Goal: Task Accomplishment & Management: Manage account settings

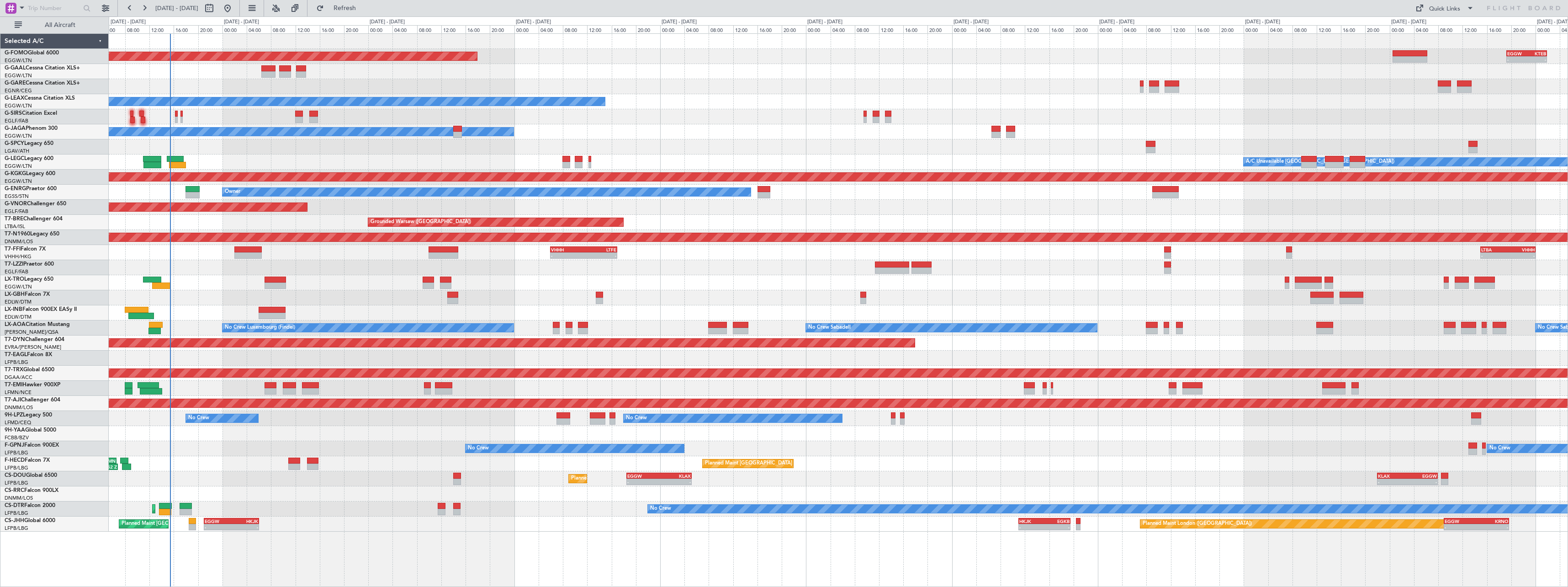
click at [365, 280] on div "Planned Maint Windsor Locks (Bradley Intl) - - EGGW 19:15 Z KTEB 01:55 Z Planne…" at bounding box center [838, 283] width 1459 height 498
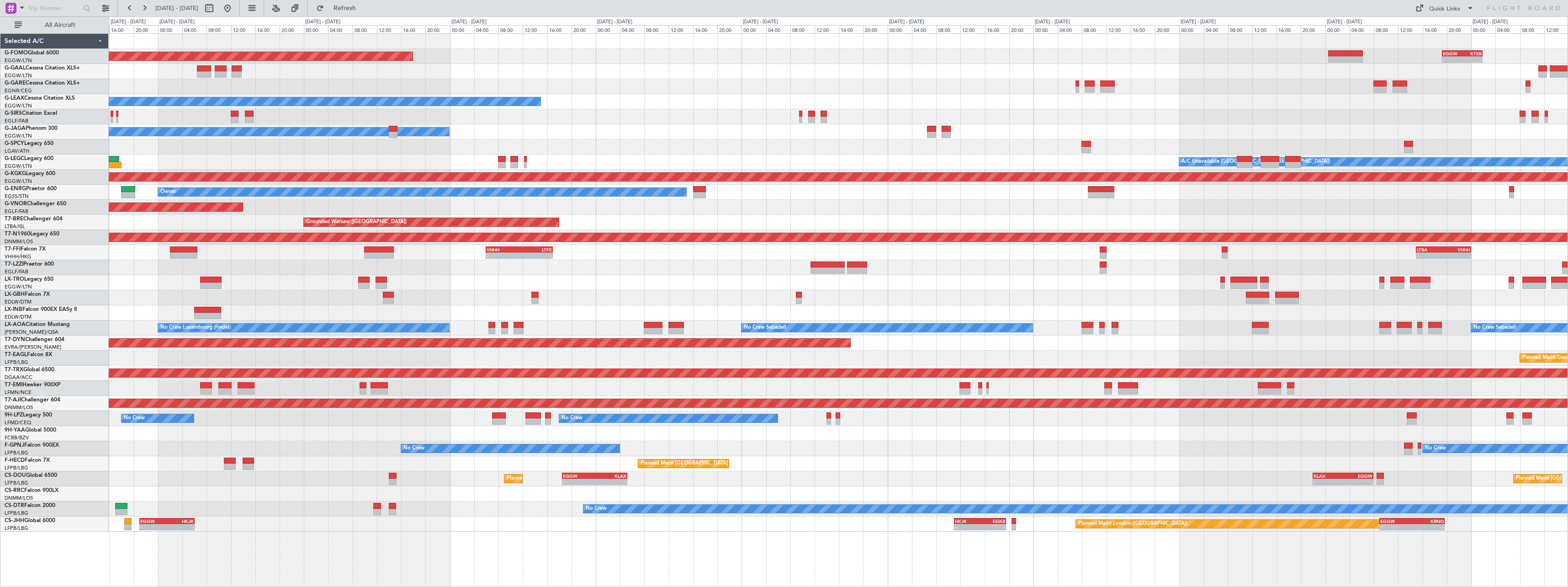
click at [732, 270] on div at bounding box center [838, 268] width 1459 height 15
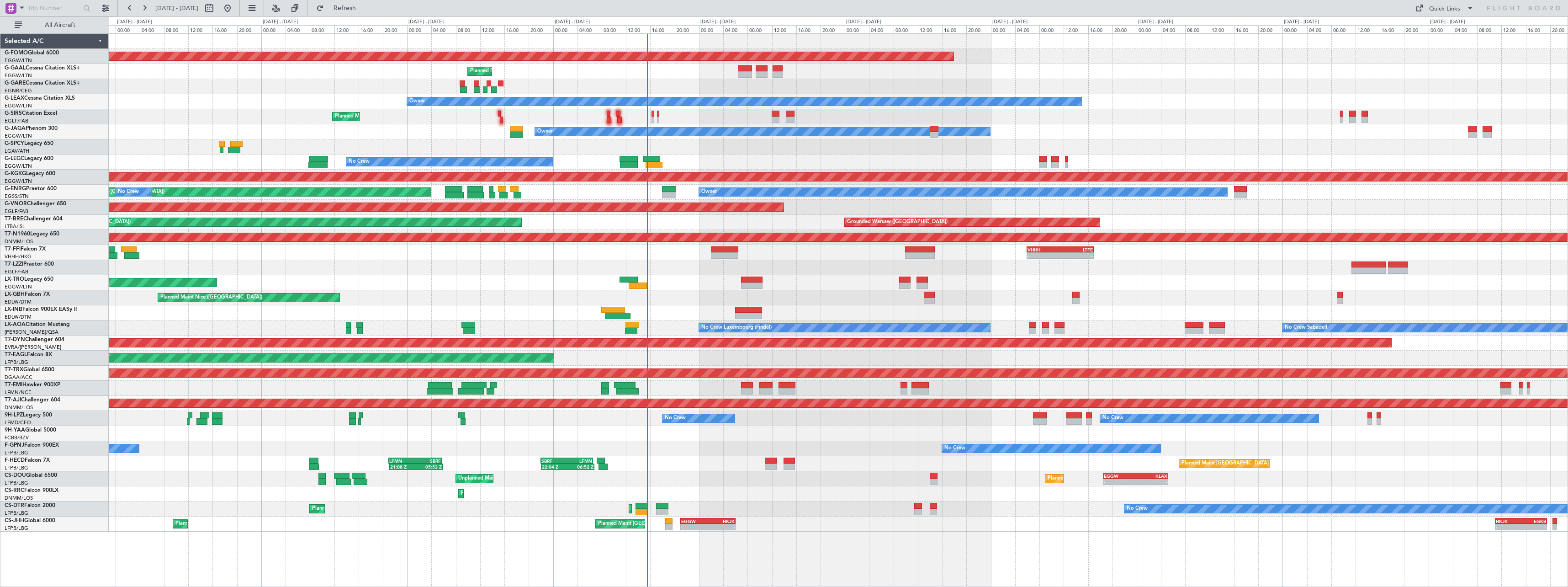
click at [695, 294] on div "Planned Maint Nice ([GEOGRAPHIC_DATA])" at bounding box center [838, 297] width 1459 height 15
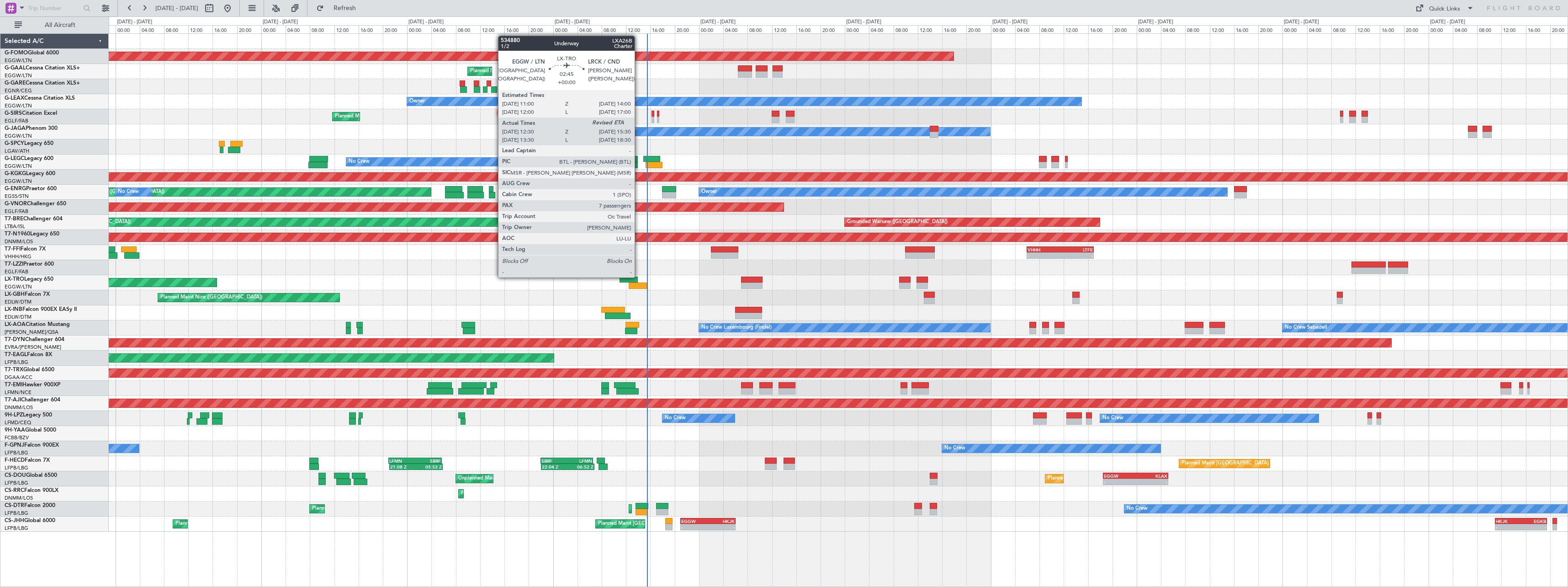
click at [639, 286] on div at bounding box center [638, 285] width 18 height 6
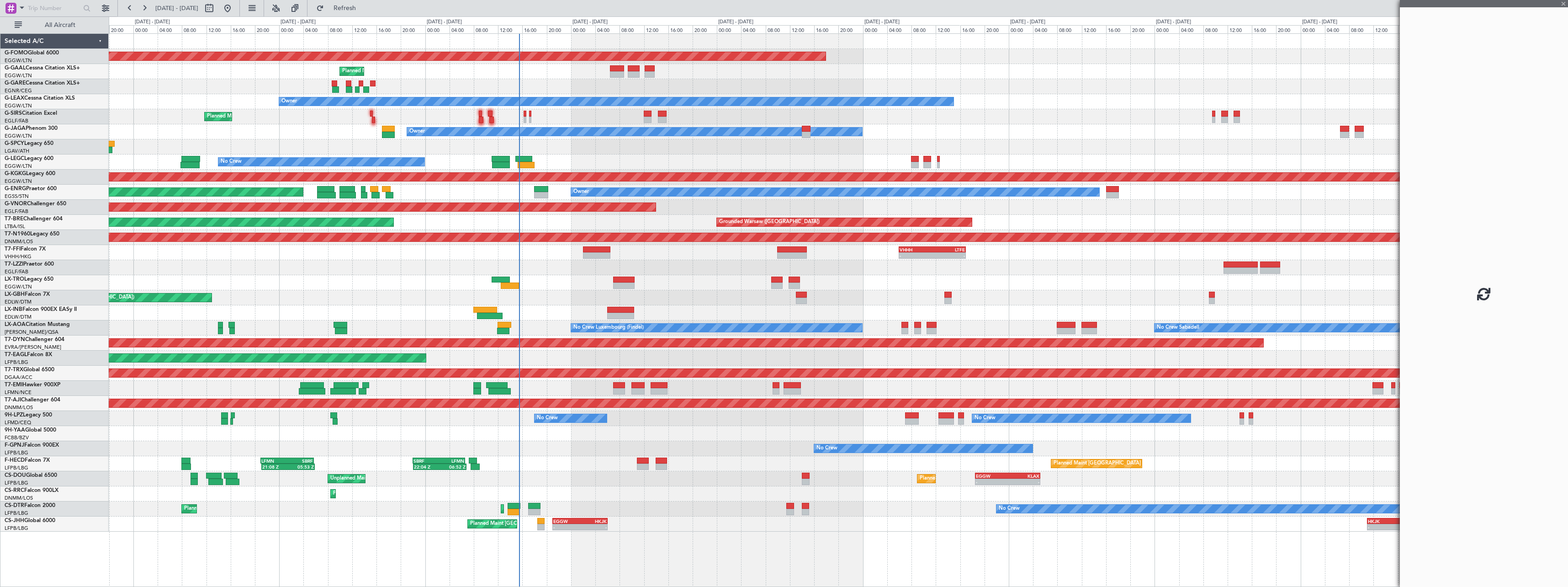
click at [623, 288] on div "Planned Maint Windsor Locks (Bradley Intl) - - EGGW 19:15 Z KTEB 01:55 Z Planne…" at bounding box center [838, 283] width 1459 height 498
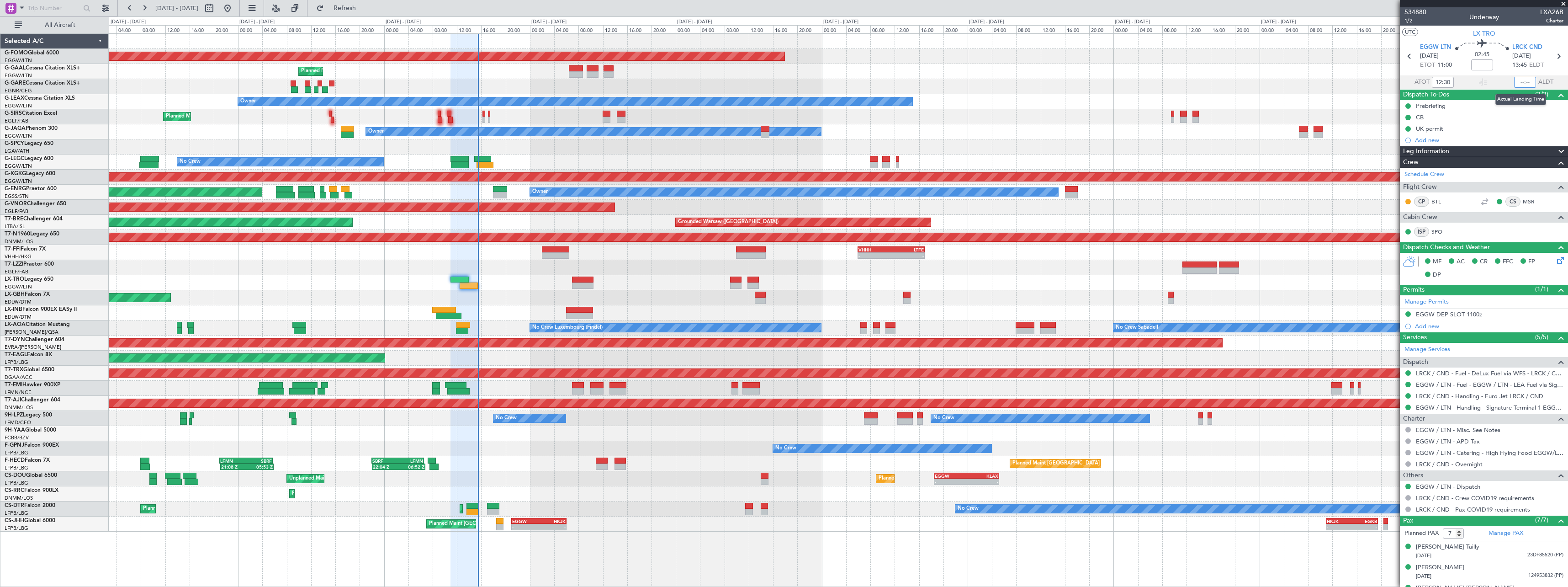
click at [1525, 84] on input "text" at bounding box center [1525, 82] width 22 height 11
click at [1498, 84] on section "ATOT 12:30 1522 ALDT" at bounding box center [1484, 82] width 168 height 14
type input "15:22"
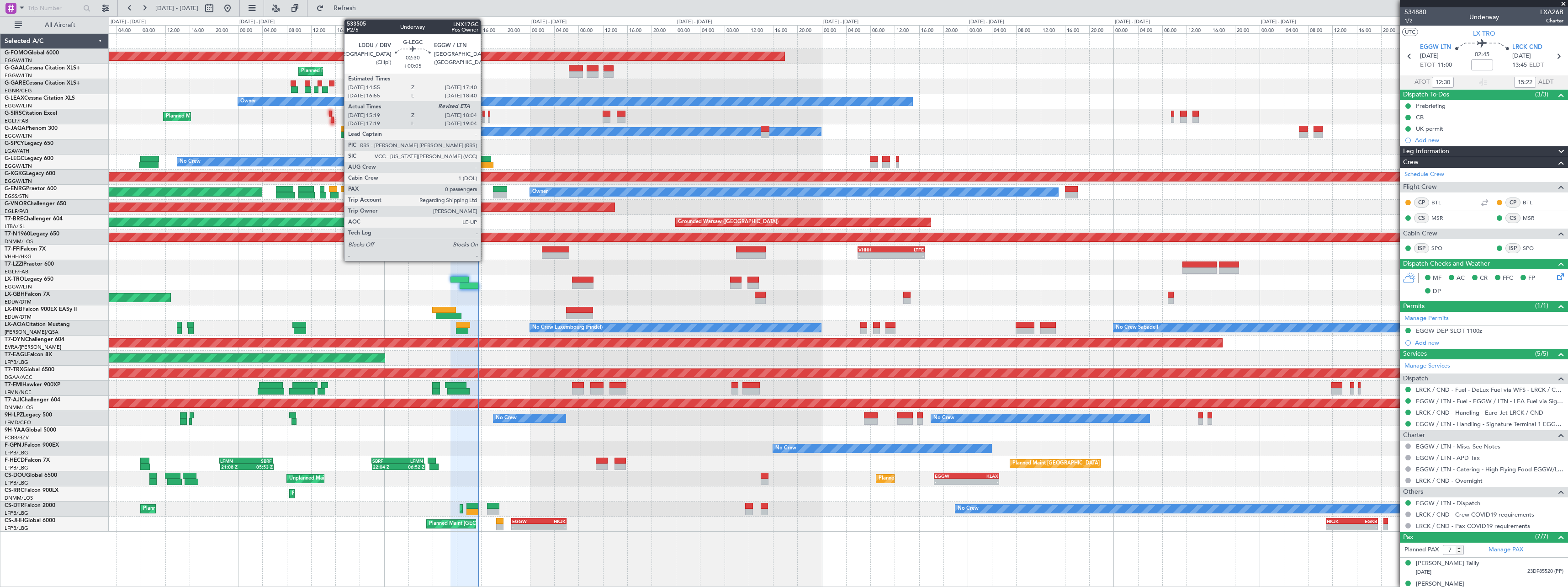
click at [485, 162] on div at bounding box center [483, 159] width 17 height 6
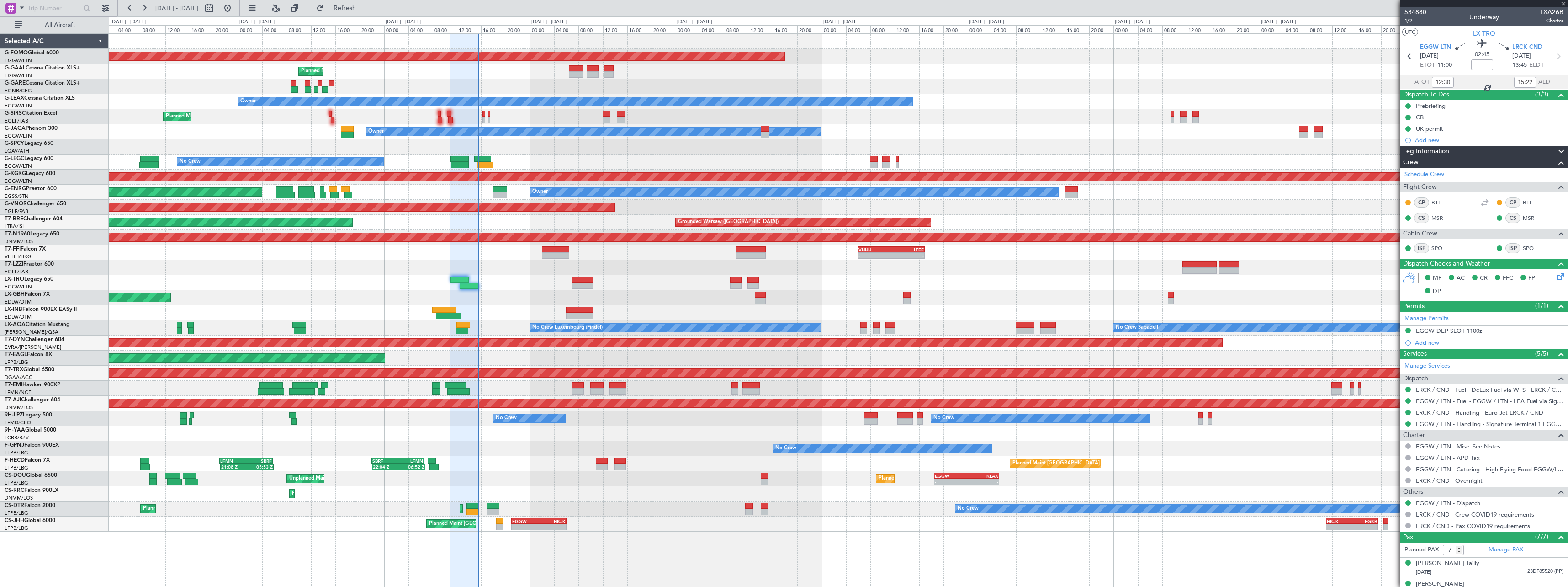
type input "+00:05"
type input "15:19"
type input "0"
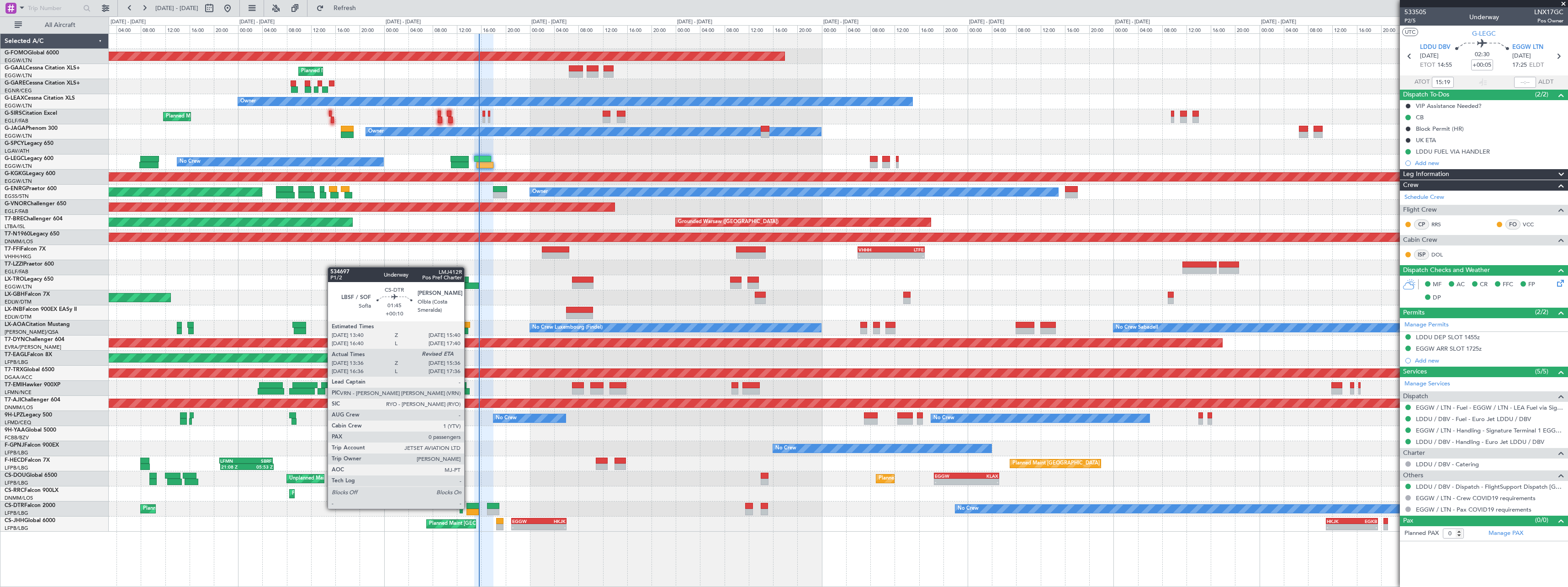
click at [469, 508] on div at bounding box center [472, 506] width 12 height 6
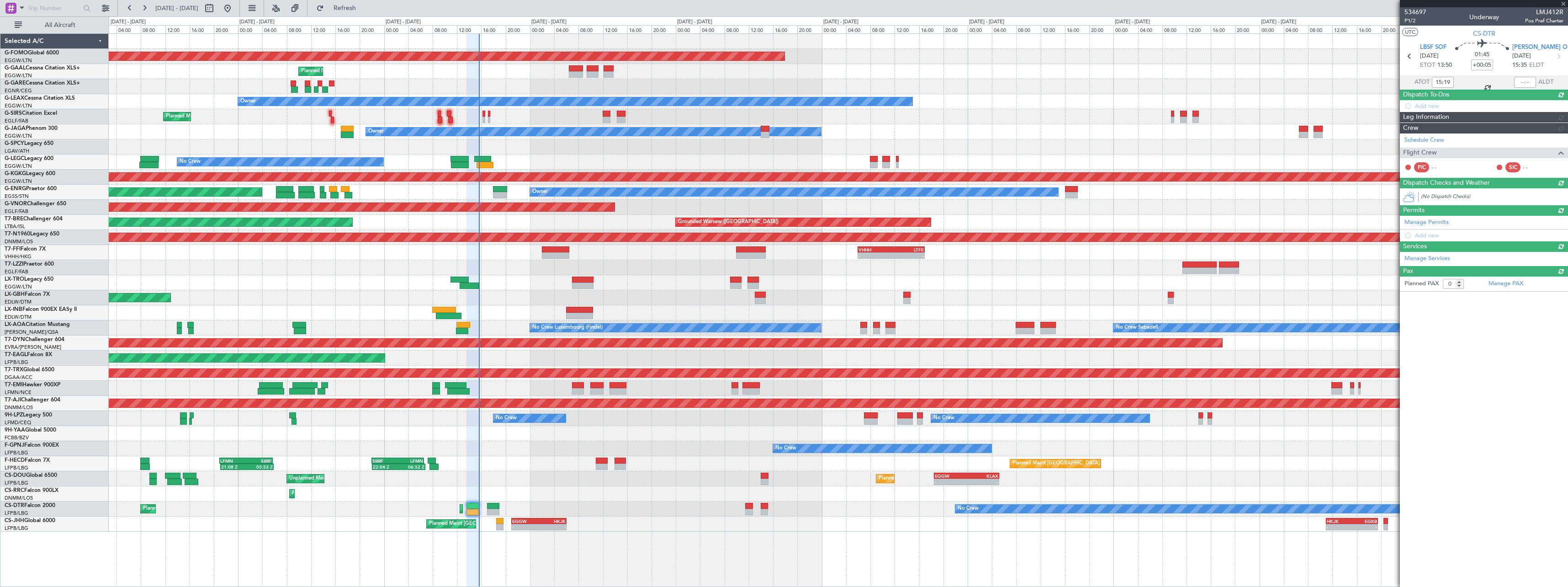
type input "+00:10"
type input "13:46"
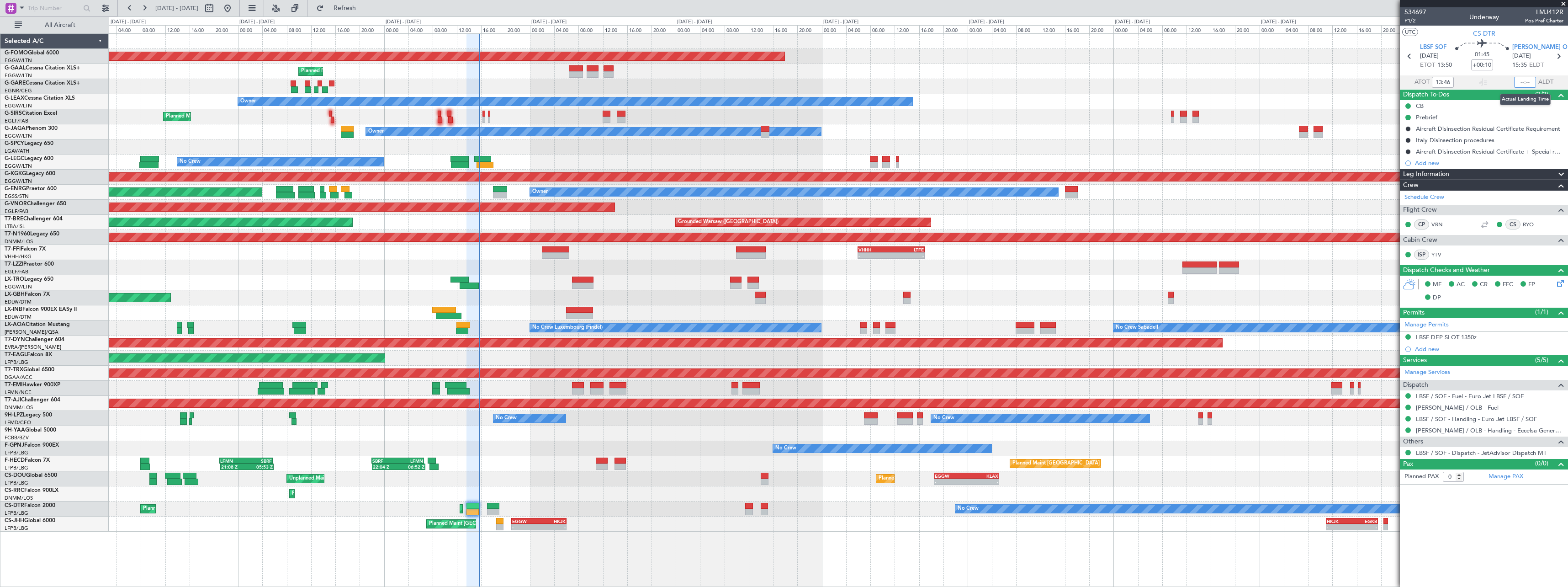
click at [1532, 81] on input "text" at bounding box center [1525, 82] width 22 height 11
type input "15:34"
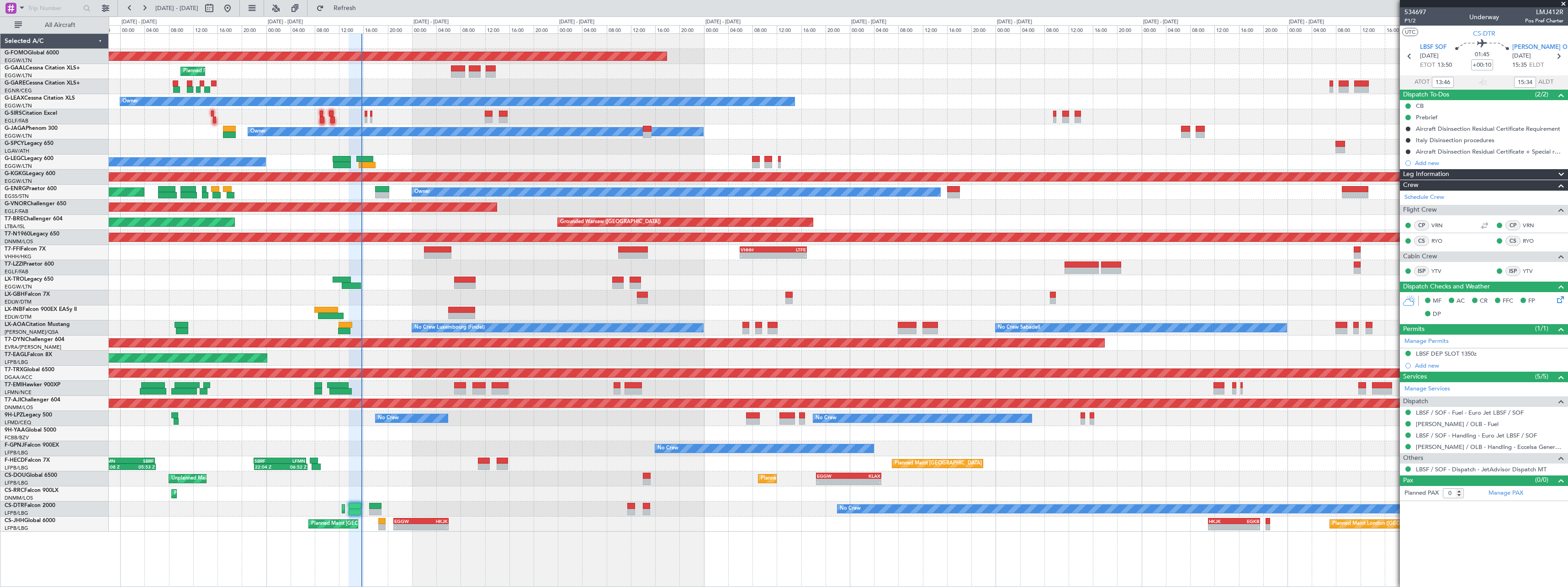
click at [605, 445] on div "No Crew No Crew No Crew" at bounding box center [838, 448] width 1459 height 15
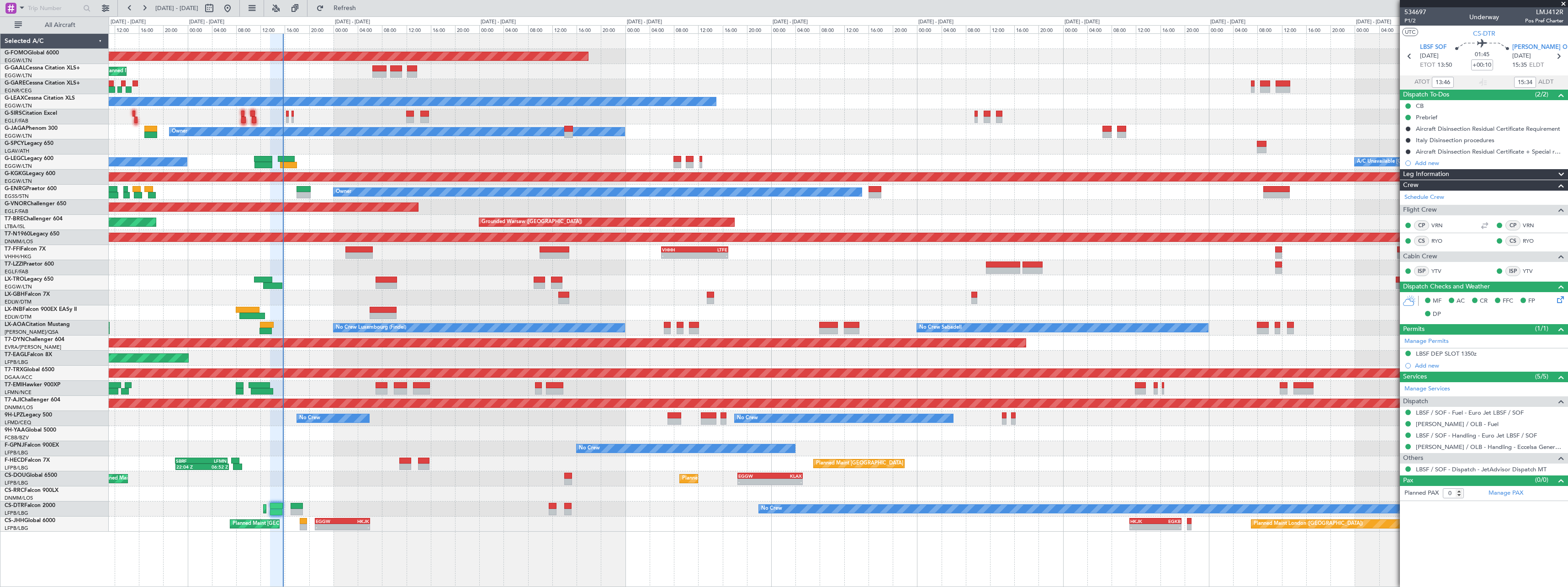
click at [462, 498] on div "Planned Maint Lagos ([PERSON_NAME])" at bounding box center [838, 494] width 1459 height 15
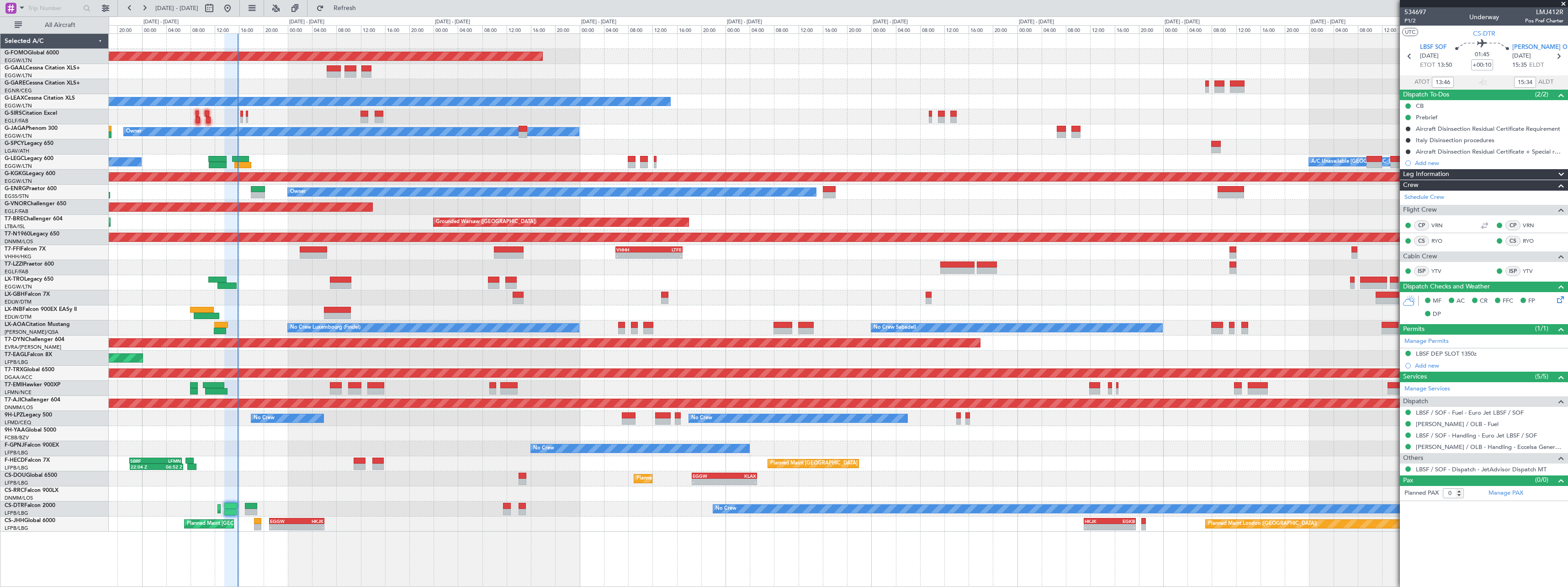
click at [365, 323] on div "Planned Maint Windsor Locks (Bradley Intl) - - EGGW 19:15 Z KTEB 01:55 Z Planne…" at bounding box center [838, 283] width 1459 height 498
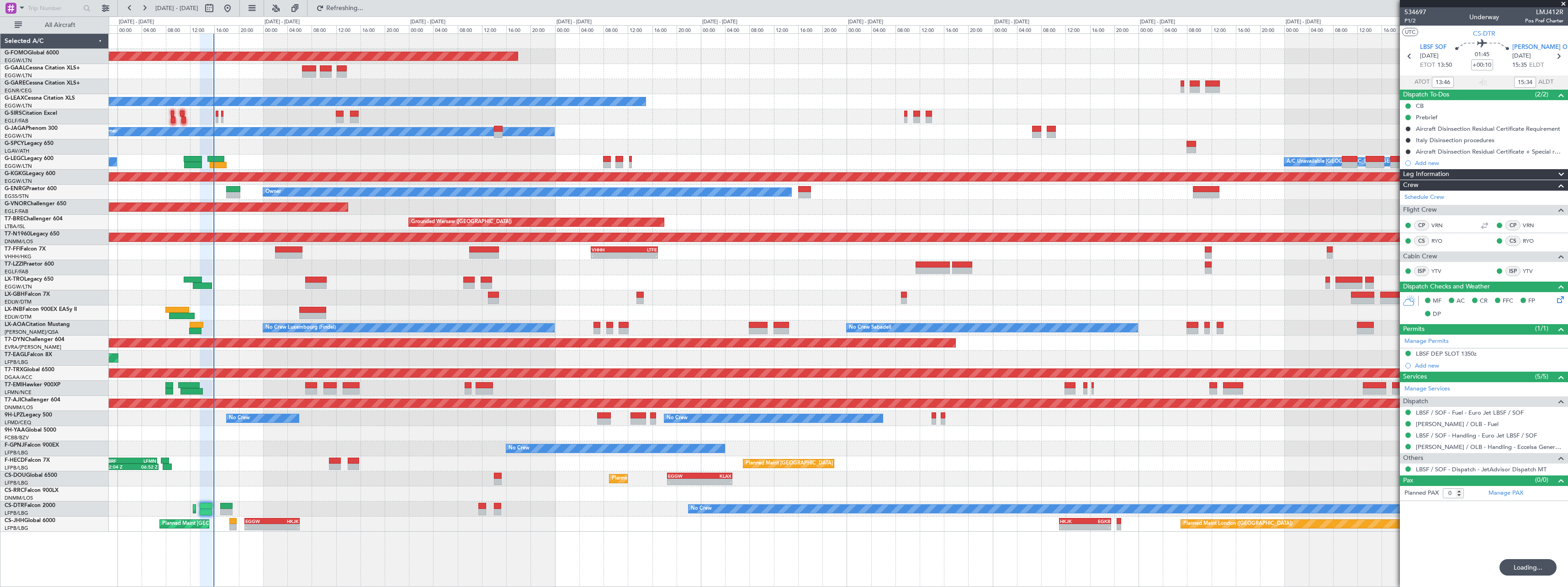
click at [310, 385] on div at bounding box center [311, 385] width 12 height 6
type input "-00:10"
type input "6"
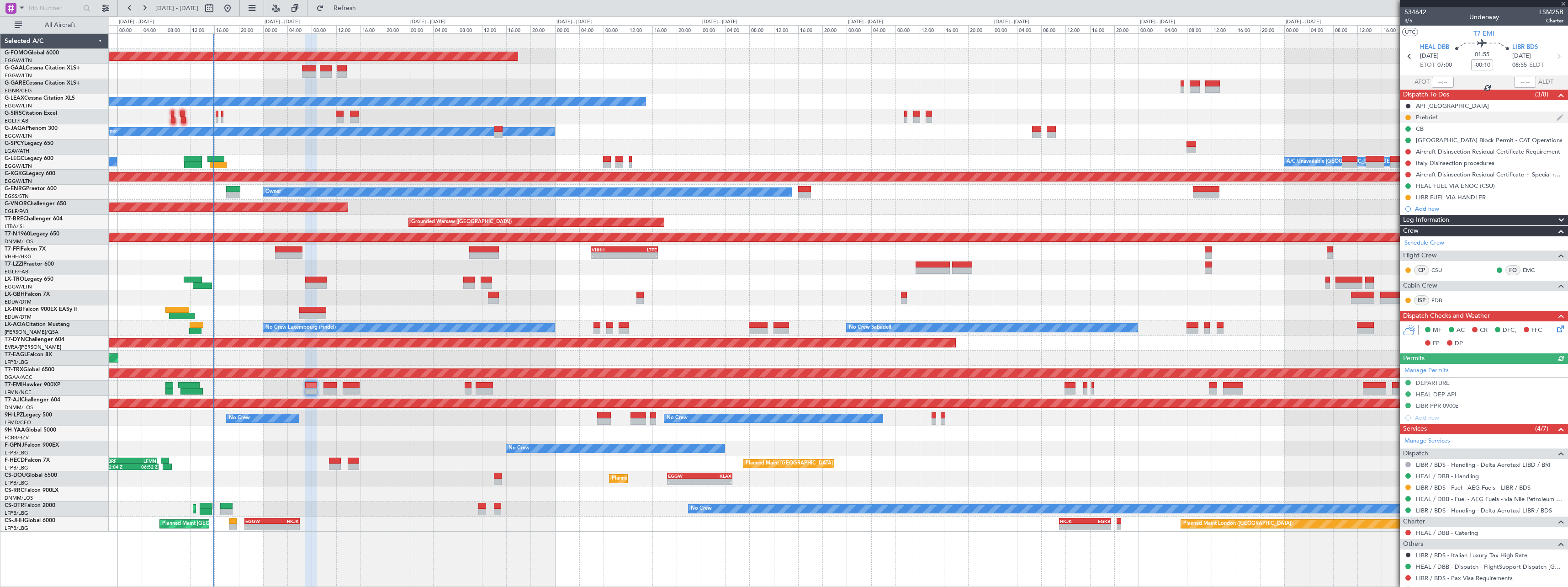
click at [1434, 119] on div "Prebrief" at bounding box center [1426, 117] width 21 height 8
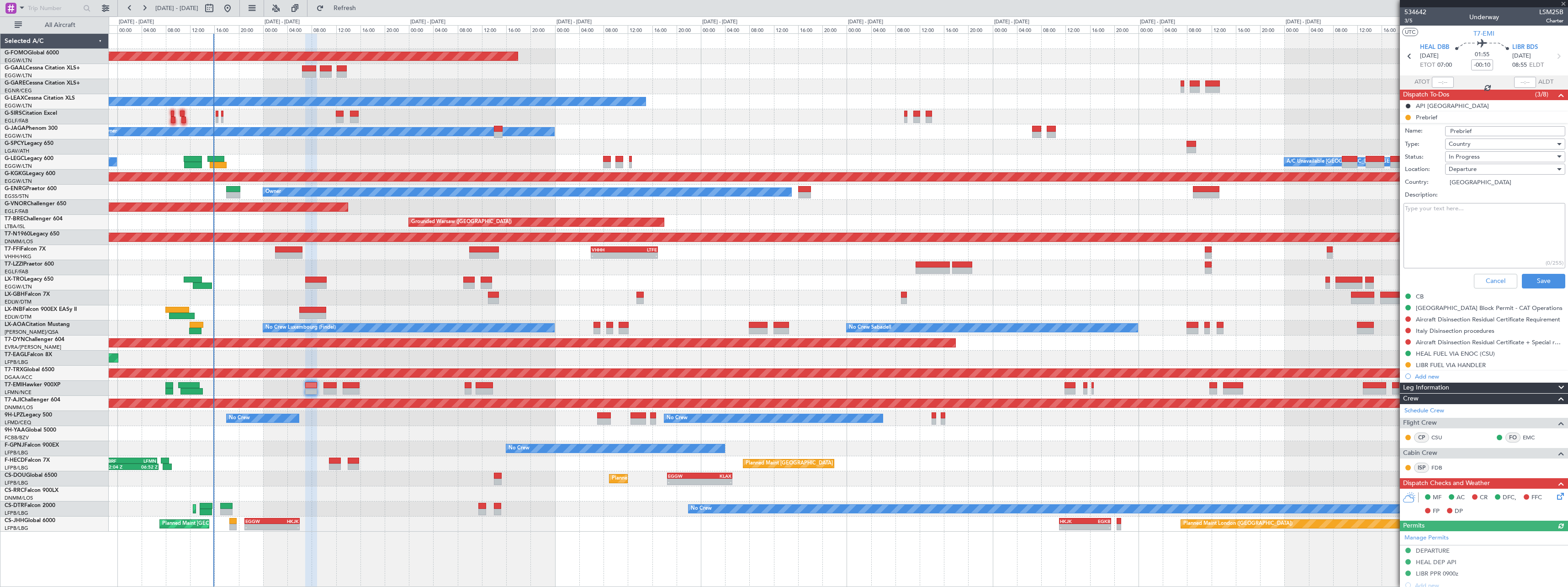
click at [1472, 213] on textarea "Description:" at bounding box center [1484, 236] width 161 height 65
paste textarea "Fuel 8500, Payload 1452lbs"
type textarea "Fuel 8500, Payload 1452lbs"
click at [1483, 158] on div "In Progress" at bounding box center [1503, 157] width 107 height 14
click at [1478, 203] on span "Completed" at bounding box center [1501, 202] width 107 height 14
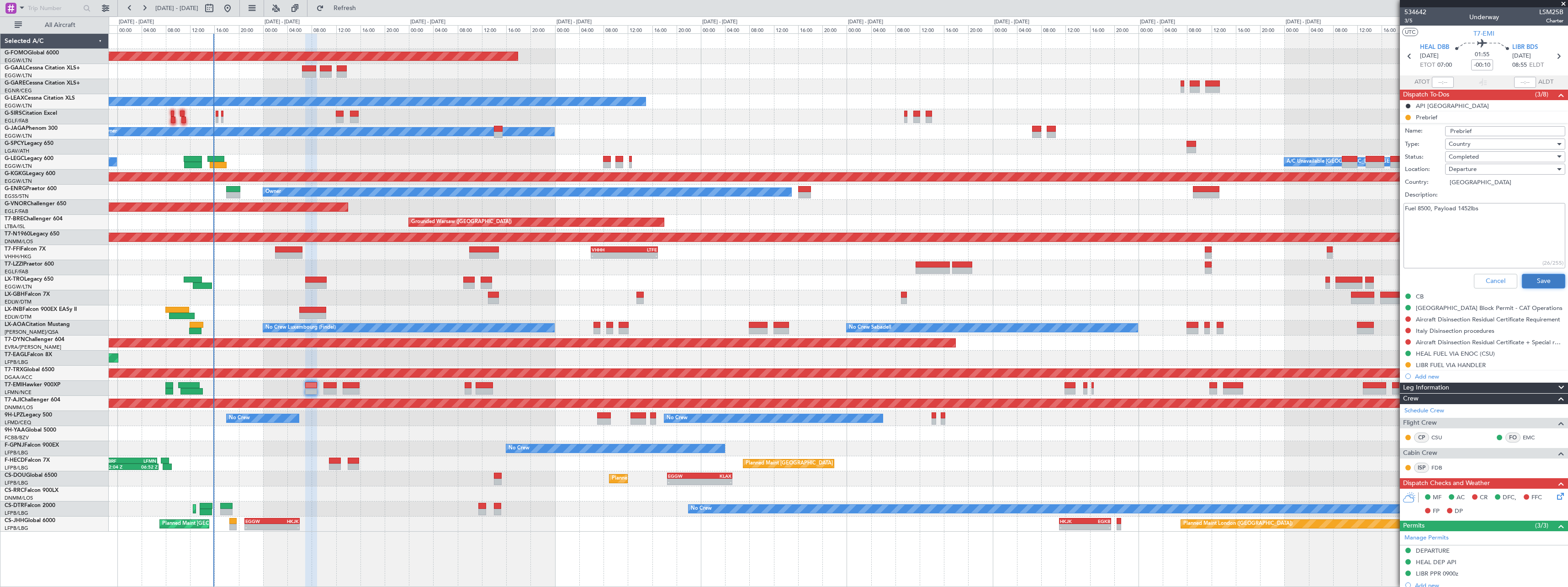
click at [1540, 278] on button "Save" at bounding box center [1543, 281] width 43 height 15
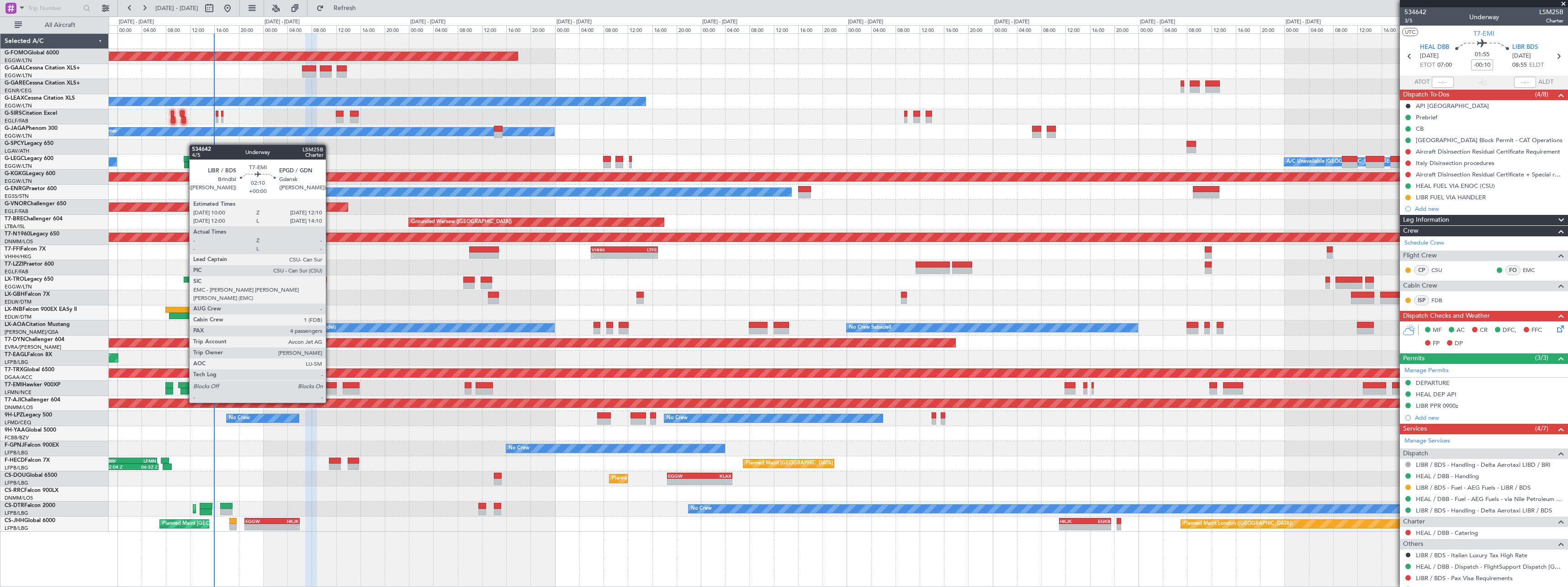
click at [330, 386] on div at bounding box center [330, 385] width 14 height 6
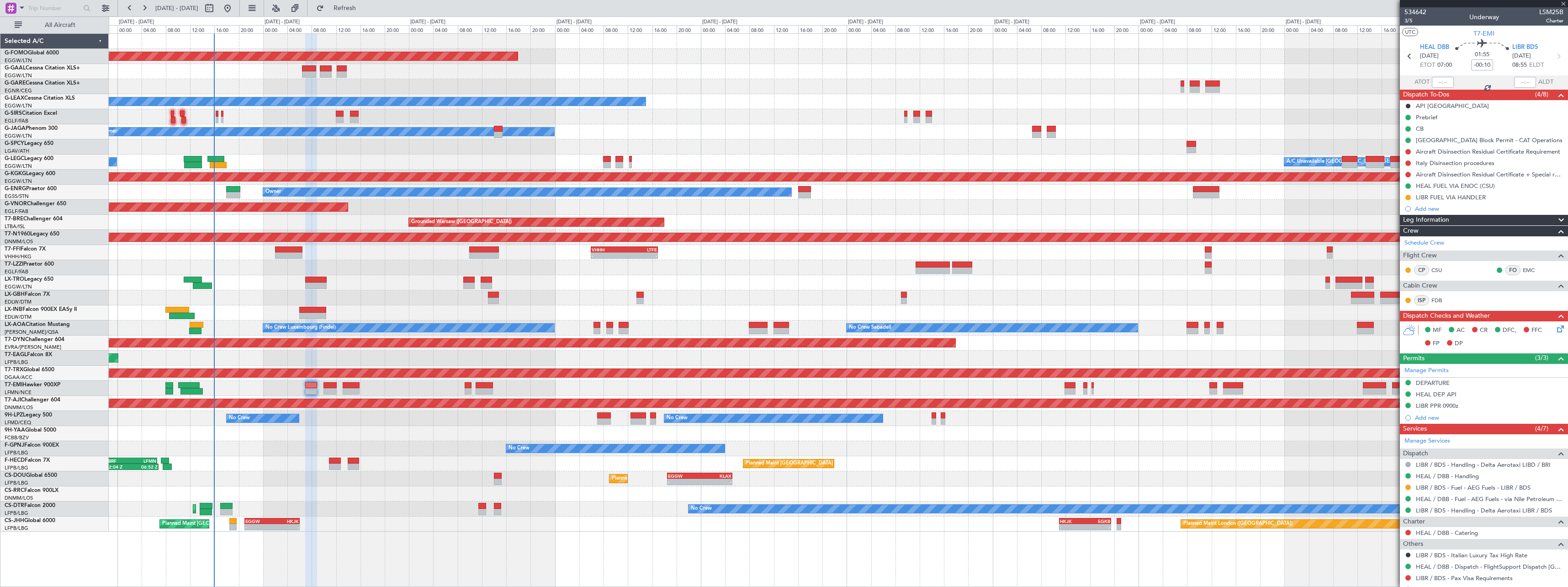
type input "4"
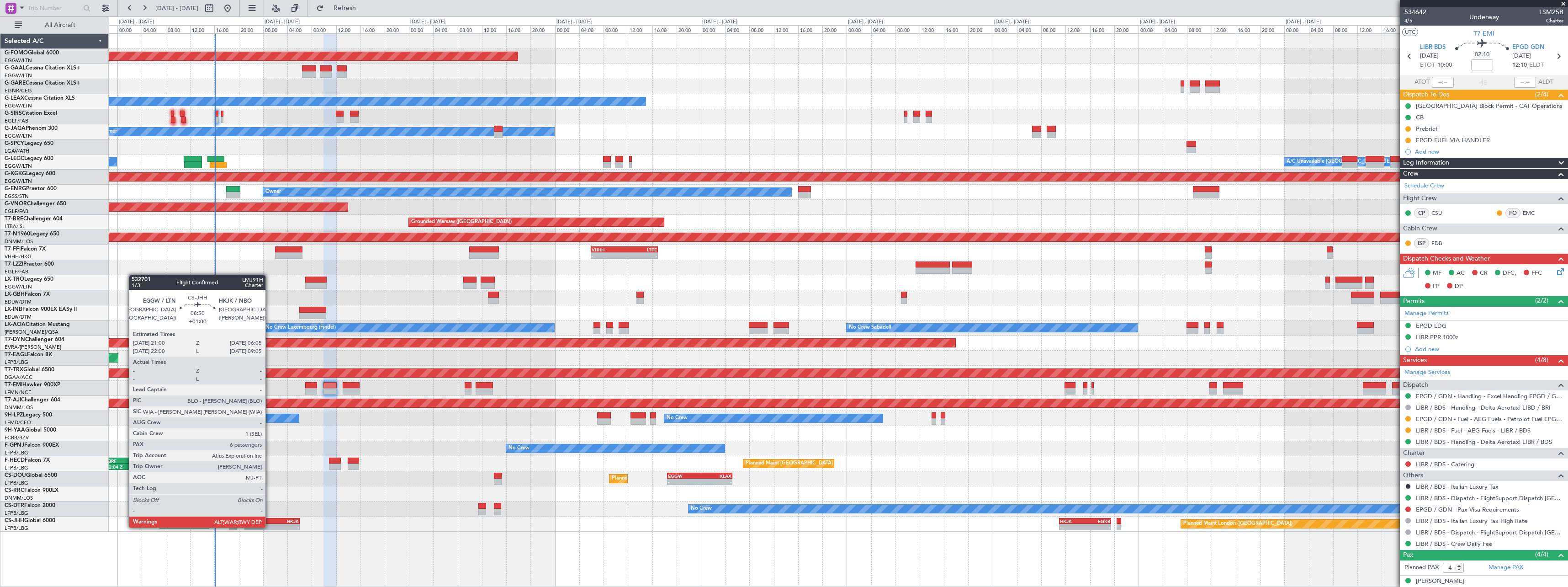
click at [270, 527] on div "-" at bounding box center [259, 527] width 27 height 6
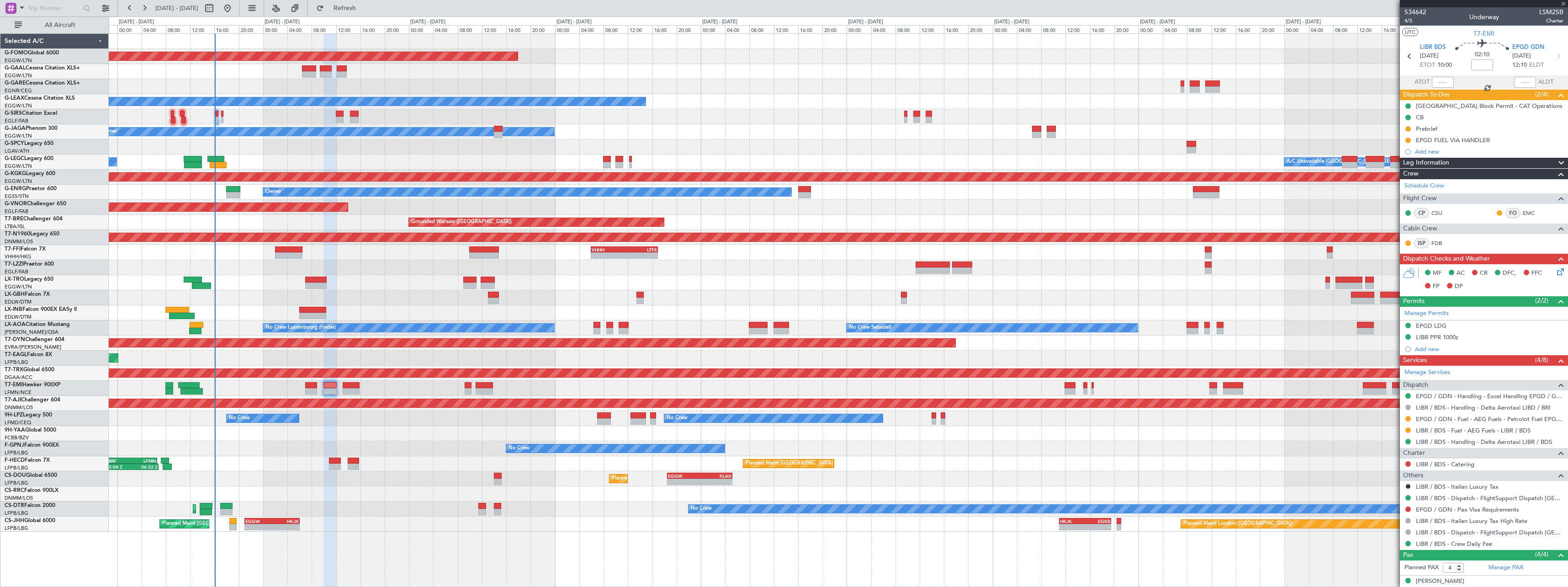
type input "+01:00"
type input "6"
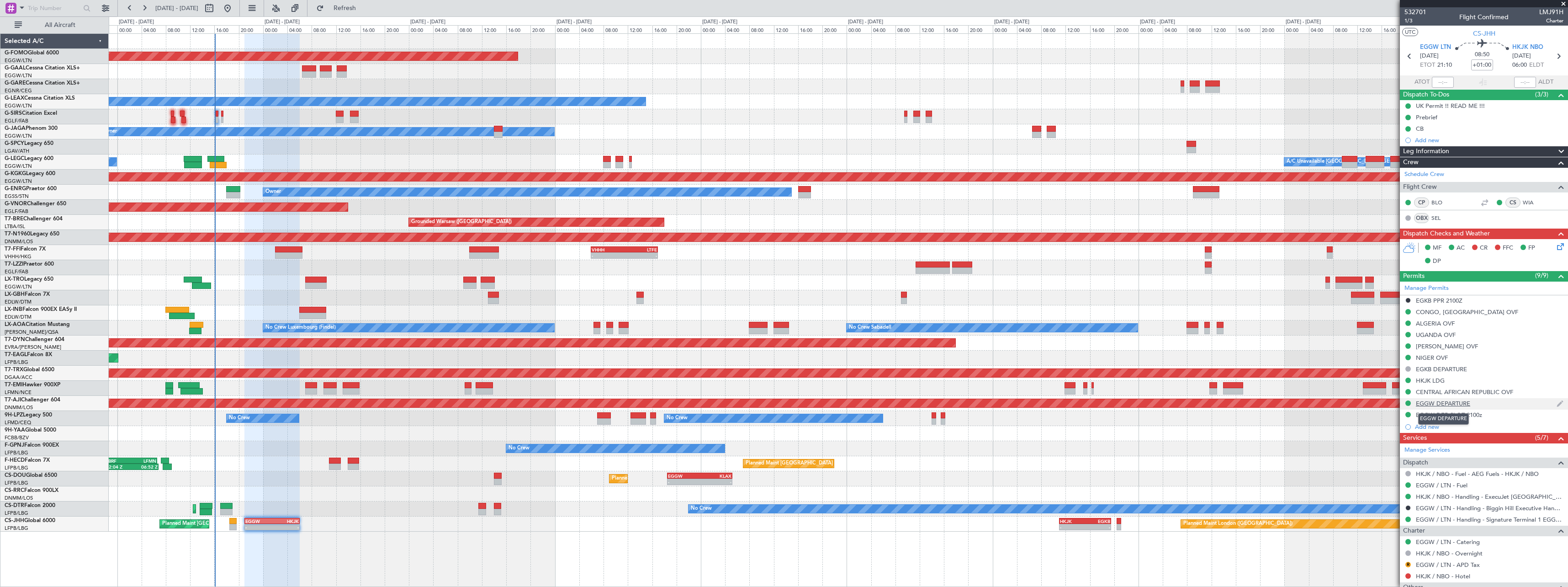
scroll to position [201, 0]
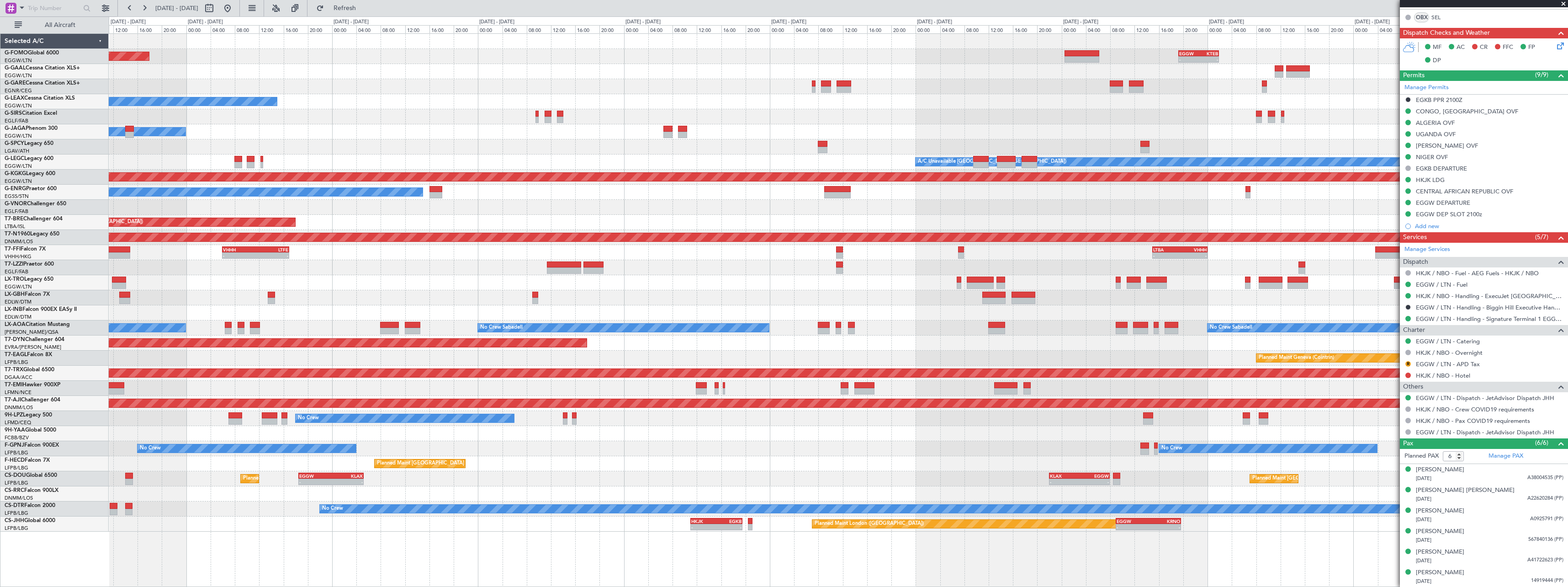
click at [517, 459] on div "Planned Maint Windsor Locks (Bradley Intl) - - EGGW 19:15 Z KTEB 01:55 Z Planne…" at bounding box center [838, 283] width 1459 height 498
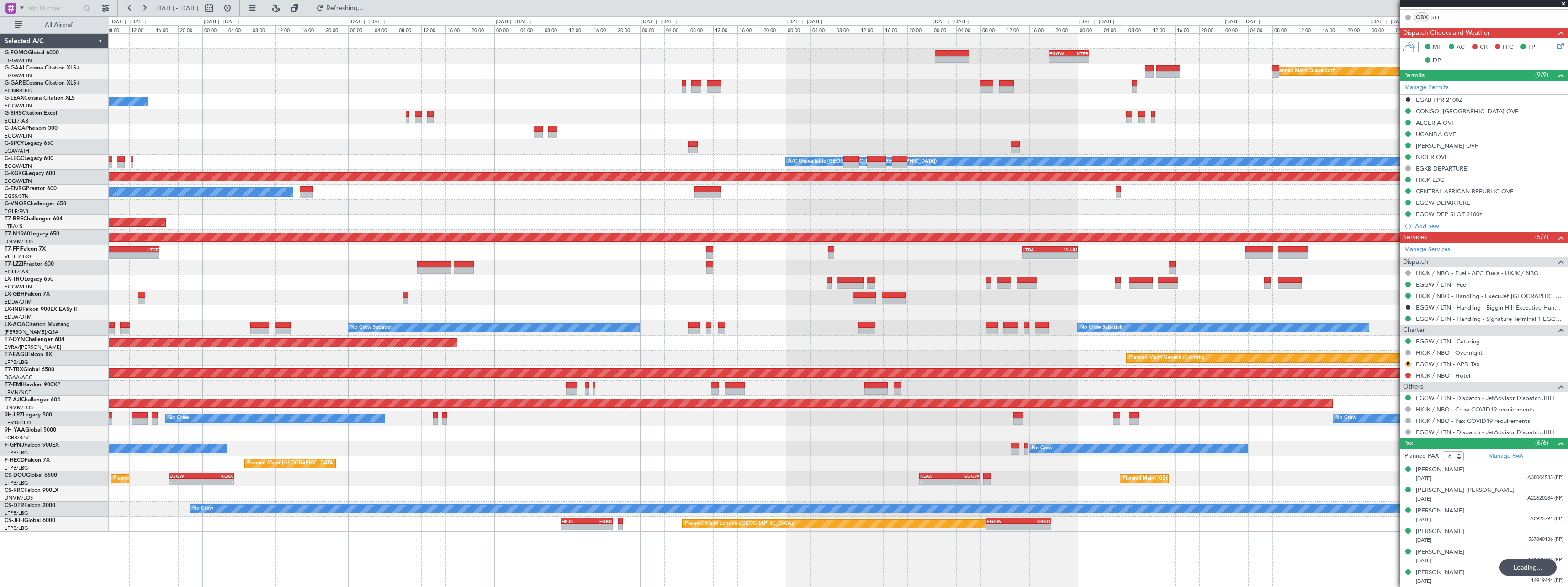
click at [0, 462] on html "18 Aug 2025 - 28 Aug 2025 Refreshing... Quick Links All Aircraft - - EGGW 19:15…" at bounding box center [784, 293] width 1568 height 587
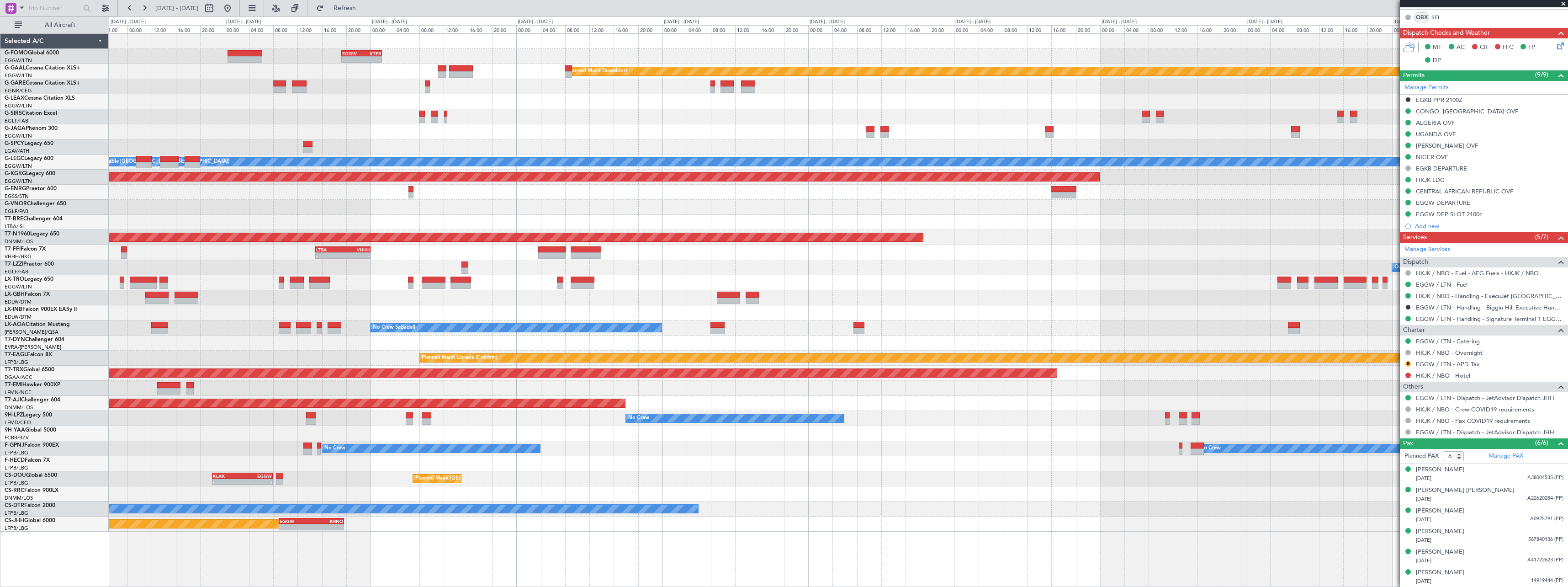
click at [580, 462] on div "- - EGGW 19:15 Z KTEB 01:55 Z Planned Maint Dusseldorf A/C Unavailable London (…" at bounding box center [838, 283] width 1459 height 498
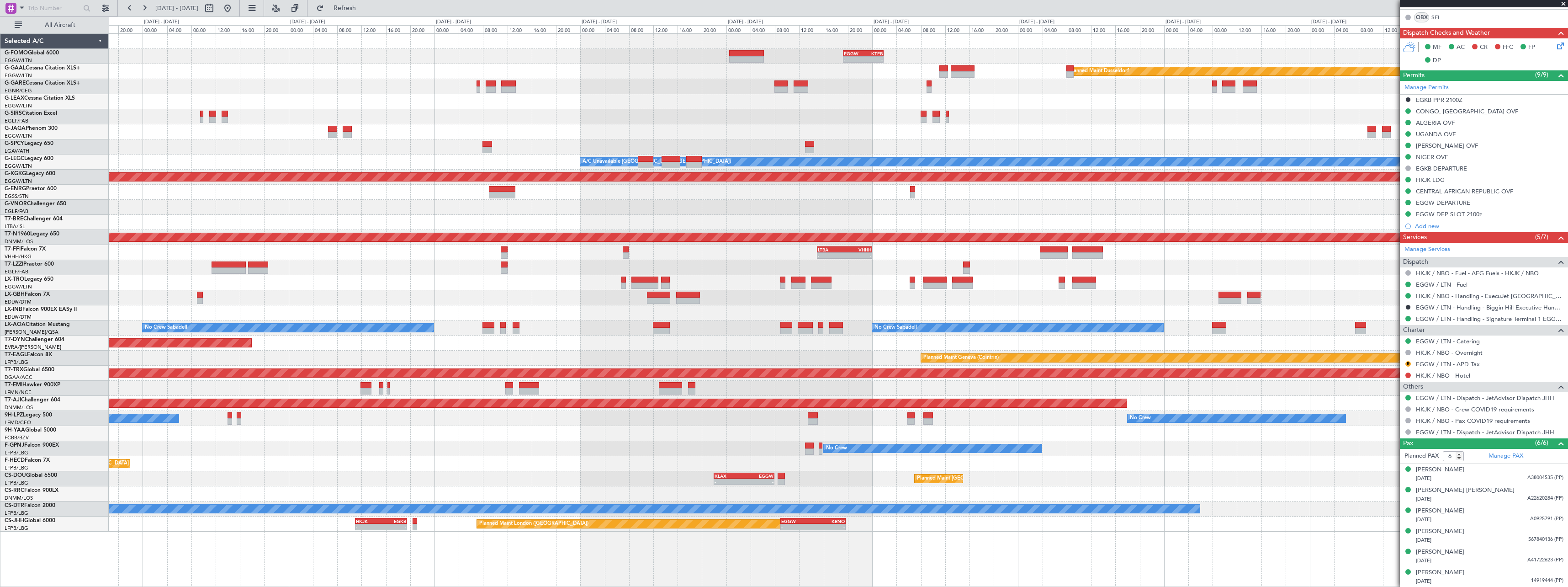
click at [779, 544] on div "- - EGGW 19:15 Z KTEB 01:55 Z Planned Maint Windsor Locks ([PERSON_NAME] Intl) …" at bounding box center [838, 310] width 1459 height 554
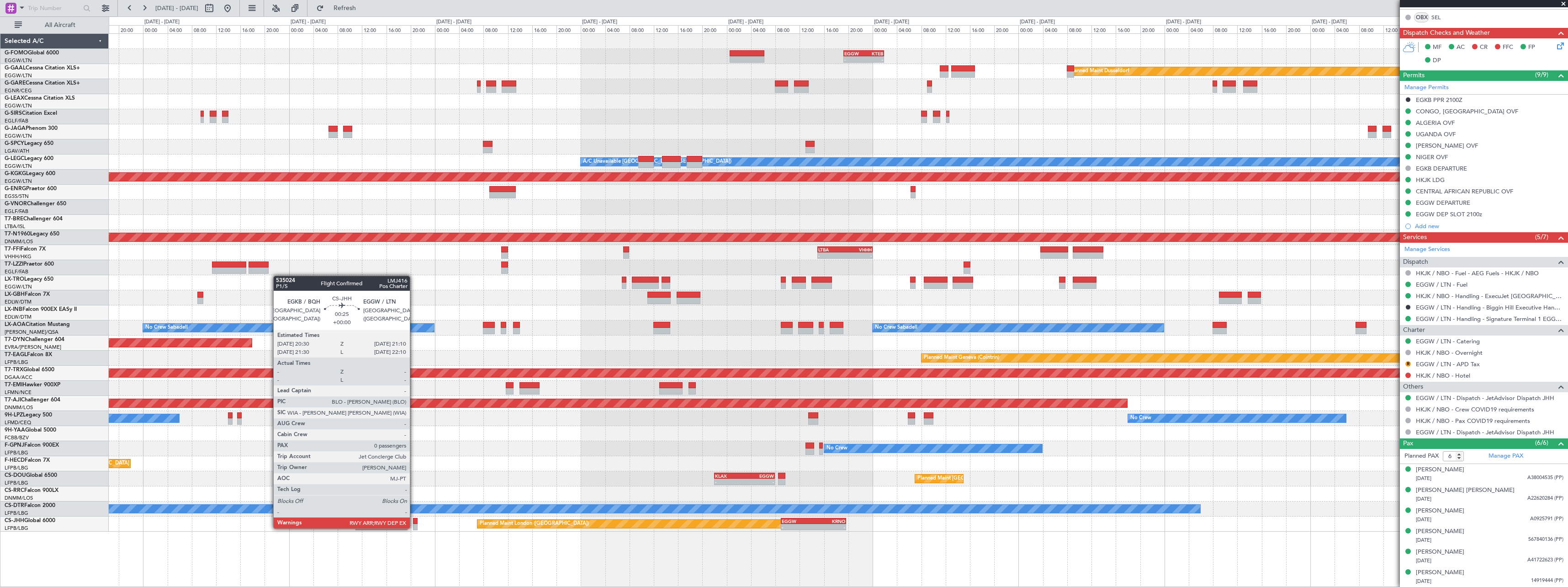
click at [414, 528] on div at bounding box center [415, 527] width 4 height 6
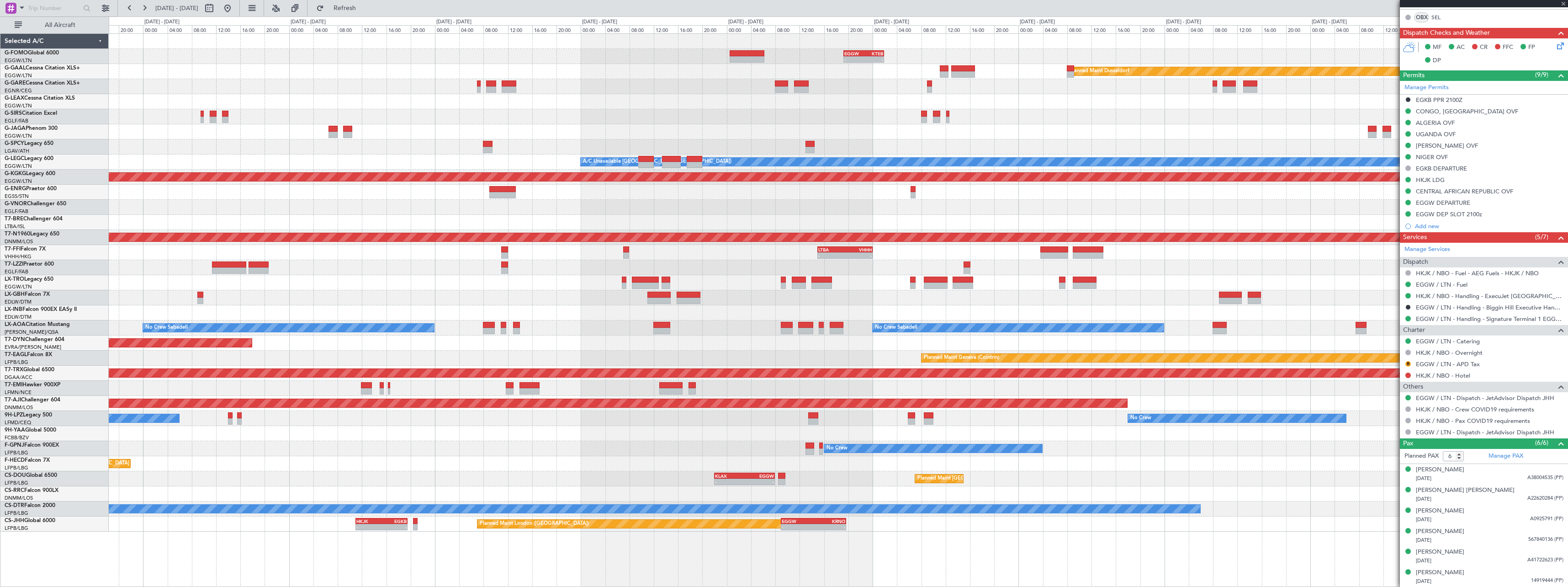
type input "0"
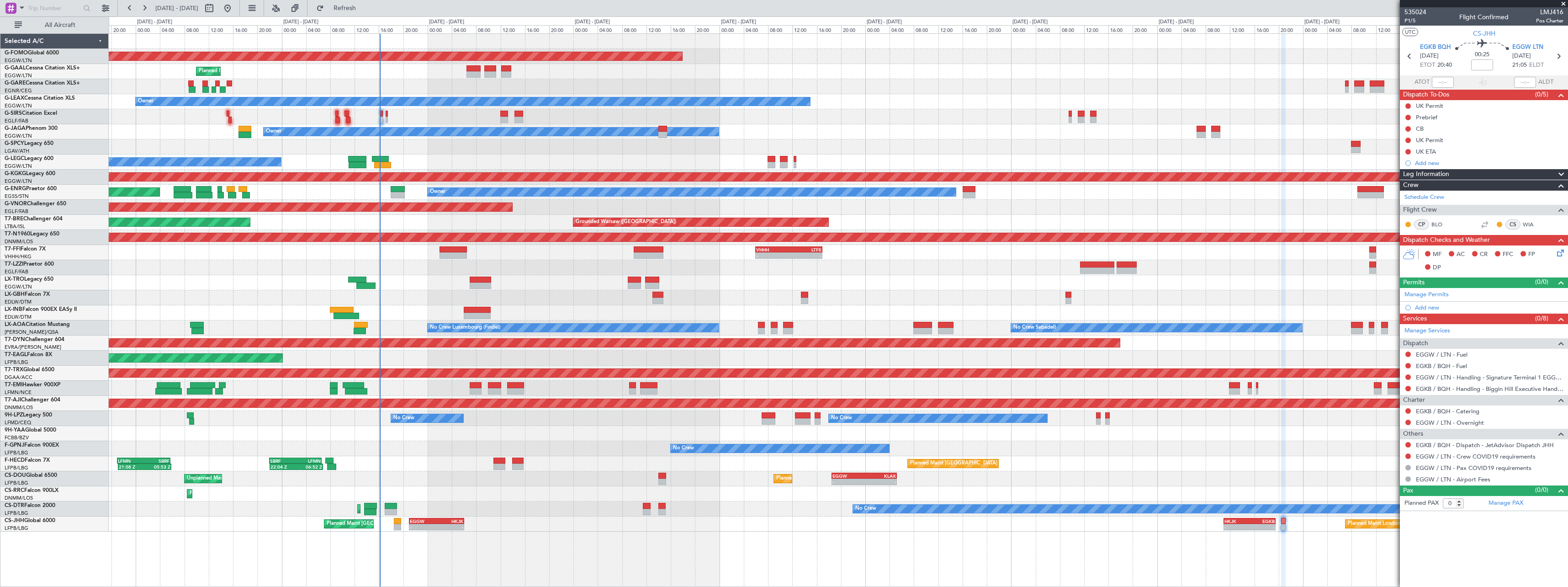
click at [1113, 437] on div "Planned Maint Windsor Locks ([PERSON_NAME] Intl) - - EGGW 19:15 Z KTEB 01:55 Z …" at bounding box center [838, 283] width 1459 height 498
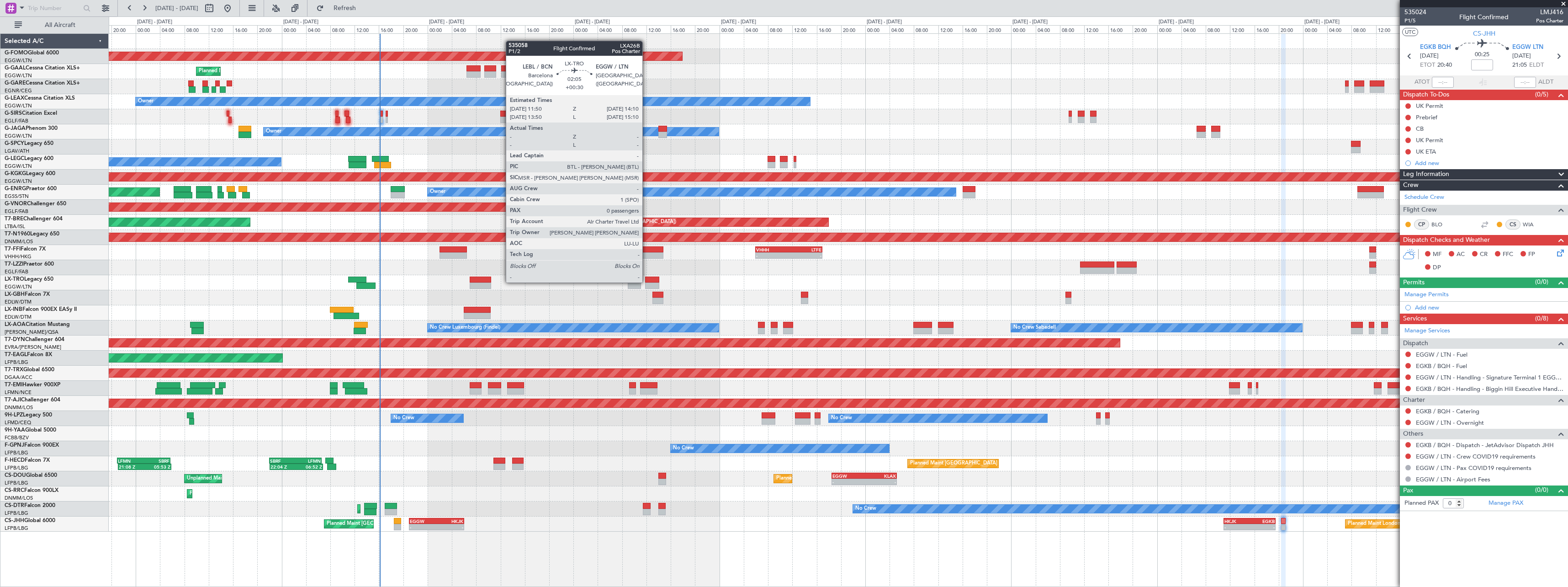
click at [646, 282] on div at bounding box center [652, 280] width 15 height 6
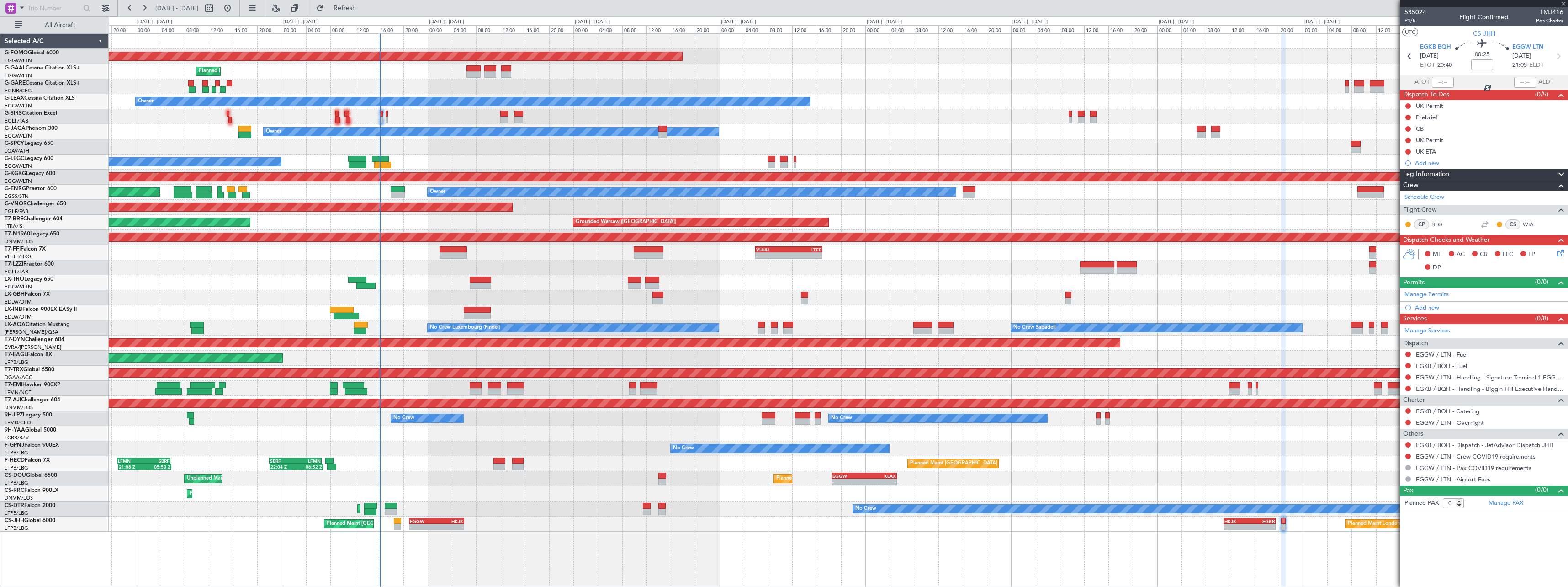
type input "+00:30"
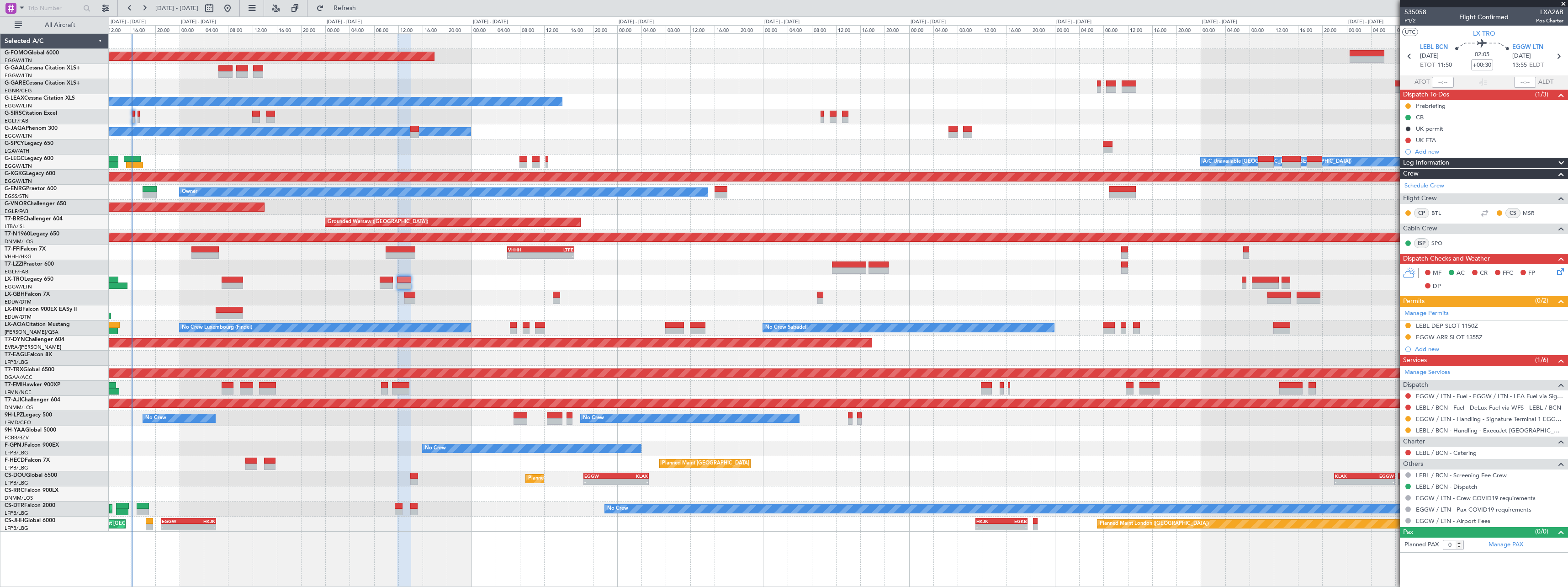
click at [374, 316] on div at bounding box center [838, 312] width 1459 height 15
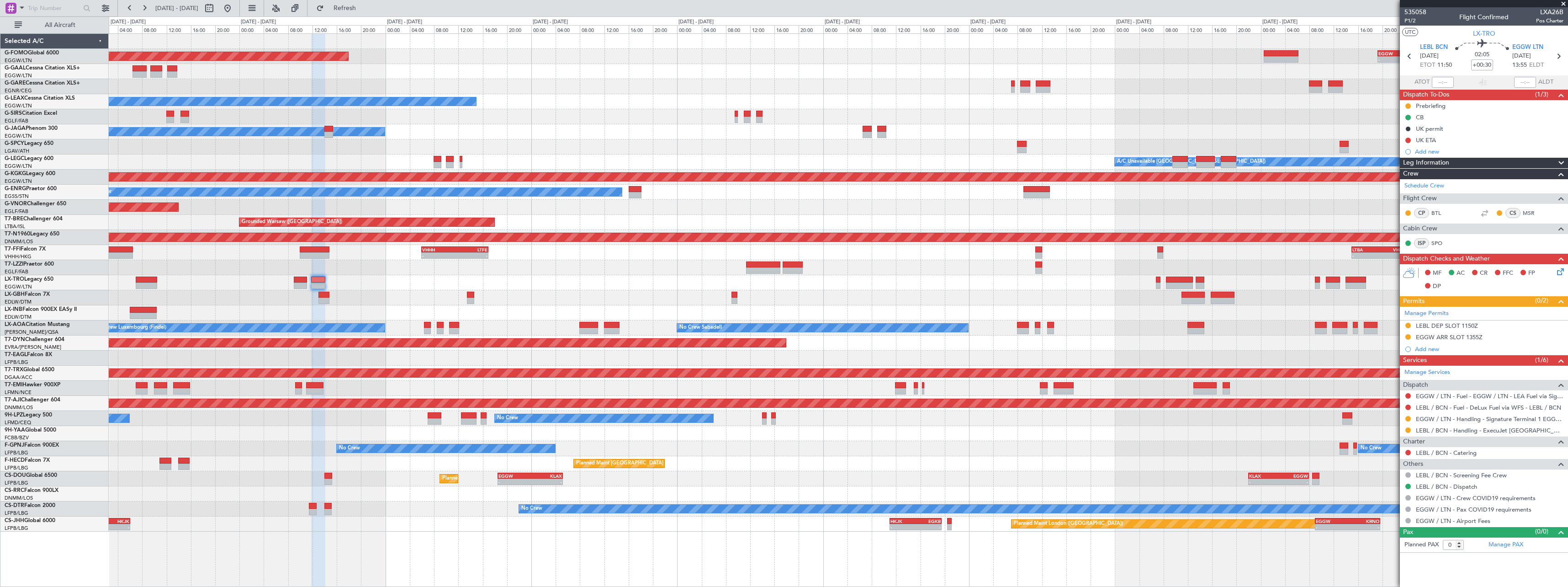
click at [553, 290] on div "Planned Maint Windsor Locks ([PERSON_NAME] Intl) - - EGGW 19:15 Z KTEB 01:55 Z …" at bounding box center [838, 283] width 1459 height 498
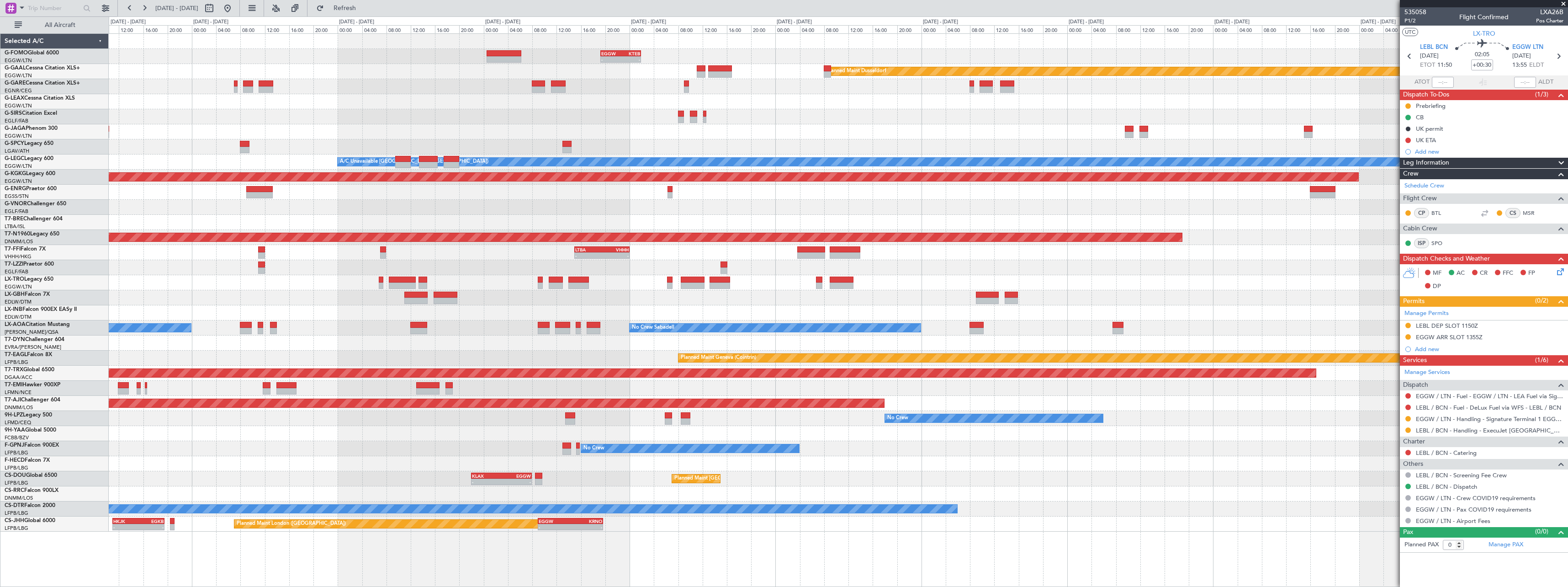
click at [238, 514] on div "- - EGGW 19:15 Z KTEB 01:55 Z Planned Maint Dusseldorf A/C Unavailable London (…" at bounding box center [838, 310] width 1459 height 554
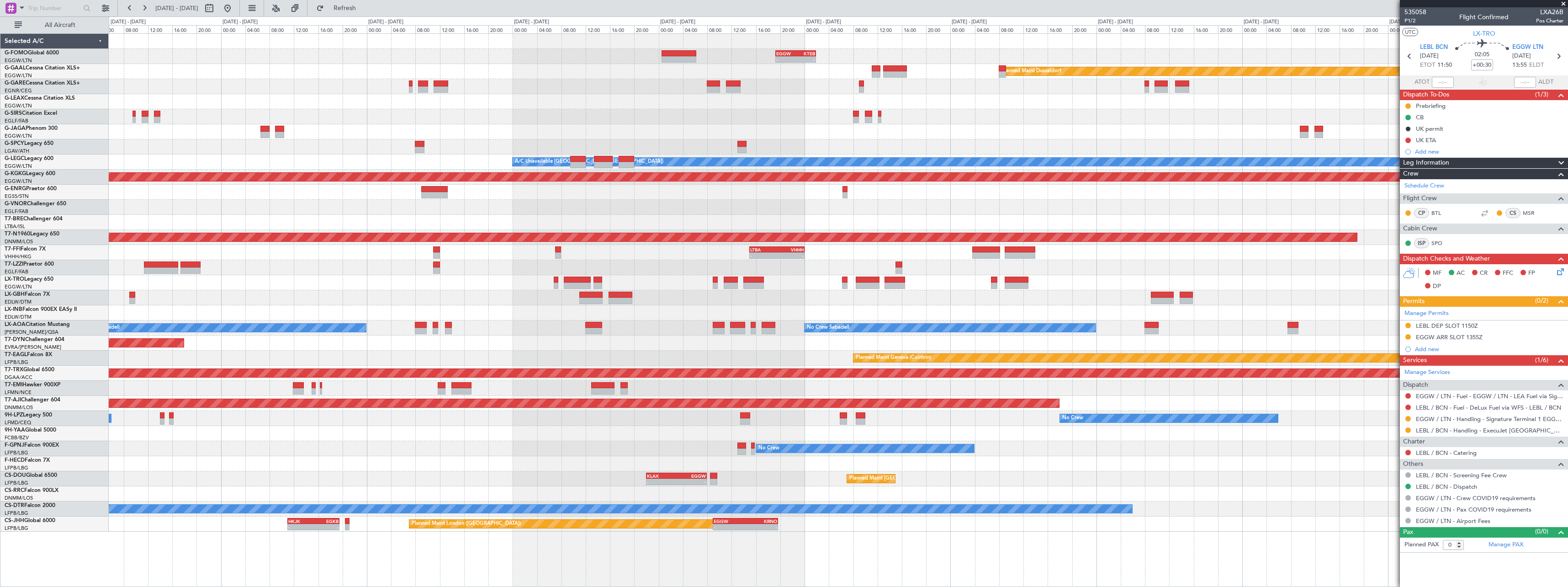
click at [829, 522] on div "EGGW 09:00 Z KRNO 19:40 Z - - Planned Maint London (Biggin Hill) HKJK 11:00 Z E…" at bounding box center [838, 524] width 1459 height 15
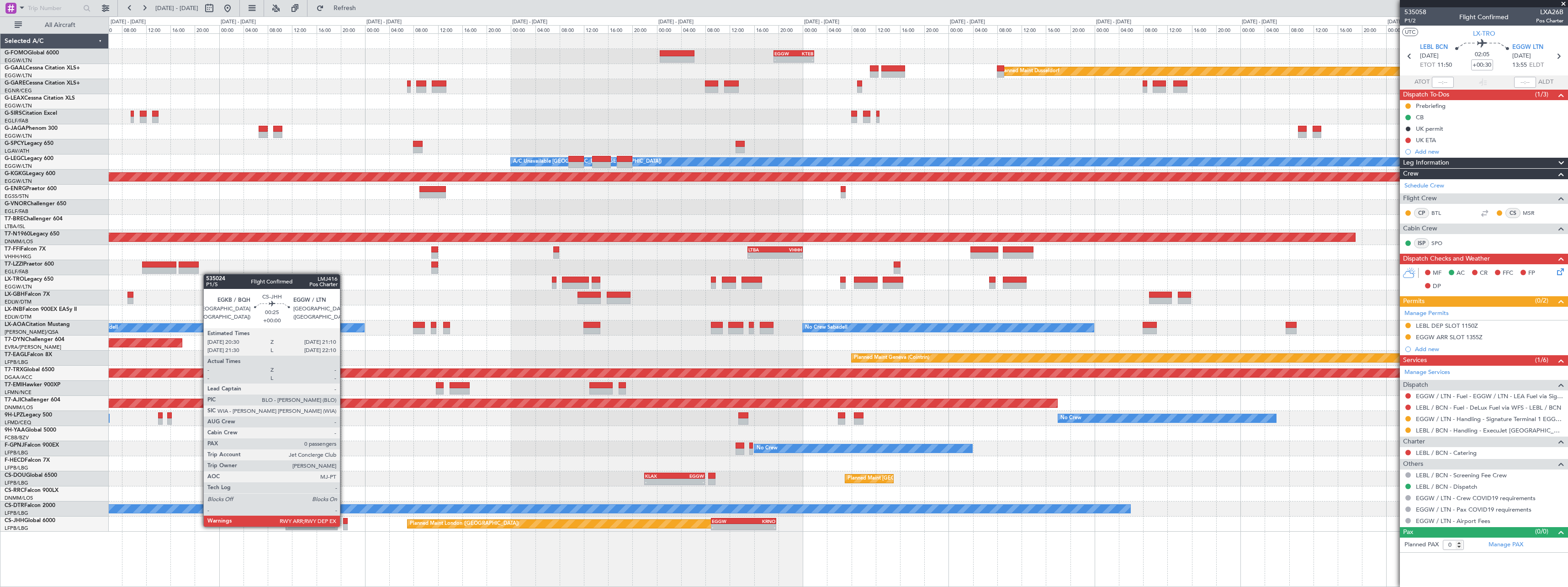
click at [344, 526] on div at bounding box center [346, 527] width 4 height 6
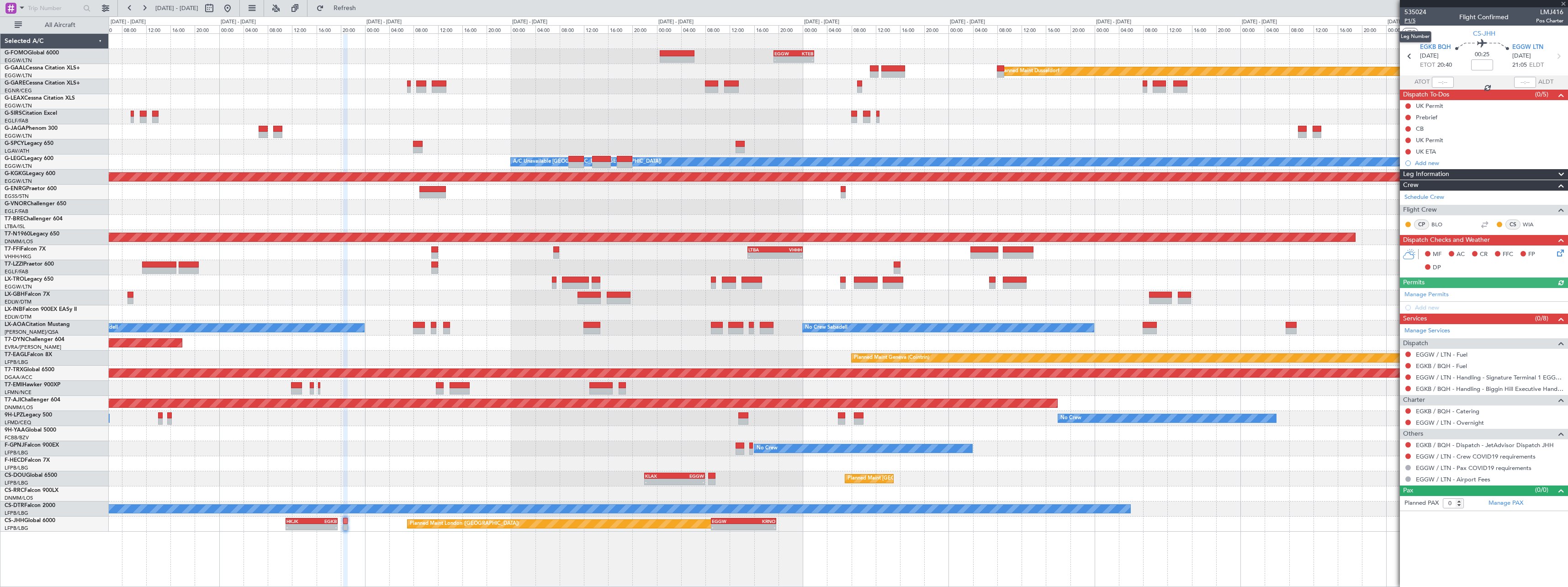
click at [1416, 18] on span "P1/5" at bounding box center [1415, 21] width 22 height 8
click at [1413, 21] on span "P1/5" at bounding box center [1415, 21] width 22 height 8
click at [1444, 391] on link "EGKB / BQH - Handling - Biggin Hill Executive Handling EGKB / BQH" at bounding box center [1490, 388] width 148 height 8
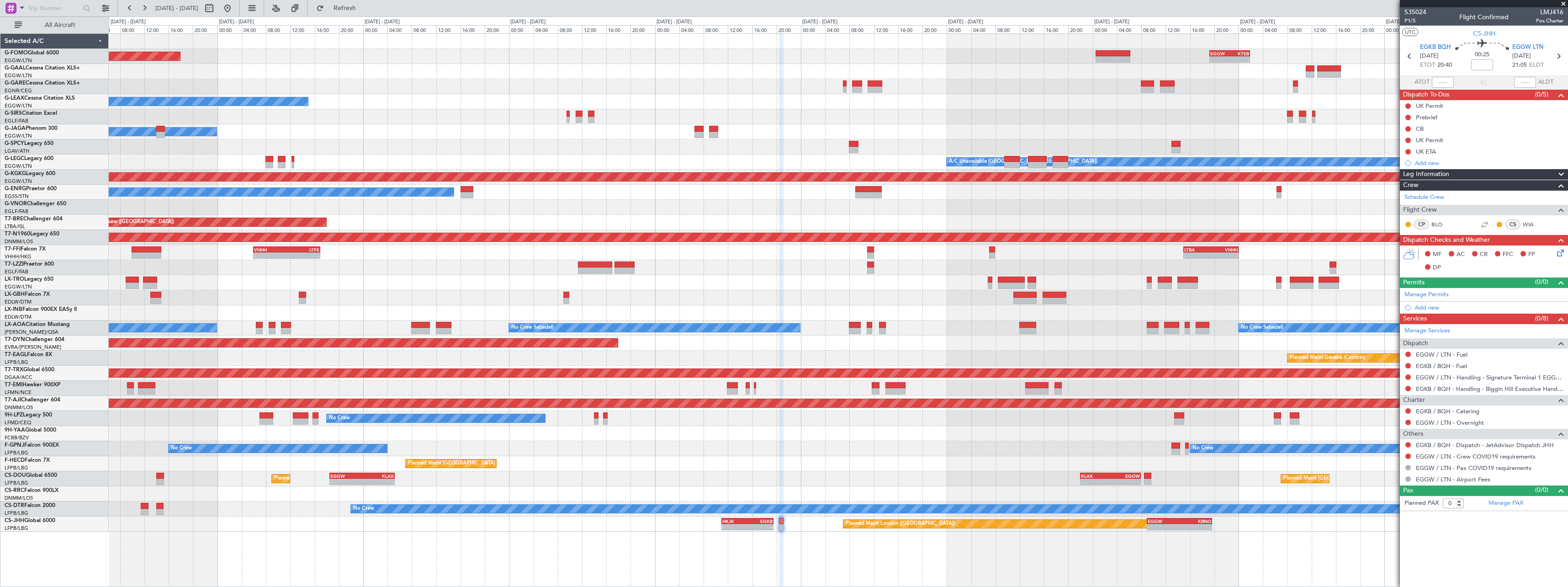
click at [899, 427] on div "- - EGGW 19:15 Z KTEB 01:55 Z Planned Maint Windsor Locks ([PERSON_NAME] Intl) …" at bounding box center [838, 283] width 1459 height 498
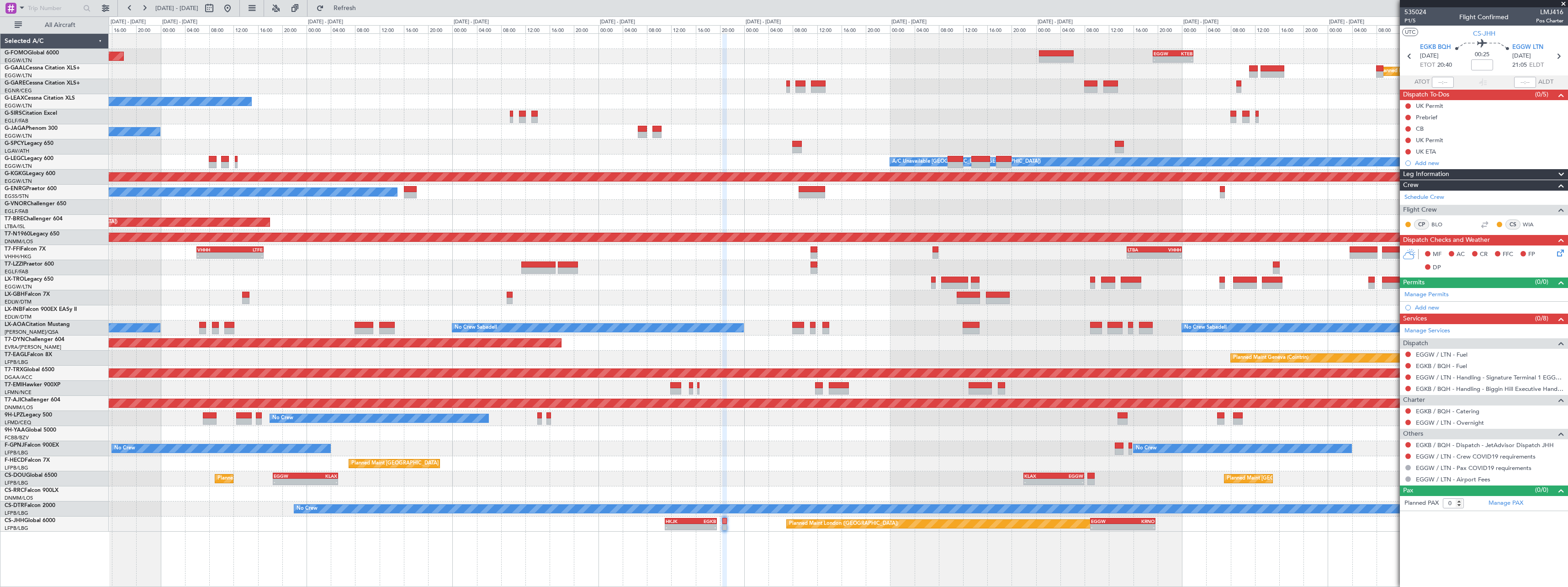
click at [771, 432] on div "- - EGGW 19:15 Z KTEB 01:55 Z Planned Maint Windsor Locks ([PERSON_NAME] Intl) …" at bounding box center [838, 283] width 1459 height 498
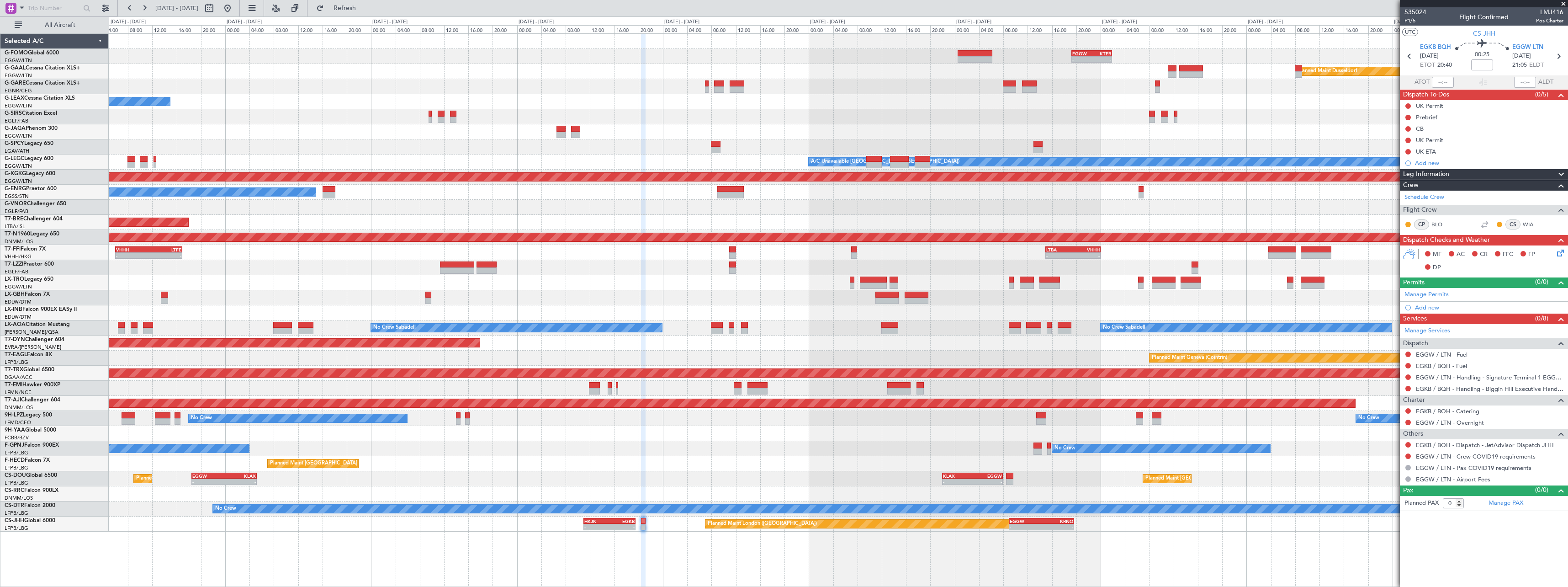
click at [782, 438] on div "- - EGGW 19:15 Z KTEB 01:55 Z Planned Maint Windsor Locks ([PERSON_NAME] Intl) …" at bounding box center [838, 283] width 1459 height 498
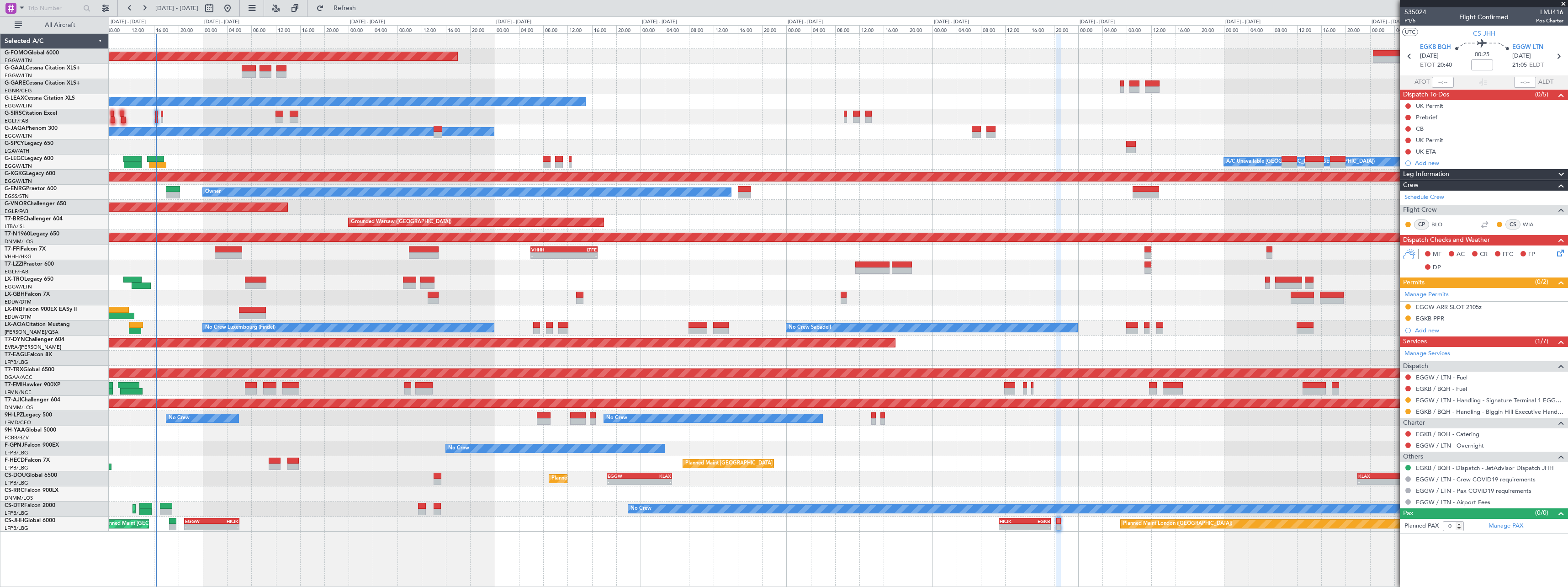
click at [659, 279] on div "Planned Maint Windsor Locks ([PERSON_NAME] Intl) - - EGGW 19:15 Z KTEB 01:55 Z …" at bounding box center [838, 283] width 1459 height 498
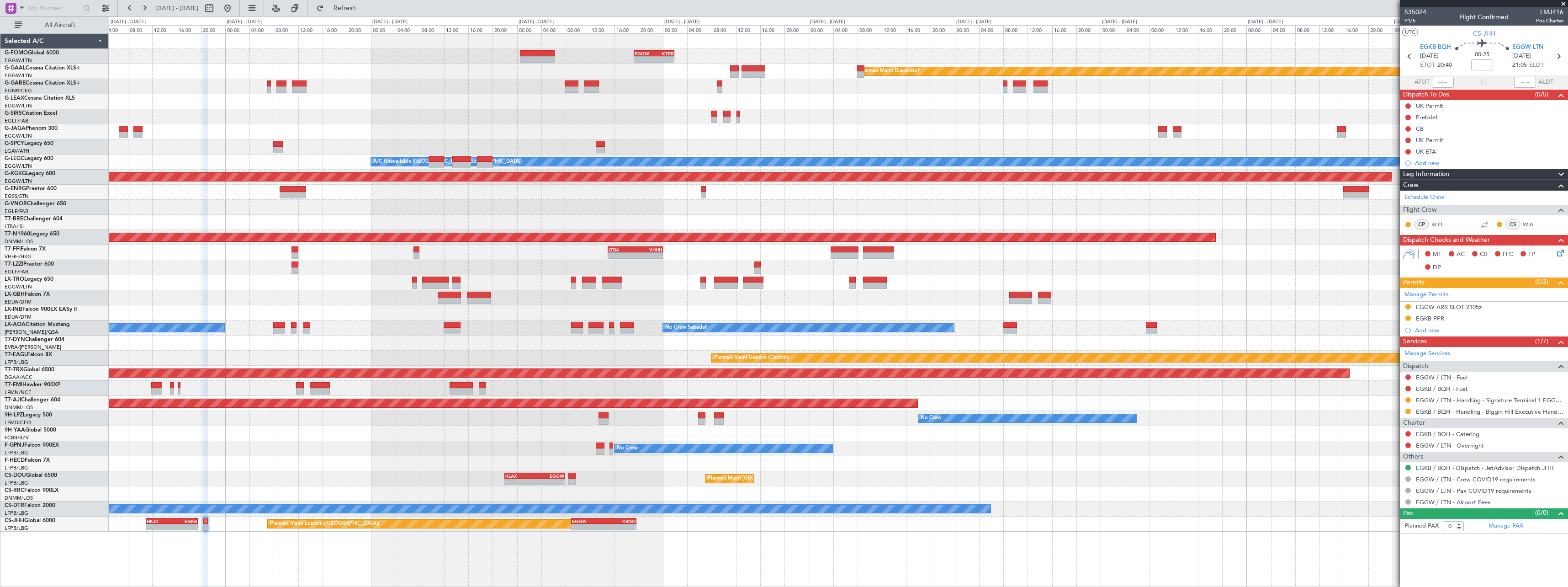
click at [280, 447] on div "No Crew No Crew Planned Maint [GEOGRAPHIC_DATA] ([GEOGRAPHIC_DATA]) No Crew" at bounding box center [838, 448] width 1459 height 15
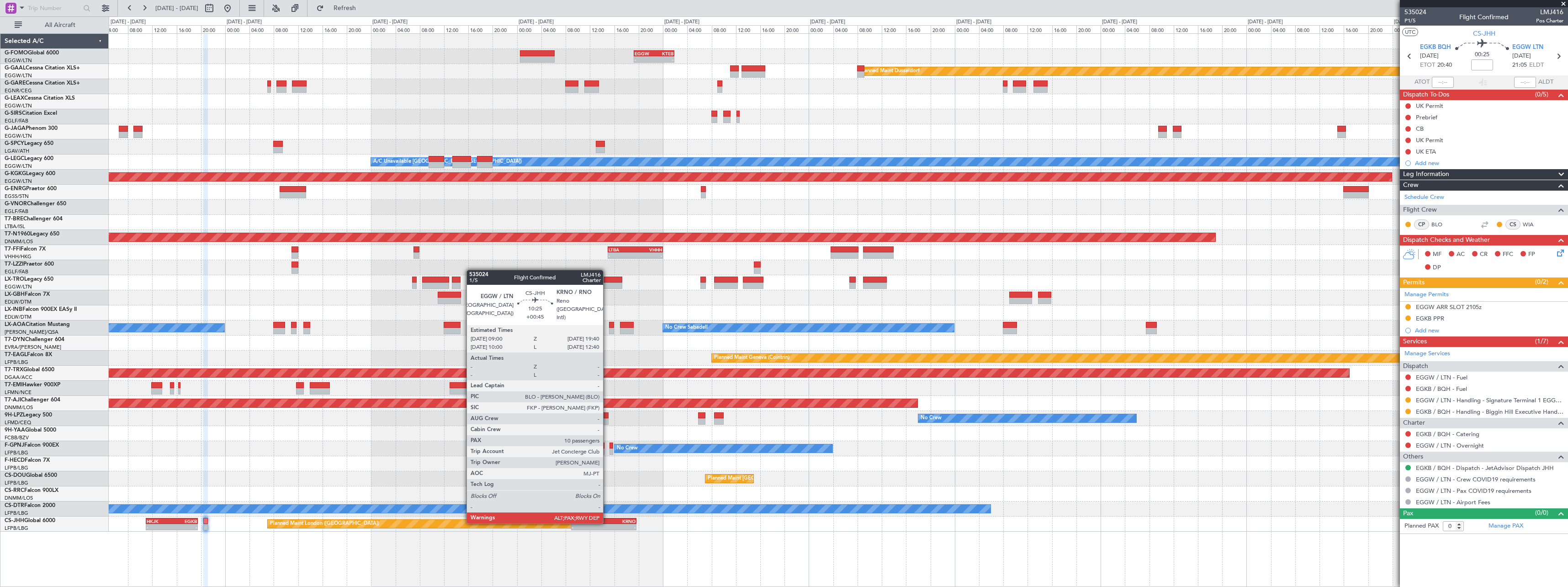
click at [604, 529] on div "-" at bounding box center [619, 527] width 31 height 6
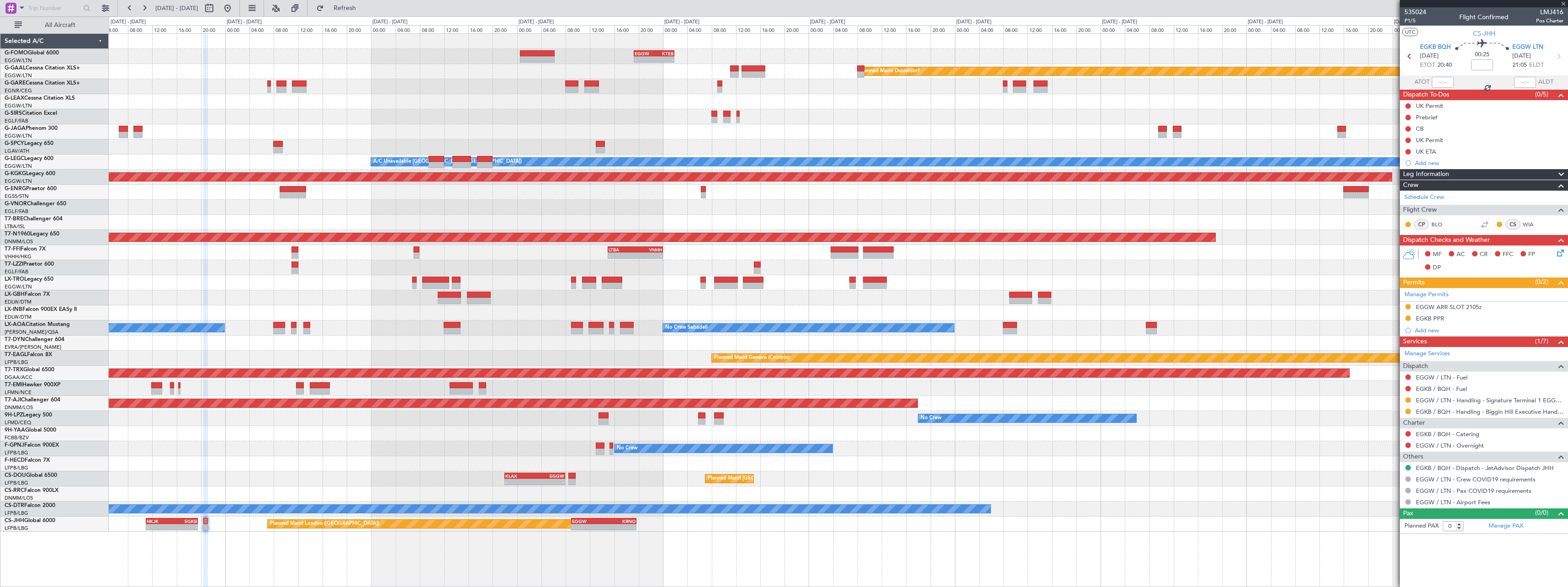
type input "+00:45"
type input "10"
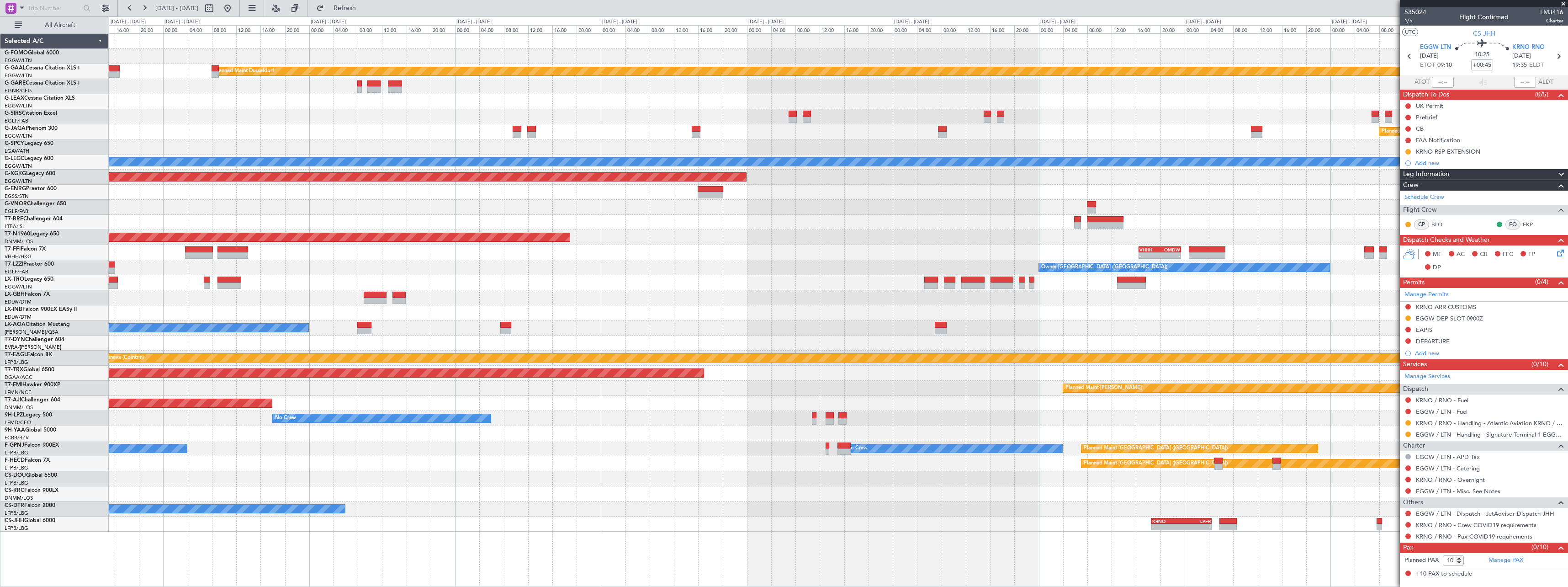
click at [415, 488] on div "- - EGGW 19:15 Z KTEB 01:55 Z Planned [GEOGRAPHIC_DATA] Planned Maint [GEOGRAPH…" at bounding box center [838, 283] width 1459 height 498
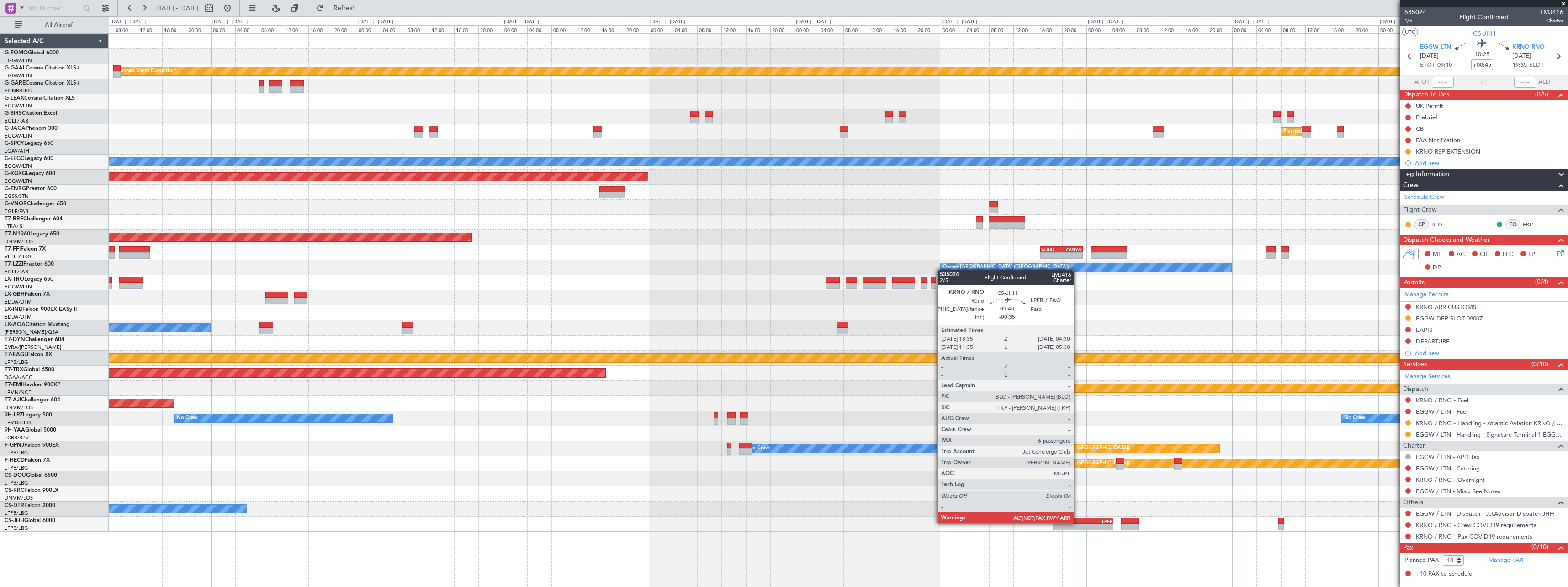
click at [1077, 522] on div "KRNO" at bounding box center [1068, 522] width 29 height 6
type input "-00:35"
type input "6"
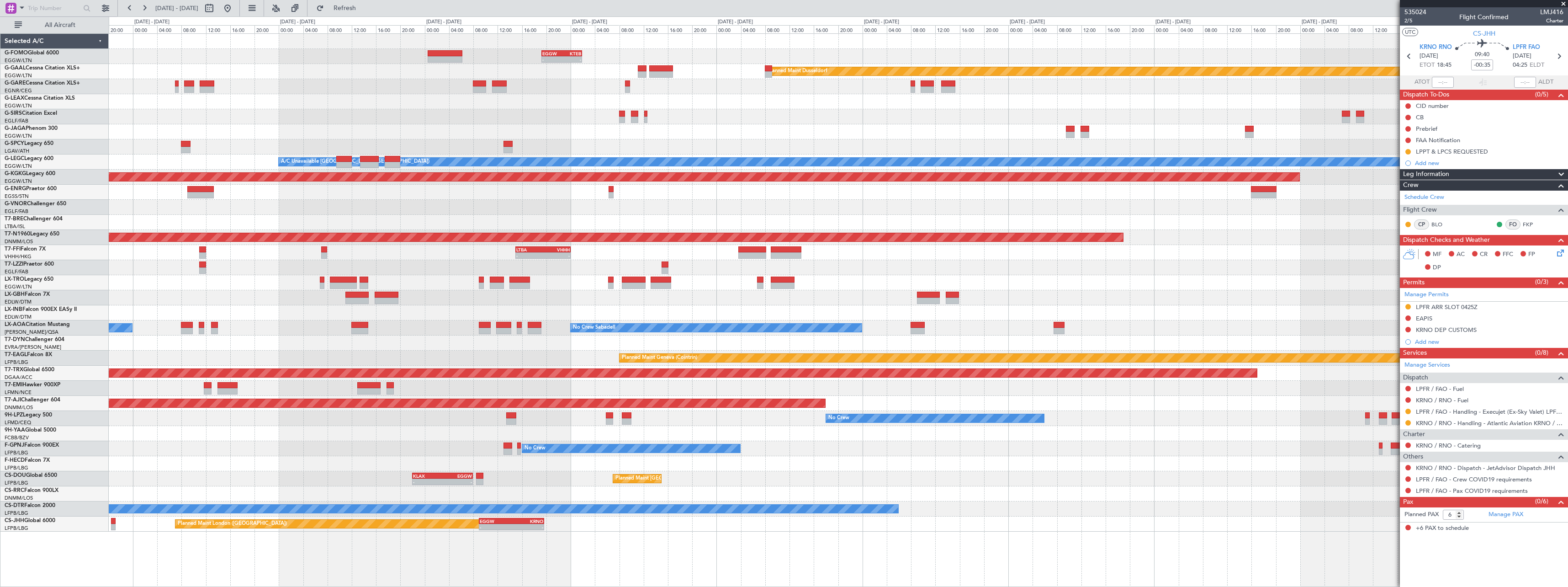
click at [1025, 460] on div "- - EGGW 19:15 Z KTEB 01:55 Z Planned [GEOGRAPHIC_DATA] Planned Maint [GEOGRAPH…" at bounding box center [838, 283] width 1459 height 498
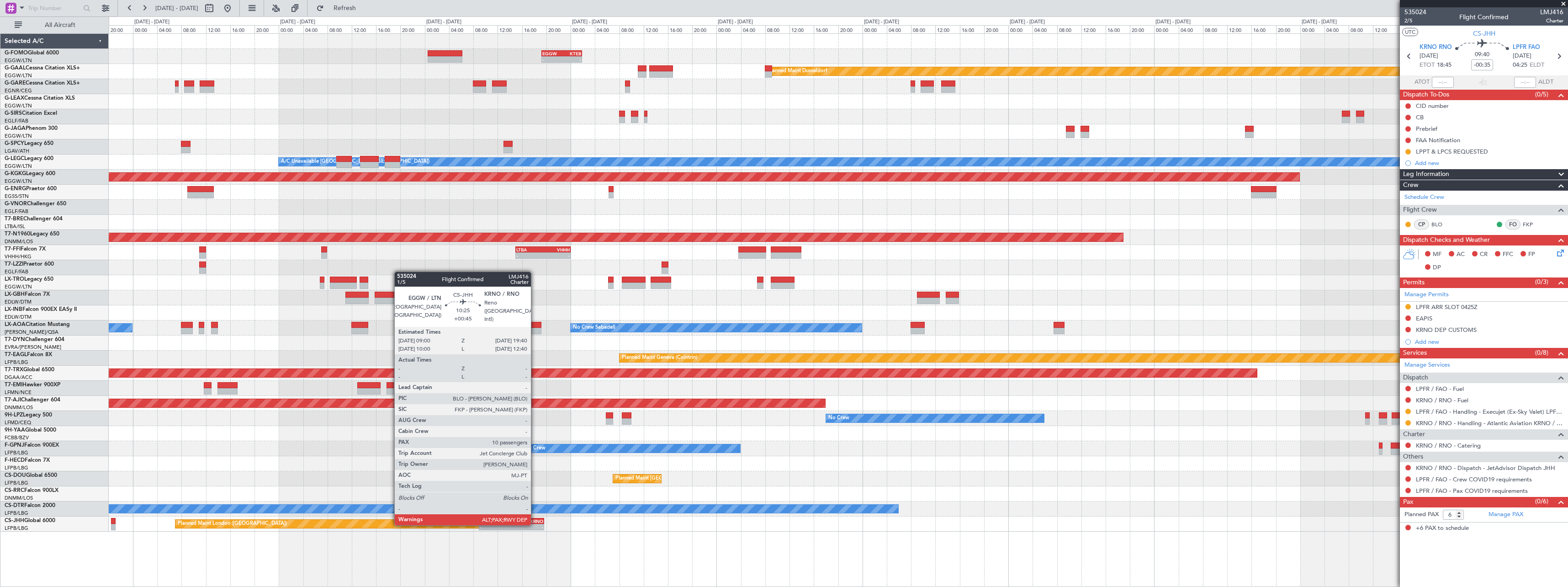
click at [535, 524] on div "-" at bounding box center [528, 527] width 31 height 6
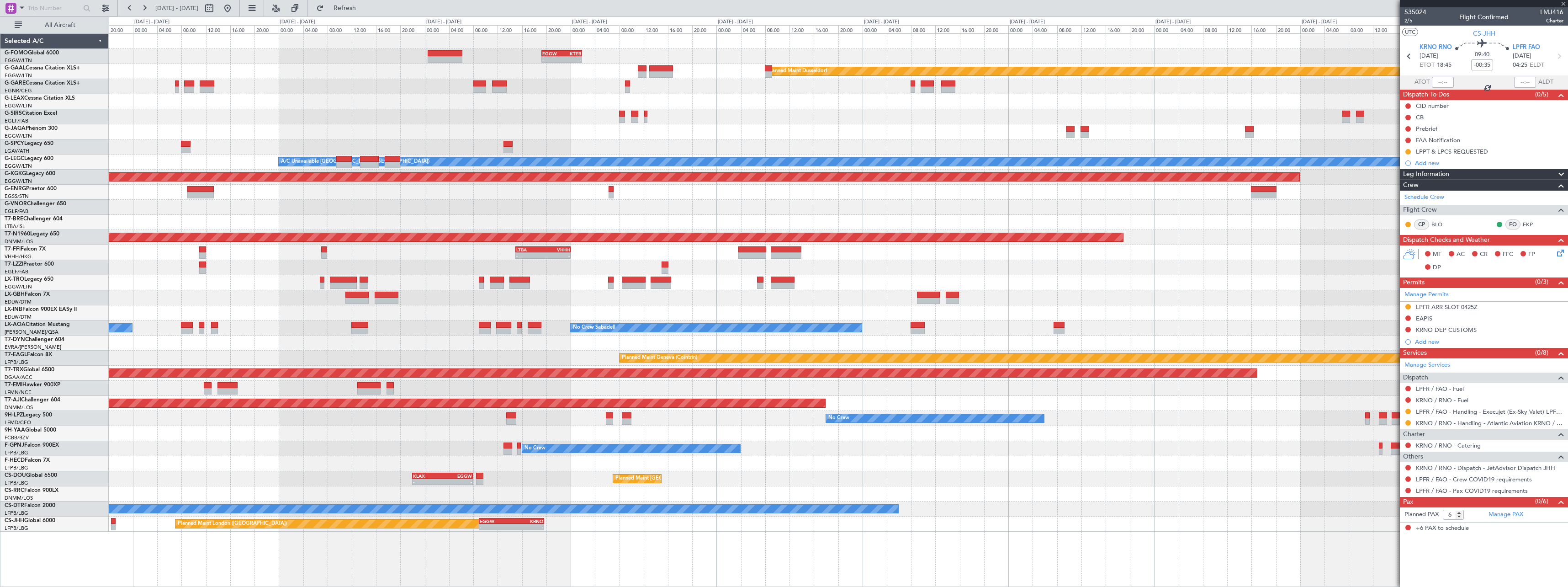
type input "+00:45"
type input "10"
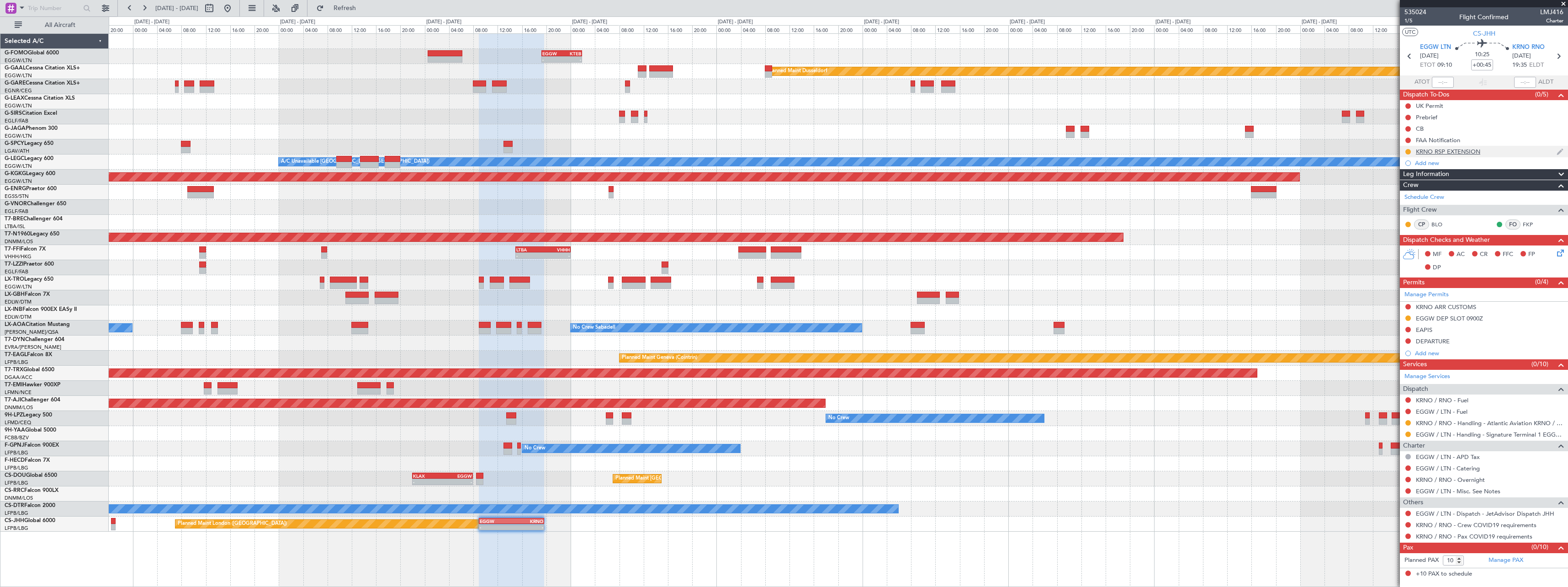
click at [1458, 149] on div "KRNO RSP EXTENSION" at bounding box center [1448, 152] width 65 height 8
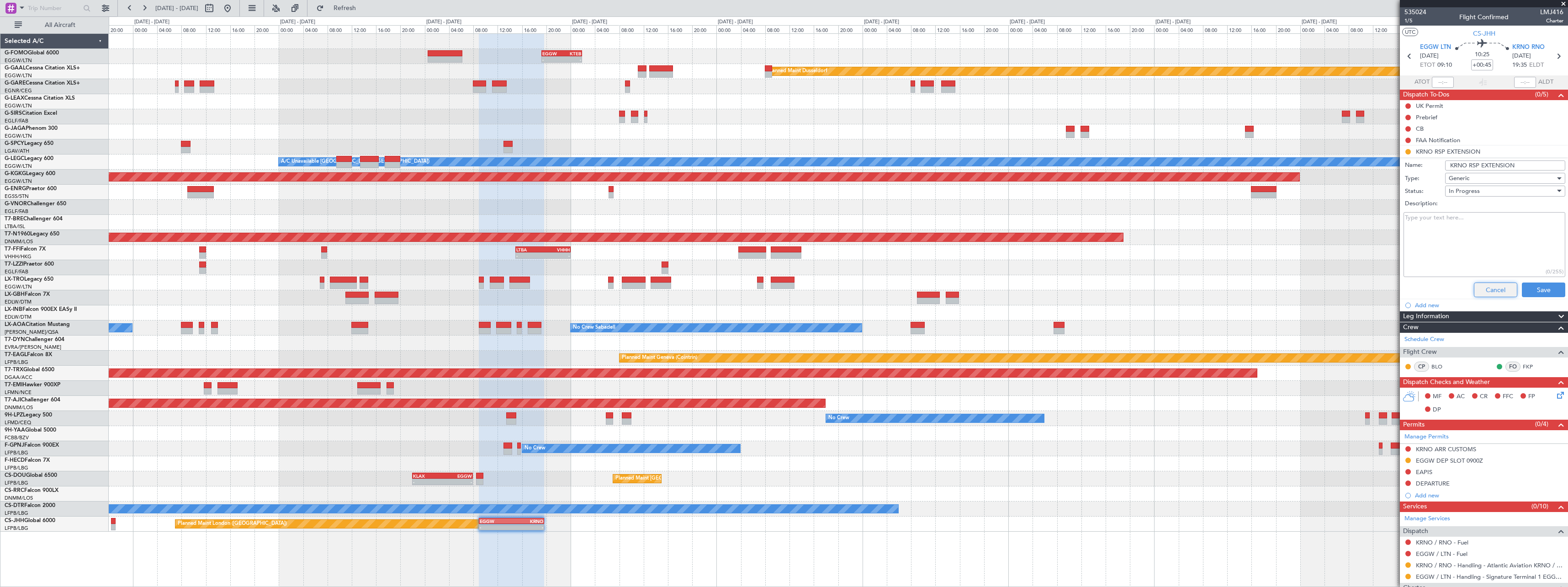
click at [1478, 290] on button "Cancel" at bounding box center [1495, 290] width 43 height 15
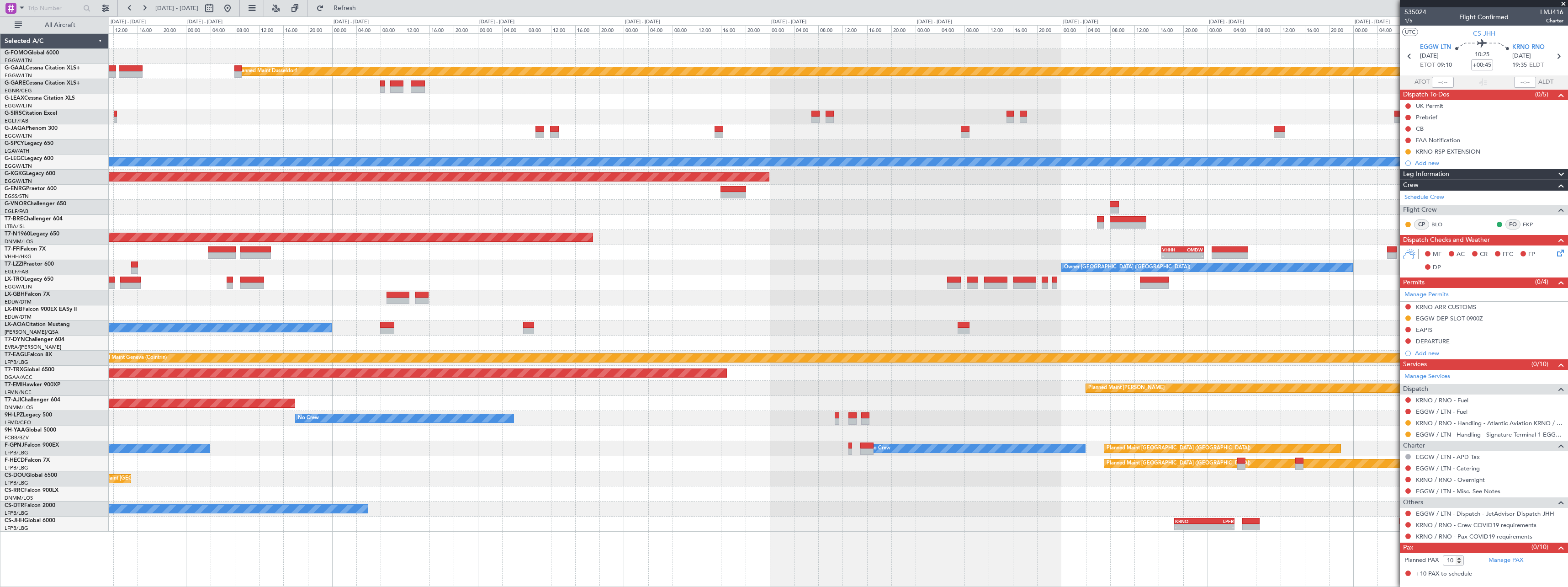
click at [619, 490] on div "- - EGGW 19:15 Z KTEB 01:55 Z Planned [GEOGRAPHIC_DATA] Planned Maint [GEOGRAPH…" at bounding box center [838, 283] width 1459 height 498
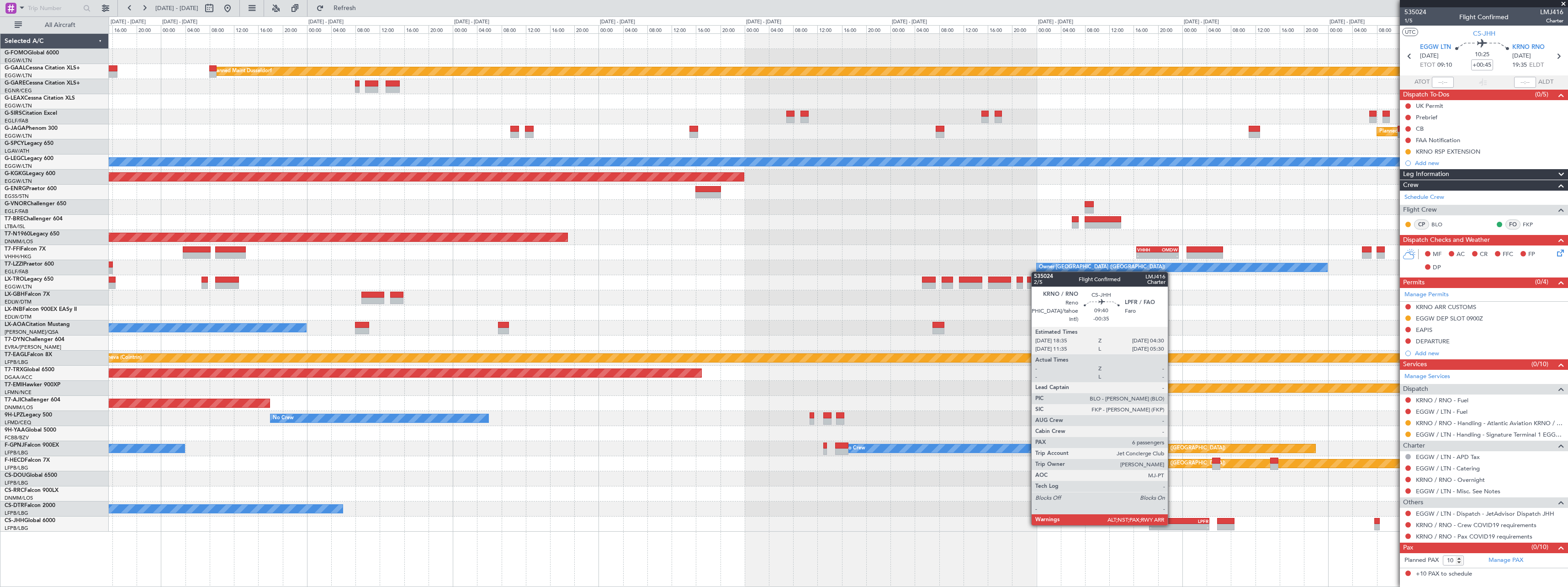
click at [1173, 524] on div "-" at bounding box center [1164, 527] width 29 height 6
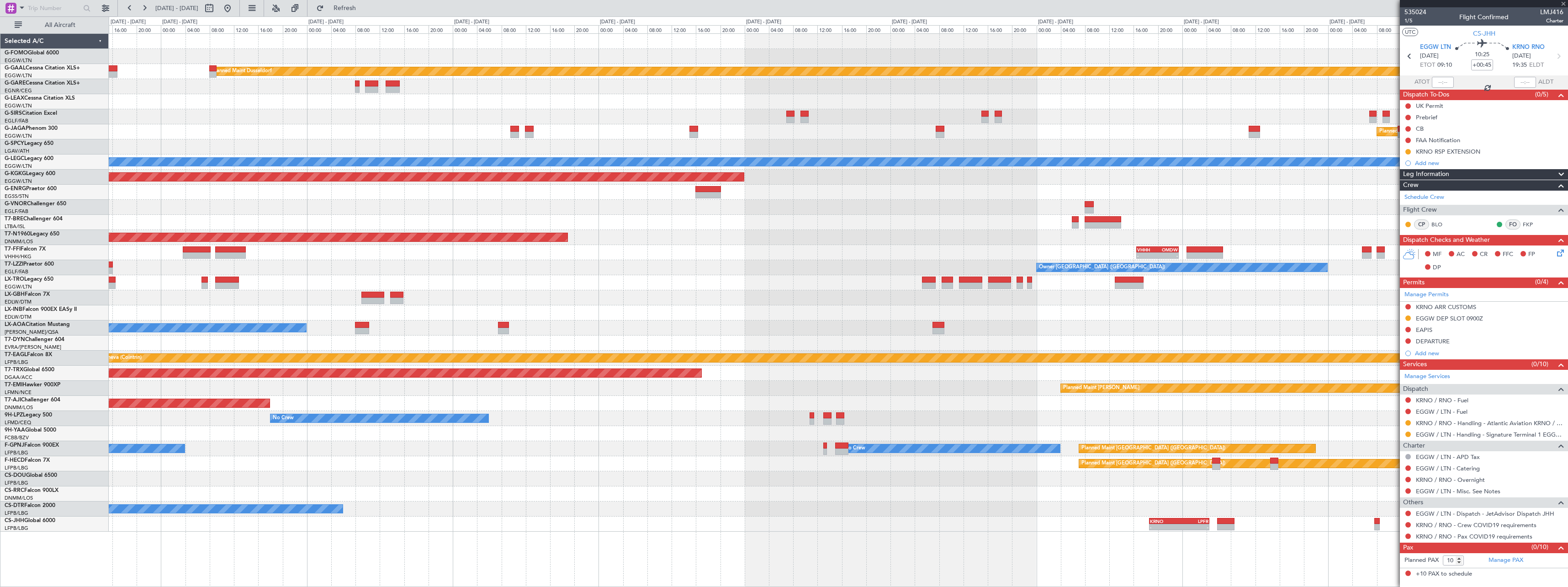
type input "-00:35"
type input "6"
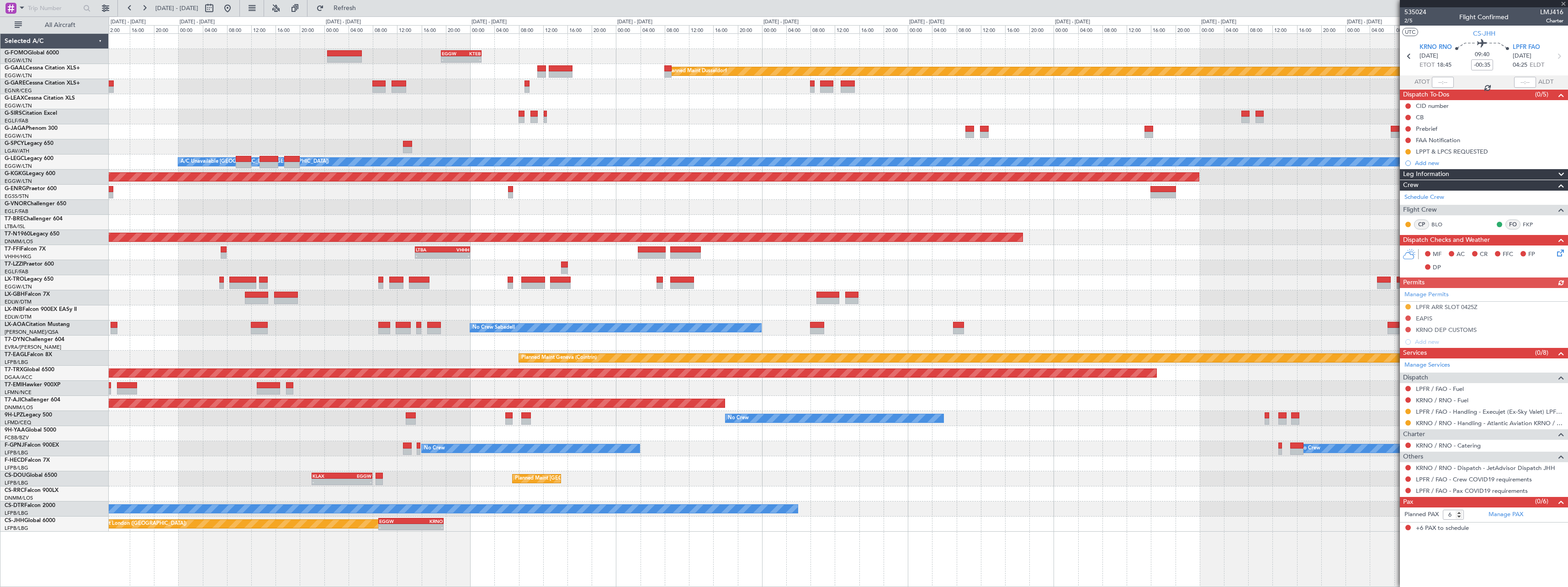
click at [972, 494] on div "- - EGGW 19:15 Z KTEB 01:55 Z Planned Maint Dusseldorf Planned Maint London (Lu…" at bounding box center [838, 310] width 1459 height 554
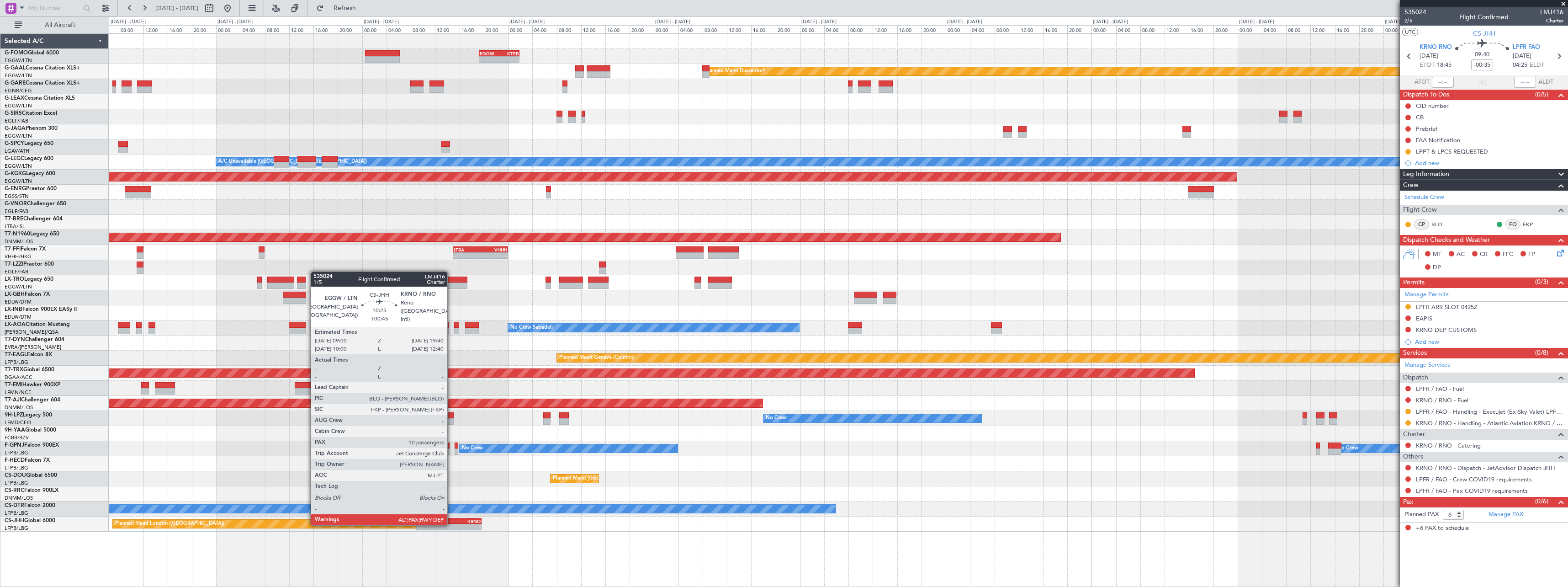
click at [452, 524] on div "-" at bounding box center [465, 527] width 31 height 6
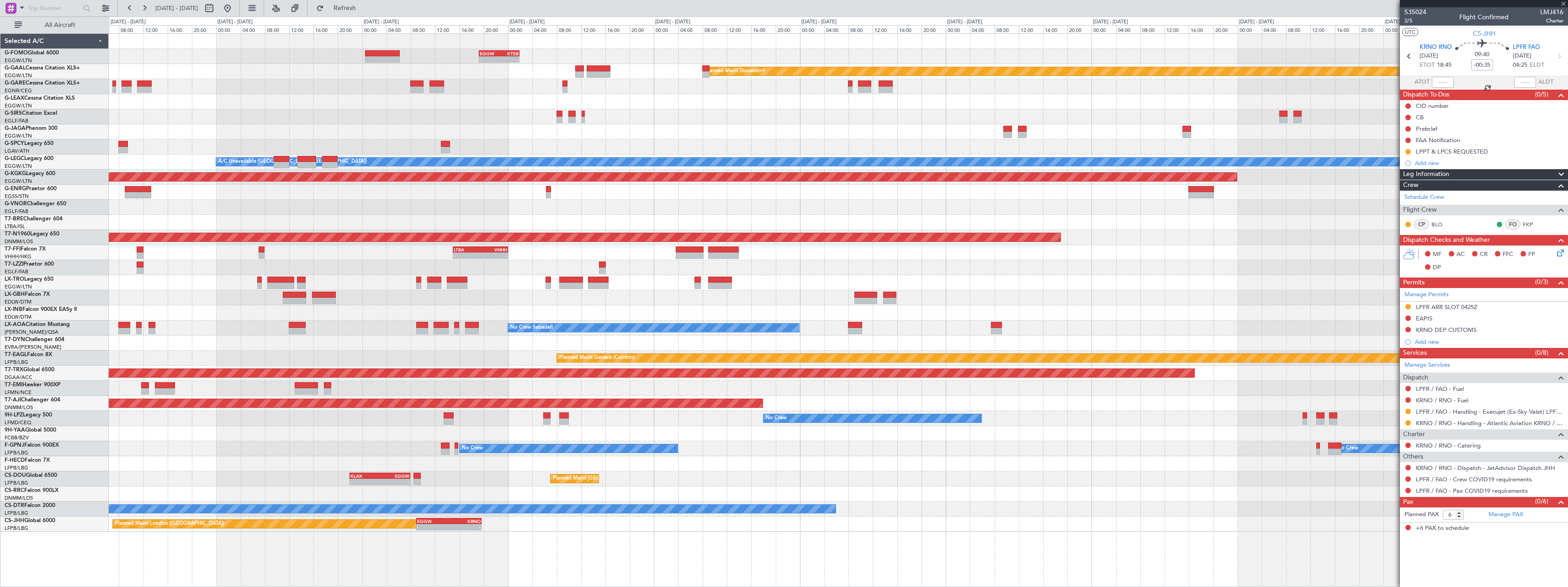
type input "+00:45"
type input "10"
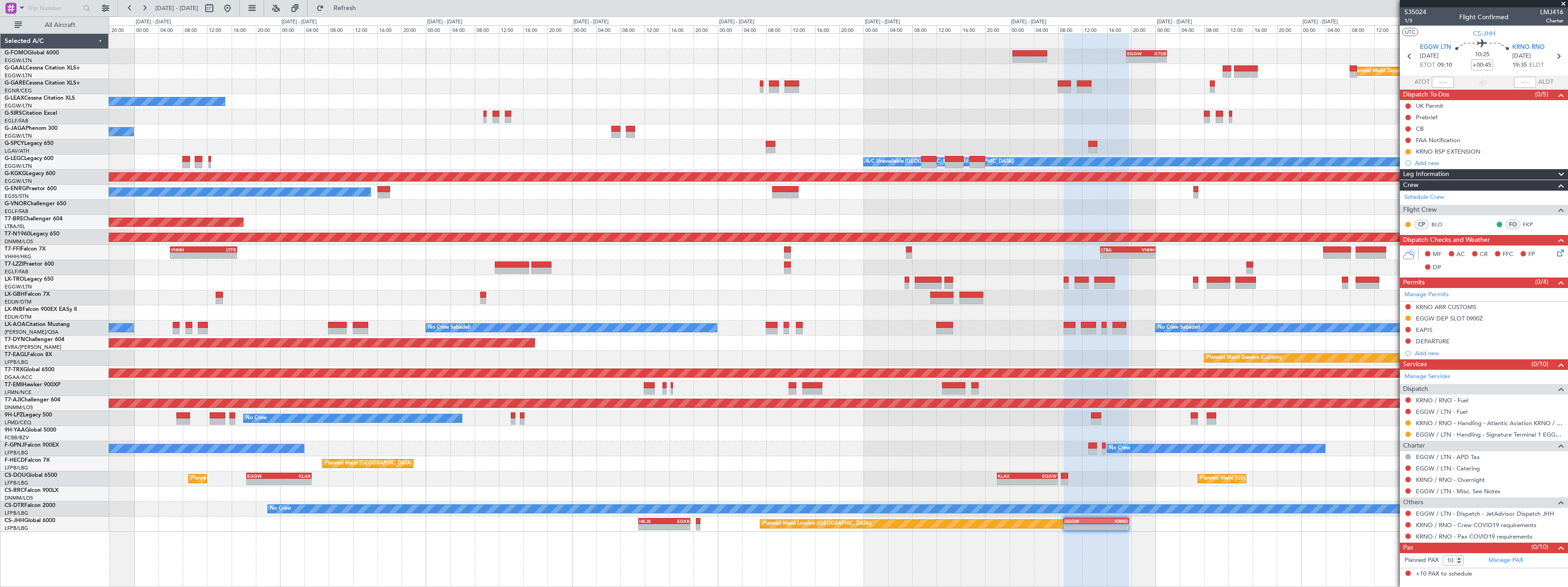
click at [895, 217] on div "Grounded Warsaw ([GEOGRAPHIC_DATA])" at bounding box center [838, 222] width 1459 height 15
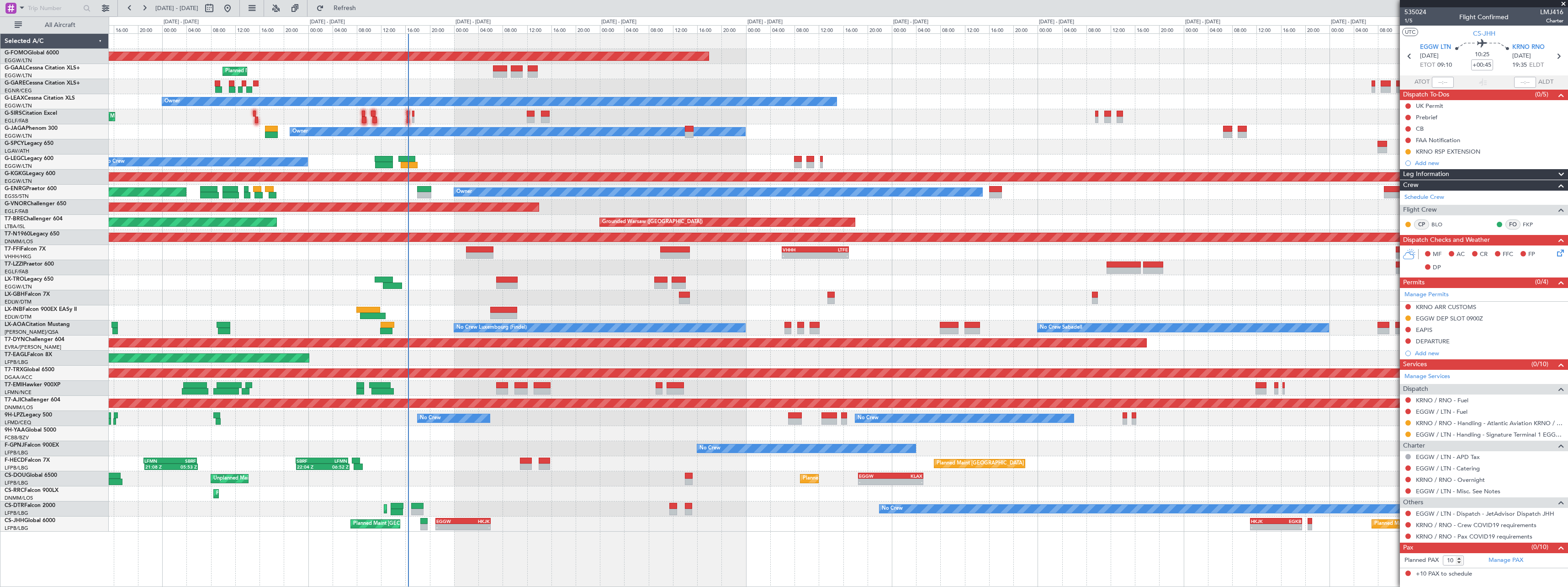
click at [1045, 211] on div "Planned Maint Windsor Locks (Bradley Intl) - - EGGW 19:15 Z KTEB 01:55 Z Planne…" at bounding box center [838, 283] width 1459 height 498
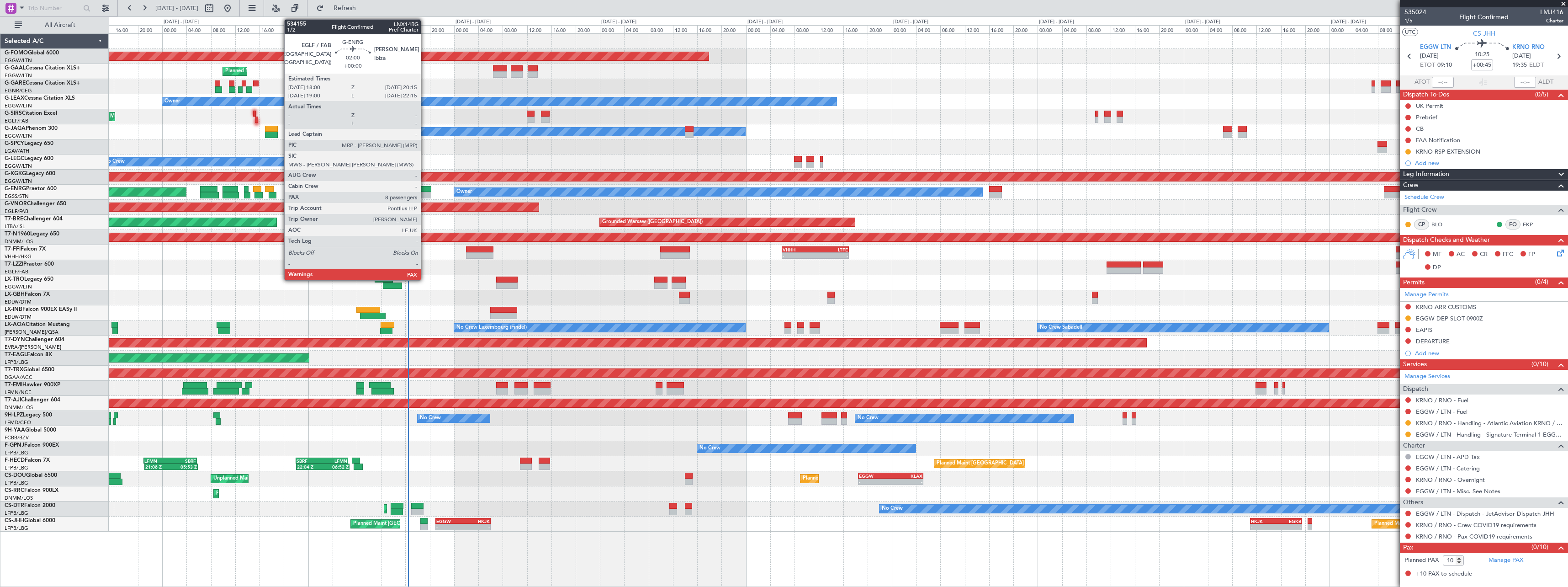
click at [425, 189] on div at bounding box center [424, 189] width 14 height 6
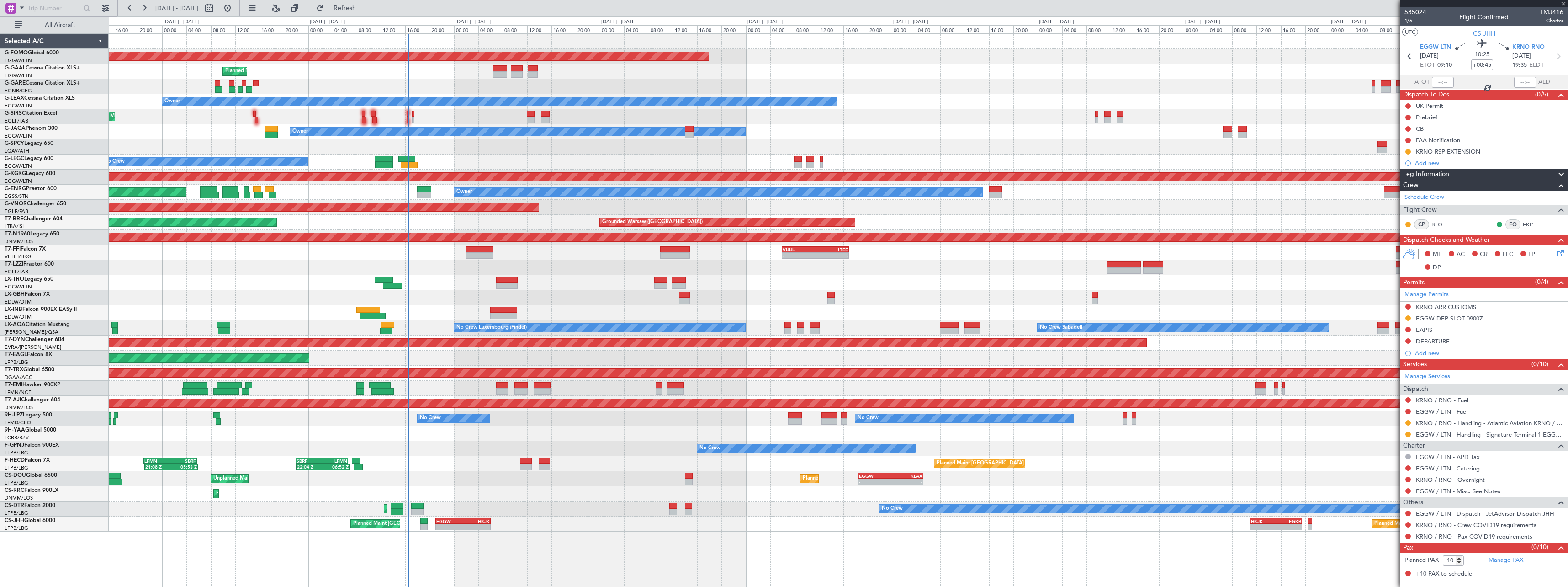
type input "8"
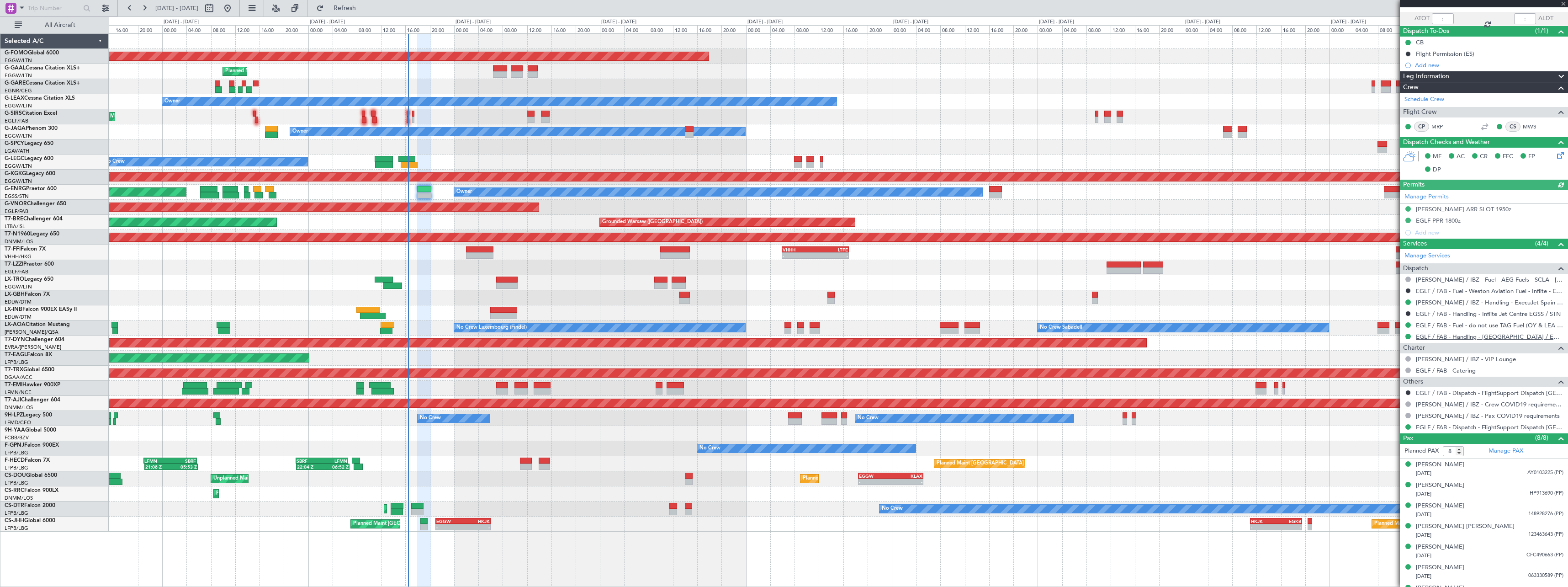
scroll to position [100, 0]
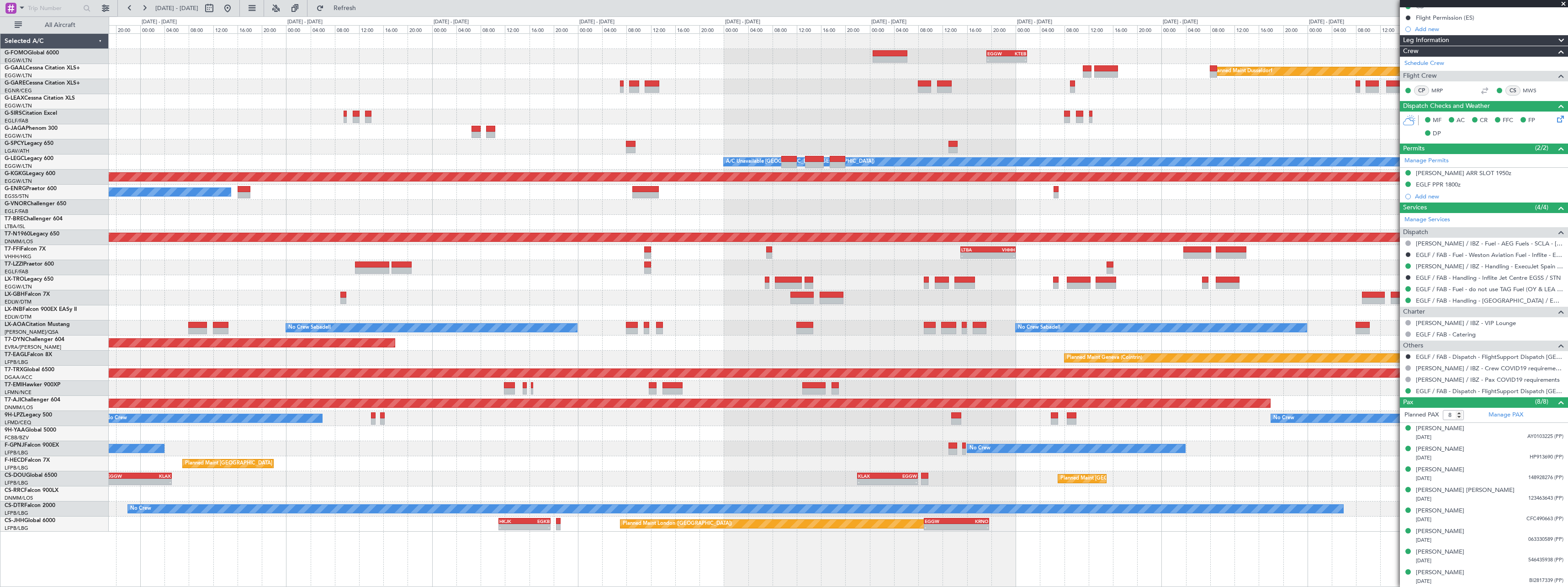
click at [500, 423] on div "- - EGGW 19:15 Z KTEB 01:55 Z Planned Maint Windsor Locks (Bradley Intl) Planne…" at bounding box center [838, 283] width 1459 height 498
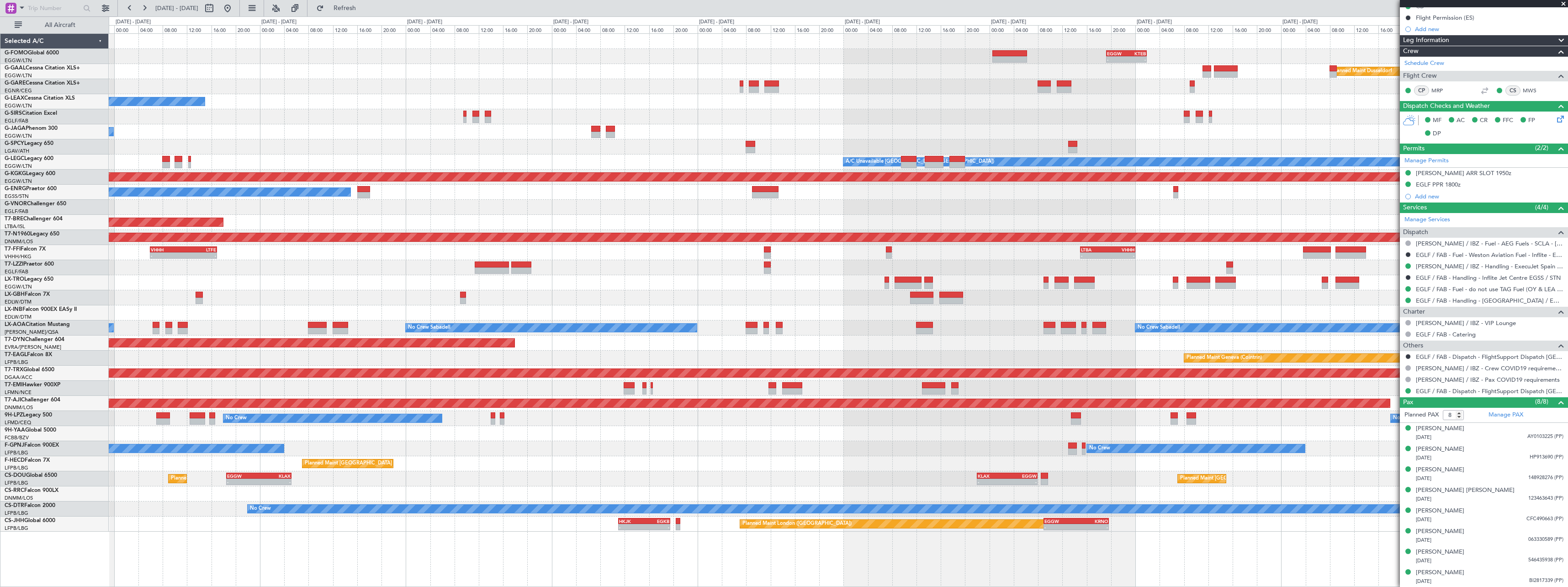
click at [607, 419] on div "- - EGGW 19:15 Z KTEB 01:55 Z Planned Maint Windsor Locks (Bradley Intl) Planne…" at bounding box center [838, 283] width 1459 height 498
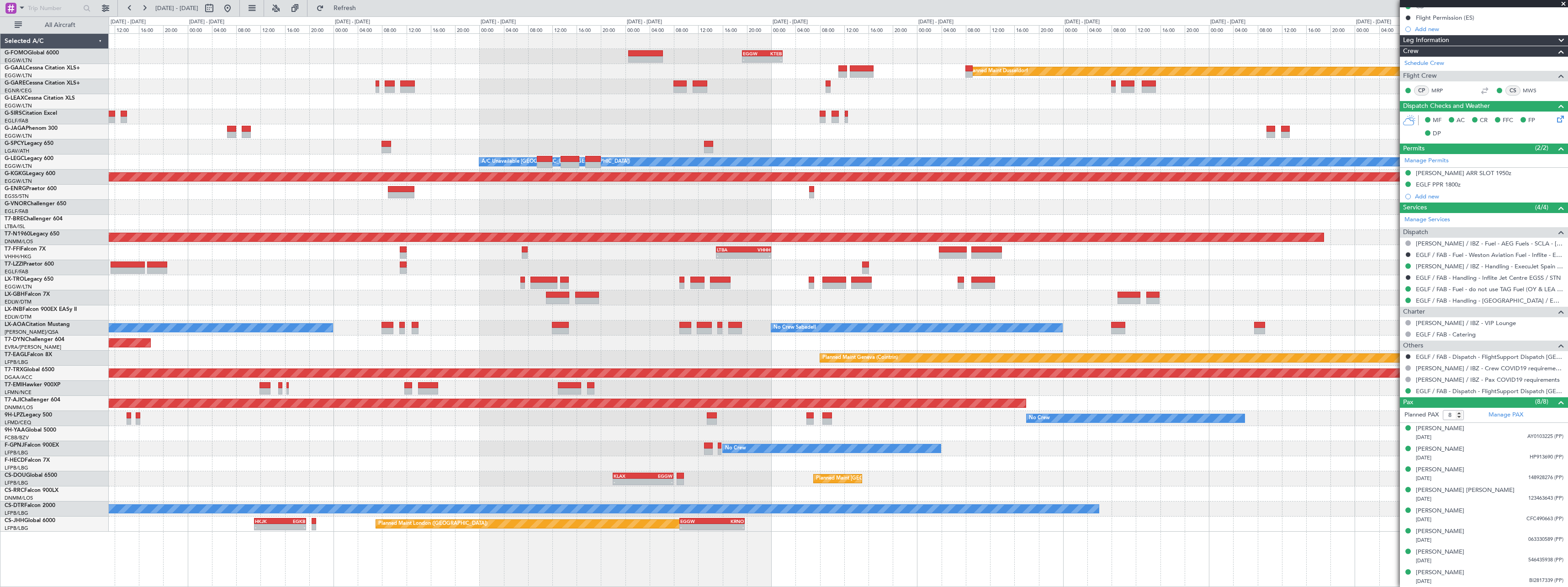
click at [592, 541] on div "- - EGGW 19:15 Z KTEB 01:55 Z Planned Maint Dusseldorf Owner Owner A/C Unavaila…" at bounding box center [838, 310] width 1459 height 554
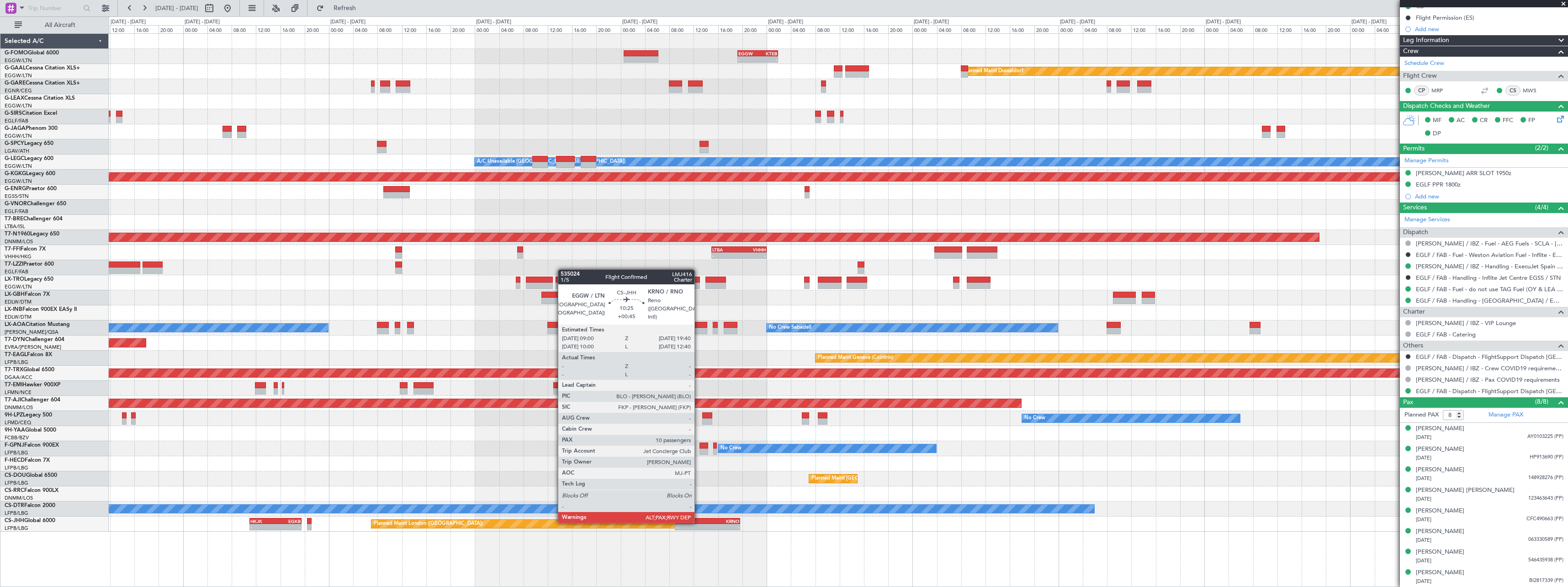
click at [698, 522] on div "EGGW" at bounding box center [691, 522] width 31 height 6
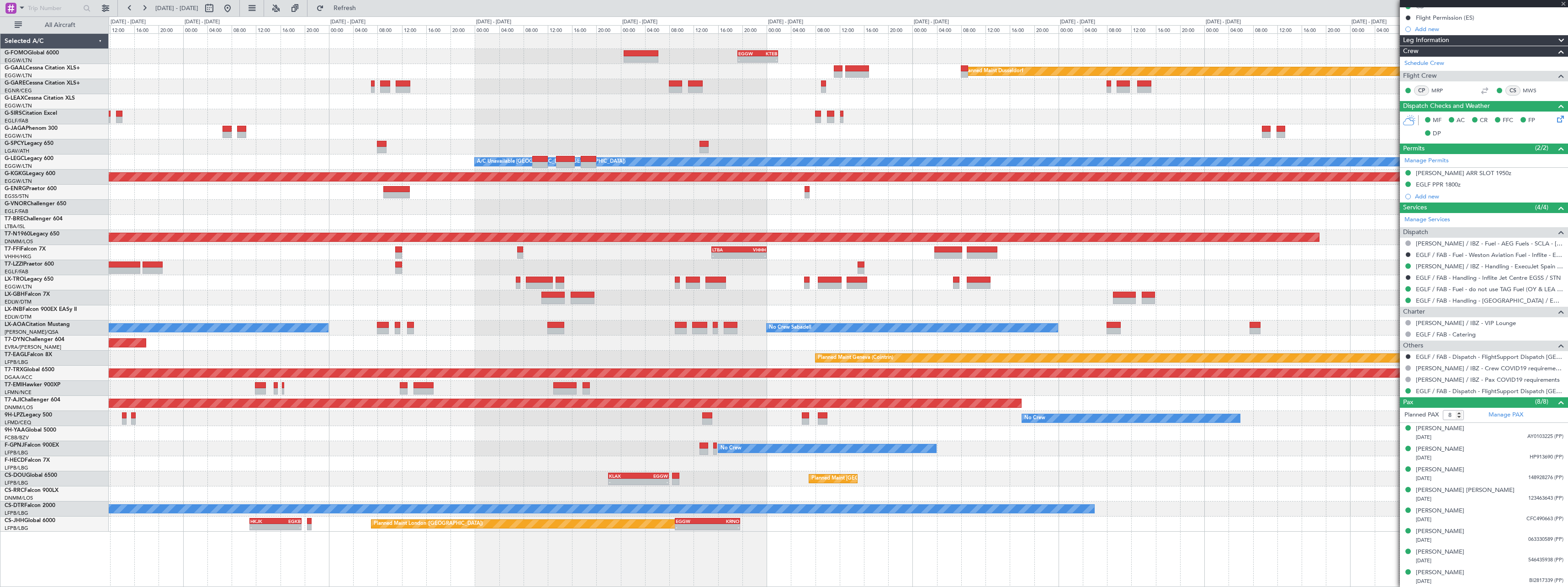
type input "+00:45"
type input "10"
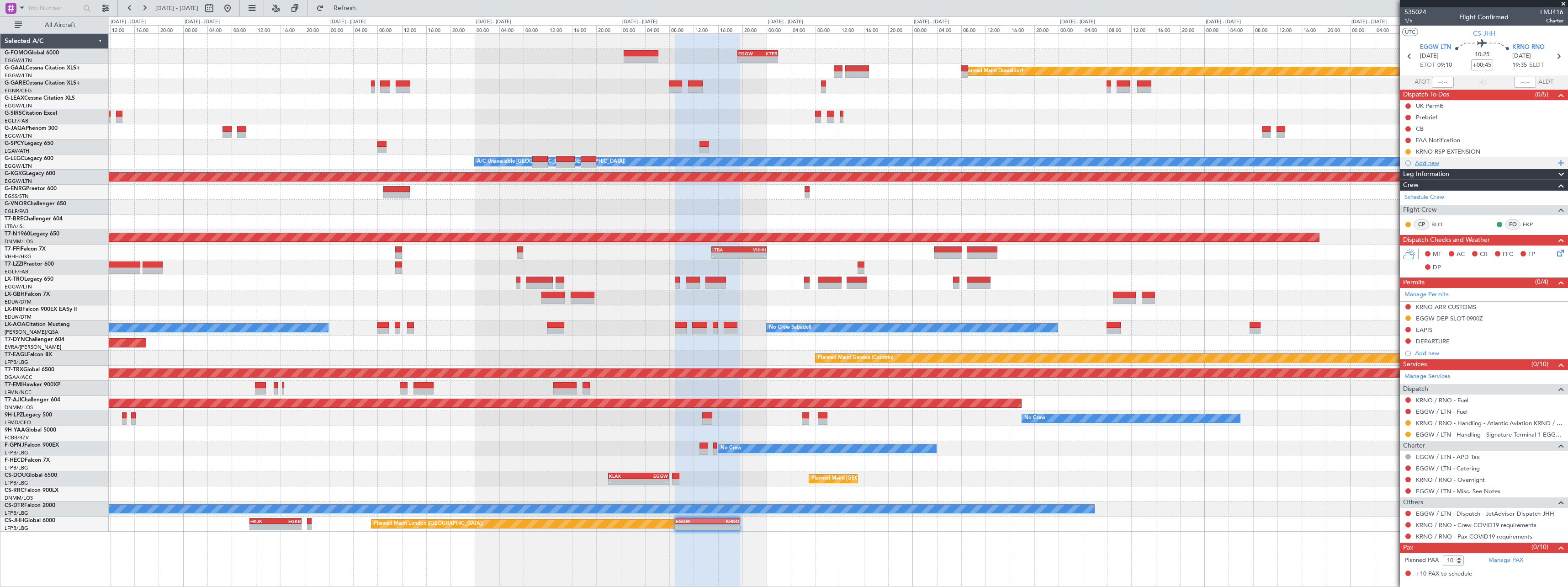
click at [1432, 162] on div "Add new" at bounding box center [1485, 163] width 140 height 8
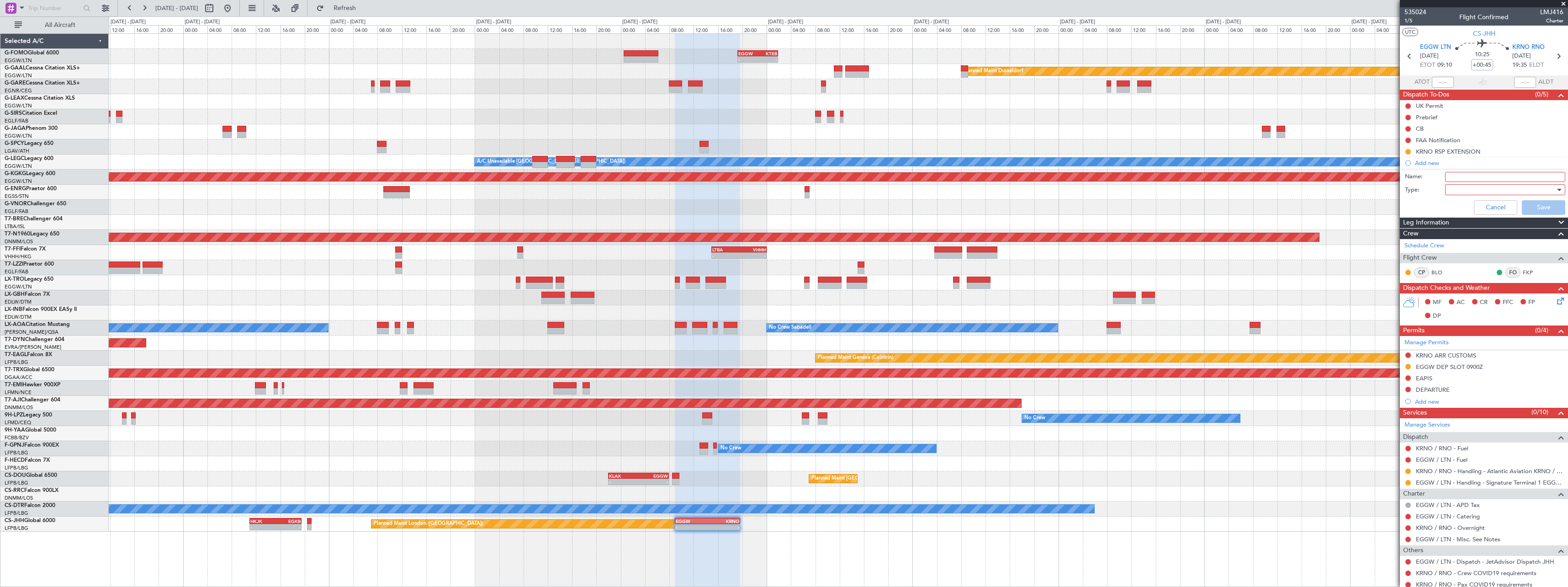
click at [1455, 174] on input "Name:" at bounding box center [1505, 177] width 120 height 10
type input "KRNO CBP HOURS"
click at [1456, 191] on div at bounding box center [1503, 189] width 107 height 14
click at [1458, 205] on span "Generic" at bounding box center [1501, 208] width 107 height 14
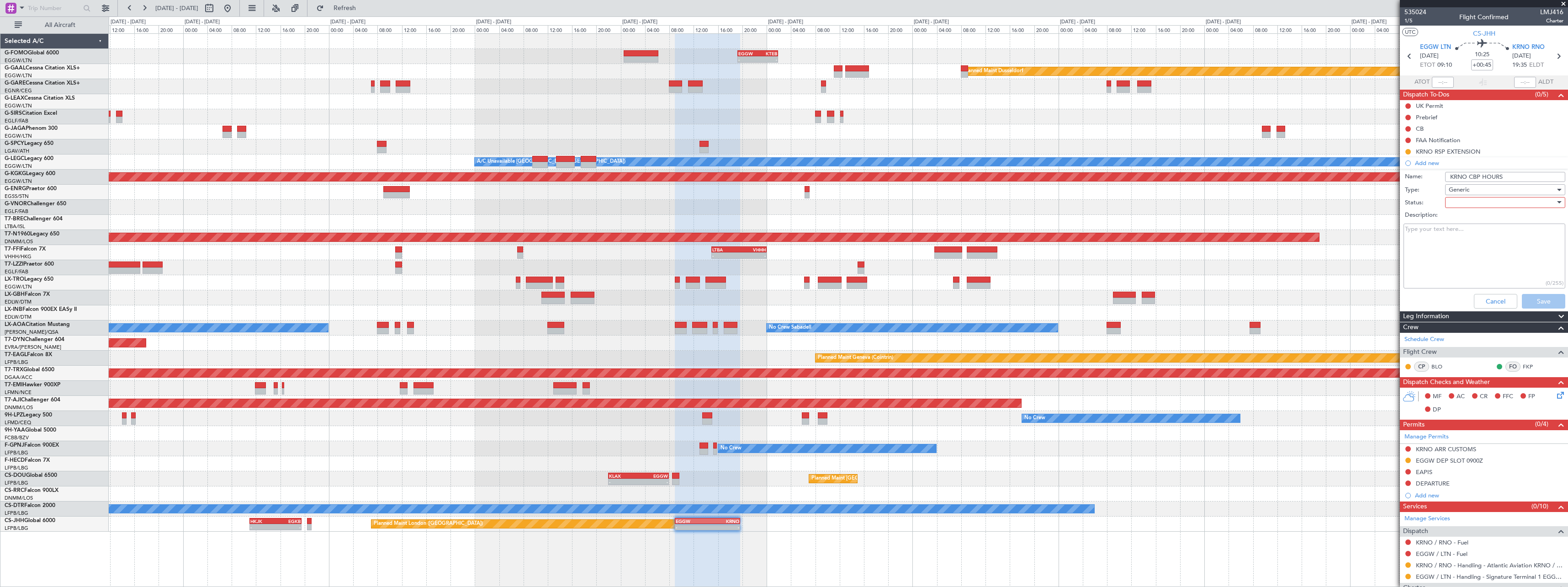
click at [1459, 204] on div at bounding box center [1503, 202] width 107 height 14
click at [1471, 250] on span "Completed" at bounding box center [1501, 248] width 107 height 14
click at [1458, 245] on textarea "Description:" at bounding box center [1484, 256] width 161 height 65
paste textarea "Monday-Friday, 0800-1600"
type textarea "Monday-Friday, 0800-1600"
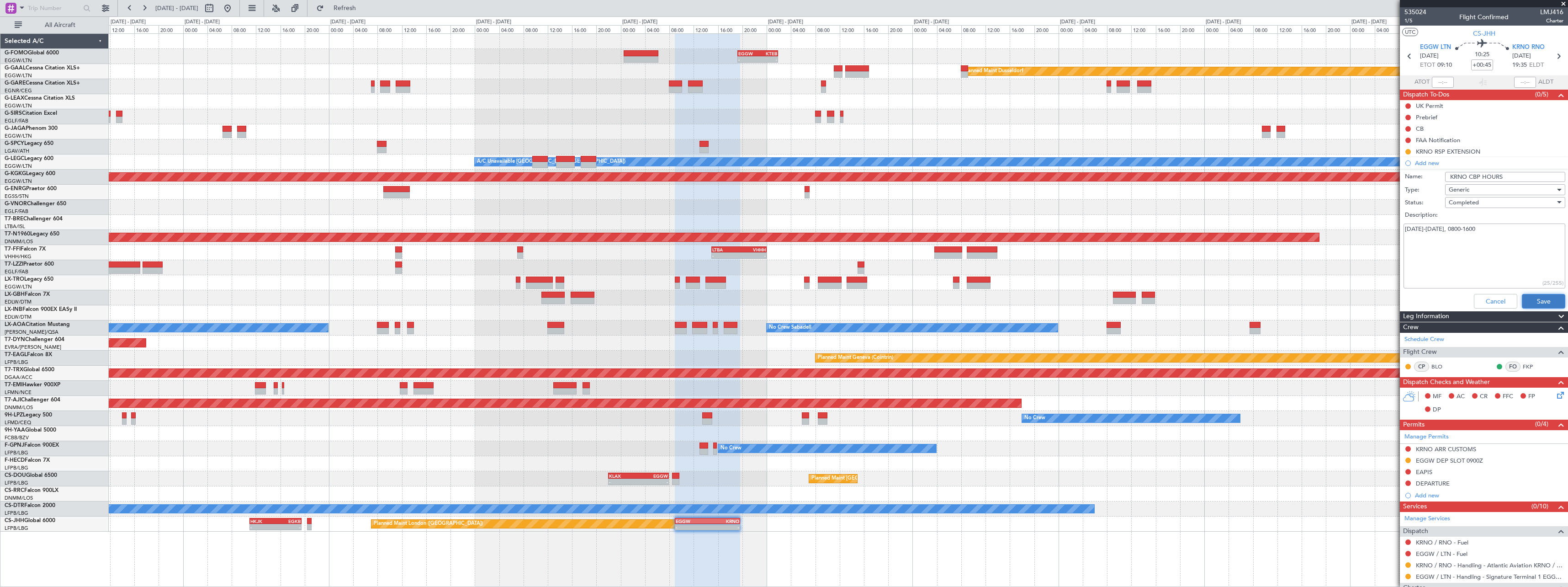
click at [1535, 301] on button "Save" at bounding box center [1543, 301] width 43 height 15
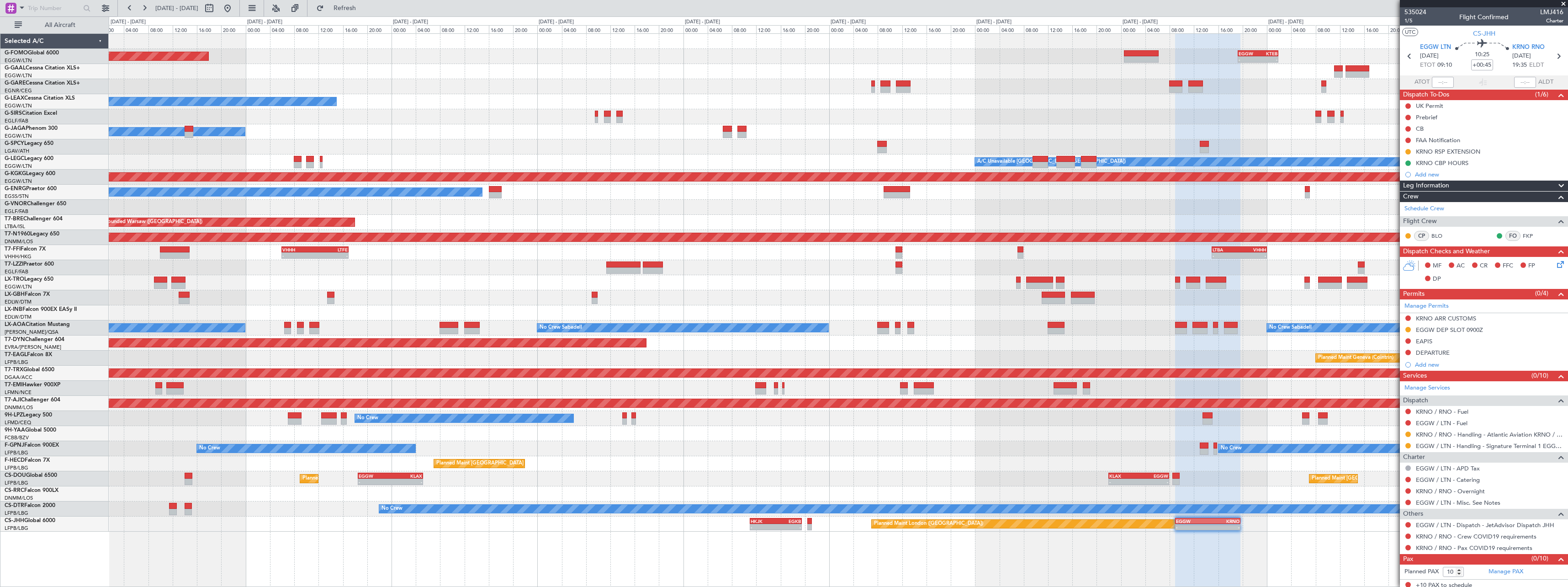
click at [953, 418] on div "- - EGGW 19:15 Z KTEB 01:55 Z Planned Maint Windsor Locks (Bradley Intl) Planne…" at bounding box center [838, 283] width 1459 height 498
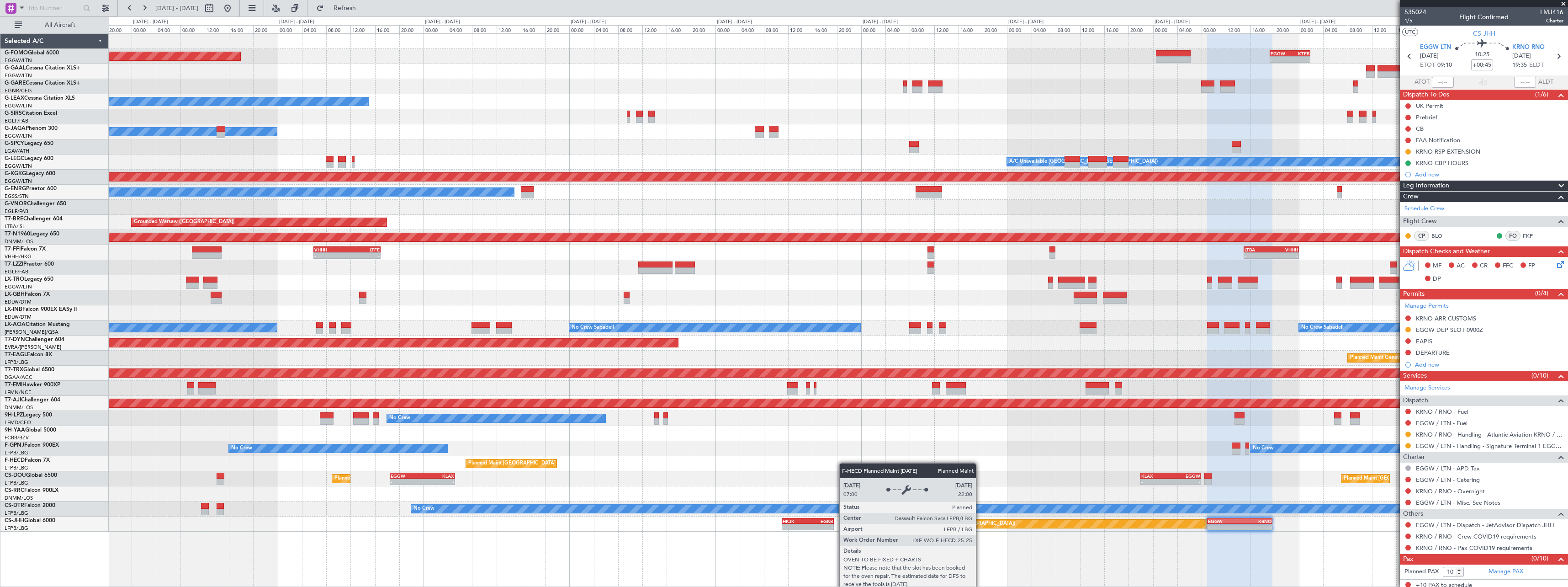
click at [551, 461] on div "Planned Maint [GEOGRAPHIC_DATA] ([GEOGRAPHIC_DATA])" at bounding box center [511, 464] width 90 height 9
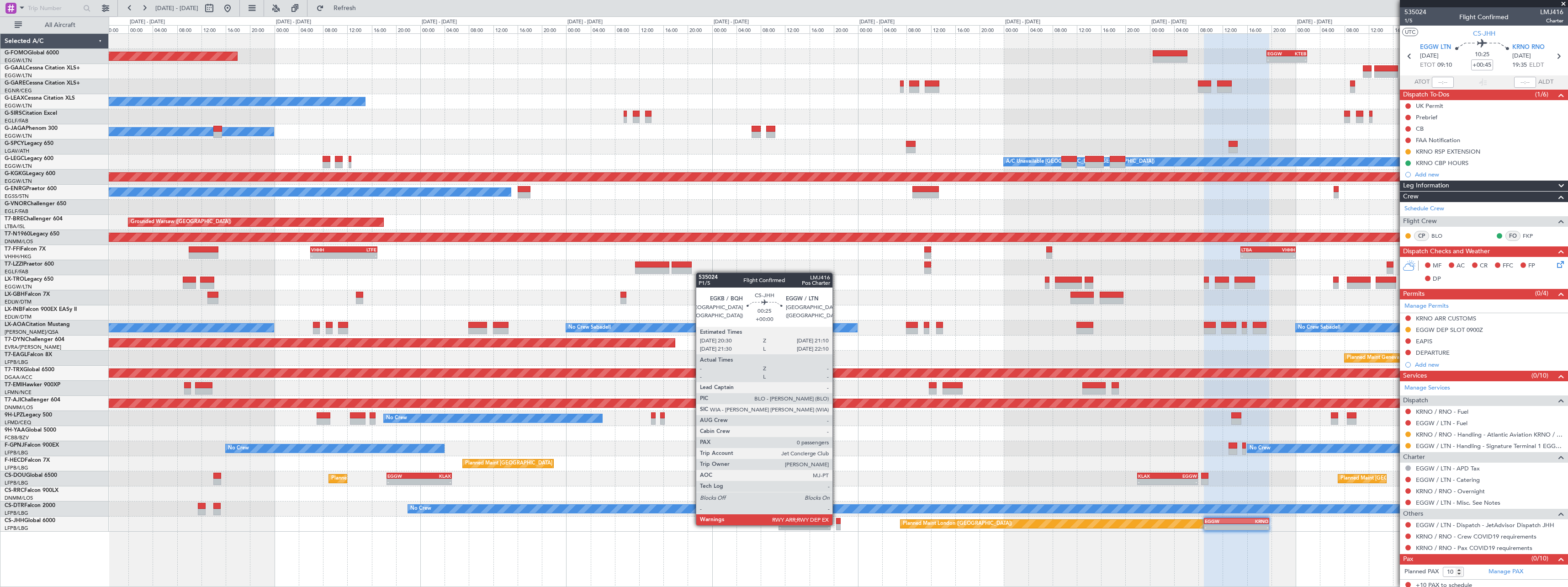
click at [837, 524] on div at bounding box center [838, 527] width 4 height 6
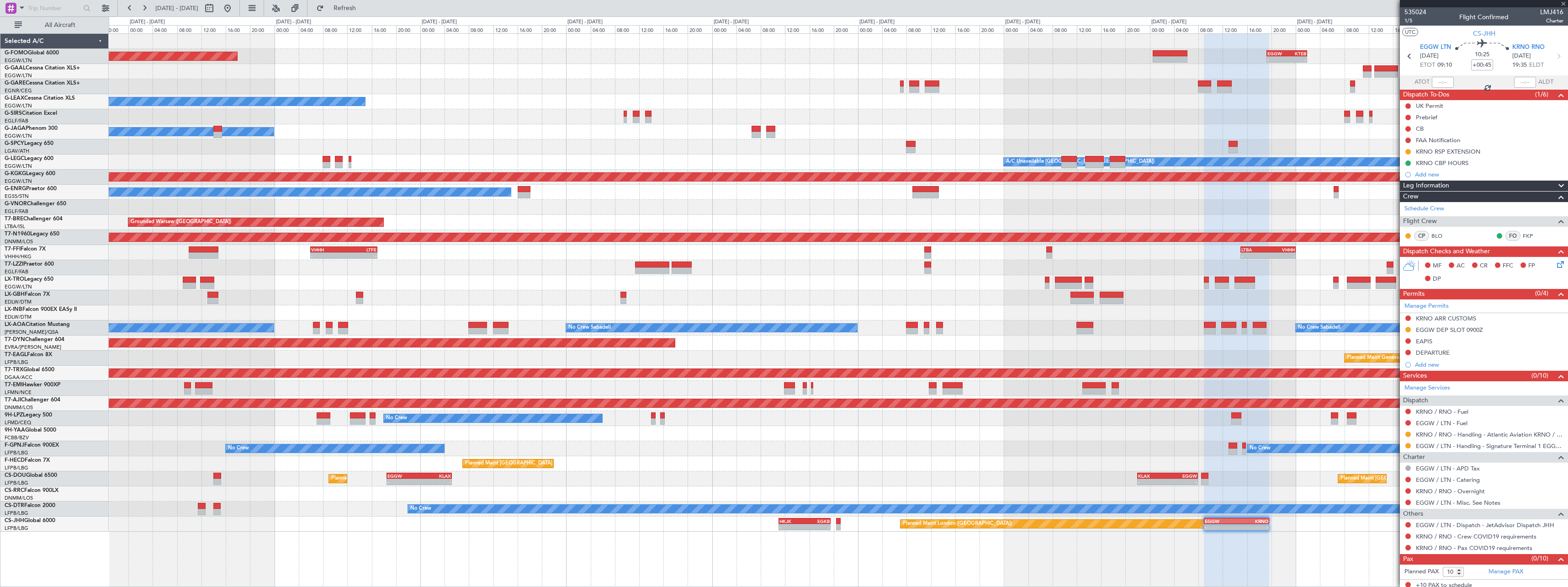
type input "0"
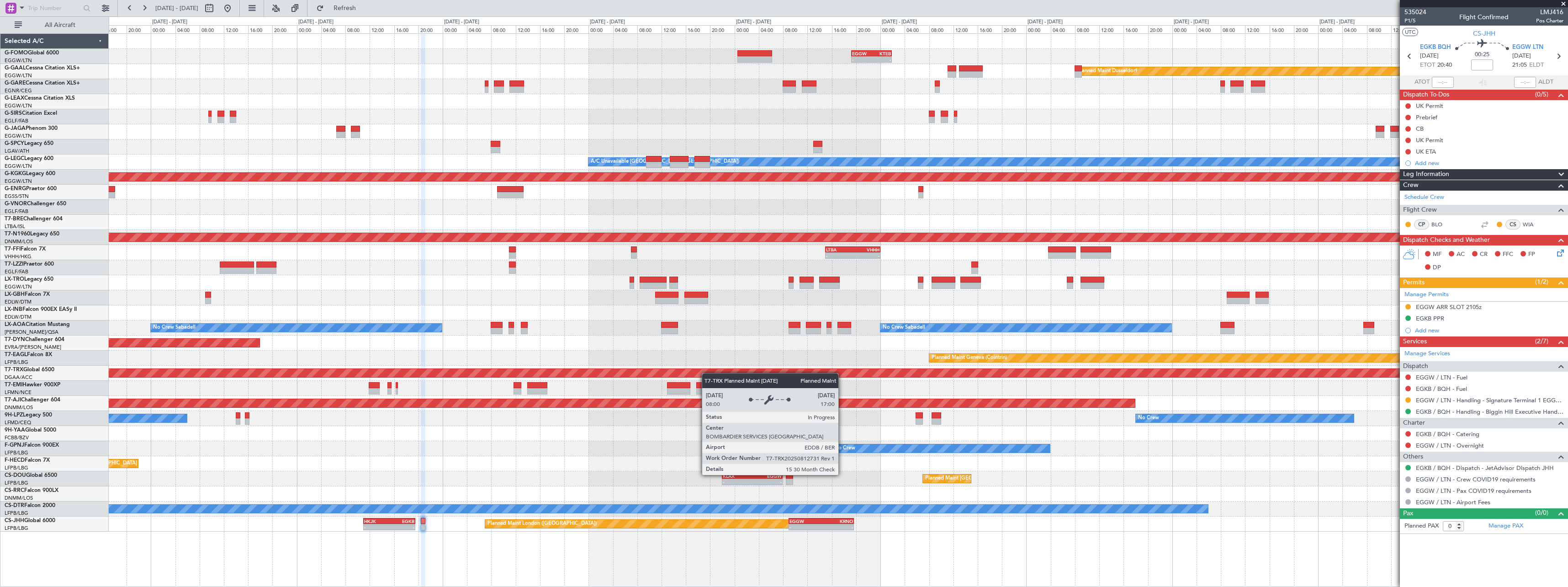
click at [735, 376] on div "- - EGGW 19:15 Z KTEB 01:55 Z Planned Maint Windsor Locks (Bradley Intl) Planne…" at bounding box center [838, 283] width 1459 height 498
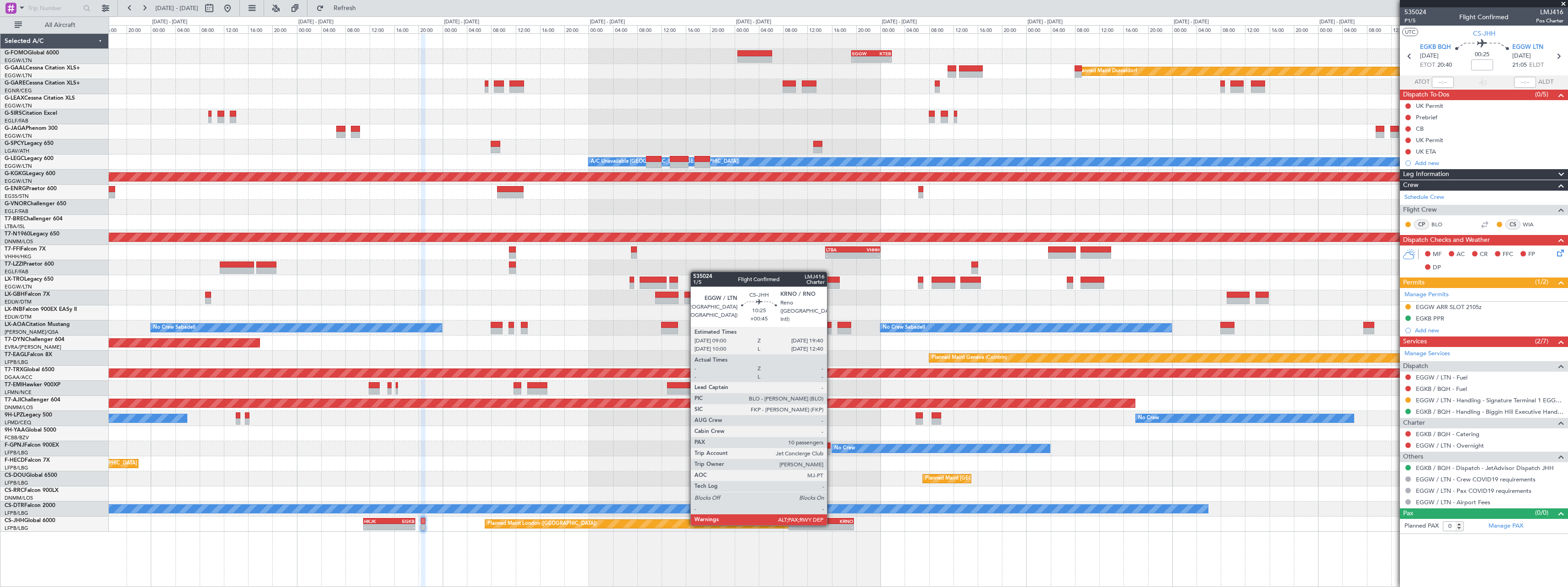
click at [831, 524] on div "-" at bounding box center [837, 527] width 31 height 6
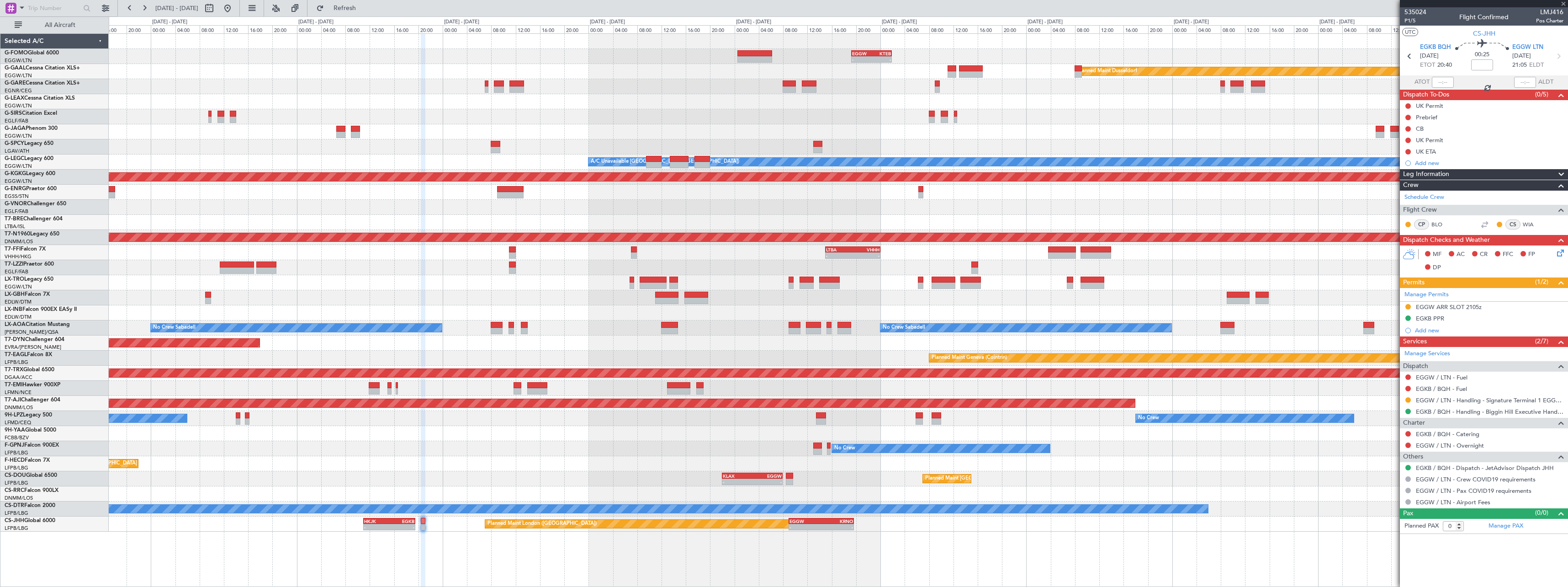
type input "+00:45"
type input "10"
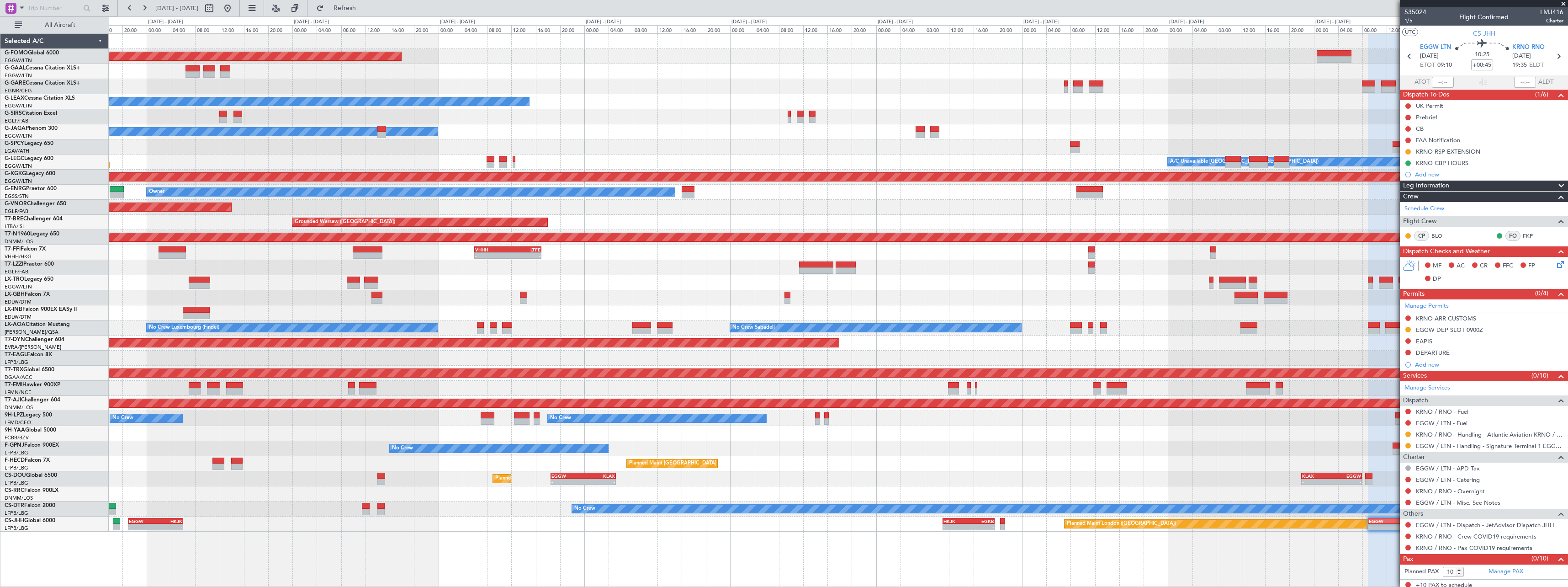
click at [1266, 420] on div "- - EGGW 19:15 Z KTEB 01:55 Z Planned Maint Windsor Locks (Bradley Intl) Planne…" at bounding box center [838, 283] width 1459 height 498
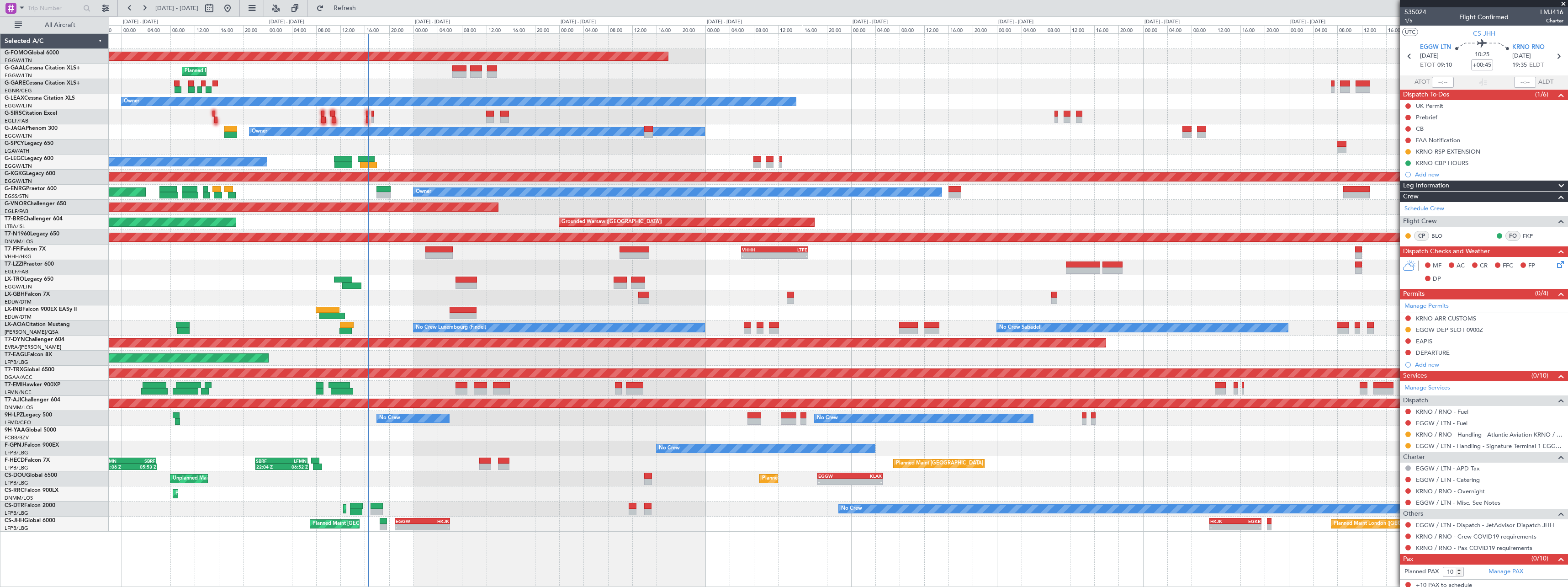
click at [919, 433] on div "Planned Maint Windsor Locks (Bradley Intl) - - EGGW 19:15 Z KTEB 01:55 Z Planne…" at bounding box center [838, 283] width 1459 height 498
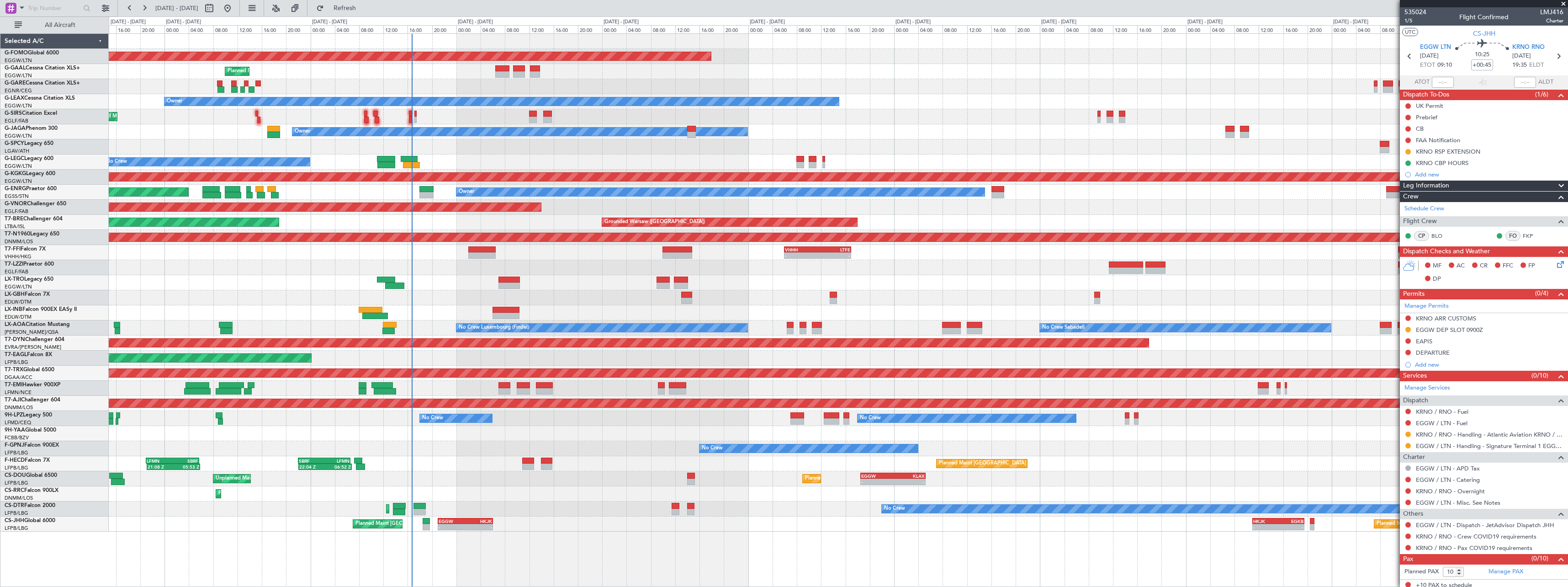
click at [563, 300] on div "Planned Maint Nice ([GEOGRAPHIC_DATA])" at bounding box center [838, 297] width 1459 height 15
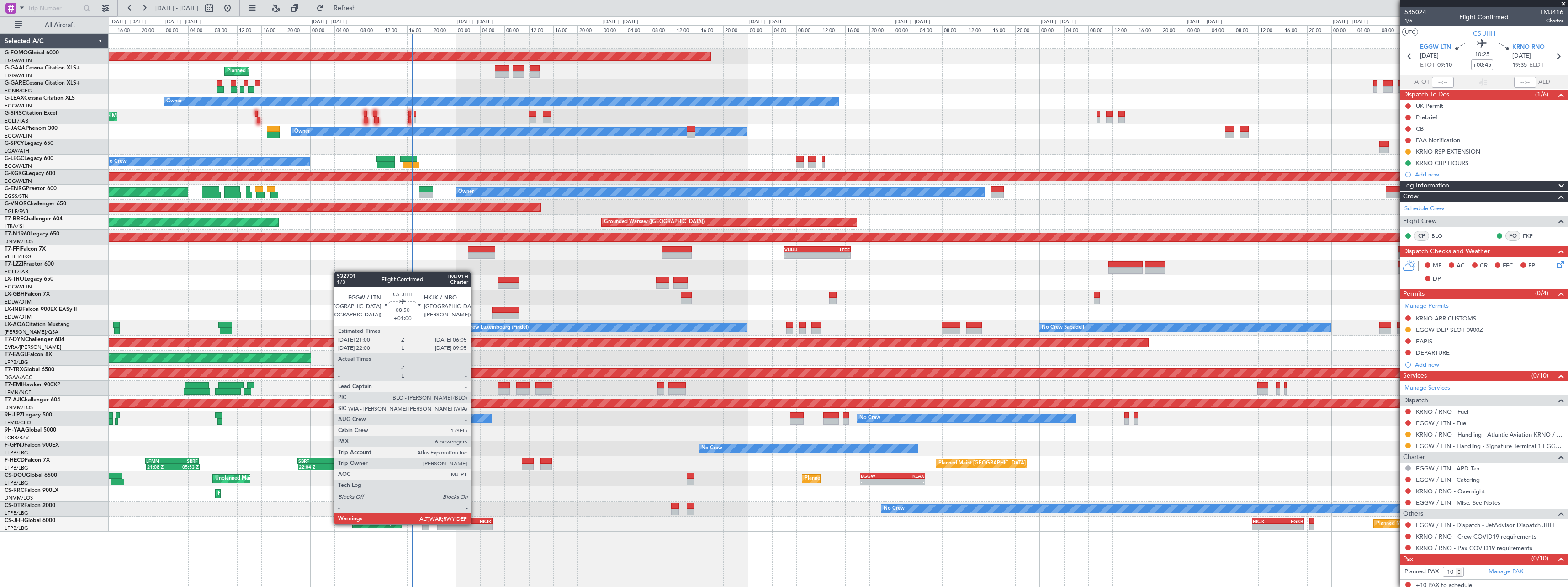
click at [475, 524] on div "EGGW 21:00 Z HKJK 06:05 Z" at bounding box center [465, 521] width 55 height 6
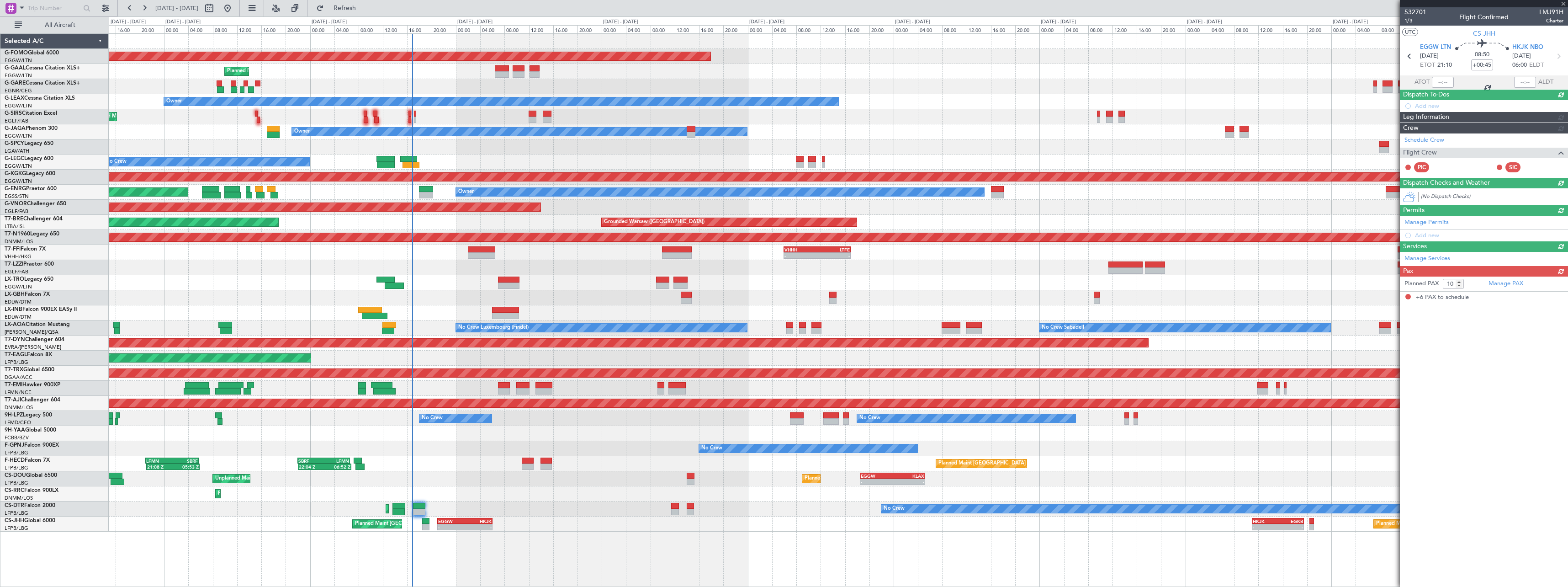
type input "+01:00"
type input "6"
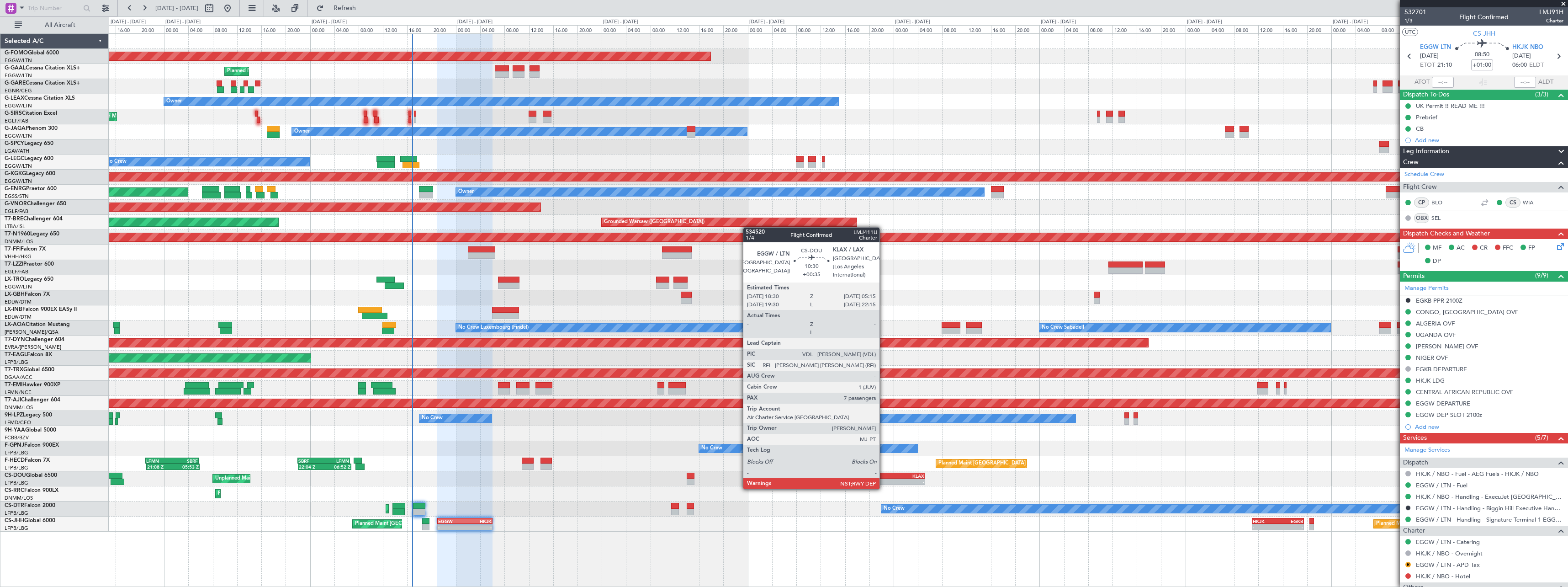
click at [884, 480] on div "-" at bounding box center [877, 482] width 32 height 6
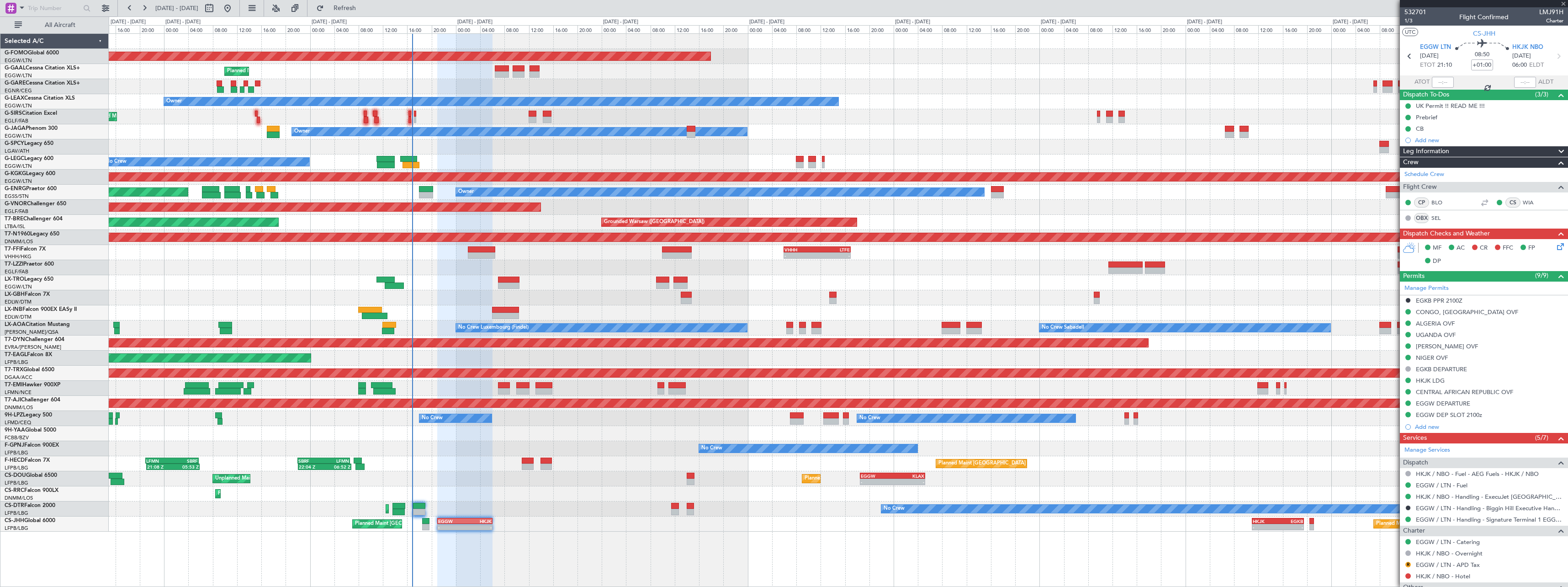
type input "+00:35"
type input "7"
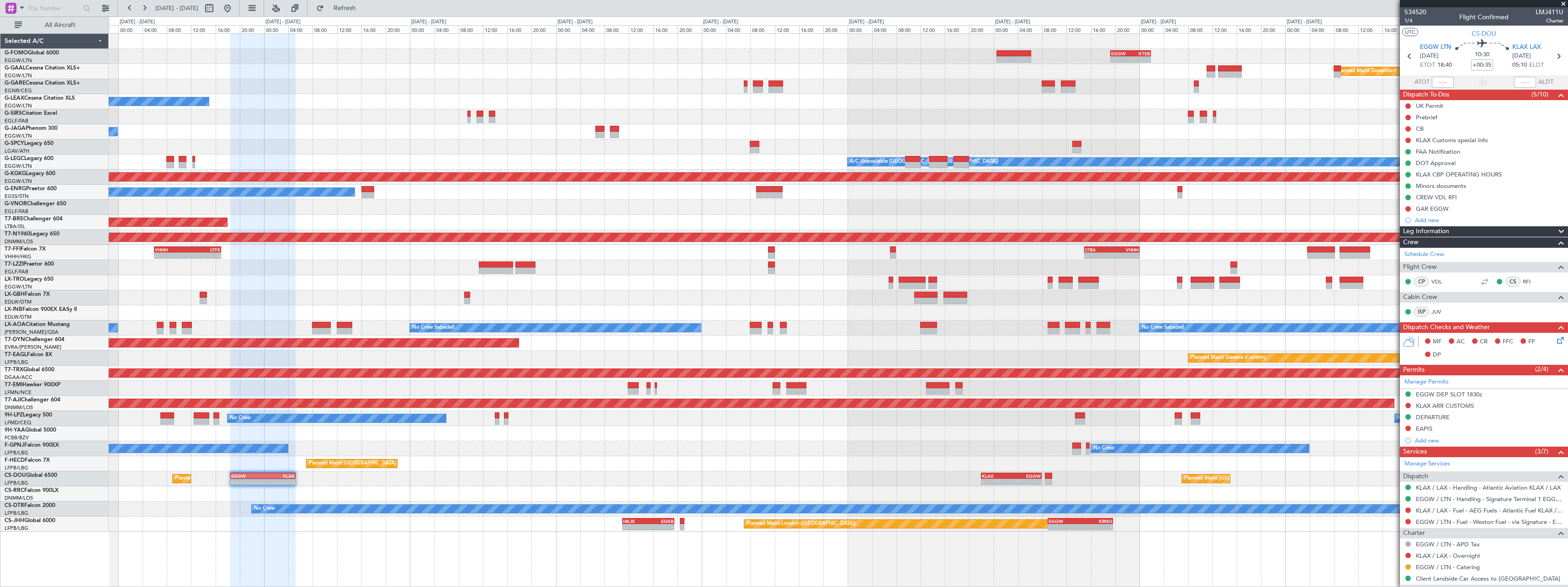
click at [631, 440] on div at bounding box center [838, 433] width 1459 height 15
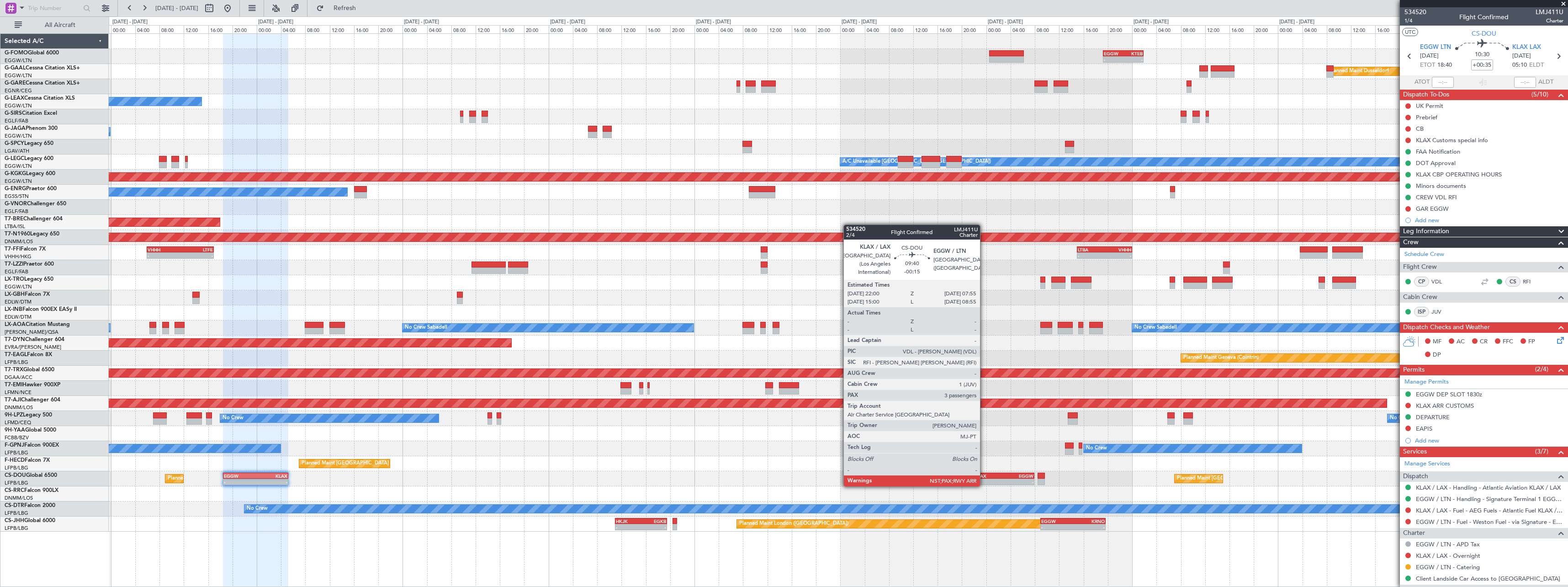
click at [984, 477] on div "KLAX" at bounding box center [989, 476] width 29 height 6
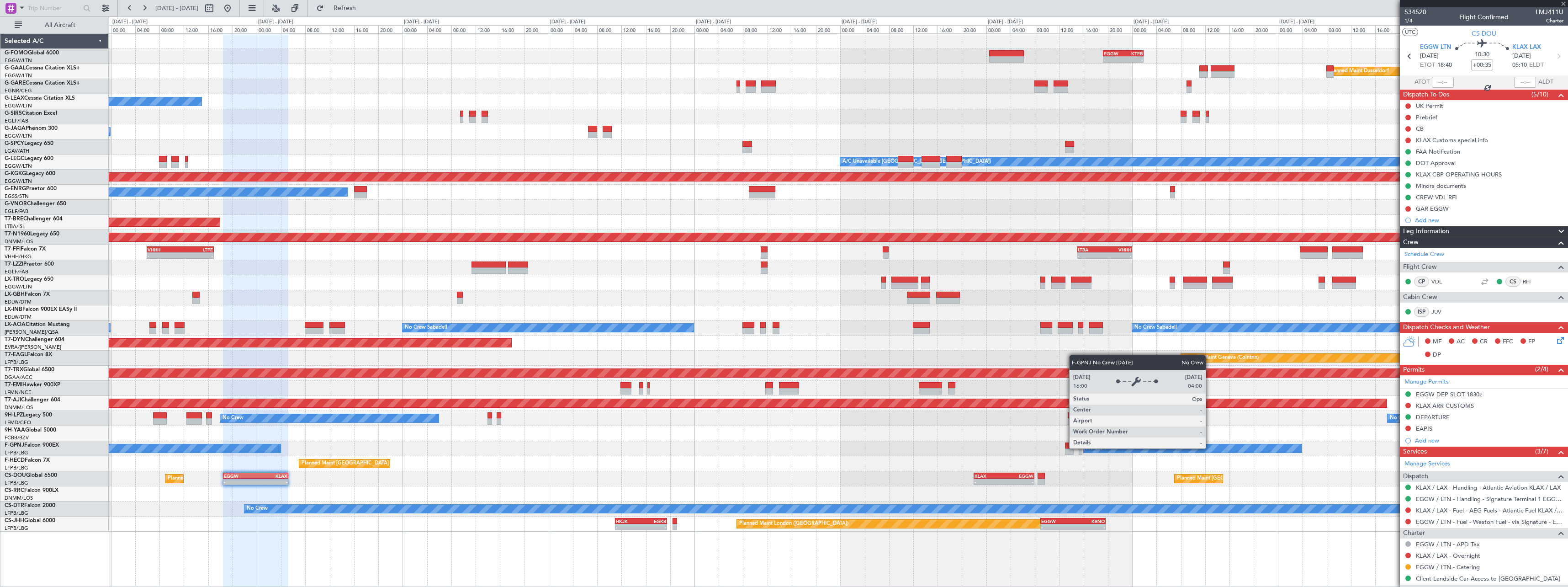
type input "-00:15"
type input "3"
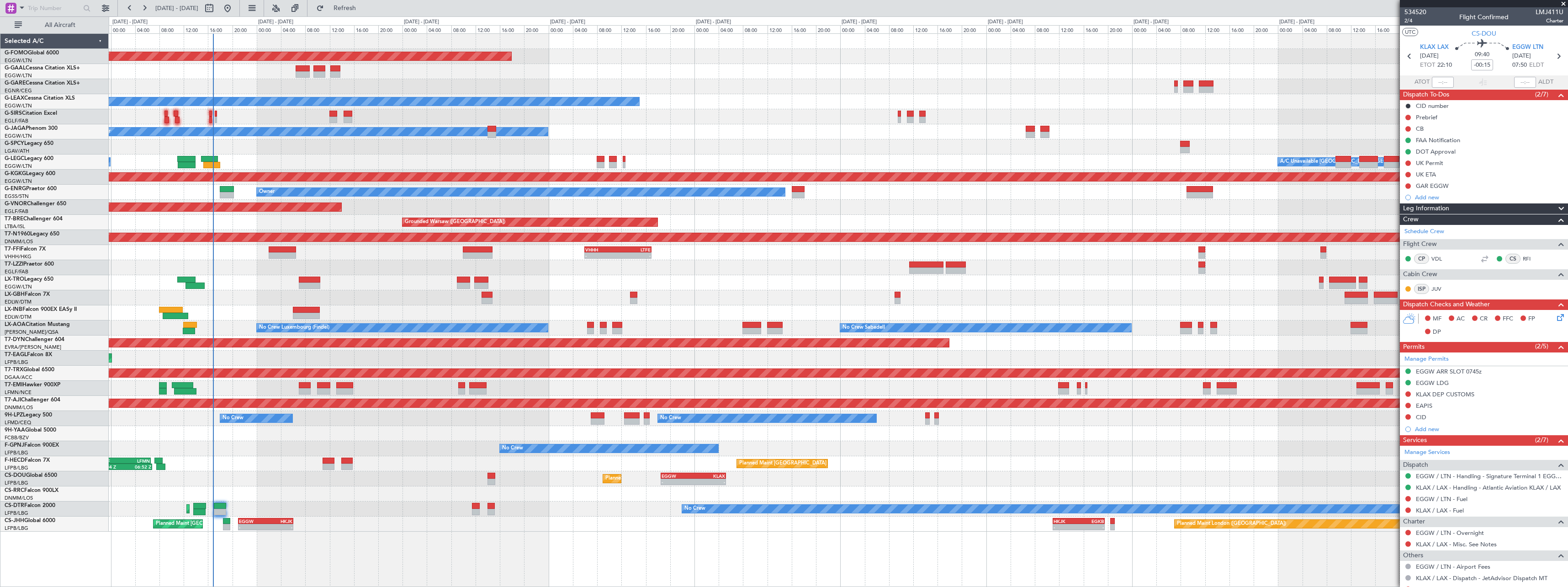
click at [1173, 430] on div "- - EGGW 19:15 Z KTEB 01:55 Z Planned Maint Windsor Locks (Bradley Intl) Planne…" at bounding box center [838, 283] width 1459 height 498
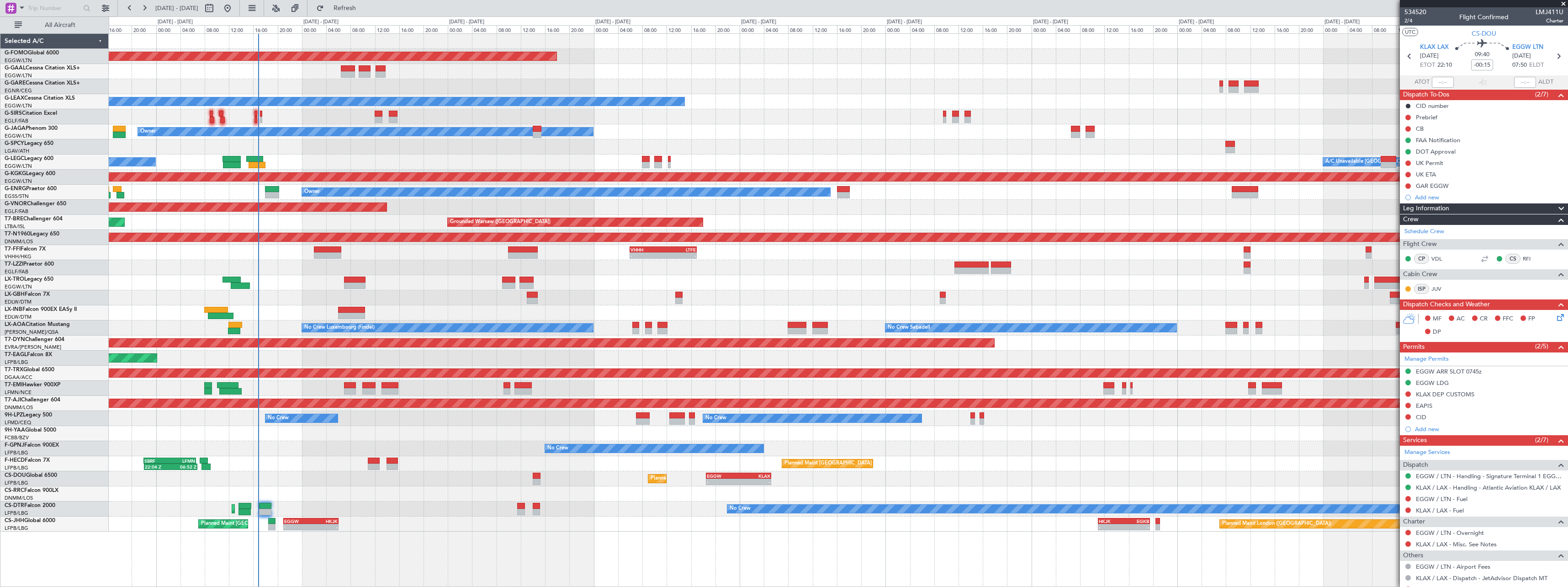
click at [895, 445] on div "No Crew No Crew" at bounding box center [838, 448] width 1459 height 15
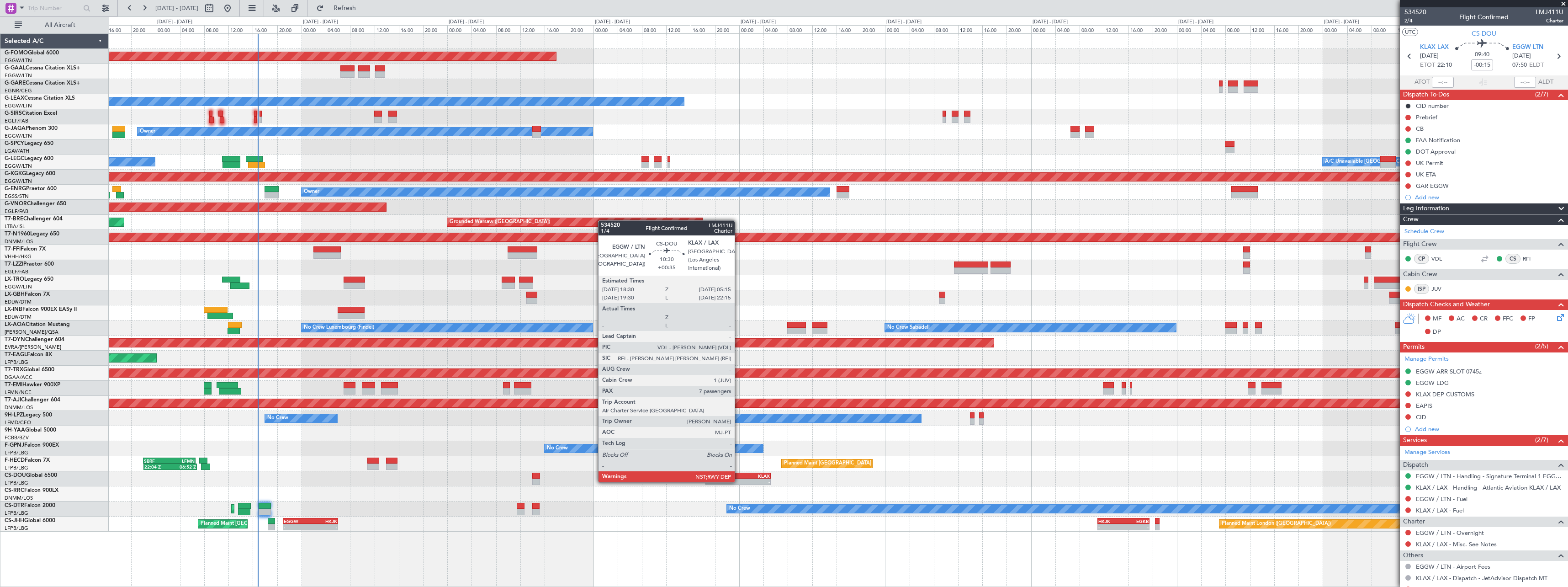
click at [739, 473] on div "KLAX" at bounding box center [754, 476] width 32 height 6
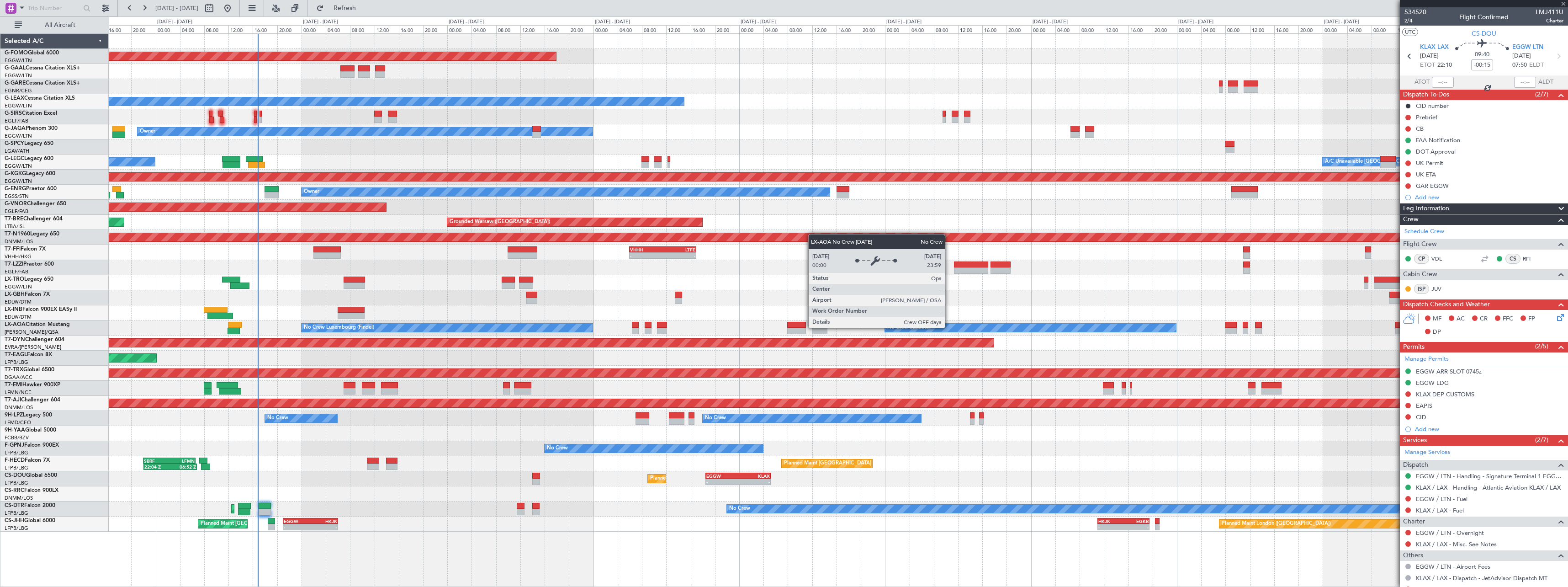
type input "+00:35"
type input "7"
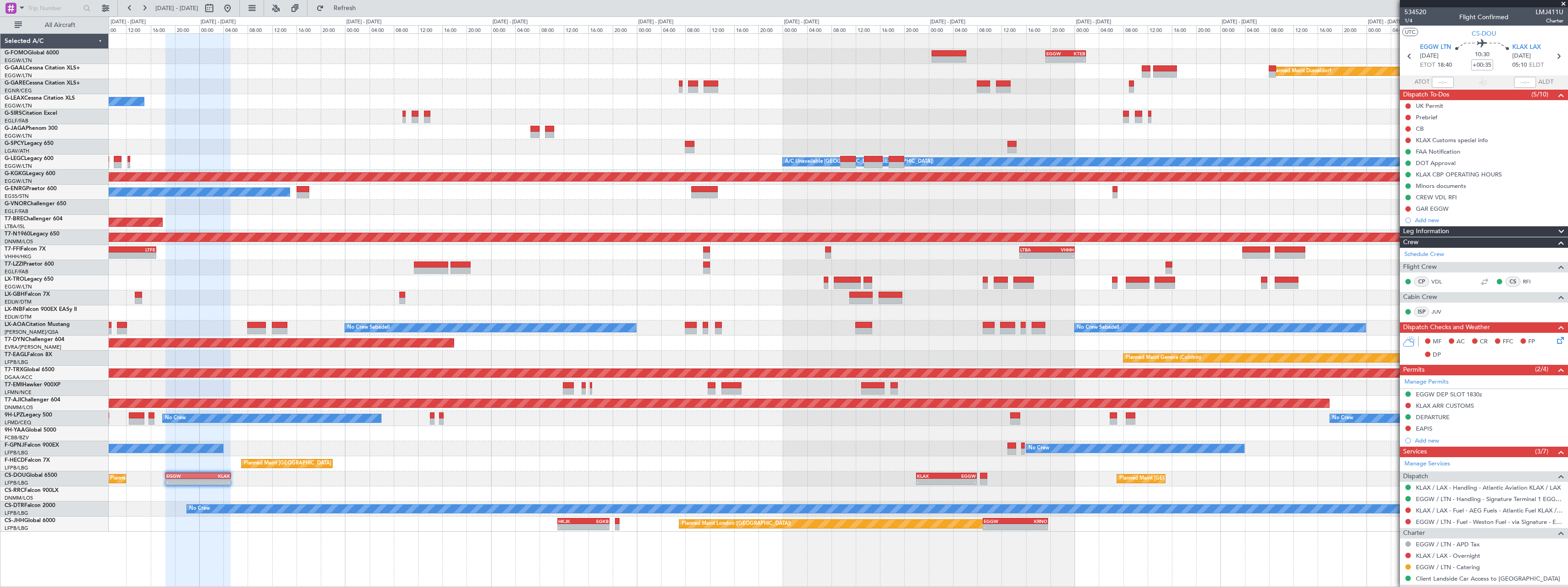
click at [237, 532] on div "- - EGGW 19:15 Z KTEB 01:55 Z Planned Maint Windsor Locks (Bradley Intl) Planne…" at bounding box center [838, 310] width 1459 height 554
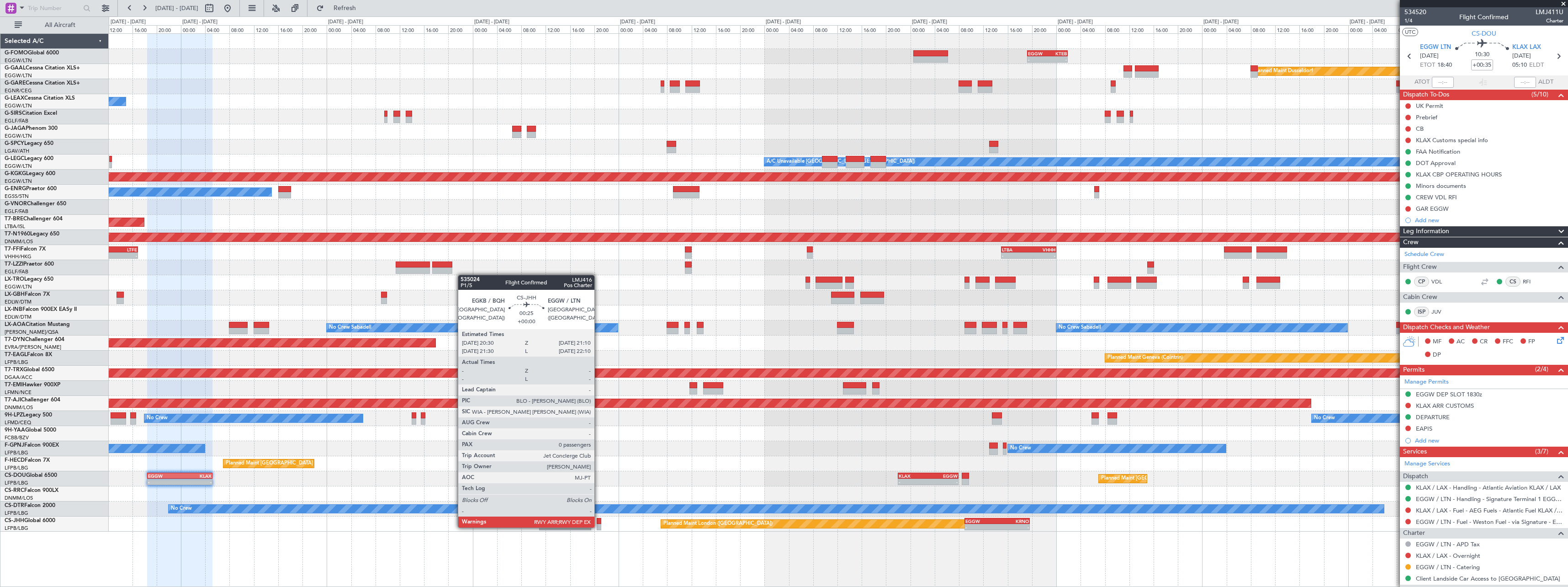
click at [599, 527] on div at bounding box center [599, 527] width 4 height 6
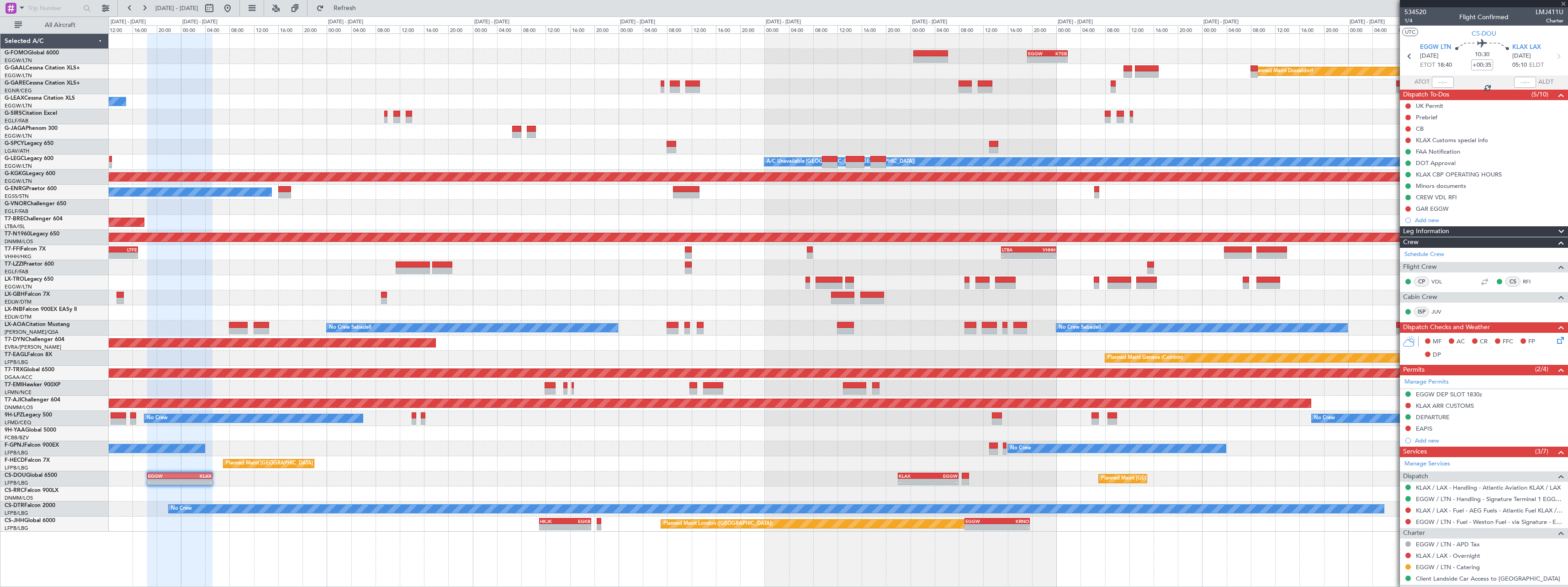
type input "0"
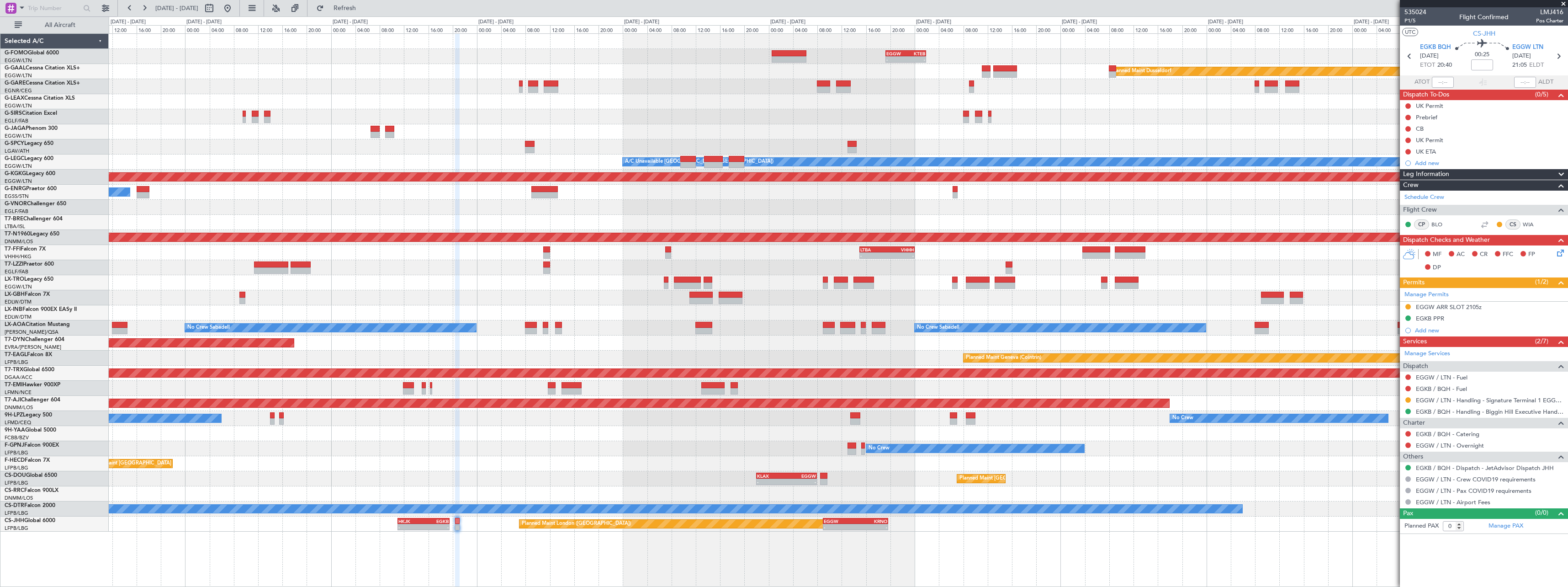
click at [597, 543] on div "- - EGGW 19:15 Z KTEB 01:55 Z Planned Maint Windsor Locks (Bradley Intl) Planne…" at bounding box center [838, 310] width 1459 height 554
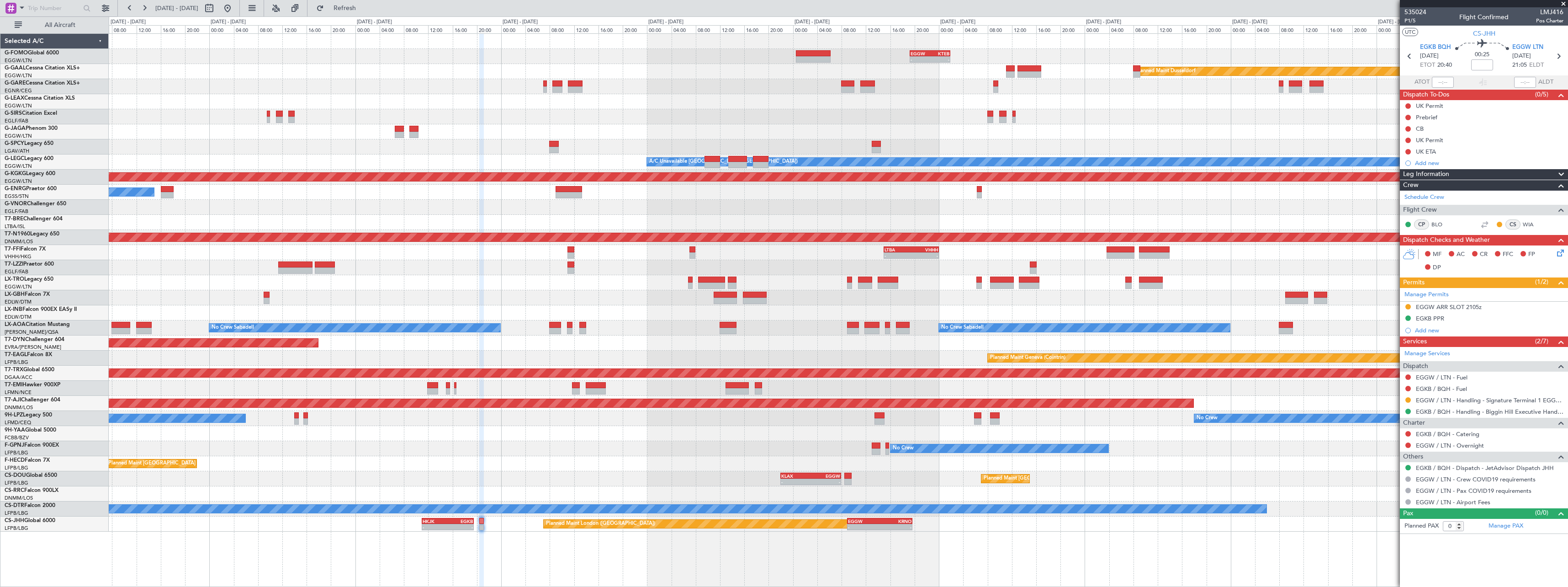
click at [580, 561] on div "- - EGGW 19:15 Z KTEB 01:55 Z Planned Maint Windsor Locks (Bradley Intl) Planne…" at bounding box center [838, 310] width 1459 height 554
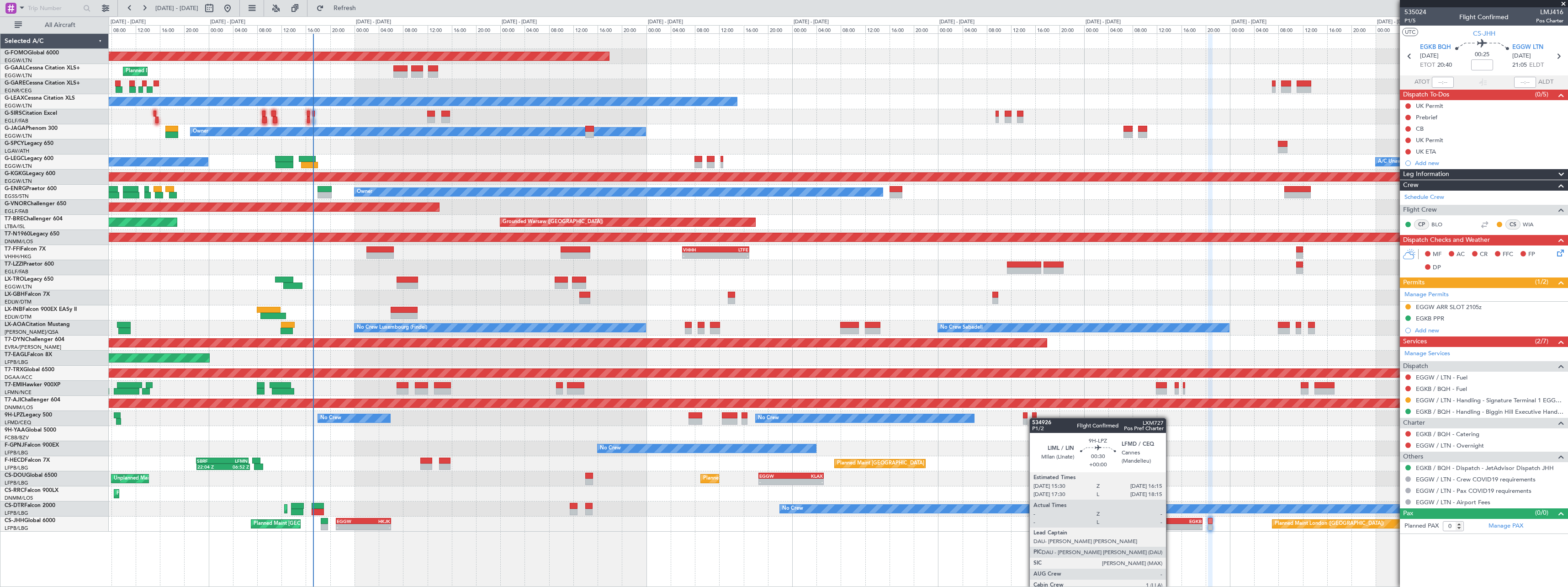
click at [1035, 416] on div "Planned Maint Windsor Locks (Bradley Intl) - - EGGW 19:15 Z KTEB 01:55 Z Planne…" at bounding box center [838, 283] width 1459 height 498
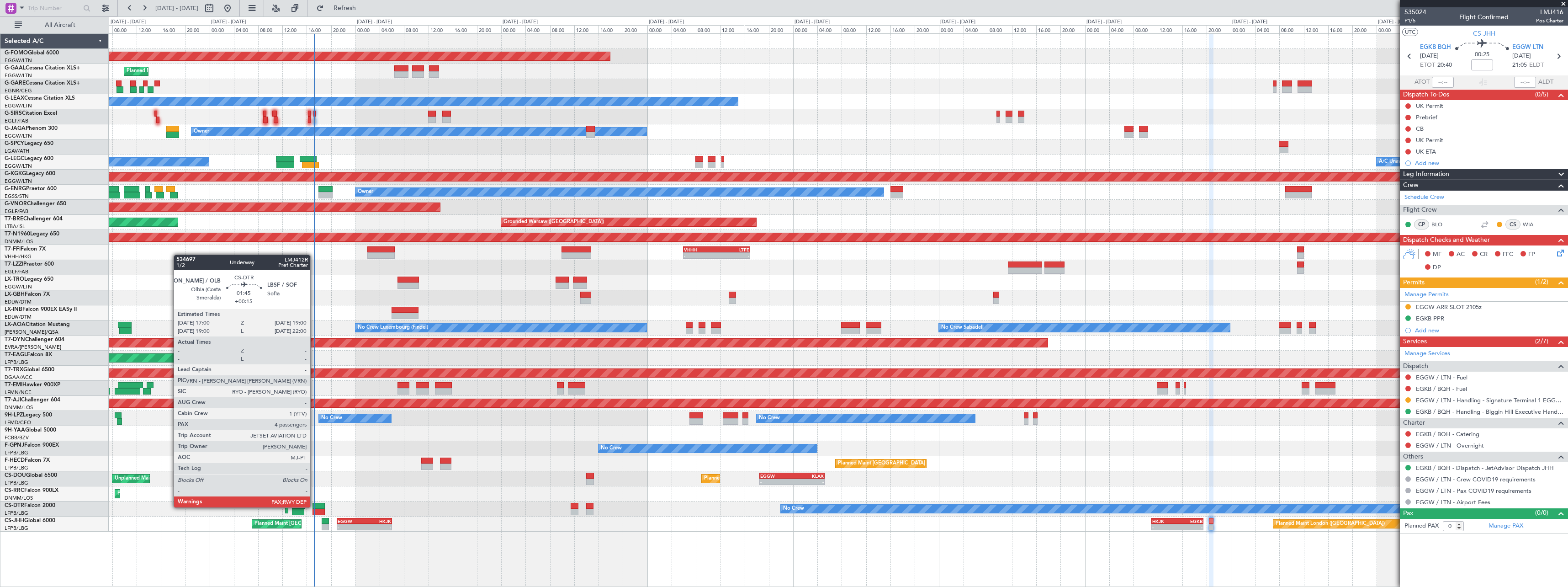
click at [316, 507] on div at bounding box center [319, 506] width 12 height 6
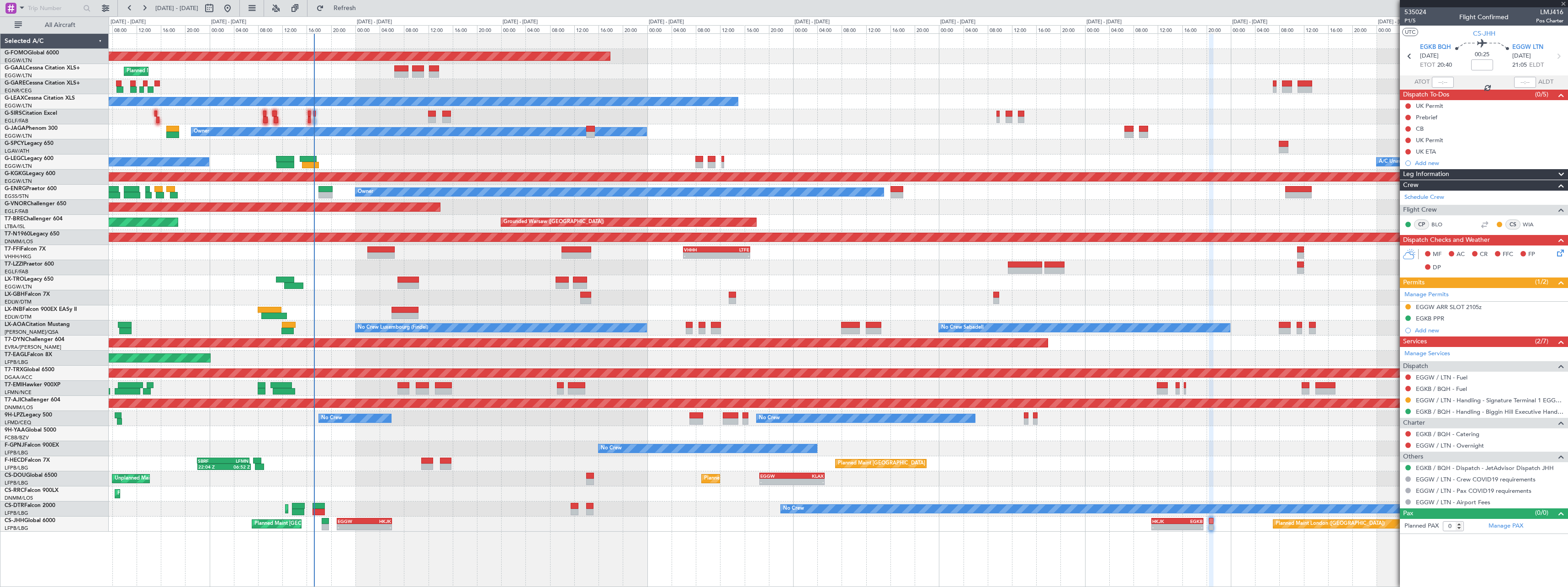
type input "+00:15"
type input "4"
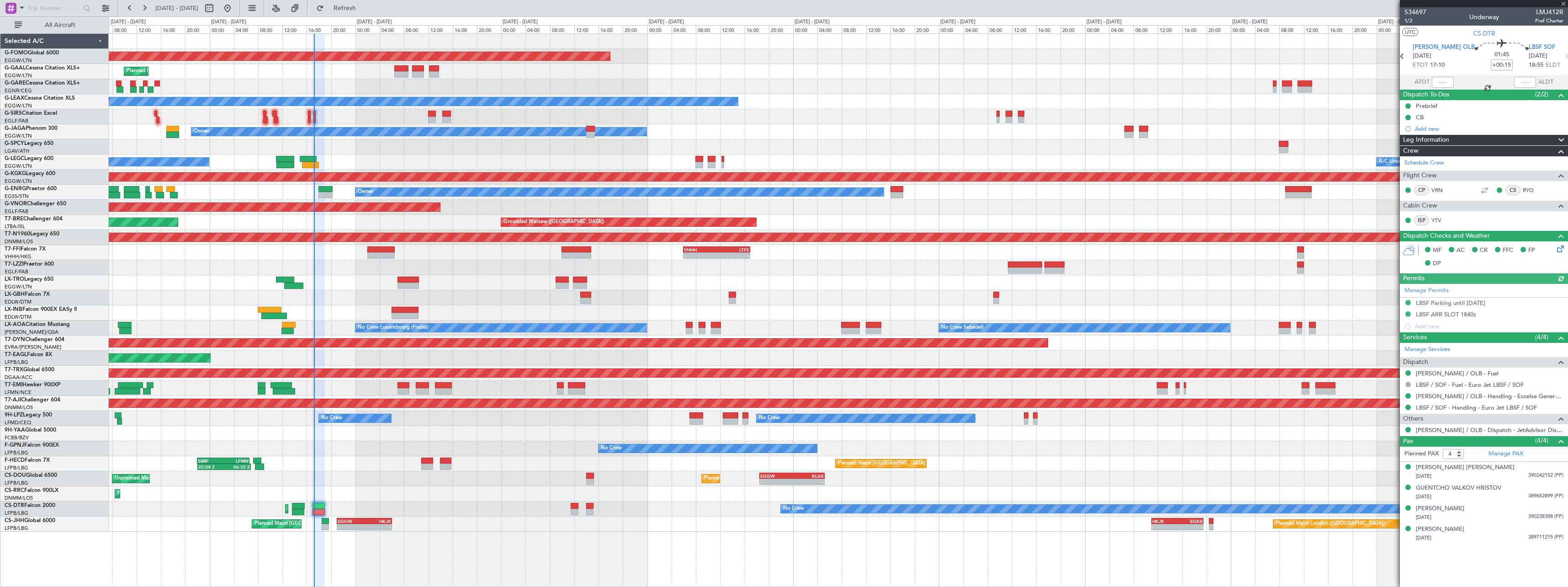
click at [1446, 83] on div at bounding box center [1443, 82] width 22 height 11
click at [1443, 82] on input "text" at bounding box center [1443, 82] width 22 height 11
type input "16:58"
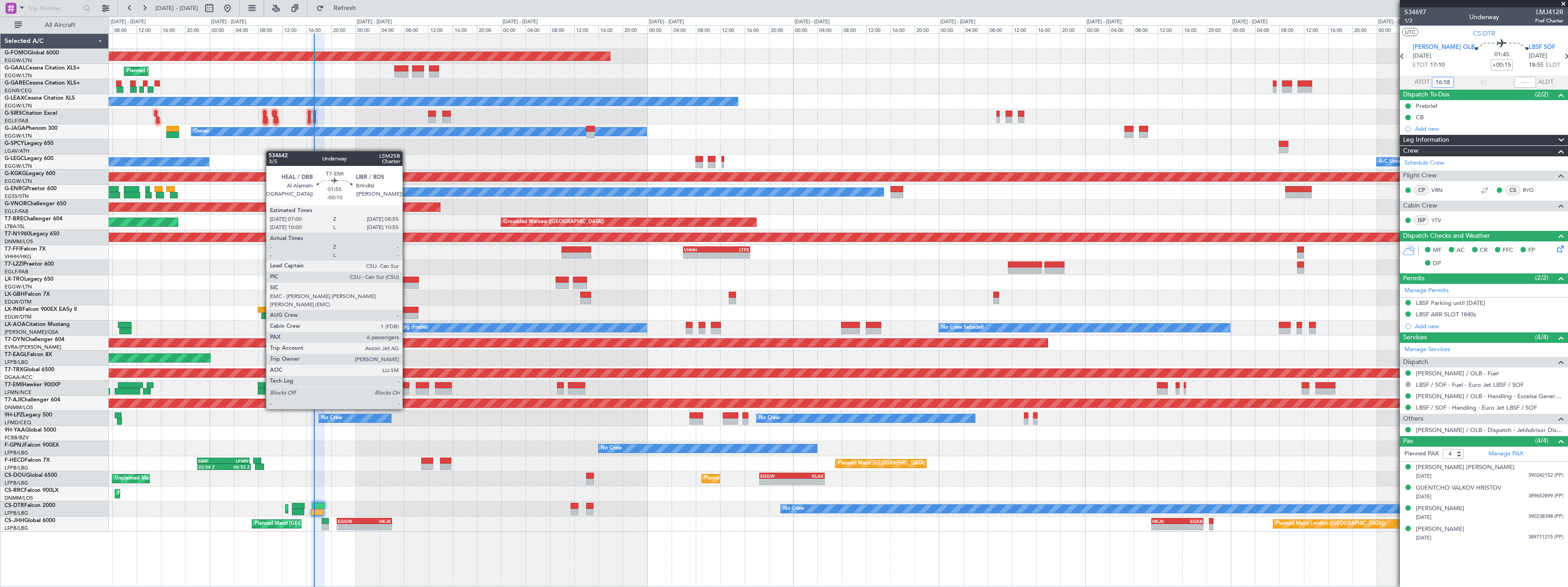
click at [407, 392] on div at bounding box center [403, 391] width 12 height 6
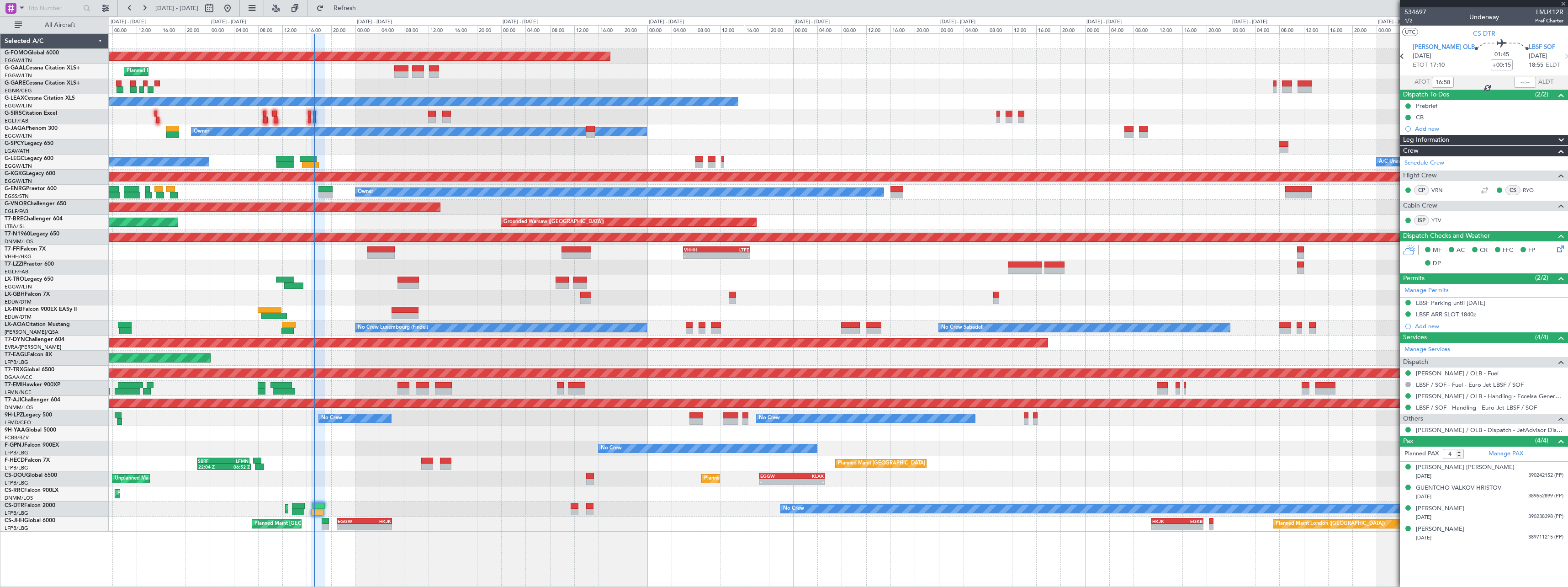
type input "-00:10"
type input "6"
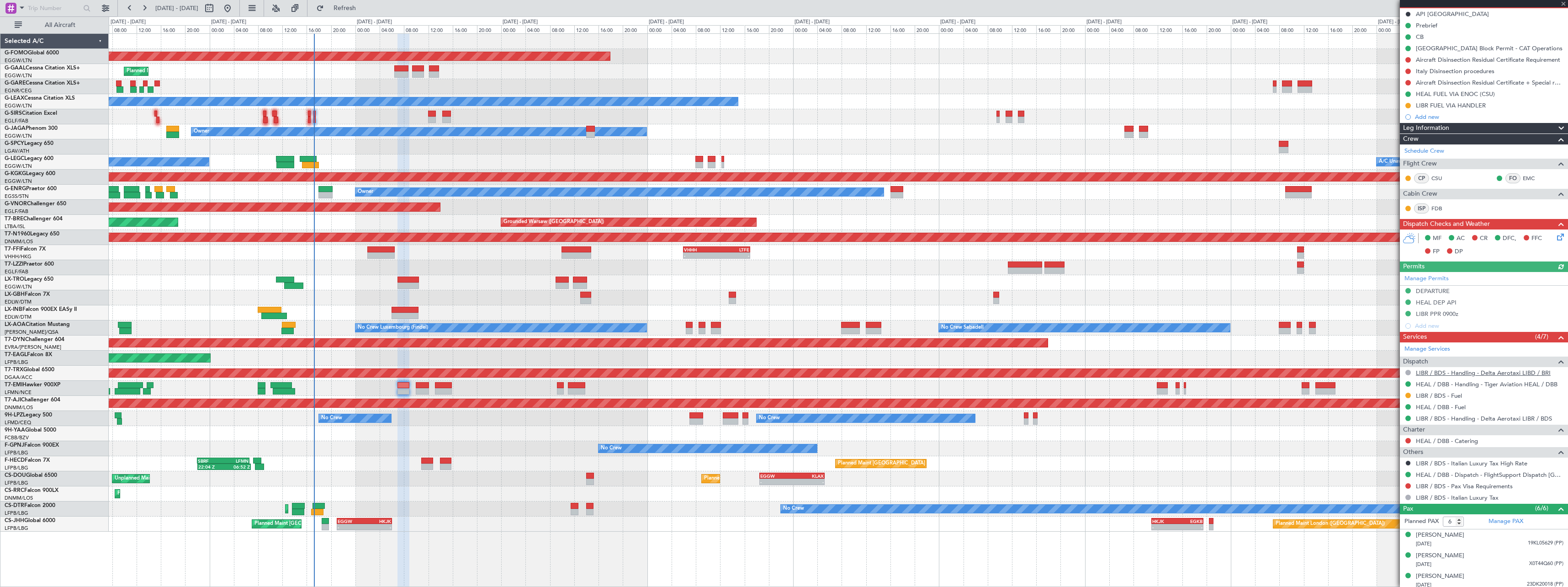
scroll to position [157, 0]
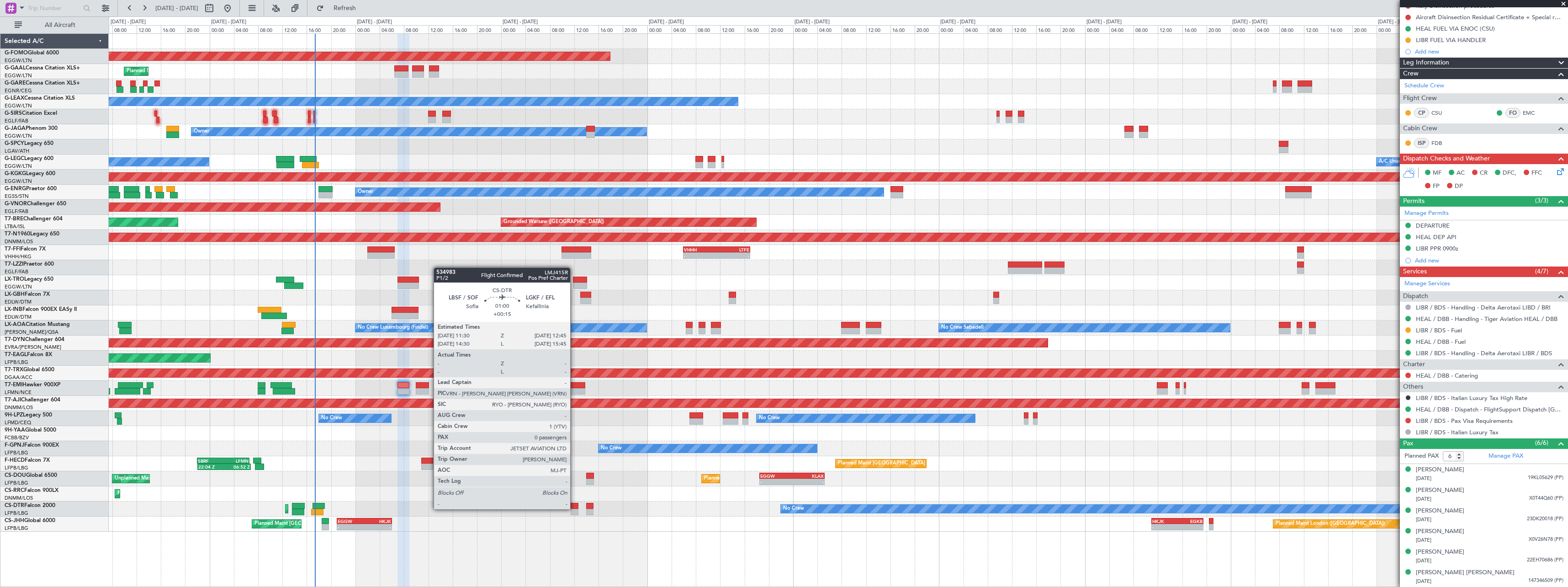
click at [575, 509] on div at bounding box center [575, 506] width 8 height 6
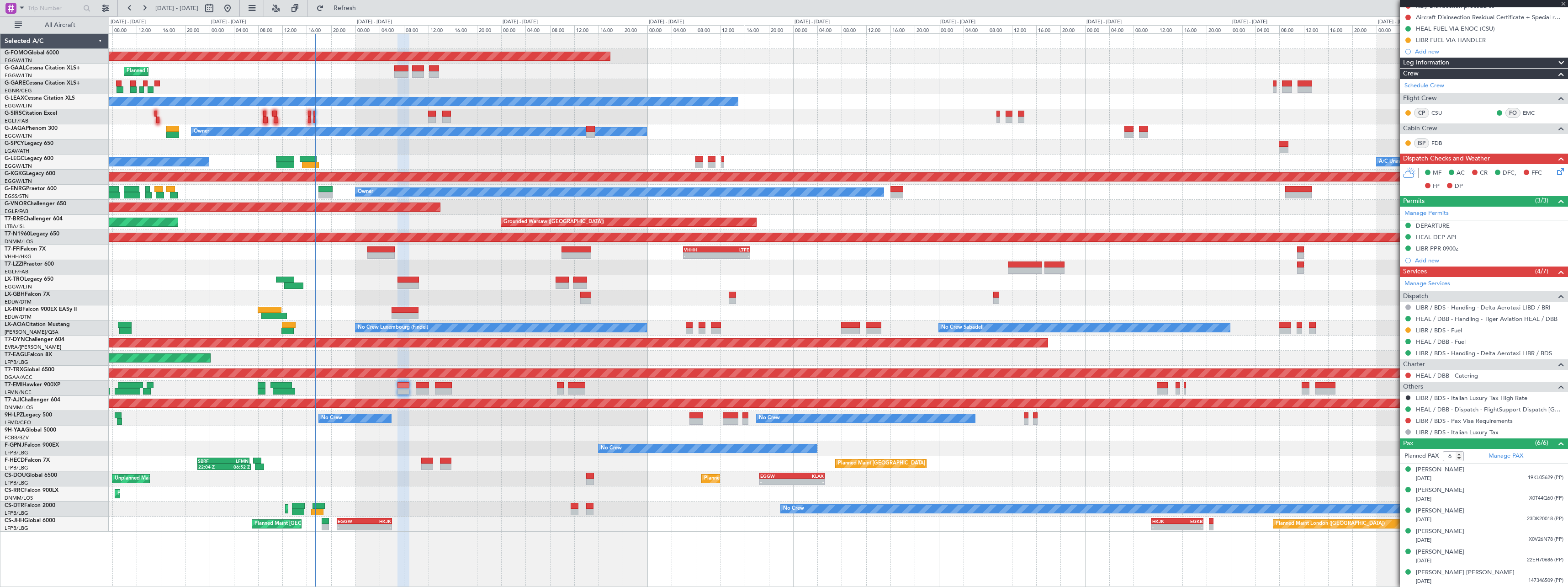
type input "+00:15"
type input "0"
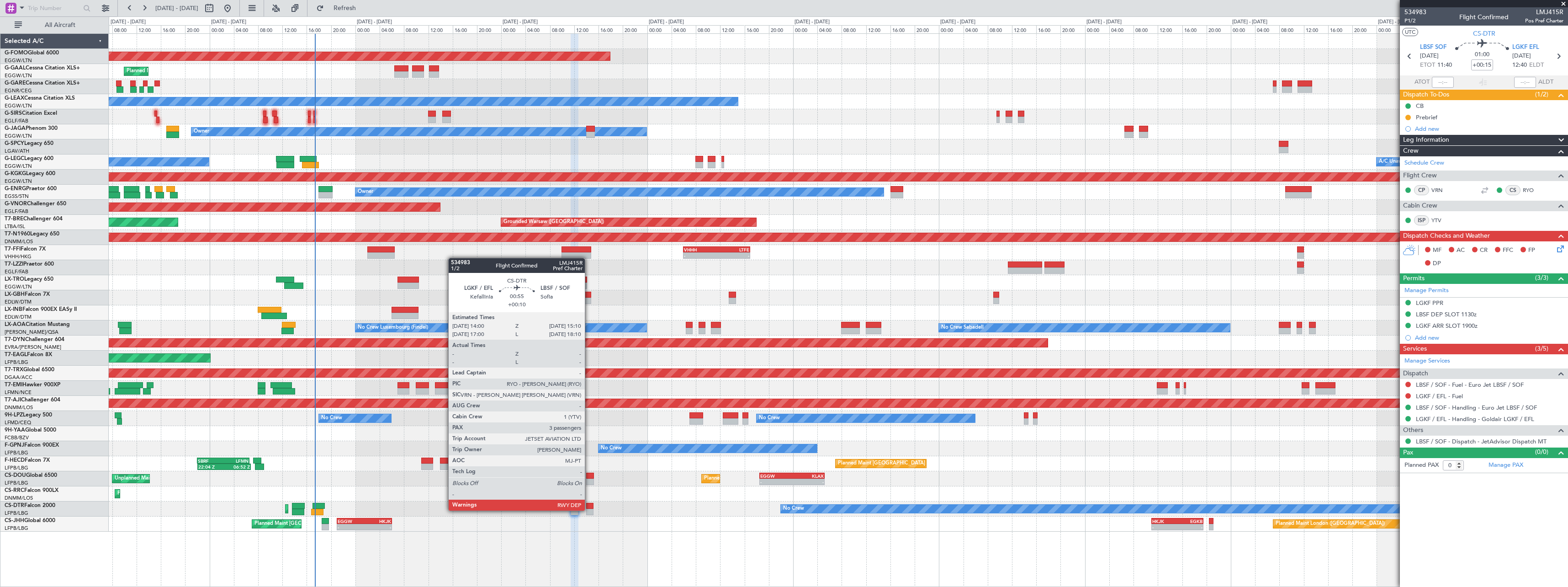
click at [589, 509] on div at bounding box center [590, 512] width 7 height 6
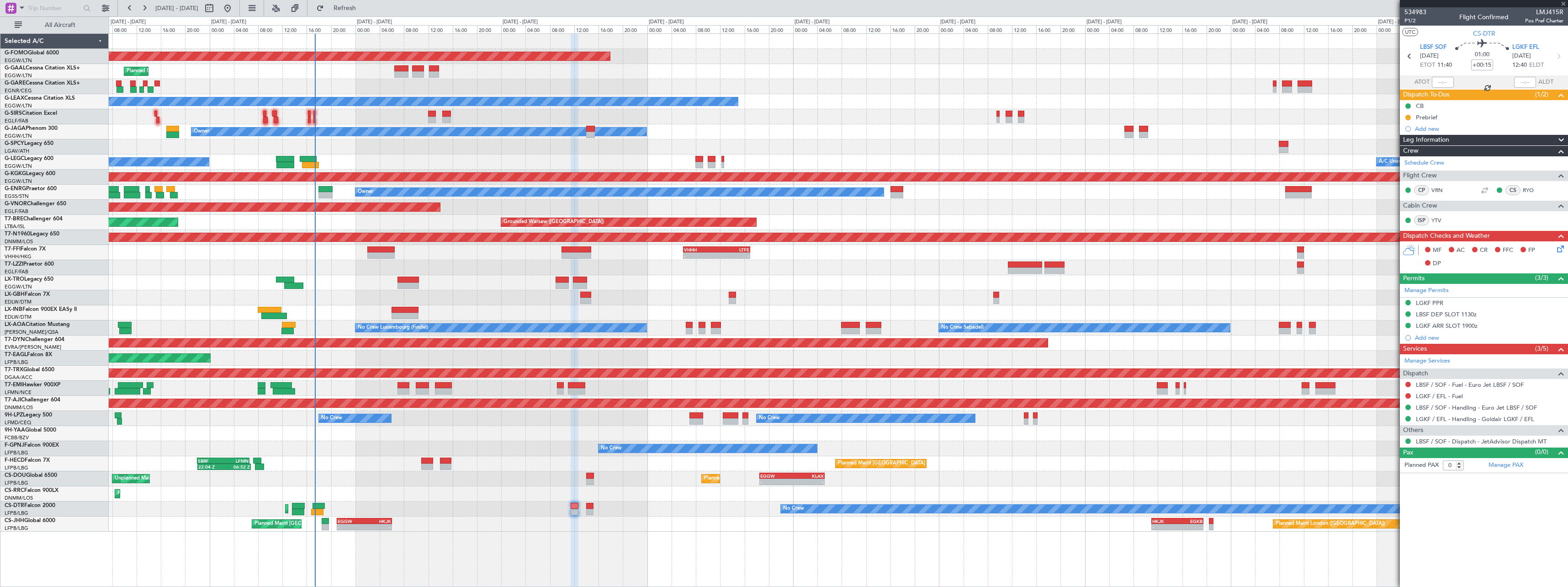
type input "+00:10"
type input "3"
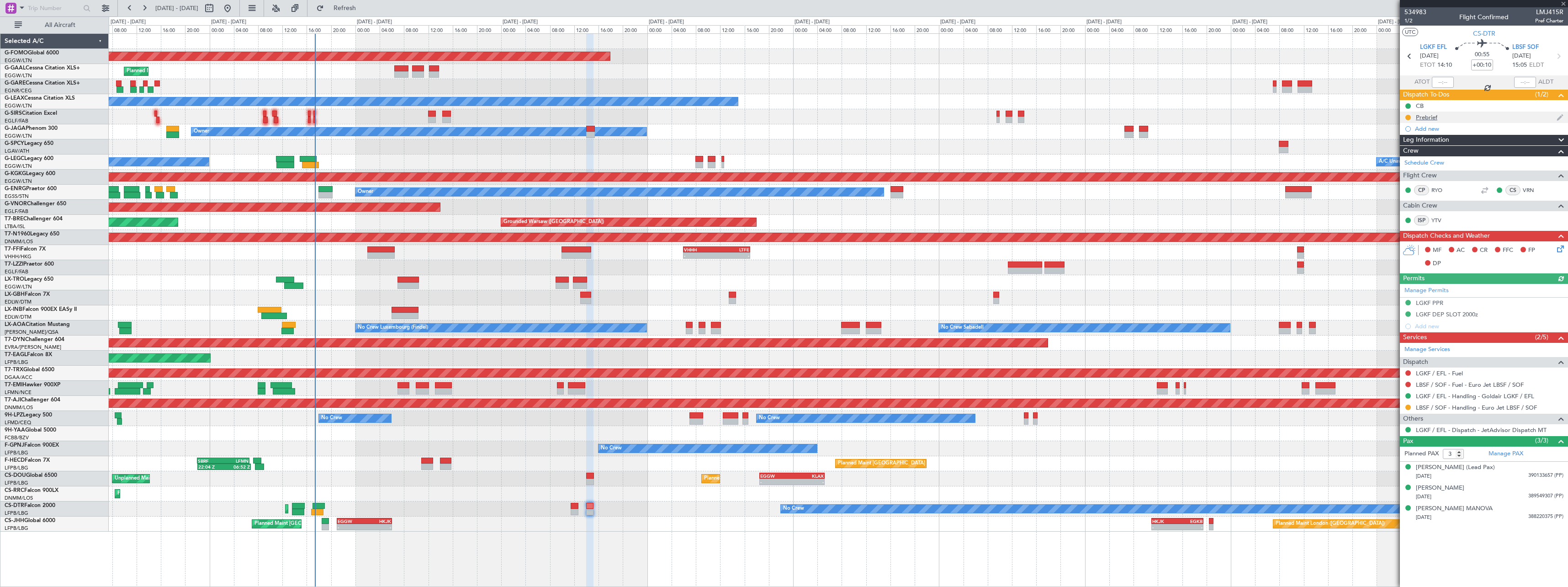
click at [1435, 117] on div "Prebrief" at bounding box center [1426, 117] width 21 height 8
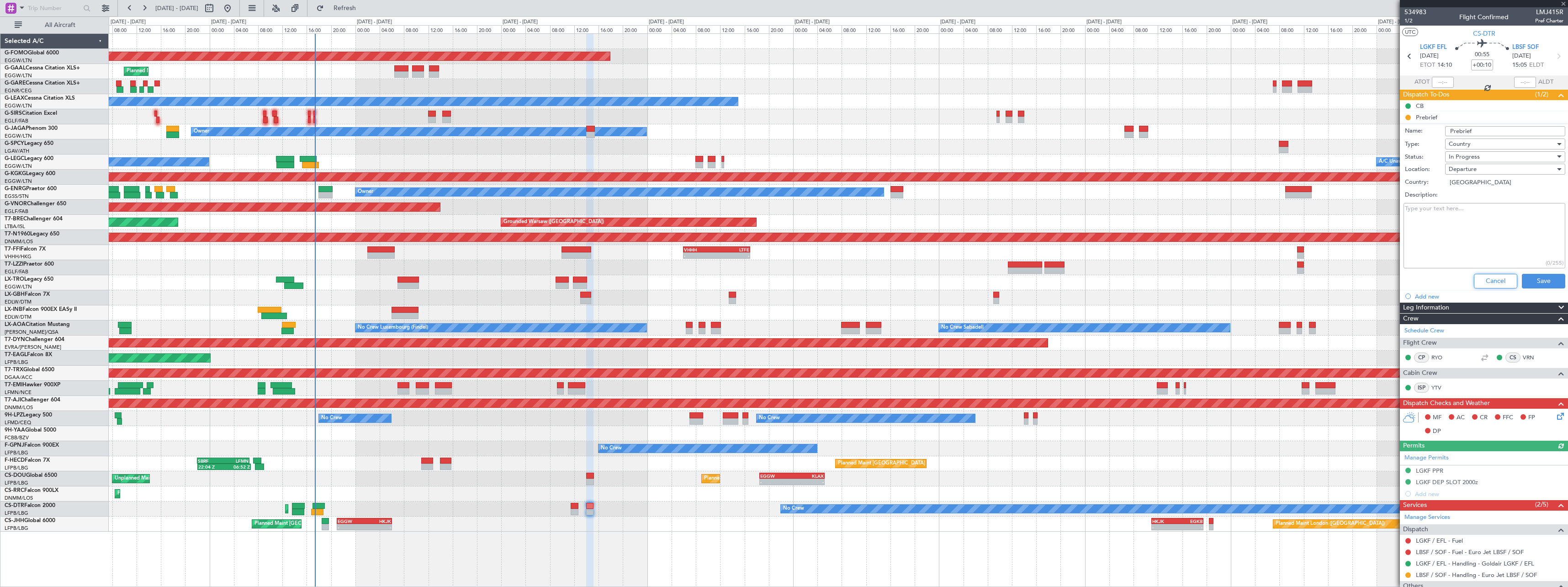
click at [1482, 281] on button "Cancel" at bounding box center [1495, 281] width 43 height 15
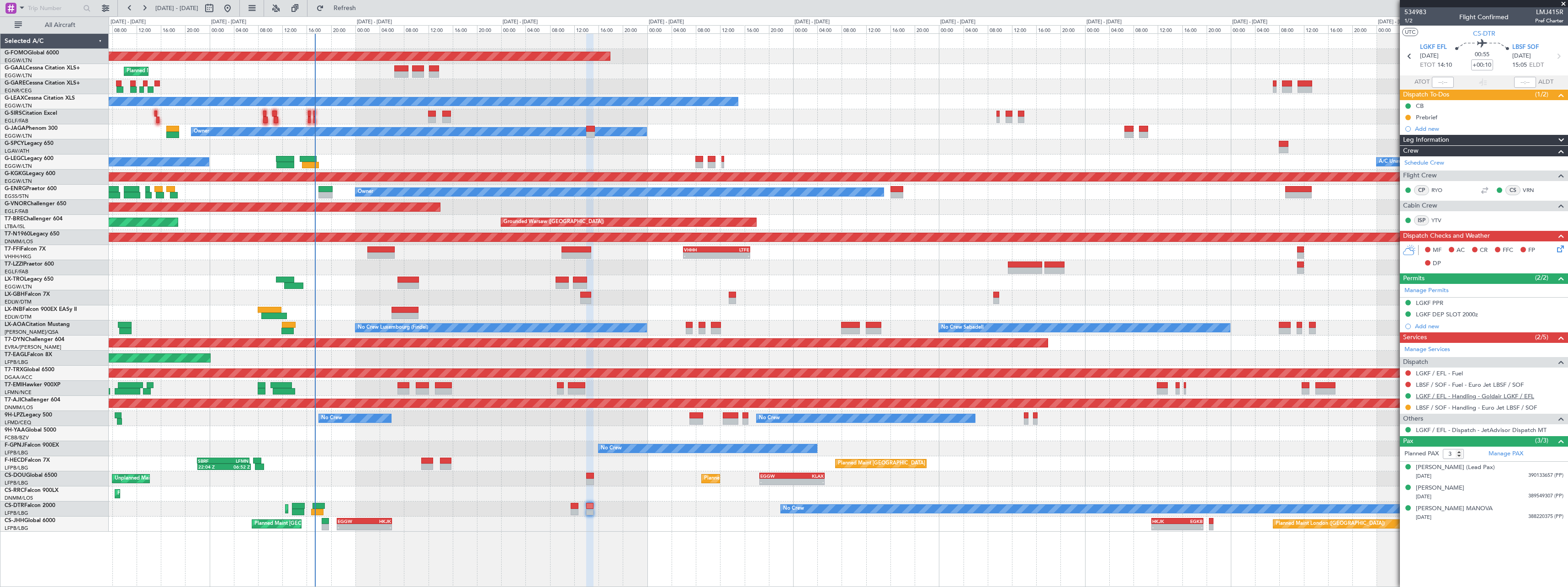
click at [1456, 396] on link "LGKF / EFL - Handling - Goldair LGKF / EFL" at bounding box center [1475, 396] width 118 height 8
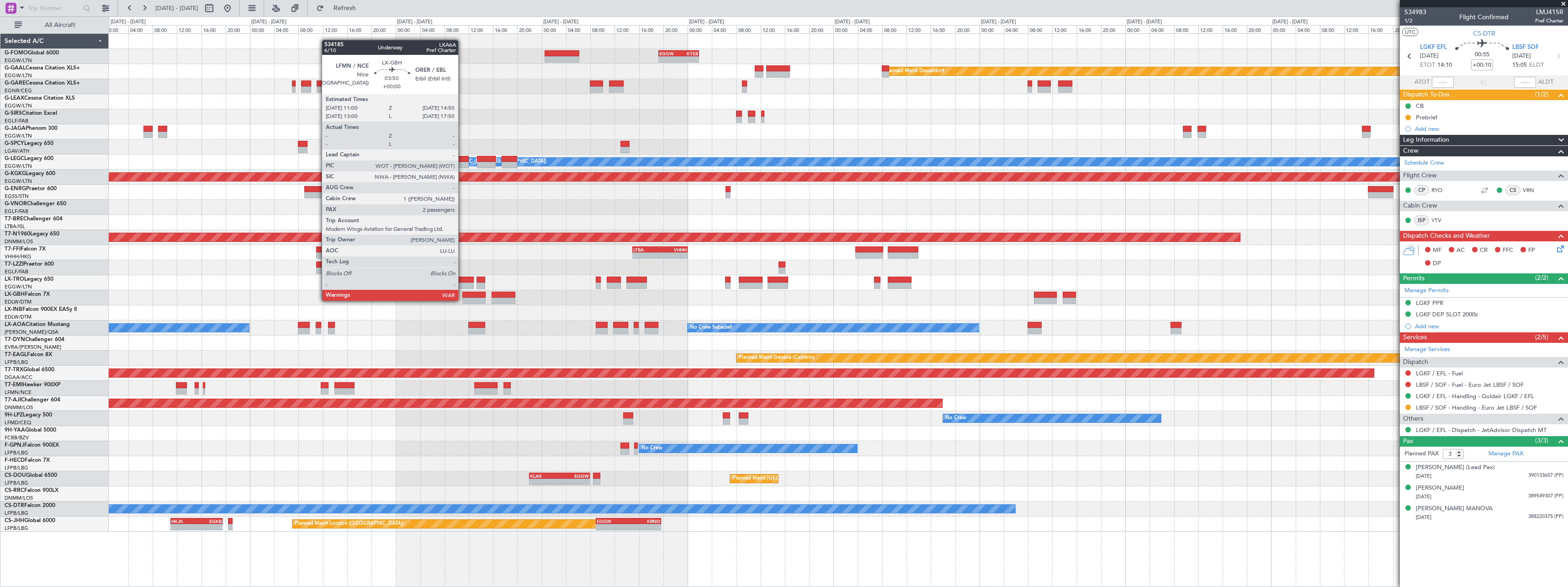
click at [463, 300] on div at bounding box center [474, 300] width 23 height 6
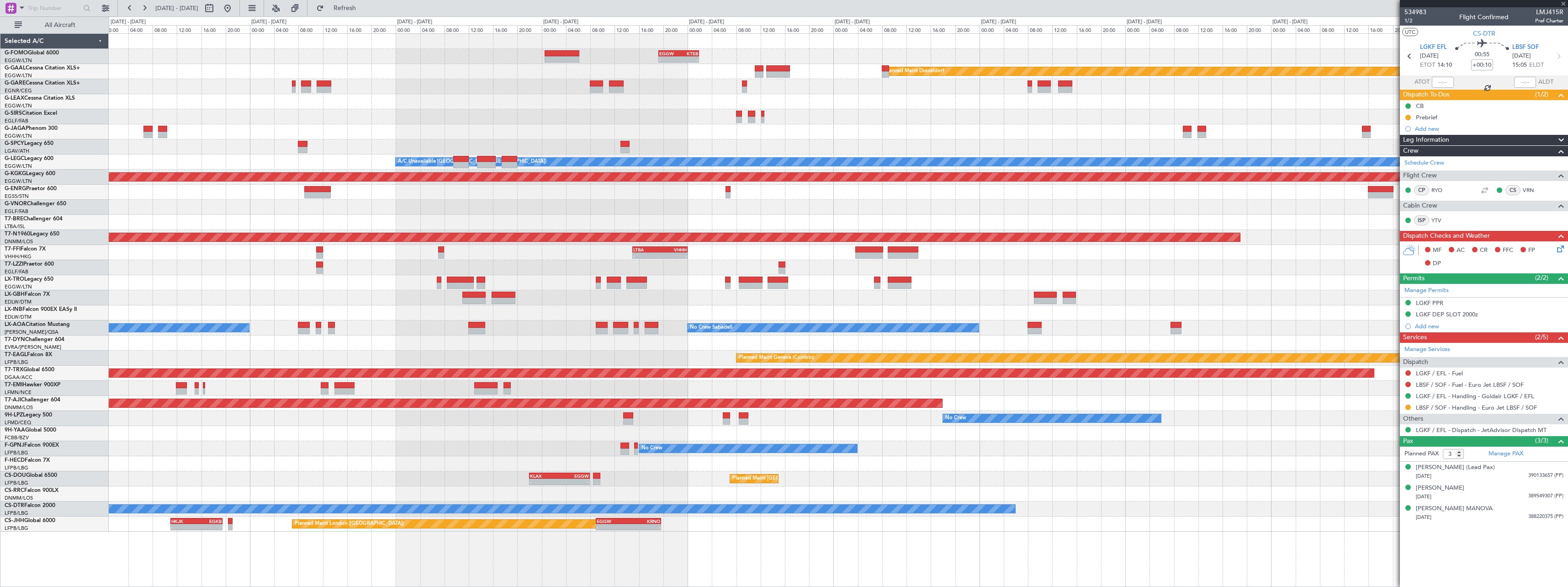
type input "2"
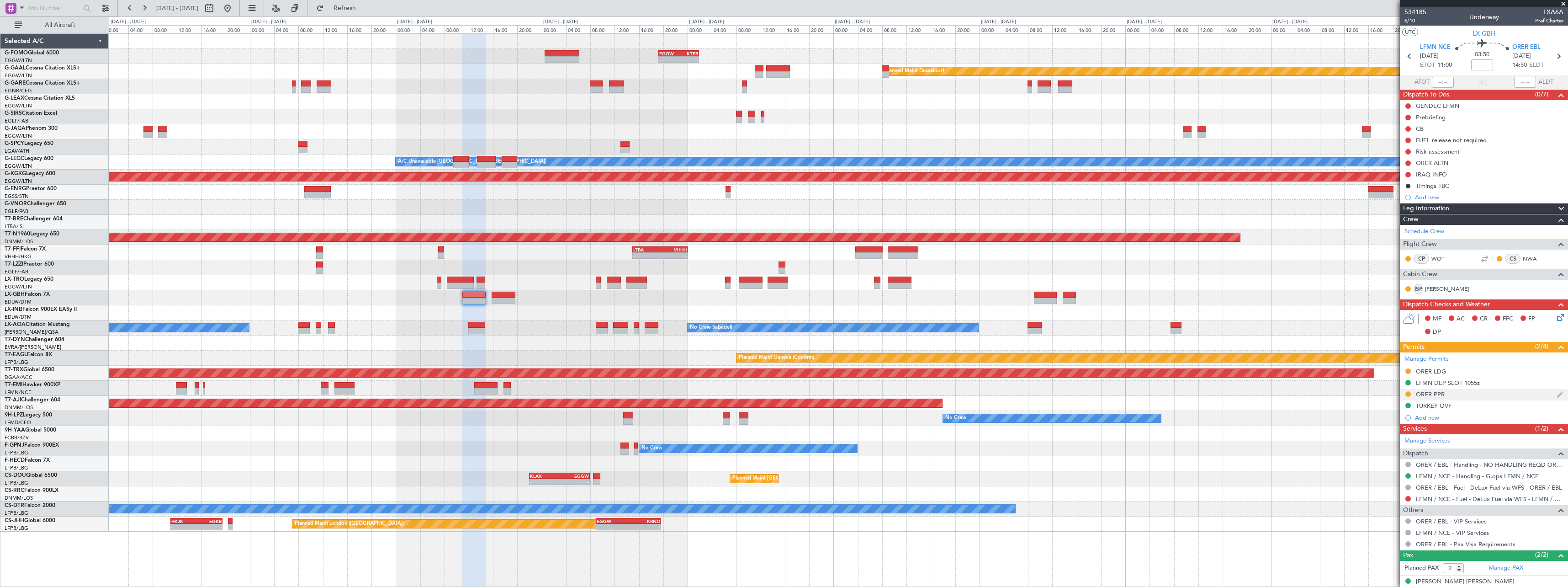
click at [1445, 395] on div "ORER PPR" at bounding box center [1484, 395] width 168 height 11
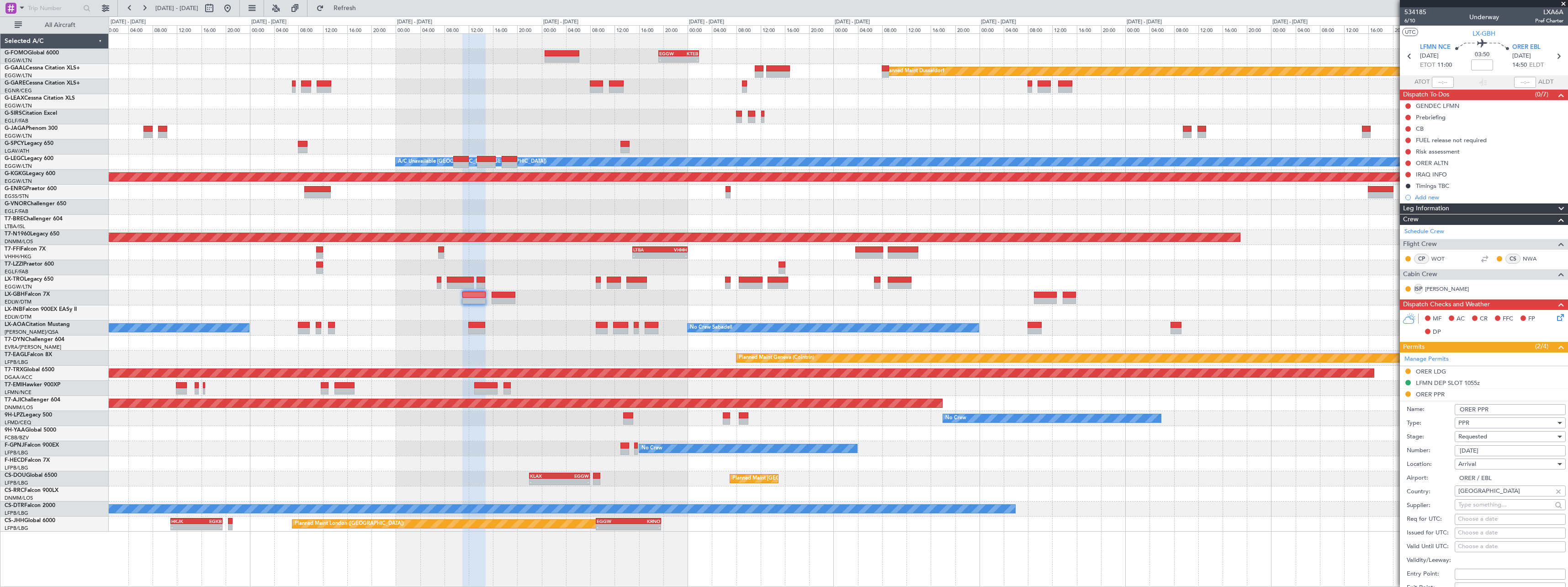
drag, startPoint x: 1503, startPoint y: 455, endPoint x: 1347, endPoint y: 455, distance: 156.0
click at [1347, 455] on fb-app "21 Aug 2025 - 31 Aug 2025 Refresh Quick Links All Aircraft - - EGGW 19:15 Z KTE…" at bounding box center [784, 297] width 1568 height 580
paste input "339/08/23"
type input "3339/08/23"
click at [1483, 439] on span "Requested" at bounding box center [1473, 437] width 28 height 9
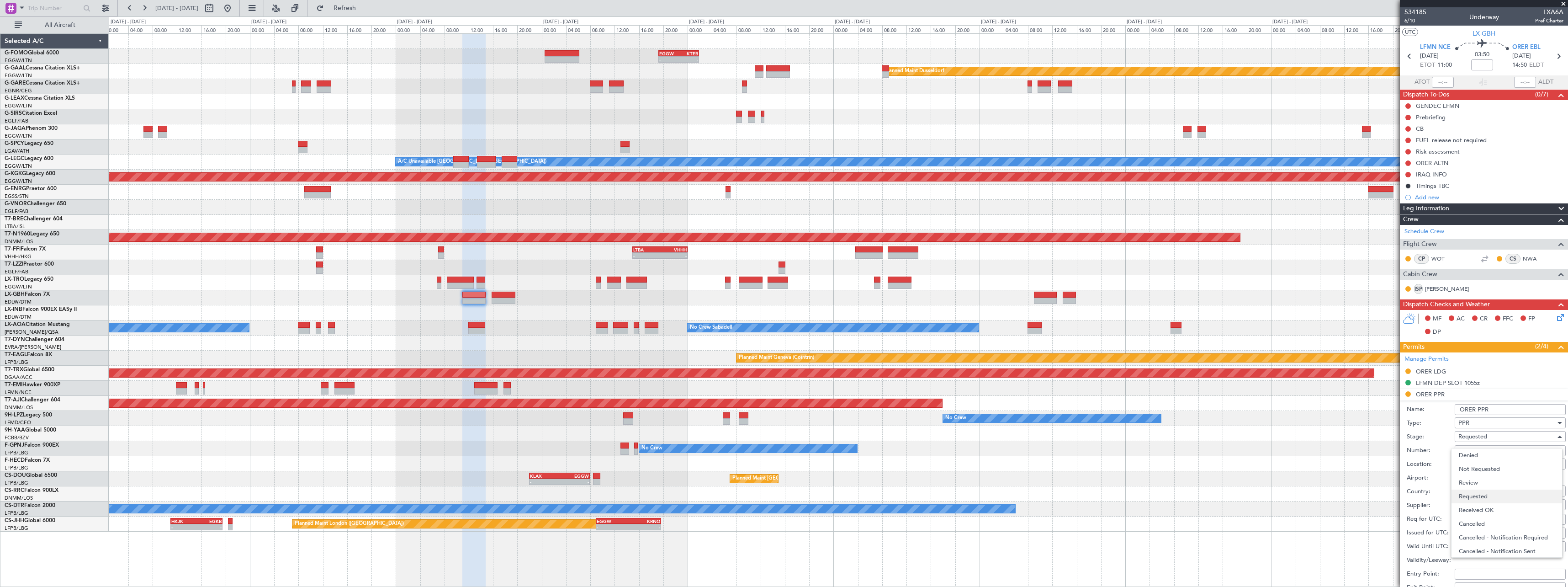
scroll to position [4, 0]
click at [1483, 509] on span "Received OK" at bounding box center [1507, 506] width 96 height 14
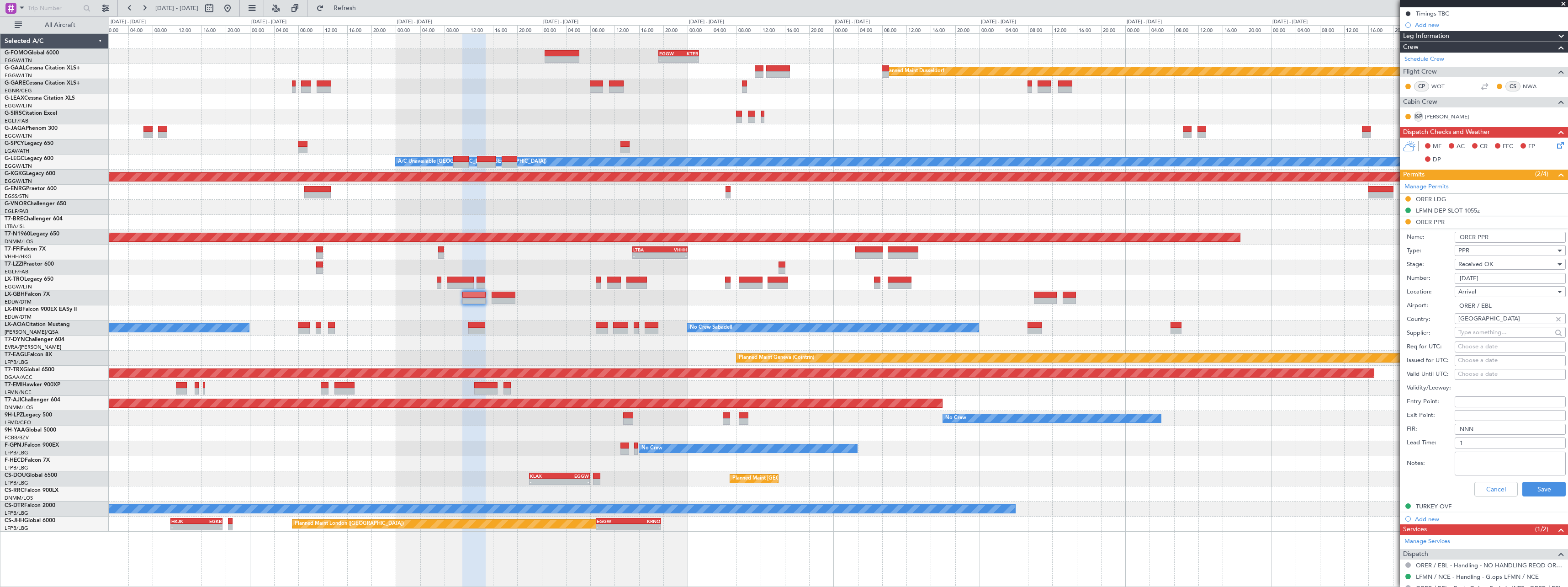
scroll to position [183, 0]
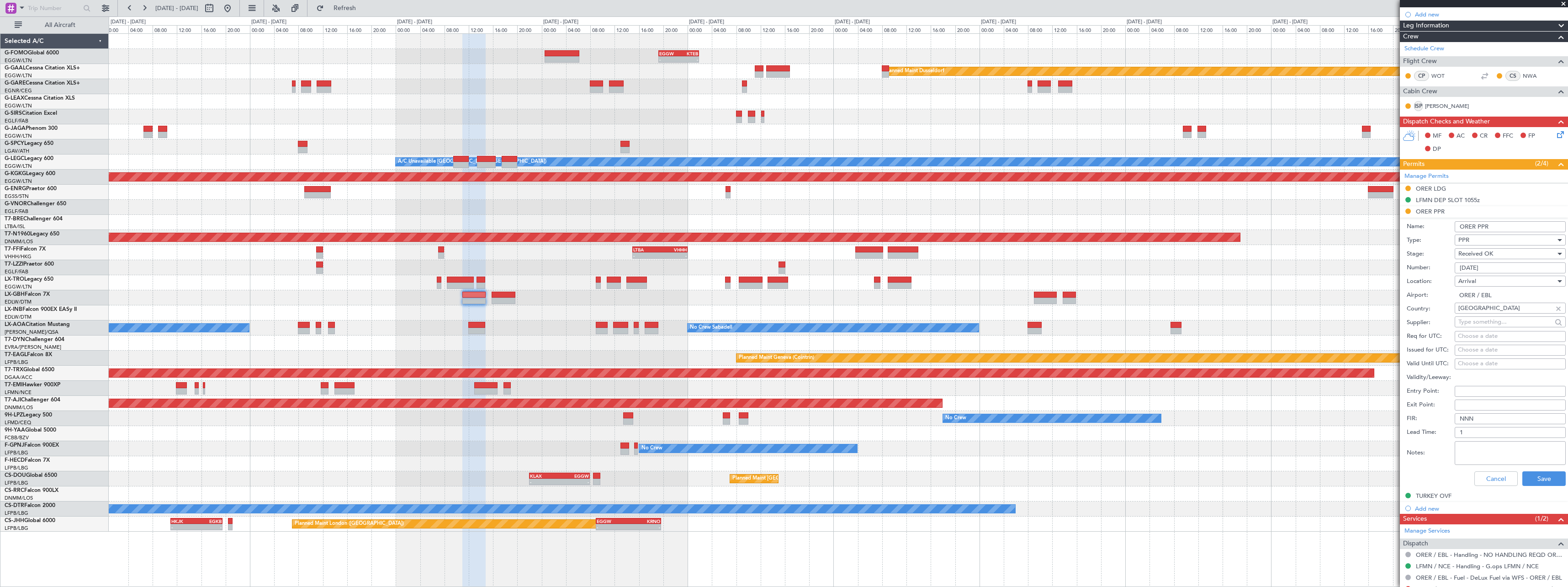
click at [1538, 487] on div "Cancel Save" at bounding box center [1486, 478] width 159 height 23
click at [1539, 479] on button "Save" at bounding box center [1544, 478] width 43 height 15
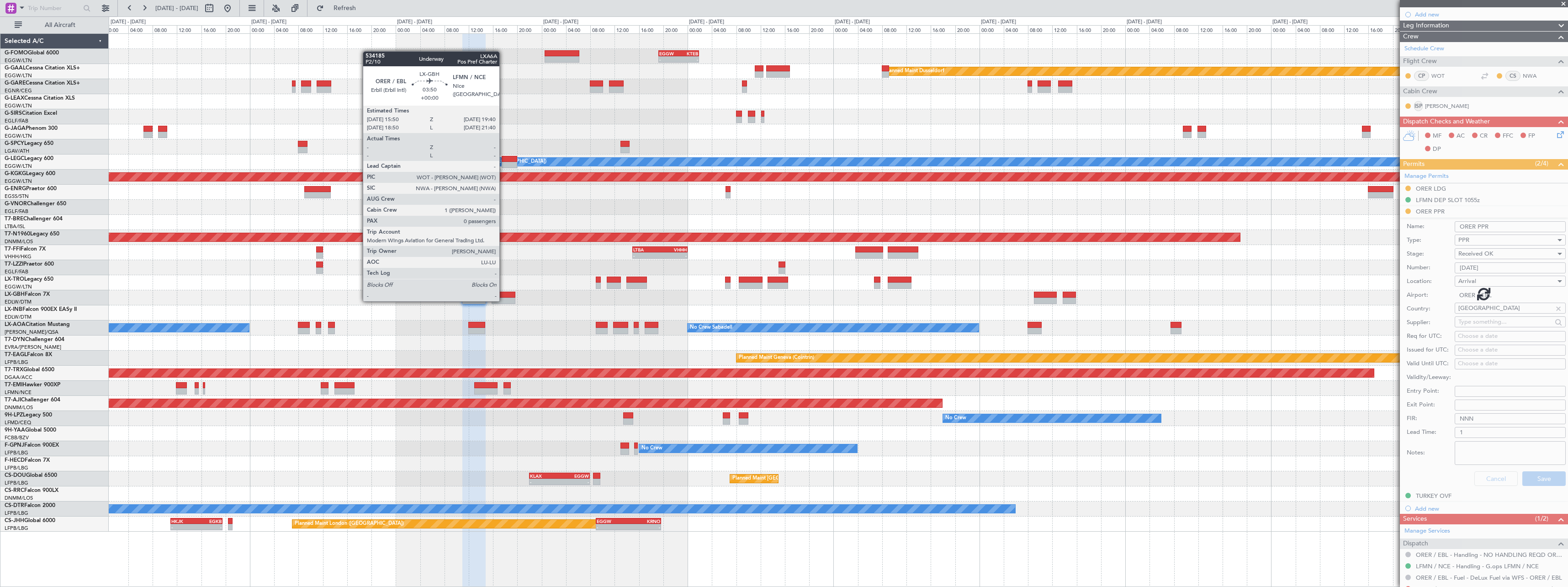
scroll to position [30, 0]
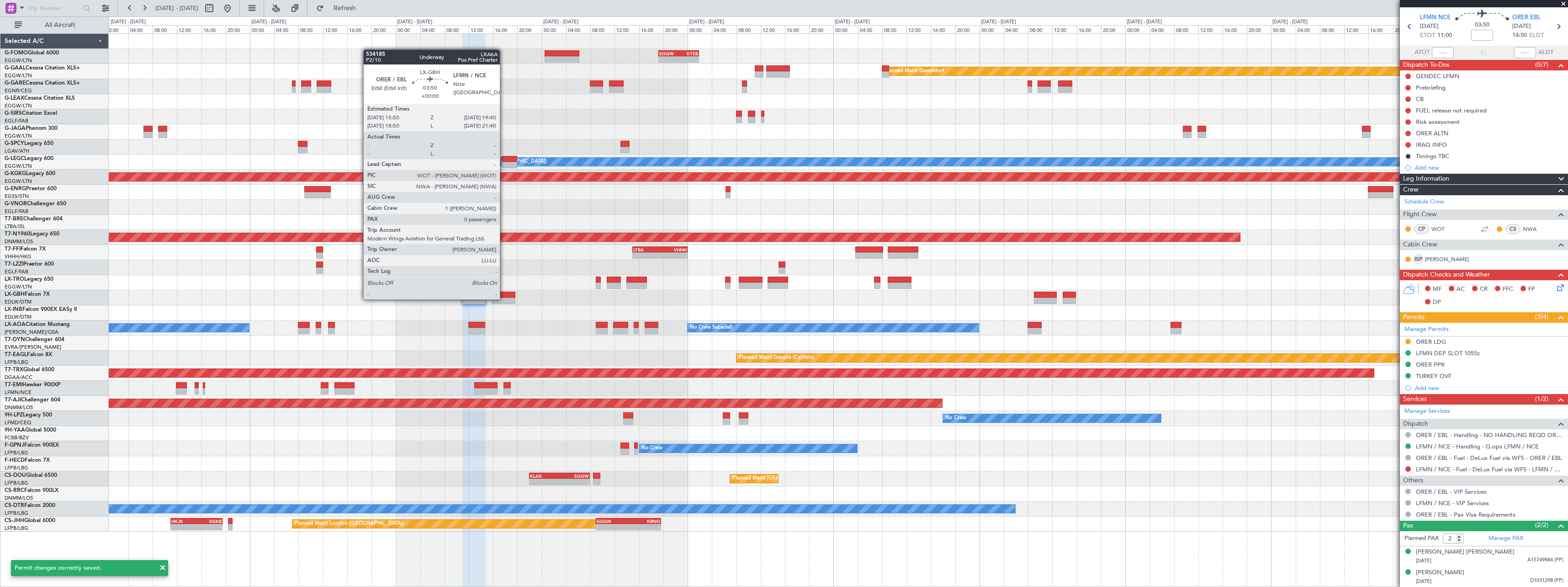
click at [504, 299] on div at bounding box center [503, 300] width 23 height 6
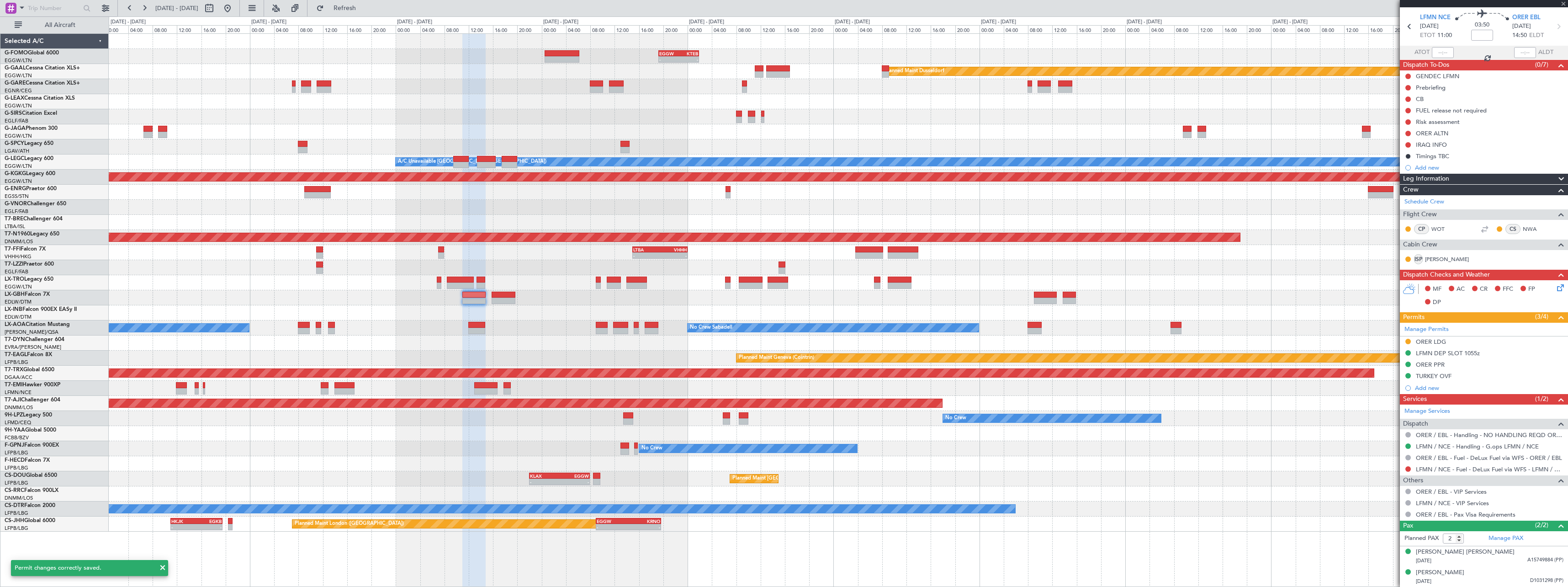
type input "0"
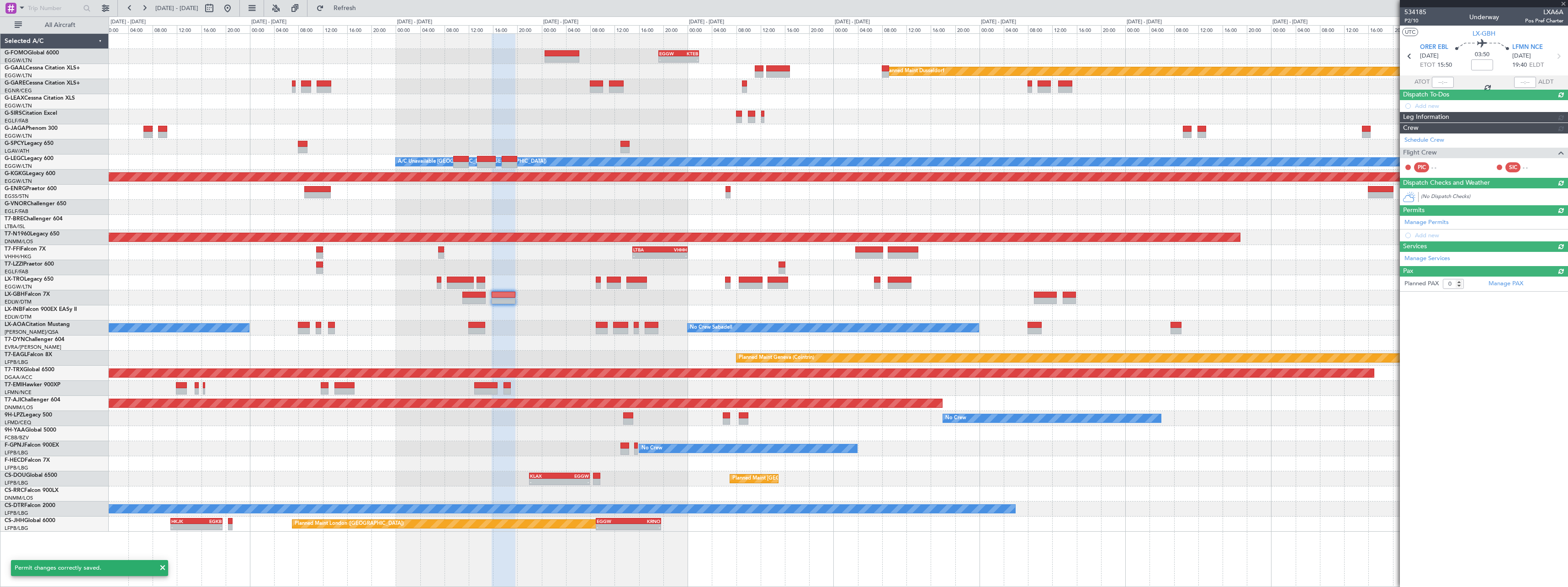
scroll to position [0, 0]
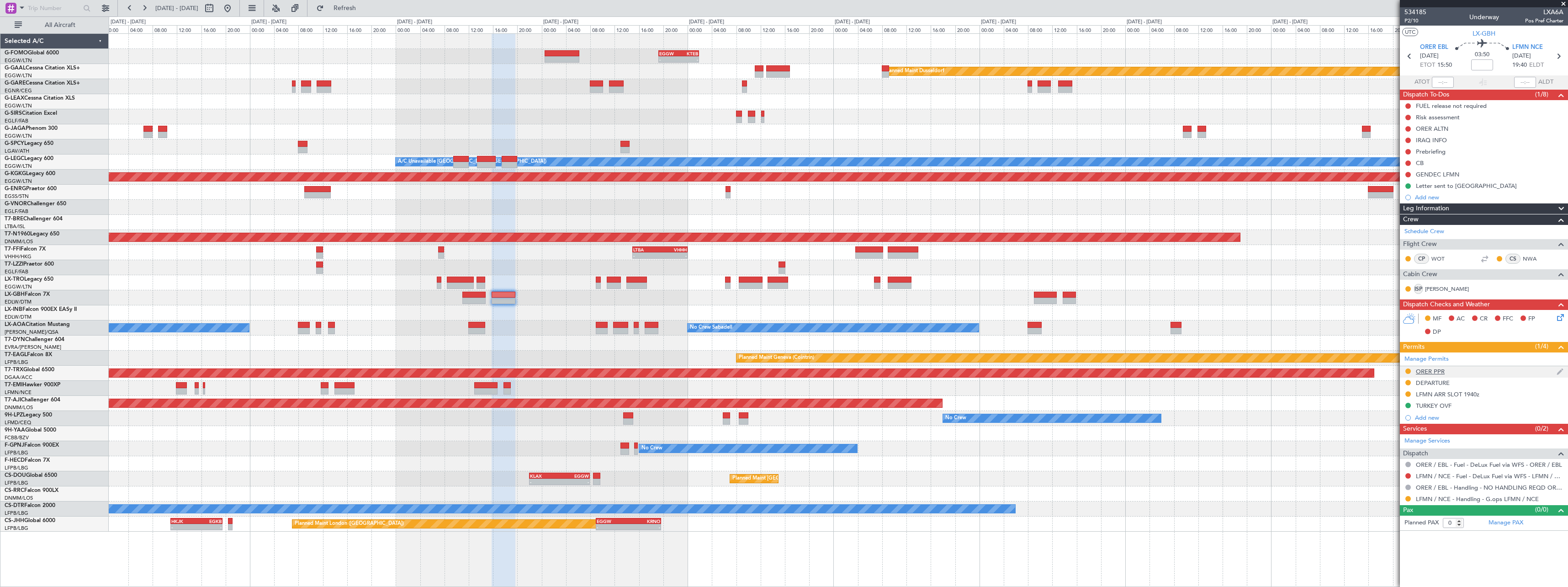
click at [1443, 373] on div "ORER PPR" at bounding box center [1430, 371] width 28 height 8
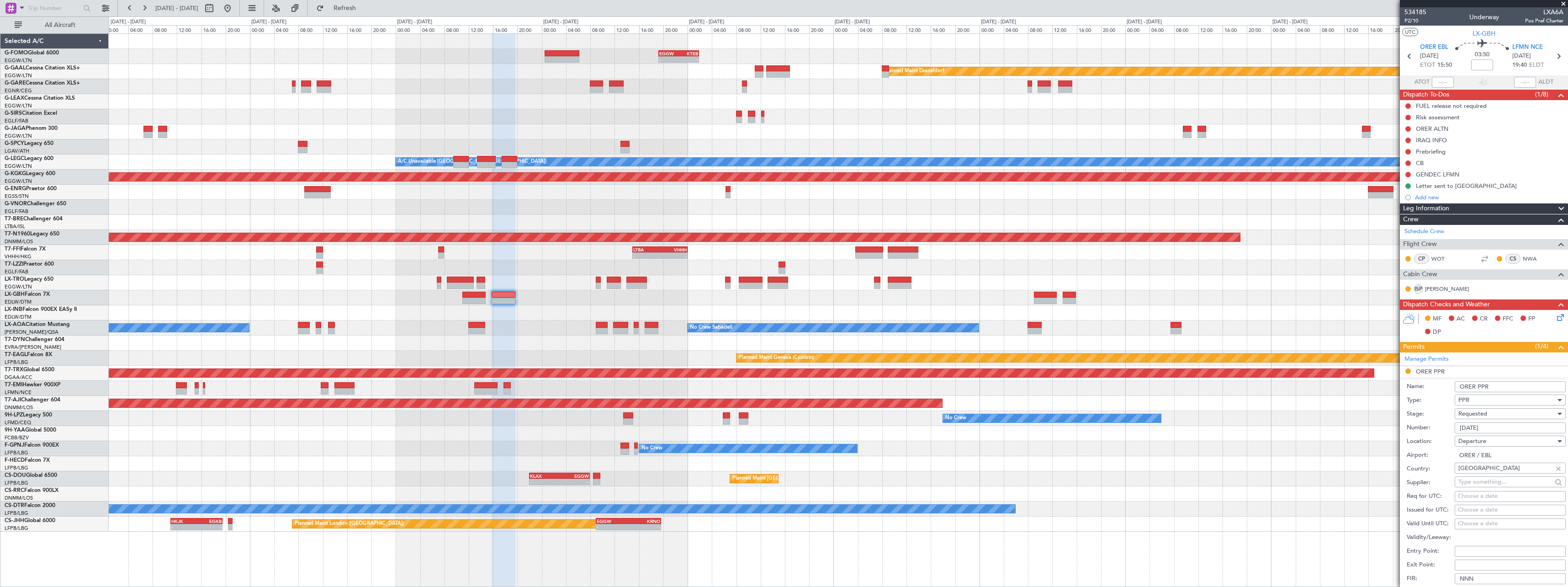
drag, startPoint x: 1510, startPoint y: 425, endPoint x: 1339, endPoint y: 425, distance: 171.0
click at [1340, 427] on fb-app "21 Aug 2025 - 31 Aug 2025 Refresh Quick Links All Aircraft - - EGGW 19:15 Z KTE…" at bounding box center [784, 297] width 1568 height 580
paste input "339/08/23"
type input "3339/08/23"
click at [1504, 413] on div "Requested" at bounding box center [1507, 413] width 97 height 14
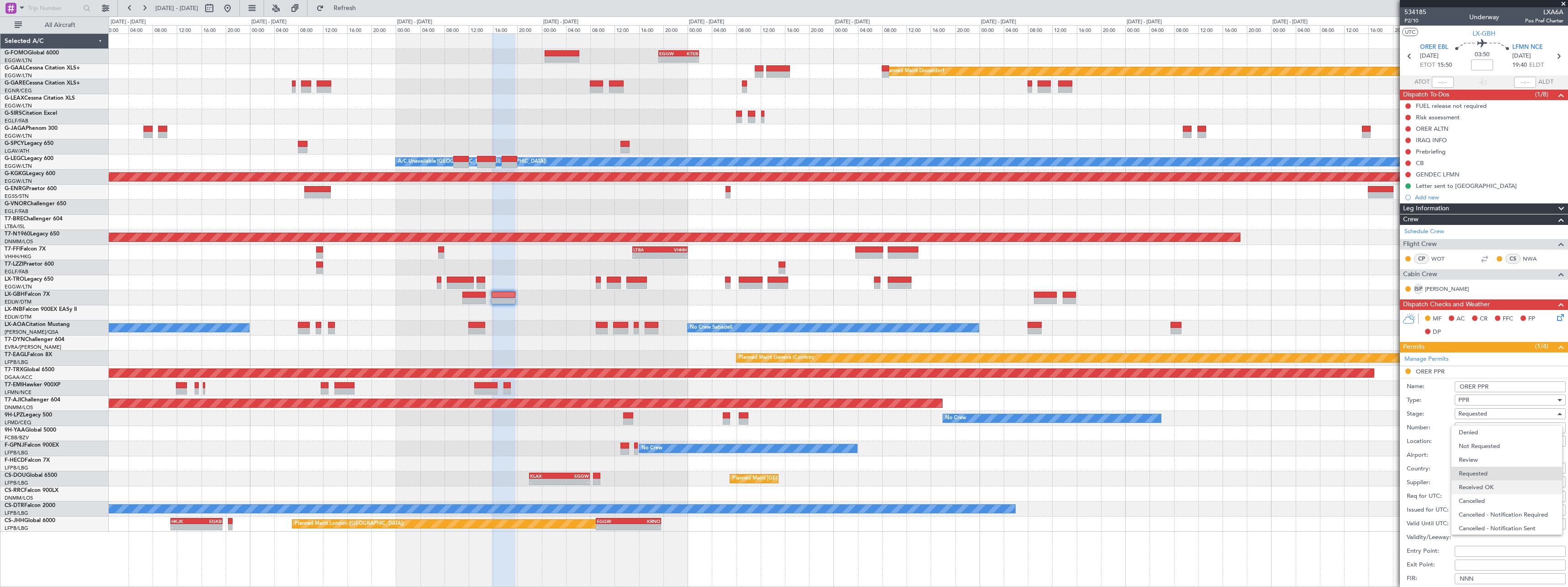
scroll to position [4, 0]
click at [1509, 489] on span "Received OK" at bounding box center [1507, 483] width 96 height 14
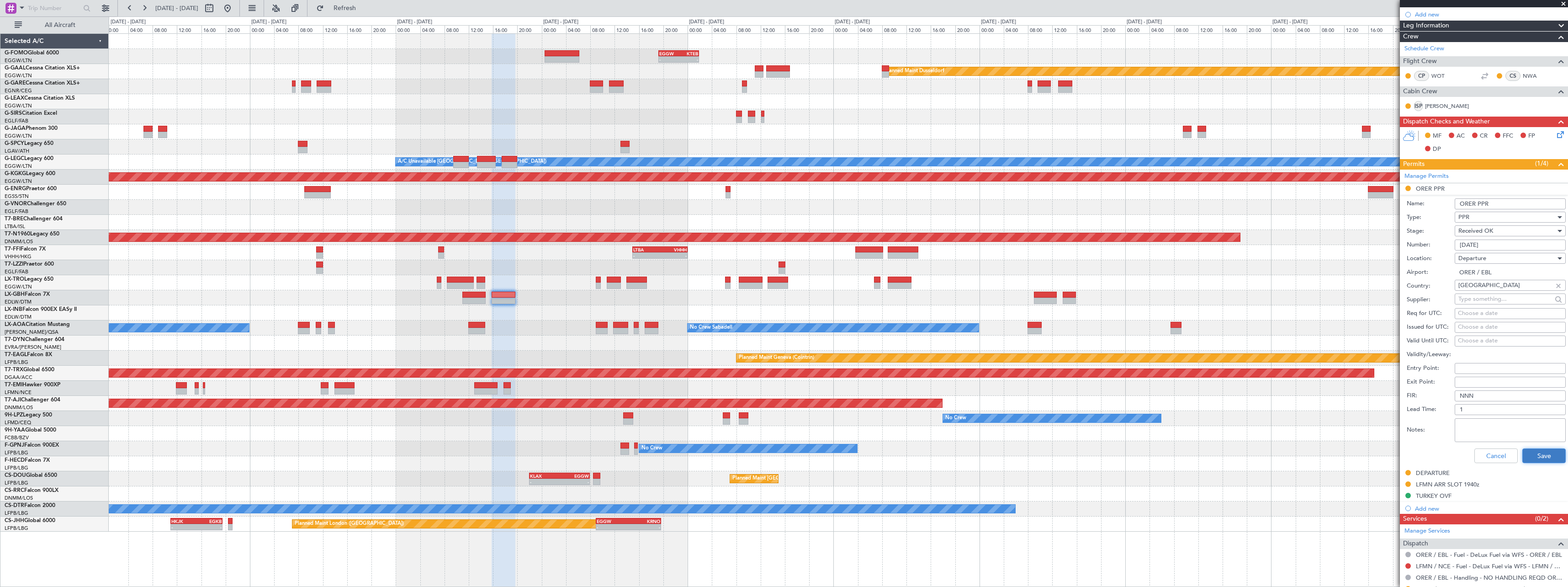
click at [1546, 455] on button "Save" at bounding box center [1544, 455] width 43 height 15
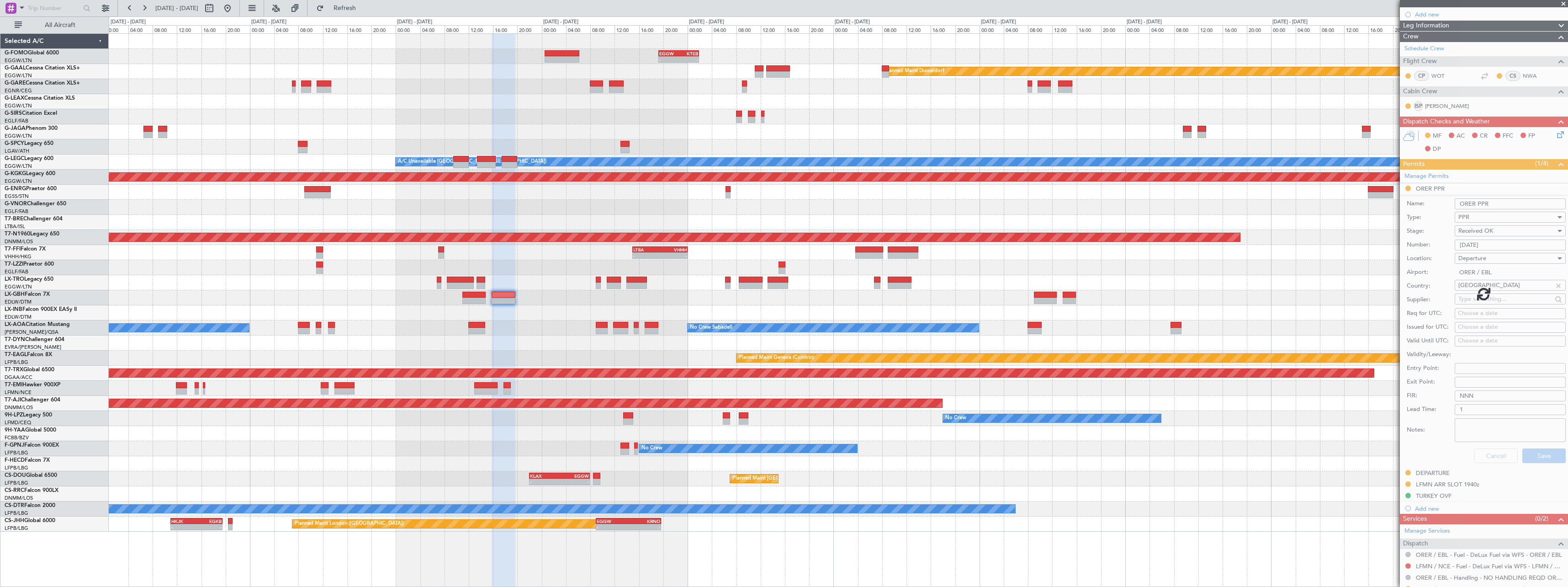
scroll to position [0, 0]
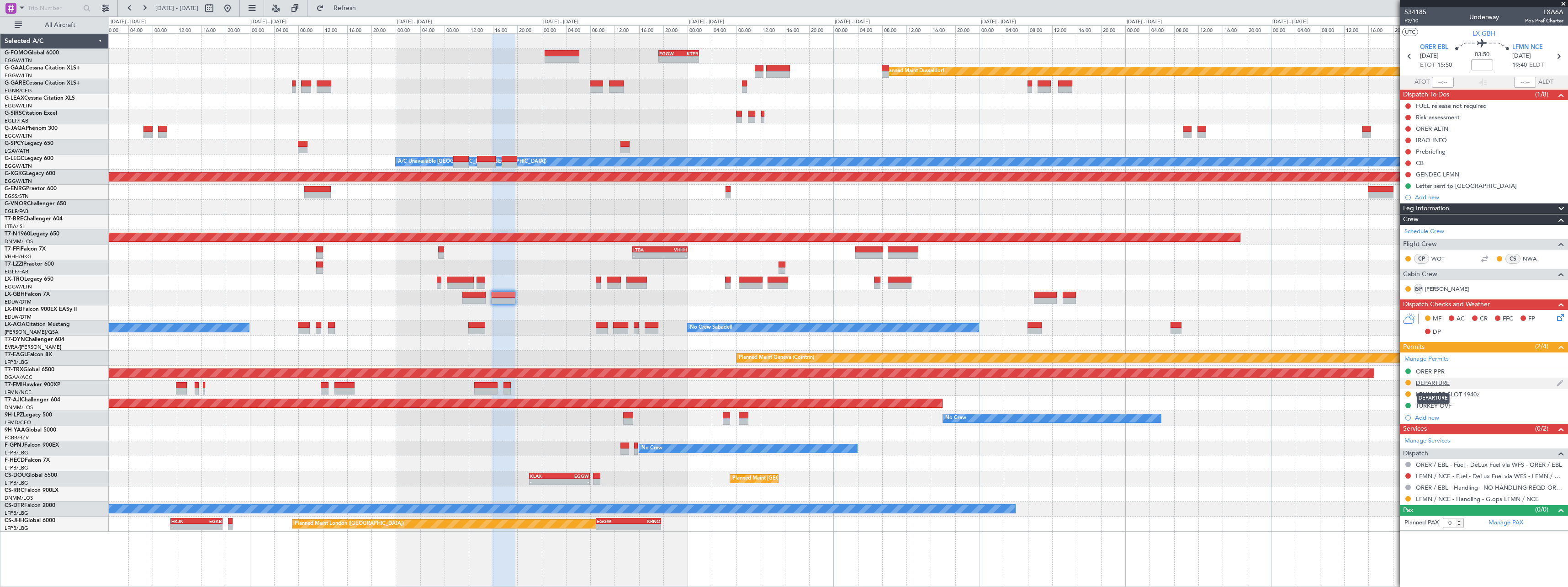
click at [1421, 386] on div "DEPARTURE" at bounding box center [1433, 383] width 34 height 8
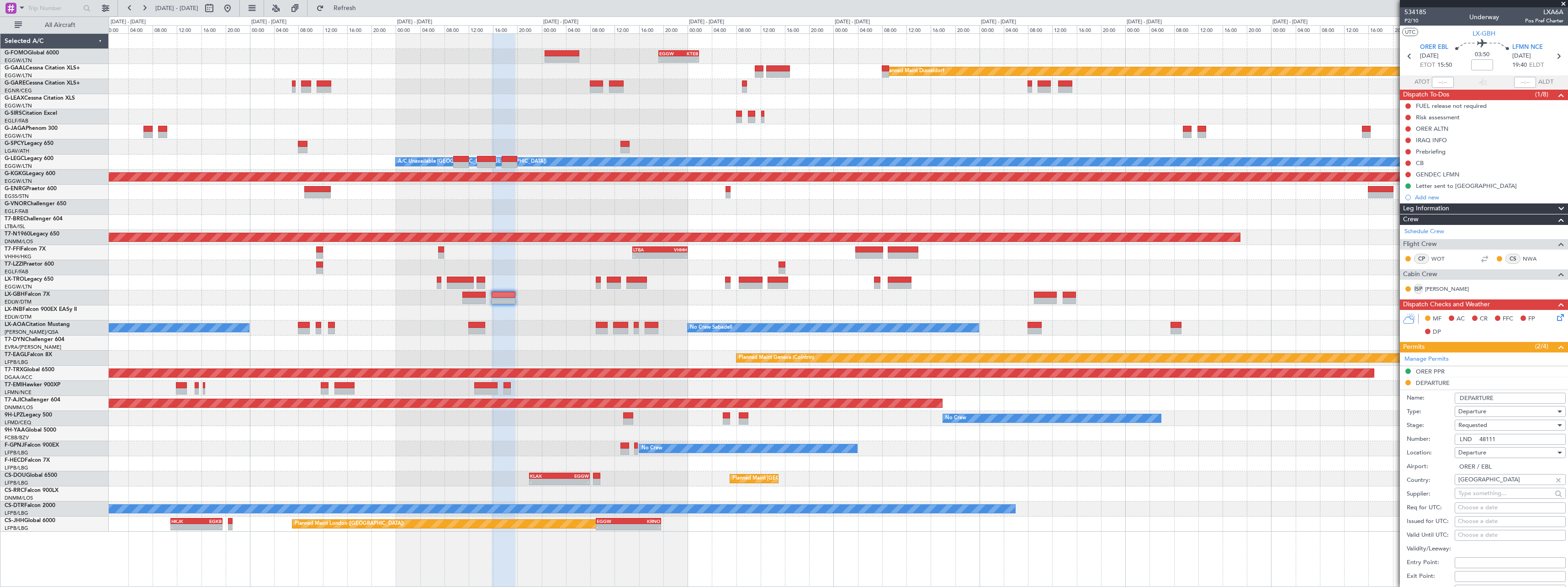
click at [1487, 425] on span "Requested" at bounding box center [1473, 425] width 28 height 9
click at [1476, 493] on span "Received OK" at bounding box center [1507, 495] width 96 height 14
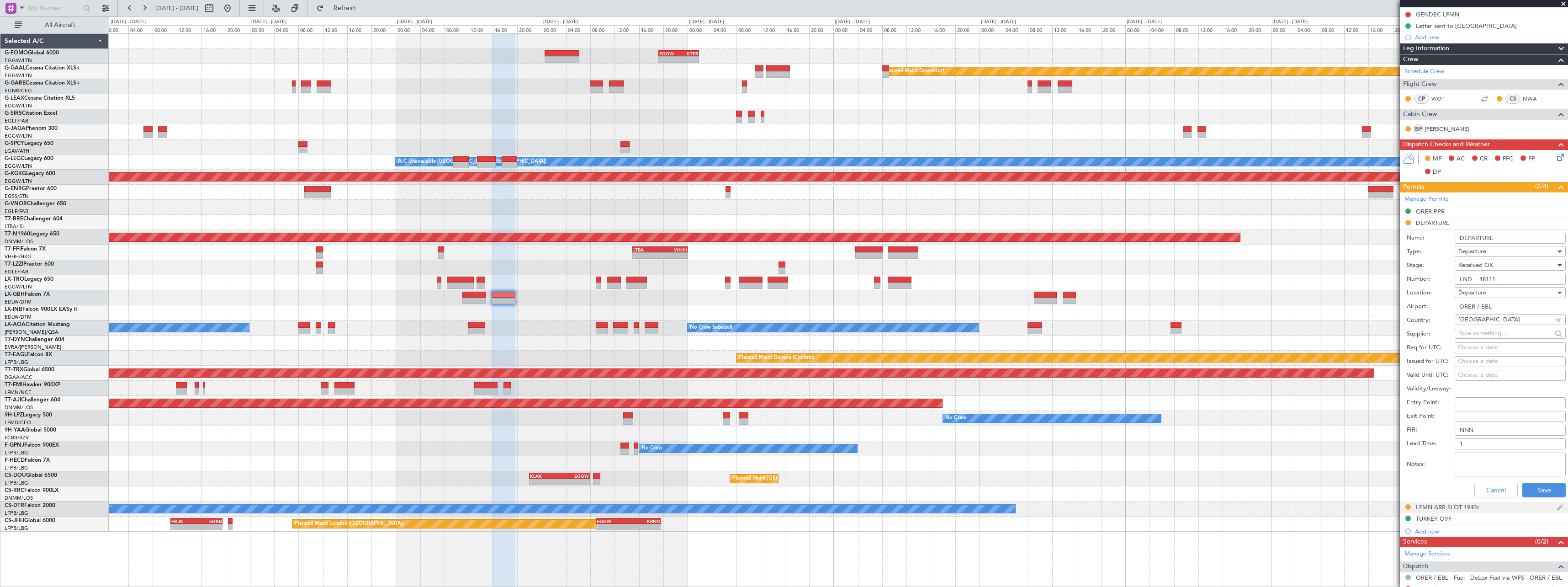
scroll to position [216, 0]
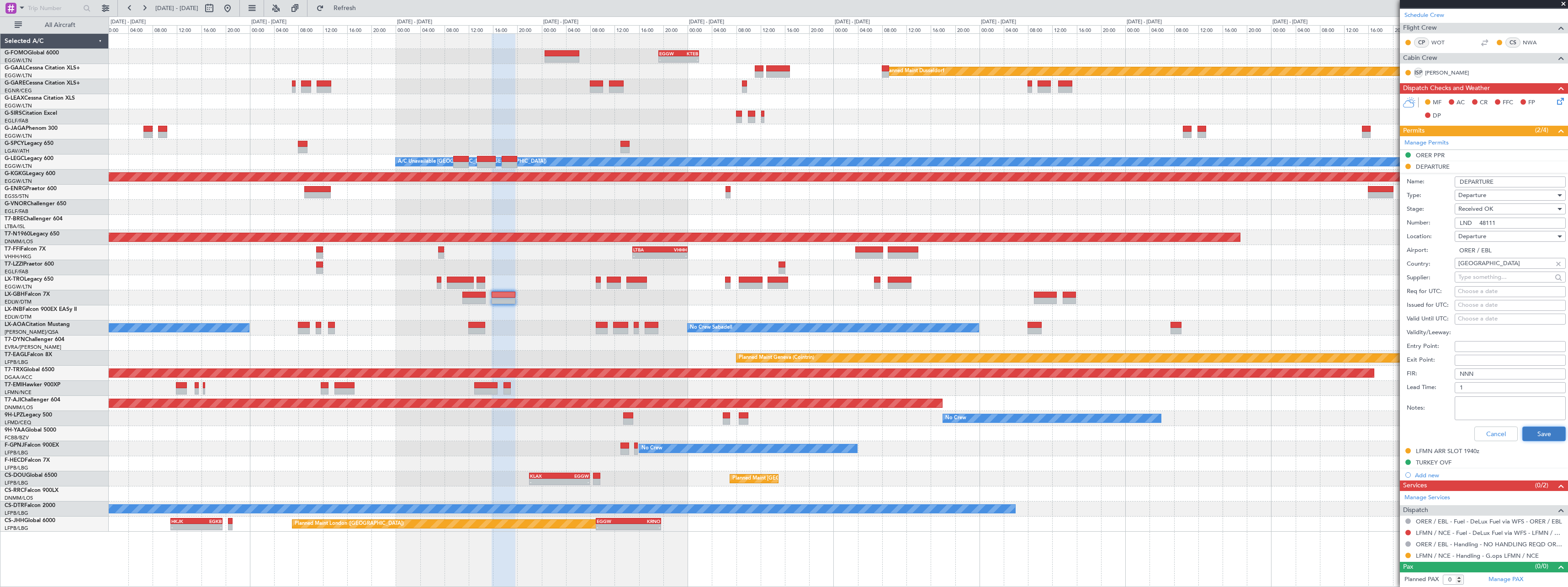
click at [1548, 428] on button "Save" at bounding box center [1544, 434] width 43 height 15
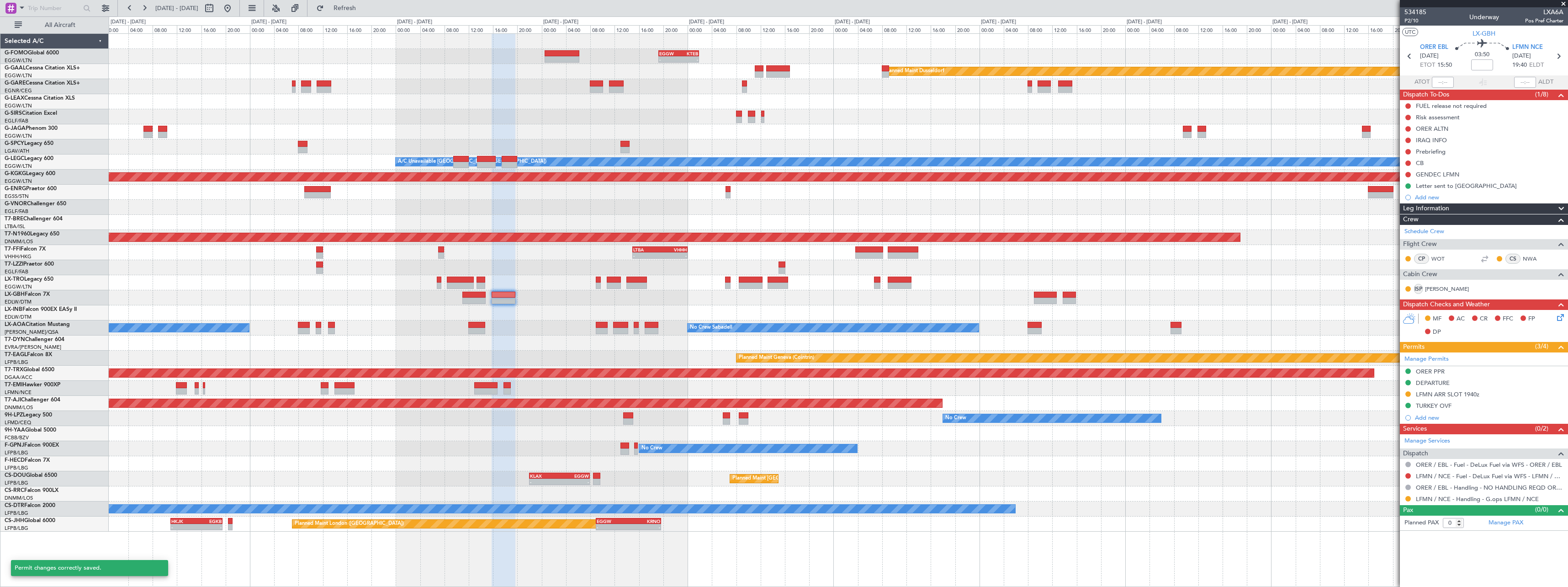
scroll to position [0, 0]
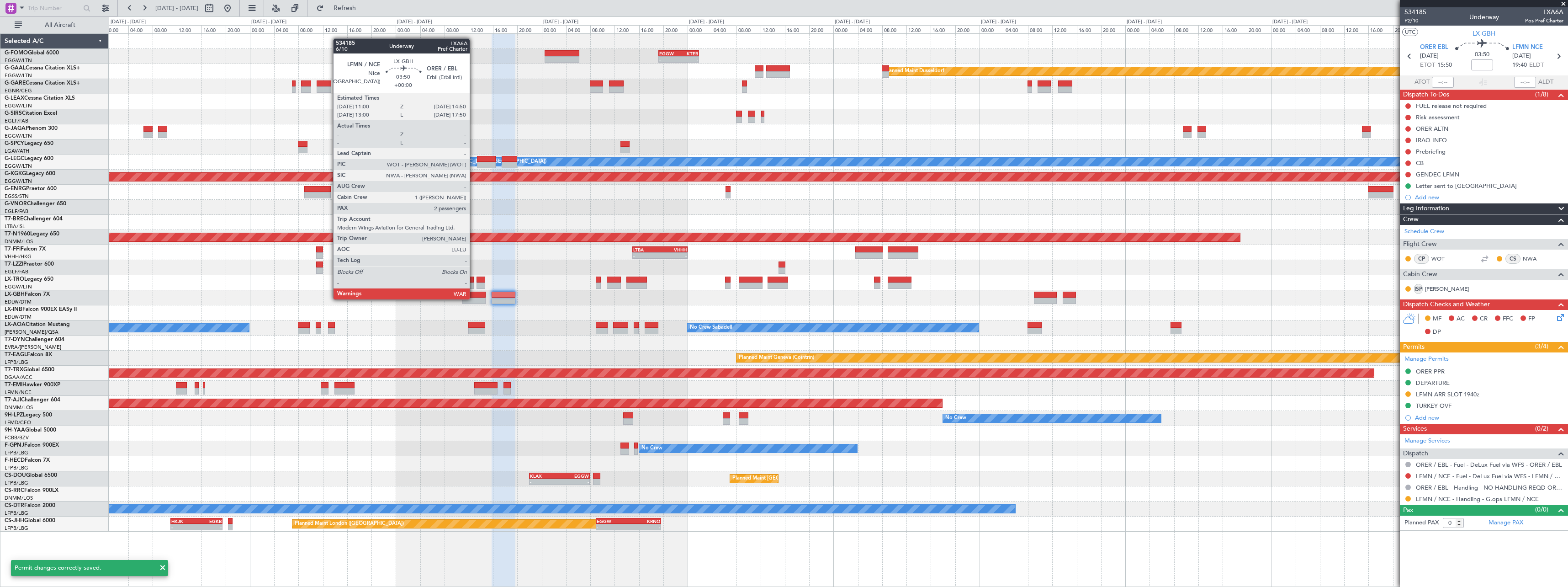
click at [475, 299] on div at bounding box center [474, 300] width 23 height 6
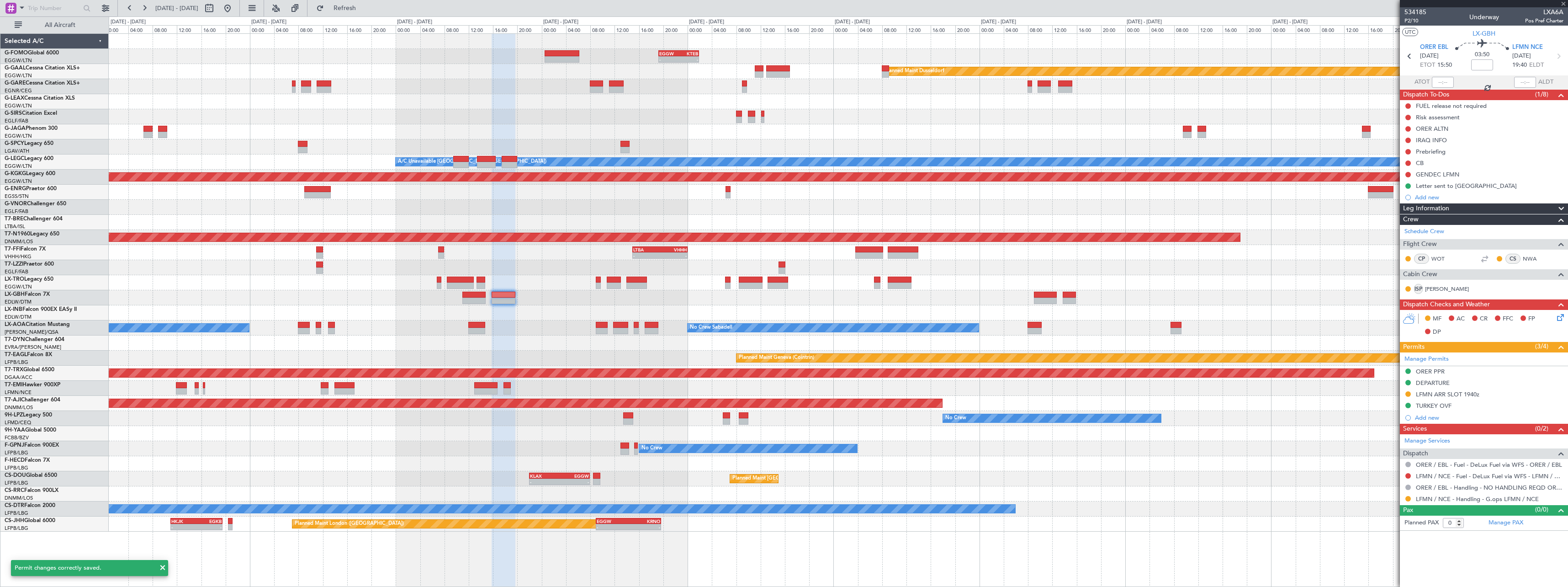
type input "2"
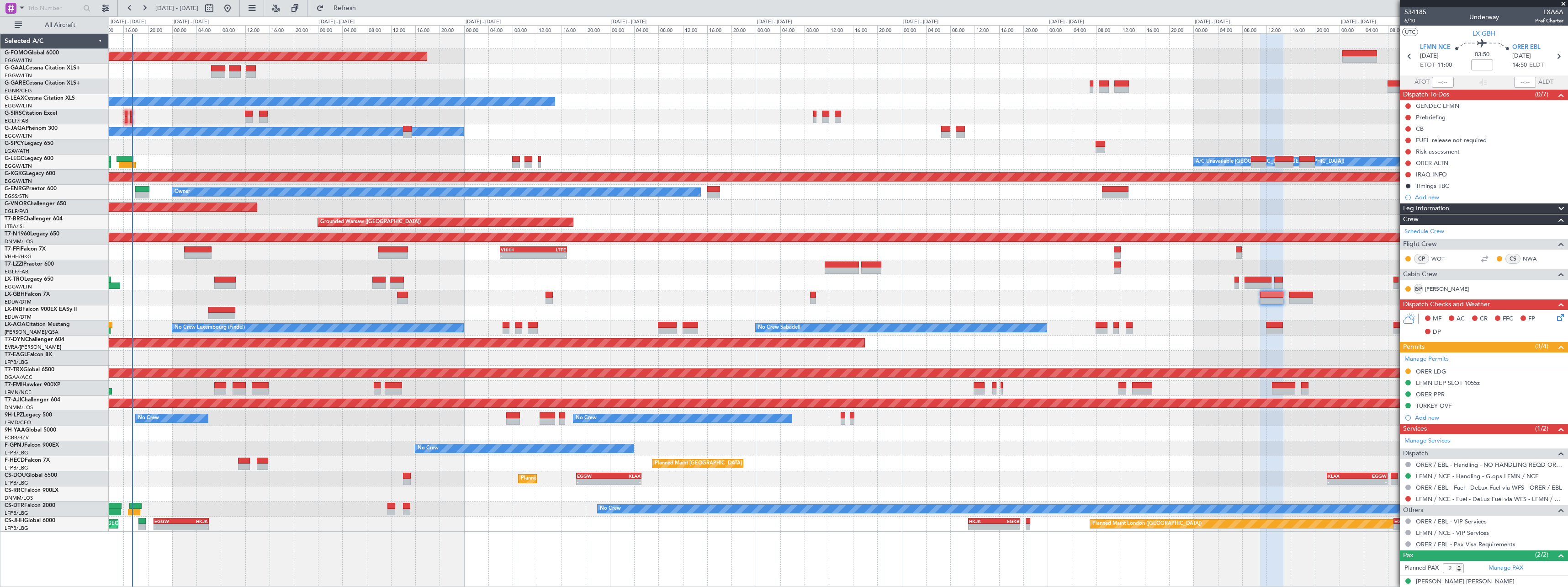
click at [1143, 440] on div "- - EGGW 19:15 Z KTEB 01:55 Z Planned Maint Windsor Locks (Bradley Intl) Planne…" at bounding box center [838, 283] width 1459 height 498
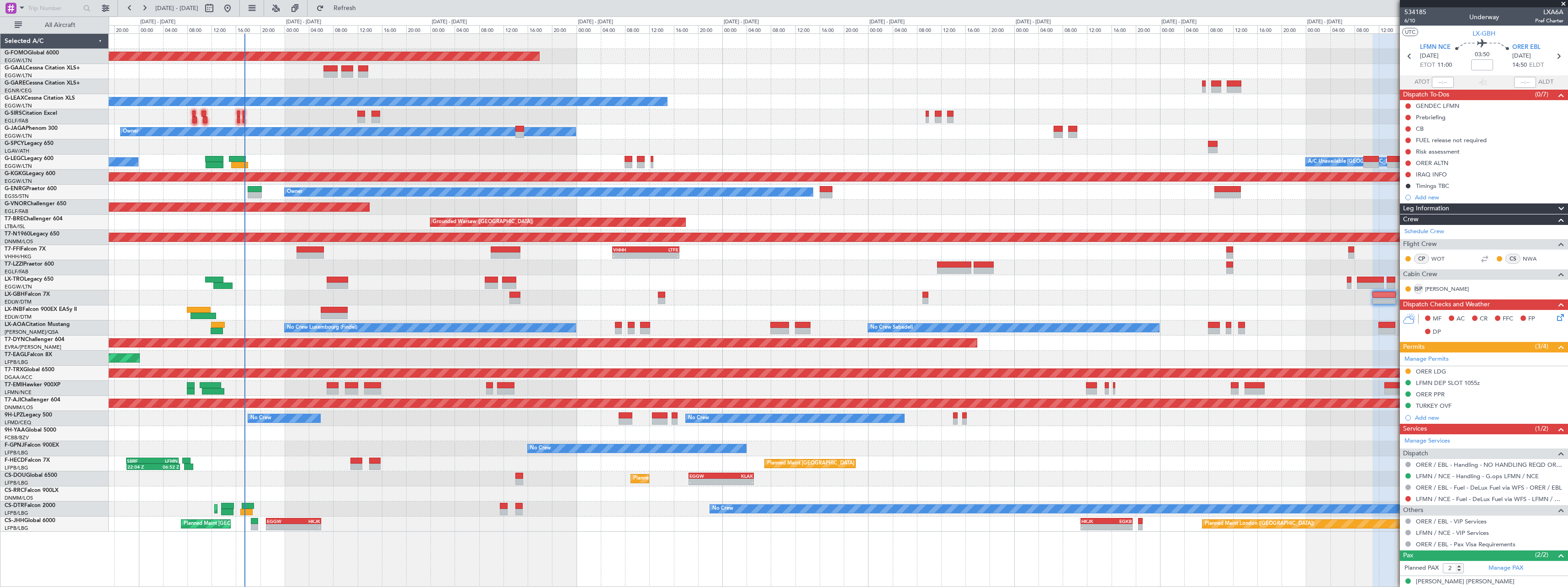
click at [309, 471] on div "Planned Maint Windsor Locks (Bradley Intl) - - EGGW 19:15 Z KTEB 01:55 Z Planne…" at bounding box center [838, 283] width 1459 height 498
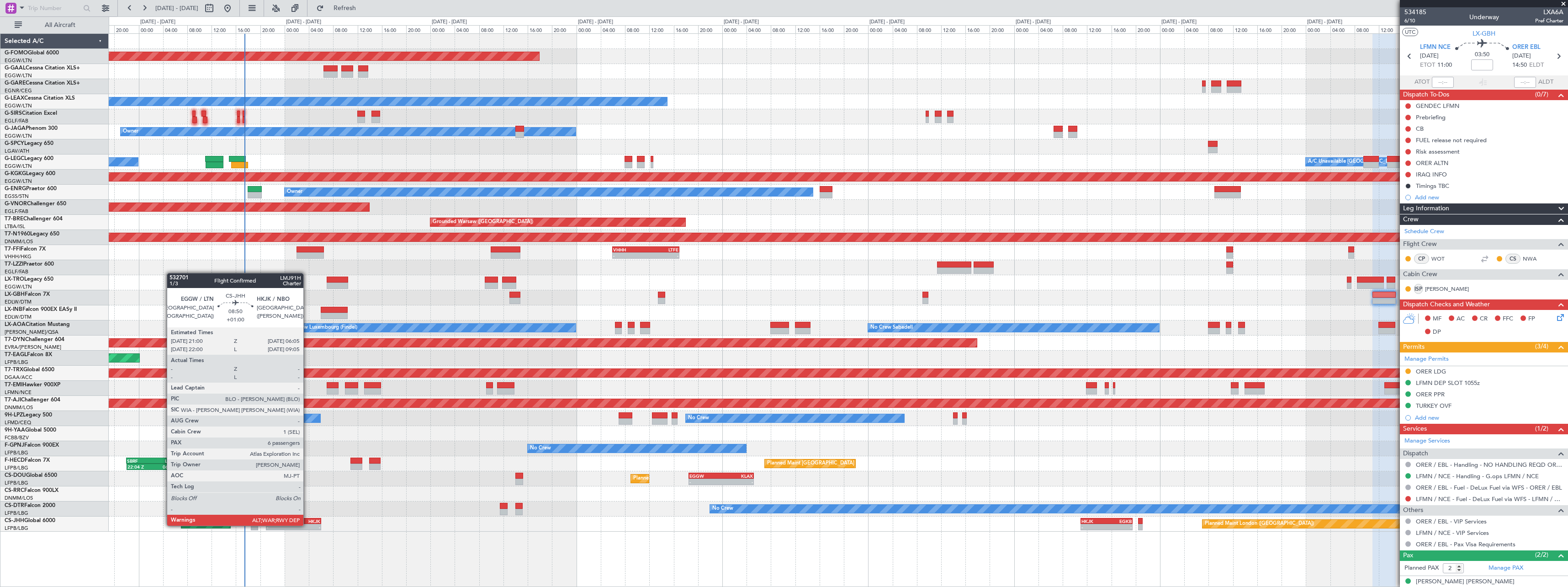
click at [307, 525] on div "-" at bounding box center [307, 527] width 27 height 6
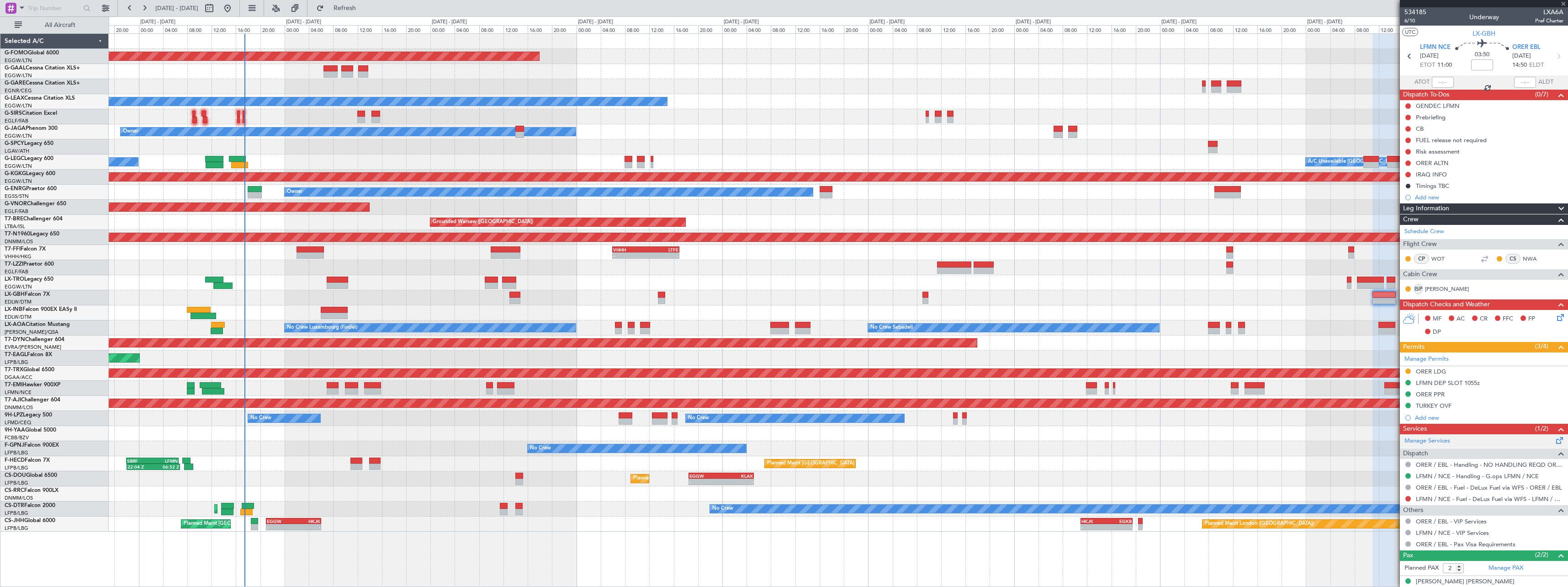
type input "+01:00"
type input "6"
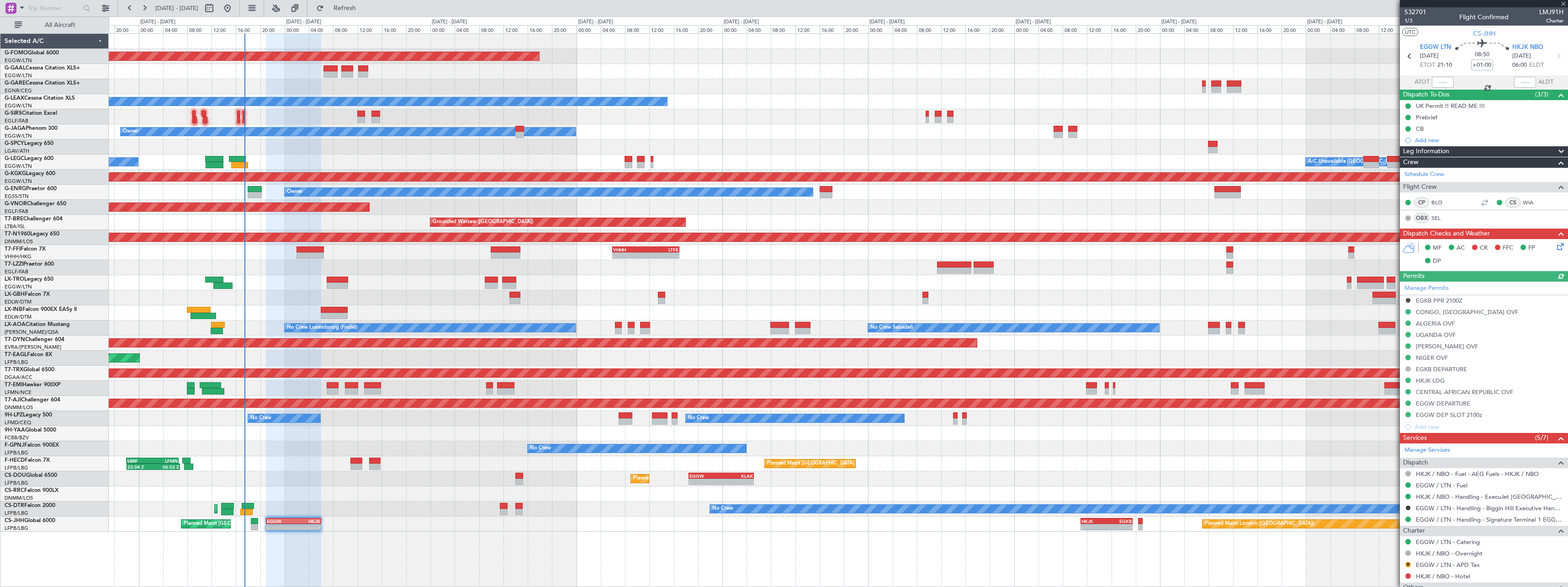
click at [1555, 249] on icon at bounding box center [1559, 245] width 7 height 7
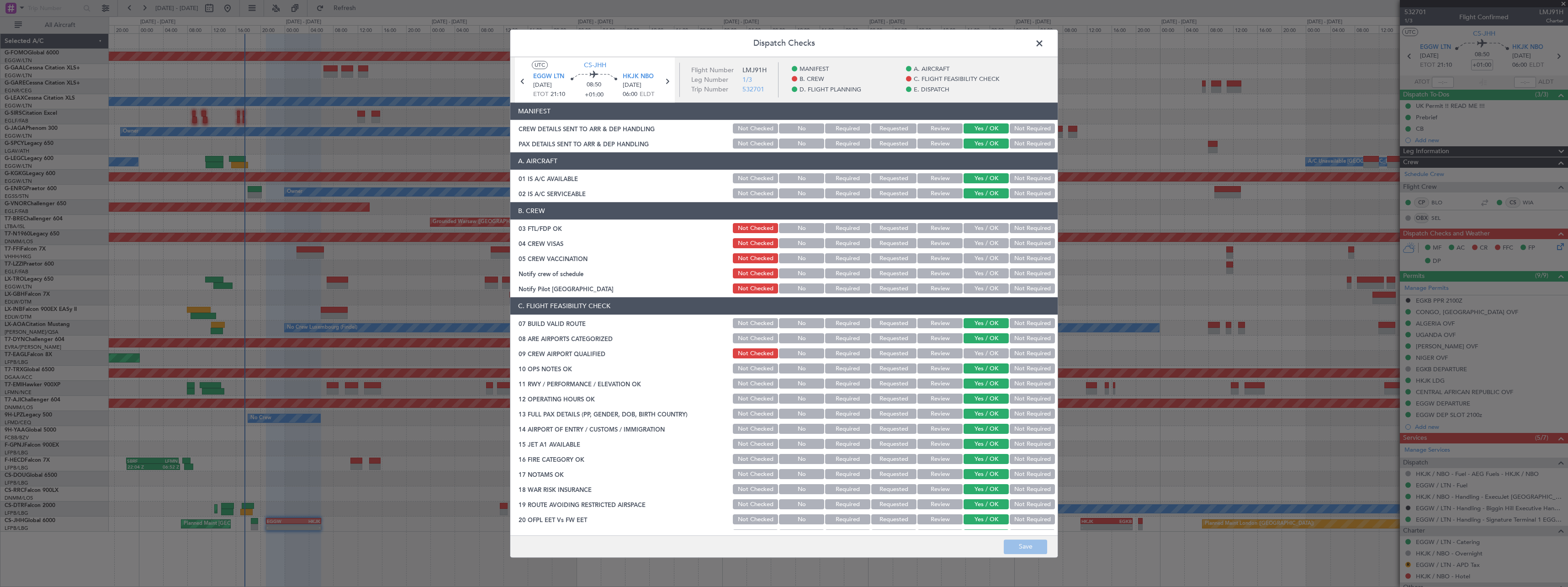
click at [1044, 47] on span at bounding box center [1044, 46] width 0 height 18
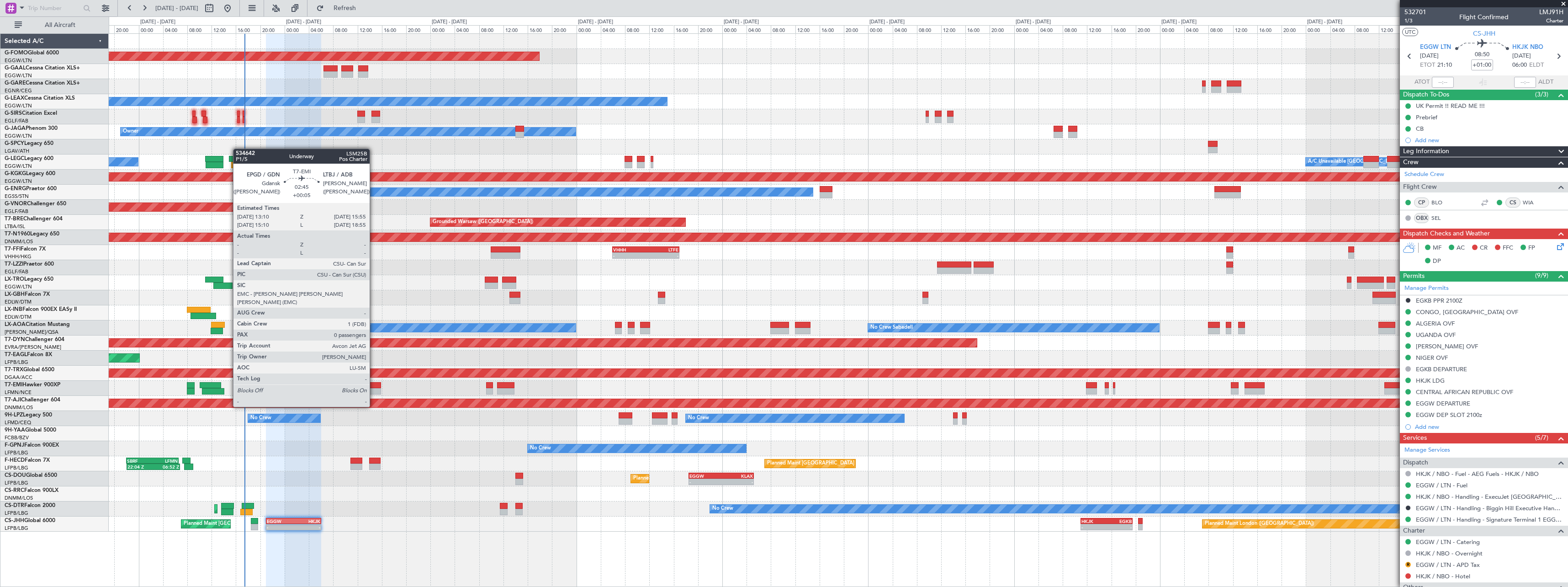
click at [374, 389] on div at bounding box center [373, 391] width 17 height 6
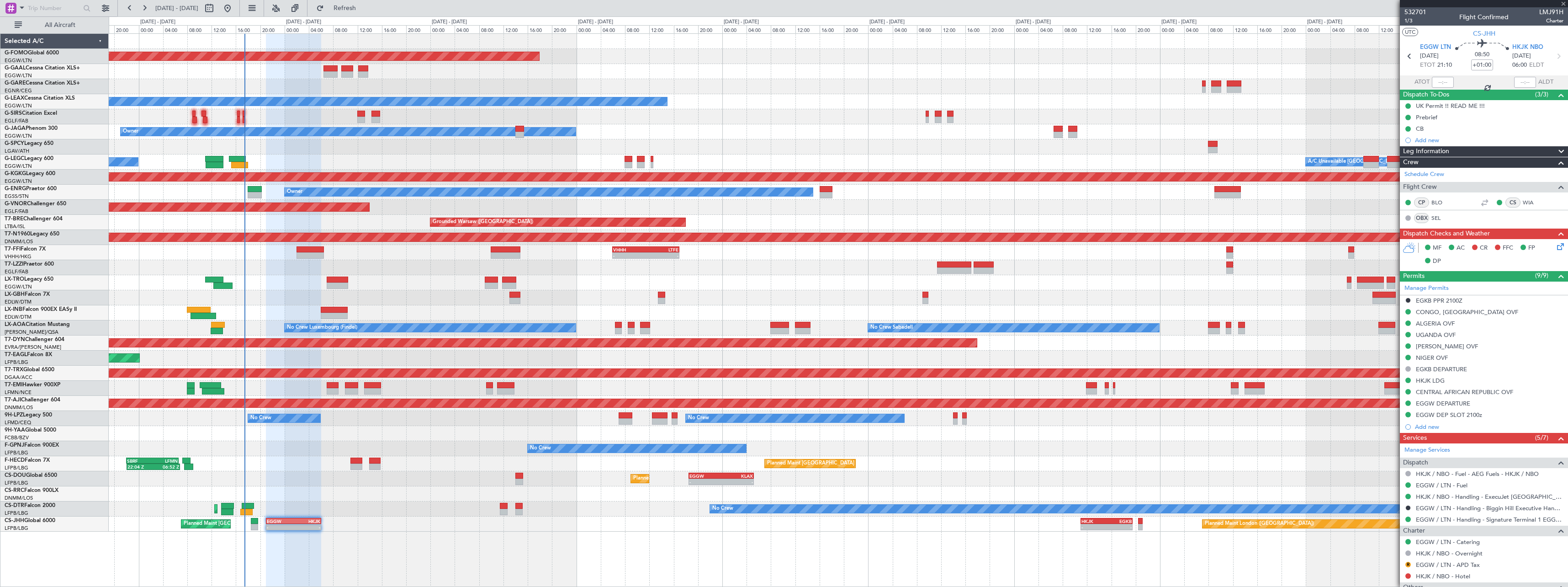
type input "+00:05"
type input "0"
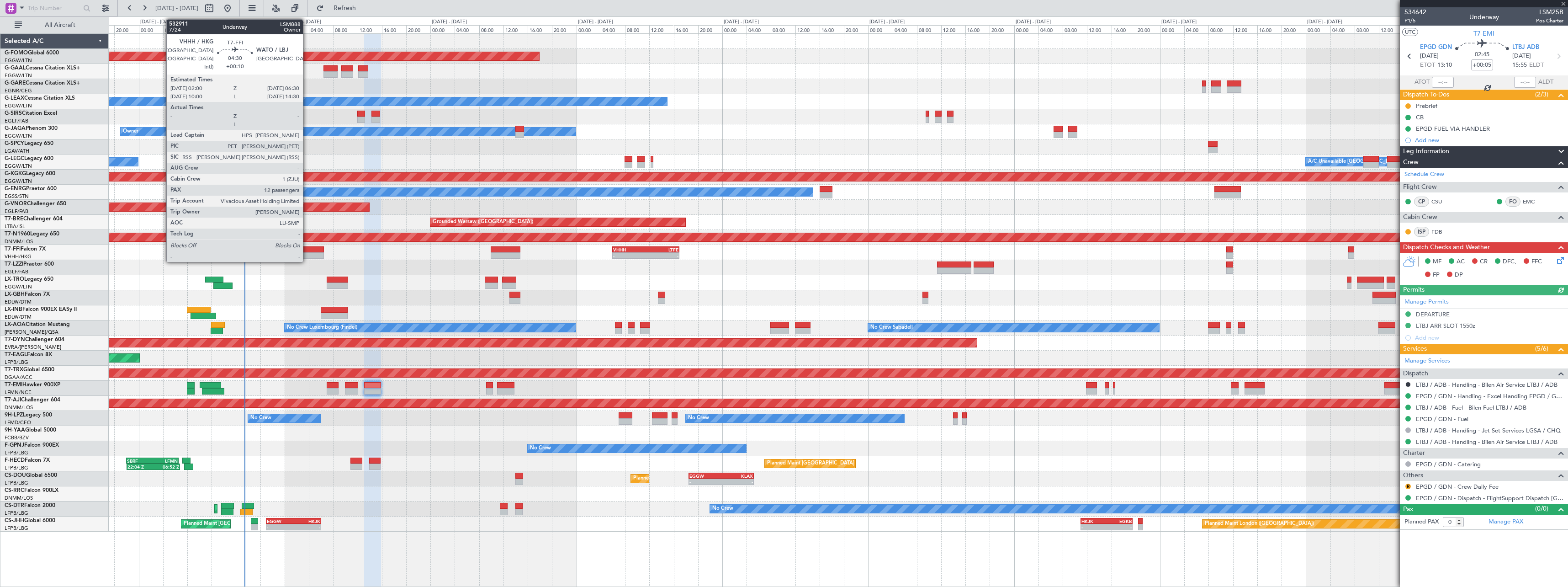
click at [307, 248] on div at bounding box center [310, 249] width 28 height 6
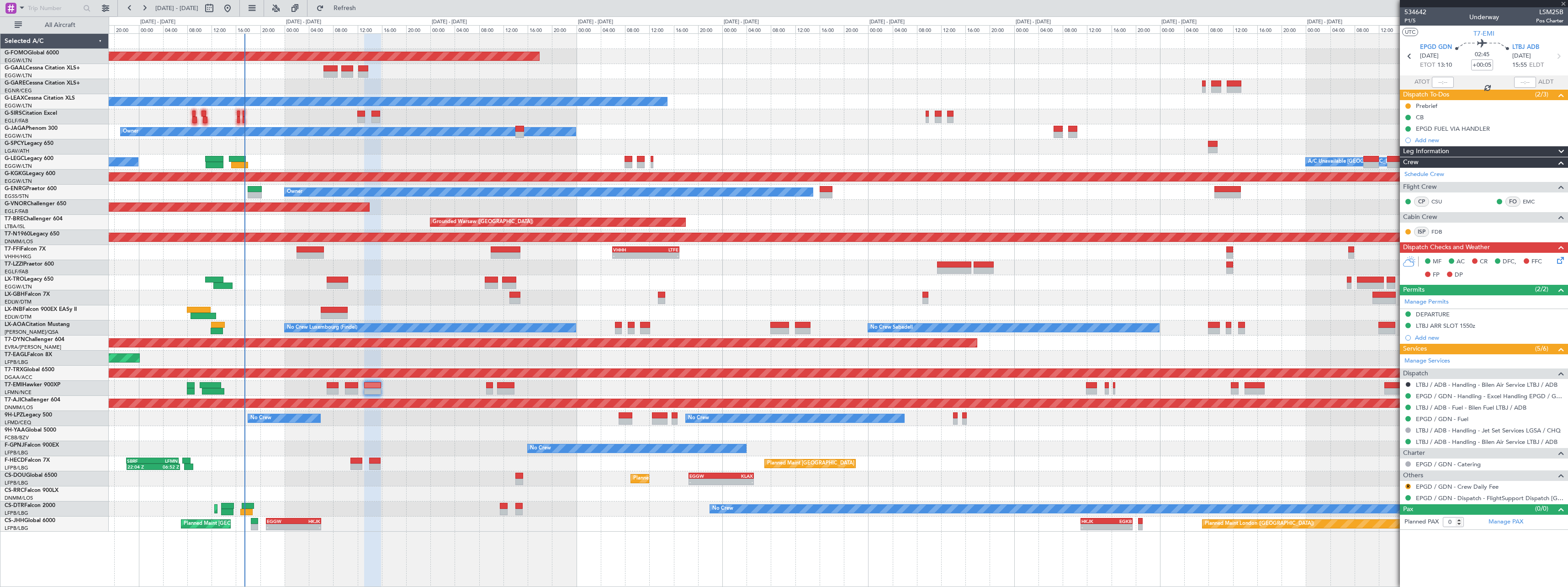
type input "+00:10"
type input "12"
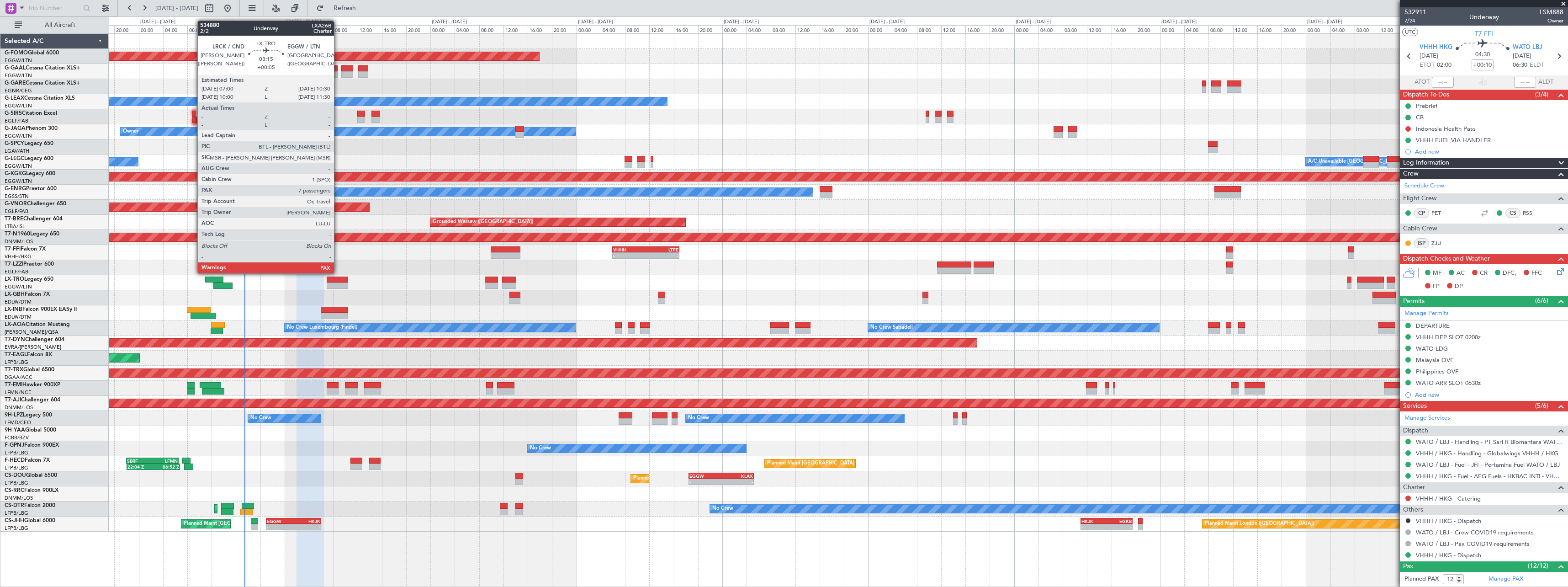
click at [338, 282] on div at bounding box center [337, 280] width 21 height 6
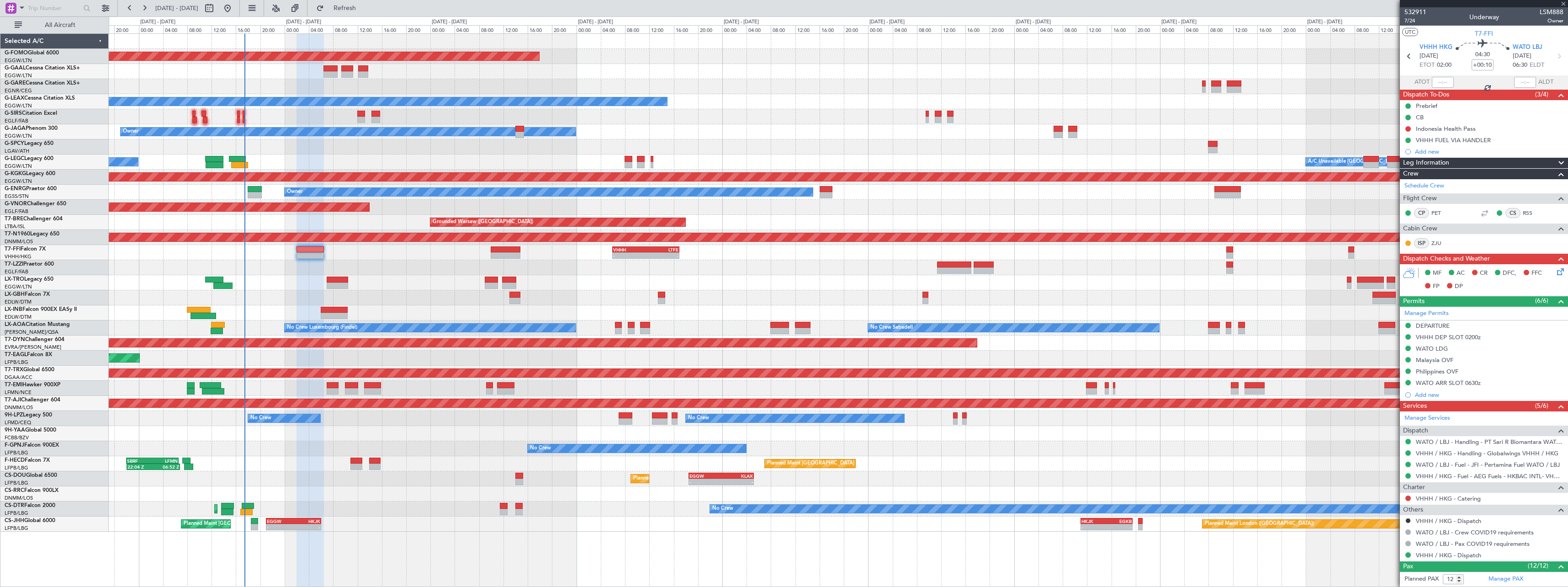
type input "+00:05"
type input "7"
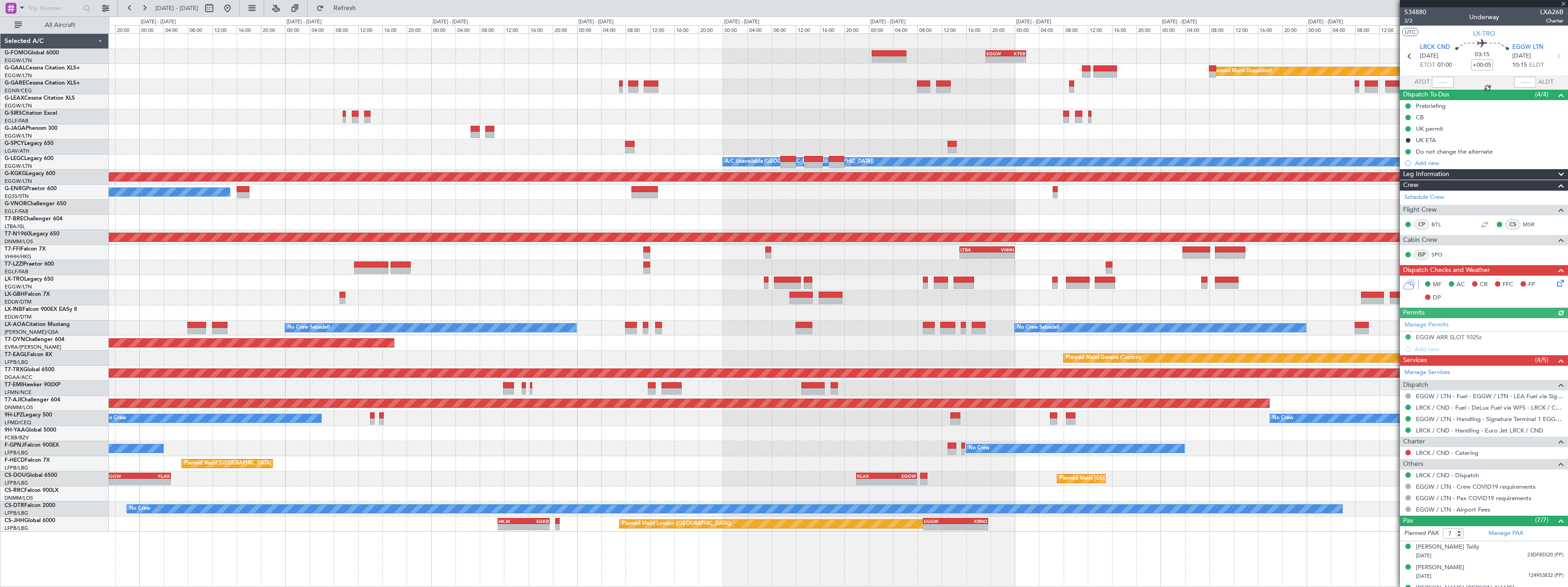
click at [741, 329] on div "- - EGGW 19:15 Z KTEB 01:55 Z Planned Maint Windsor Locks (Bradley Intl) Planne…" at bounding box center [838, 283] width 1459 height 498
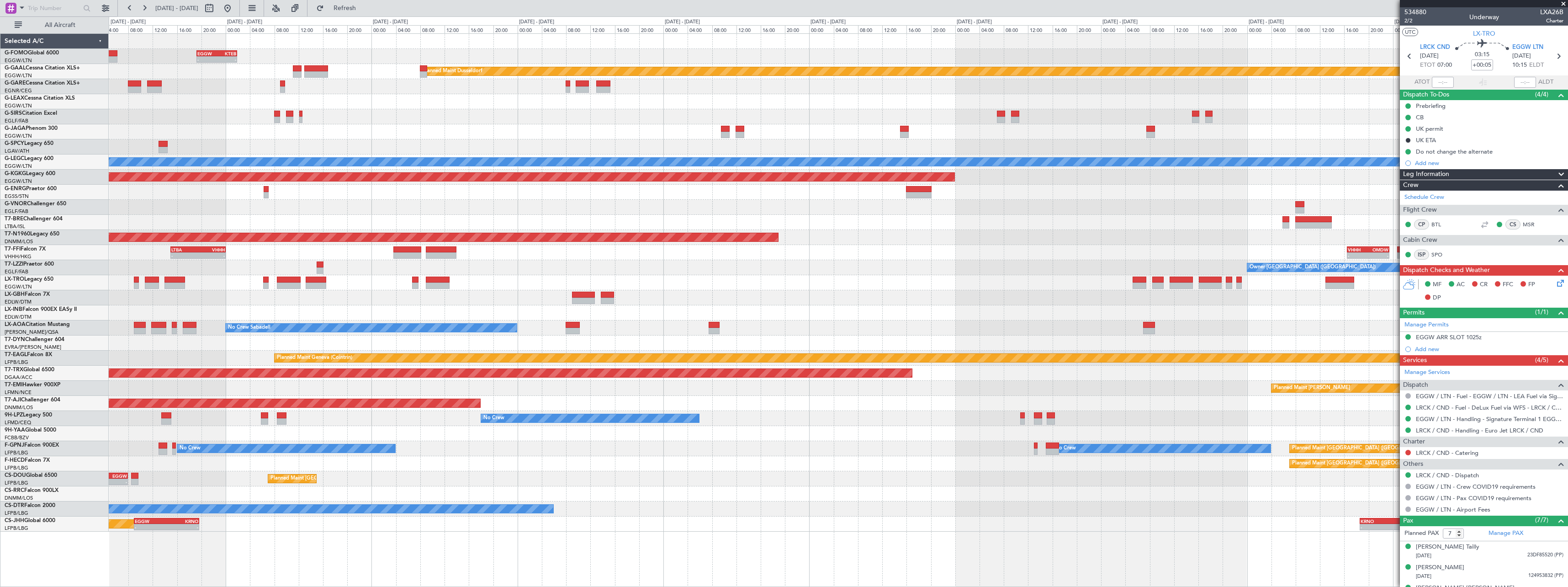
click at [24, 477] on div "- - EGGW 19:15 Z KTEB 01:55 Z Planned [GEOGRAPHIC_DATA] Planned Maint [GEOGRAPH…" at bounding box center [784, 302] width 1568 height 571
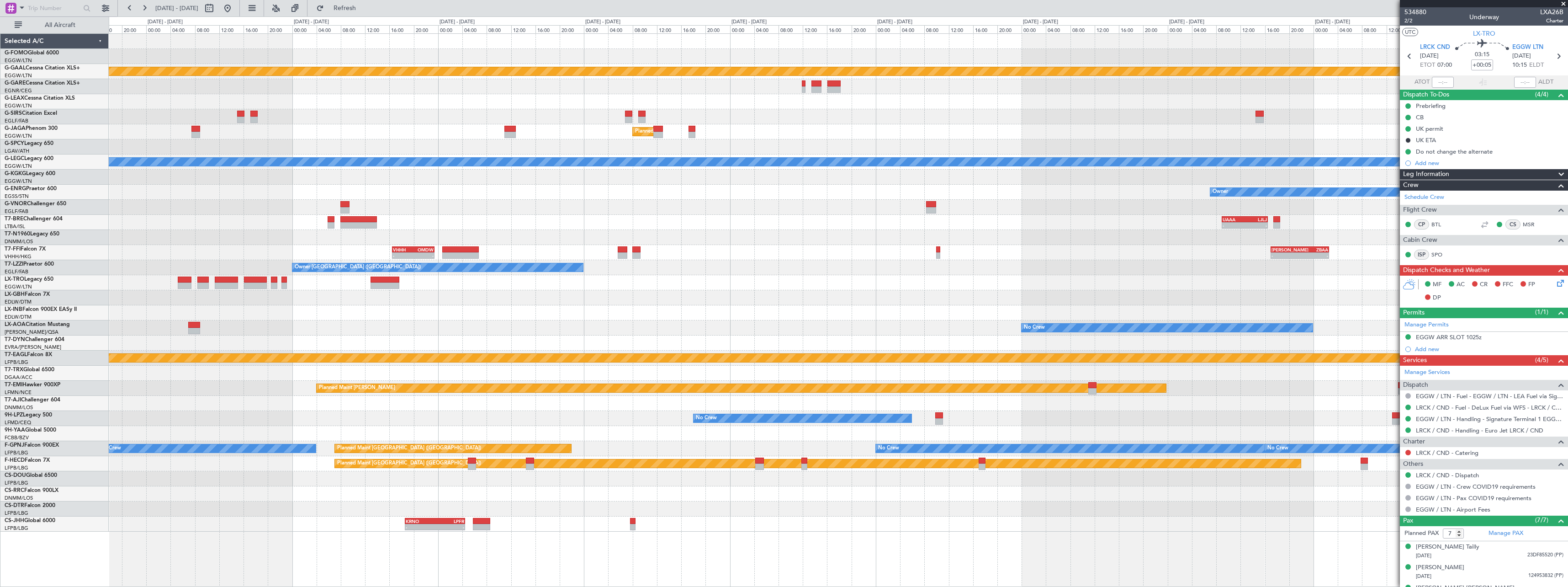
click at [104, 472] on div "Planned Maint Dusseldorf Planned Maint [GEOGRAPHIC_DATA] ([GEOGRAPHIC_DATA]) A/…" at bounding box center [784, 302] width 1568 height 571
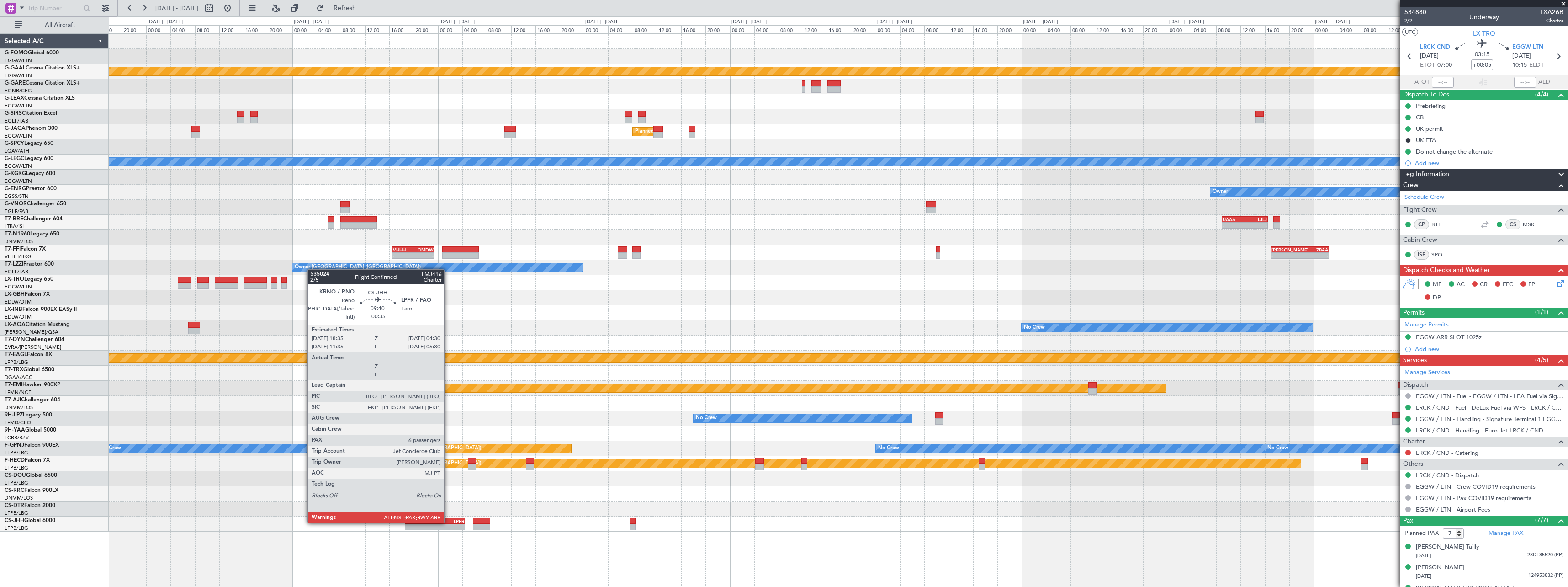
click at [448, 522] on div "LPFR" at bounding box center [449, 522] width 29 height 6
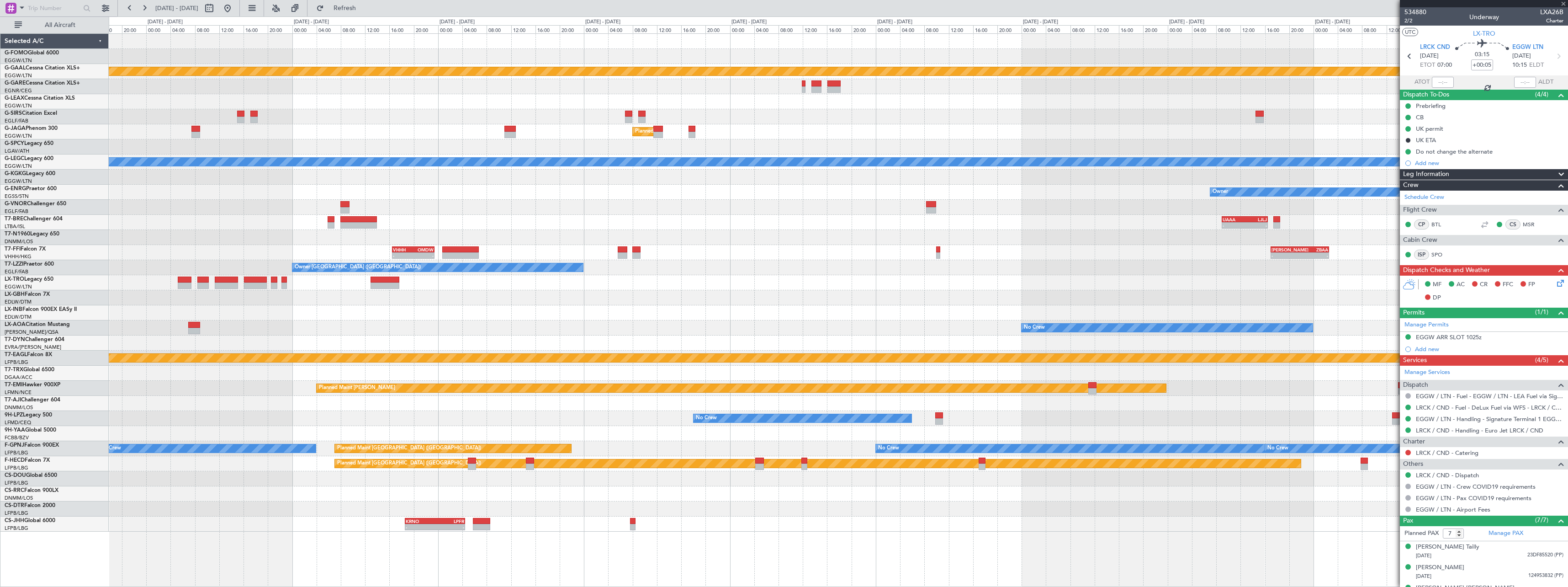
type input "-00:35"
type input "6"
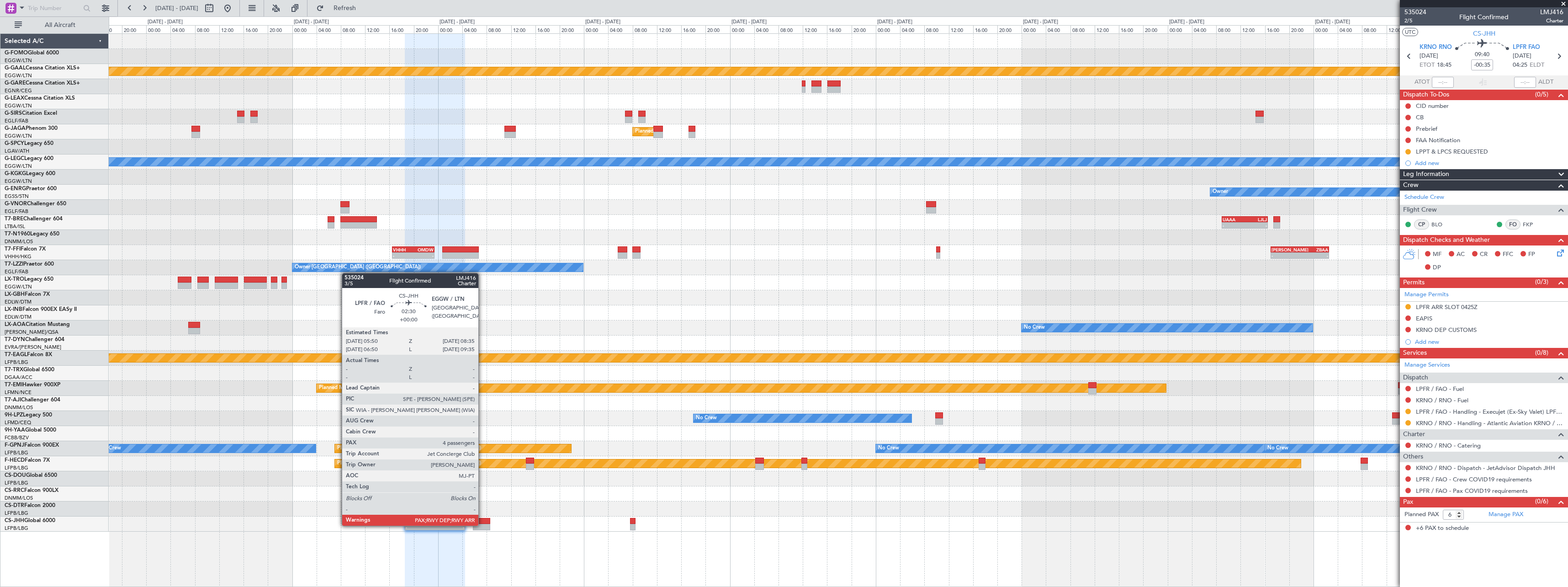
click at [483, 525] on div at bounding box center [481, 527] width 17 height 6
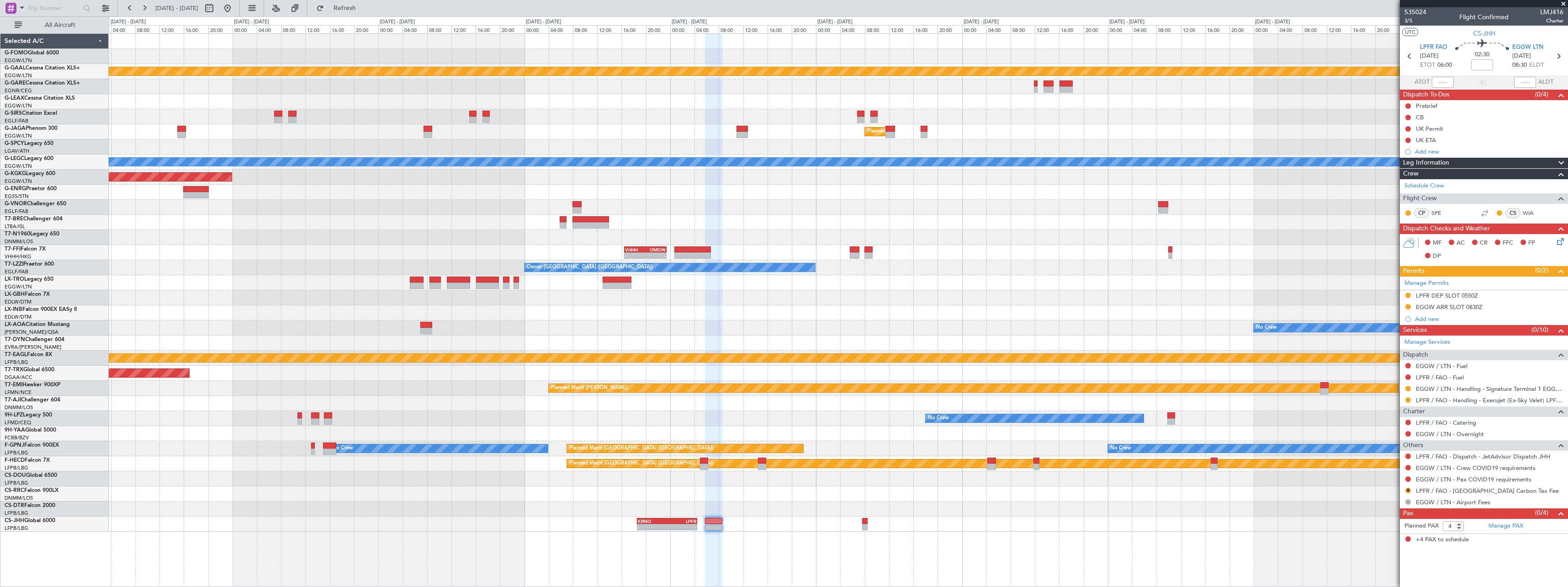
click at [1145, 327] on div "Planned Maint Dusseldorf Planned Maint London (Luton) A/C Unavailable London (L…" at bounding box center [838, 283] width 1459 height 498
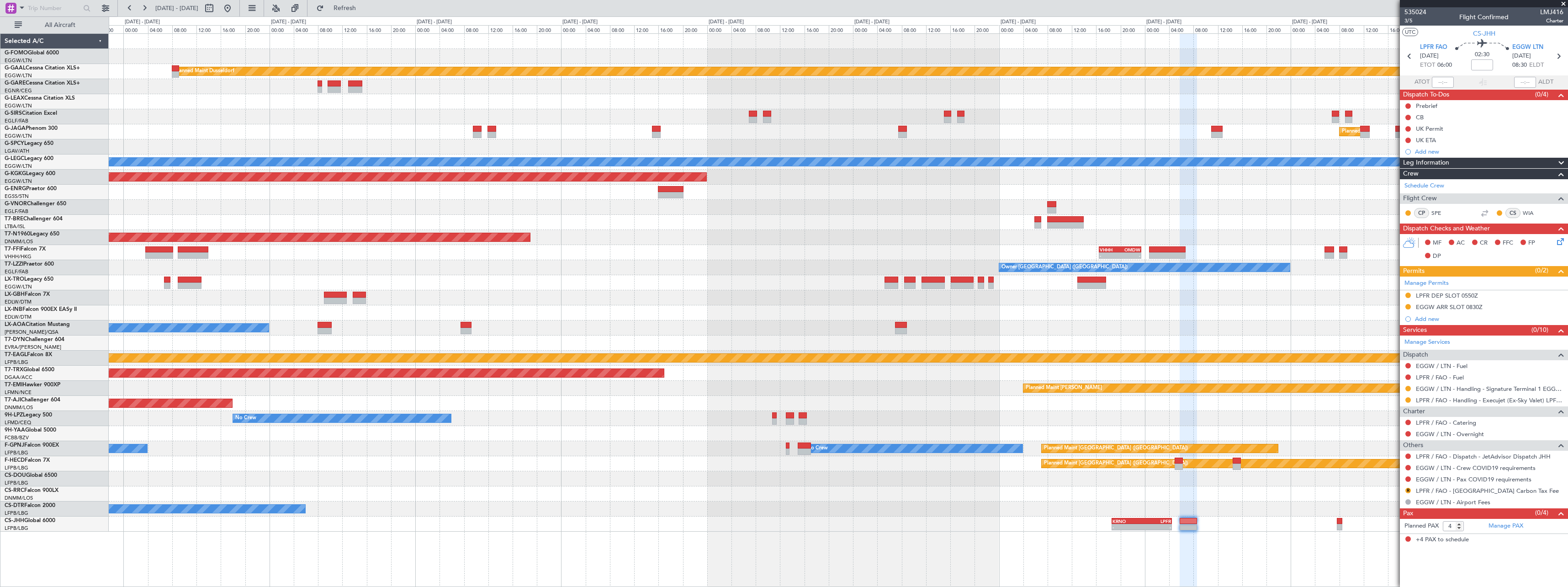
click at [1009, 321] on div "EGGW 19:15 Z KTEB 01:55 Z - - Planned Maint Dusseldorf Planned Maint London (Lu…" at bounding box center [838, 283] width 1459 height 498
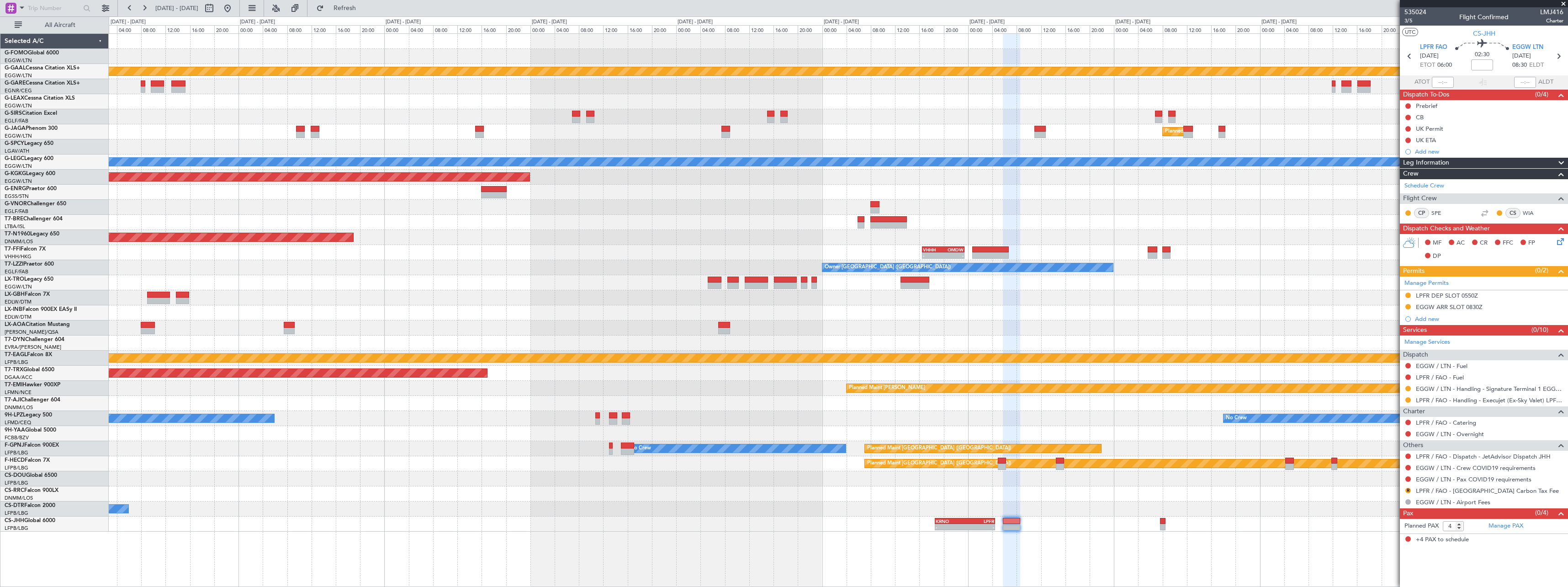
click at [2, 298] on div "EGGW 19:15 Z KTEB 01:55 Z - - Planned Maint Dusseldorf Planned Maint London (Lu…" at bounding box center [784, 302] width 1568 height 571
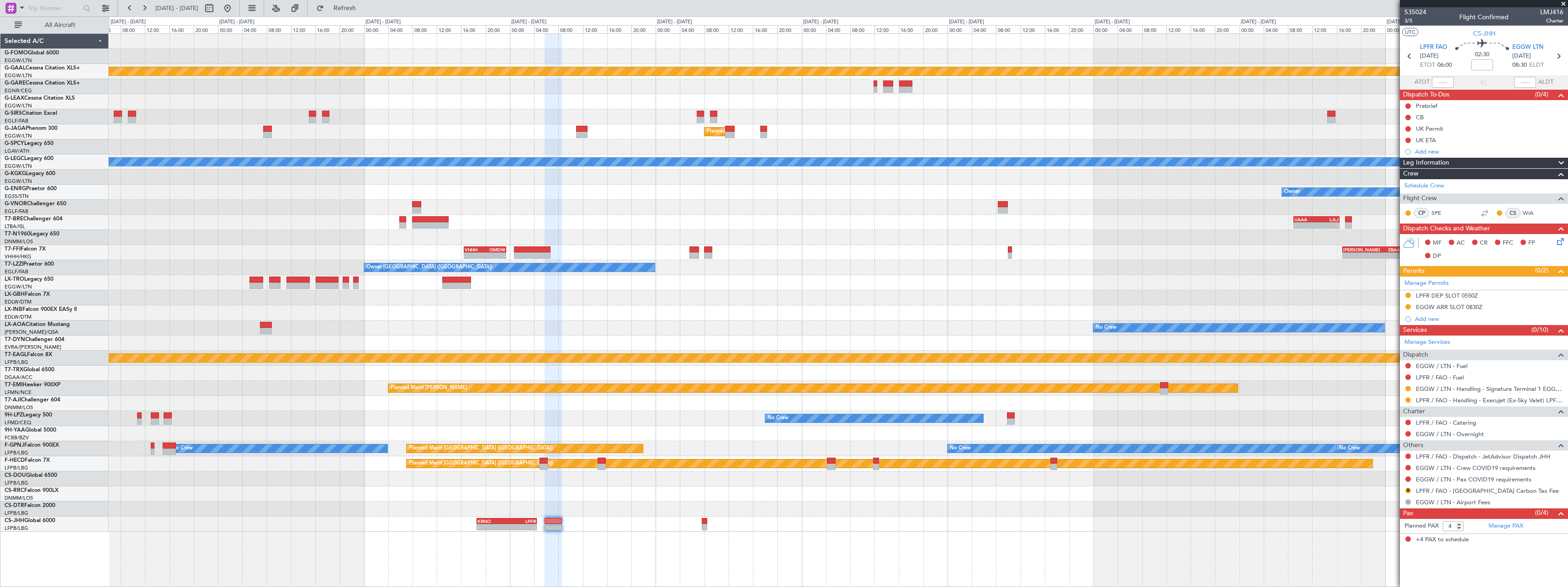
click at [1068, 282] on div "Planned Maint Dusseldorf Planned Maint London (Luton) A/C Unavailable London (L…" at bounding box center [838, 283] width 1459 height 498
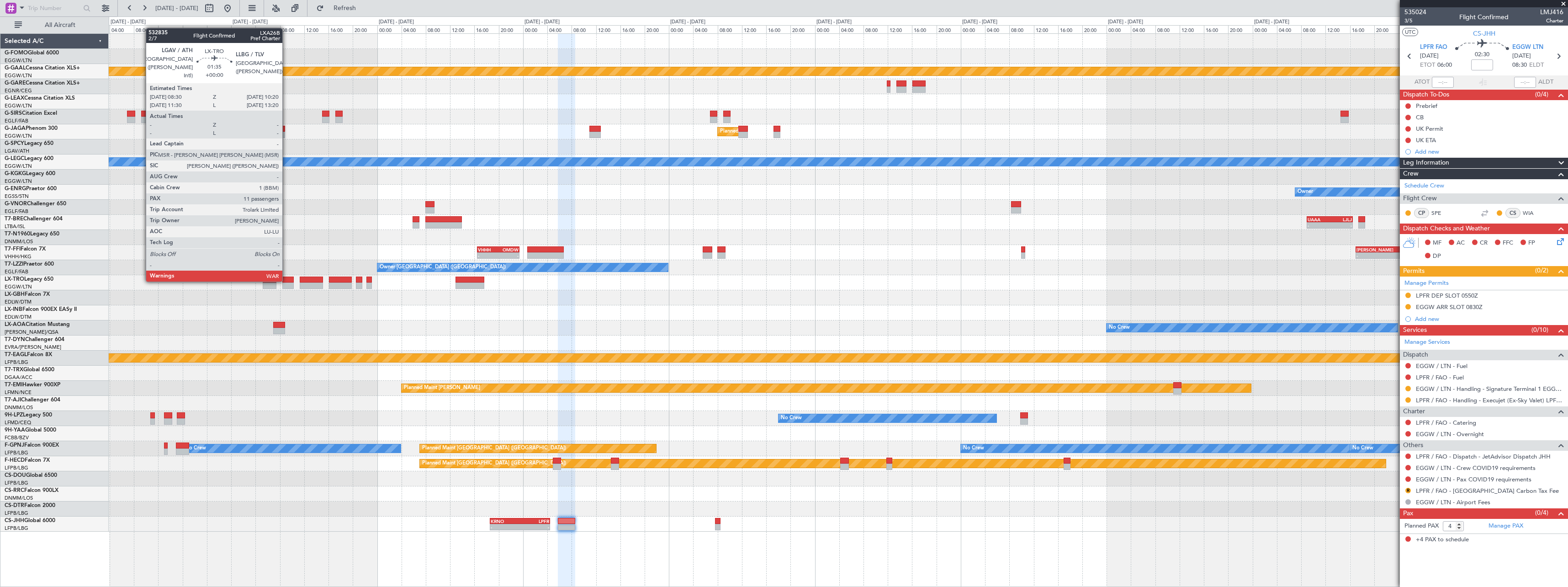
click at [287, 281] on div at bounding box center [288, 280] width 11 height 6
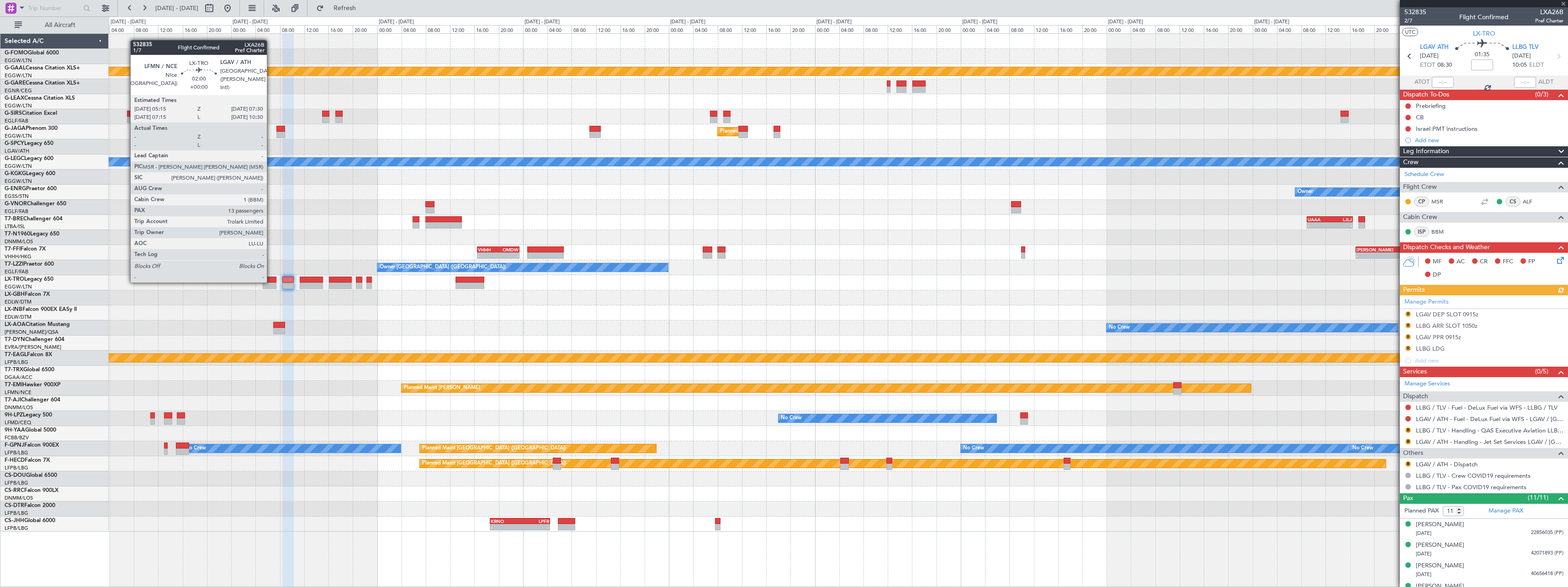
click at [271, 282] on div at bounding box center [269, 280] width 14 height 6
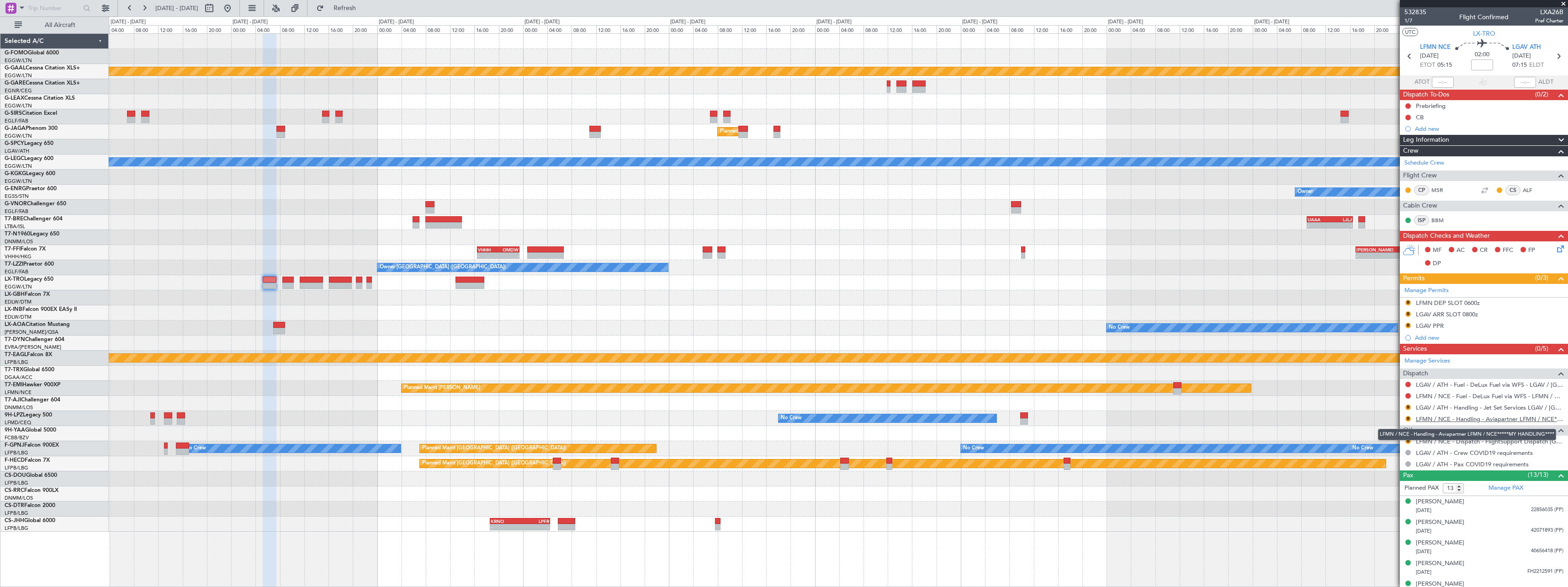
click at [1455, 421] on link "LFMN / NCE - Handling - Aviapartner LFMN / NCE*****MY HANDLING****" at bounding box center [1490, 418] width 148 height 8
click at [1505, 407] on link "LGAV / ATH - Handling - Jet Set Services LGAV / ATH" at bounding box center [1490, 407] width 148 height 8
click at [364, 11] on span "Refresh" at bounding box center [345, 8] width 38 height 6
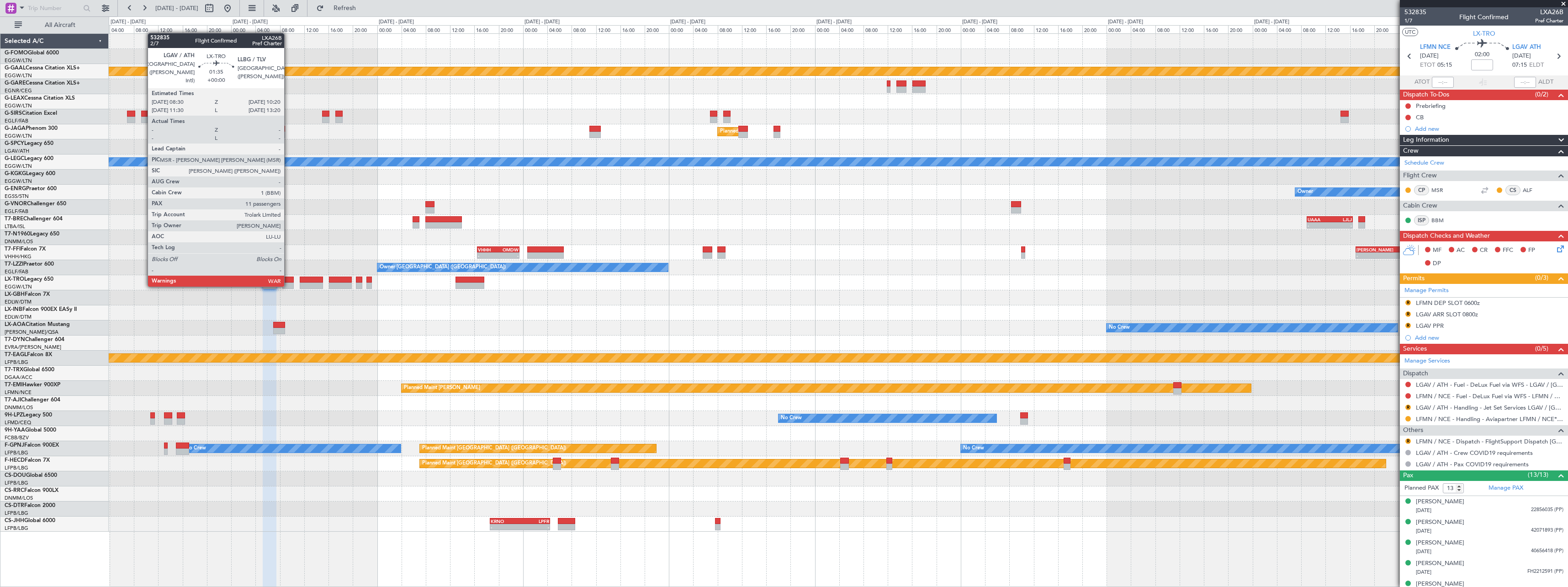
click at [288, 286] on div at bounding box center [288, 285] width 11 height 6
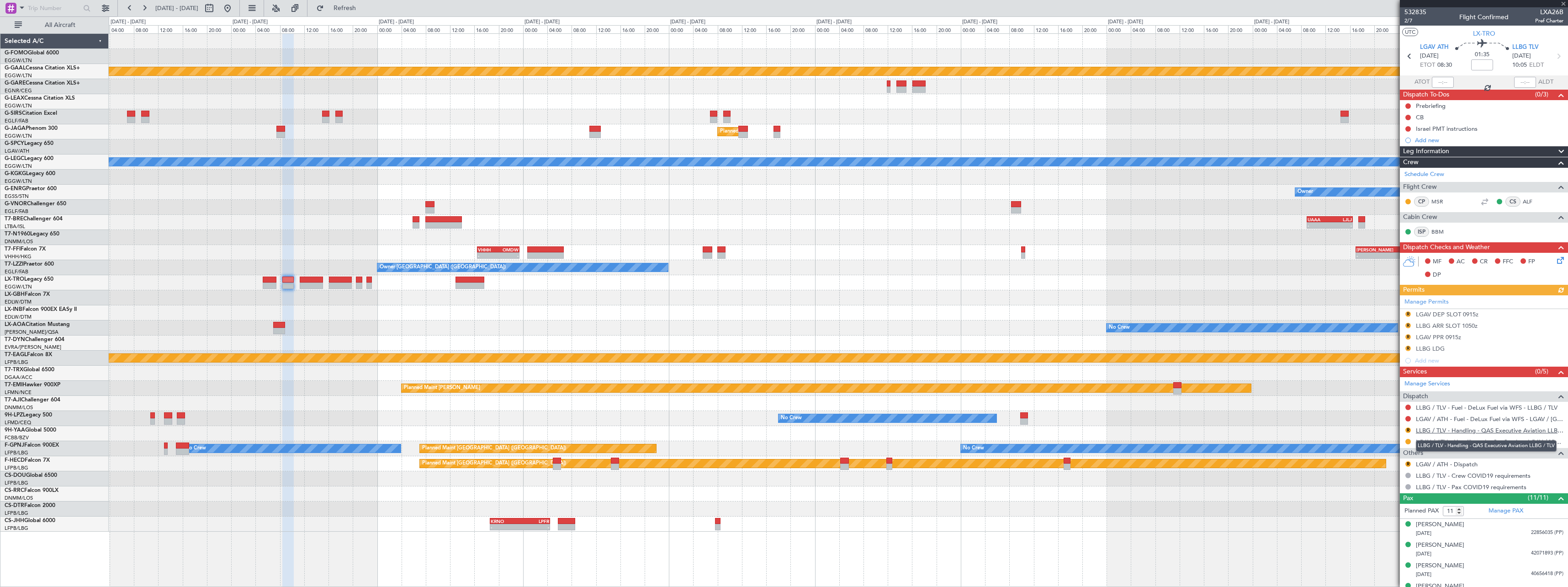
click at [1486, 432] on link "LLBG / TLV - Handling - QAS Executive Aviation LLBG / TLV" at bounding box center [1490, 430] width 148 height 8
click at [363, 9] on span "Refresh" at bounding box center [345, 8] width 38 height 6
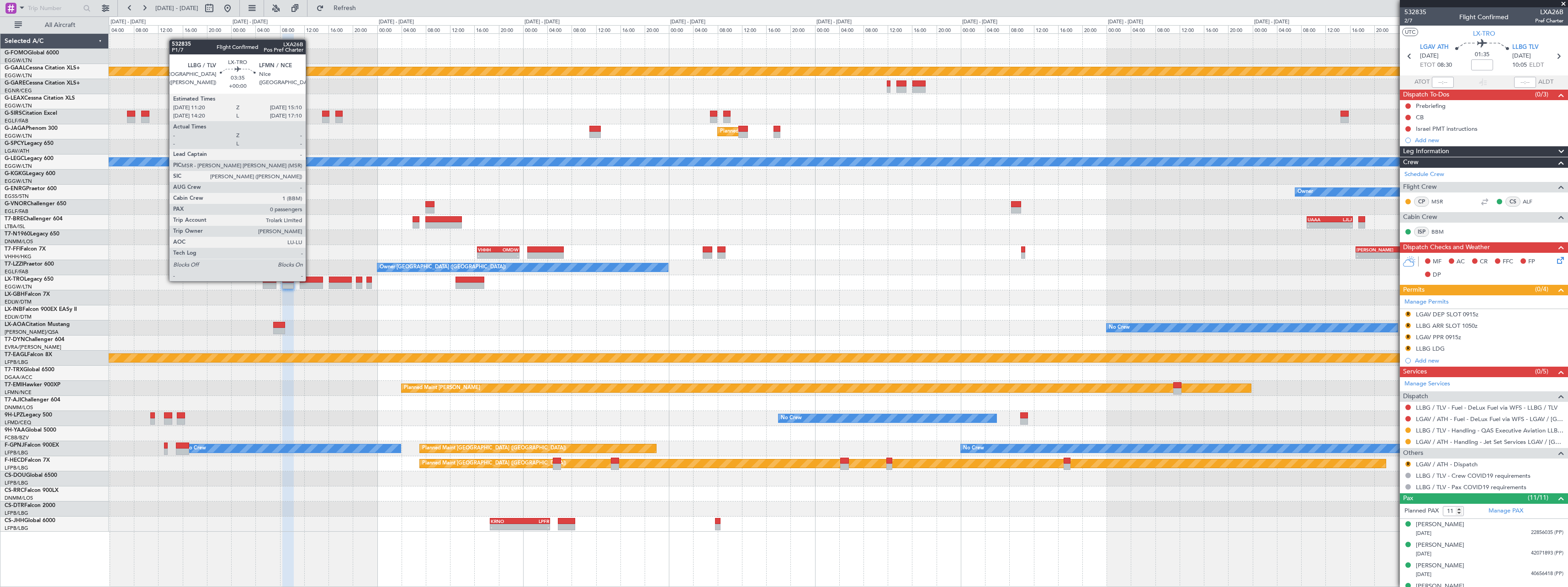
click at [310, 280] on div at bounding box center [311, 280] width 23 height 6
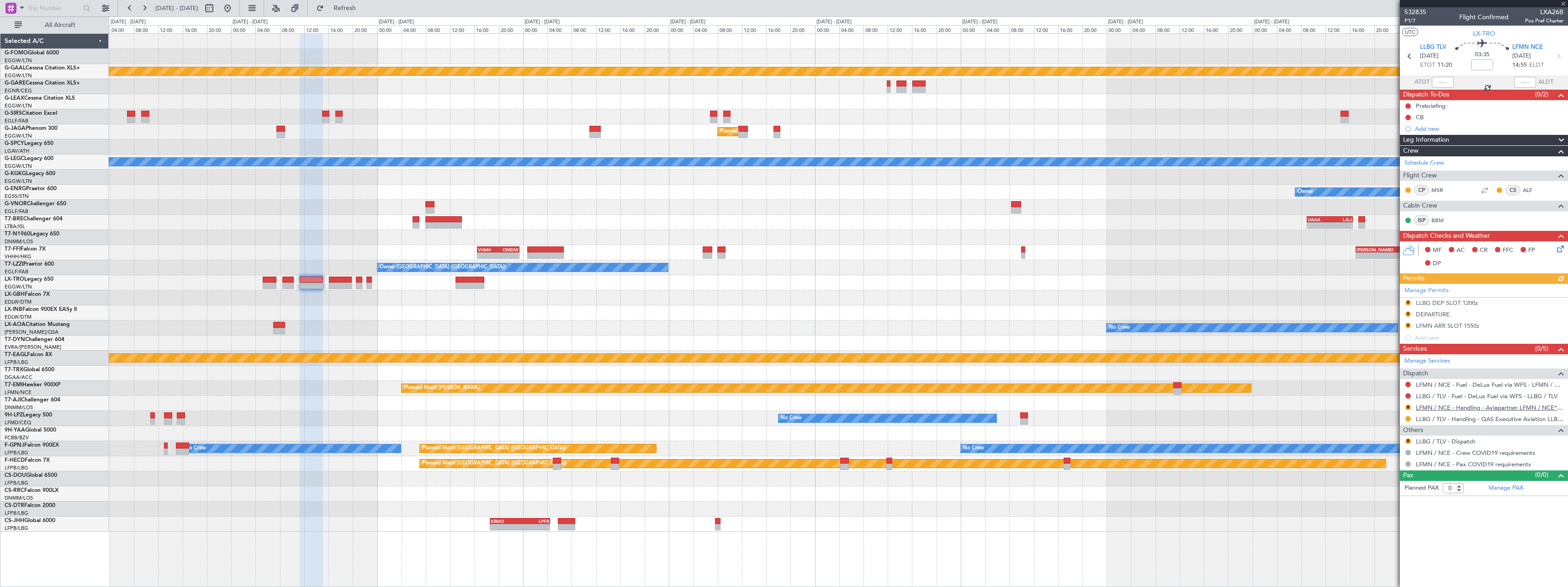
click at [1509, 407] on link "LFMN / NCE - Handling - Aviapartner LFMN / NCE*****MY HANDLING****" at bounding box center [1490, 407] width 148 height 8
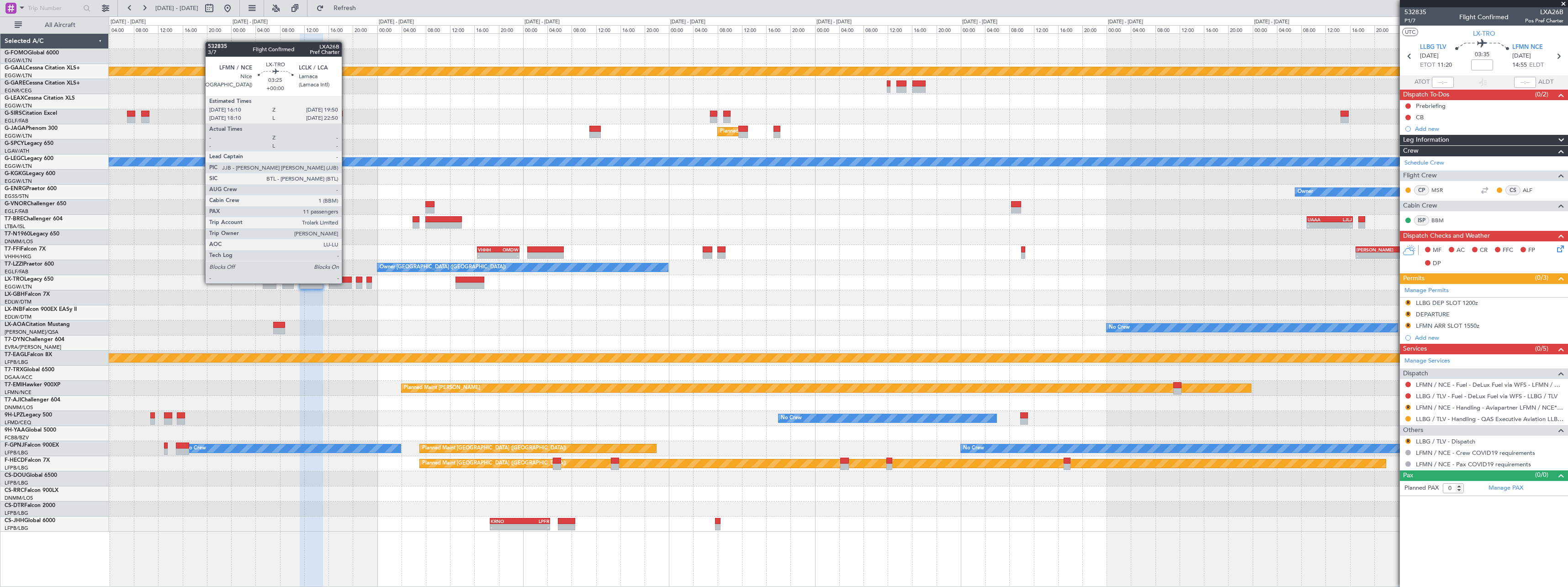
click at [346, 282] on div at bounding box center [340, 285] width 22 height 6
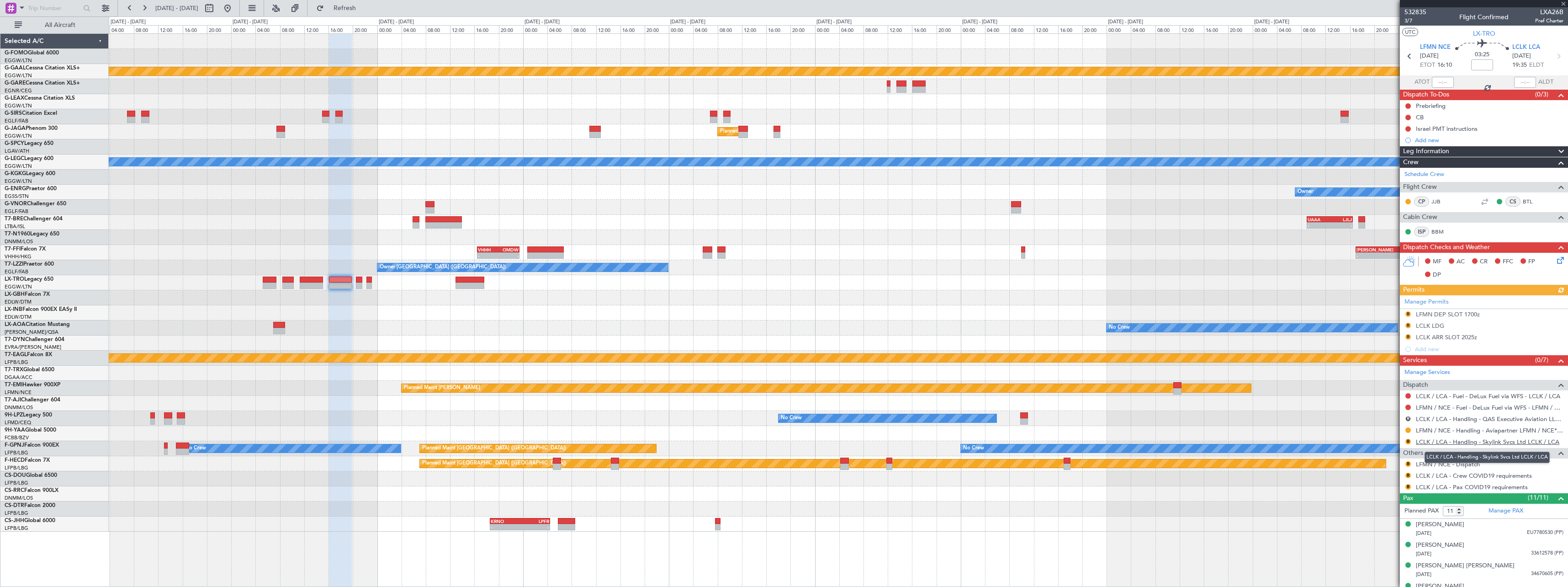
click at [1451, 440] on link "LCLK / LCA - Handling - Skylink Svcs Ltd LCLK / LCA" at bounding box center [1488, 442] width 144 height 8
click at [364, 11] on span "Refresh" at bounding box center [345, 8] width 38 height 6
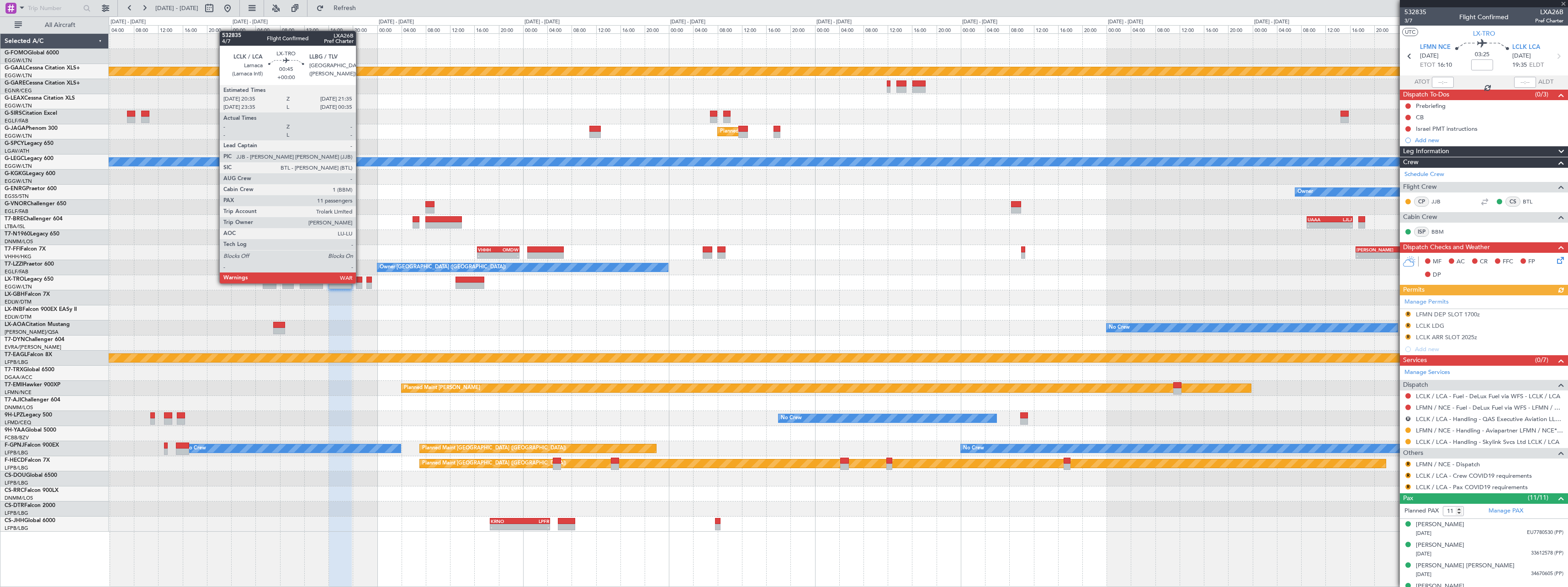
click at [361, 282] on div at bounding box center [359, 285] width 6 height 6
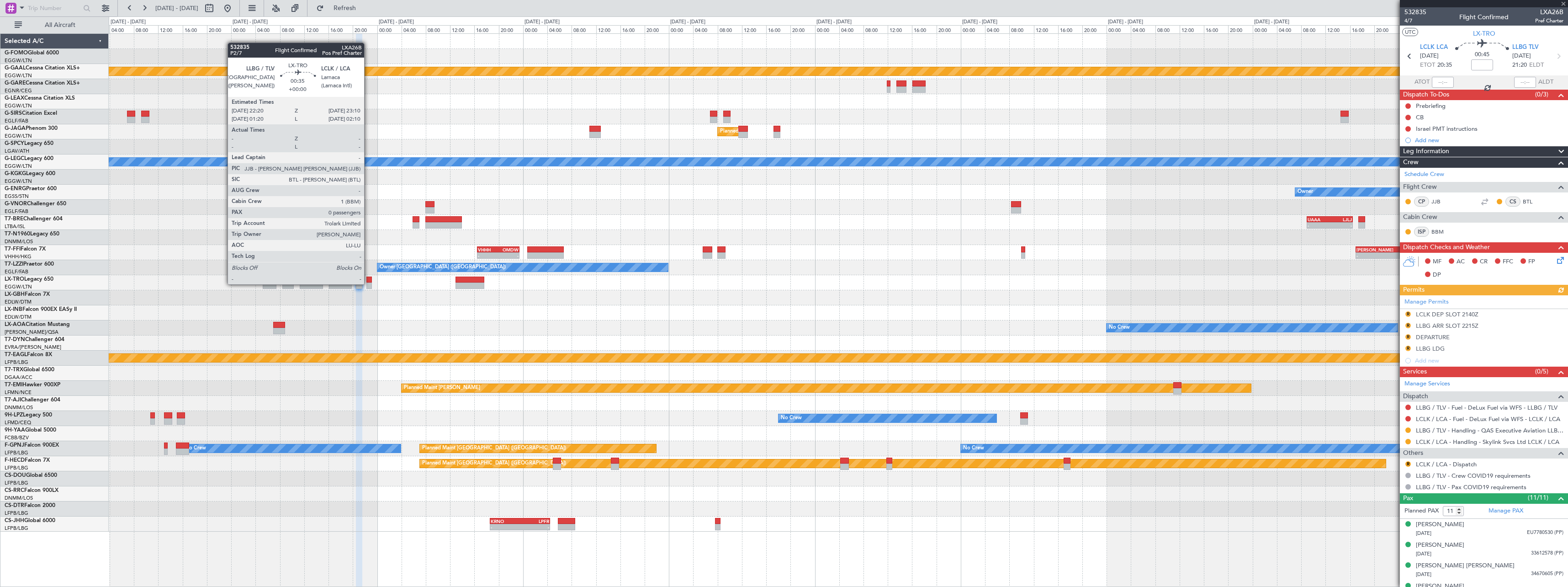
click at [368, 283] on div at bounding box center [369, 285] width 6 height 6
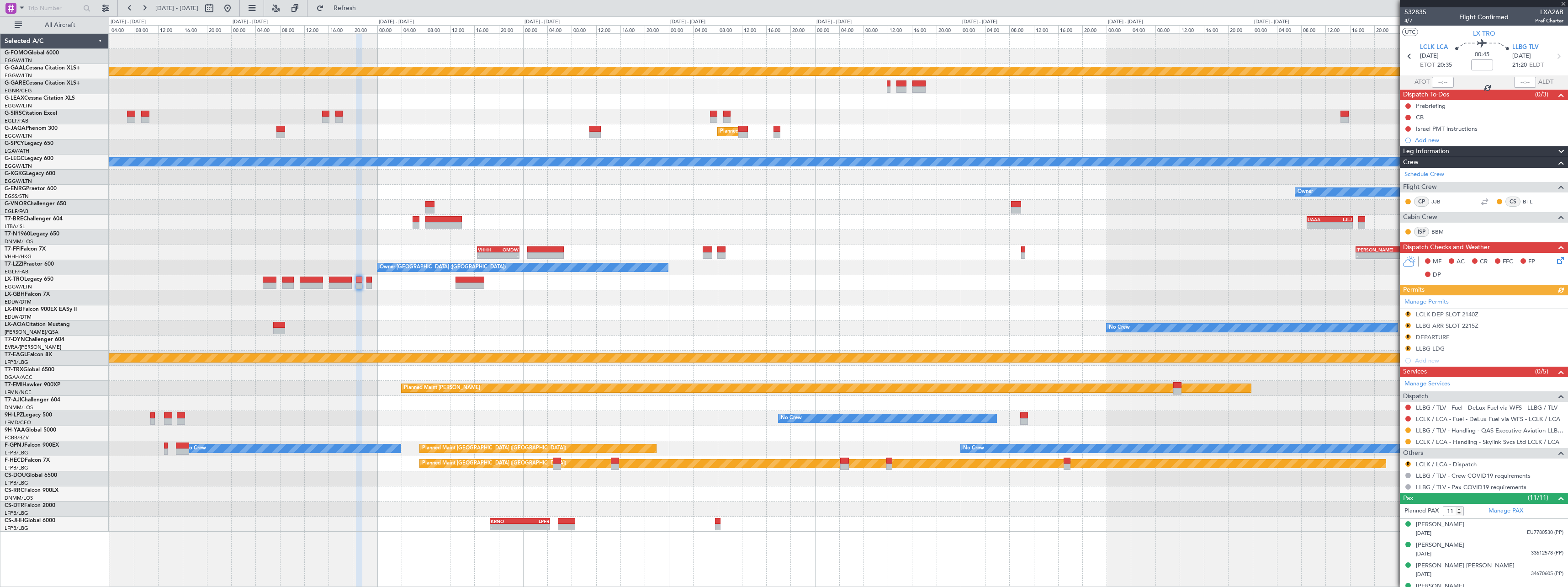
type input "0"
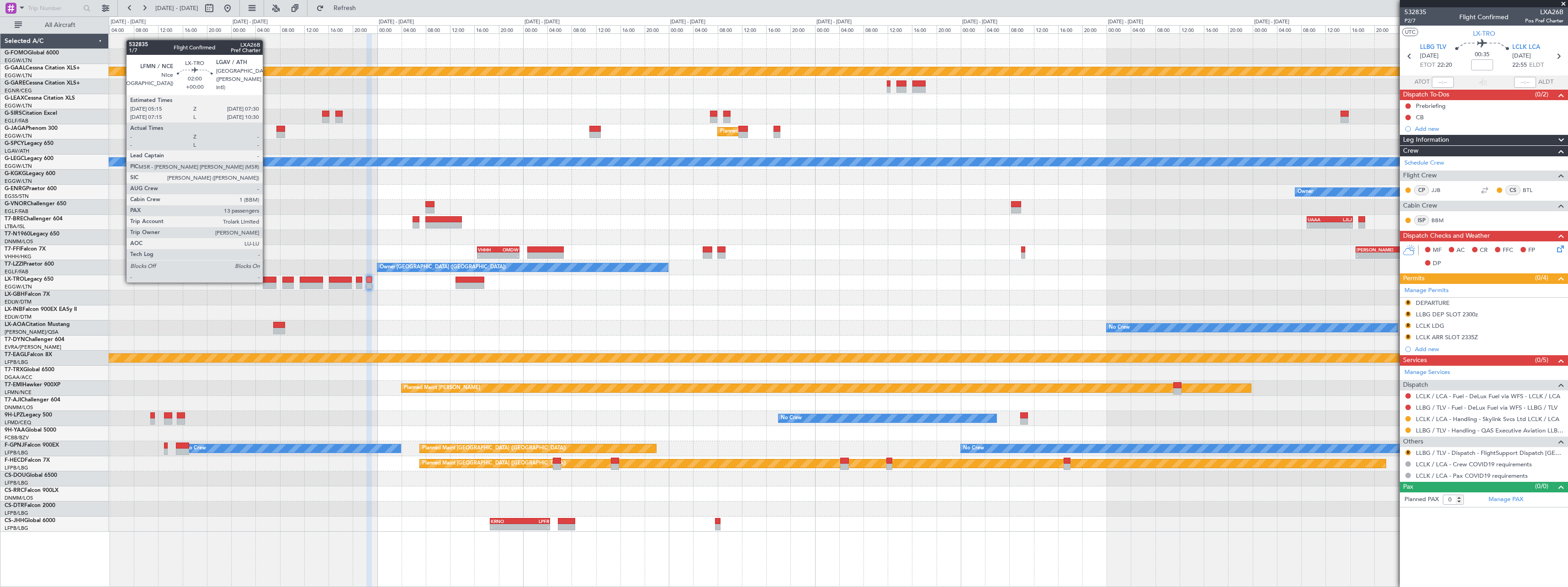
click at [267, 281] on div at bounding box center [269, 280] width 14 height 6
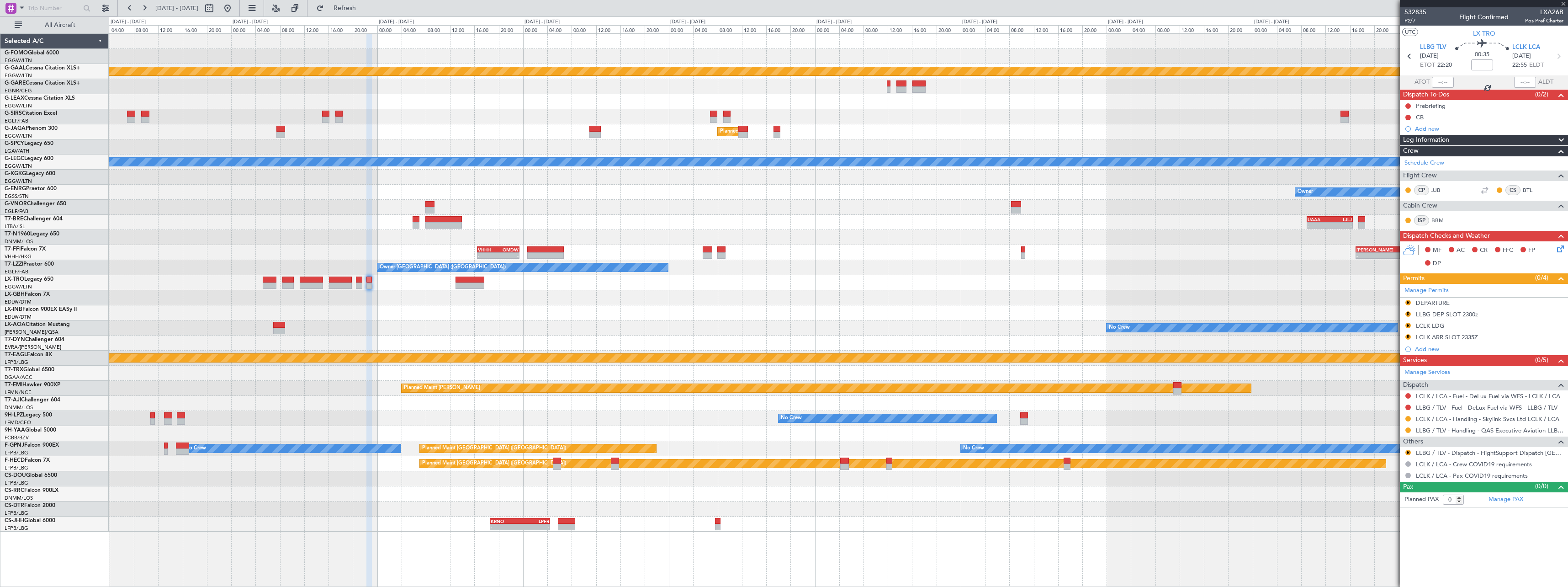
type input "13"
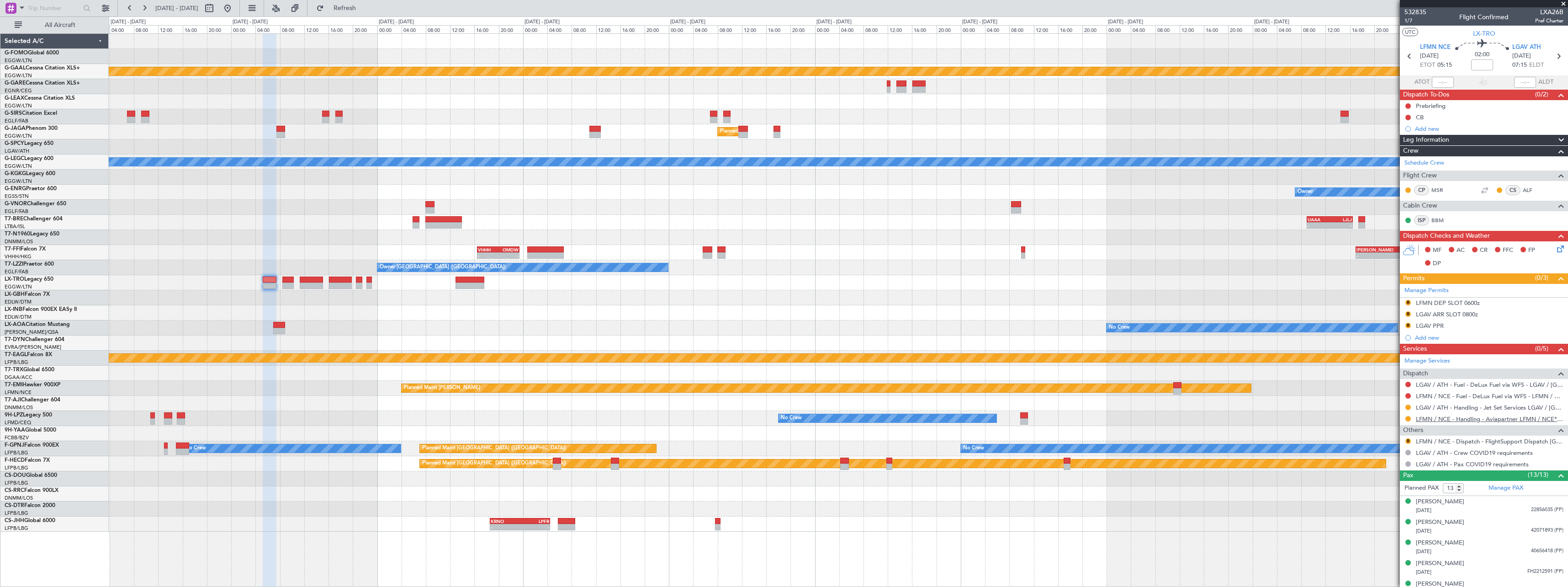
click at [1454, 420] on link "LFMN / NCE - Handling - Aviapartner LFMN / NCE*****MY HANDLING****" at bounding box center [1490, 418] width 148 height 8
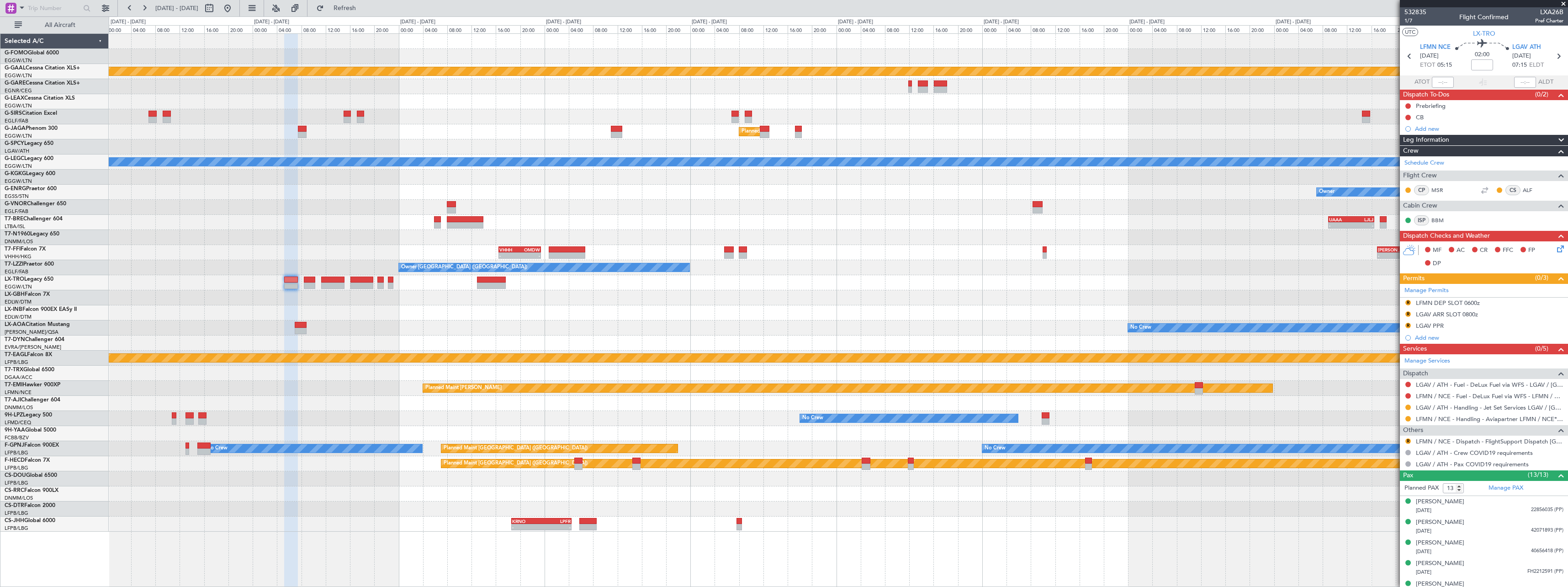
click at [294, 302] on div "Planned Maint Dusseldorf Planned Maint London (Luton) A/C Unavailable London (L…" at bounding box center [838, 283] width 1459 height 498
click at [1409, 440] on button "R" at bounding box center [1409, 441] width 6 height 6
click at [1384, 552] on span "Confirmed" at bounding box center [1382, 550] width 28 height 9
click at [1408, 326] on button "R" at bounding box center [1409, 326] width 6 height 6
click at [1391, 364] on span "Requested" at bounding box center [1382, 366] width 28 height 9
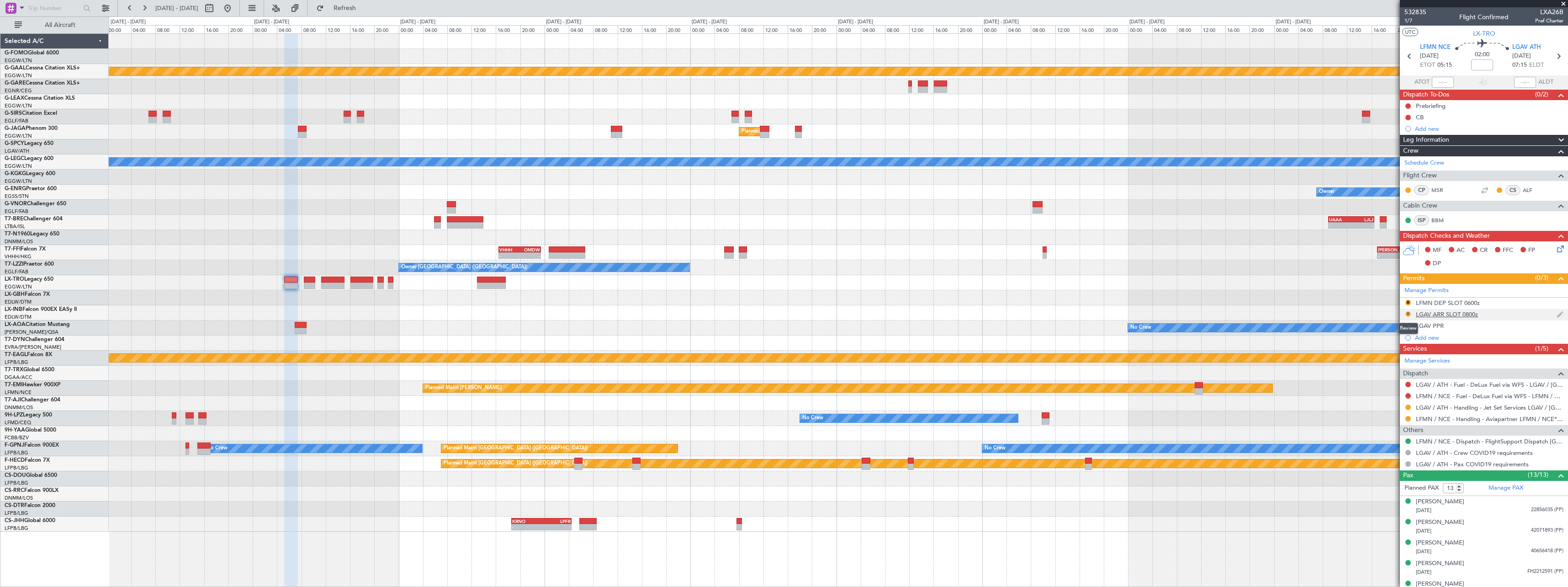
drag, startPoint x: 1409, startPoint y: 312, endPoint x: 1406, endPoint y: 317, distance: 5.8
click at [1408, 312] on button "R" at bounding box center [1409, 314] width 6 height 6
click at [1398, 351] on li "Requested" at bounding box center [1408, 354] width 105 height 14
click at [1406, 302] on button "R" at bounding box center [1409, 303] width 6 height 6
click at [1398, 343] on li "Requested" at bounding box center [1408, 342] width 105 height 14
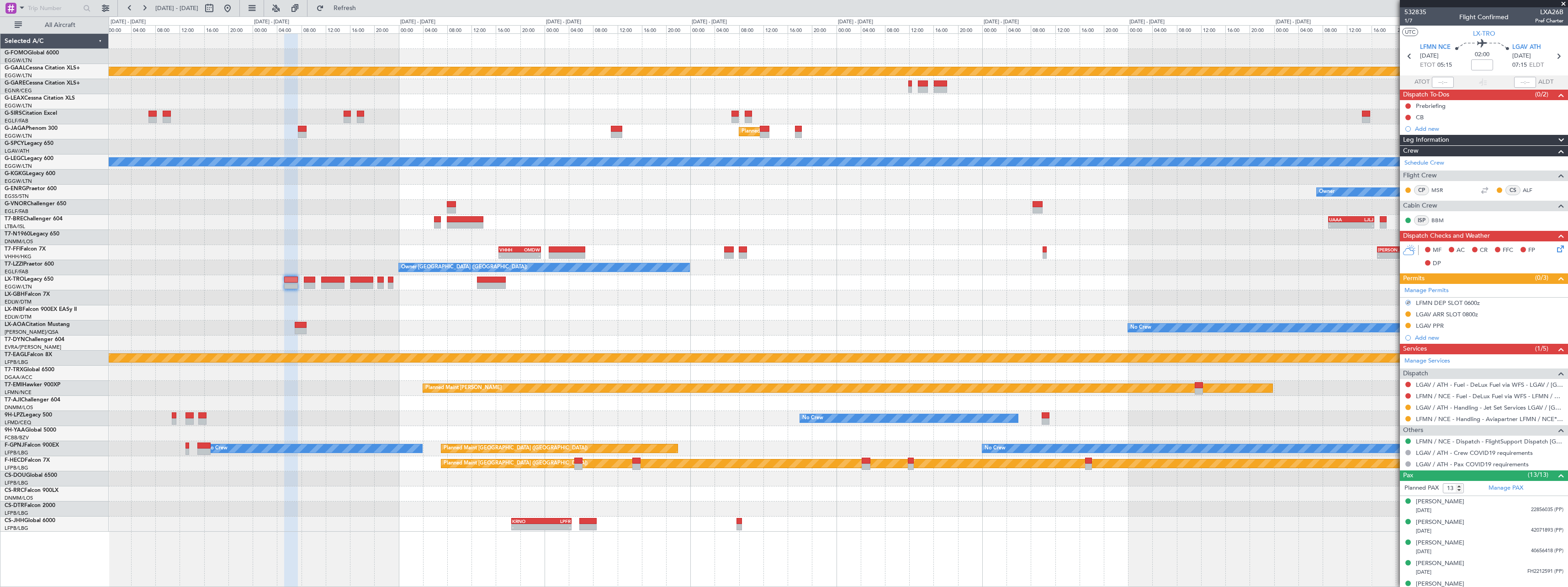
drag, startPoint x: 1473, startPoint y: 301, endPoint x: 1478, endPoint y: 302, distance: 5.1
click at [1474, 302] on div "LFMN DEP SLOT 0600z" at bounding box center [1448, 302] width 64 height 8
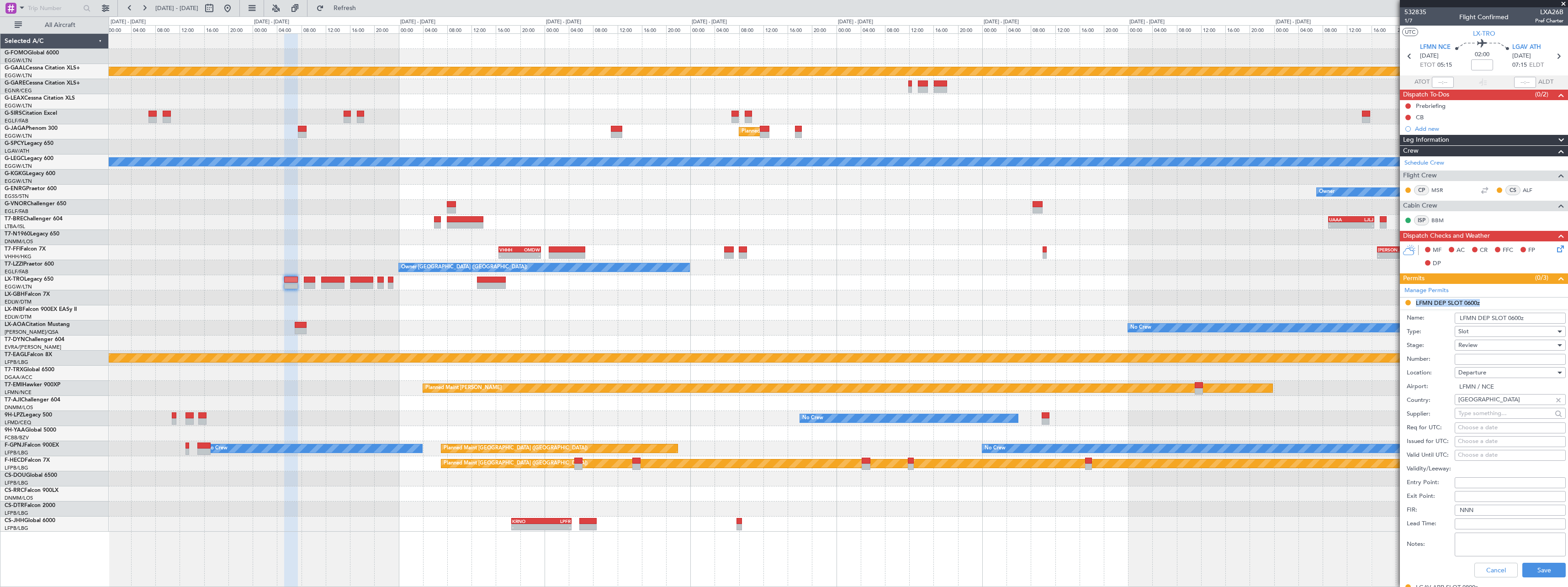
drag, startPoint x: 1520, startPoint y: 317, endPoint x: 1512, endPoint y: 342, distance: 26.2
click at [1522, 315] on input "LFMN DEP SLOT 0600z" at bounding box center [1510, 318] width 111 height 11
drag, startPoint x: 1523, startPoint y: 319, endPoint x: 1517, endPoint y: 319, distance: 6.0
click at [1517, 319] on input "LFMN DEP SLOT 0600z" at bounding box center [1510, 318] width 111 height 11
type input "LFMN DEP SLOT 0515z"
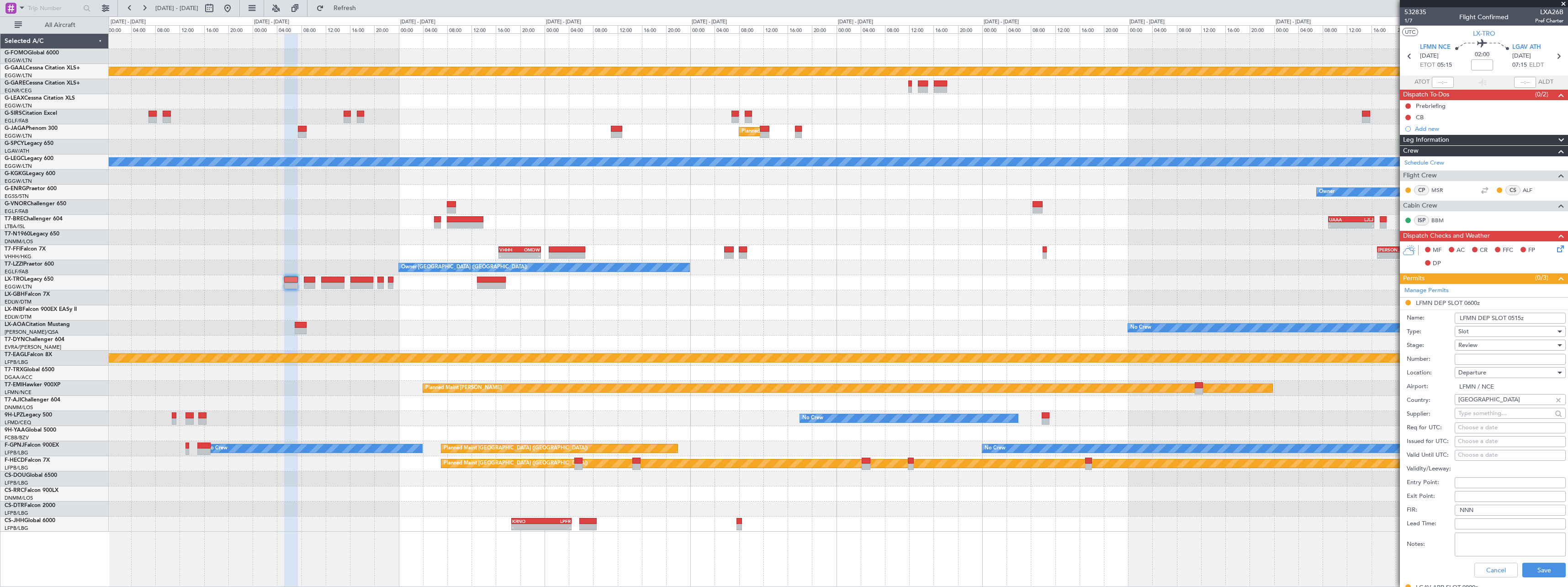
click at [1499, 347] on div "Review" at bounding box center [1507, 345] width 97 height 14
click at [1495, 410] on span "Requested" at bounding box center [1507, 405] width 96 height 14
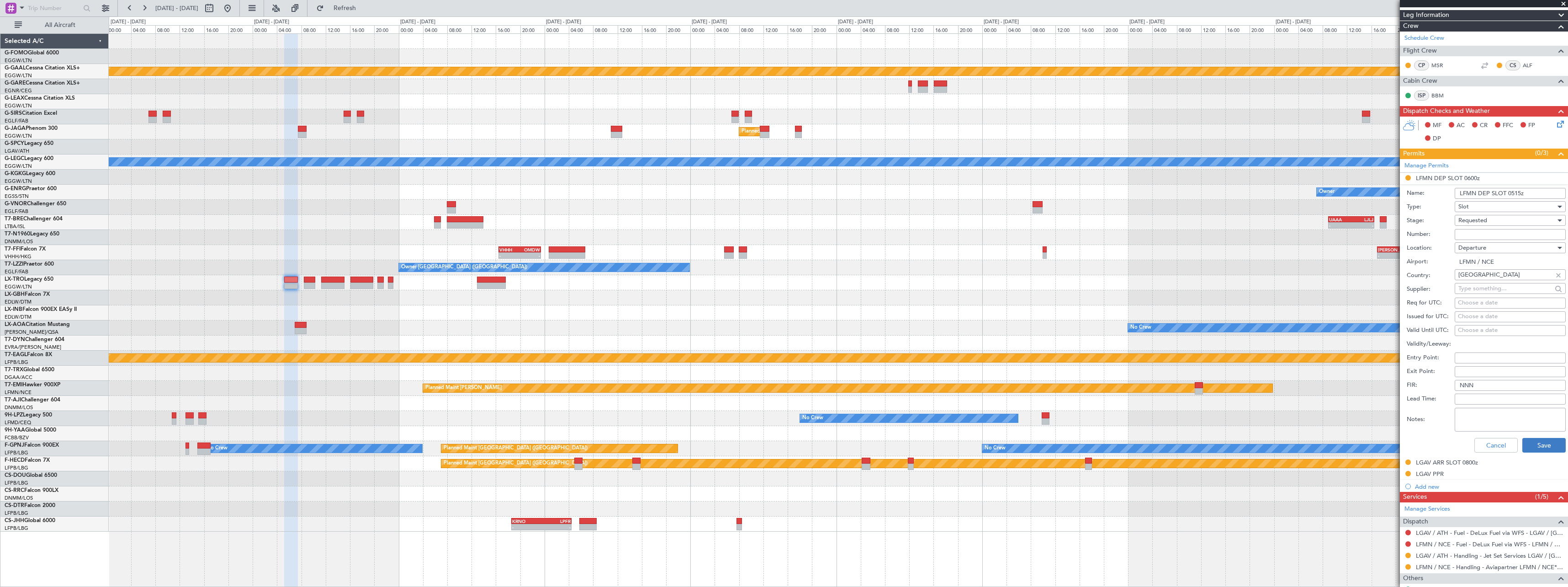
scroll to position [183, 0]
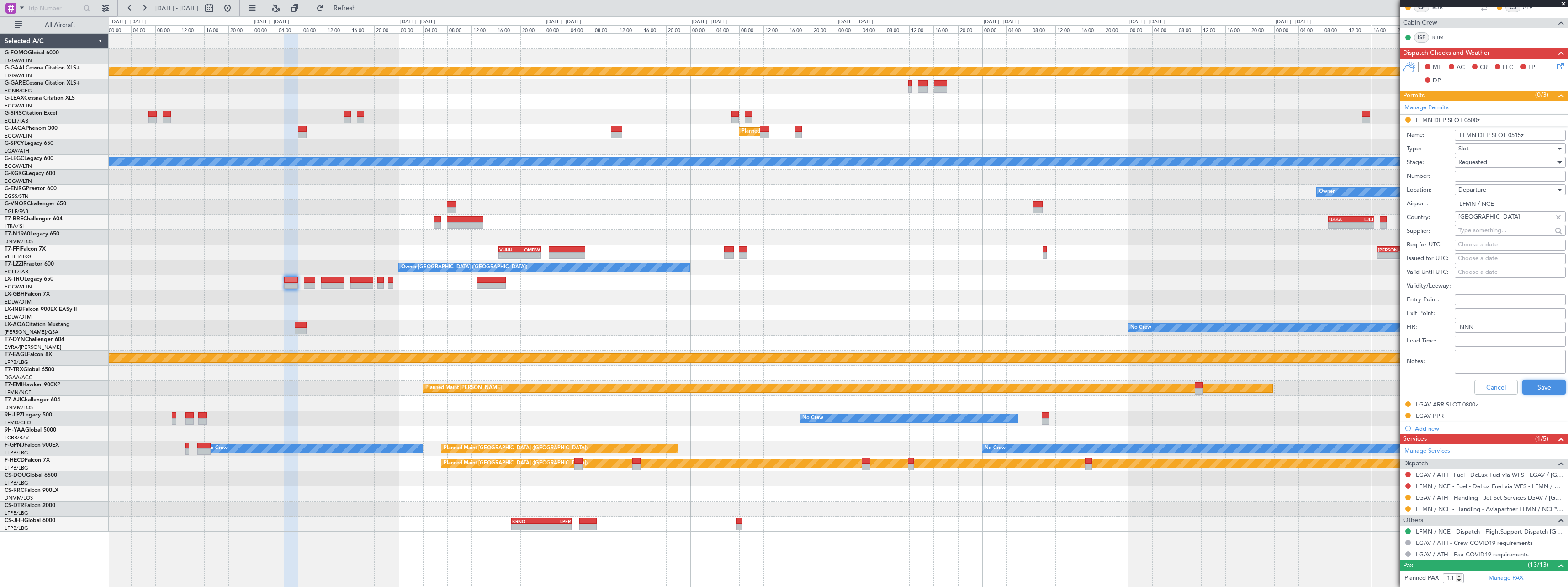
drag, startPoint x: 1540, startPoint y: 387, endPoint x: 1371, endPoint y: 395, distance: 169.2
click at [1539, 387] on button "Save" at bounding box center [1544, 387] width 43 height 15
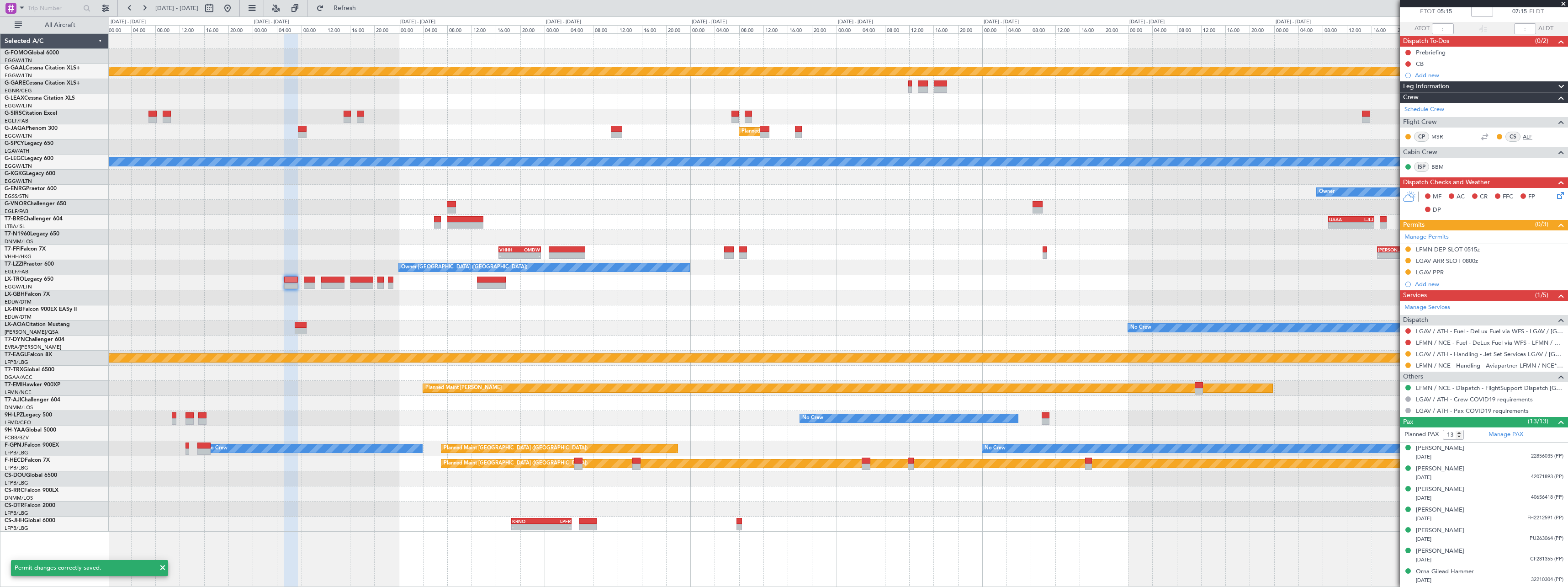
scroll to position [0, 0]
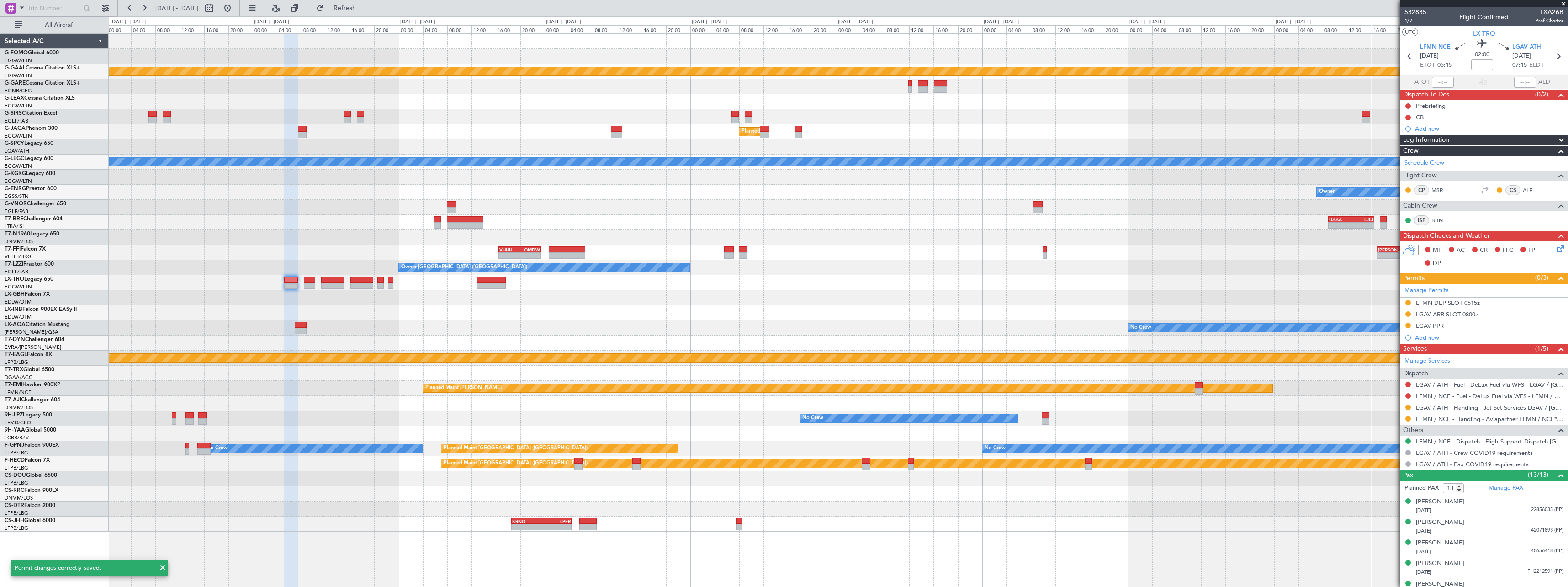
drag, startPoint x: 1465, startPoint y: 315, endPoint x: 1503, endPoint y: 319, distance: 38.2
click at [1466, 315] on div "LGAV ARR SLOT 0800z" at bounding box center [1446, 314] width 62 height 8
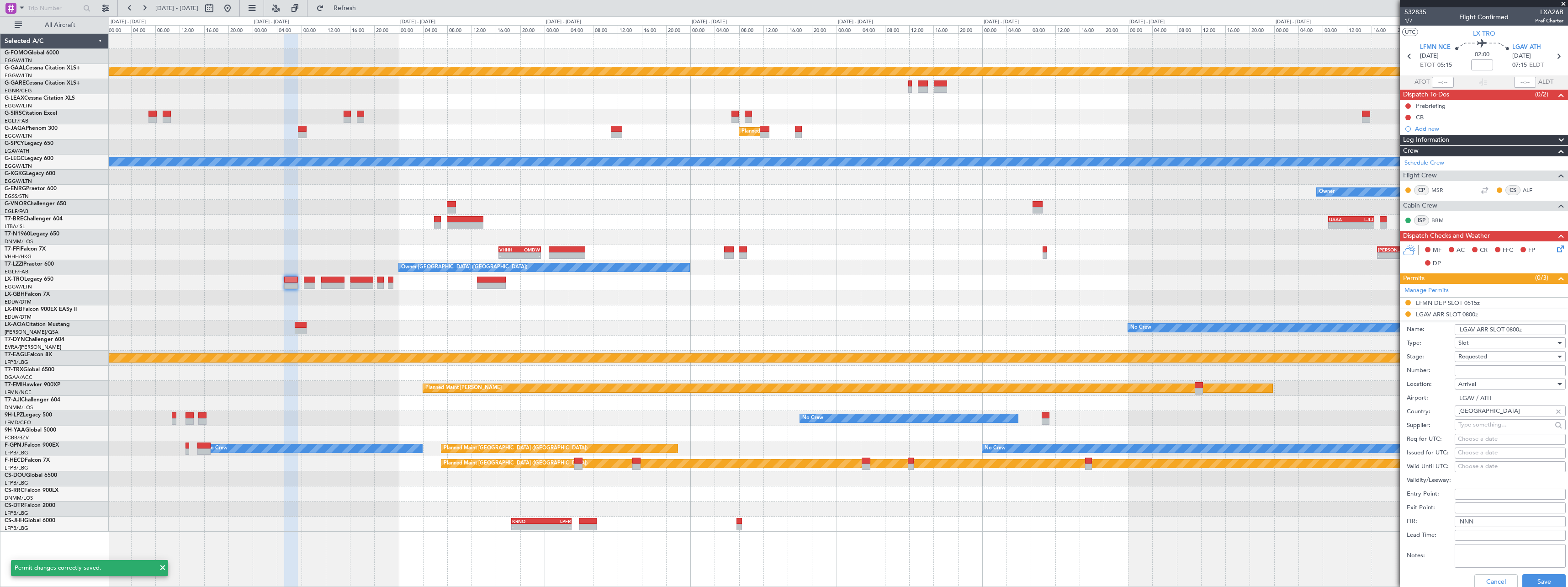
drag, startPoint x: 1520, startPoint y: 329, endPoint x: 1508, endPoint y: 329, distance: 12.0
click at [1508, 329] on input "LGAV ARR SLOT 0800z" at bounding box center [1510, 329] width 111 height 11
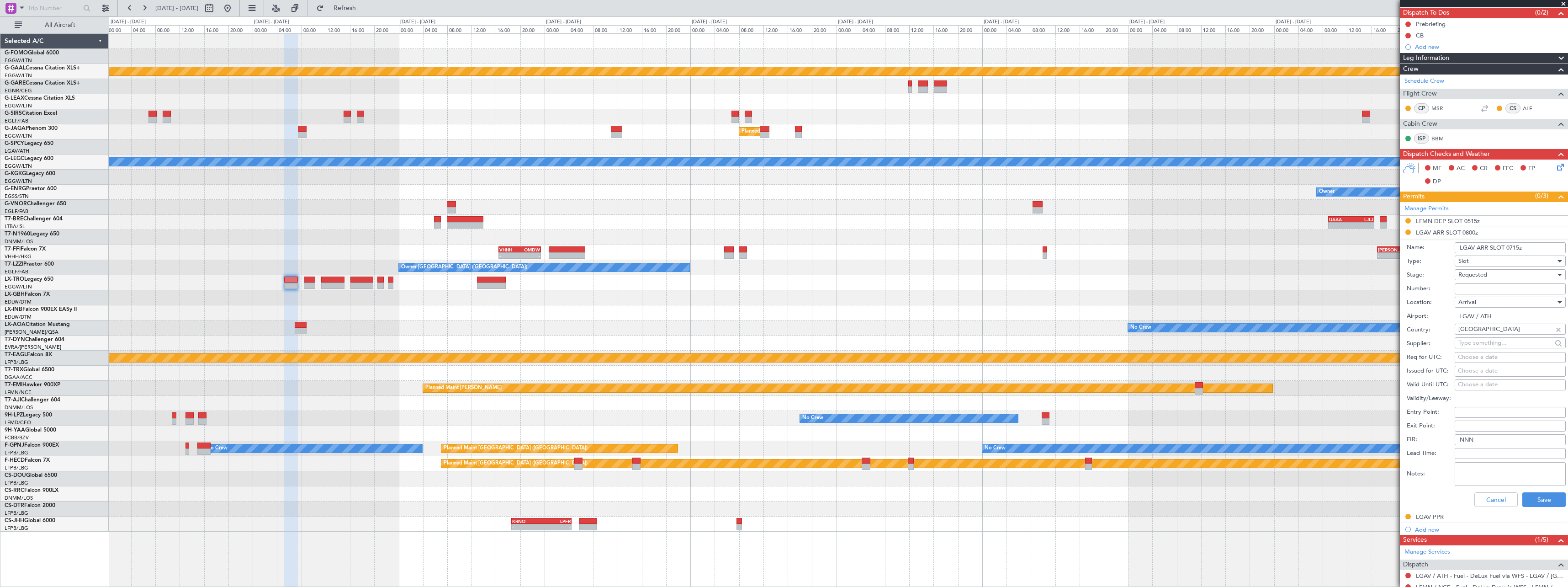
scroll to position [137, 0]
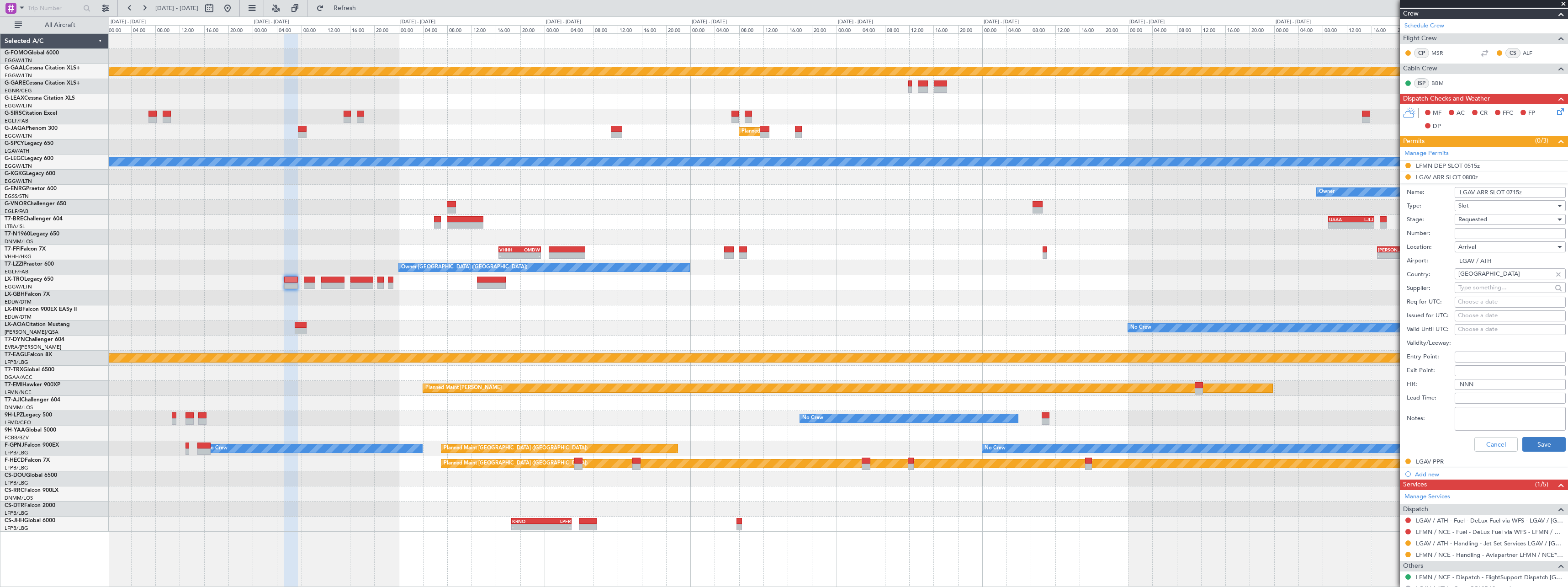
type input "LGAV ARR SLOT 0715z"
click at [1552, 445] on button "Save" at bounding box center [1544, 444] width 43 height 15
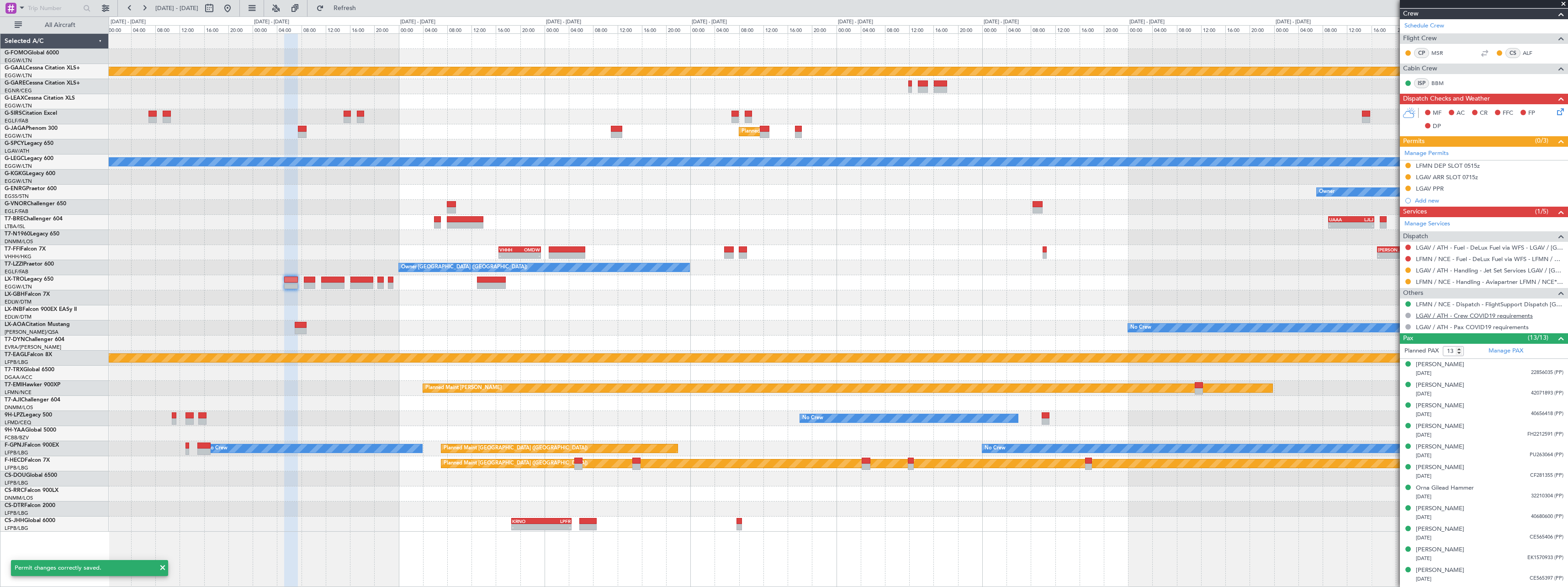
scroll to position [0, 0]
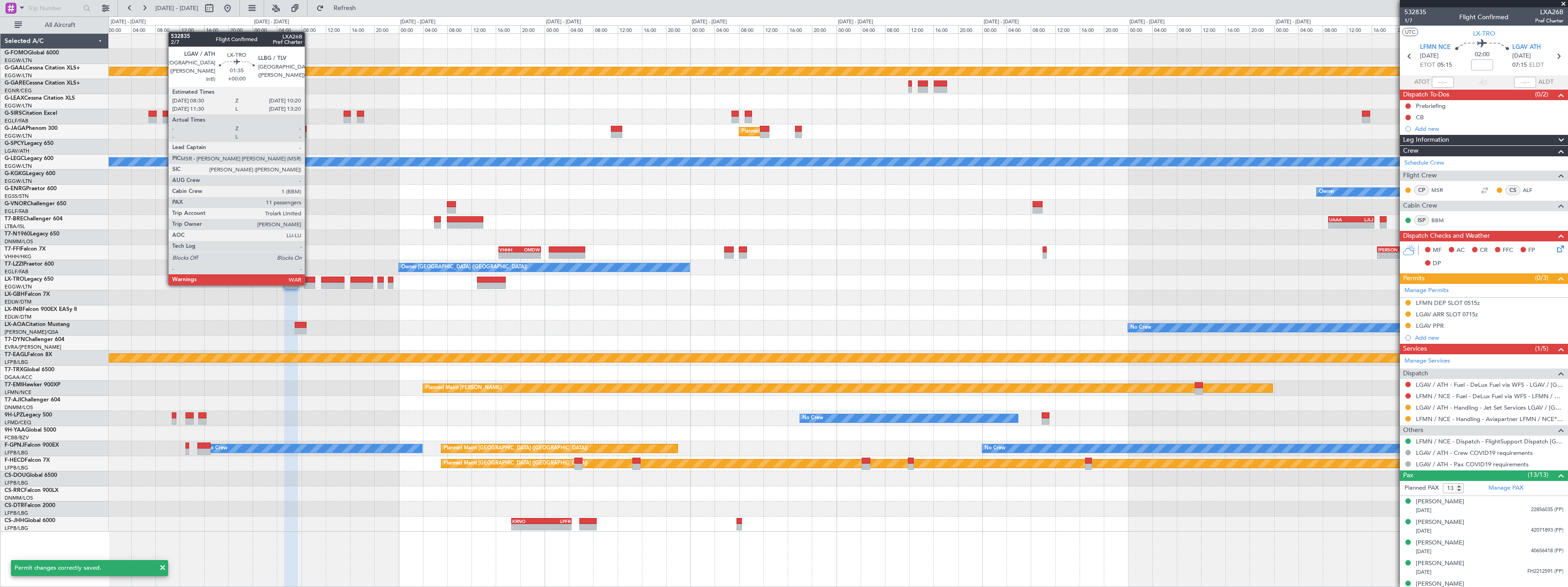
click at [309, 285] on div at bounding box center [309, 285] width 11 height 6
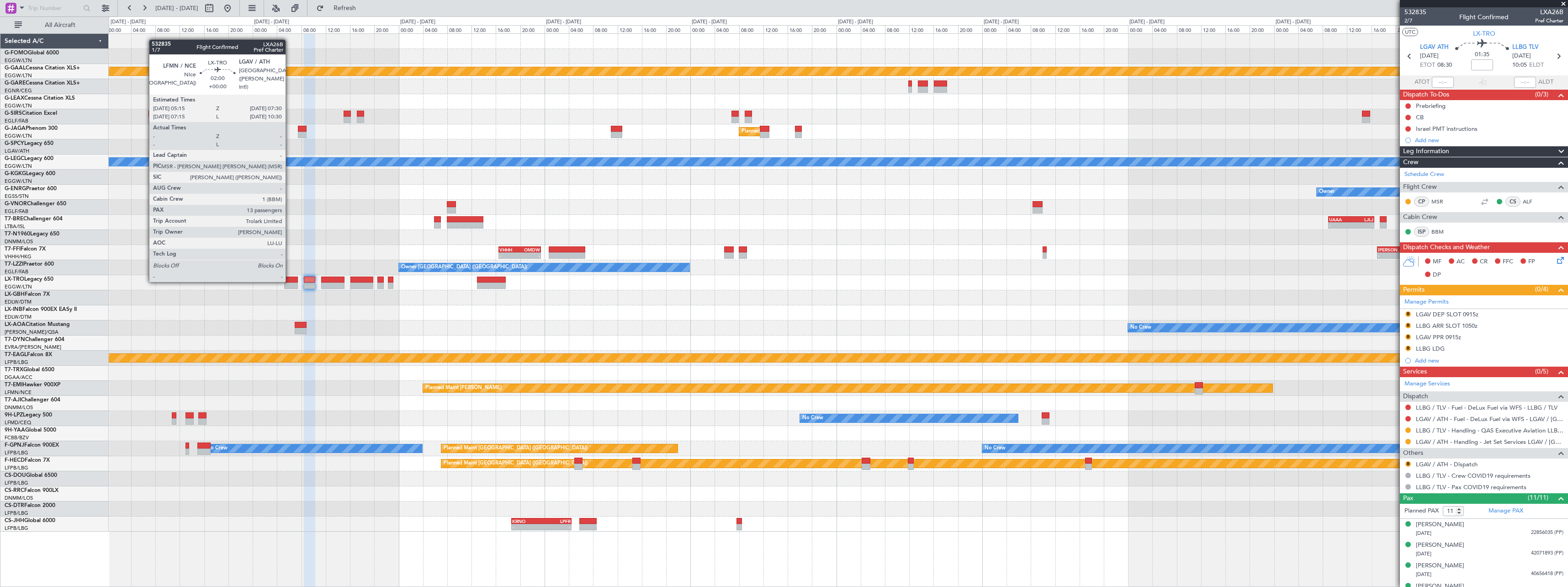
click at [289, 281] on div at bounding box center [291, 280] width 14 height 6
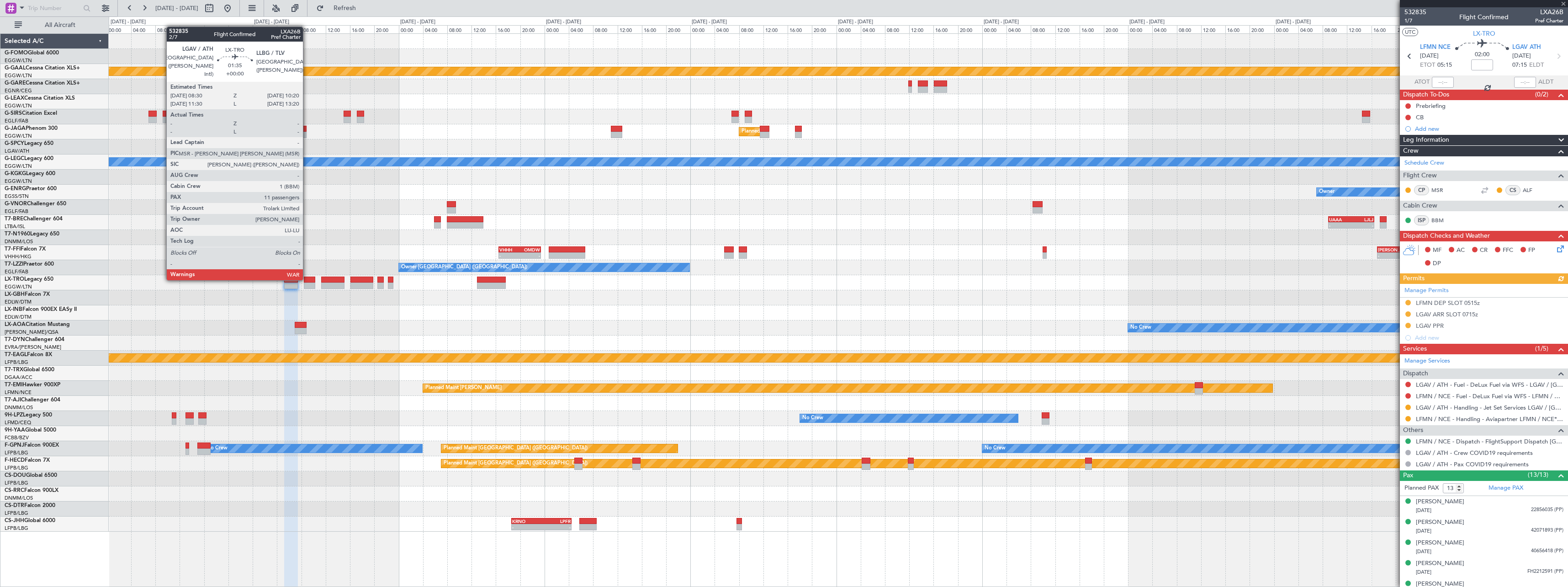
click at [307, 280] on div at bounding box center [309, 280] width 11 height 6
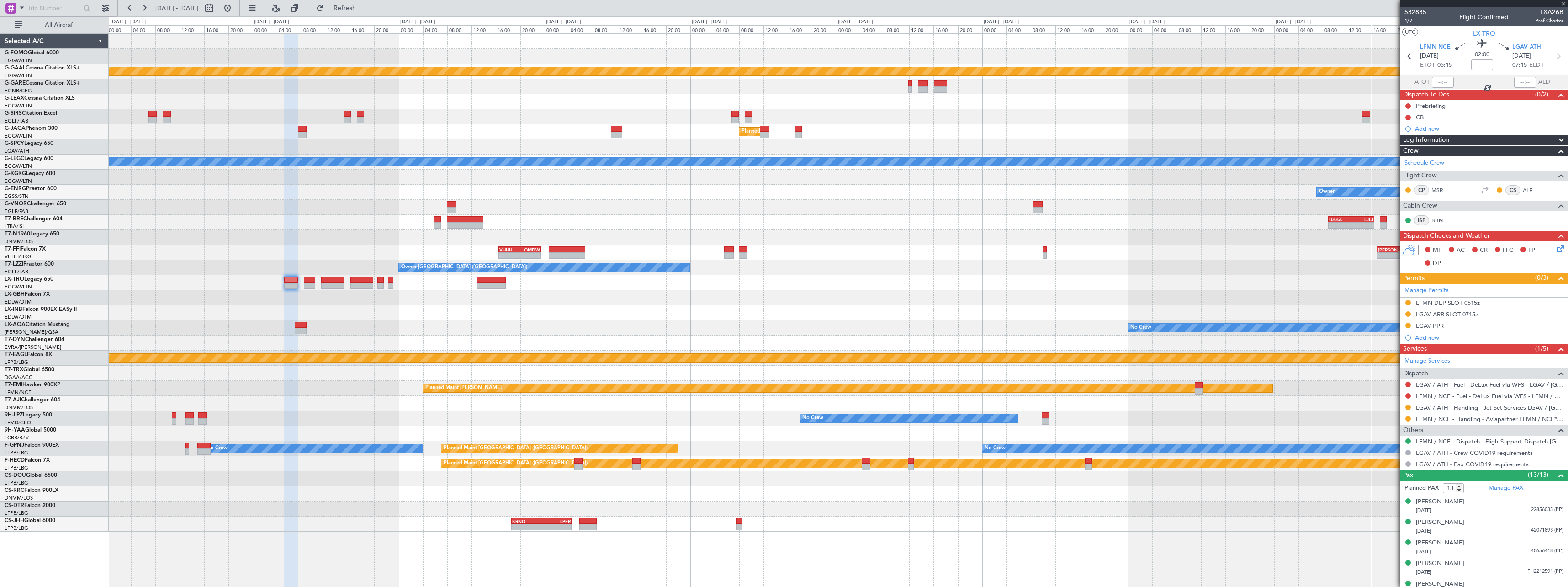
type input "11"
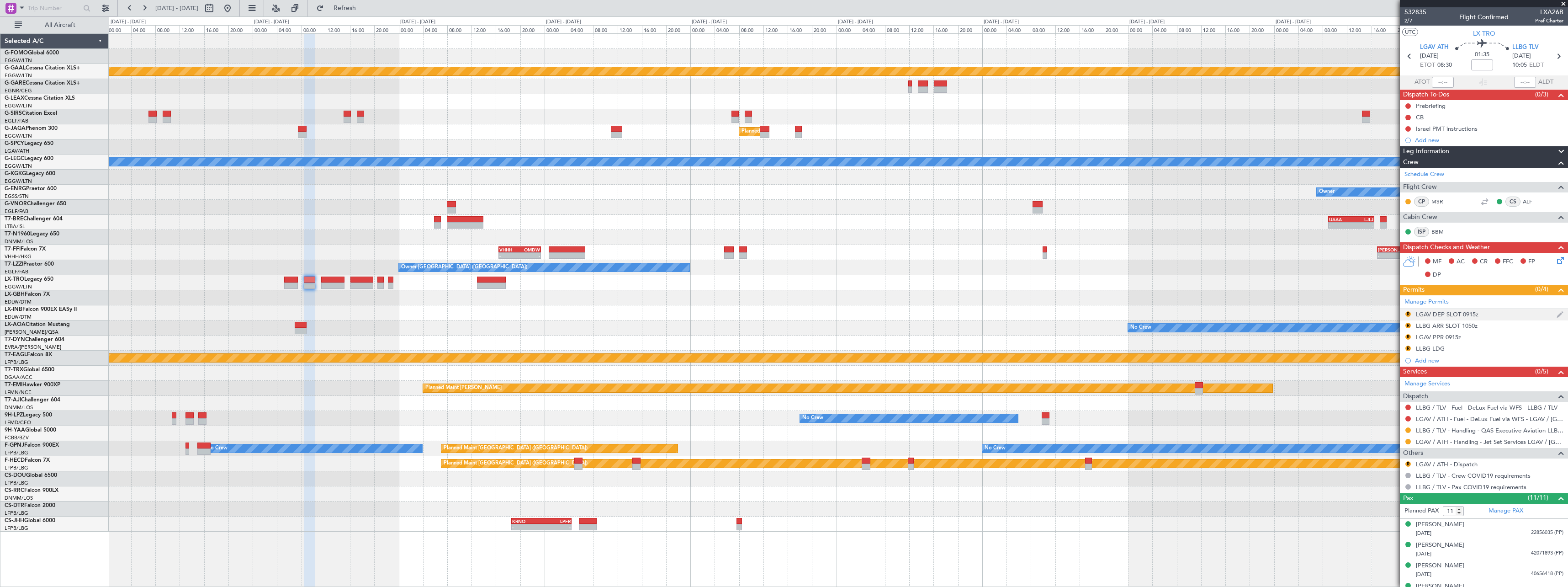
click at [1467, 317] on div "LGAV DEP SLOT 0915z" at bounding box center [1447, 314] width 63 height 8
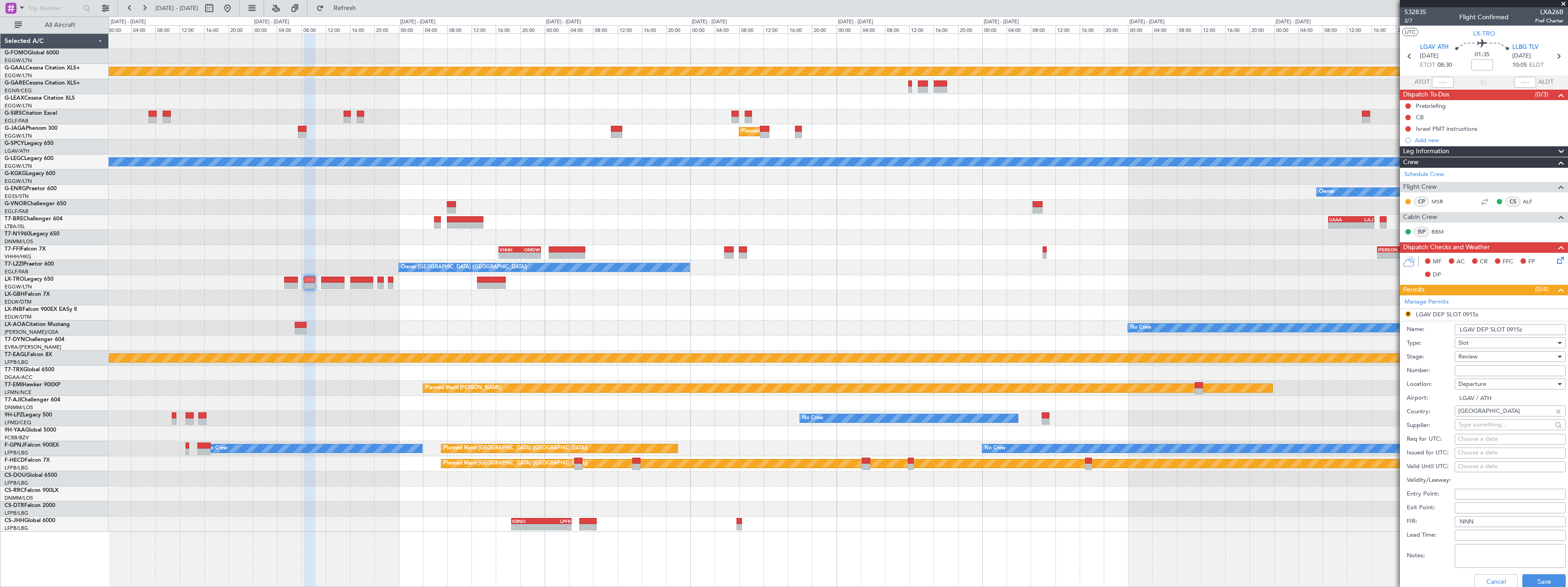
drag, startPoint x: 1513, startPoint y: 330, endPoint x: 1515, endPoint y: 364, distance: 34.1
click at [1510, 329] on input "LGAV DEP SLOT 0915z" at bounding box center [1510, 329] width 111 height 11
type input "LGAV DEP SLOT 0815z"
click at [1498, 357] on div "Review" at bounding box center [1507, 356] width 97 height 14
drag, startPoint x: 1495, startPoint y: 422, endPoint x: 1498, endPoint y: 397, distance: 25.2
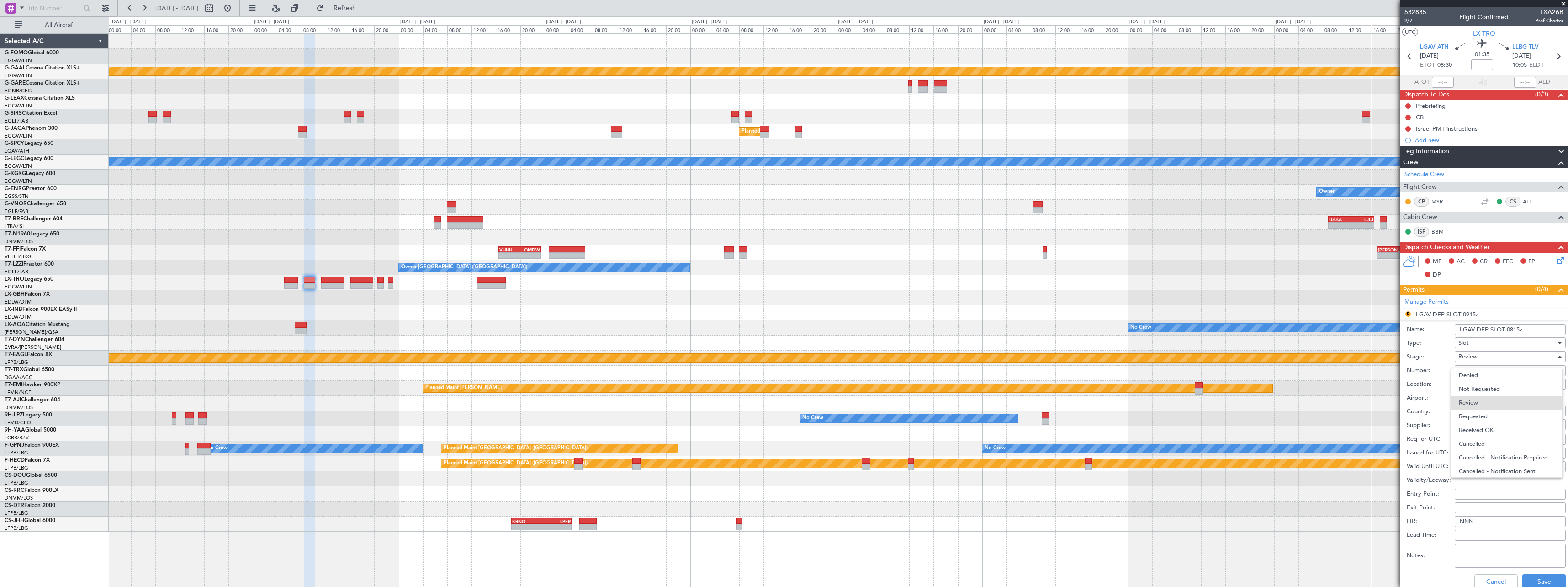
click at [1495, 422] on span "Requested" at bounding box center [1507, 416] width 96 height 14
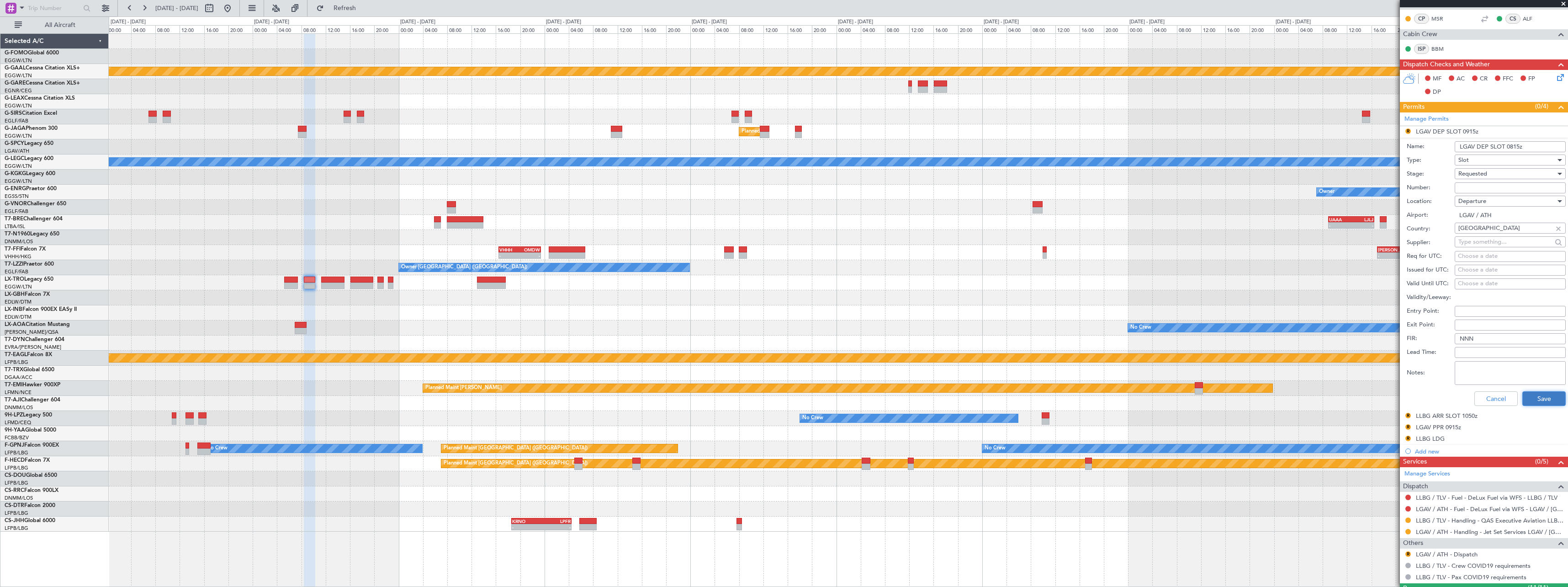
click at [1537, 404] on button "Save" at bounding box center [1544, 398] width 43 height 15
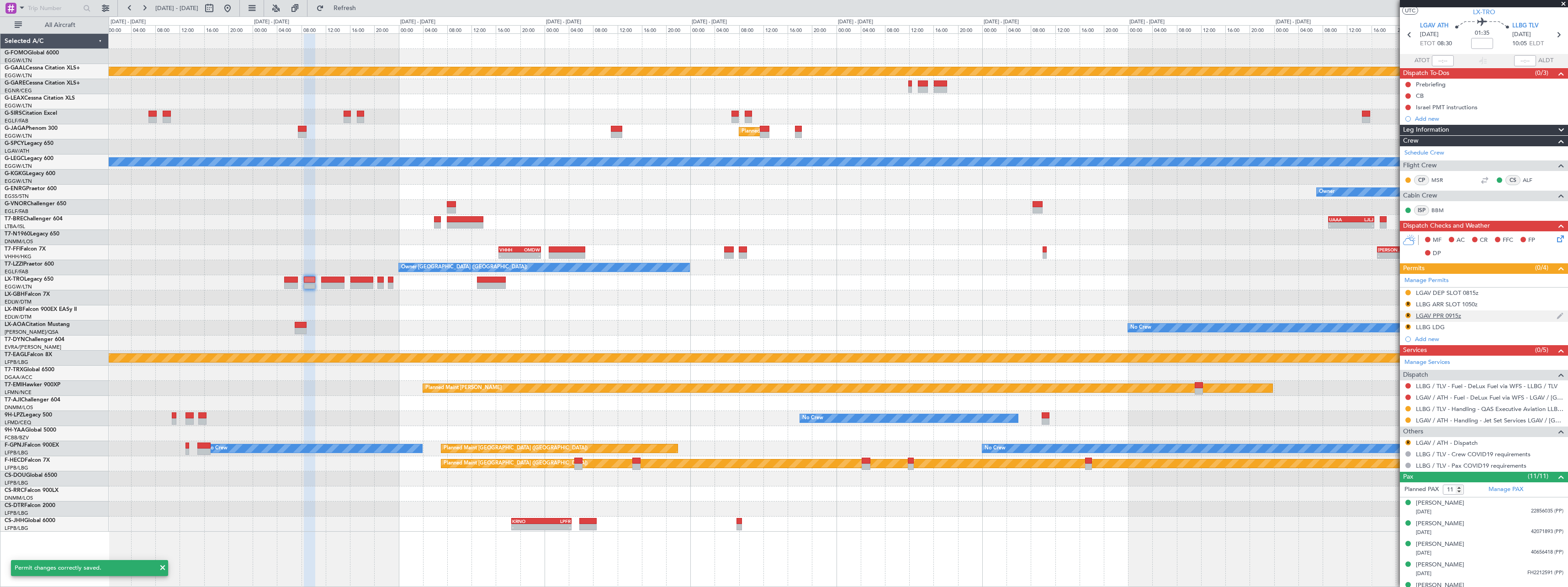
scroll to position [0, 0]
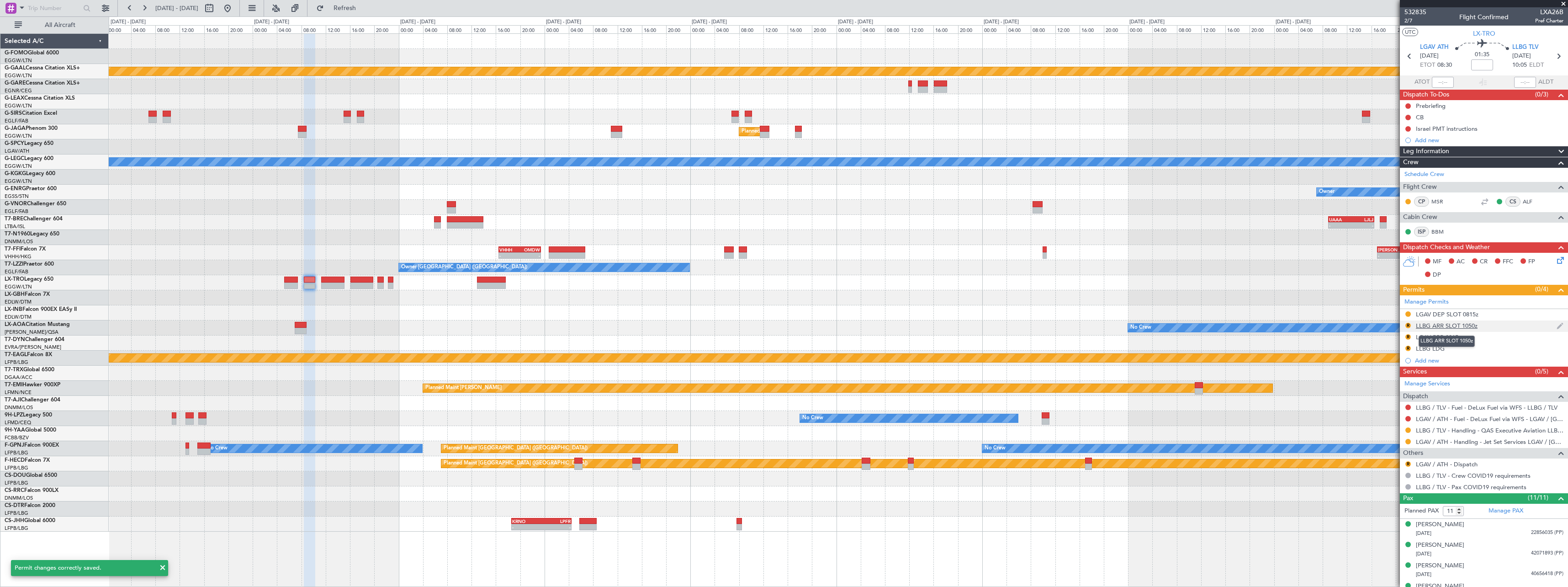
click at [1473, 329] on div "LLBG ARR SLOT 1050z" at bounding box center [1446, 325] width 62 height 8
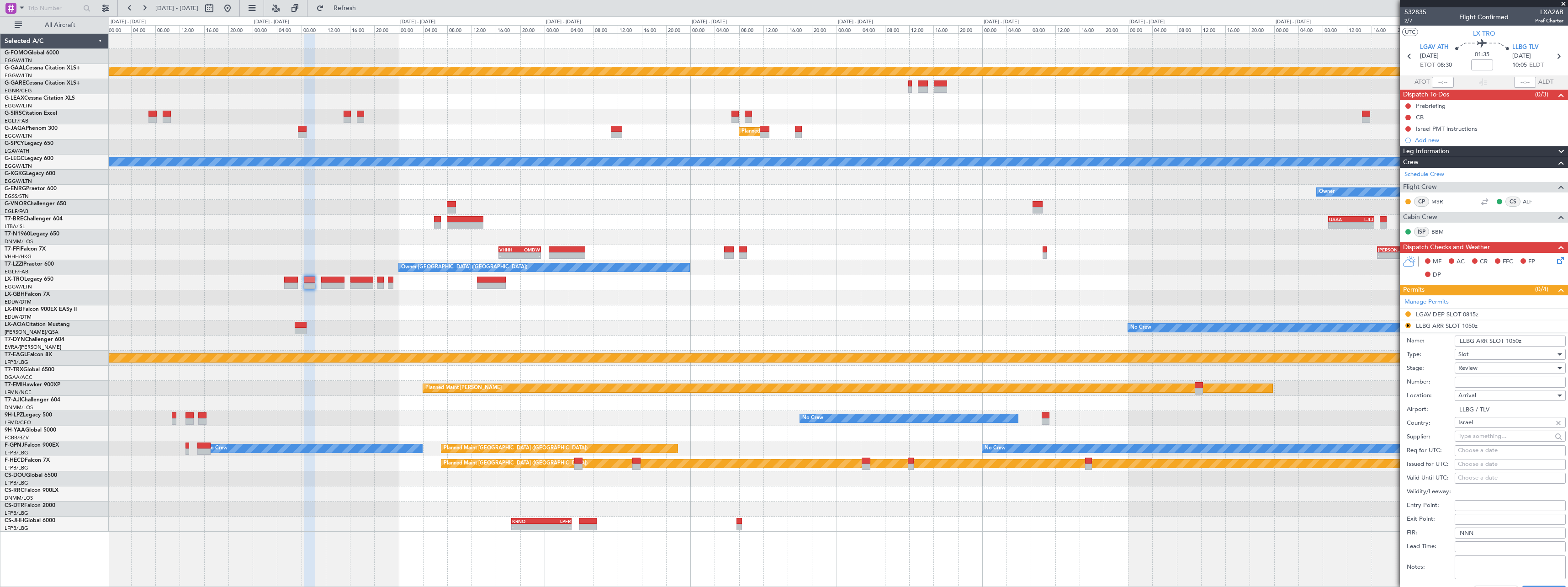
click at [1514, 340] on input "LLBG ARR SLOT 1050z" at bounding box center [1510, 341] width 111 height 11
type input "LLBG ARR SLOT 1005z"
click at [1483, 371] on div "Review" at bounding box center [1507, 368] width 97 height 14
click at [1482, 427] on span "Requested" at bounding box center [1507, 428] width 96 height 14
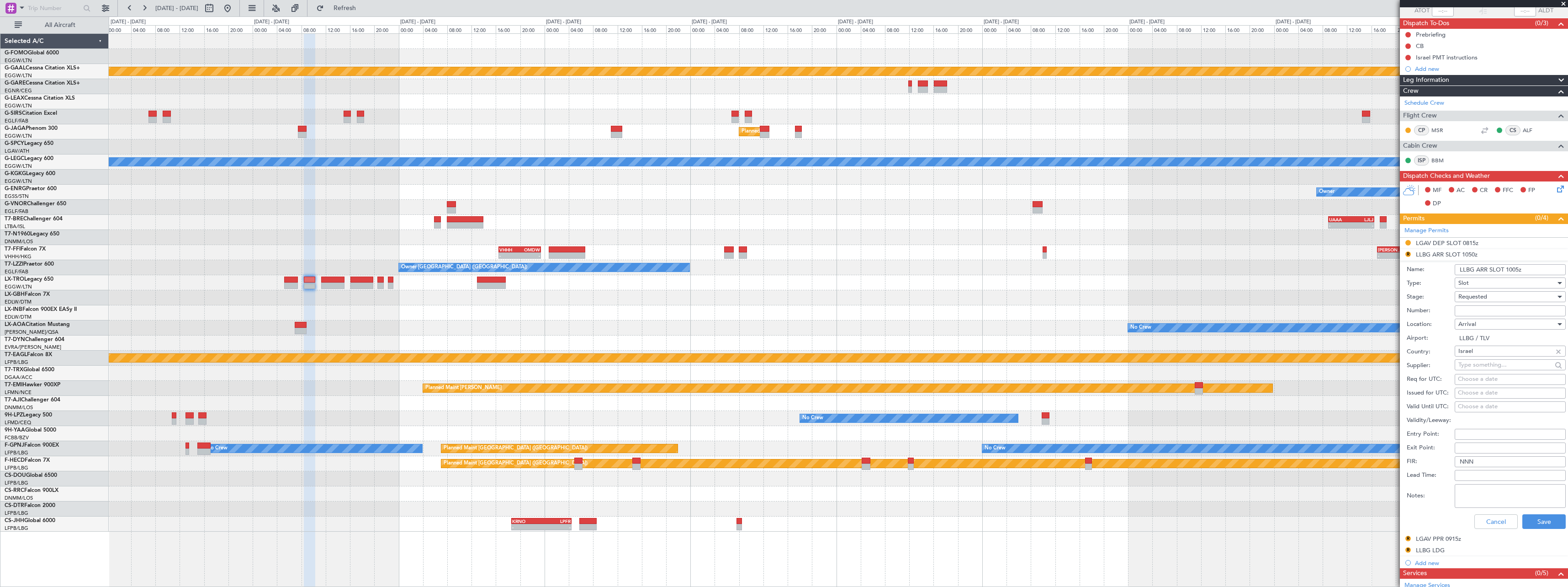
scroll to position [228, 0]
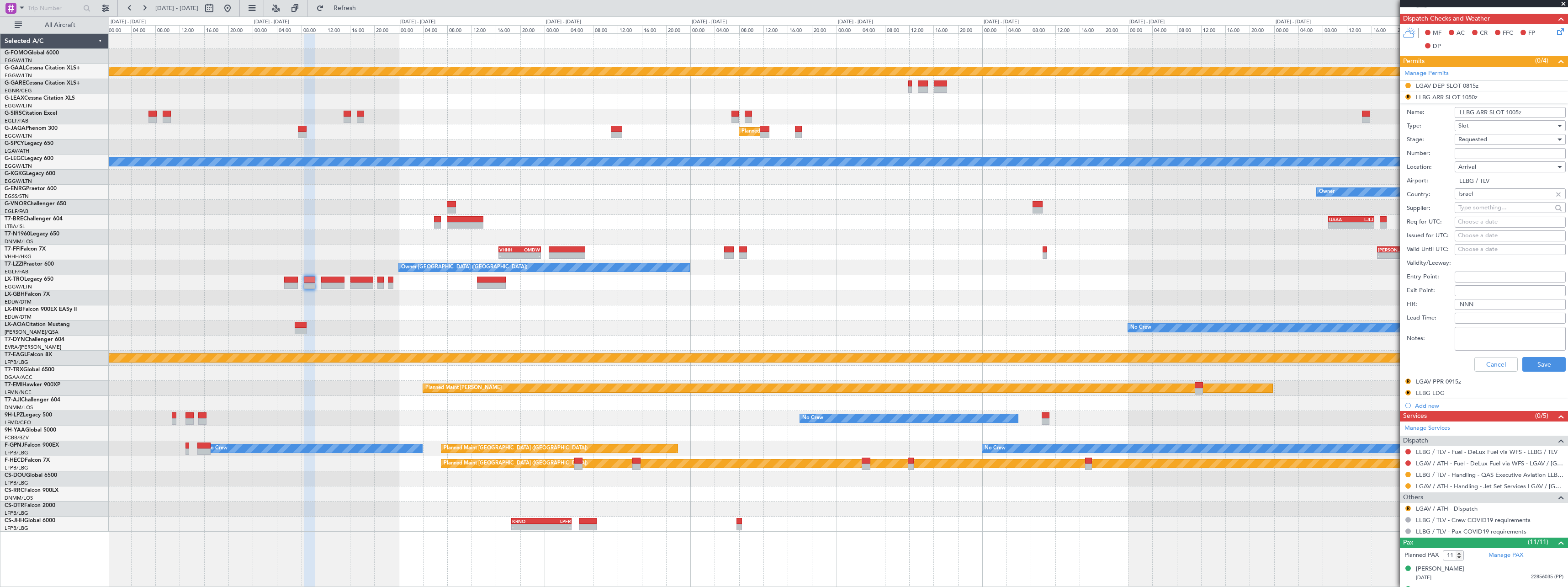
click at [1560, 364] on form "Name: LLBG ARR SLOT 1005z Type: Slot Stage: Requested Number: Location: Arrival…" at bounding box center [1484, 240] width 168 height 273
click at [1549, 369] on button "Save" at bounding box center [1544, 364] width 43 height 15
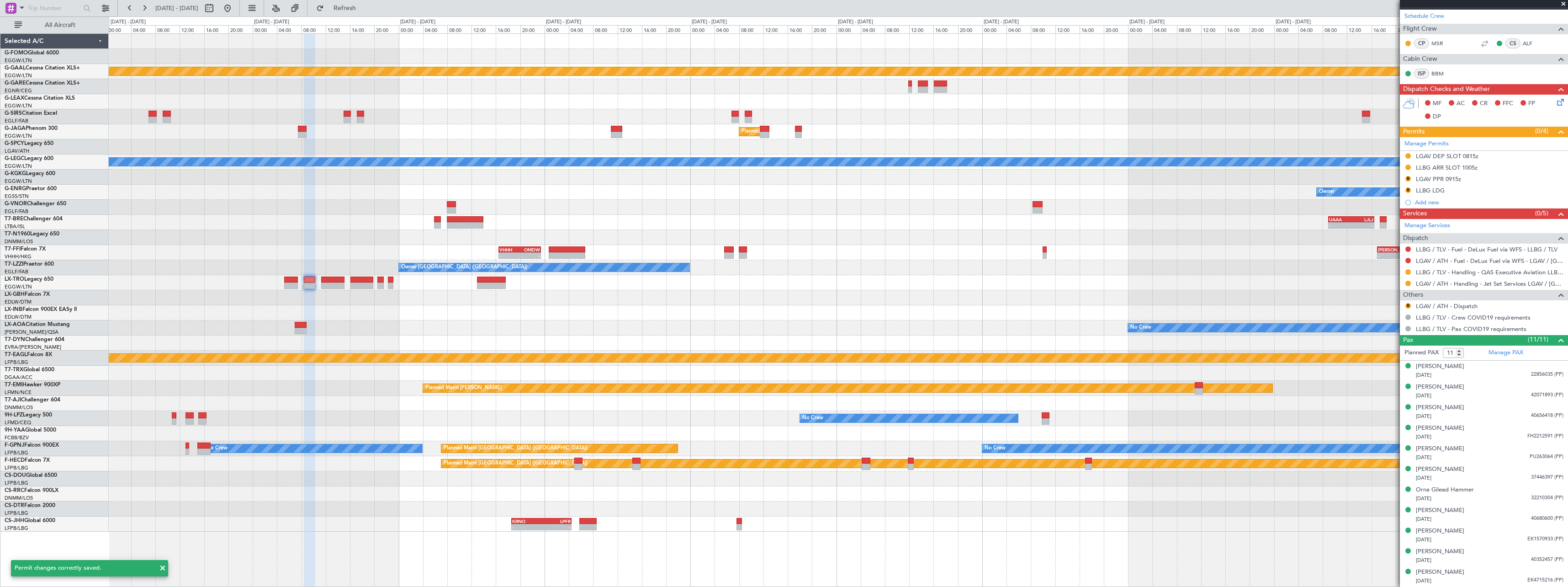
scroll to position [158, 0]
click at [1408, 307] on button "R" at bounding box center [1409, 307] width 6 height 6
click at [1388, 418] on span "Confirmed" at bounding box center [1382, 415] width 28 height 9
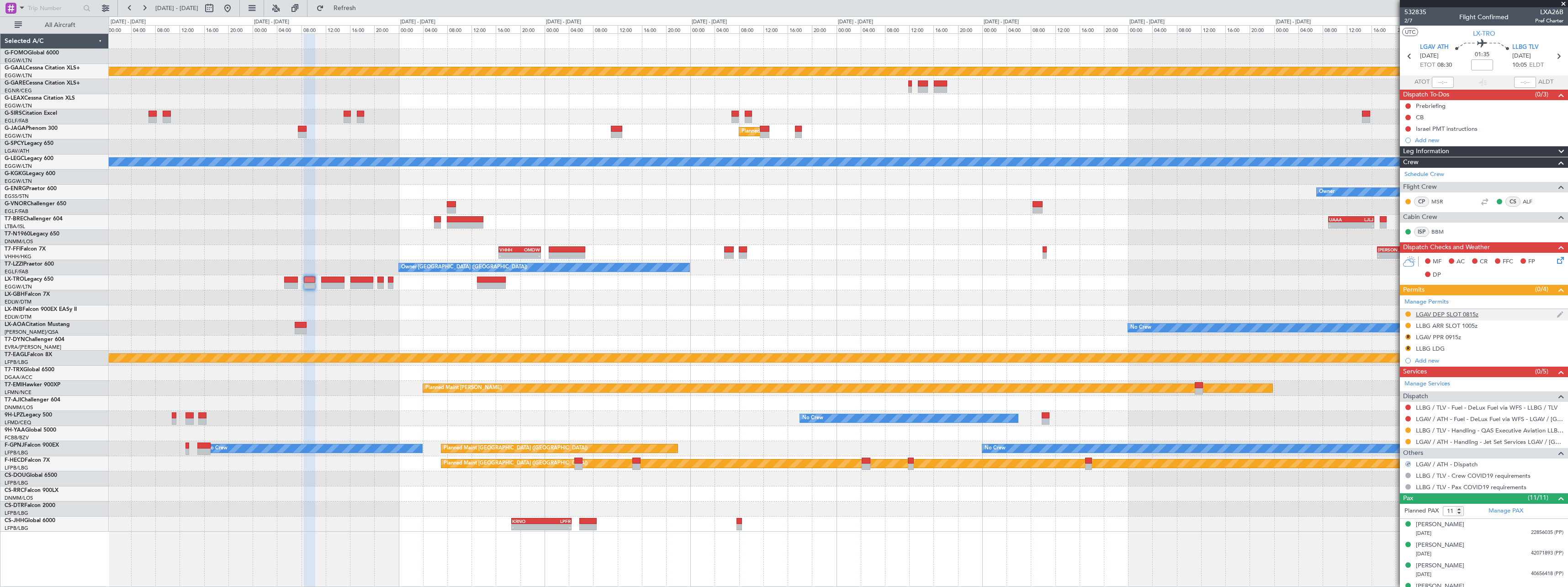
click at [1468, 314] on div "LGAV DEP SLOT 0815z" at bounding box center [1447, 314] width 63 height 8
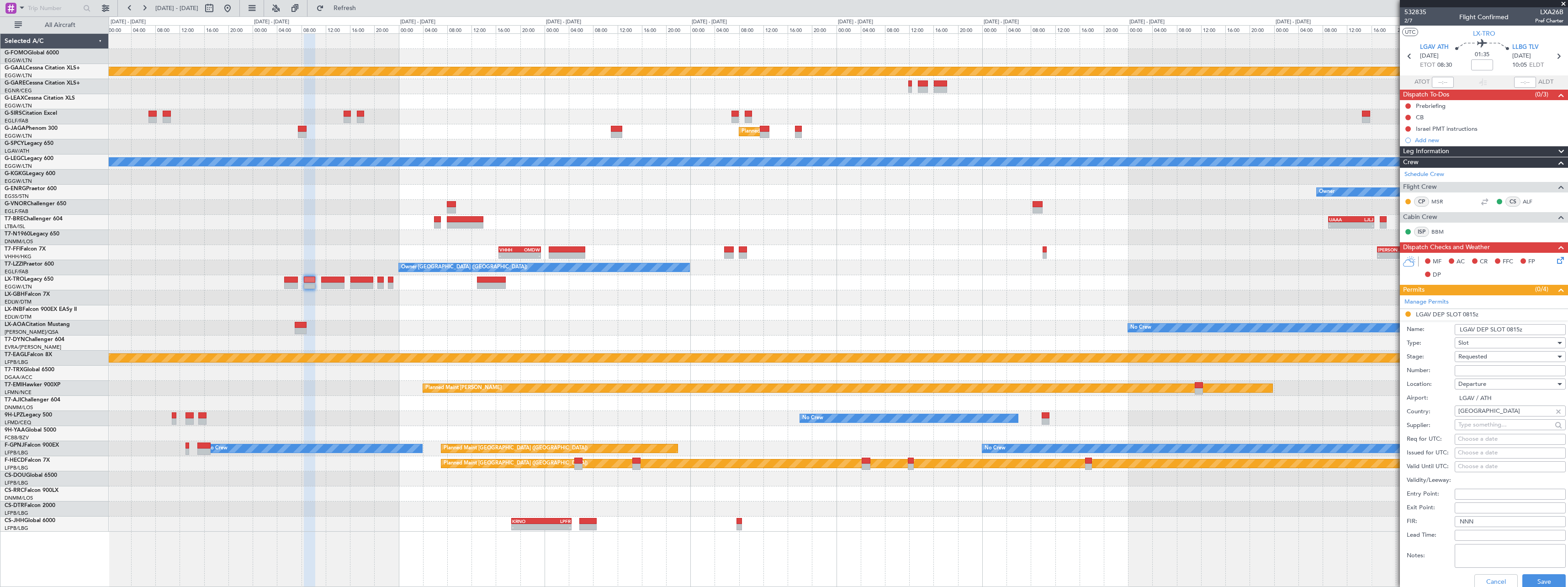
drag, startPoint x: 1518, startPoint y: 329, endPoint x: 1518, endPoint y: 339, distance: 10.0
click at [1514, 329] on input "LGAV DEP SLOT 0815z" at bounding box center [1510, 329] width 111 height 11
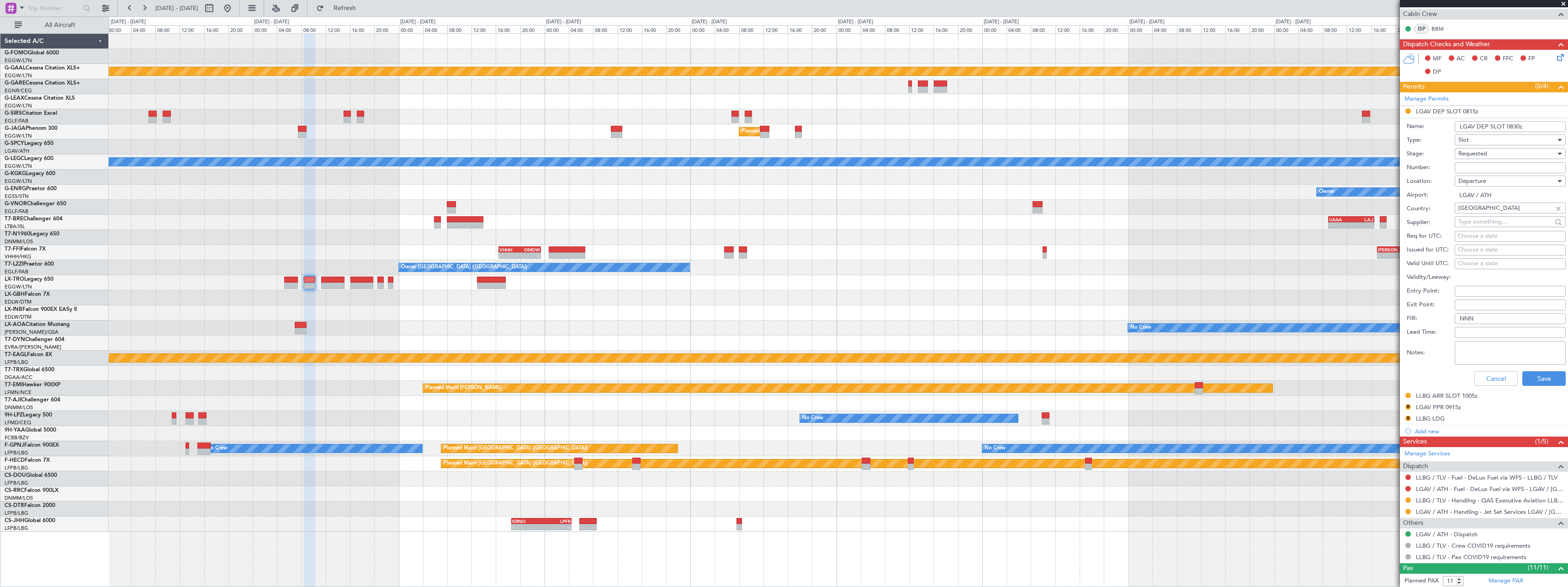
scroll to position [275, 0]
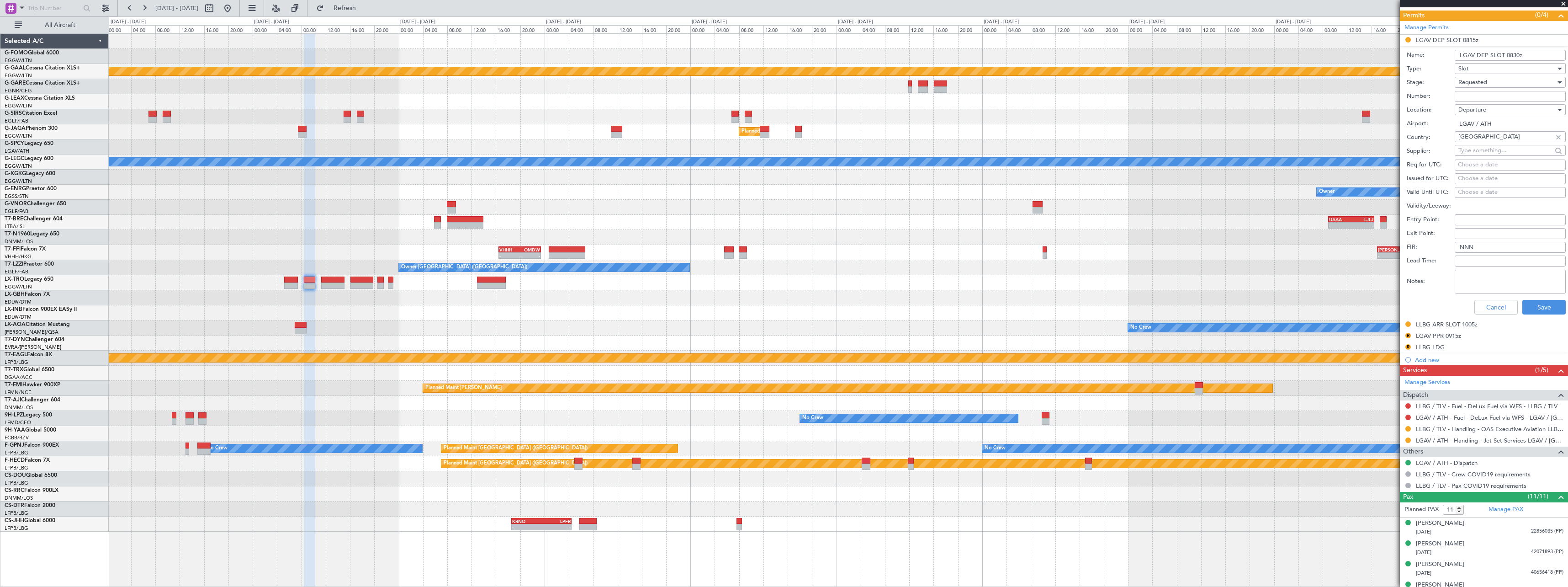
type input "LGAV DEP SLOT 0830z"
click at [1550, 315] on div "Cancel Save" at bounding box center [1486, 307] width 159 height 23
click at [1537, 307] on button "Save" at bounding box center [1544, 307] width 43 height 15
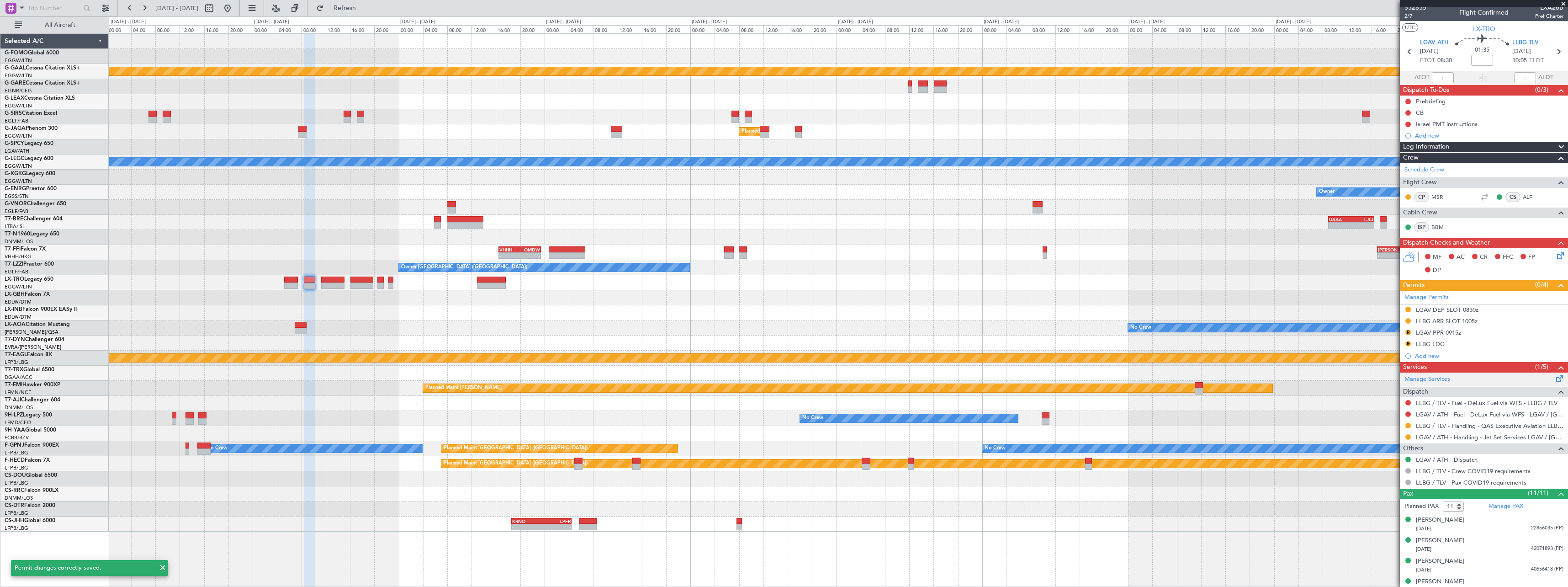
scroll to position [0, 0]
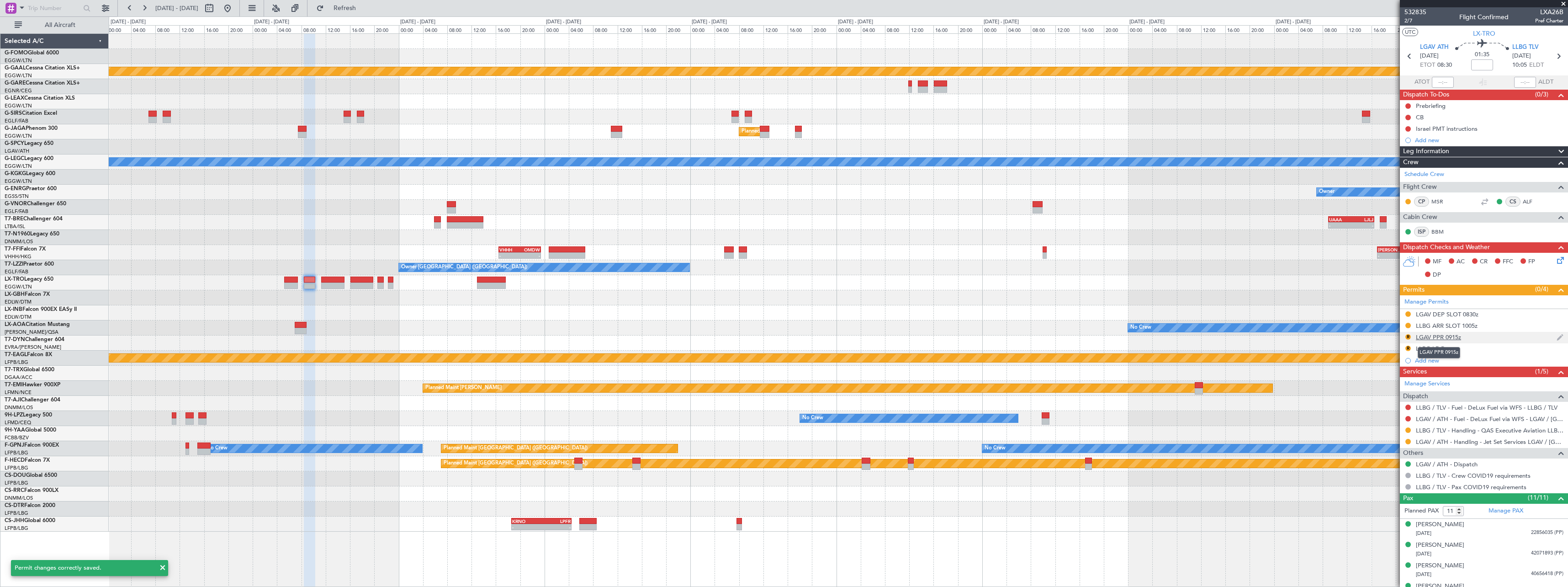
click at [1435, 339] on div "LGAV PPR 0915z" at bounding box center [1439, 337] width 46 height 8
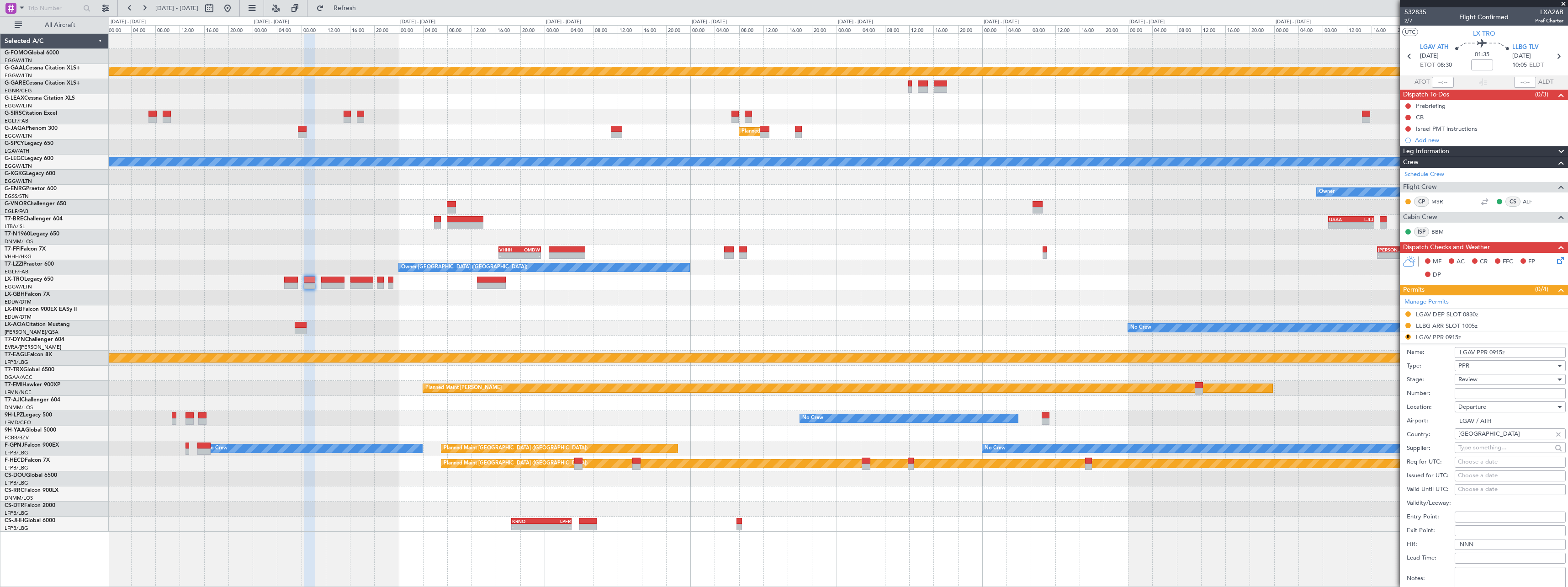
drag, startPoint x: 1503, startPoint y: 352, endPoint x: 1494, endPoint y: 352, distance: 9.0
click at [1494, 352] on input "LGAV PPR 0915z" at bounding box center [1510, 352] width 111 height 11
type input "LGAV PPR 0830z"
click at [1496, 384] on div "Review" at bounding box center [1507, 379] width 97 height 14
click at [1500, 440] on span "Requested" at bounding box center [1507, 439] width 96 height 14
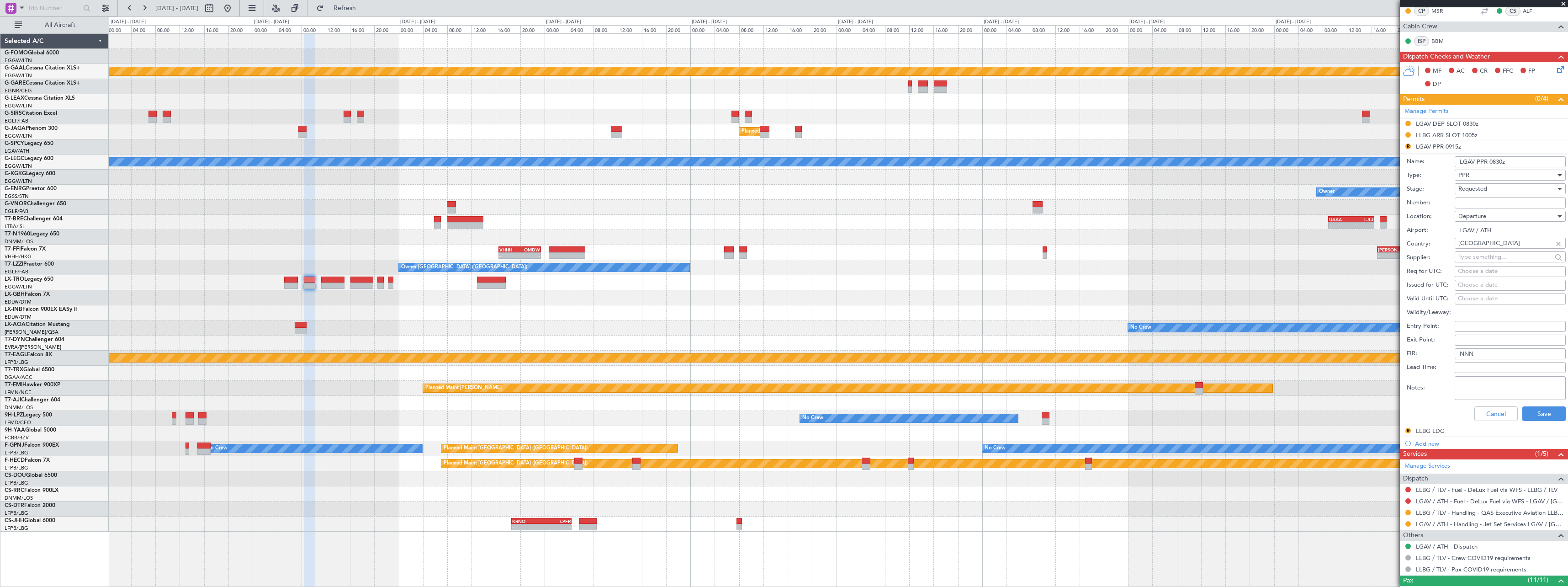
scroll to position [228, 0]
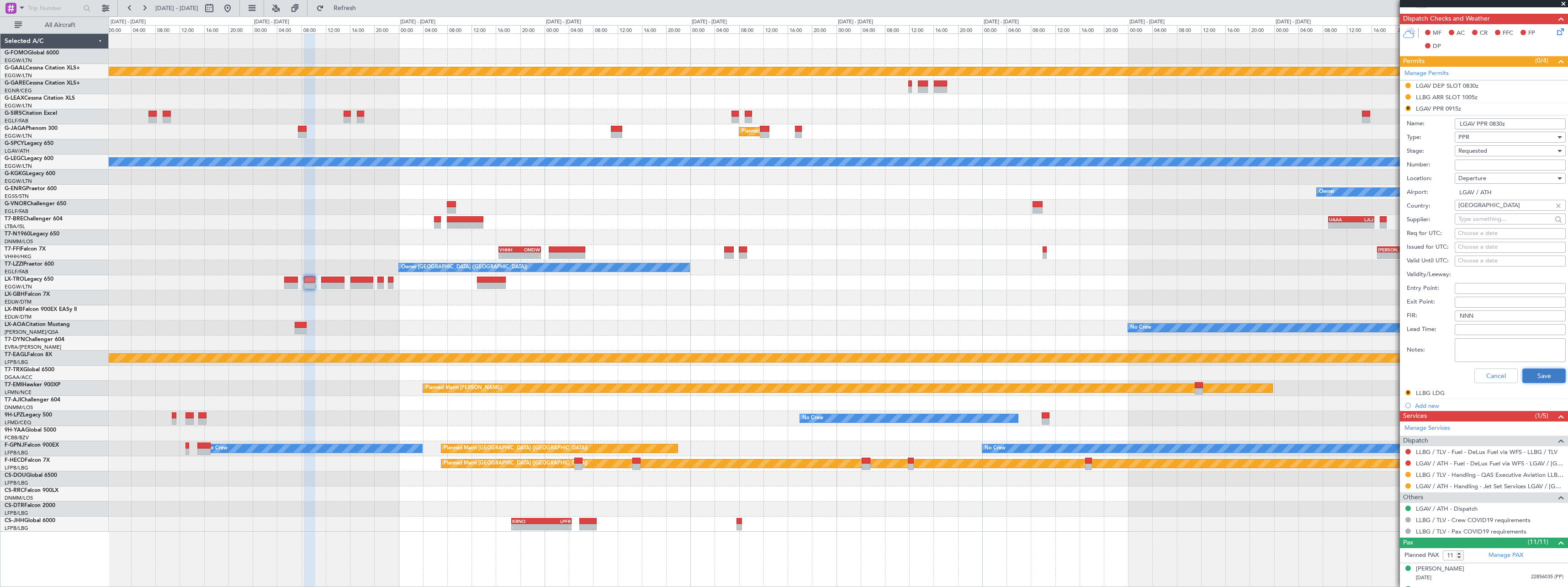
click at [1545, 378] on button "Save" at bounding box center [1544, 376] width 43 height 15
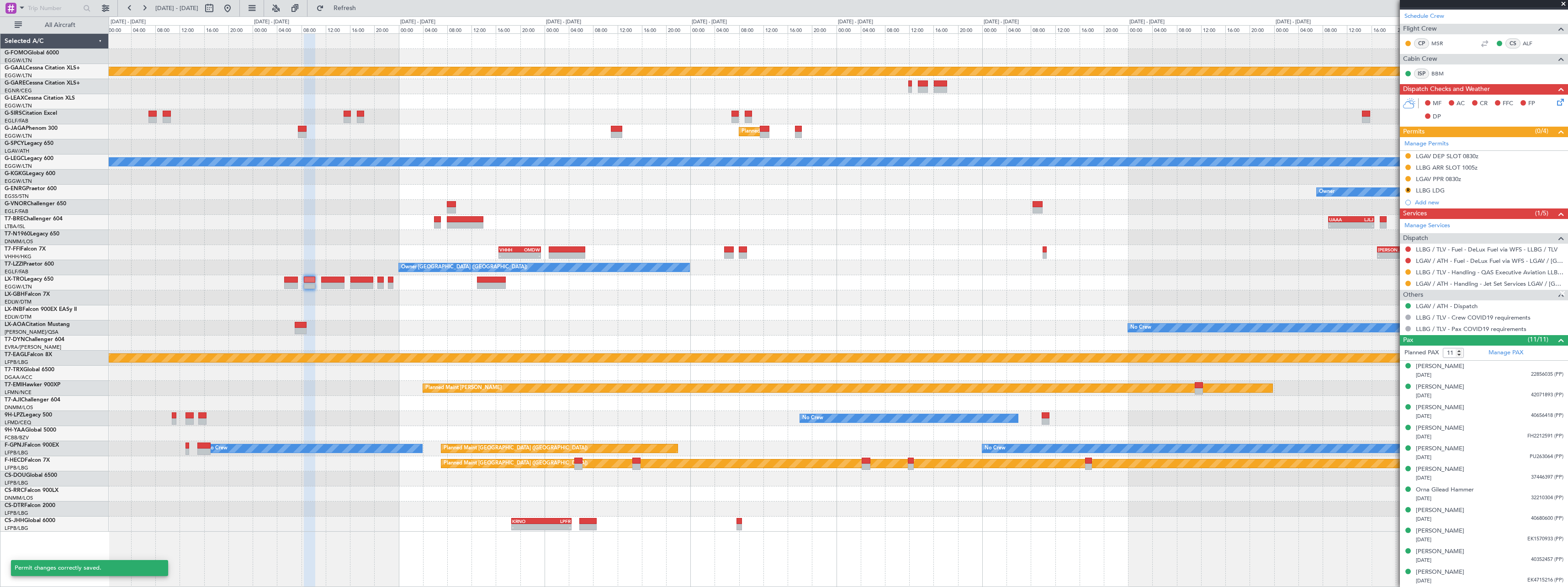
scroll to position [158, 0]
click at [1408, 190] on button "R" at bounding box center [1409, 191] width 6 height 6
click at [1396, 234] on span "Requested" at bounding box center [1382, 231] width 28 height 9
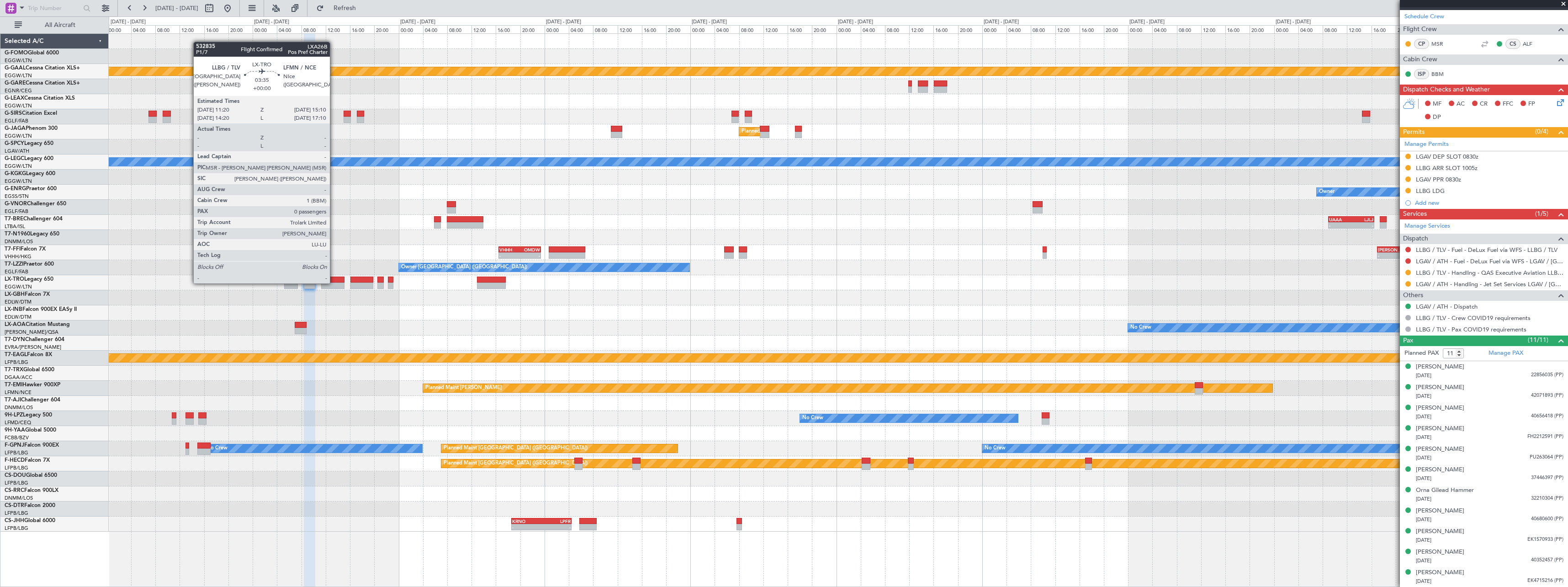
click at [334, 282] on div at bounding box center [333, 285] width 23 height 6
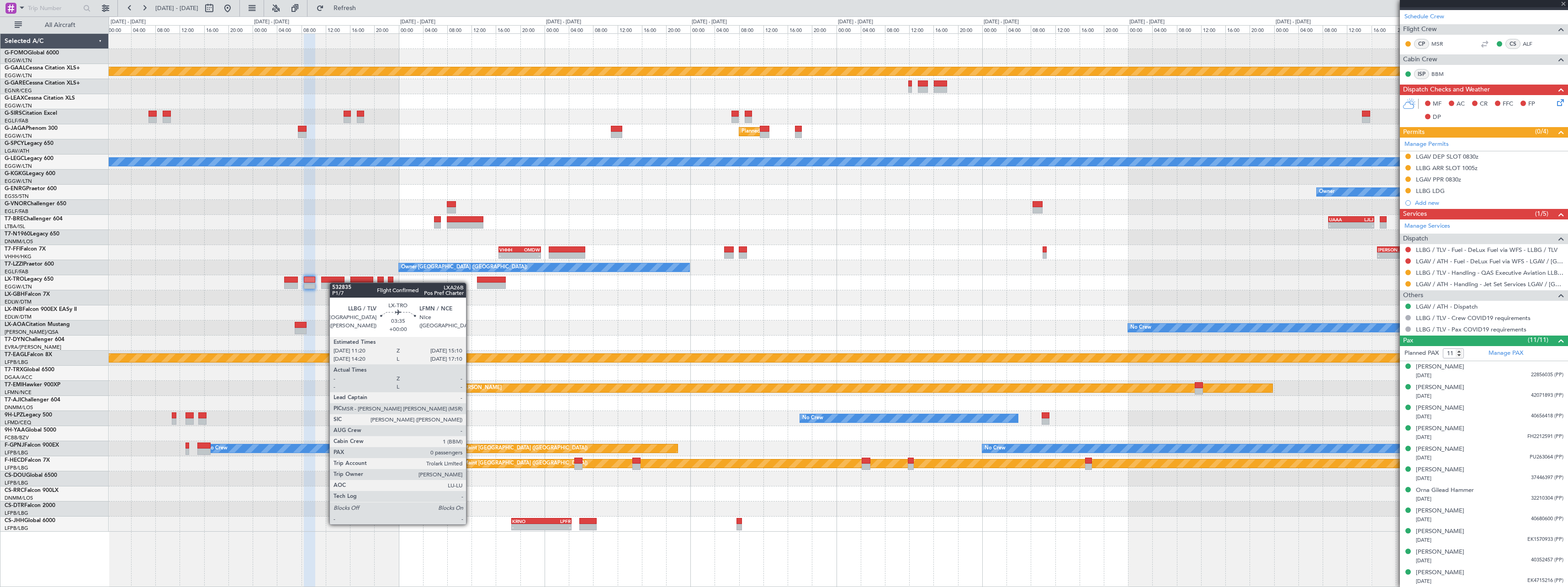
type input "0"
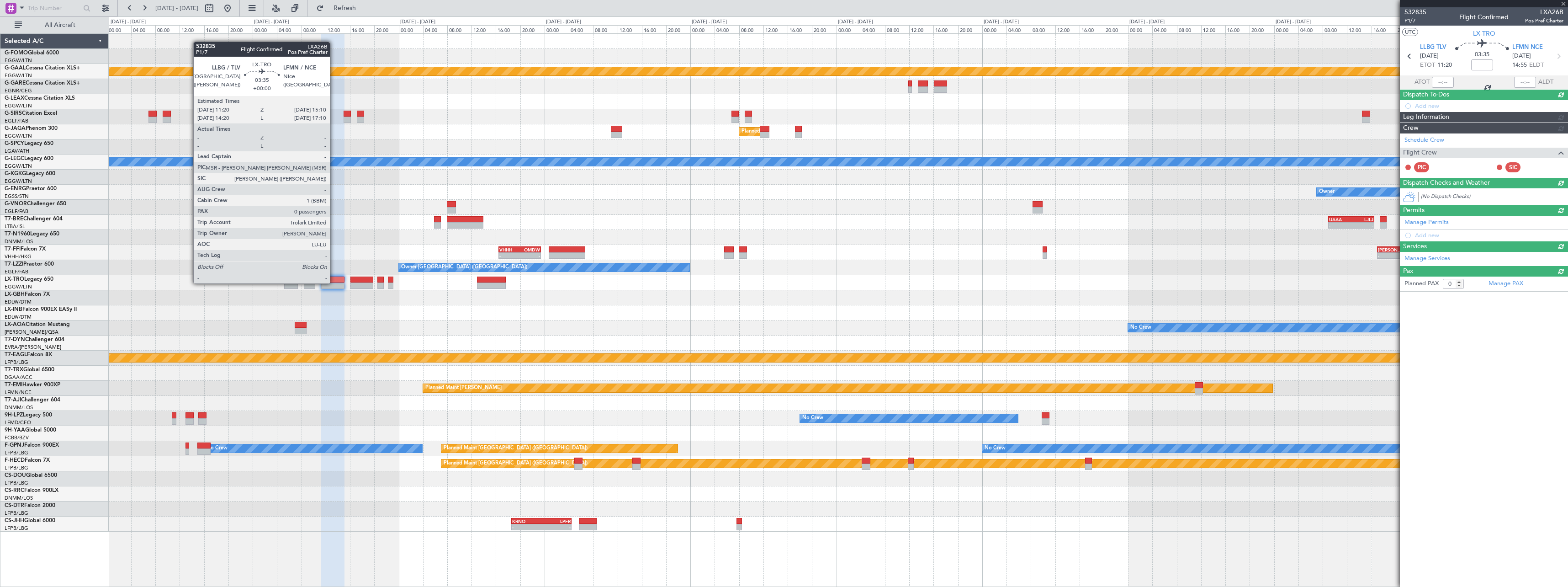
scroll to position [0, 0]
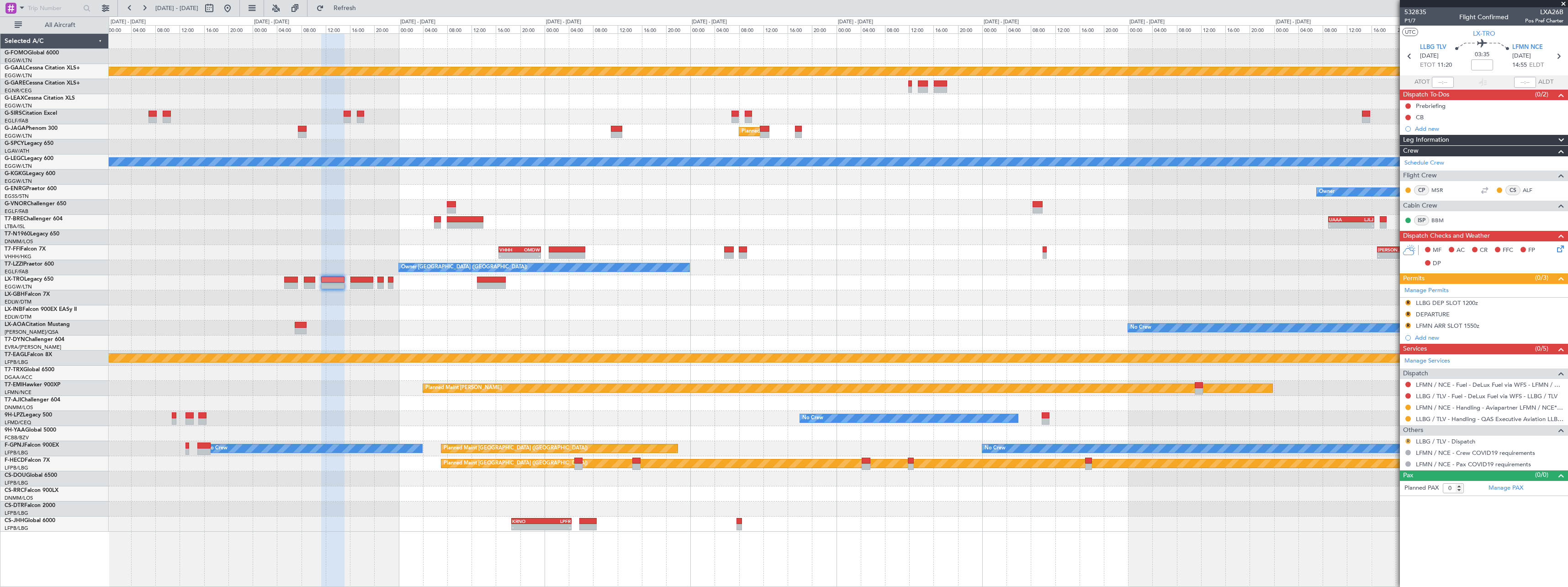
click at [1409, 440] on button "R" at bounding box center [1409, 441] width 6 height 6
click at [1386, 548] on span "Confirmed" at bounding box center [1382, 550] width 28 height 9
click at [1473, 306] on div "LLBG DEP SLOT 1200z" at bounding box center [1446, 302] width 62 height 8
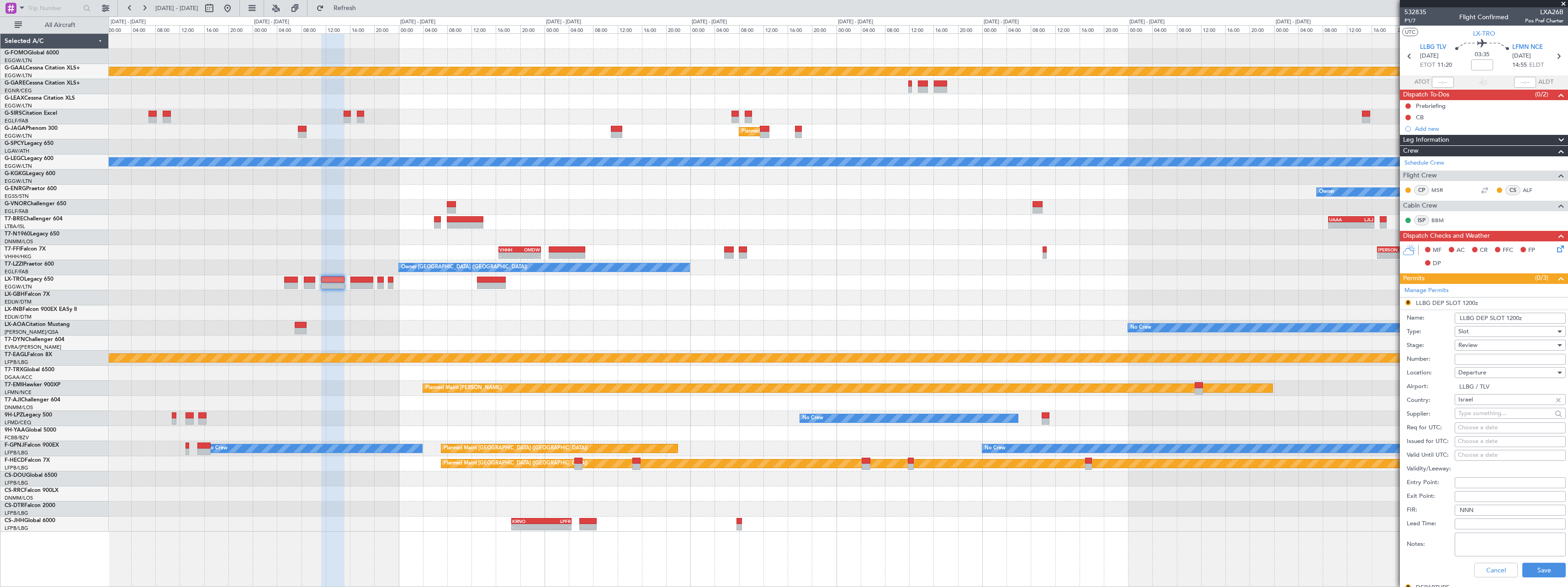
drag, startPoint x: 1520, startPoint y: 318, endPoint x: 1508, endPoint y: 318, distance: 12.0
click at [1509, 318] on input "LLBG DEP SLOT 1200z" at bounding box center [1510, 318] width 111 height 11
type input "LLBG DEP SLOT 1120z"
click at [1500, 347] on div "Review" at bounding box center [1507, 345] width 97 height 14
click at [1503, 403] on span "Requested" at bounding box center [1507, 405] width 96 height 14
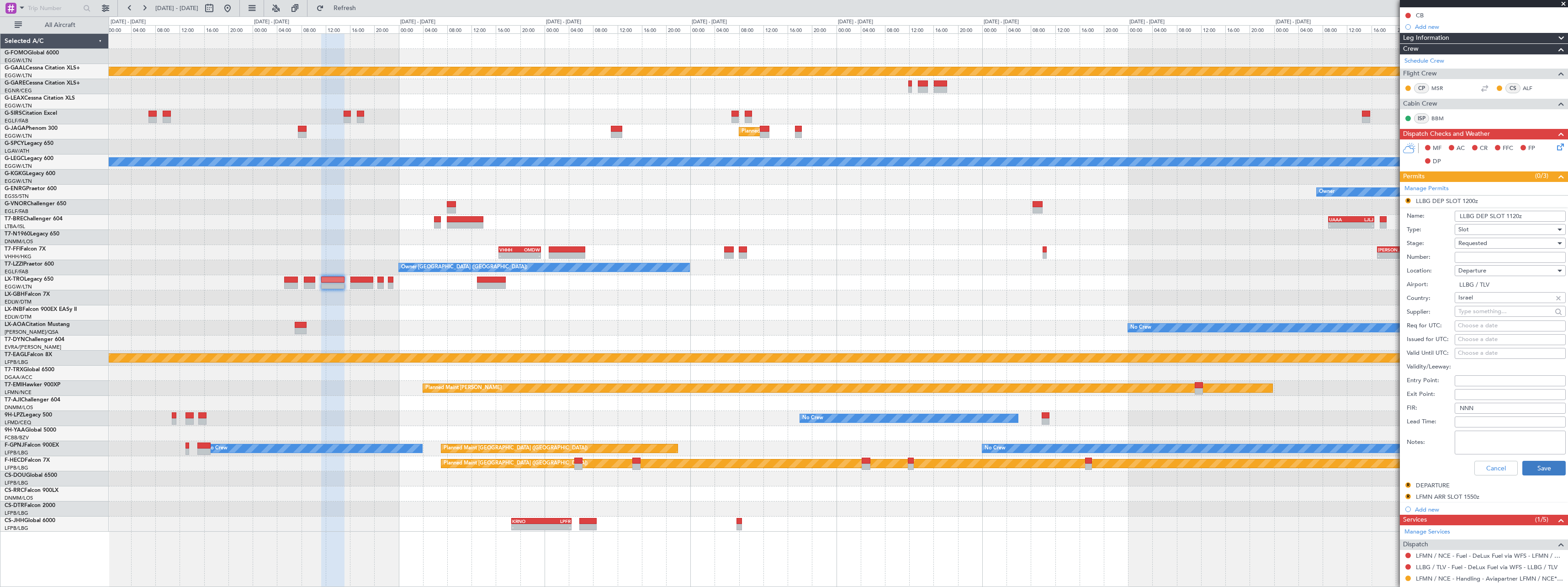
scroll to position [181, 0]
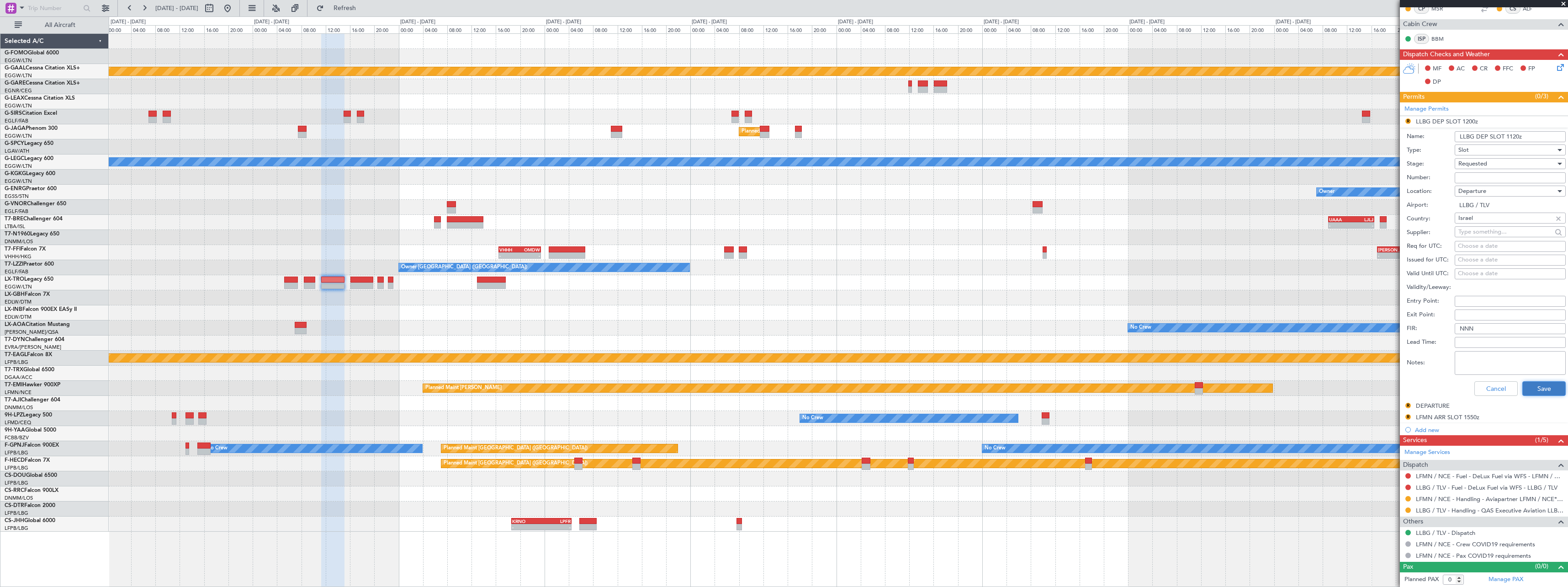
click at [1550, 393] on button "Save" at bounding box center [1544, 388] width 43 height 15
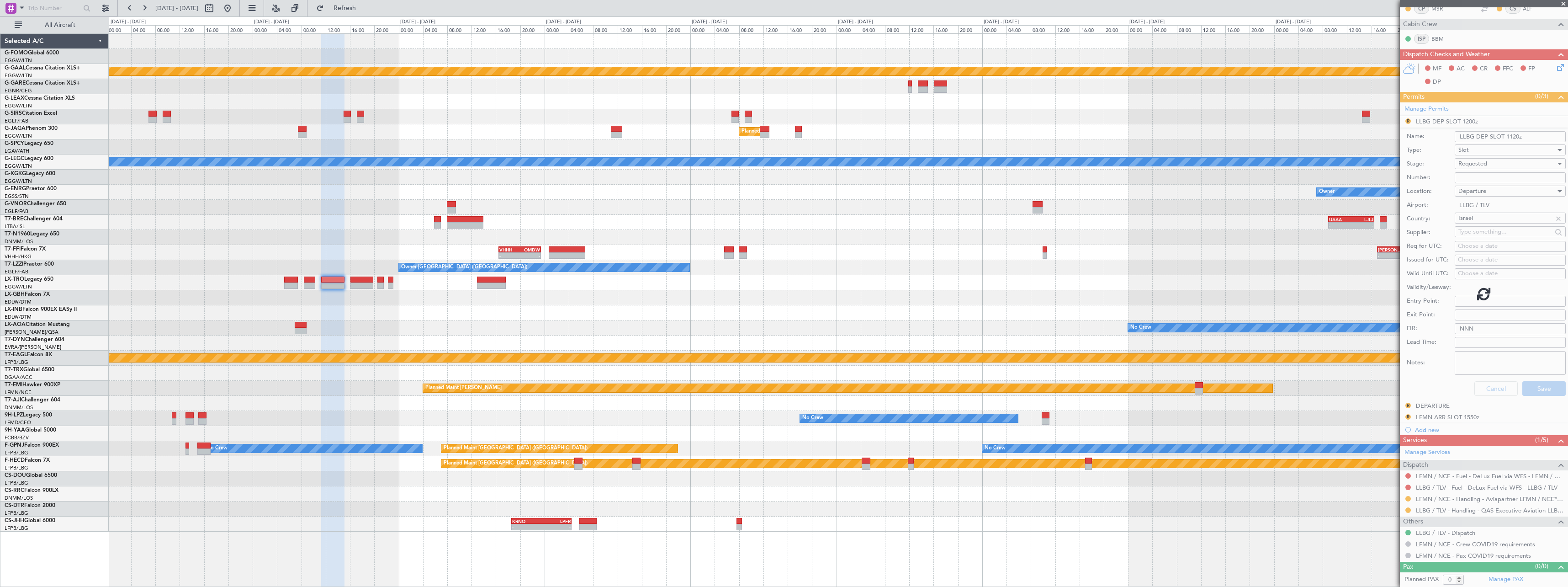
scroll to position [0, 0]
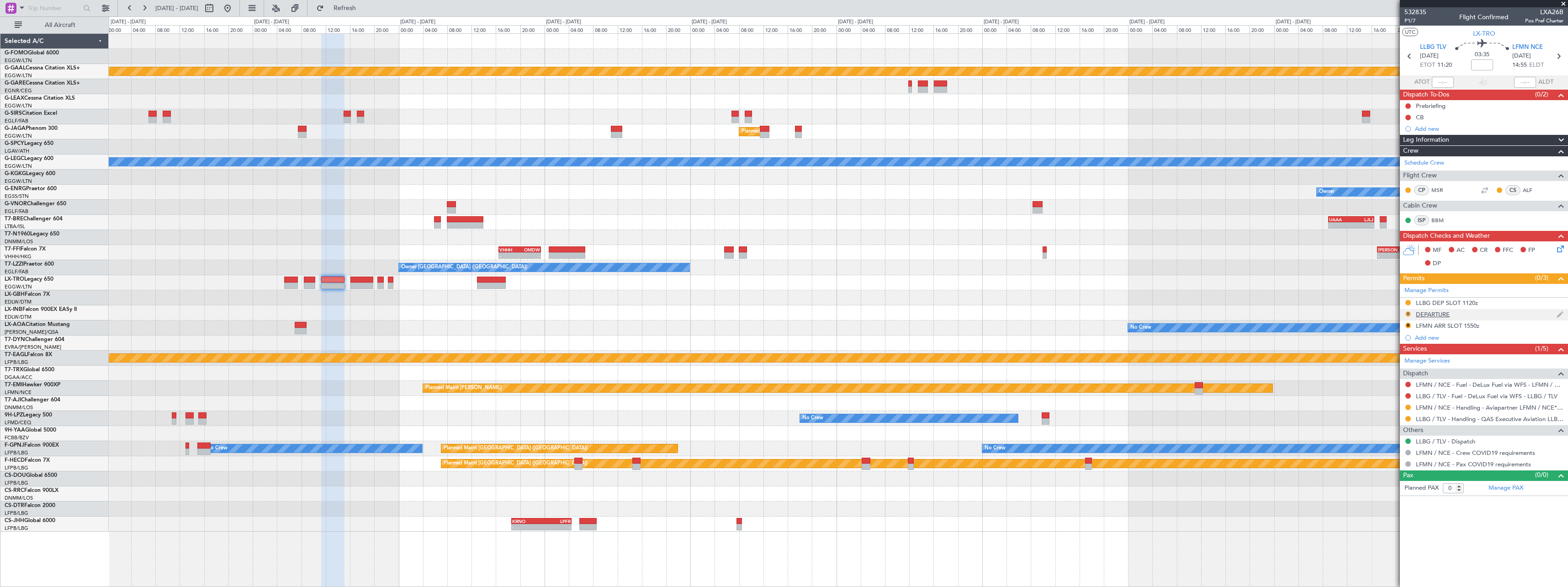
click at [1408, 313] on button "R" at bounding box center [1409, 314] width 6 height 6
click at [1393, 354] on span "Requested" at bounding box center [1382, 354] width 28 height 9
click at [1449, 327] on div "LFMN ARR SLOT 1550z" at bounding box center [1447, 325] width 63 height 8
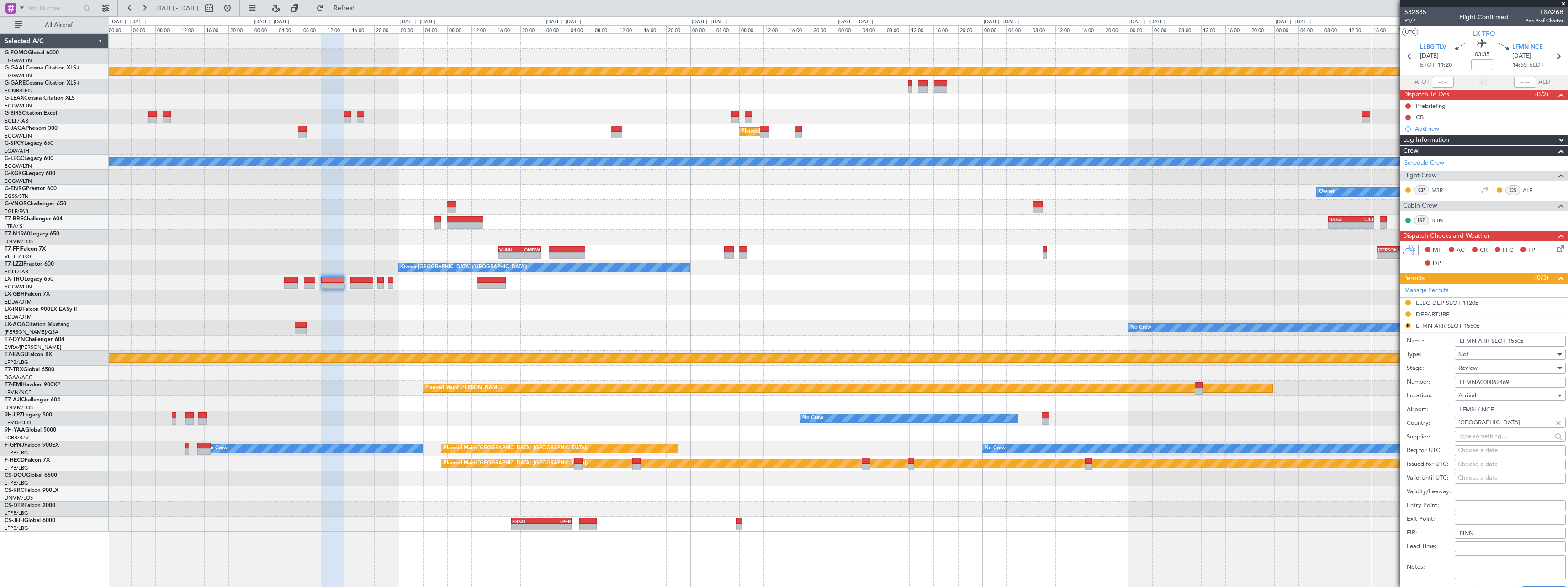
drag, startPoint x: 1520, startPoint y: 342, endPoint x: 1511, endPoint y: 341, distance: 9.1
click at [1511, 341] on input "LFMN ARR SLOT 1550z" at bounding box center [1510, 341] width 111 height 11
type input "LFMN ARR SLOT 1455z"
click at [1489, 367] on div "Review" at bounding box center [1507, 368] width 97 height 14
drag, startPoint x: 1491, startPoint y: 431, endPoint x: 1492, endPoint y: 422, distance: 9.1
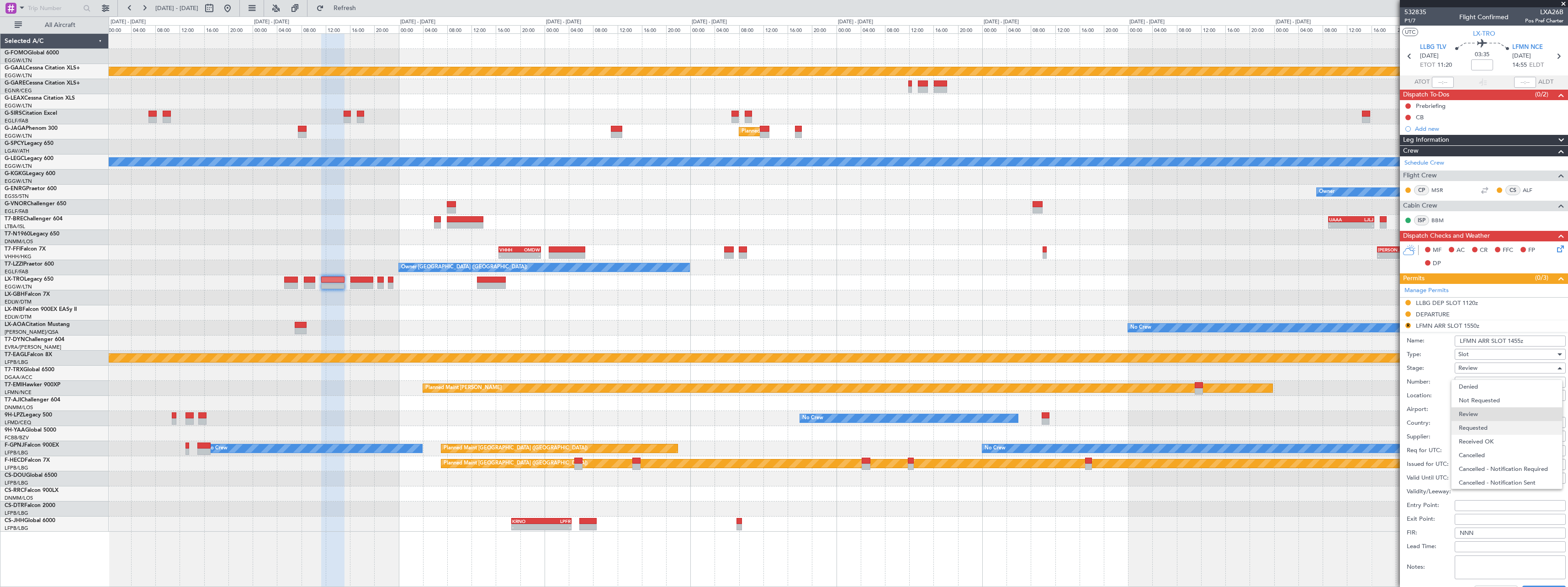
click at [1491, 429] on span "Requested" at bounding box center [1507, 428] width 96 height 14
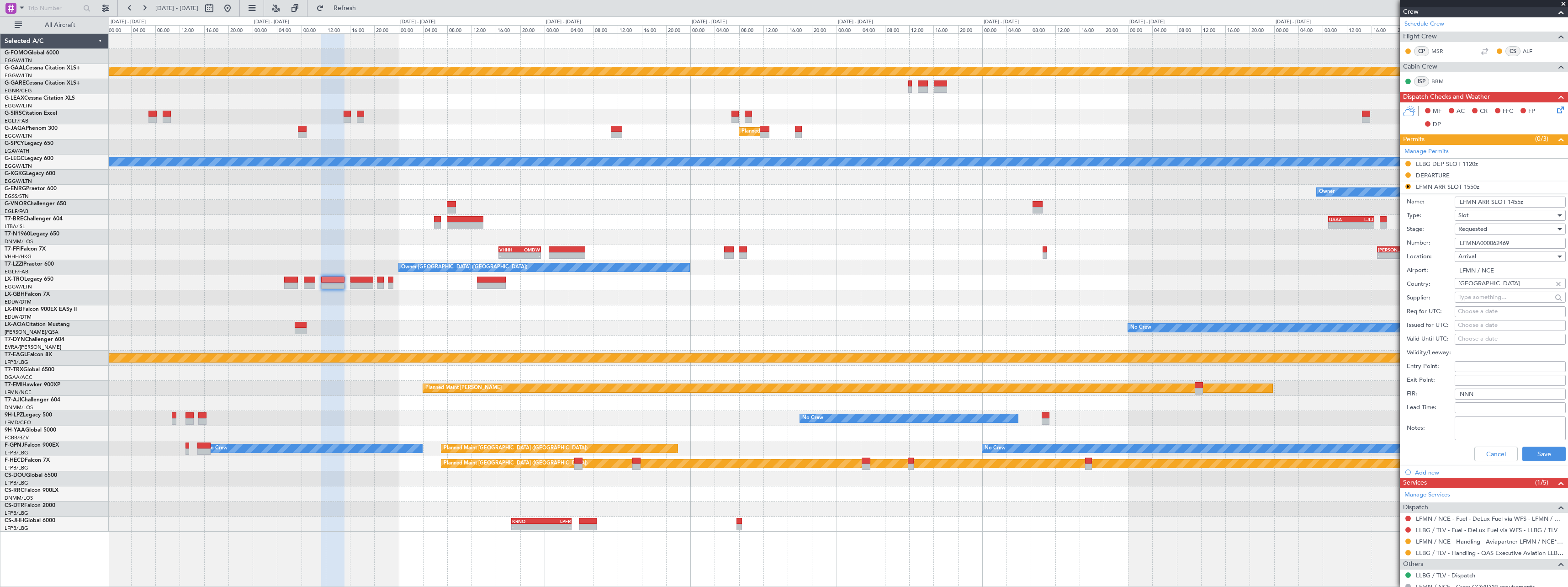
scroll to position [181, 0]
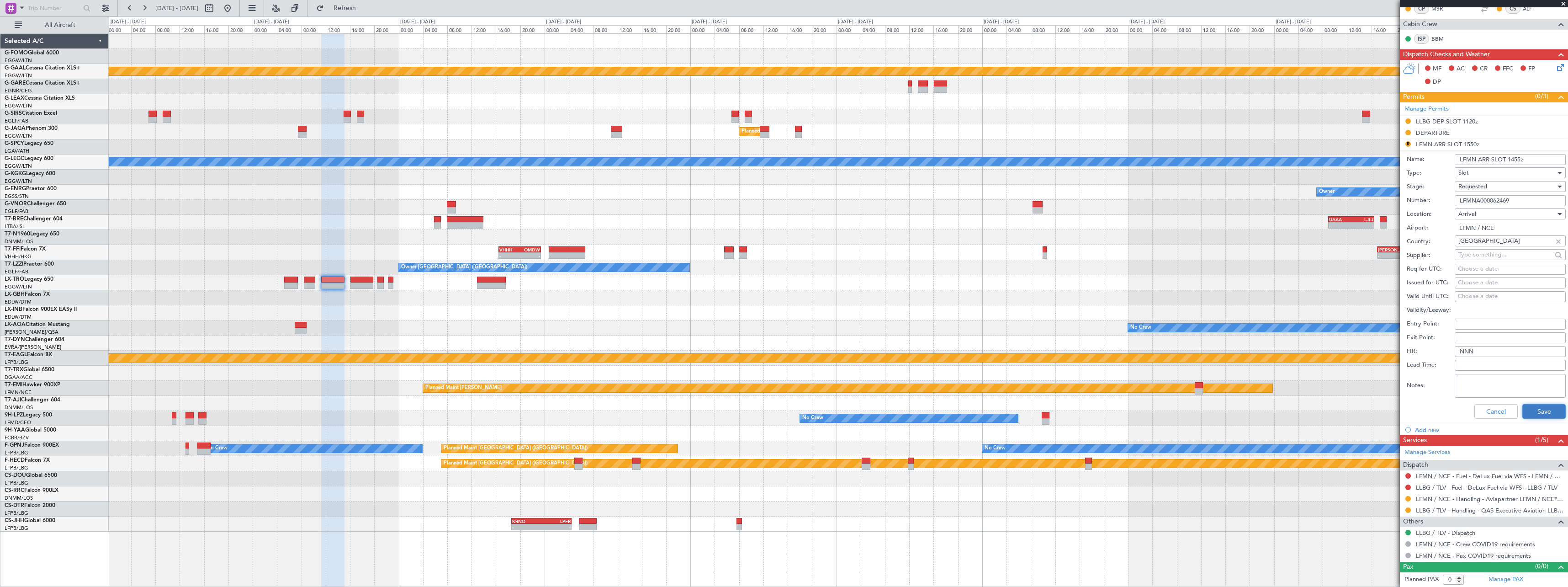
click at [1543, 411] on button "Save" at bounding box center [1544, 411] width 43 height 15
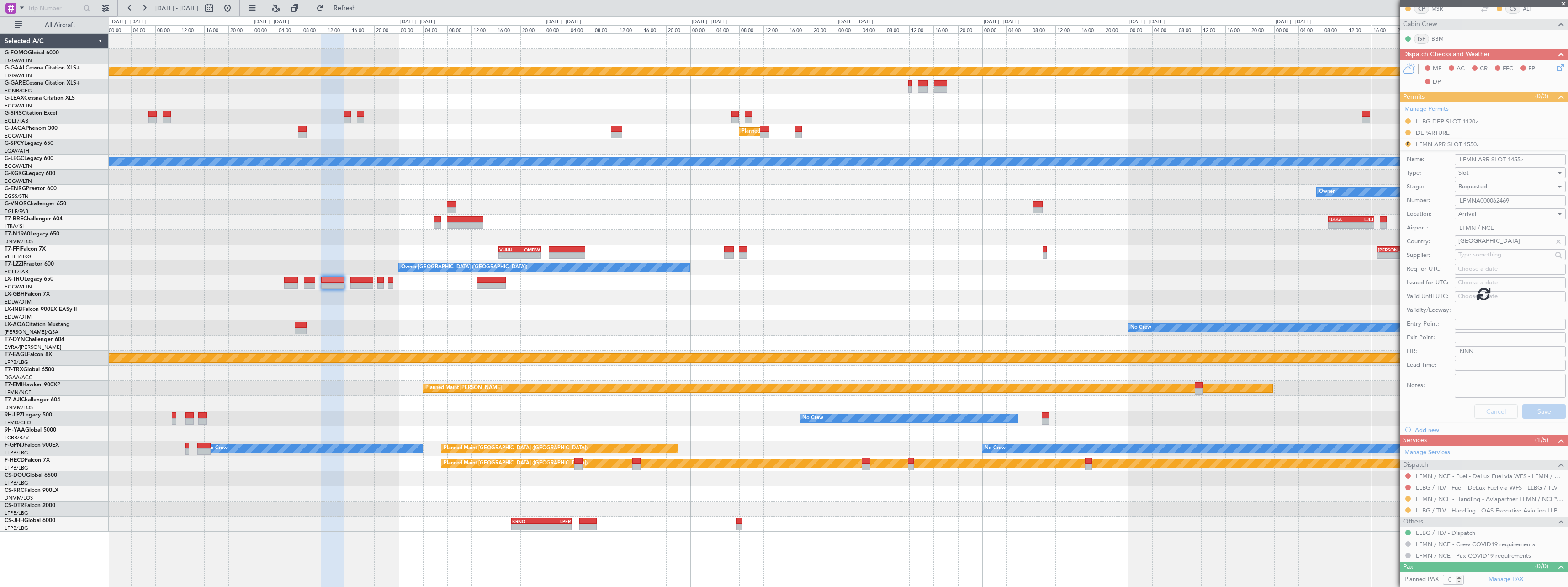
scroll to position [0, 0]
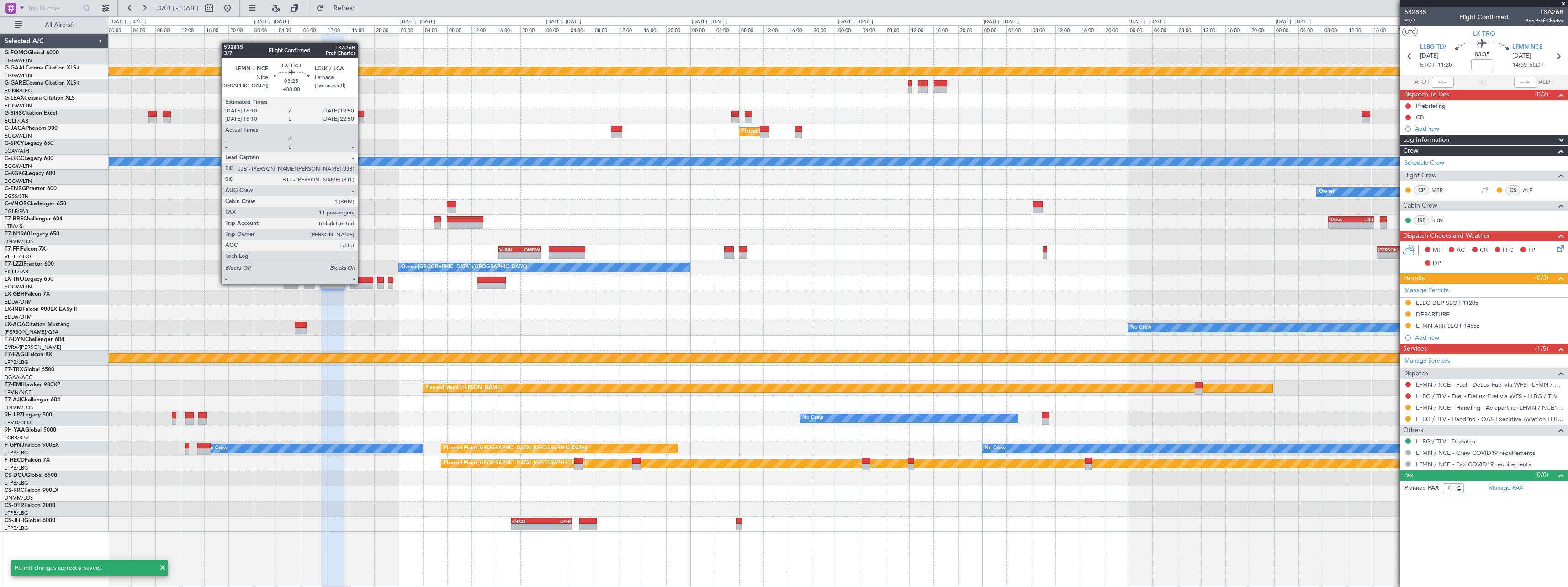
click at [362, 283] on div at bounding box center [361, 285] width 22 height 6
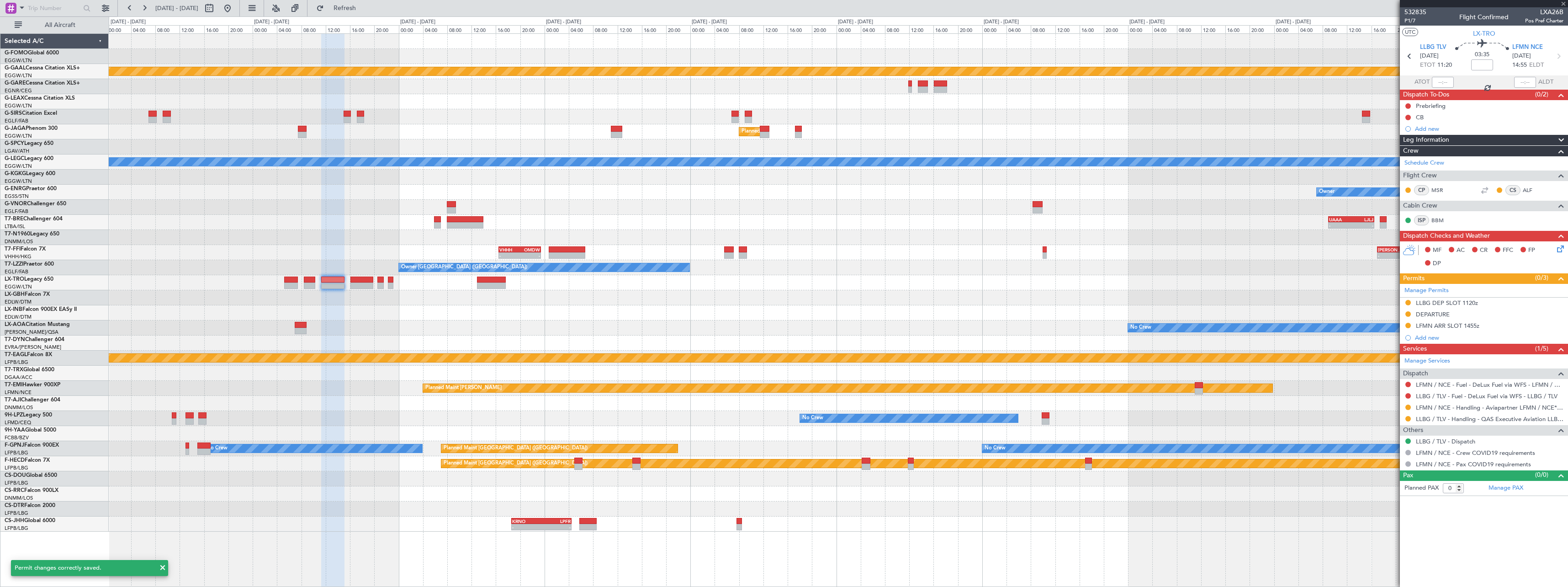
type input "11"
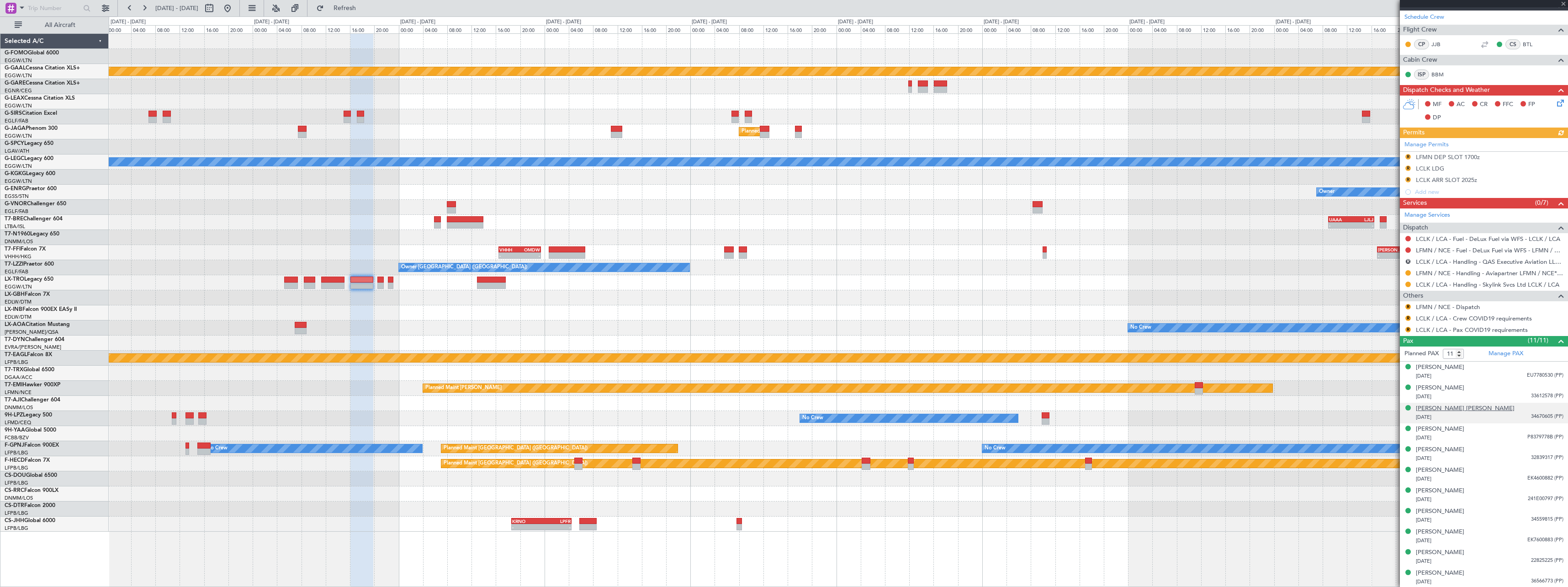
scroll to position [158, 0]
click at [1409, 305] on button "R" at bounding box center [1409, 307] width 6 height 6
click at [1387, 413] on span "Confirmed" at bounding box center [1382, 415] width 28 height 9
click at [1410, 317] on button "R" at bounding box center [1409, 318] width 6 height 6
click at [1378, 331] on span "Not Required" at bounding box center [1386, 330] width 36 height 9
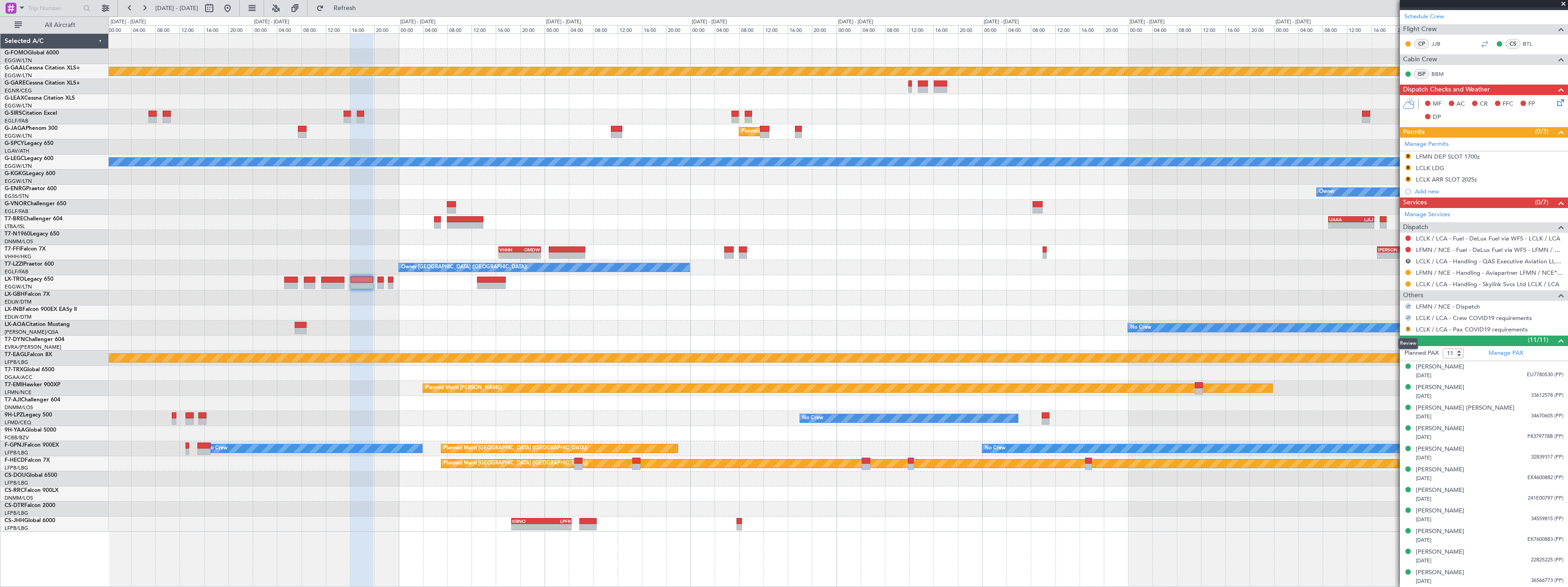
click at [1407, 330] on button "R" at bounding box center [1409, 329] width 6 height 6
click at [1394, 339] on span "Not Required" at bounding box center [1386, 342] width 36 height 9
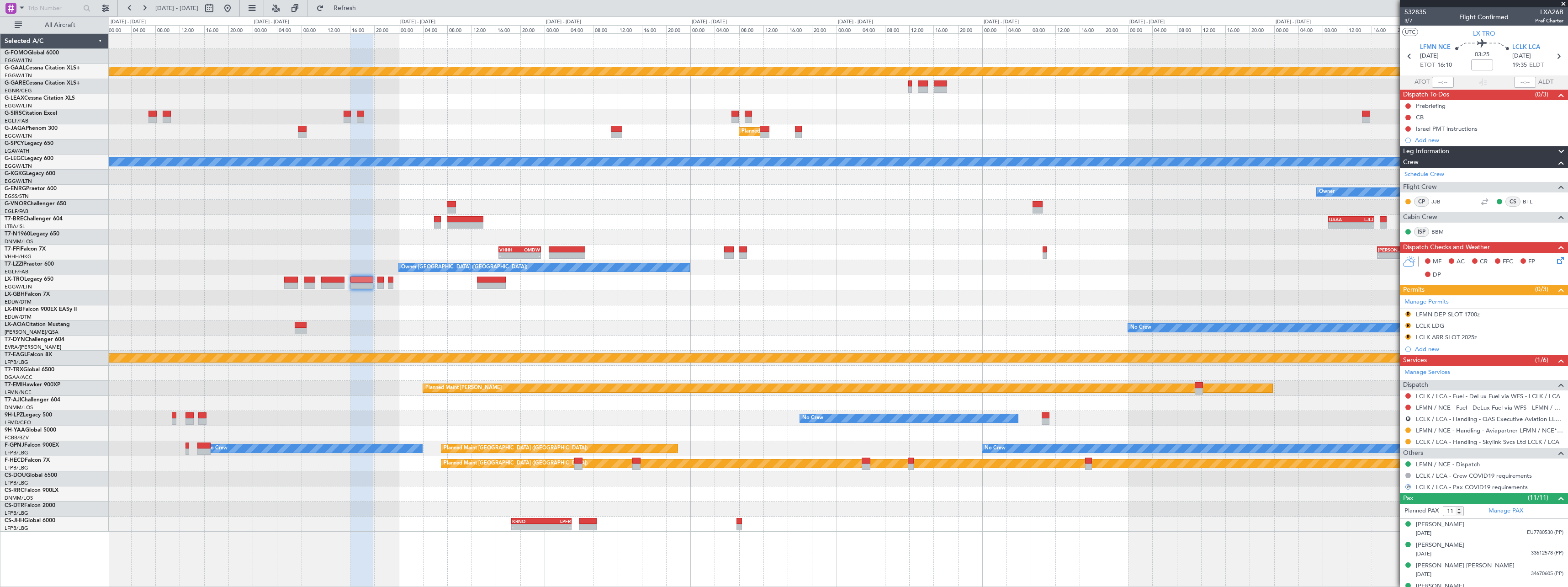
drag, startPoint x: 1438, startPoint y: 317, endPoint x: 1466, endPoint y: 318, distance: 28.0
click at [1438, 317] on div "LFMN DEP SLOT 1700z" at bounding box center [1448, 314] width 64 height 8
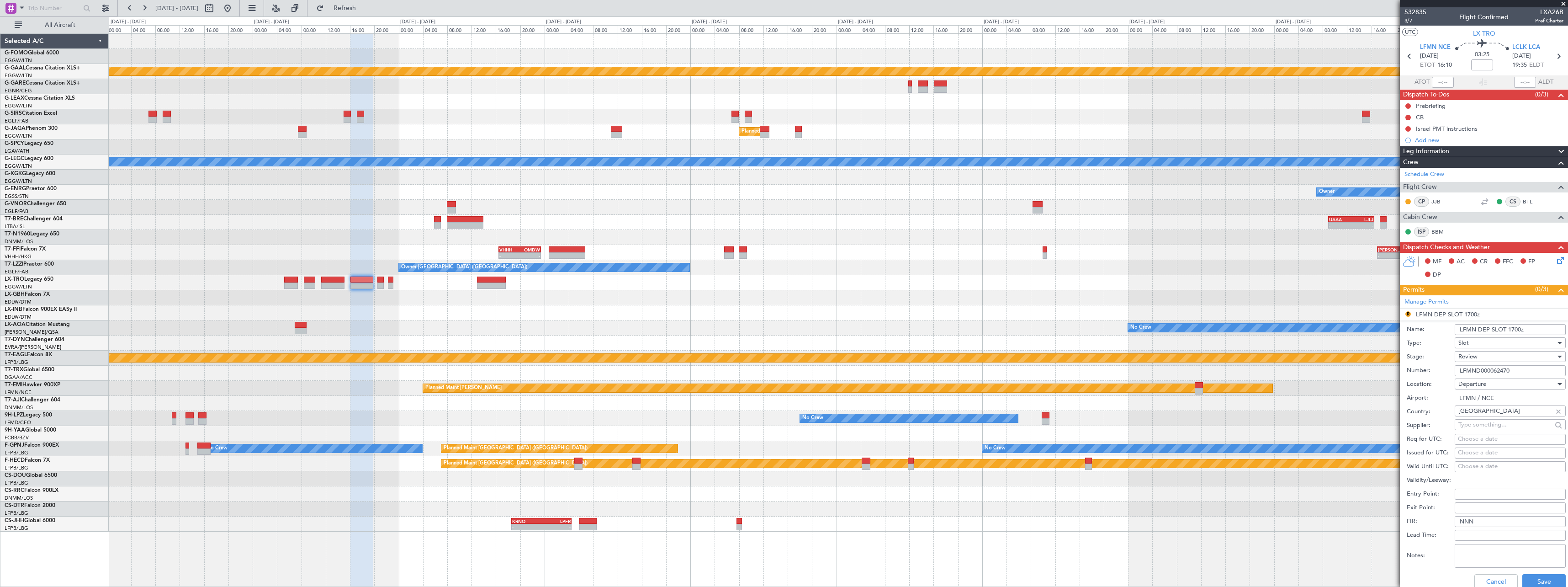
click at [1513, 329] on input "LFMN DEP SLOT 1700z" at bounding box center [1510, 329] width 111 height 11
type input "LFMN DEP SLOT 1600z"
click at [1495, 354] on div "Review" at bounding box center [1507, 356] width 97 height 14
click at [1491, 418] on span "Requested" at bounding box center [1507, 416] width 96 height 14
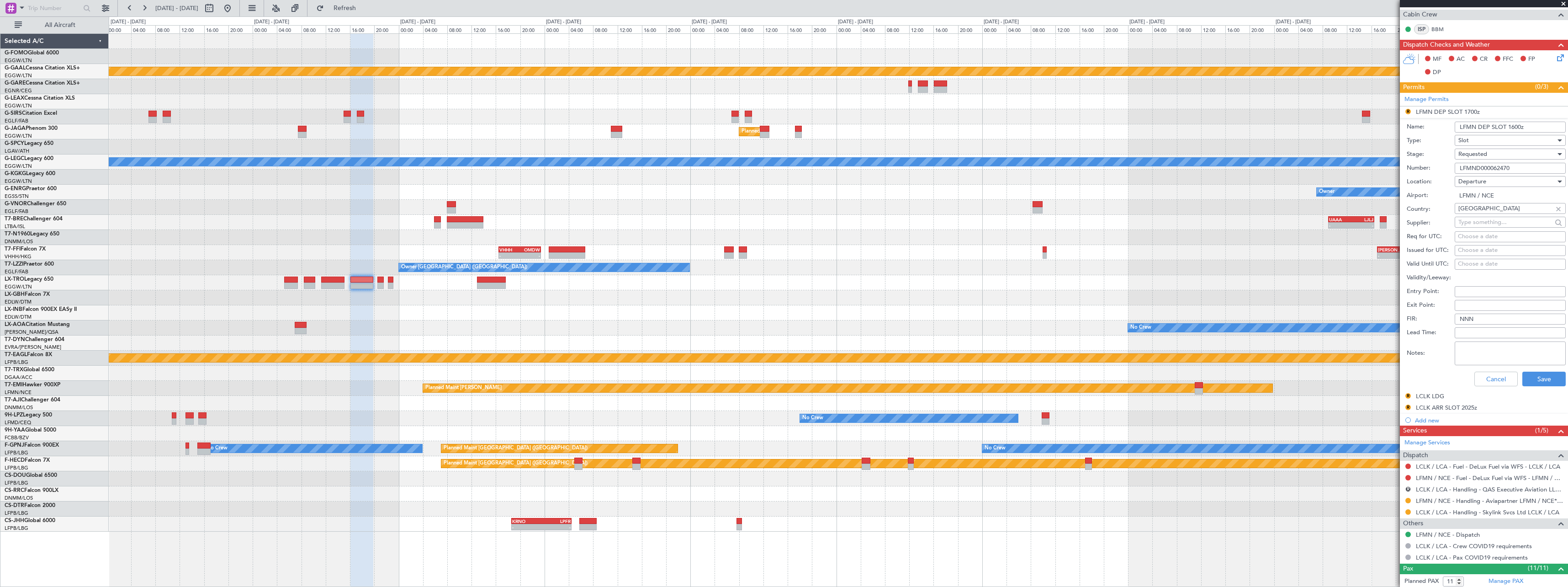
scroll to position [275, 0]
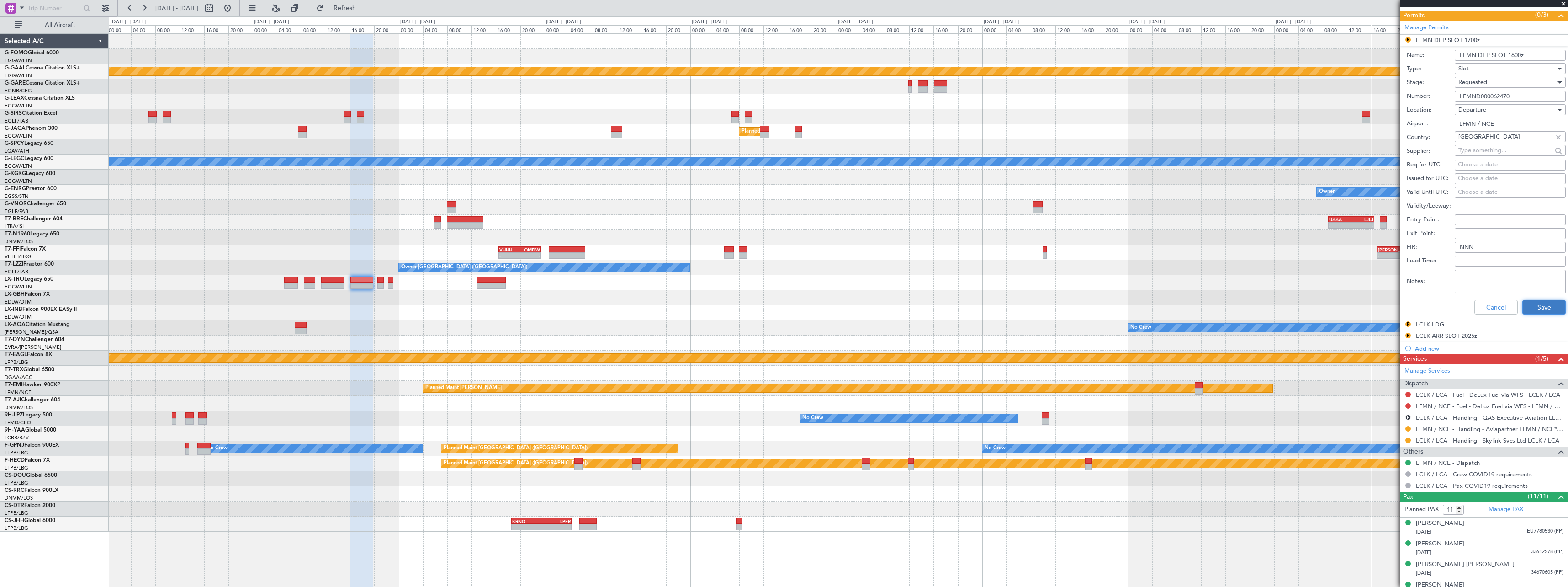
click at [1547, 307] on button "Save" at bounding box center [1544, 307] width 43 height 15
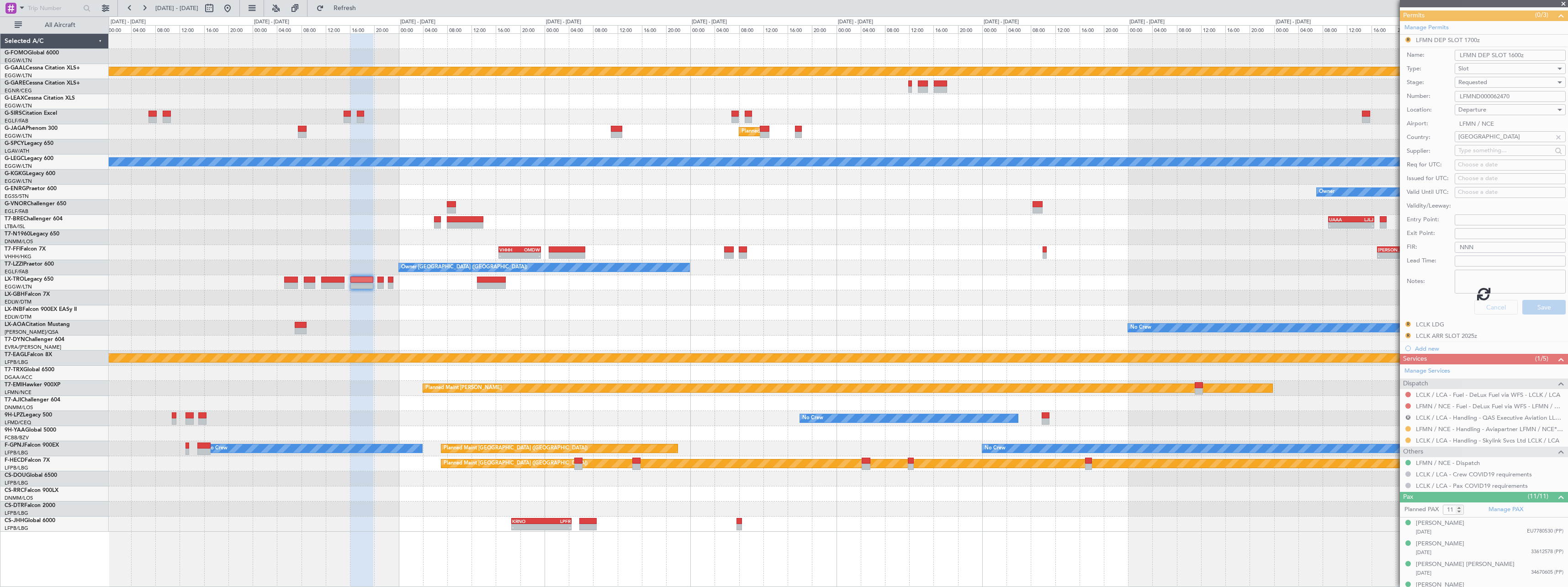
scroll to position [158, 0]
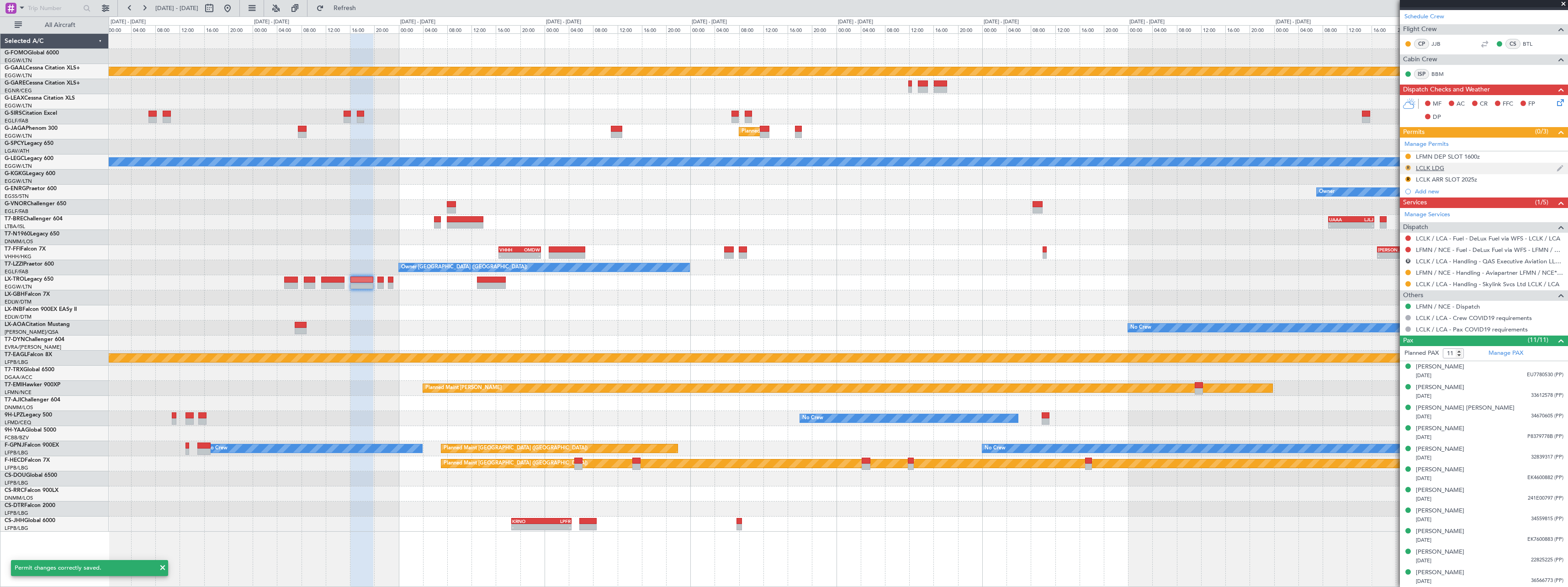
click at [1409, 169] on button "R" at bounding box center [1409, 168] width 6 height 6
click at [1400, 208] on li "Requested" at bounding box center [1408, 208] width 105 height 14
click at [1434, 180] on div "LCLK ARR SLOT 2025z" at bounding box center [1446, 179] width 61 height 8
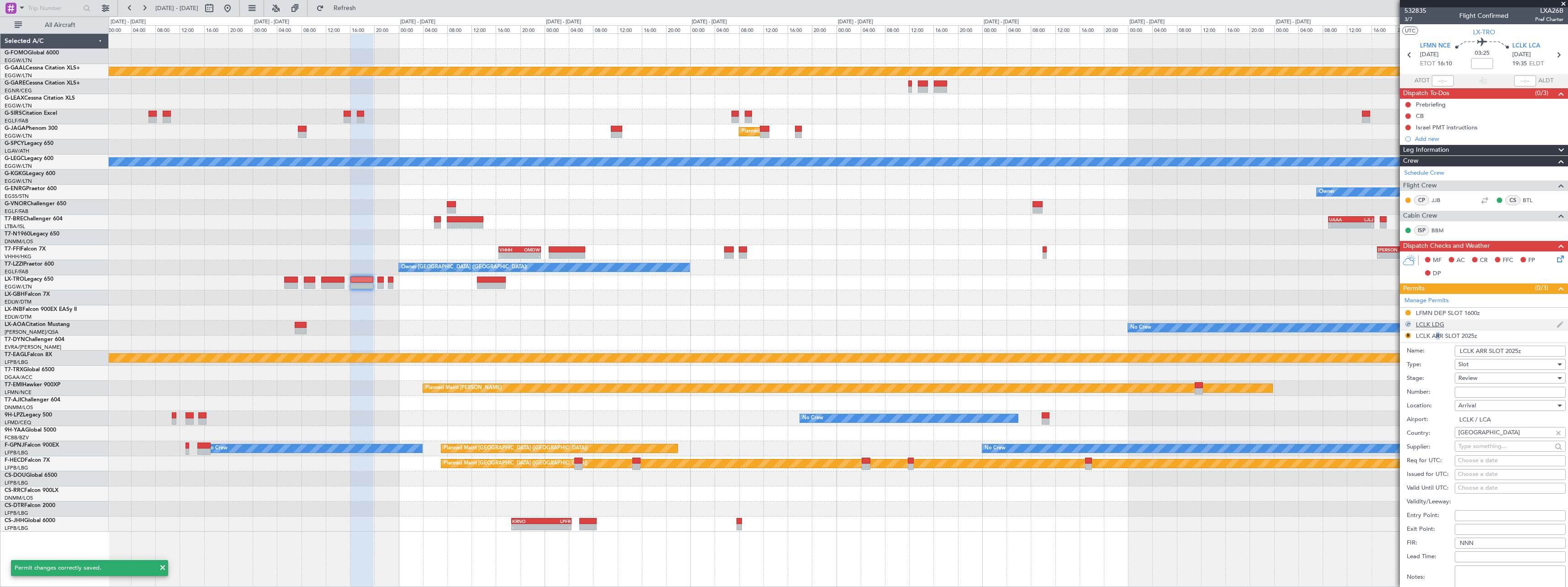
scroll to position [0, 0]
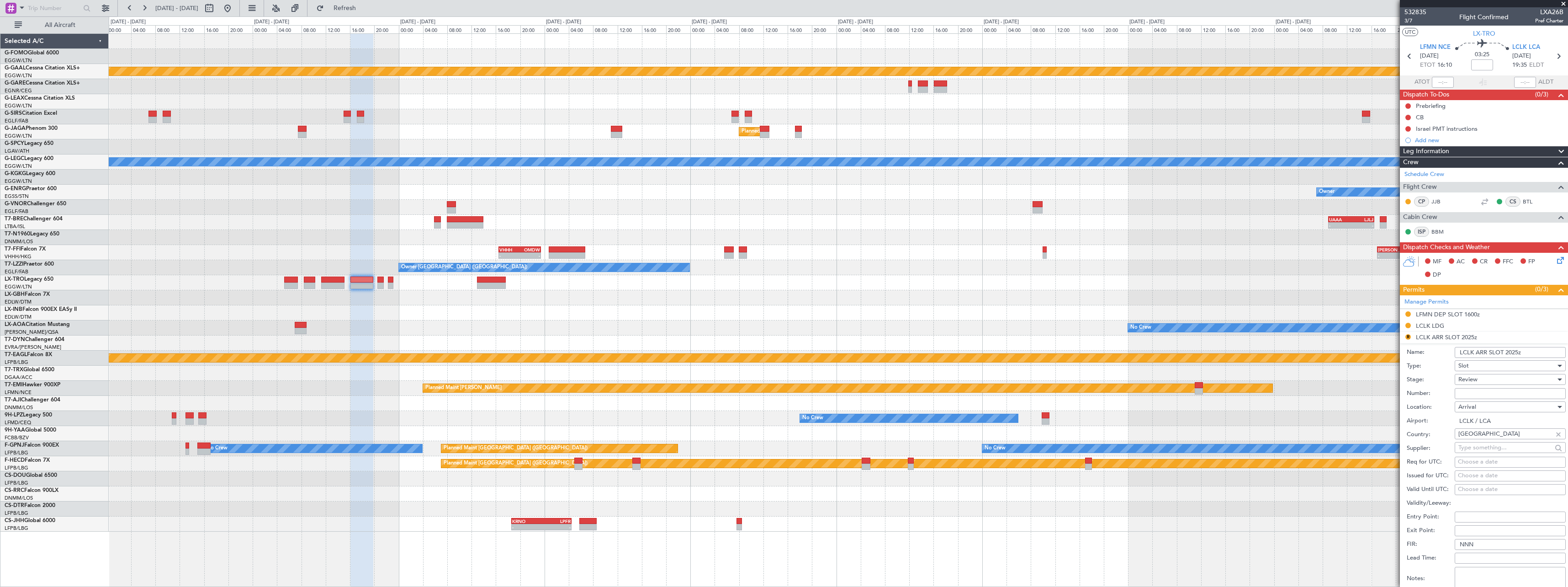
drag, startPoint x: 1518, startPoint y: 352, endPoint x: 1504, endPoint y: 356, distance: 14.6
click at [1505, 356] on input "LCLK ARR SLOT 2025z" at bounding box center [1510, 352] width 111 height 11
type input "LCLK ARR SLOT 1935z"
click at [1508, 381] on div "Review" at bounding box center [1507, 379] width 97 height 14
click at [1482, 443] on span "Requested" at bounding box center [1507, 439] width 96 height 14
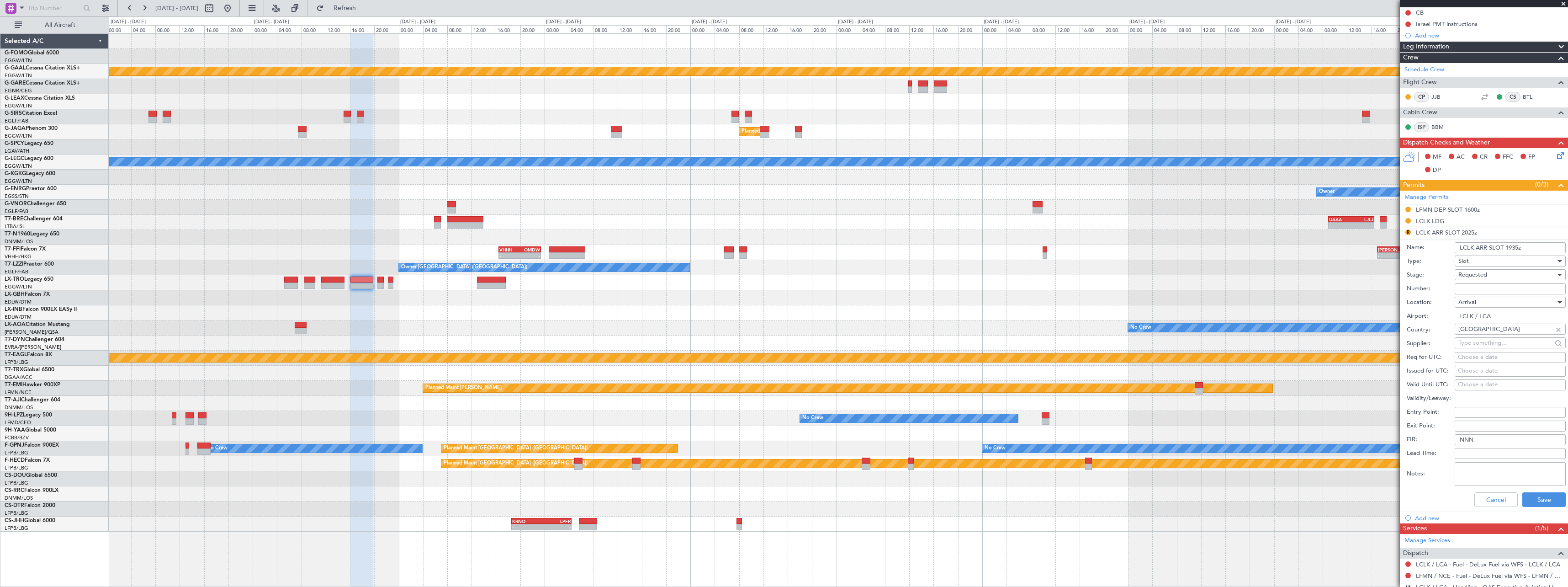
scroll to position [183, 0]
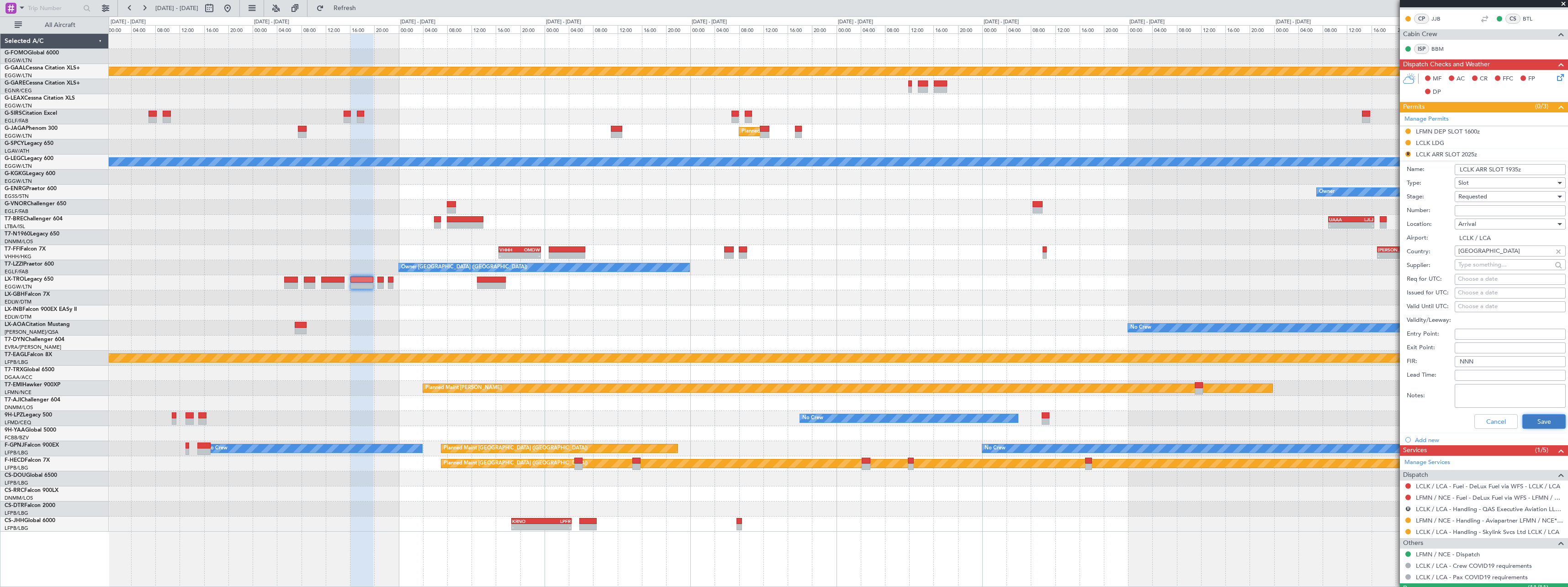
click at [1547, 420] on button "Save" at bounding box center [1544, 421] width 43 height 15
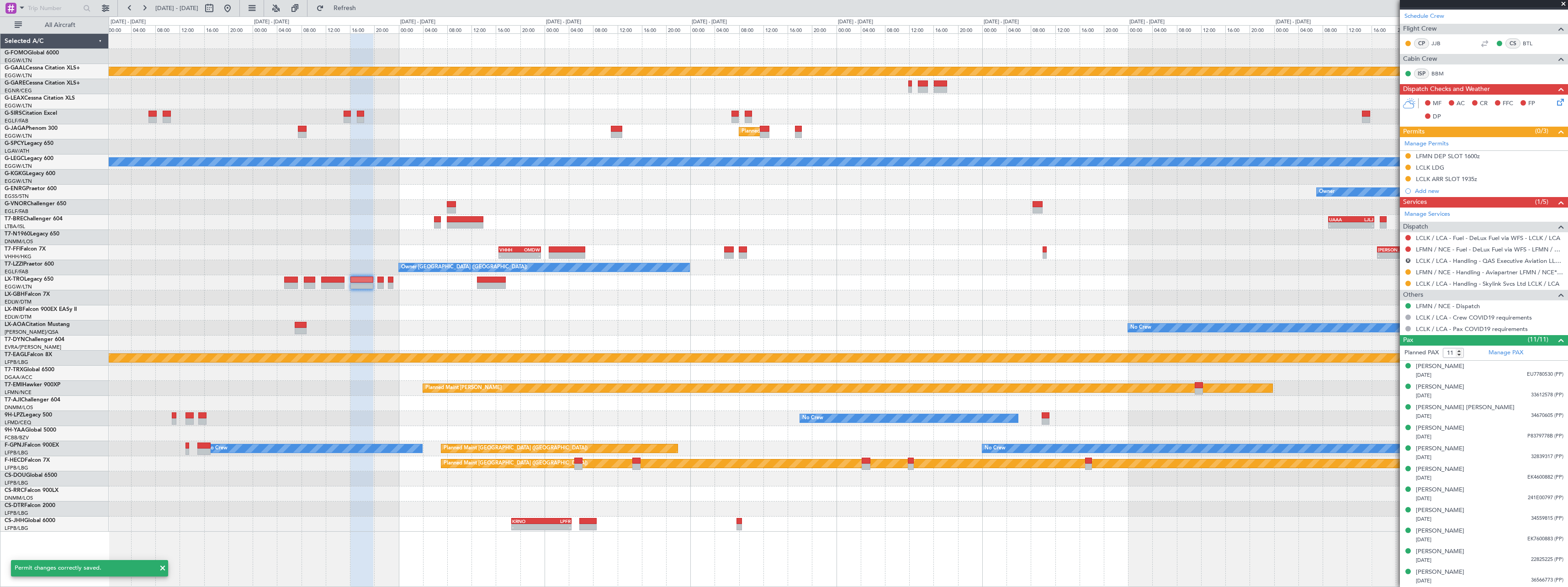
scroll to position [158, 0]
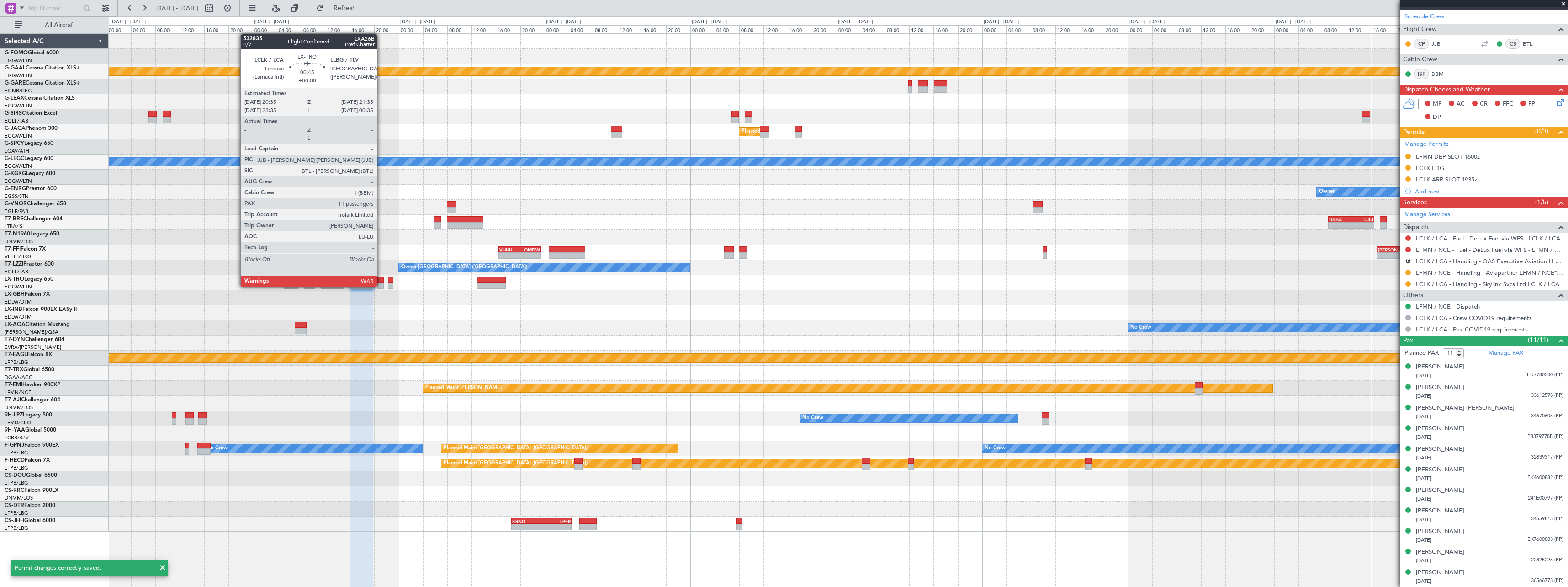
click at [382, 286] on div at bounding box center [380, 285] width 6 height 6
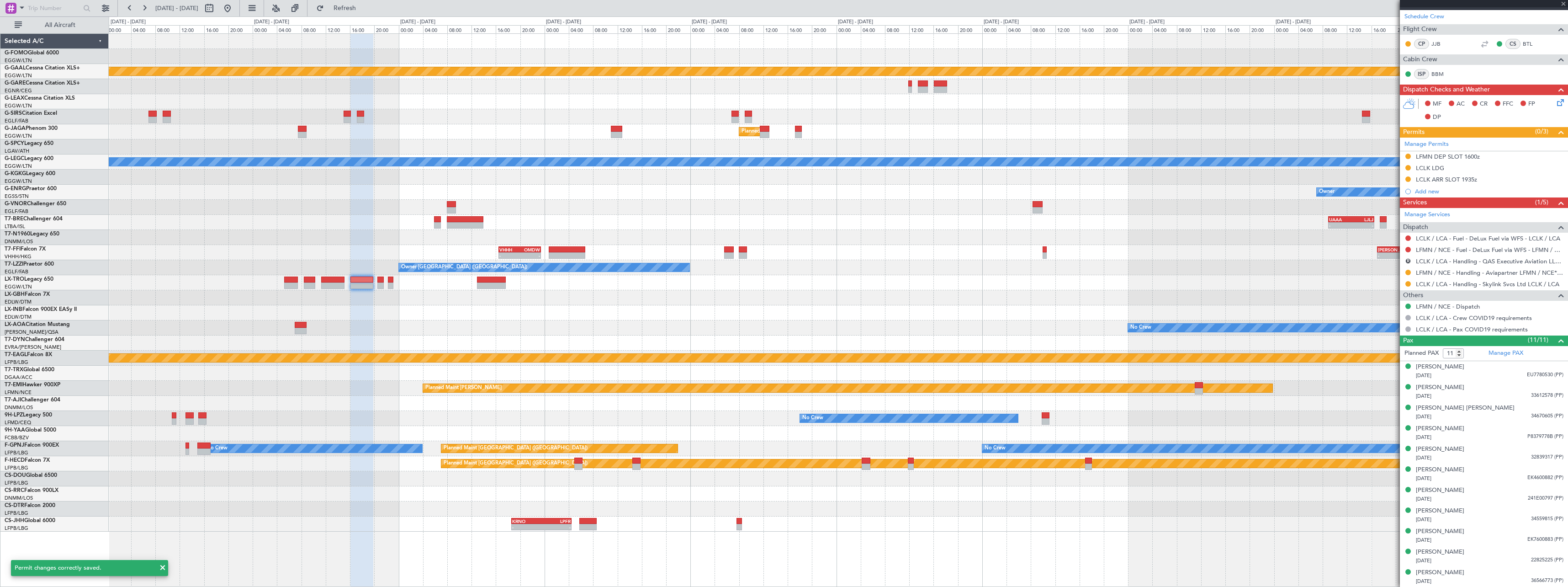
scroll to position [0, 0]
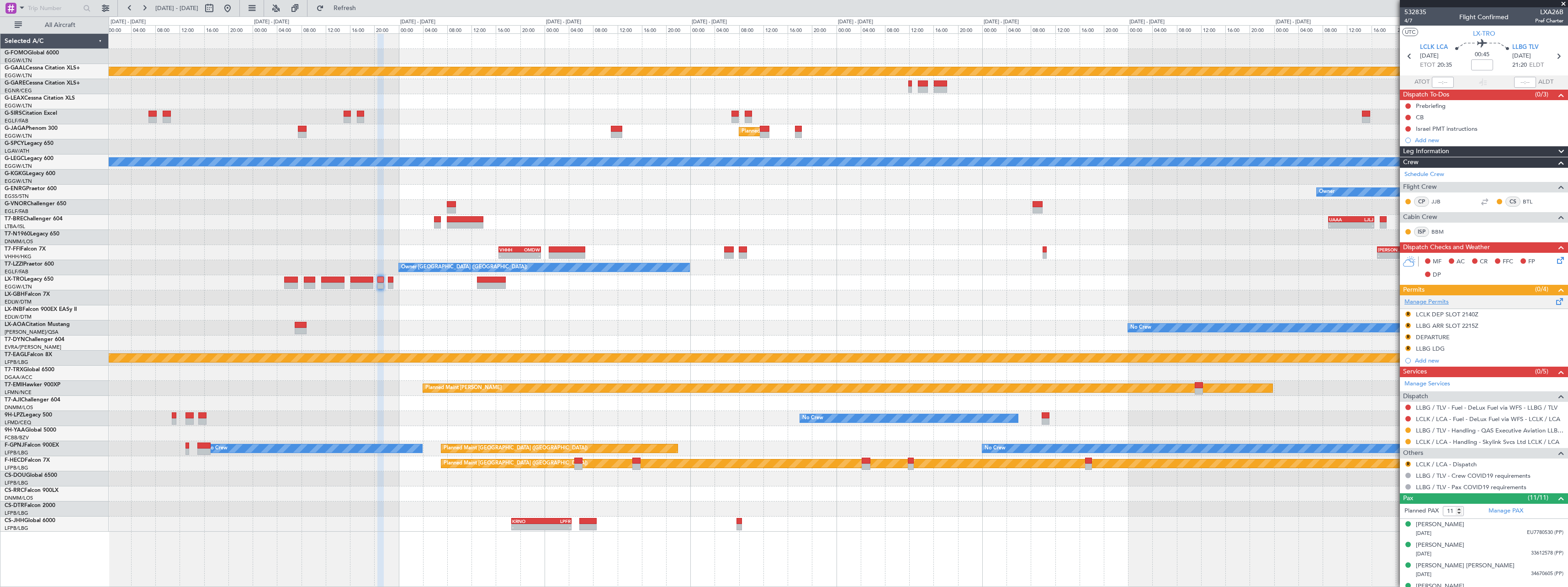
click at [1421, 300] on link "Manage Permits" at bounding box center [1426, 302] width 44 height 9
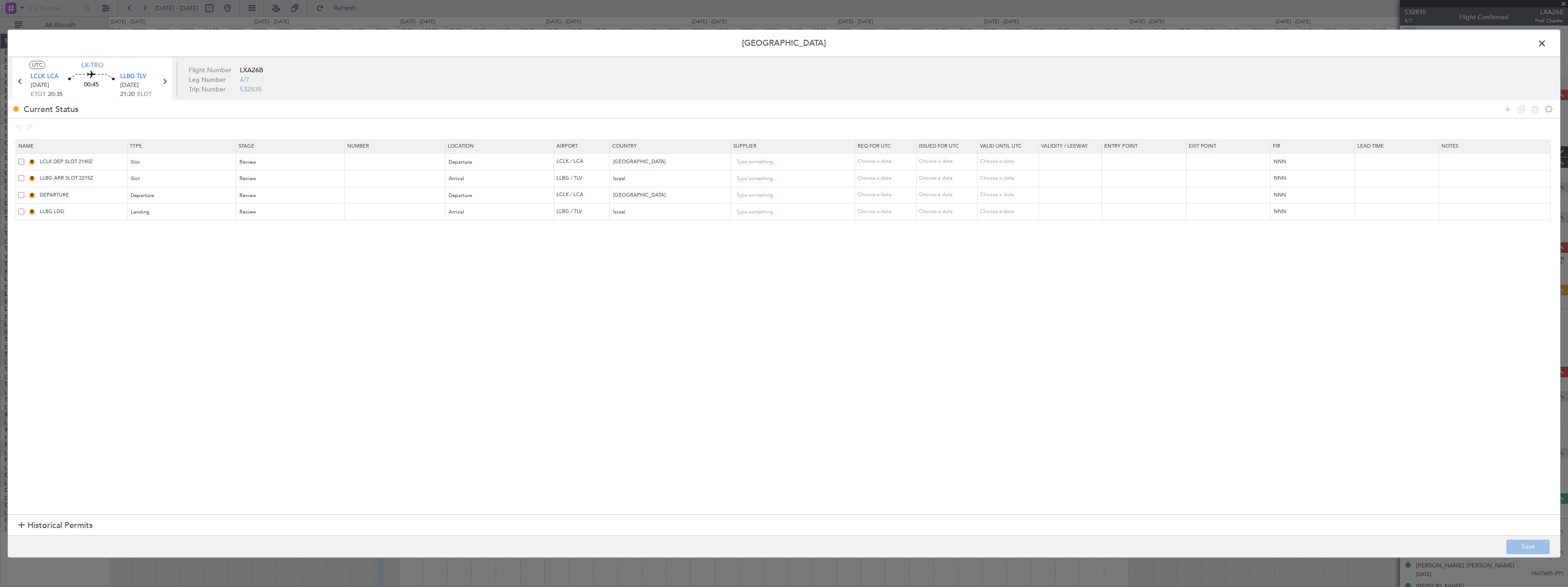
click at [23, 161] on span at bounding box center [21, 162] width 6 height 6
click at [25, 159] on input "checkbox" at bounding box center [25, 159] width 0 height 0
click at [1533, 107] on icon at bounding box center [1535, 109] width 11 height 11
type input "LLBG ARR SLOT 2215Z"
type input "Israel"
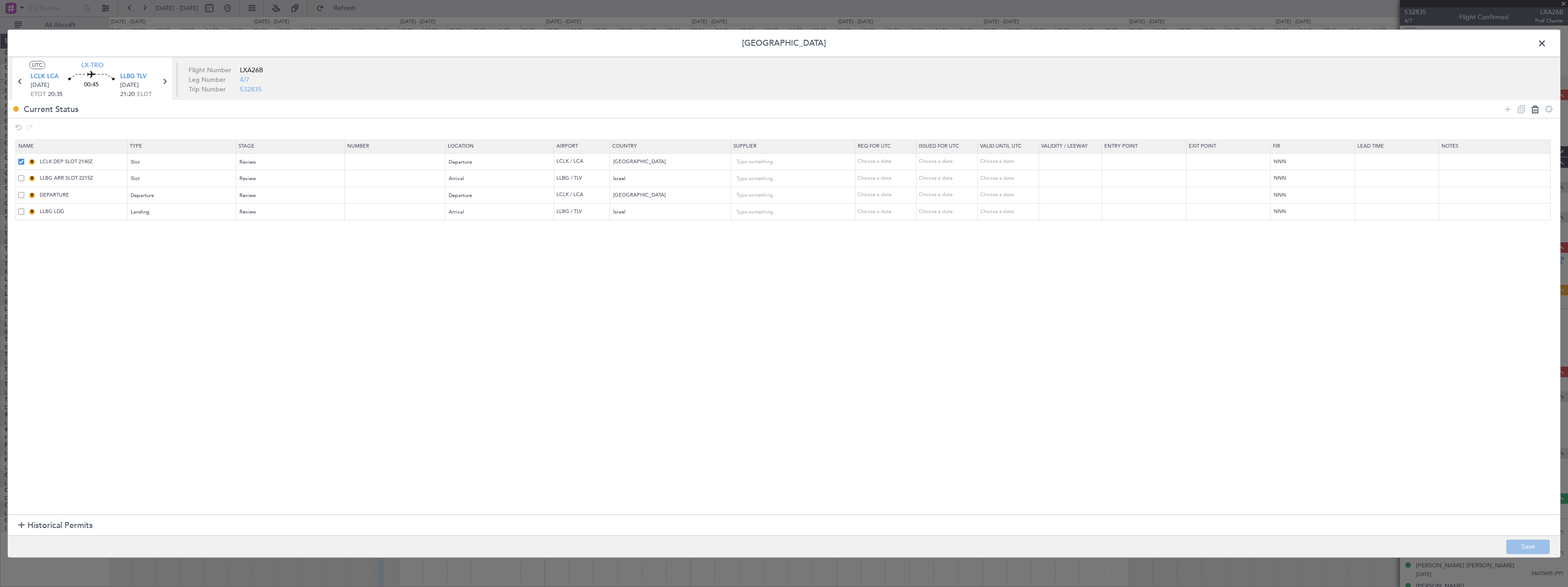
type input "DEPARTURE"
type input "Cyprus"
type input "LLBG LDG"
type input "Israel"
click at [1530, 539] on footer "Save" at bounding box center [784, 546] width 1552 height 22
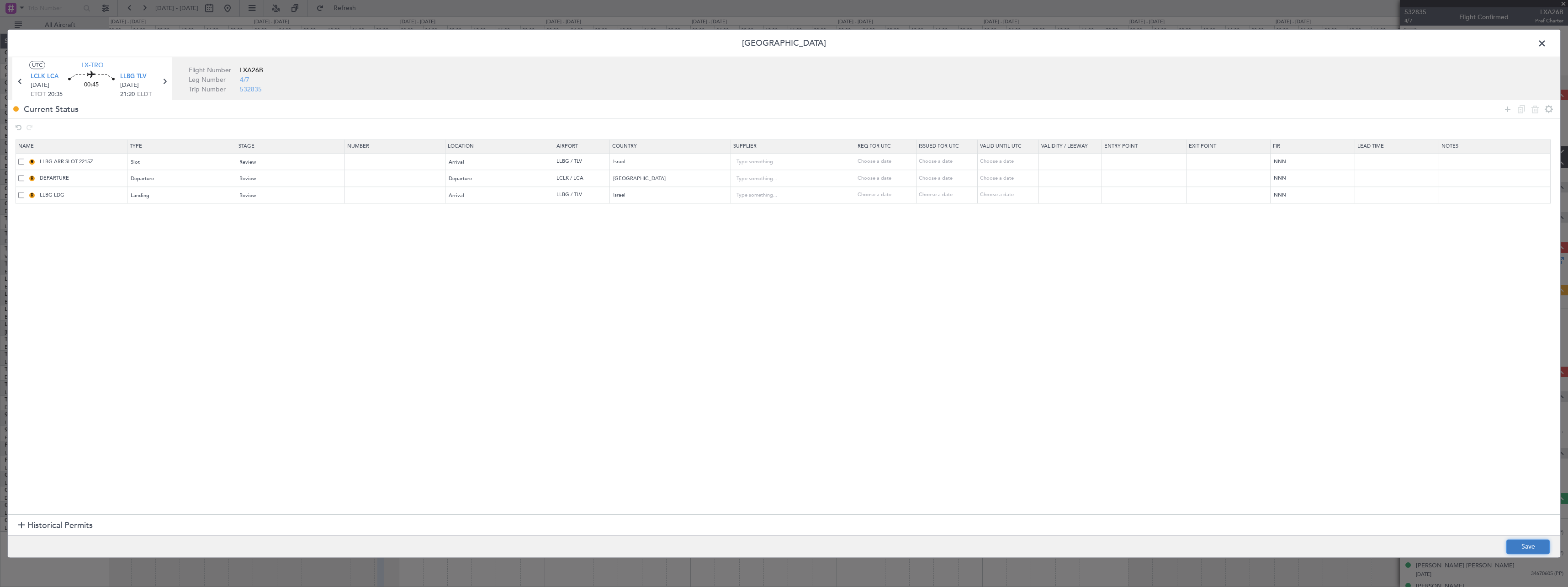
click at [1537, 543] on button "Save" at bounding box center [1528, 546] width 43 height 15
click at [1547, 41] on span at bounding box center [1547, 46] width 0 height 18
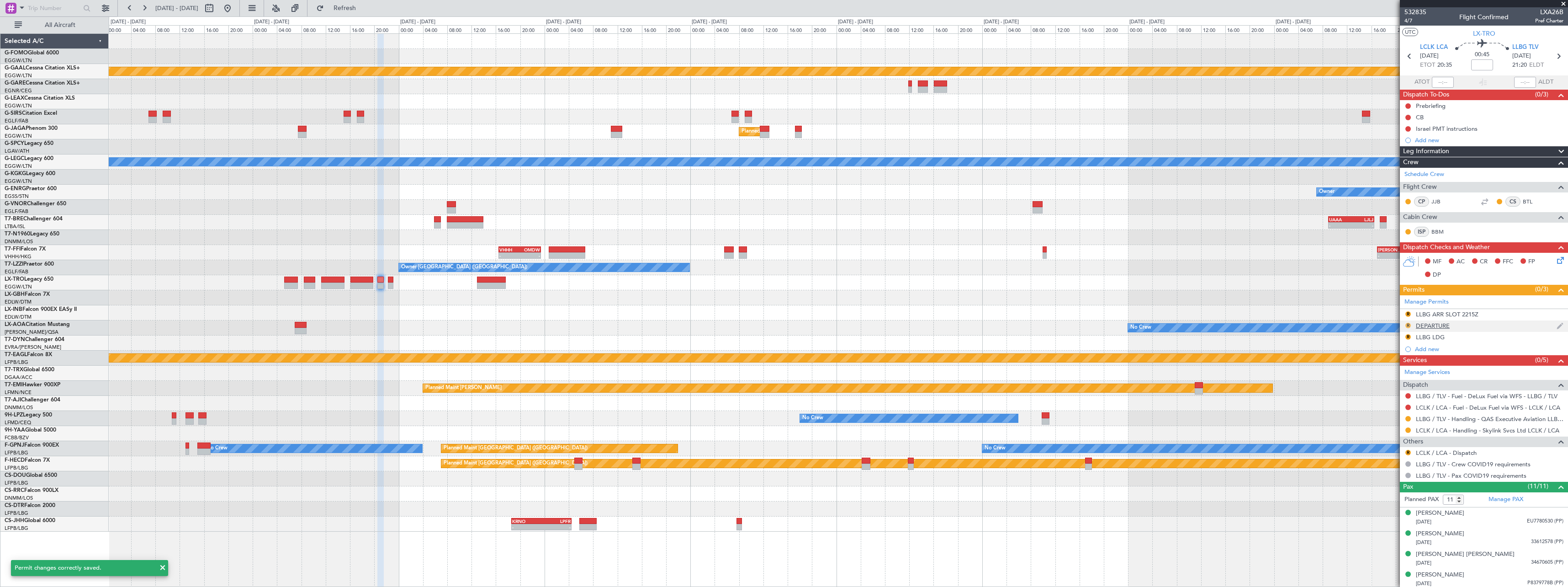
click at [1408, 327] on button "R" at bounding box center [1409, 326] width 6 height 6
click at [1400, 364] on li "Requested" at bounding box center [1408, 365] width 105 height 14
click at [1467, 313] on div "LLBG ARR SLOT 2215Z" at bounding box center [1447, 314] width 63 height 8
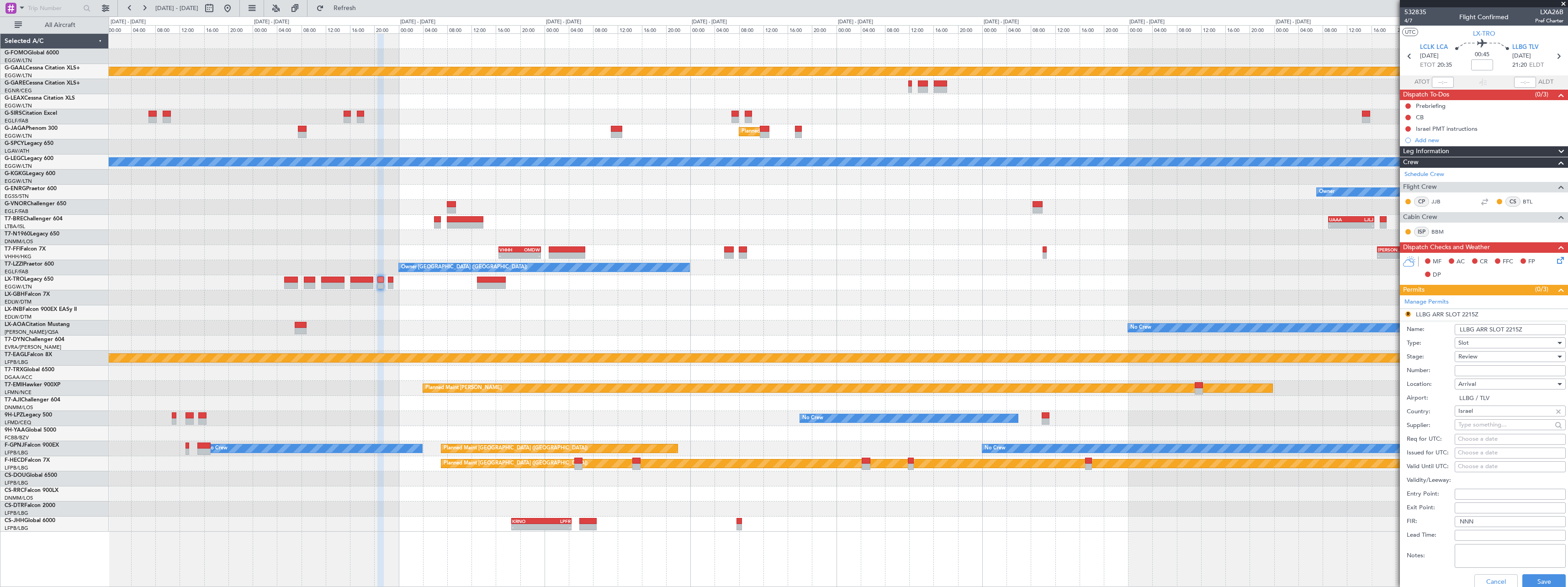
drag, startPoint x: 1518, startPoint y: 329, endPoint x: 1510, endPoint y: 329, distance: 8.0
click at [1510, 329] on input "LLBG ARR SLOT 2215Z" at bounding box center [1510, 329] width 111 height 11
type input "LLBG ARR SLOT 2035Z"
click at [1478, 356] on div "Review" at bounding box center [1507, 356] width 97 height 14
click at [1485, 416] on span "Requested" at bounding box center [1507, 416] width 96 height 14
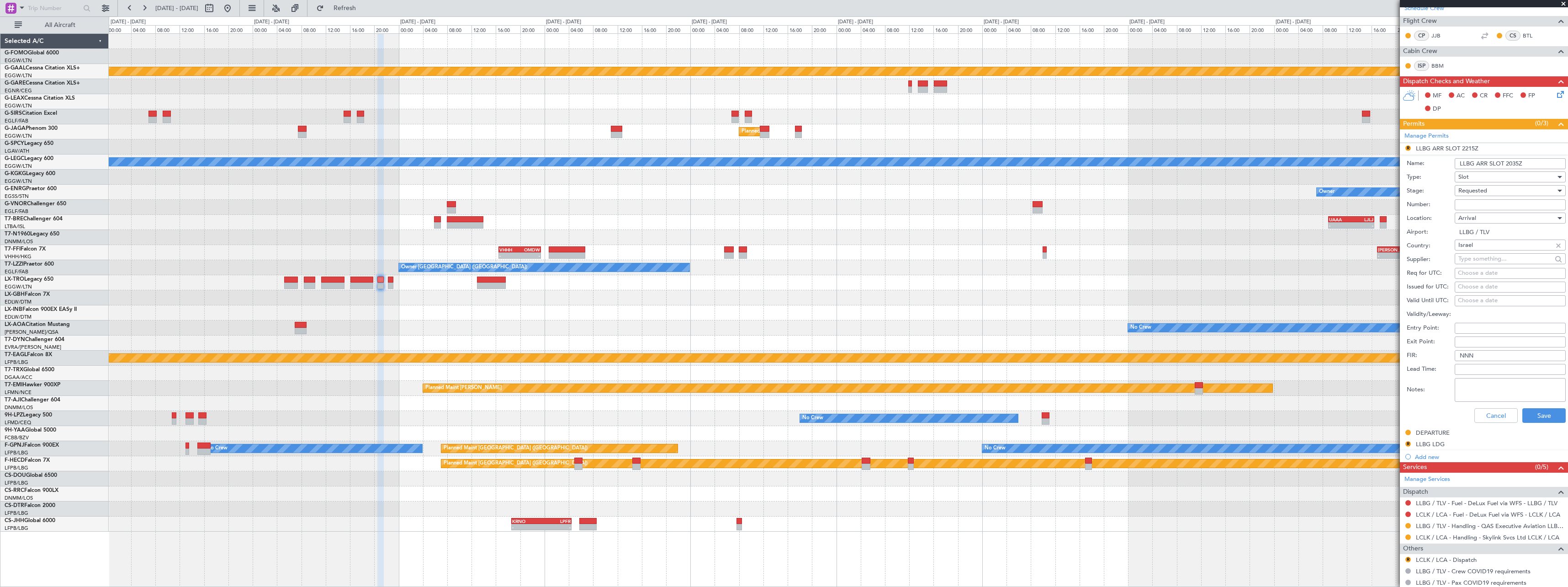
scroll to position [228, 0]
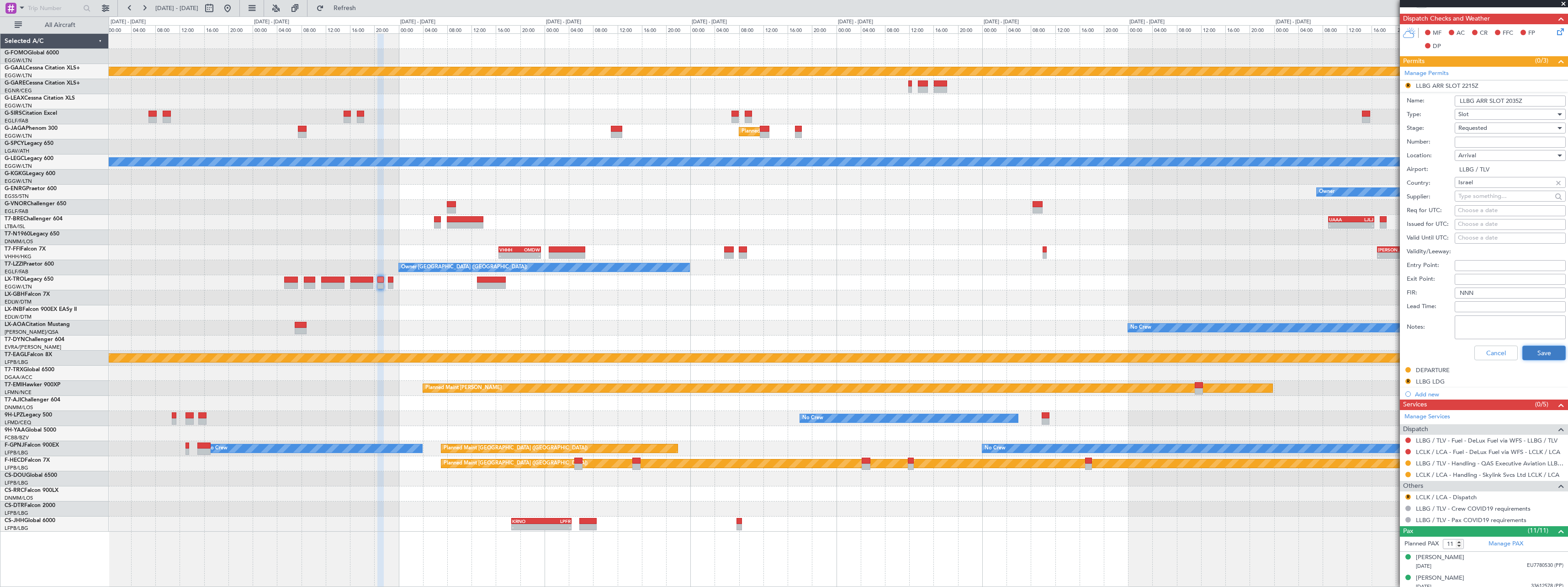
click at [1544, 356] on button "Save" at bounding box center [1544, 353] width 43 height 15
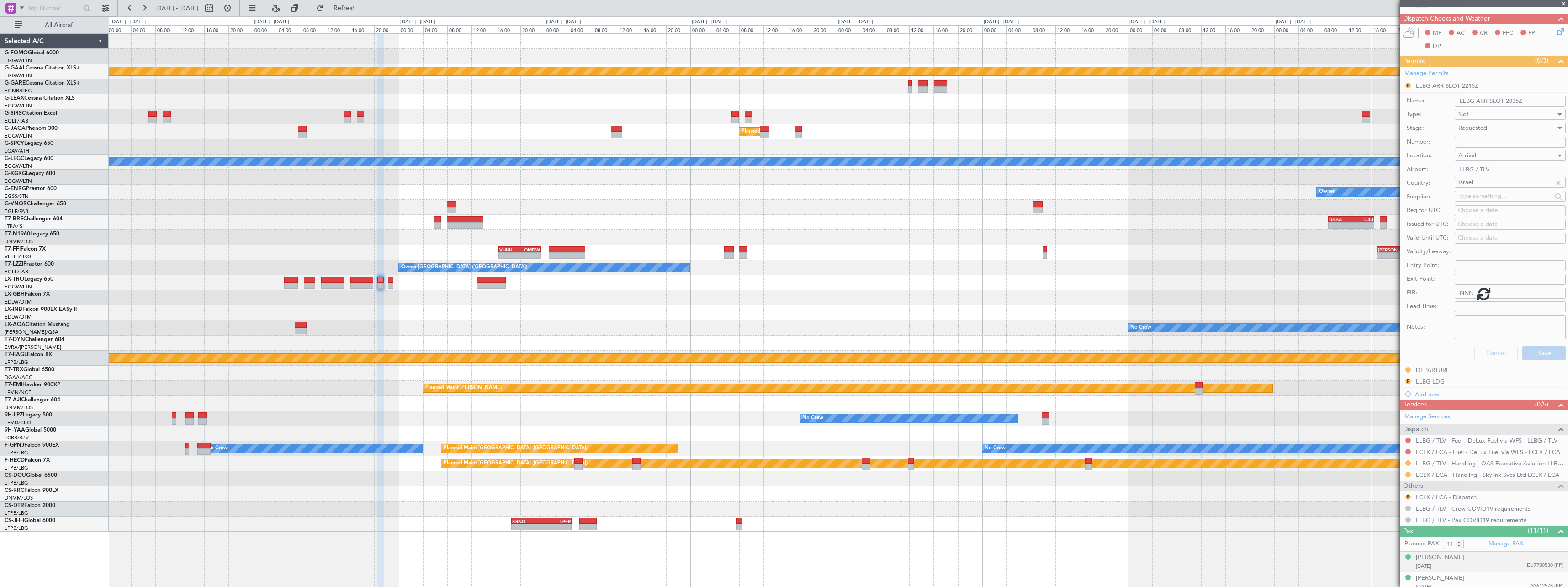
scroll to position [147, 0]
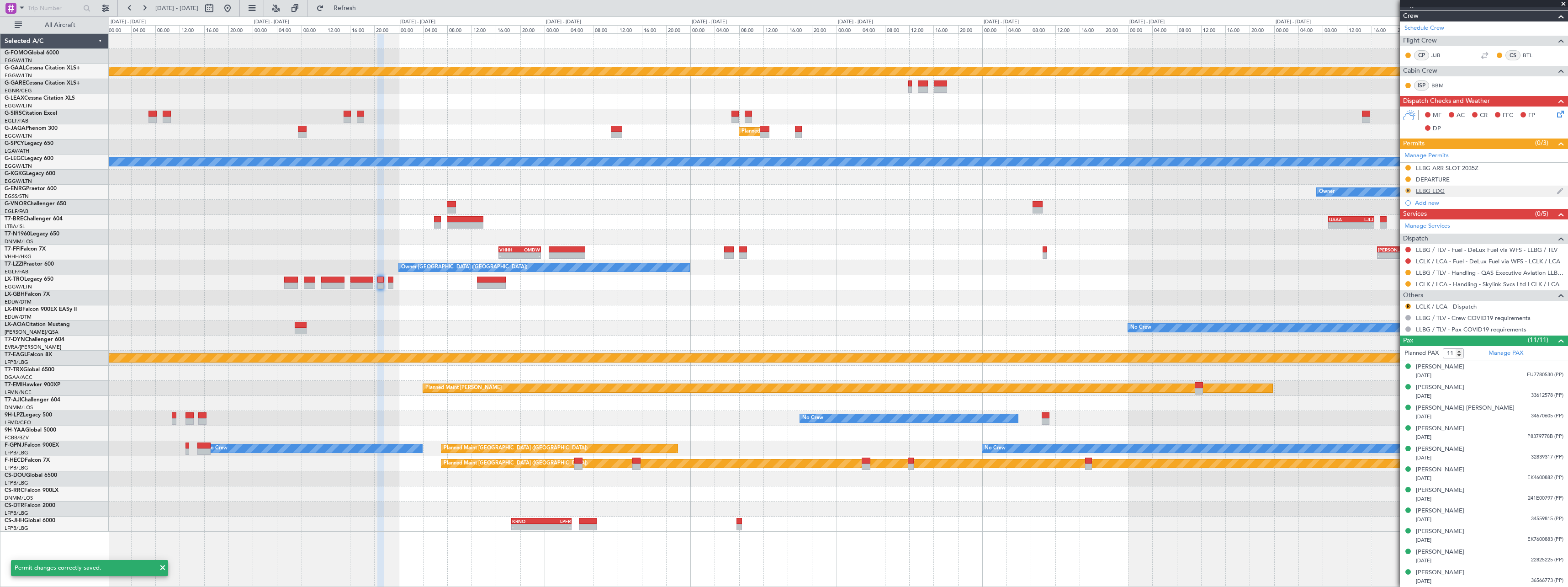
click at [1409, 189] on button "R" at bounding box center [1409, 191] width 6 height 6
click at [1385, 231] on span "Requested" at bounding box center [1382, 231] width 28 height 9
click at [1409, 305] on button "R" at bounding box center [1409, 307] width 6 height 6
click at [1385, 420] on li "Confirmed" at bounding box center [1408, 415] width 105 height 14
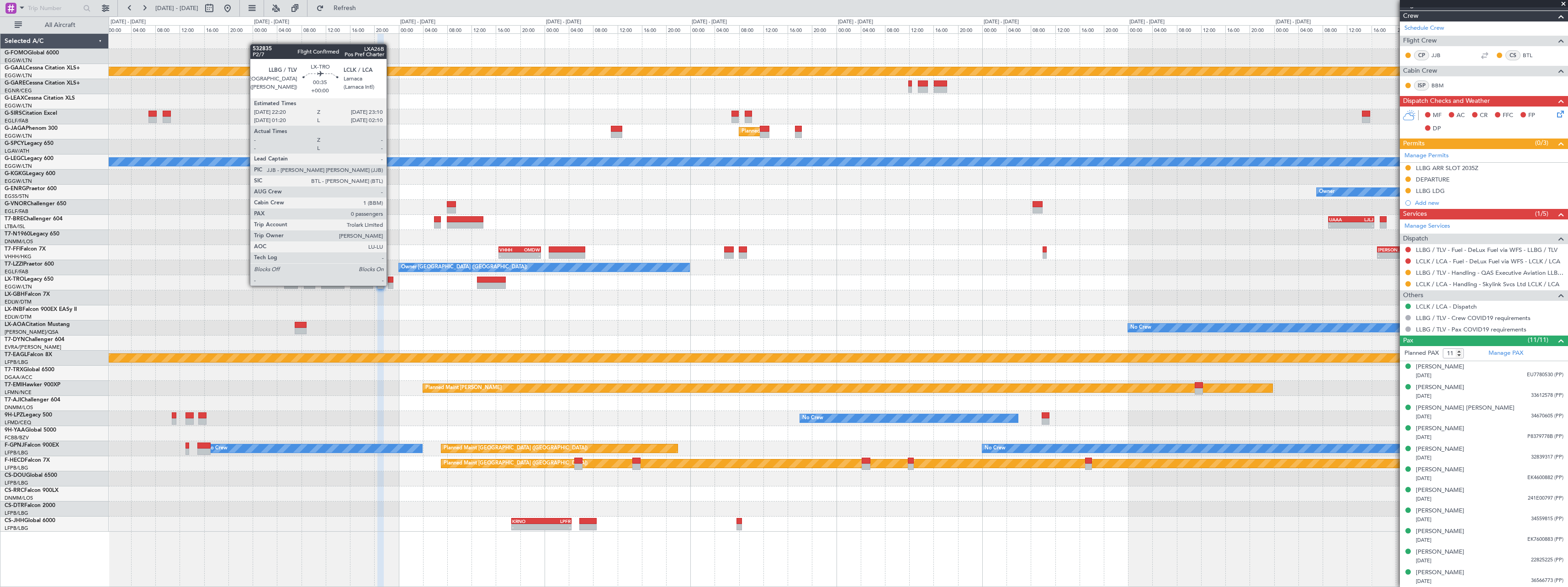
click at [390, 285] on div at bounding box center [391, 285] width 6 height 6
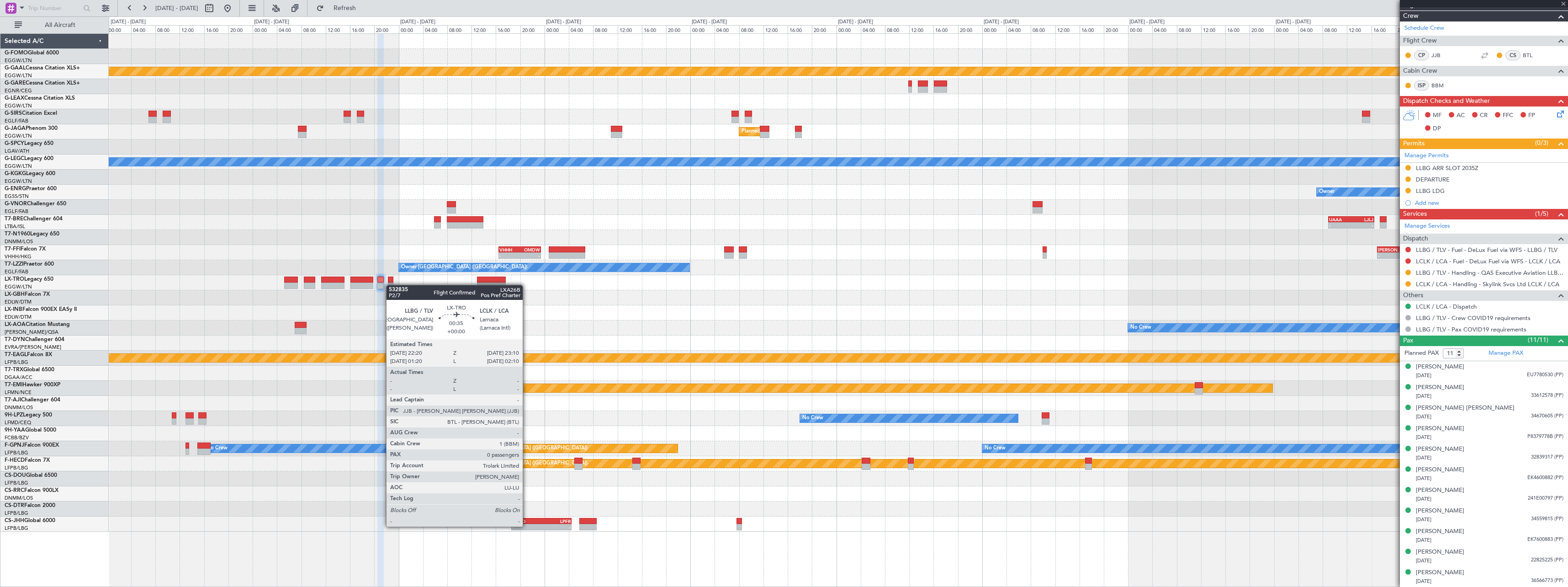
type input "0"
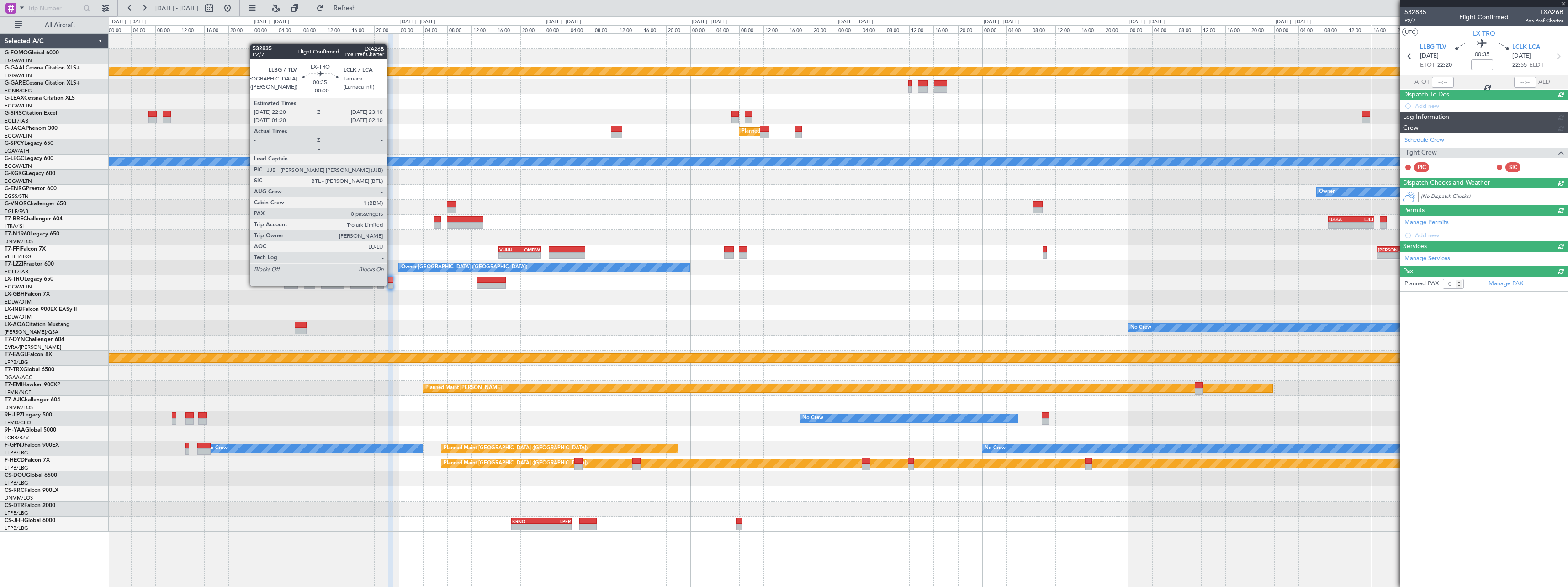
scroll to position [0, 0]
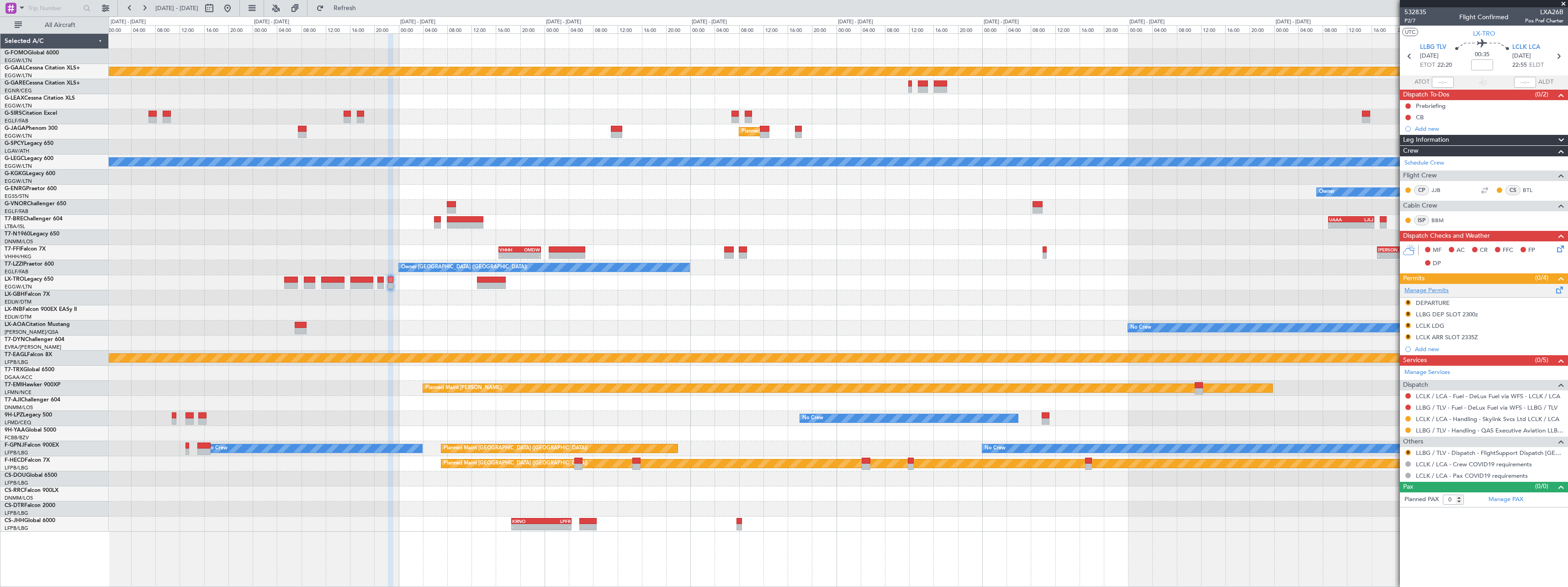
click at [1435, 292] on link "Manage Permits" at bounding box center [1426, 290] width 44 height 9
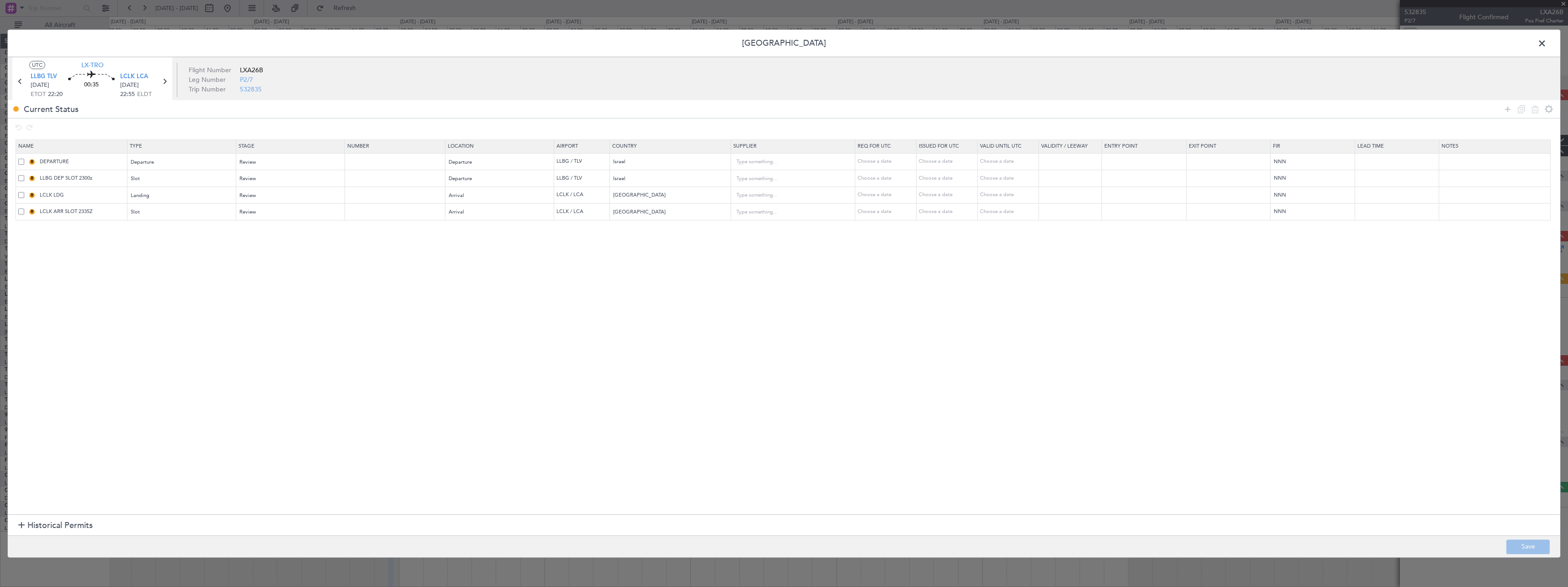
click at [21, 213] on span at bounding box center [21, 211] width 6 height 6
click at [25, 208] on input "checkbox" at bounding box center [25, 208] width 0 height 0
click at [1536, 112] on icon at bounding box center [1535, 109] width 11 height 11
click at [1539, 546] on button "Save" at bounding box center [1528, 546] width 43 height 15
click at [1547, 43] on span at bounding box center [1547, 46] width 0 height 18
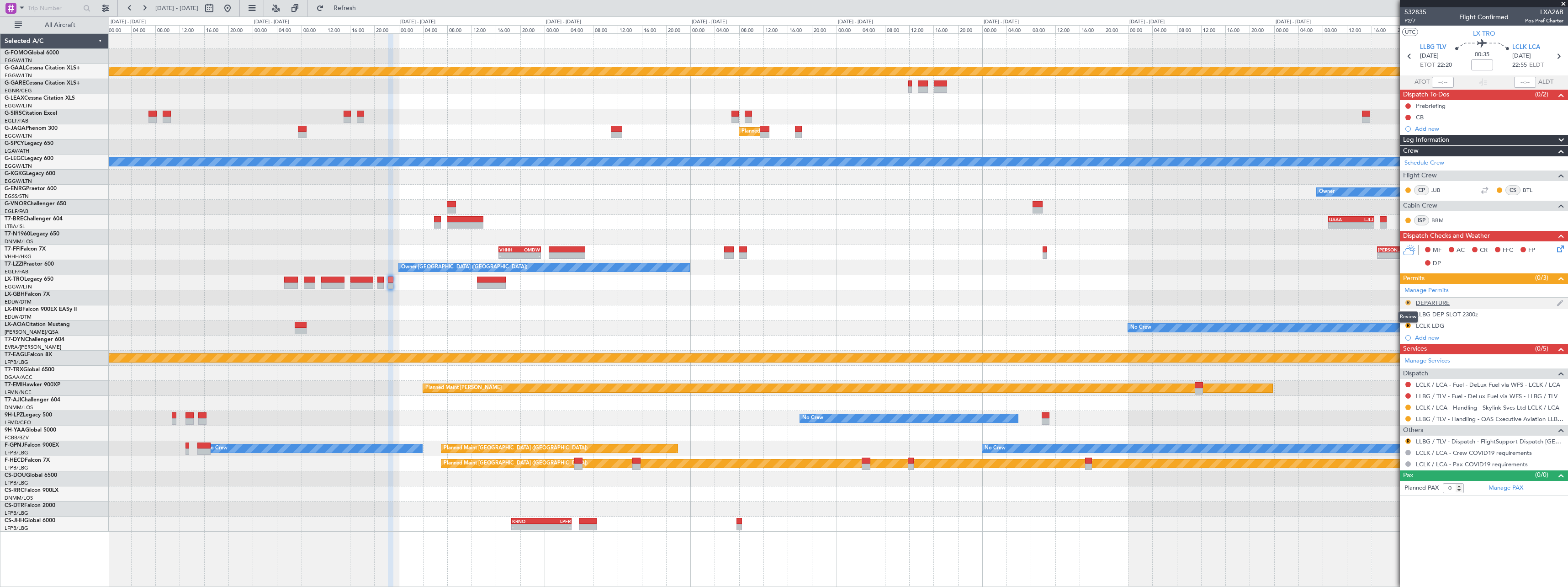
click at [1407, 302] on button "R" at bounding box center [1409, 303] width 6 height 6
click at [1392, 344] on span "Requested" at bounding box center [1382, 343] width 28 height 9
click at [1409, 315] on button "R" at bounding box center [1409, 314] width 6 height 6
click at [1396, 354] on span "Requested" at bounding box center [1382, 354] width 28 height 9
click at [1457, 317] on div "LLBG DEP SLOT 2300z" at bounding box center [1446, 314] width 62 height 8
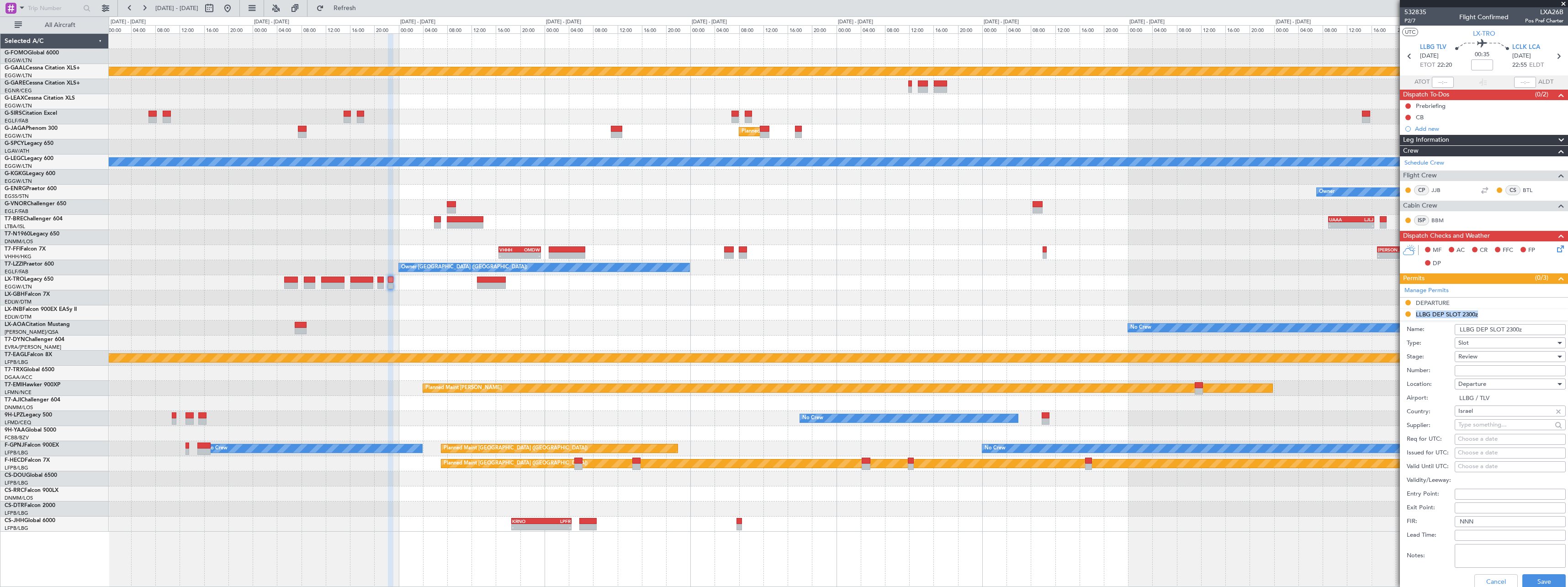
click at [1517, 331] on input "LLBG DEP SLOT 2300z" at bounding box center [1510, 329] width 111 height 11
drag, startPoint x: 1518, startPoint y: 329, endPoint x: 1510, endPoint y: 331, distance: 8.2
click at [1510, 331] on input "LLBG DEP SLOT 2300z" at bounding box center [1510, 329] width 111 height 11
type input "LLBG DEP SLOT 2220z"
click at [1491, 353] on div "Review" at bounding box center [1507, 356] width 97 height 14
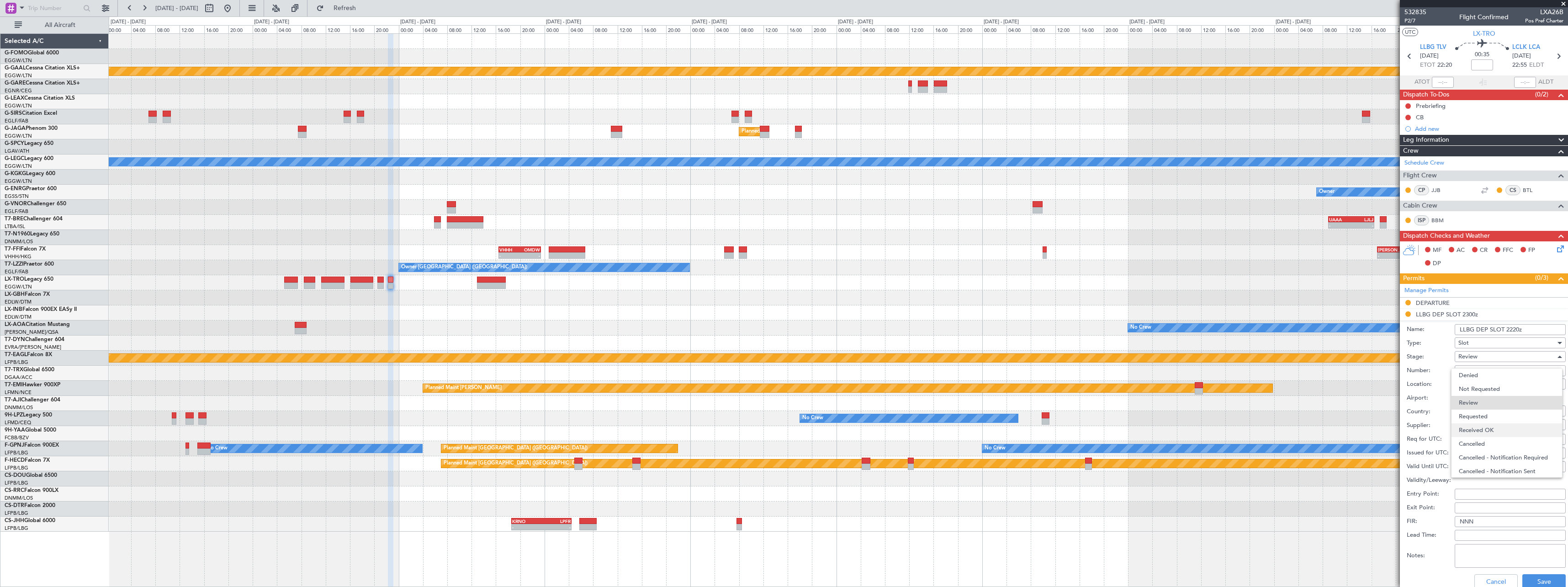
click at [1488, 423] on span "Received OK" at bounding box center [1507, 430] width 96 height 14
click at [1494, 359] on div "Received OK" at bounding box center [1507, 356] width 97 height 14
drag, startPoint x: 1489, startPoint y: 425, endPoint x: 1491, endPoint y: 401, distance: 24.1
click at [1492, 408] on div "Denied Not Requested Review Requested Received OK Cancelled Cancelled - Notific…" at bounding box center [1507, 423] width 112 height 110
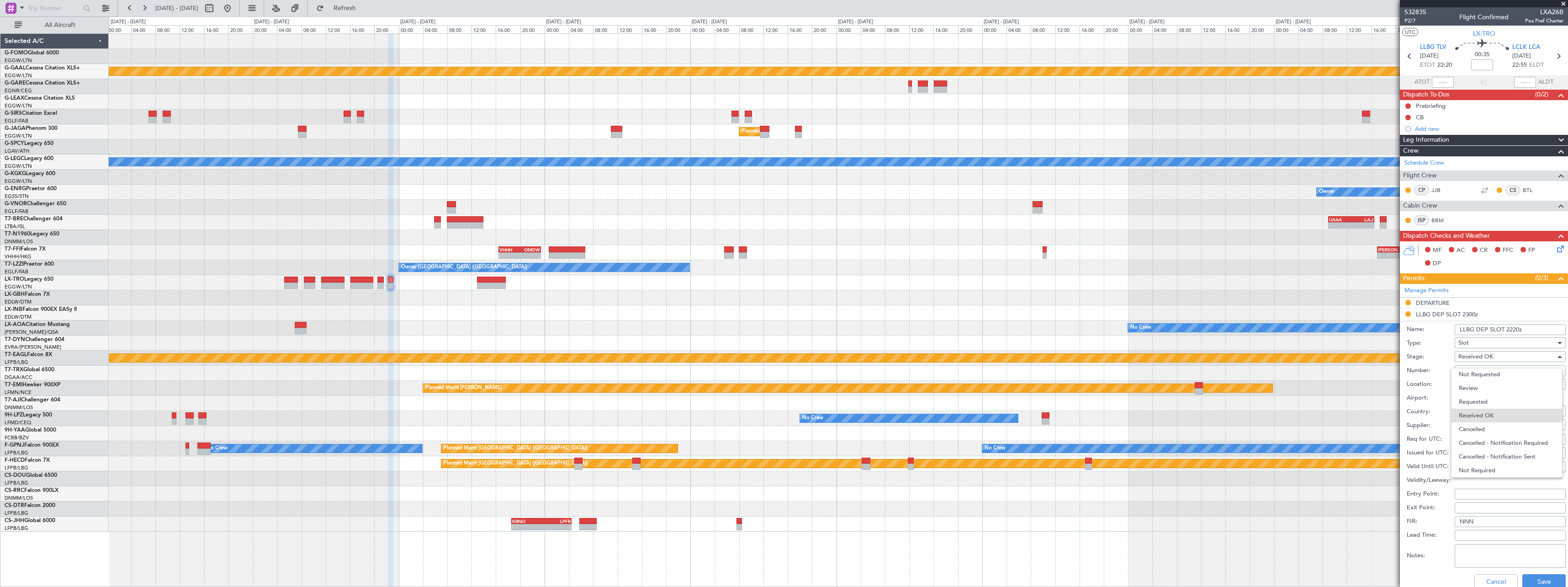
click at [1491, 405] on span "Requested" at bounding box center [1507, 401] width 96 height 14
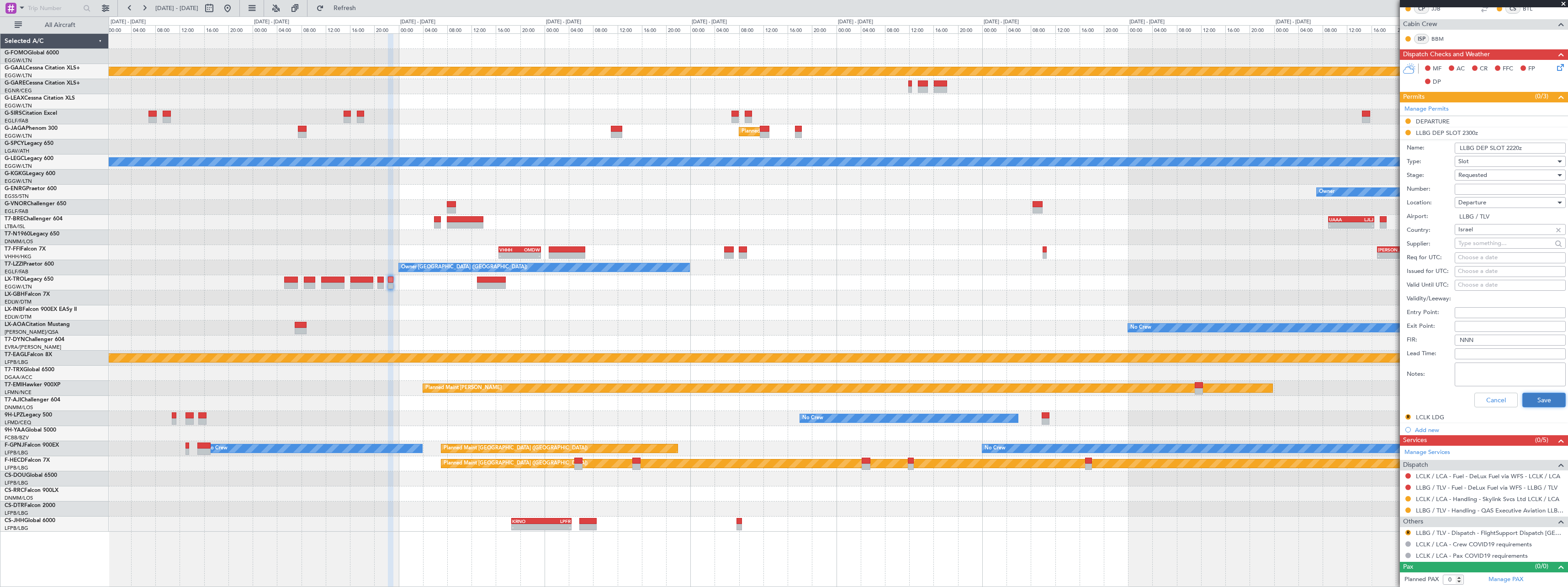
click at [1535, 398] on button "Save" at bounding box center [1544, 400] width 43 height 15
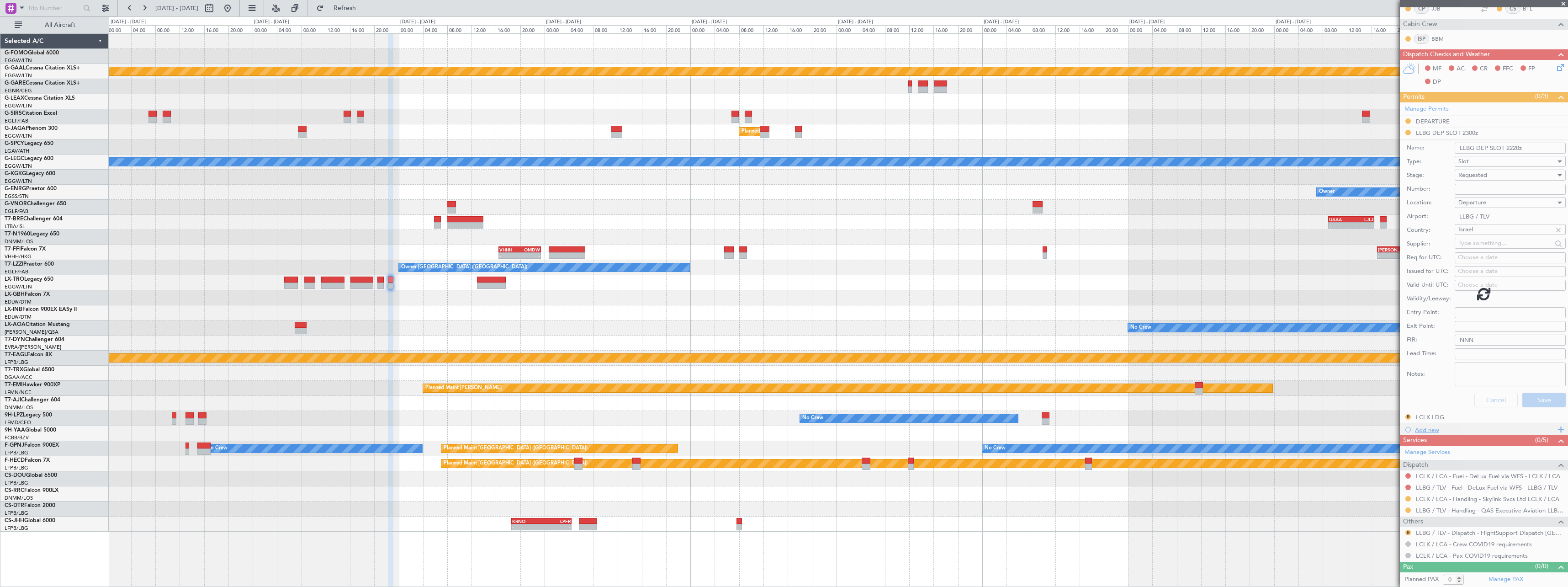
scroll to position [0, 0]
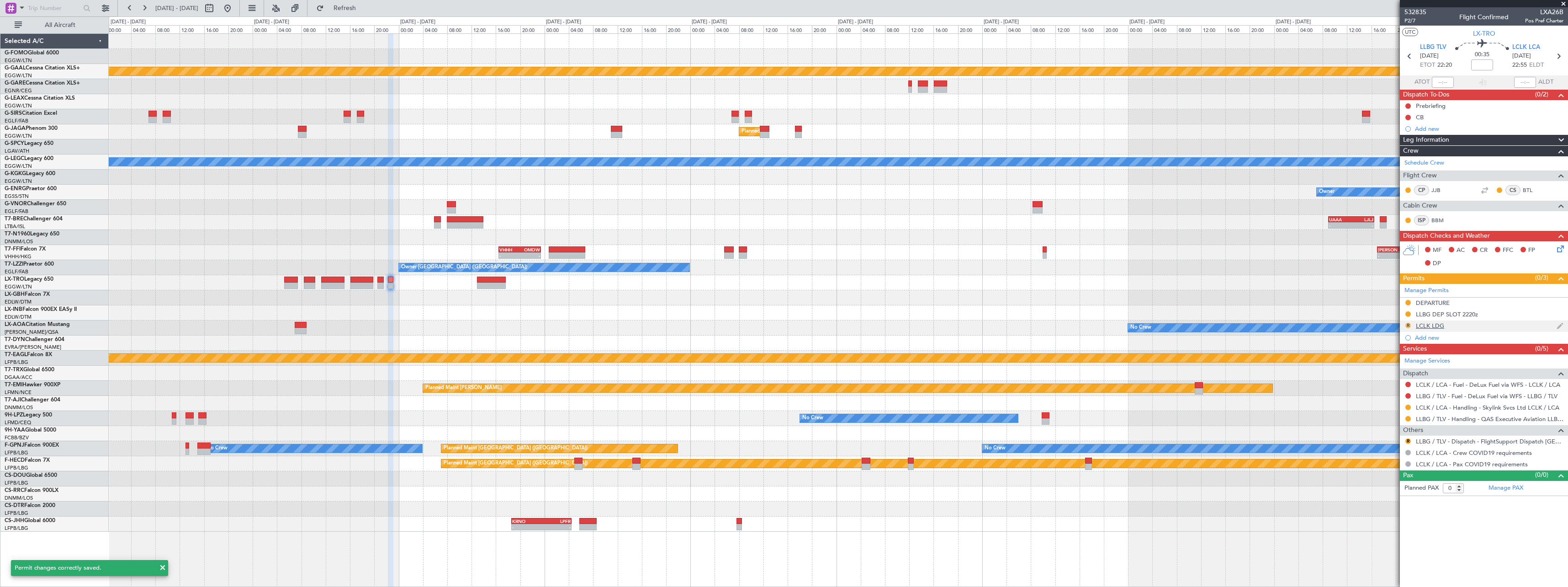
click at [1408, 324] on button "R" at bounding box center [1409, 326] width 6 height 6
click at [1391, 367] on span "Requested" at bounding box center [1382, 366] width 28 height 9
click at [1407, 440] on button "R" at bounding box center [1409, 441] width 6 height 6
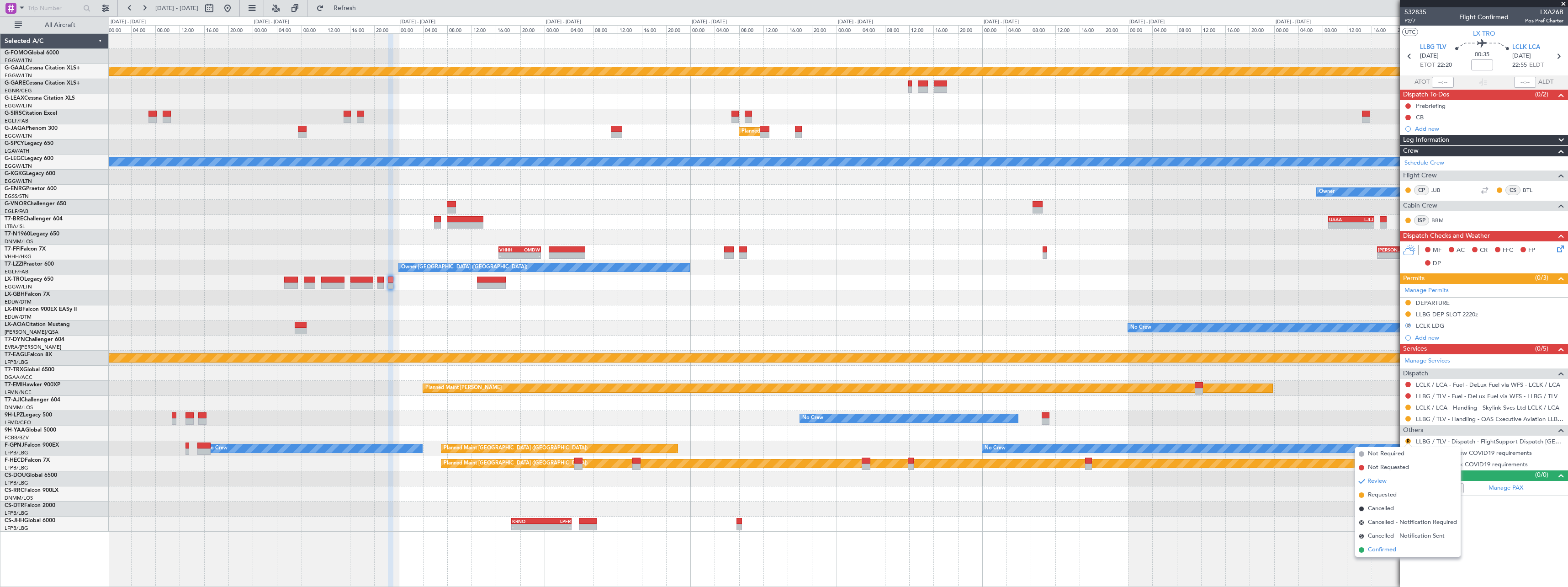
click at [1379, 544] on li "Confirmed" at bounding box center [1408, 549] width 105 height 14
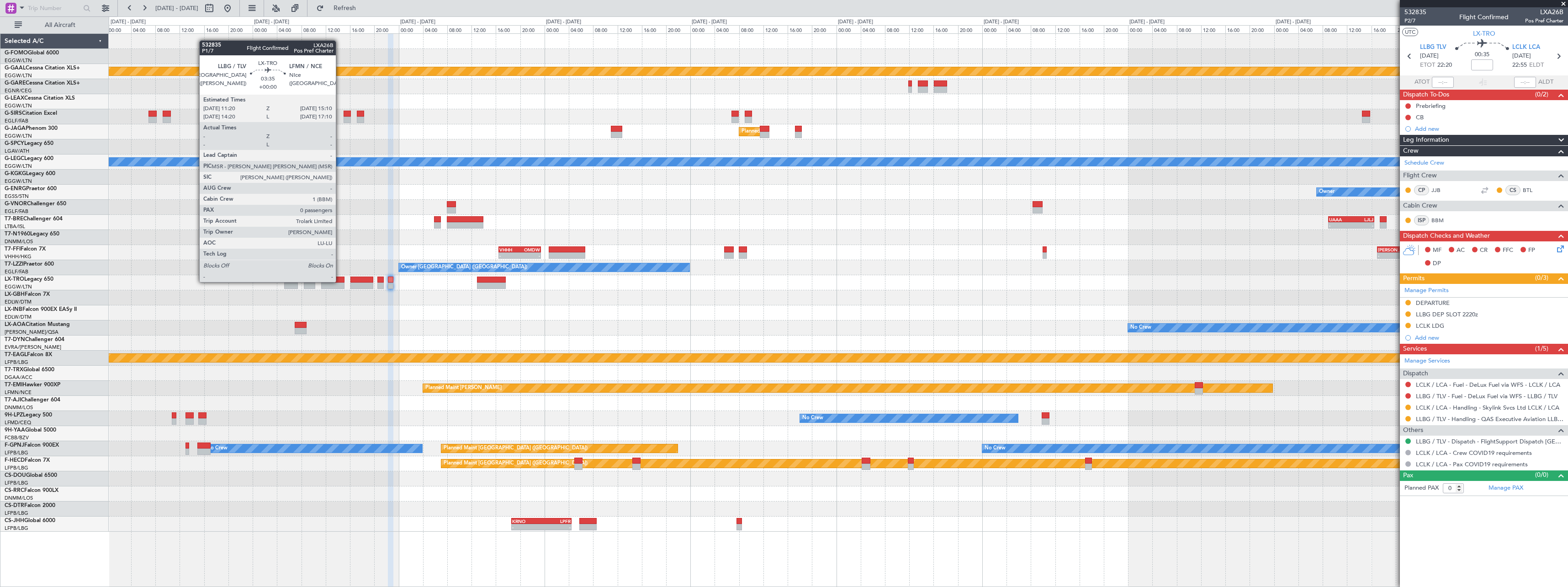
click at [340, 281] on div at bounding box center [333, 280] width 23 height 6
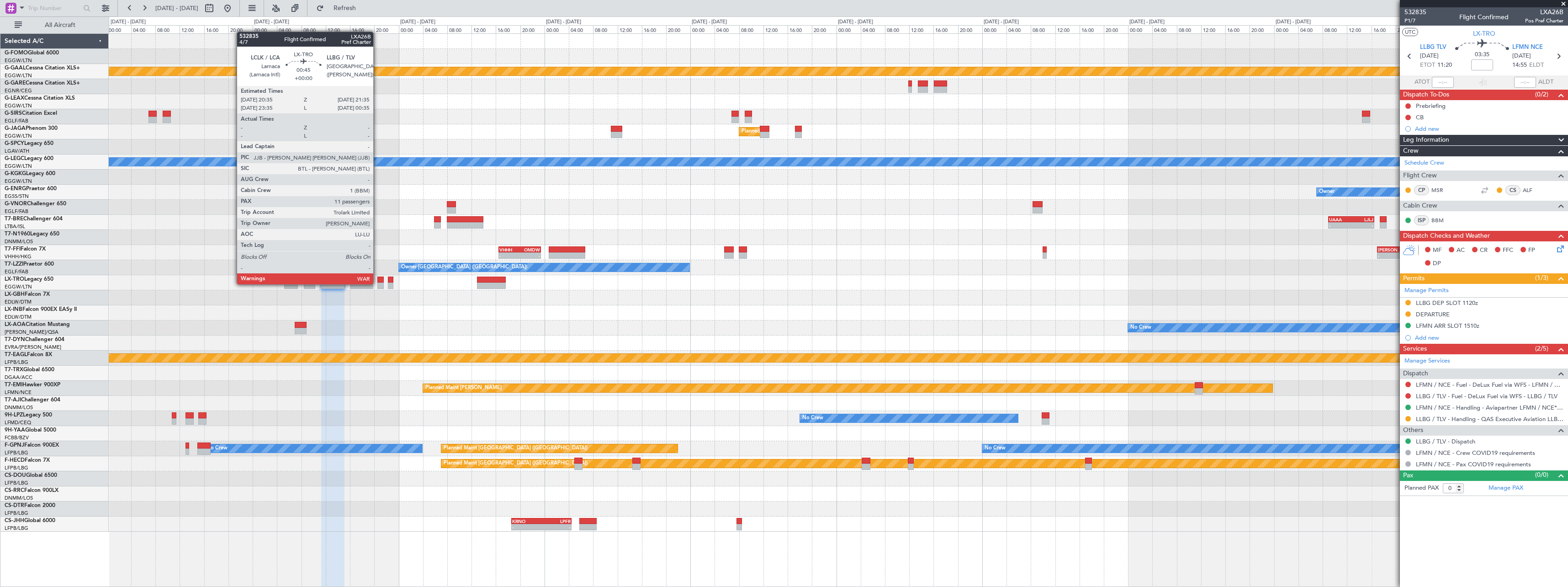
click at [378, 283] on div at bounding box center [380, 285] width 6 height 6
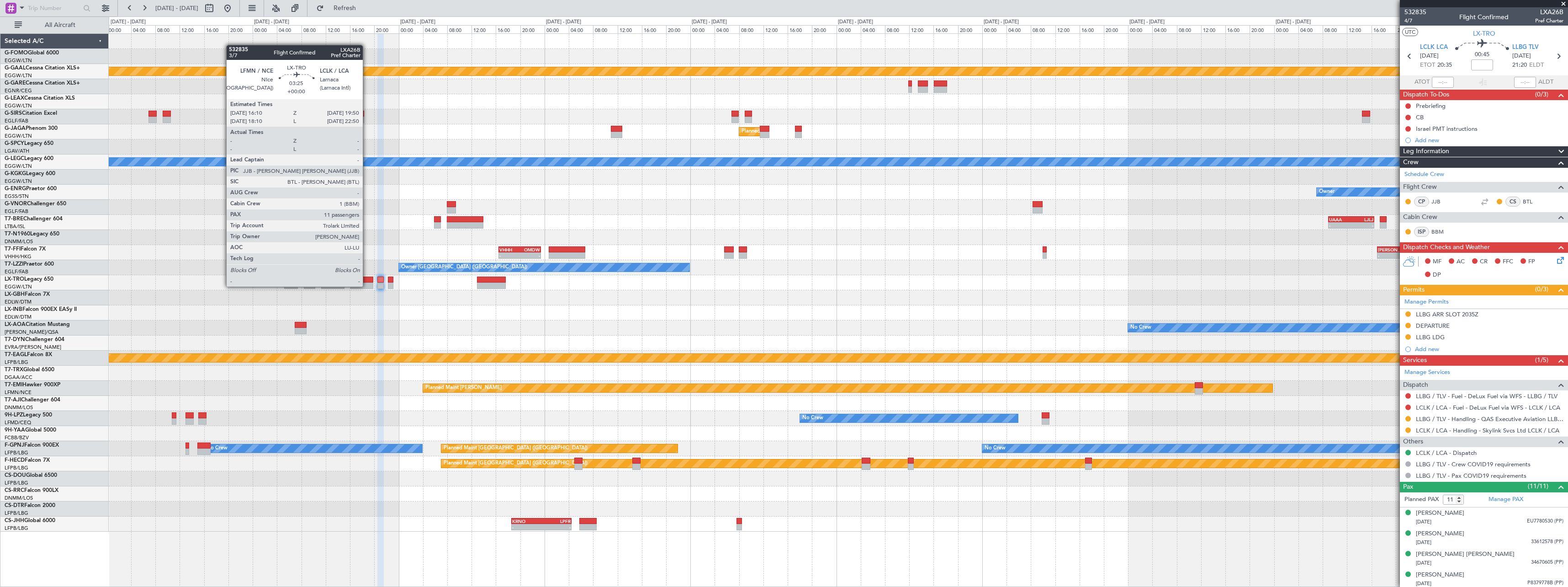
click at [367, 286] on div at bounding box center [361, 285] width 22 height 6
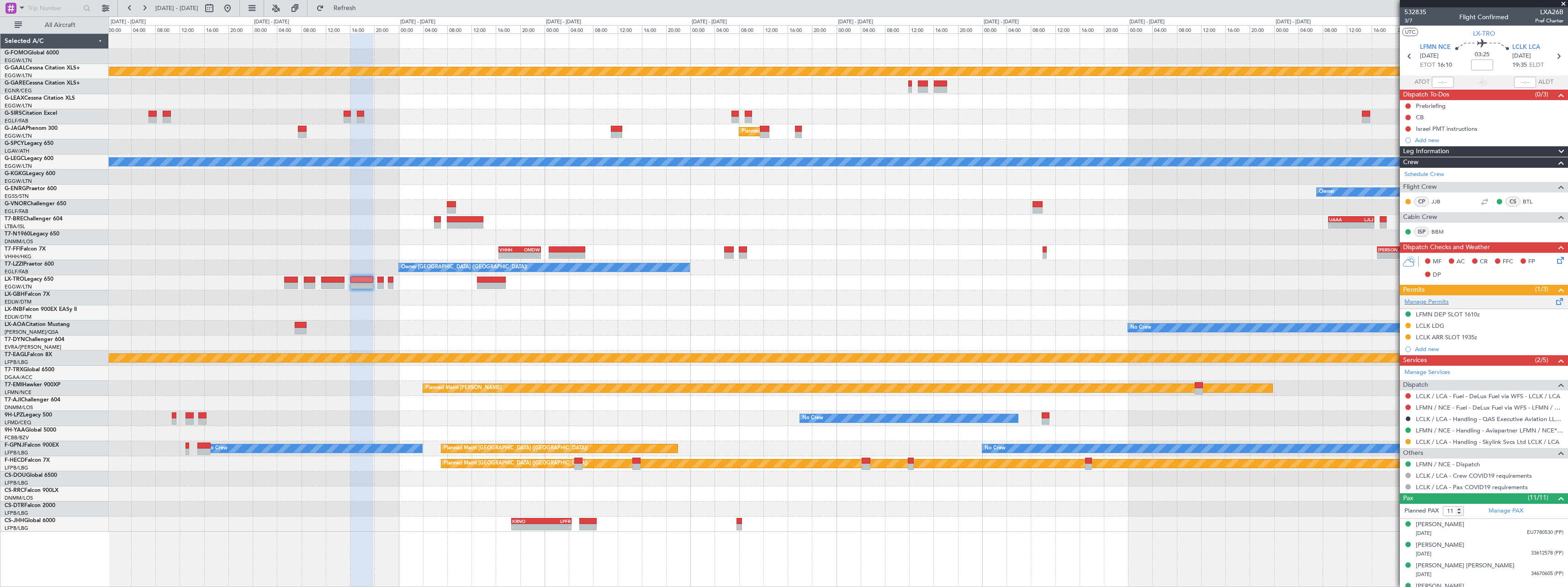
click at [1439, 307] on div "Manage Permits" at bounding box center [1484, 302] width 168 height 14
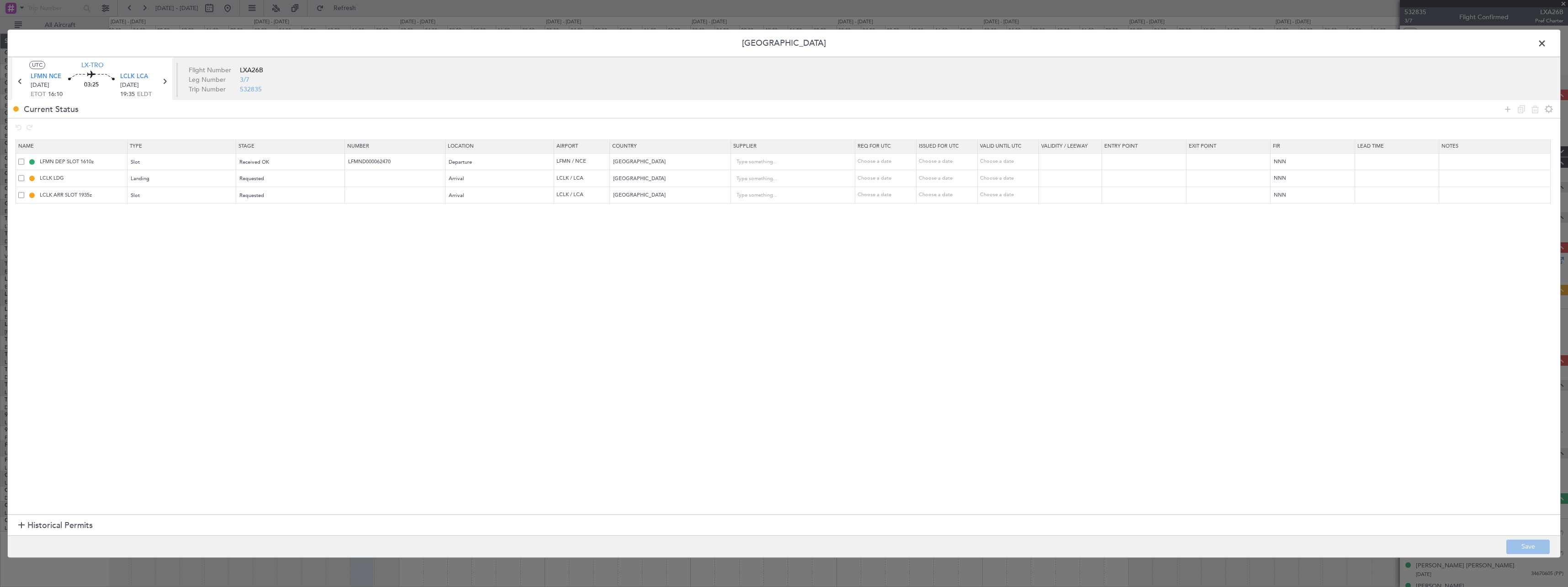
click at [18, 194] on span at bounding box center [21, 195] width 6 height 6
click at [25, 192] on input "checkbox" at bounding box center [25, 192] width 0 height 0
click at [1536, 111] on icon at bounding box center [1535, 109] width 11 height 11
click at [1533, 546] on button "Save" at bounding box center [1528, 546] width 43 height 15
click at [1547, 45] on span at bounding box center [1547, 46] width 0 height 18
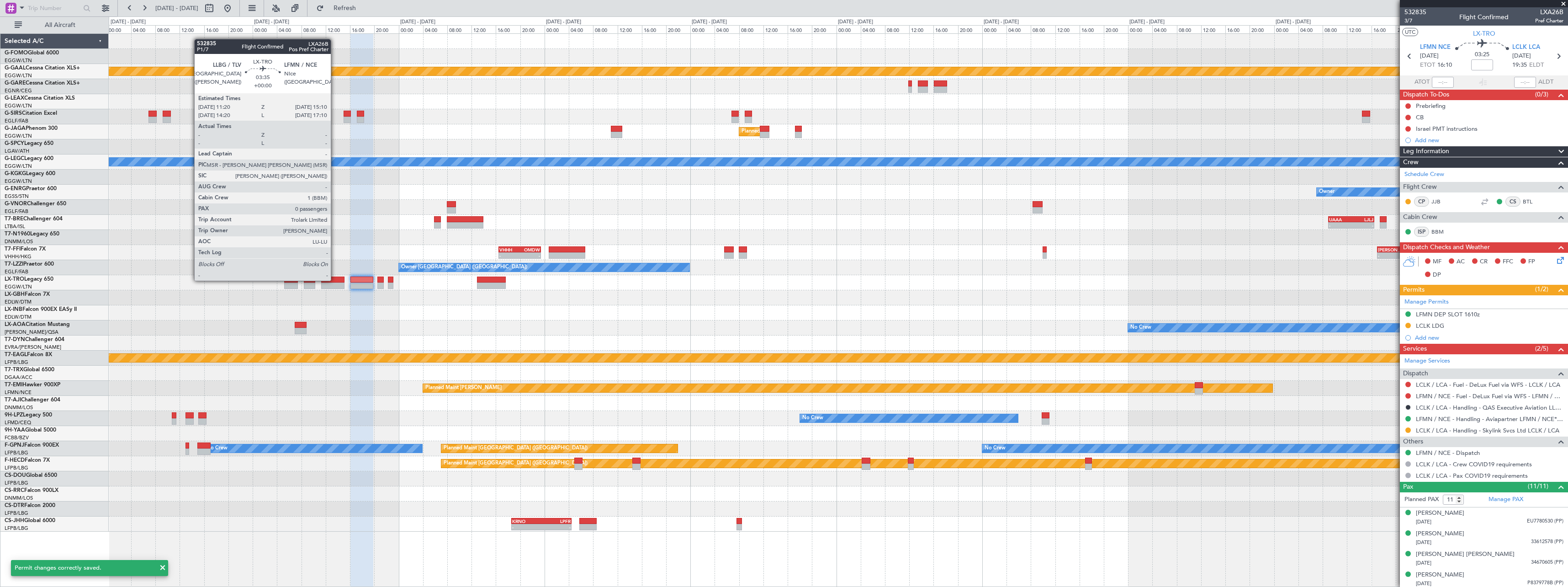
click at [334, 282] on div at bounding box center [333, 280] width 23 height 6
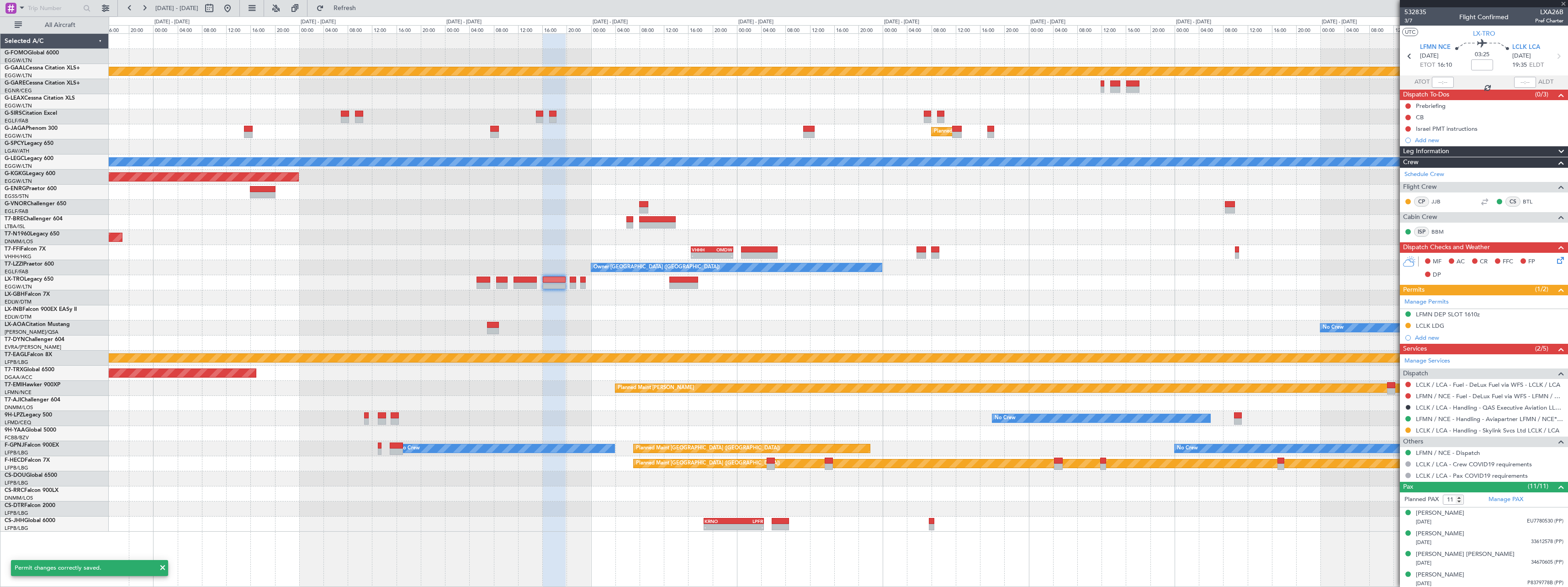
click at [545, 295] on div "Planned Maint Dusseldorf Planned Maint London (Luton) A/C Unavailable London (L…" at bounding box center [838, 283] width 1459 height 498
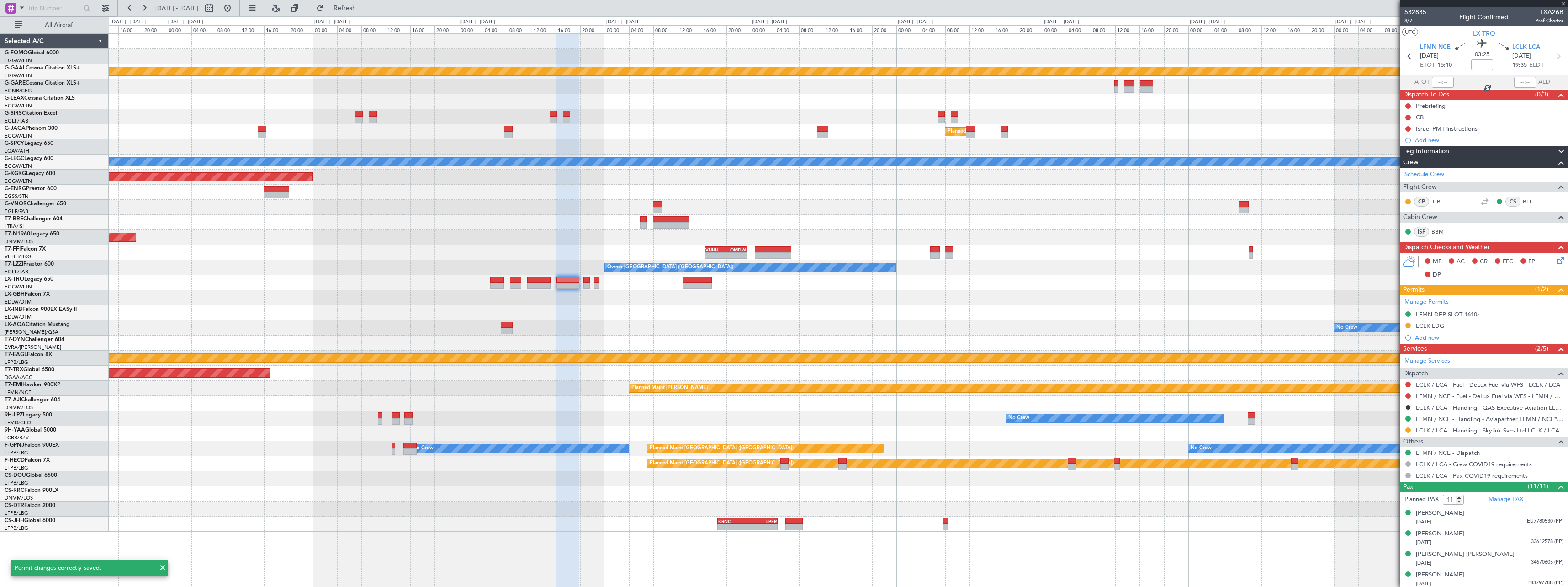
type input "0"
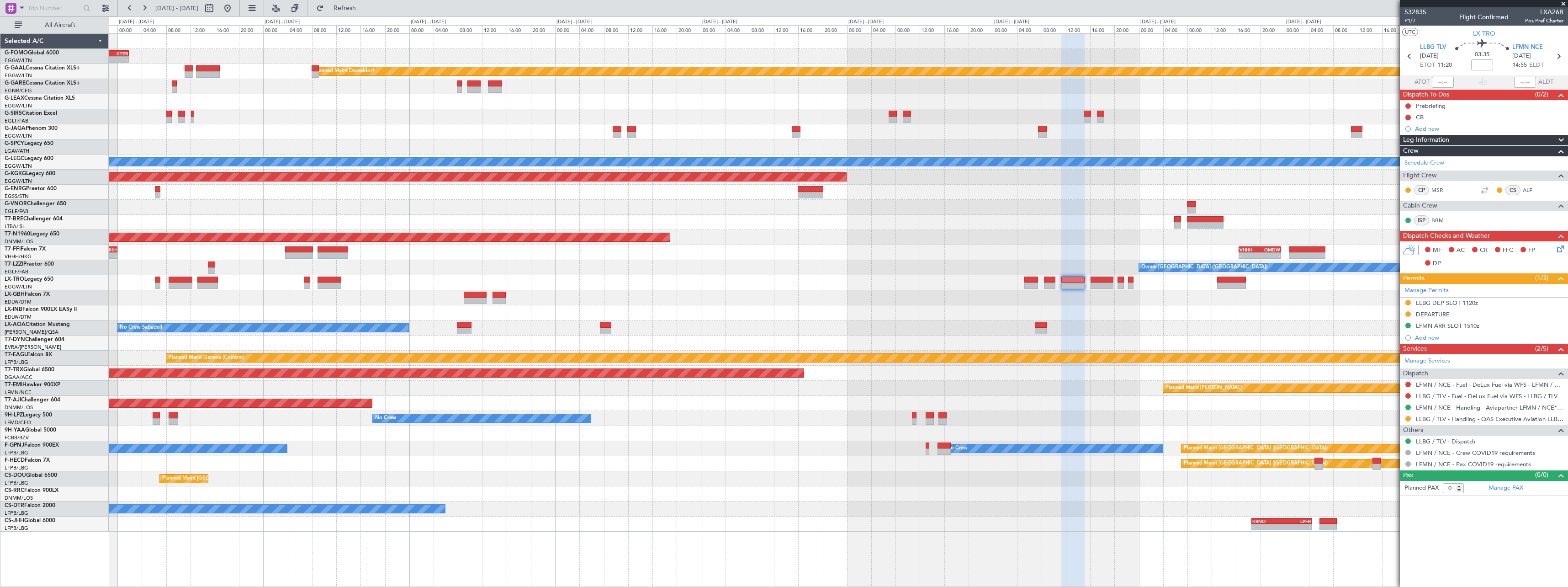
click at [1195, 398] on div "EGGW 19:15 Z KTEB 01:55 Z - - Planned Maint Dusseldorf Planned Maint London (Lu…" at bounding box center [838, 283] width 1459 height 498
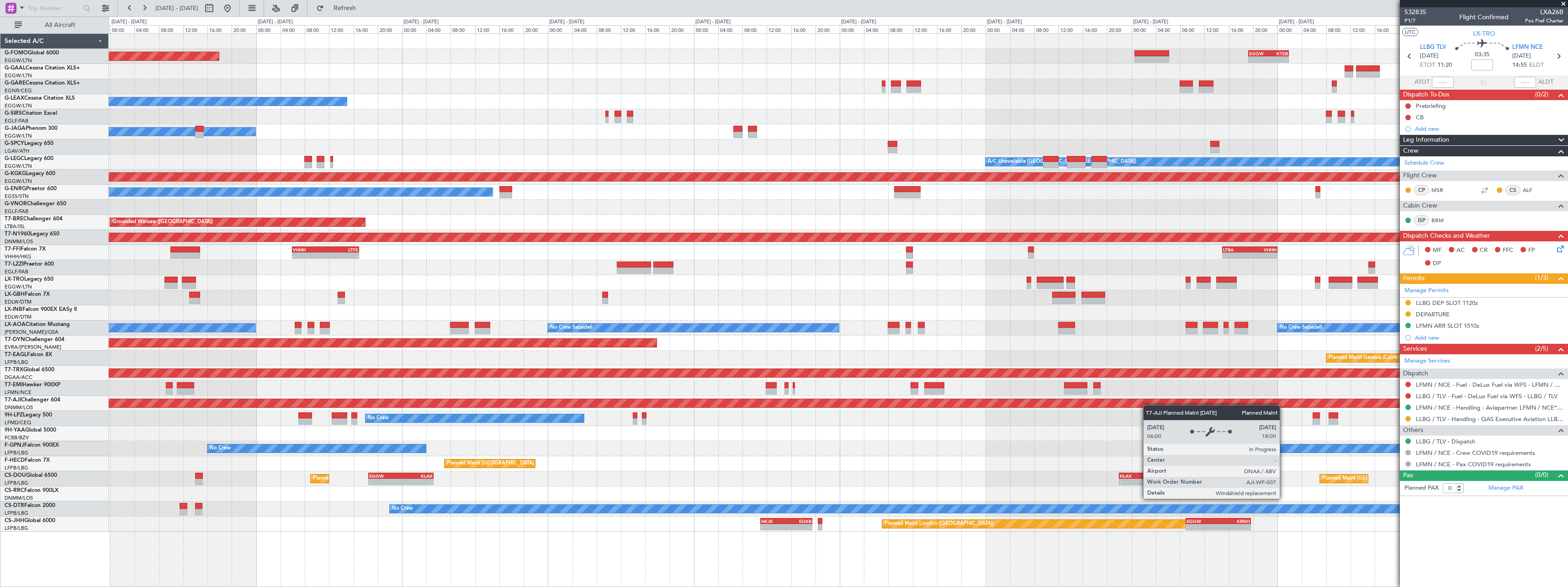
click at [1390, 399] on div "EGGW 19:15 Z KTEB 01:55 Z - - Planned Maint Windsor Locks (Bradley Intl) Planne…" at bounding box center [838, 283] width 1459 height 498
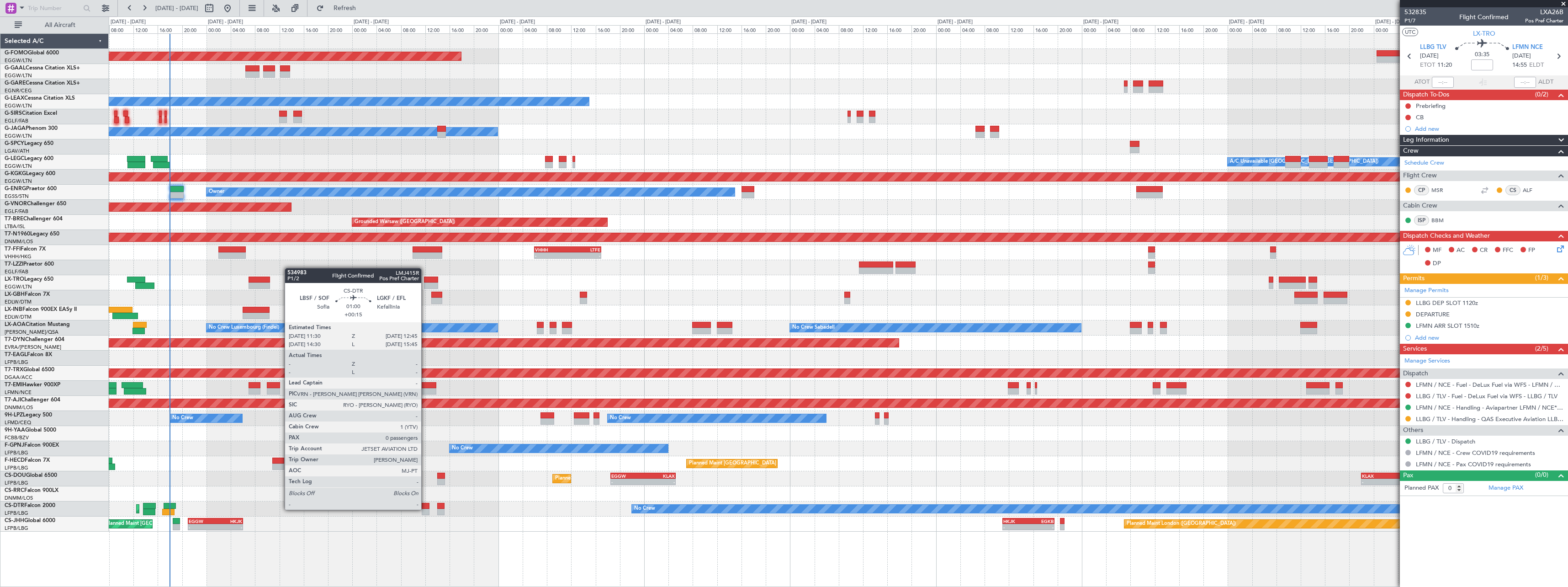
click at [425, 509] on div at bounding box center [425, 506] width 8 height 6
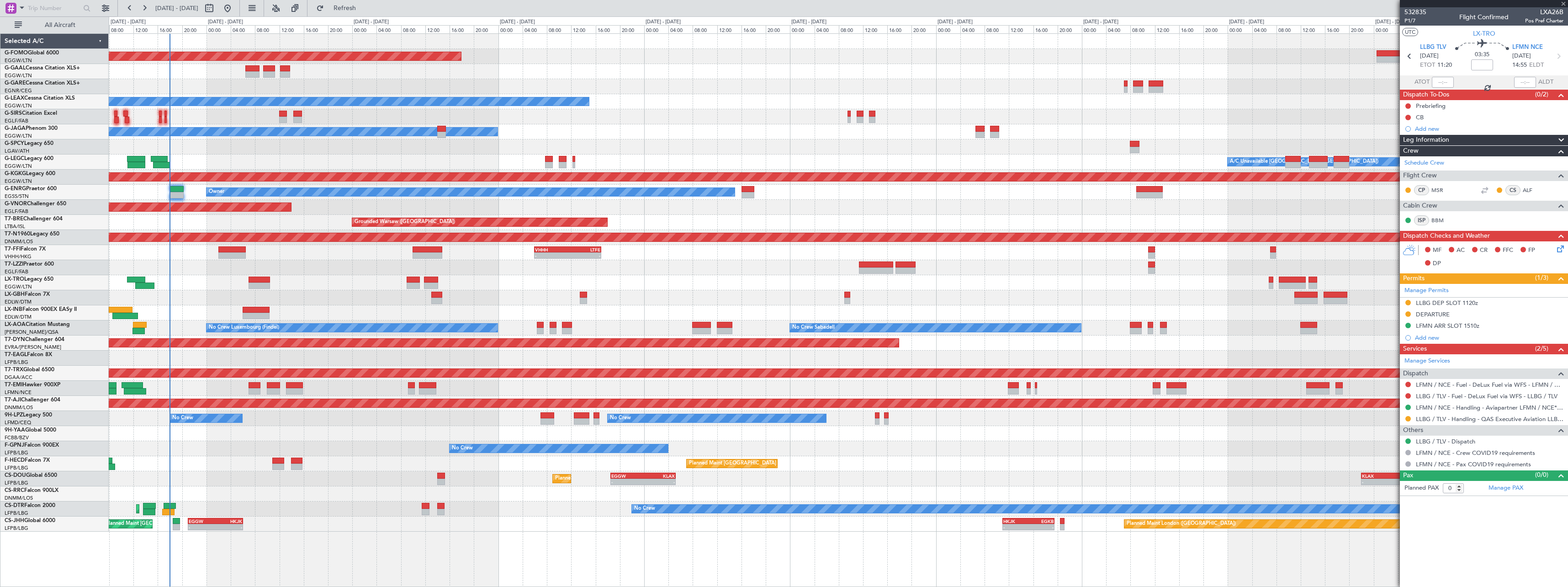
type input "+00:15"
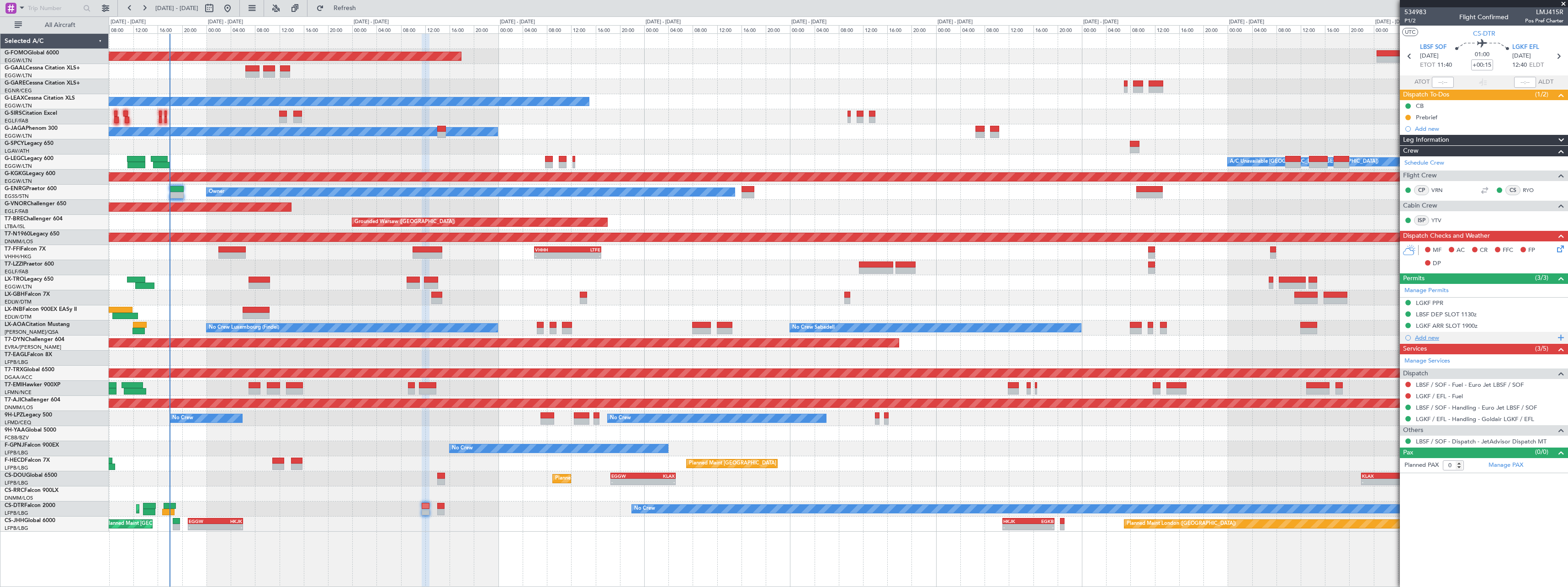
click at [1431, 337] on div "Add new" at bounding box center [1485, 337] width 140 height 8
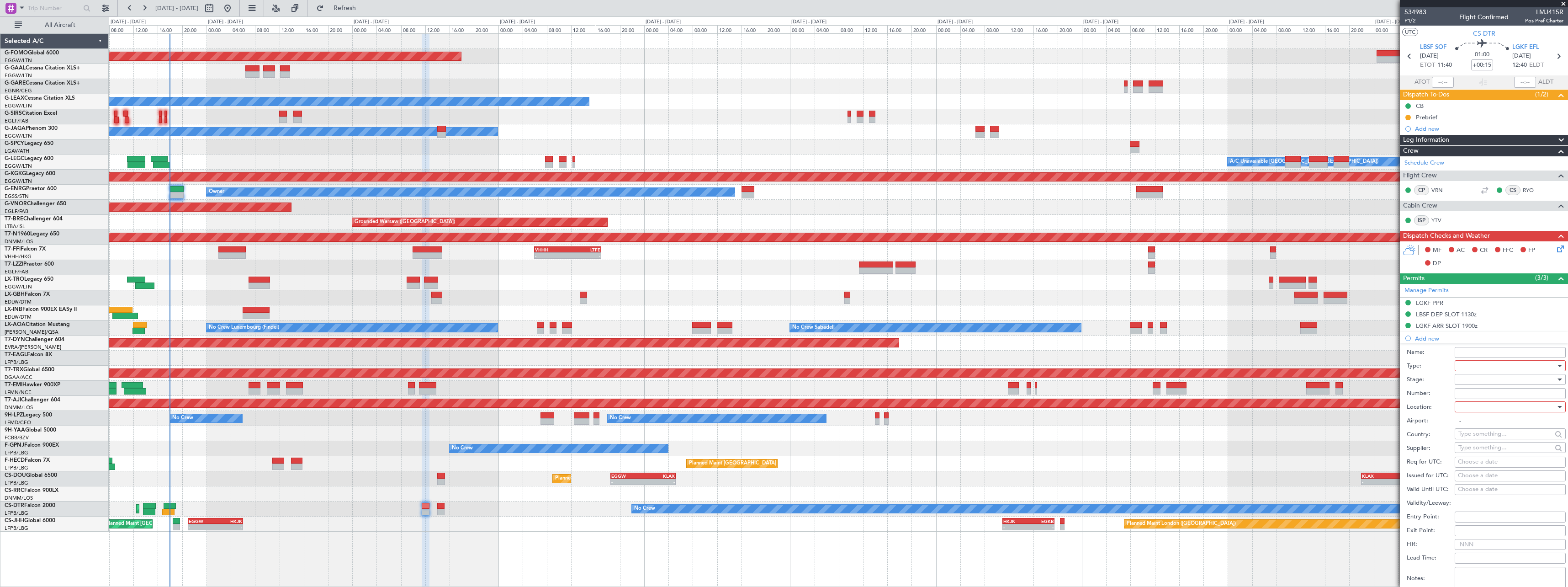
click at [1483, 363] on div at bounding box center [1507, 365] width 97 height 14
click at [1484, 453] on span "Slot" at bounding box center [1507, 452] width 96 height 14
click at [1483, 382] on div at bounding box center [1507, 379] width 97 height 14
click at [1480, 401] on span "Denied" at bounding box center [1507, 398] width 96 height 14
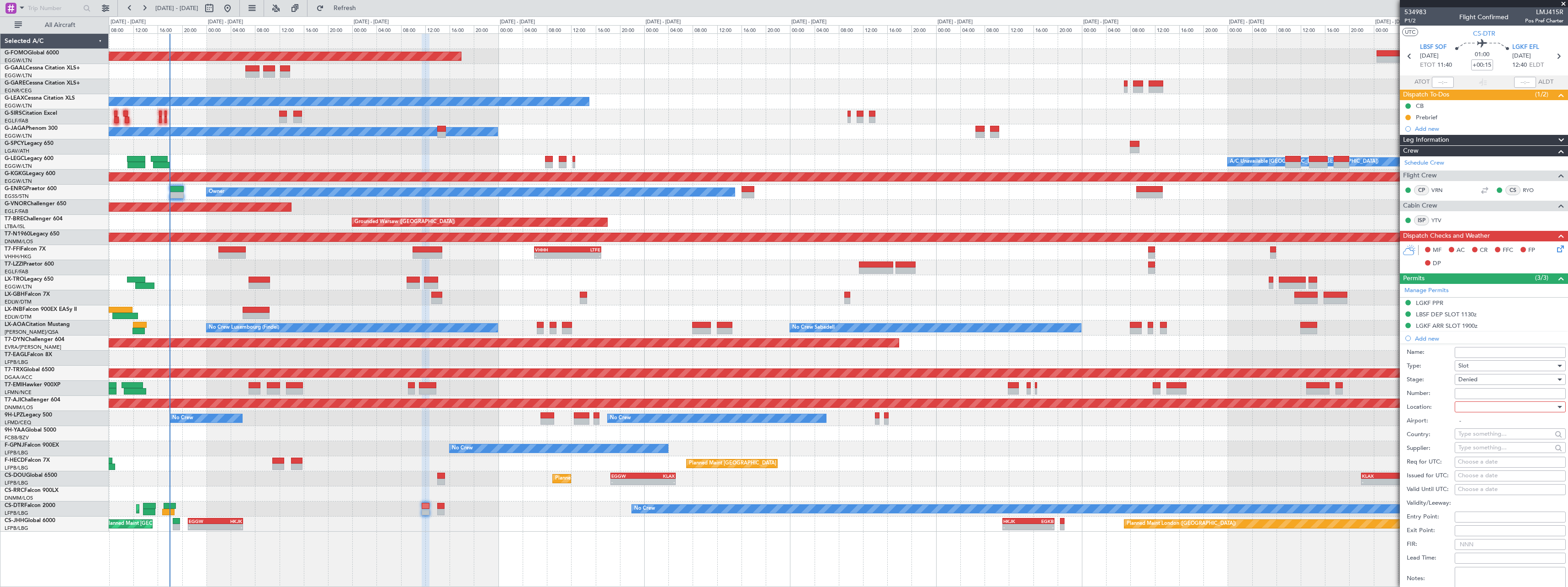
click at [1478, 401] on div at bounding box center [1507, 406] width 97 height 14
click at [1478, 453] on span "Arrival" at bounding box center [1507, 453] width 96 height 14
type input "LGKF / EFL"
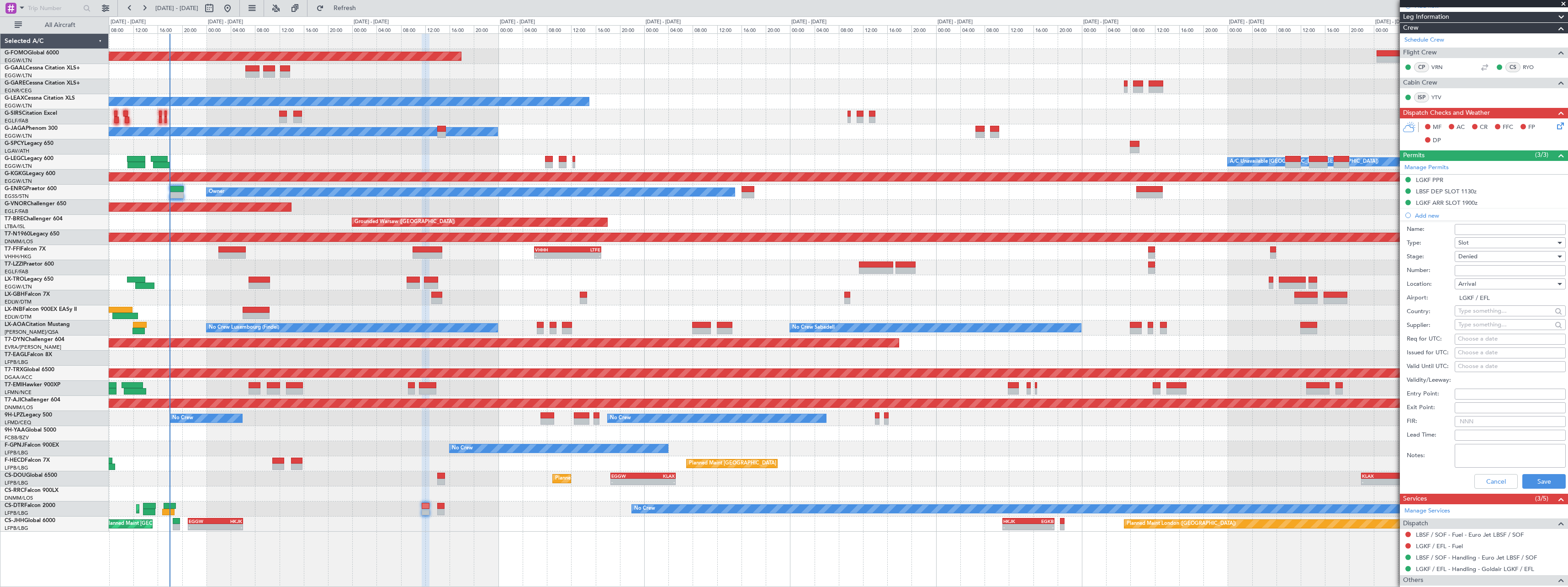
scroll to position [159, 0]
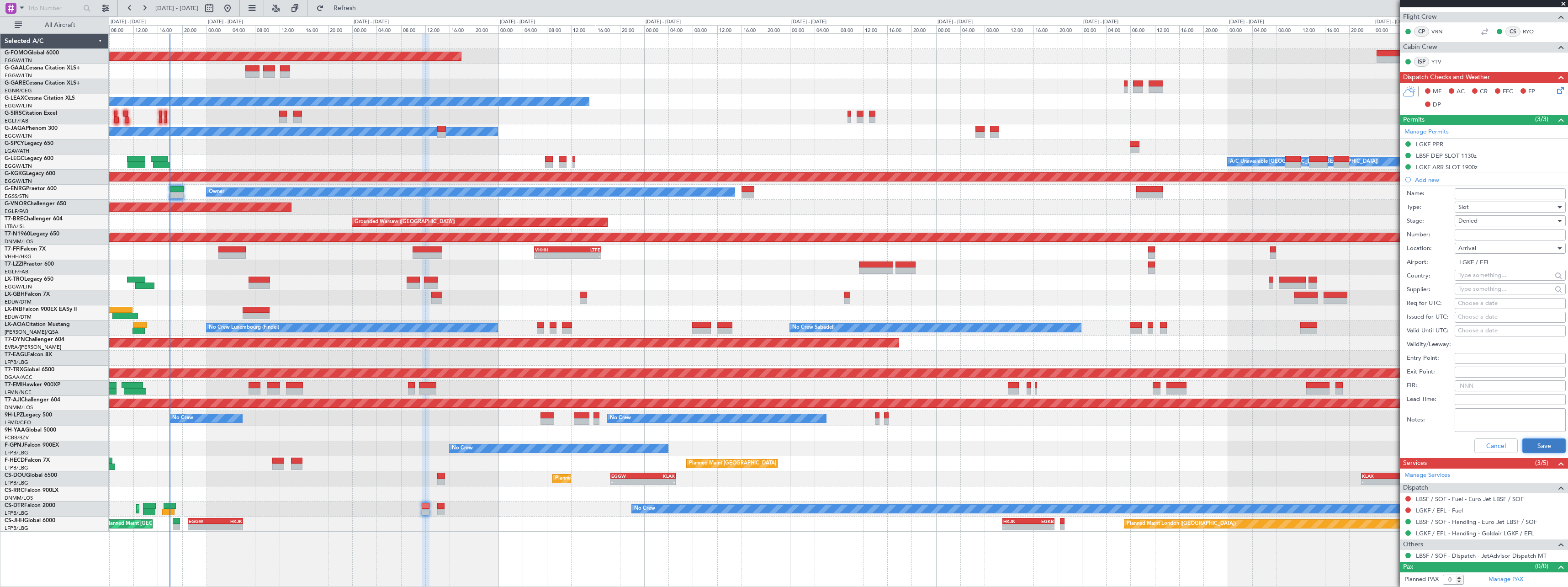
click at [1534, 440] on button "Save" at bounding box center [1544, 445] width 43 height 15
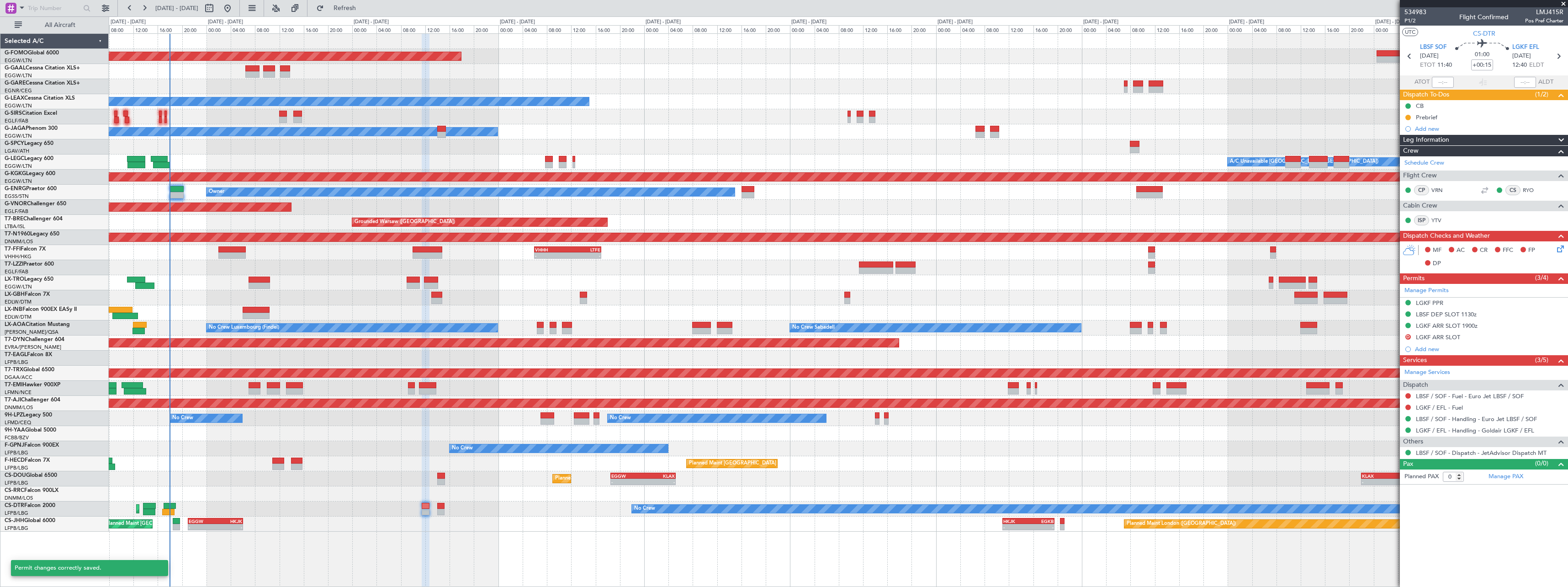
scroll to position [0, 0]
click at [1451, 337] on div "LGKF ARR SLOT" at bounding box center [1438, 337] width 44 height 8
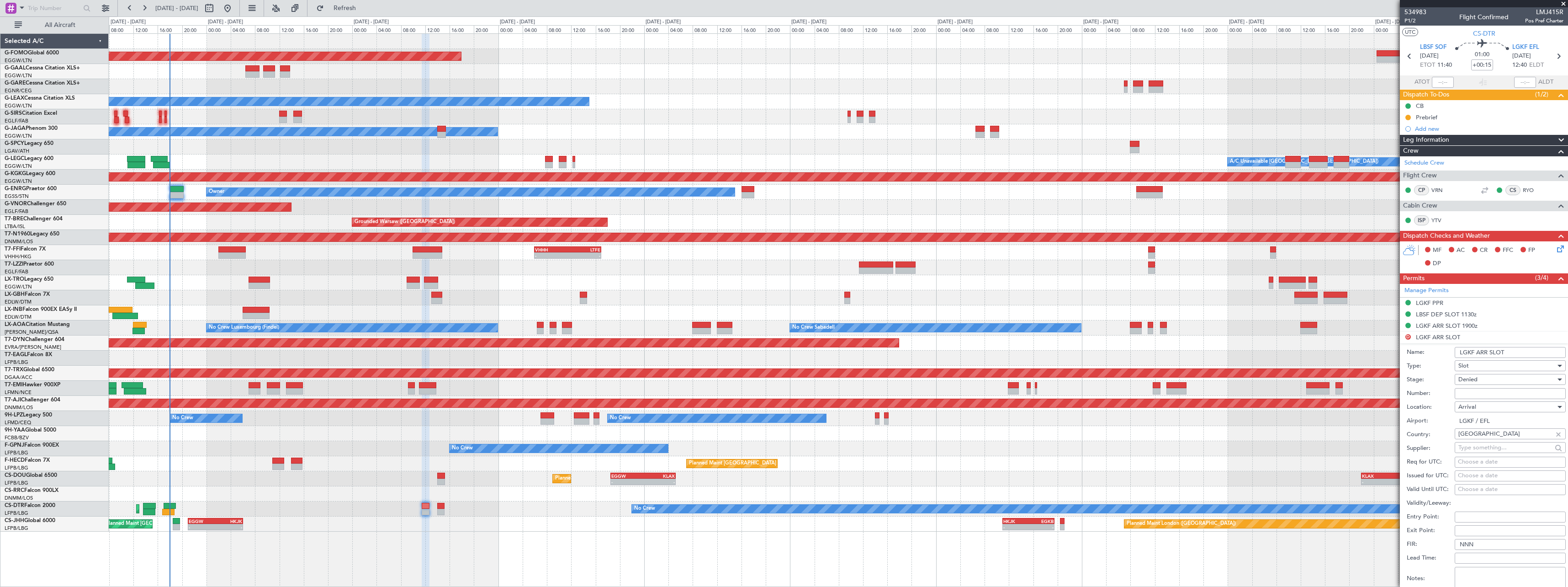
click at [1532, 354] on input "LGKF ARR SLOT" at bounding box center [1510, 352] width 111 height 11
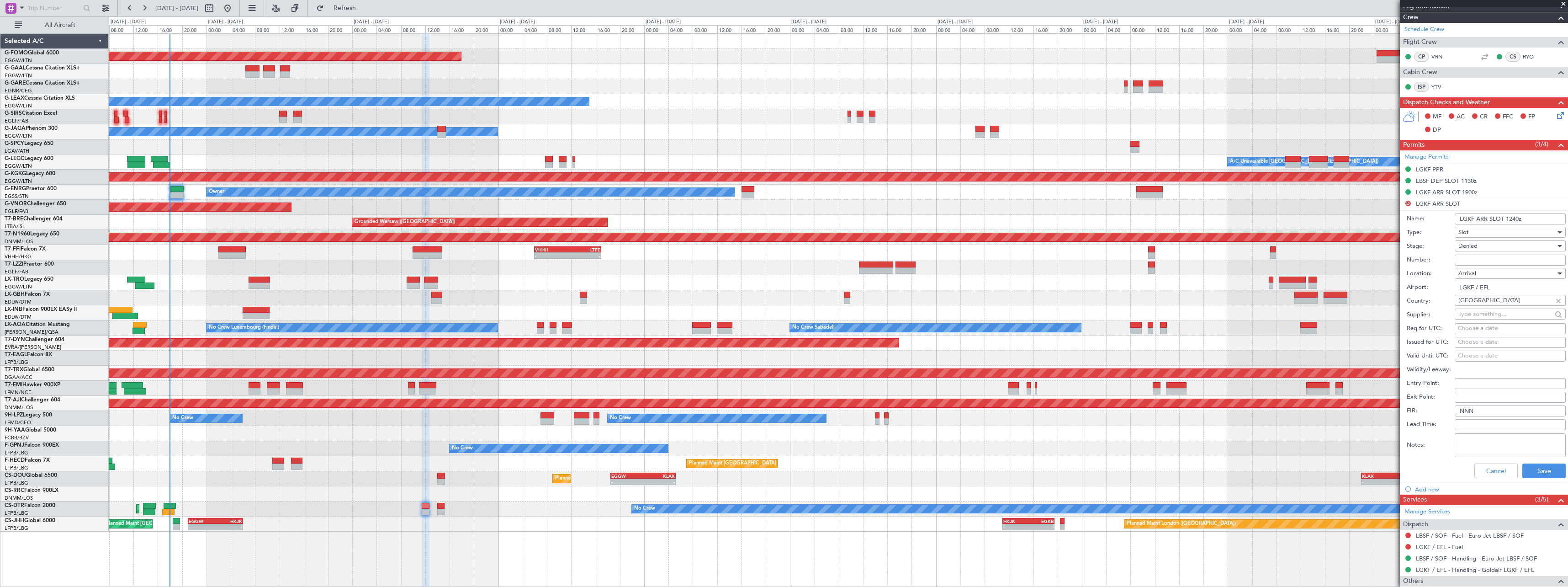
scroll to position [170, 0]
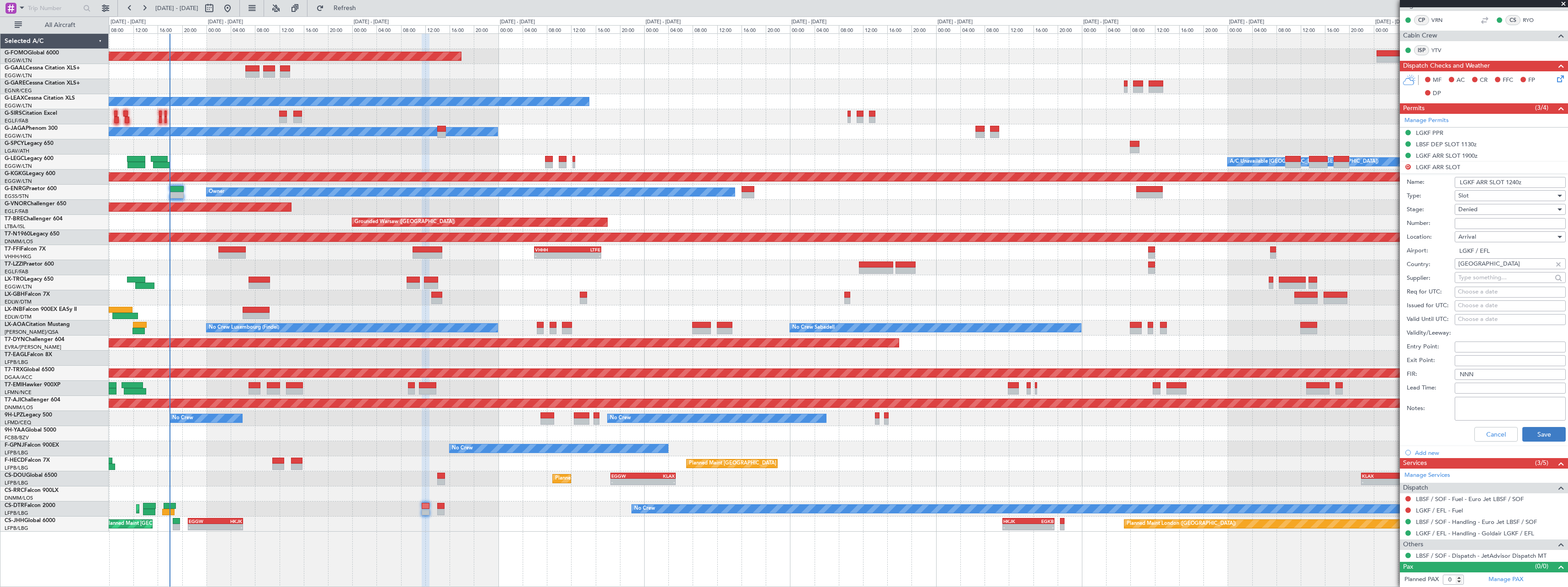
type input "LGKF ARR SLOT 1240z"
click at [1539, 436] on button "Save" at bounding box center [1544, 434] width 43 height 15
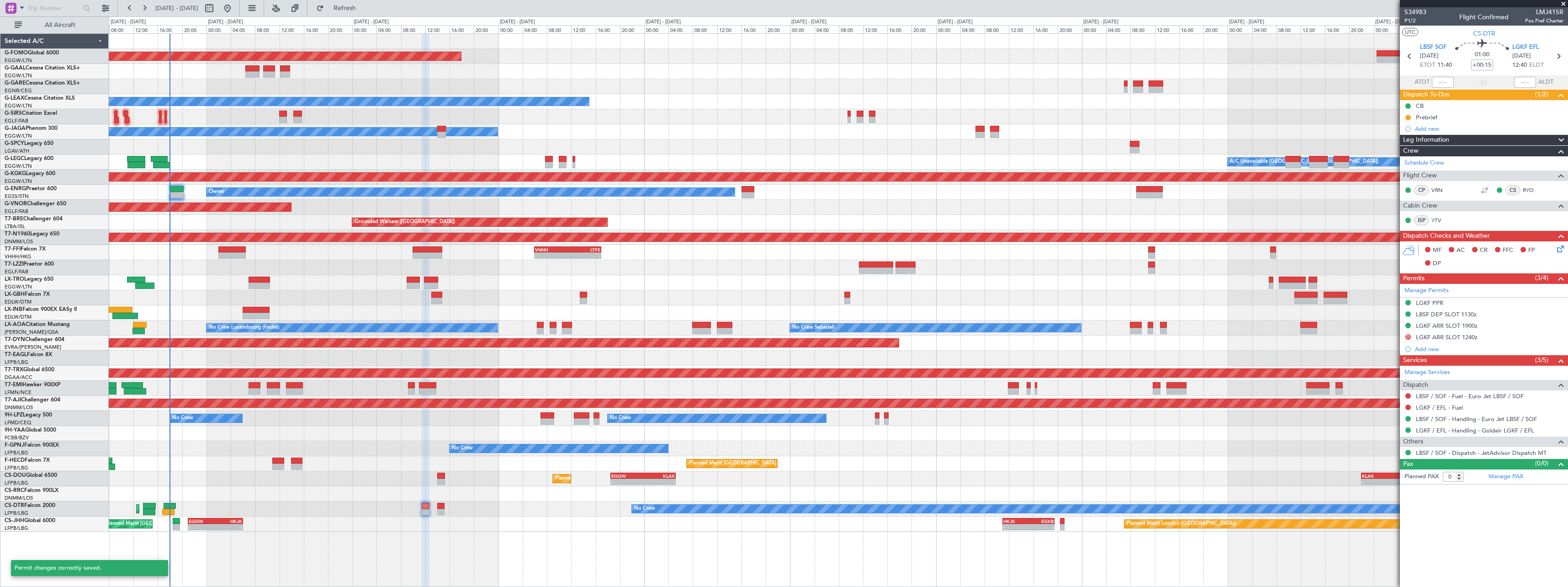
scroll to position [0, 0]
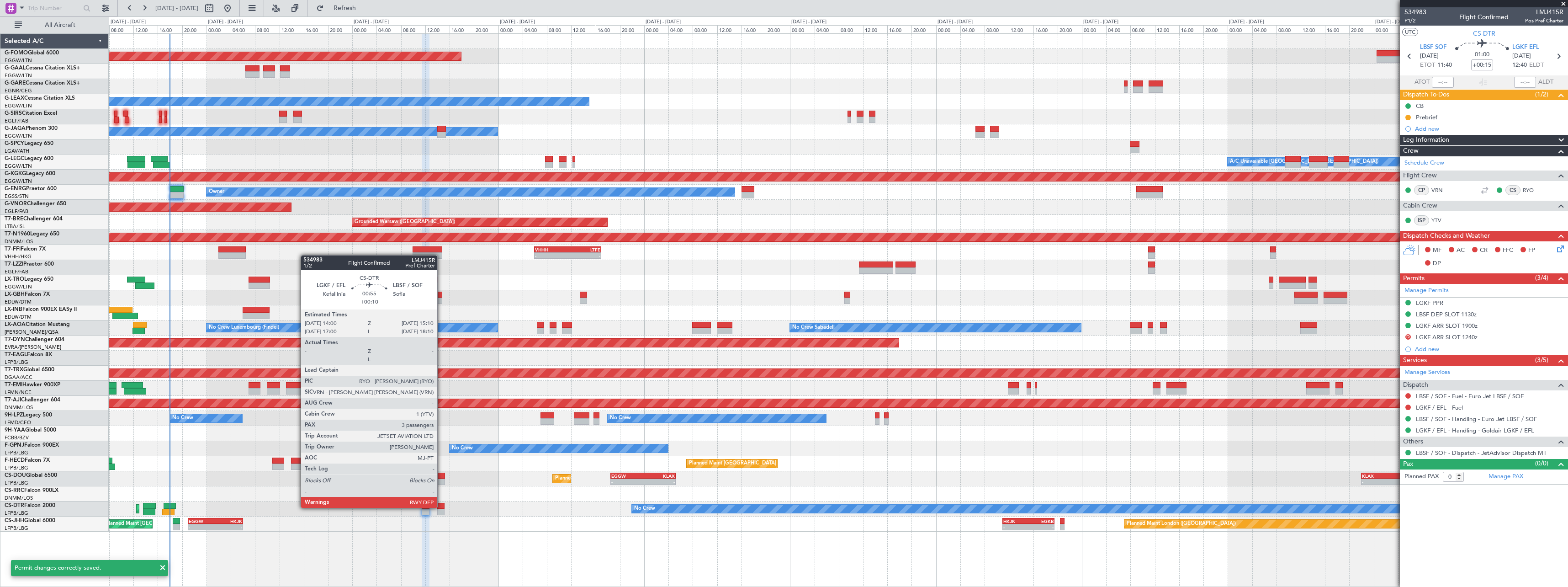
click at [442, 507] on div at bounding box center [441, 506] width 7 height 6
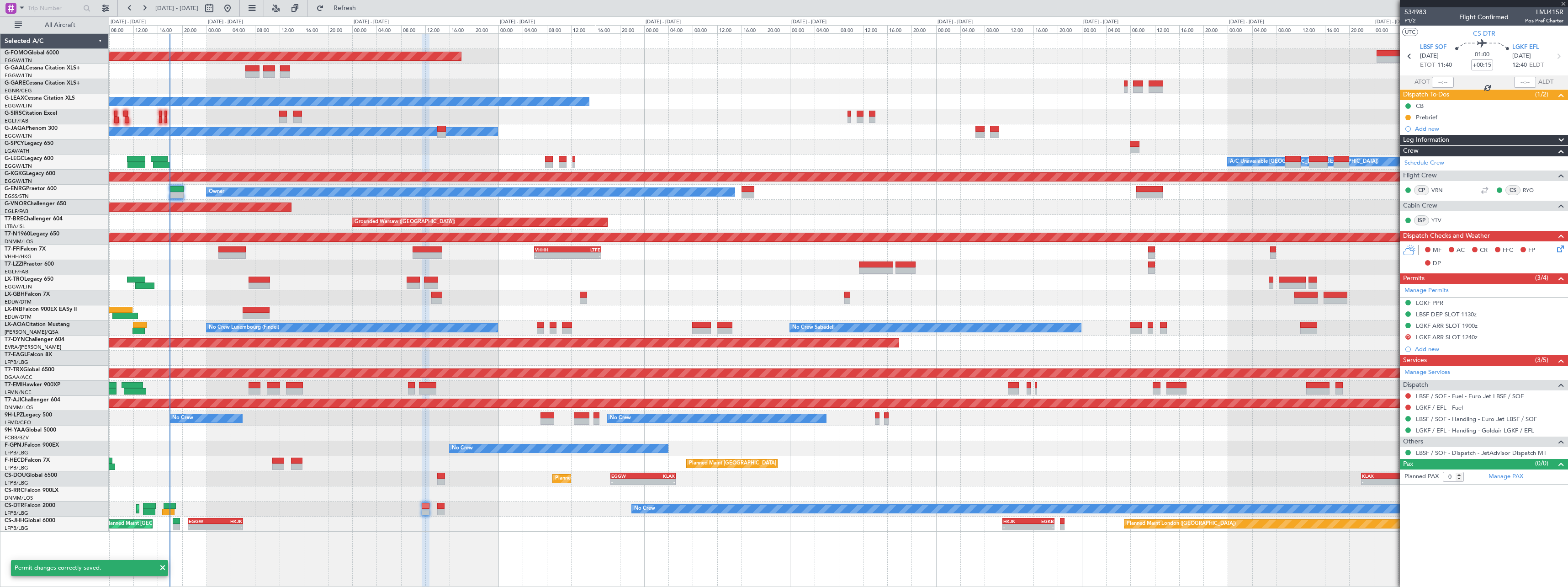
type input "+00:10"
type input "3"
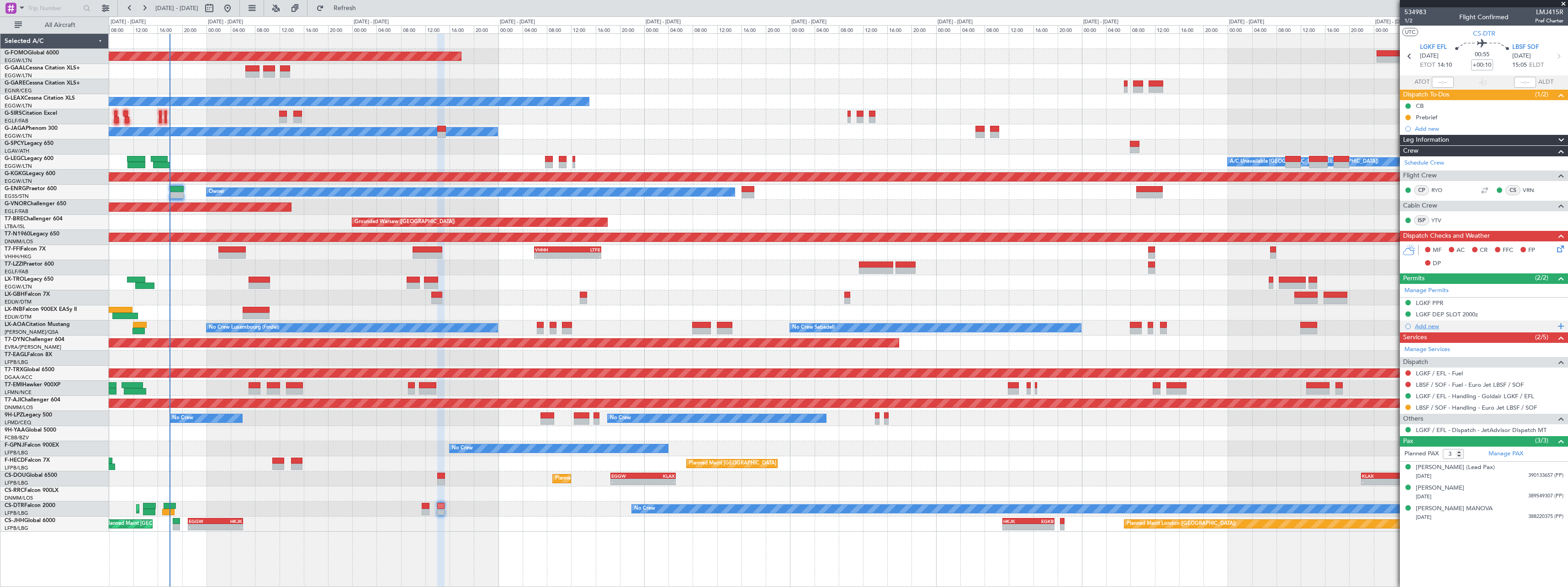
click at [1419, 323] on div "Add new" at bounding box center [1485, 326] width 140 height 8
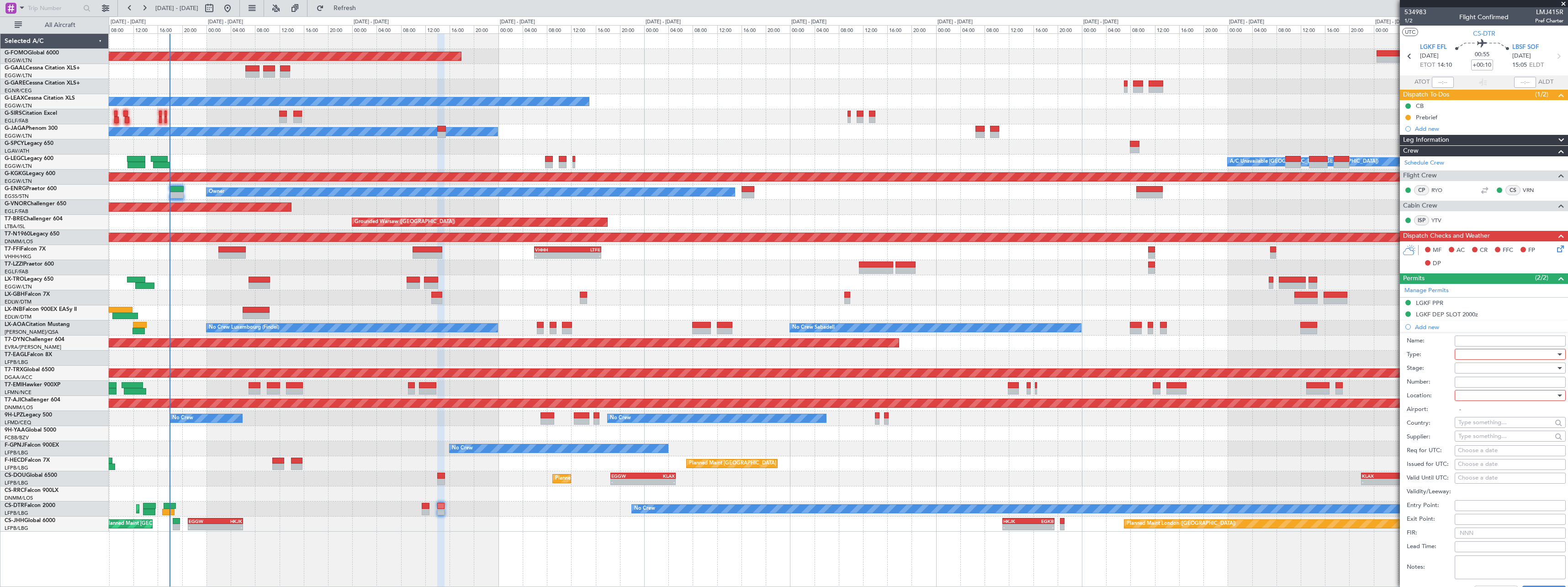
click at [1487, 351] on div at bounding box center [1507, 354] width 97 height 14
drag, startPoint x: 1483, startPoint y: 440, endPoint x: 1486, endPoint y: 393, distance: 47.1
click at [1483, 438] on span "Slot" at bounding box center [1507, 440] width 96 height 14
click at [1488, 369] on div at bounding box center [1507, 368] width 97 height 14
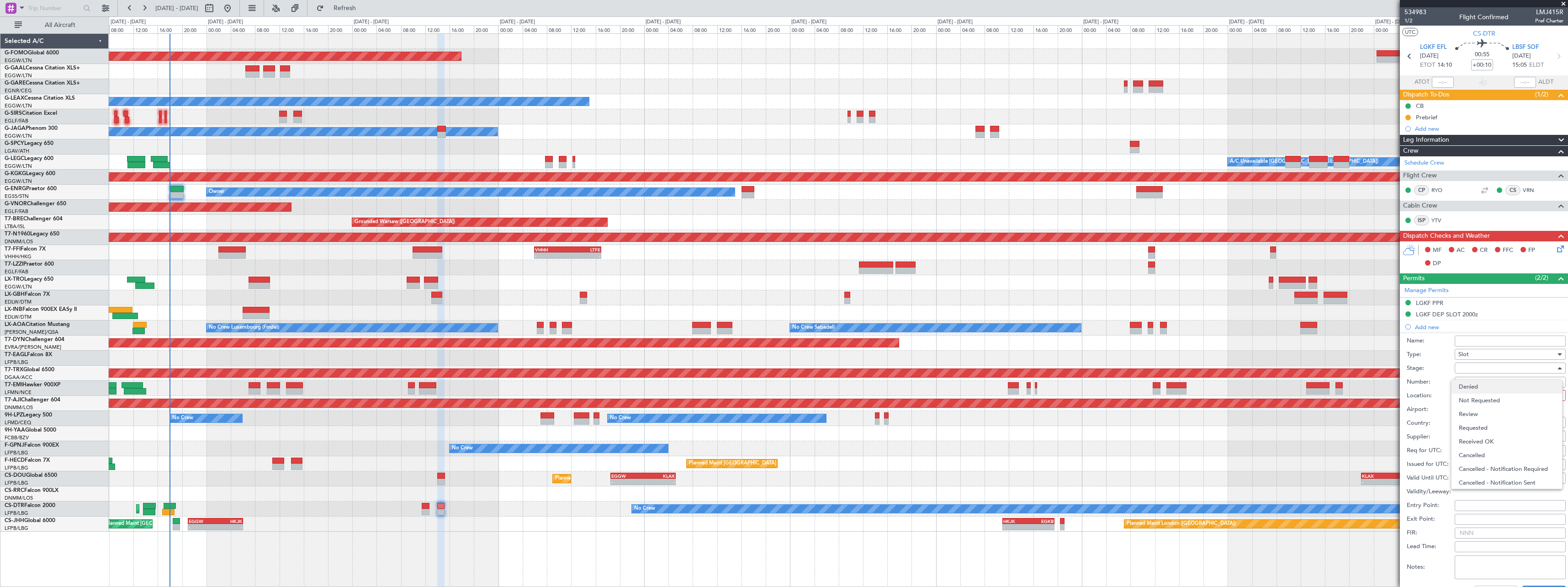
click at [1485, 388] on span "Denied" at bounding box center [1507, 386] width 96 height 14
click at [1485, 388] on div "Number:" at bounding box center [1486, 382] width 159 height 14
click at [1484, 397] on div at bounding box center [1507, 395] width 97 height 14
click at [1483, 413] on span "Departure" at bounding box center [1507, 414] width 96 height 14
type input "LGKF / EFL"
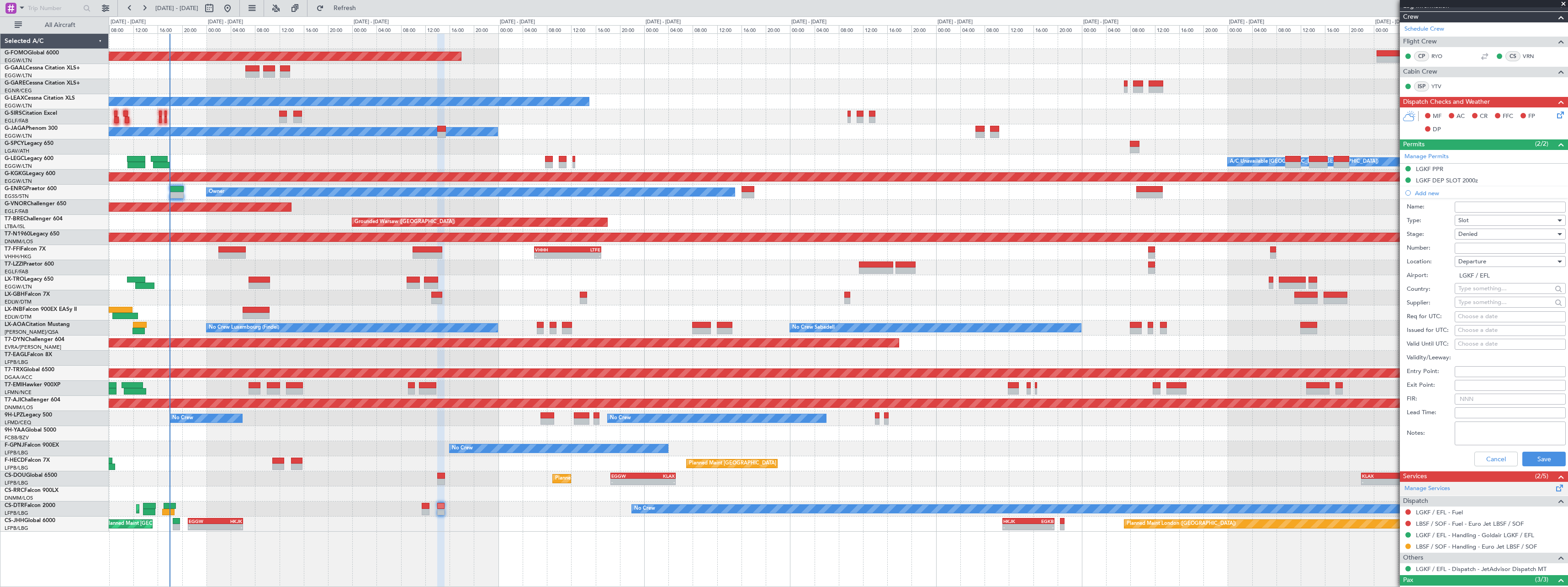
scroll to position [209, 0]
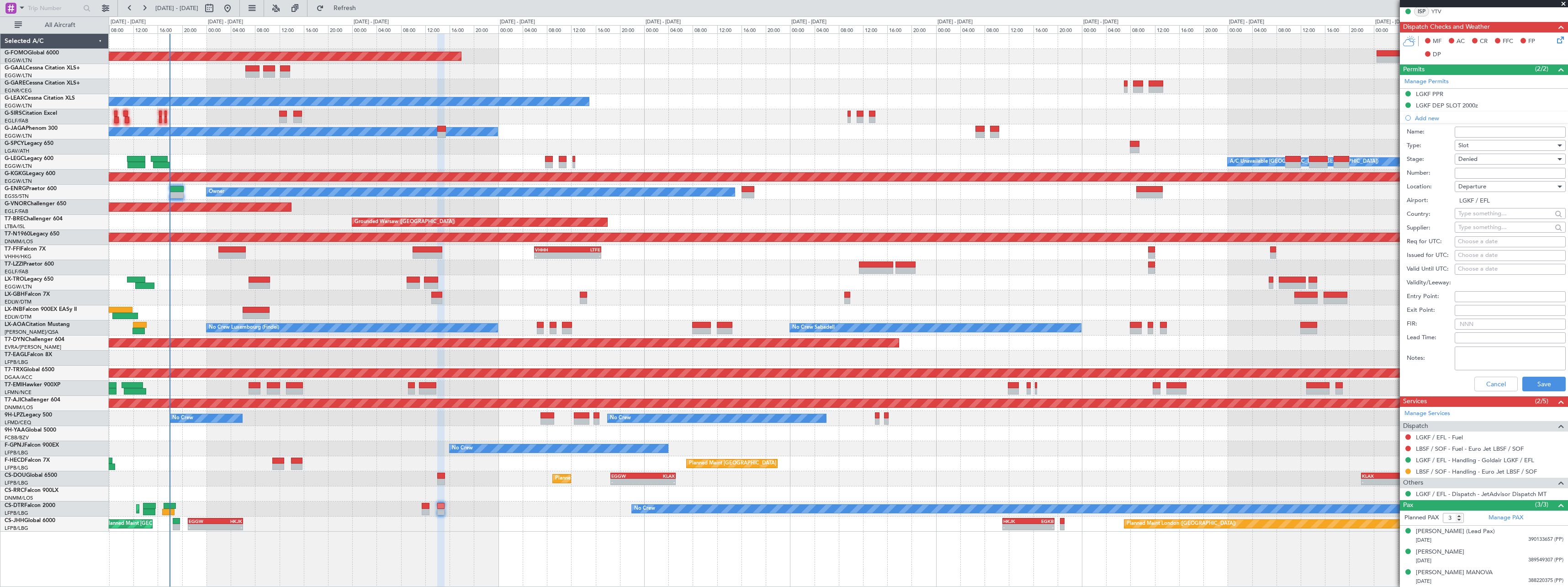
click at [1535, 392] on div "Cancel Save" at bounding box center [1486, 384] width 159 height 23
click at [1533, 382] on button "Save" at bounding box center [1544, 384] width 43 height 15
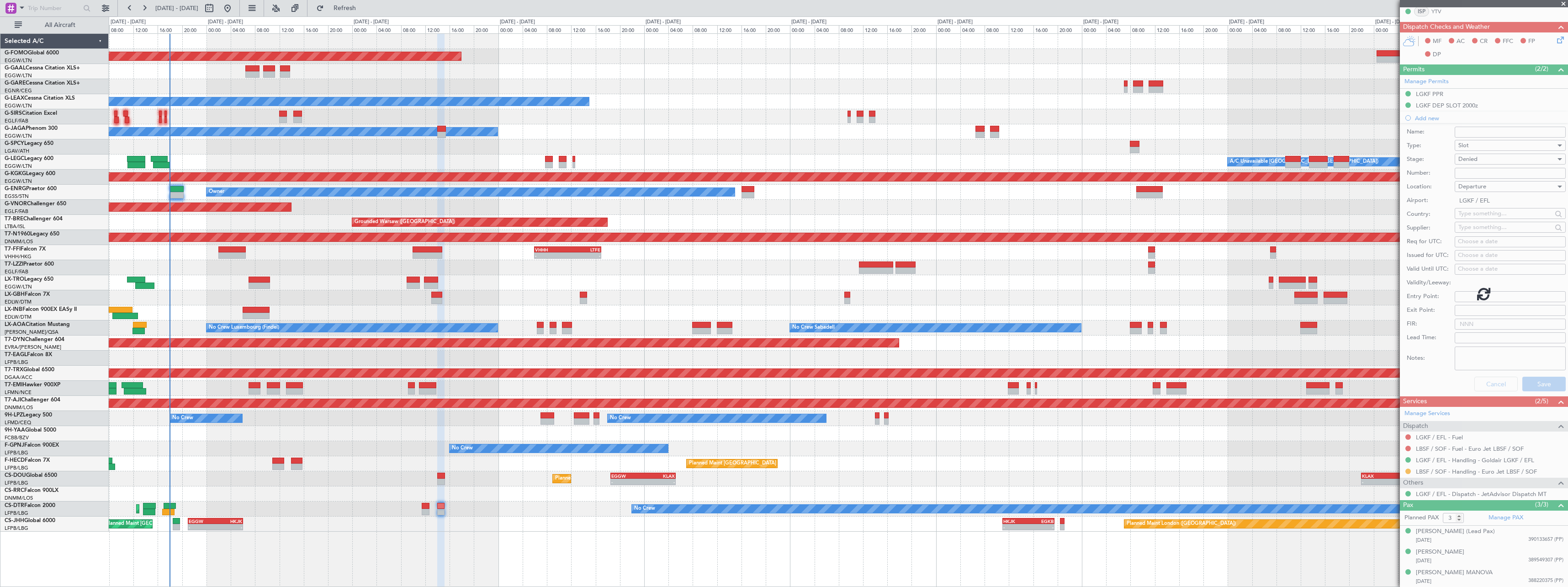
scroll to position [0, 0]
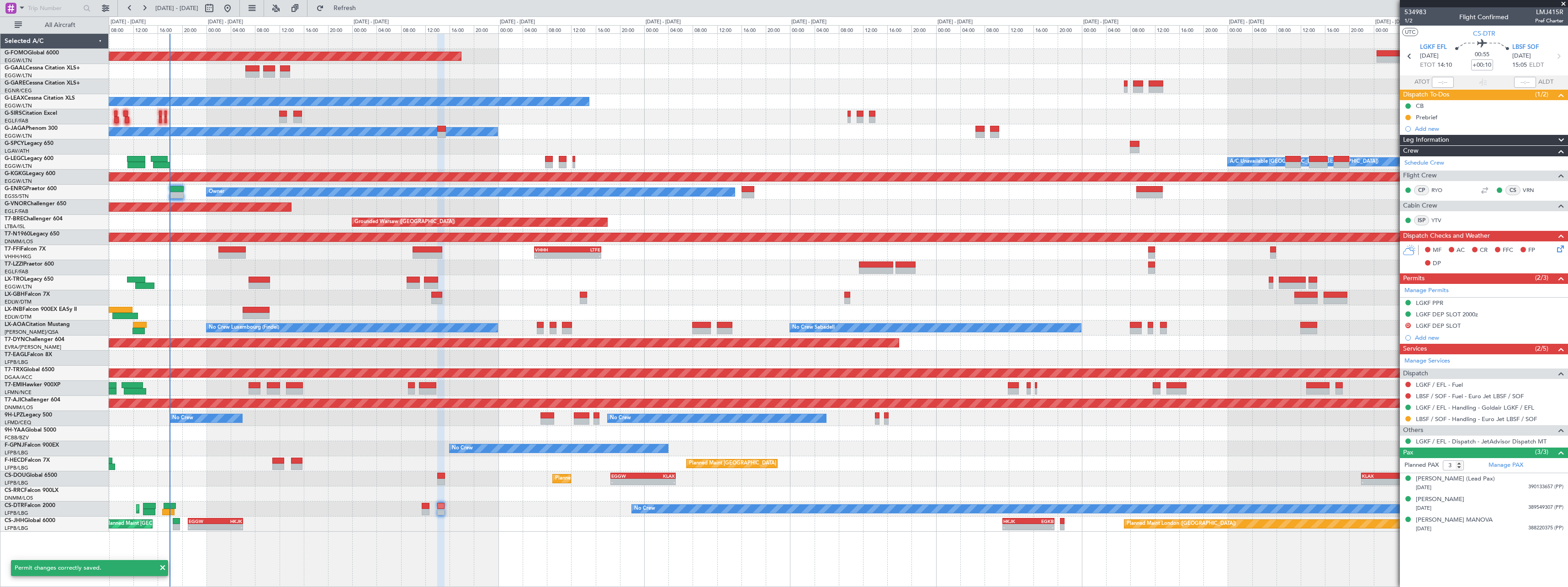
drag, startPoint x: 1446, startPoint y: 326, endPoint x: 1468, endPoint y: 323, distance: 22.2
click at [1448, 326] on div "LGKF DEP SLOT" at bounding box center [1438, 325] width 45 height 8
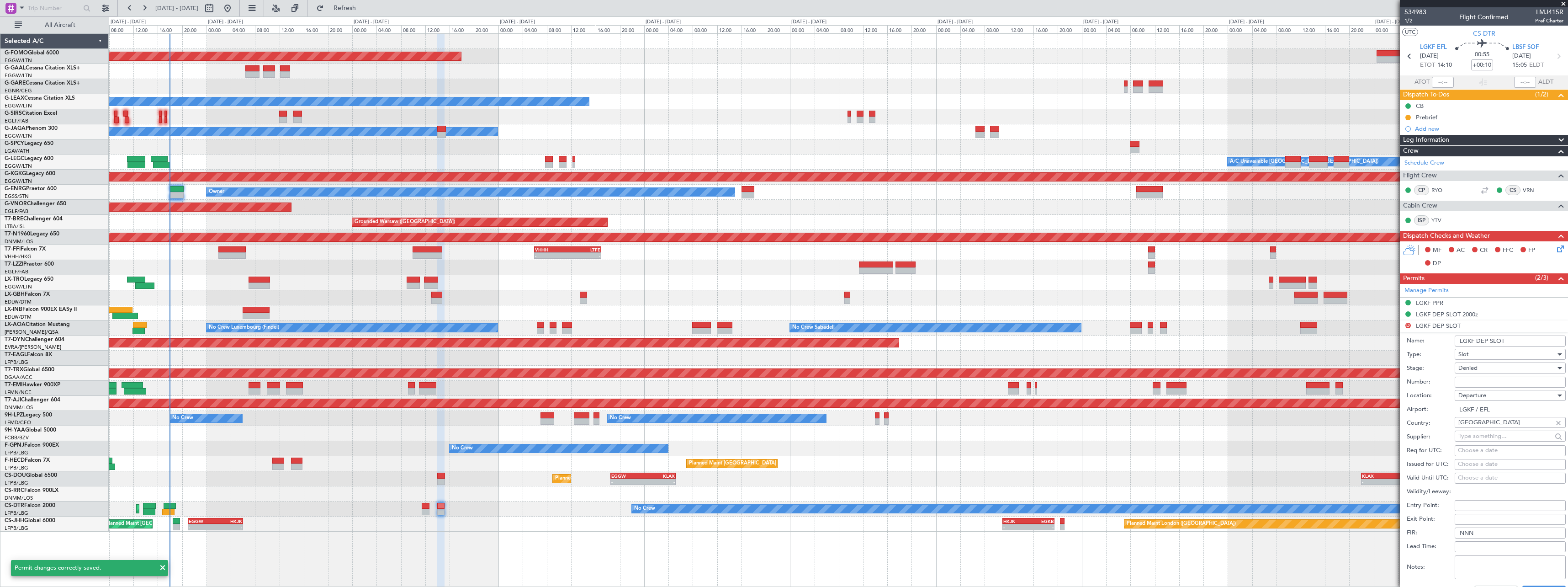
click at [1531, 336] on input "LGKF DEP SLOT" at bounding box center [1510, 341] width 111 height 11
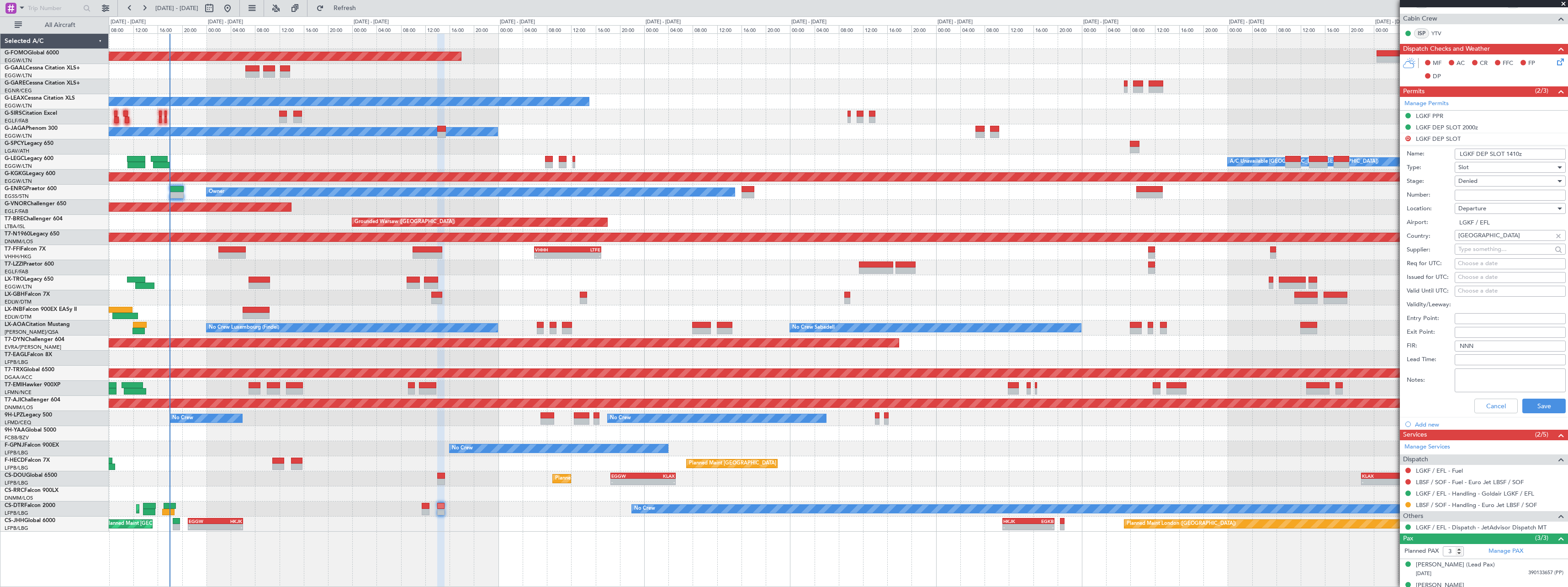
scroll to position [221, 0]
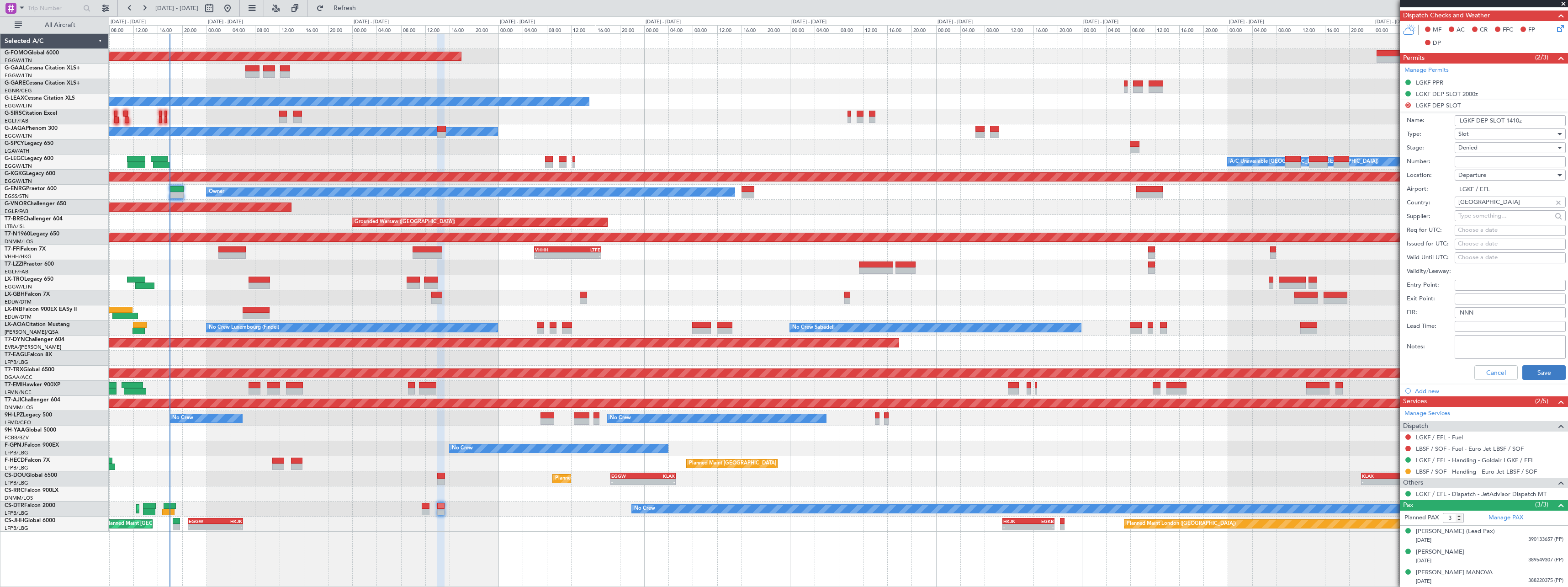
type input "LGKF DEP SLOT 1410z"
click at [1527, 373] on button "Save" at bounding box center [1544, 372] width 43 height 15
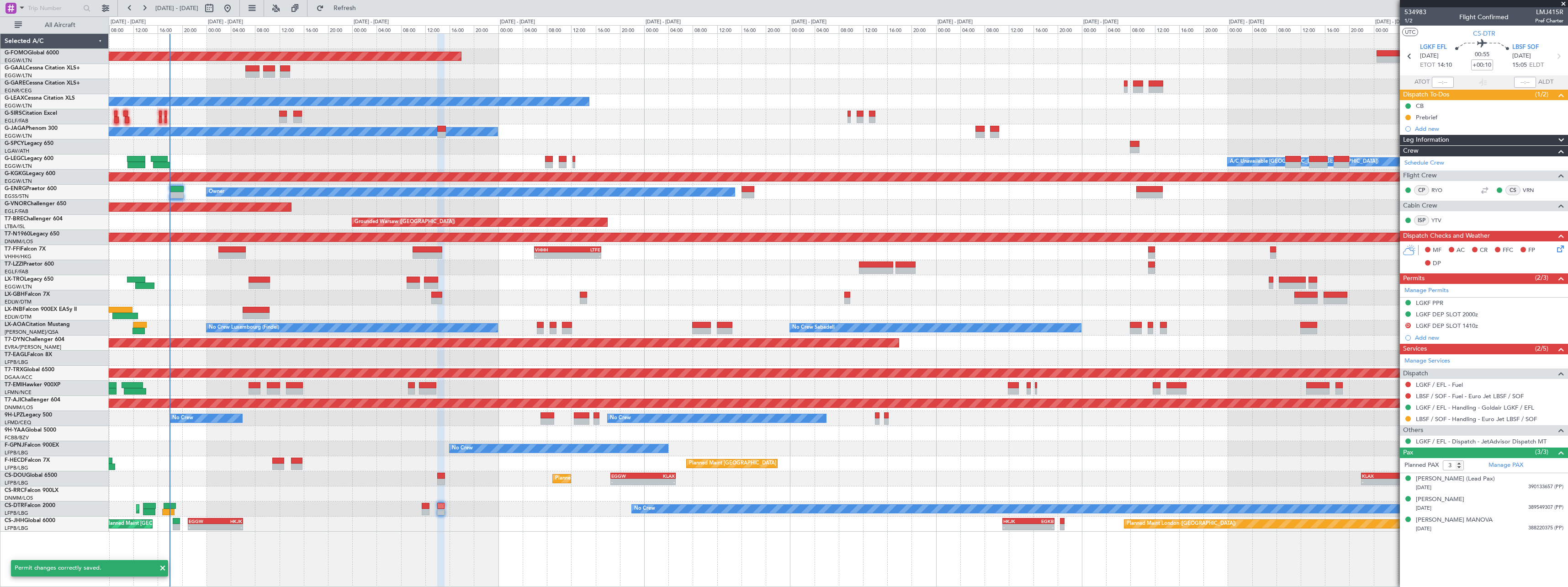
scroll to position [0, 0]
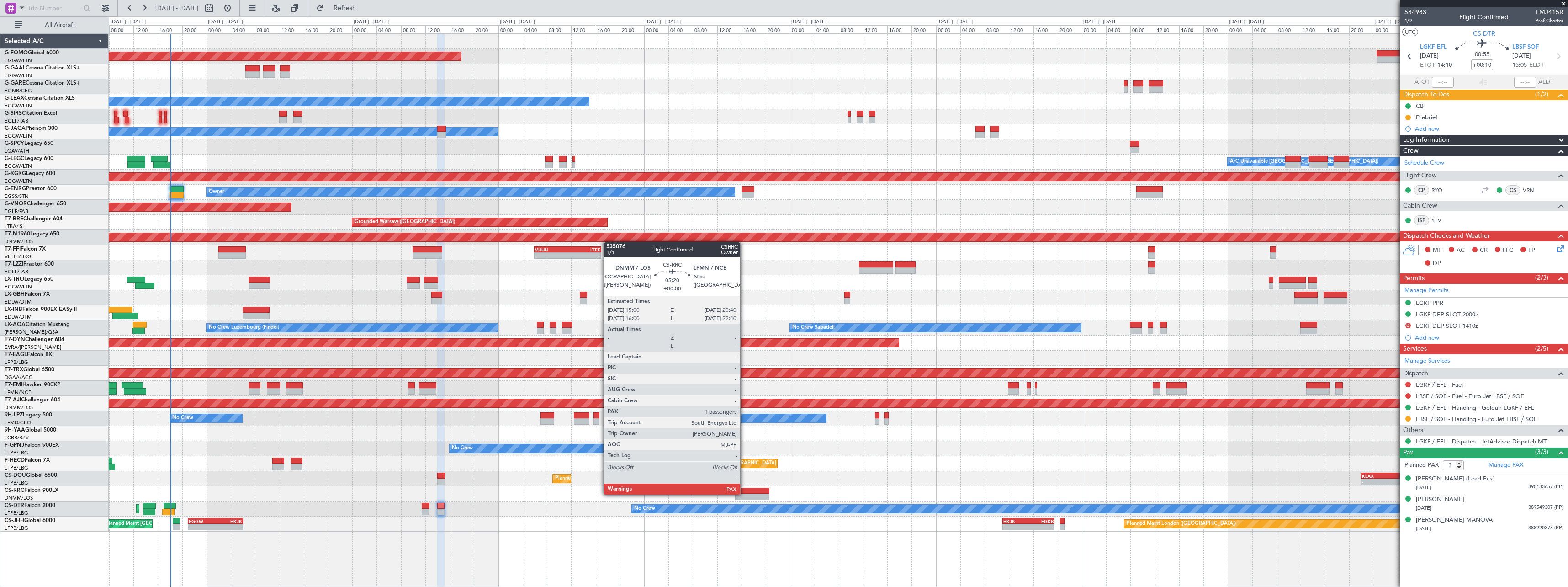
click at [745, 494] on div at bounding box center [752, 497] width 35 height 6
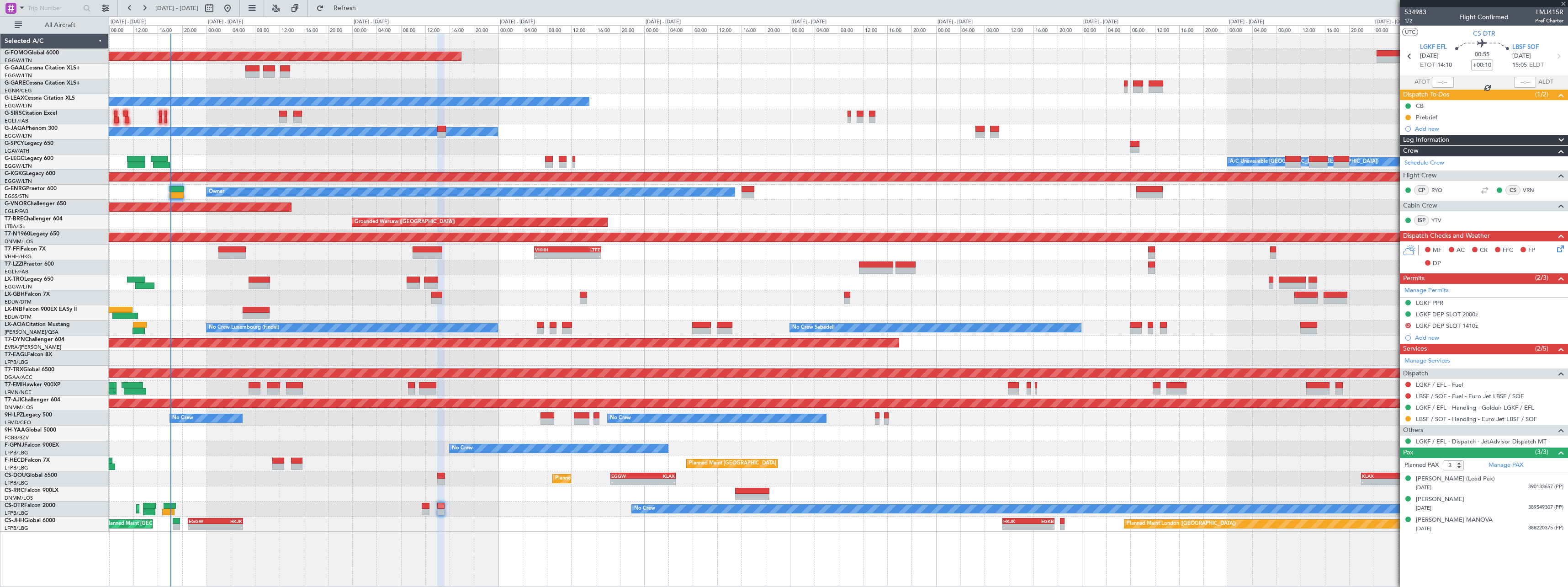
type input "1"
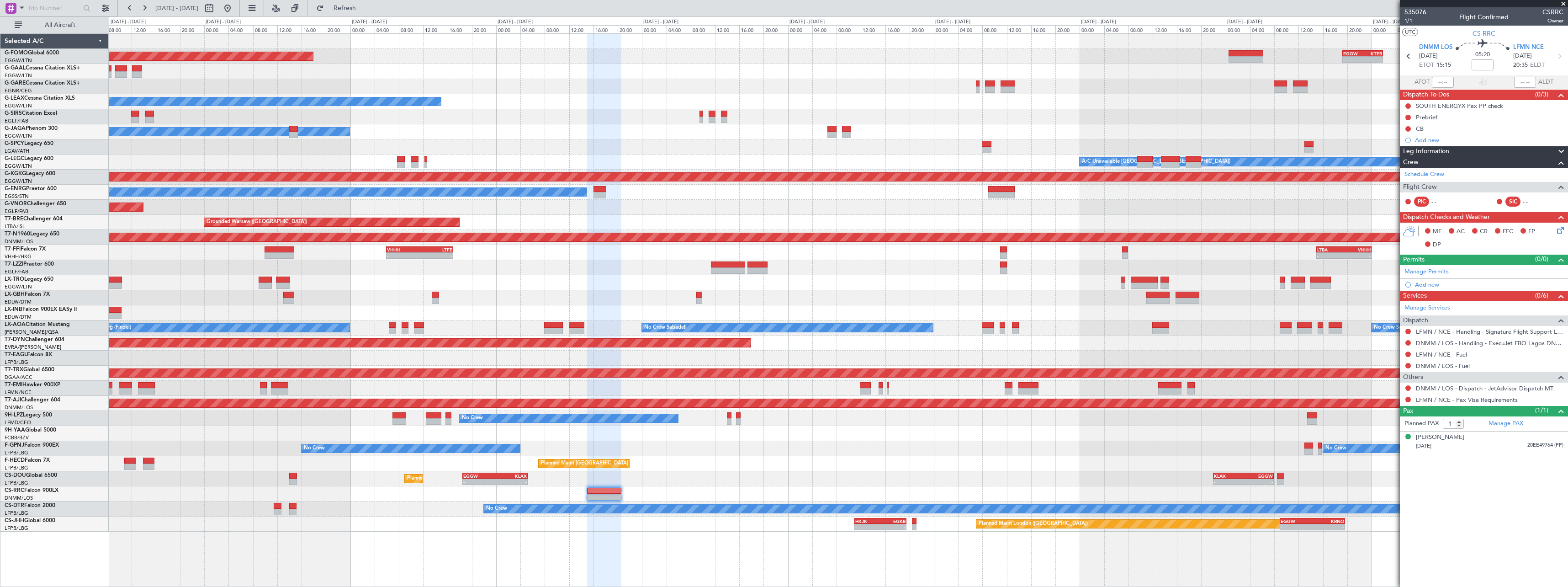
click at [1004, 438] on div at bounding box center [838, 433] width 1459 height 15
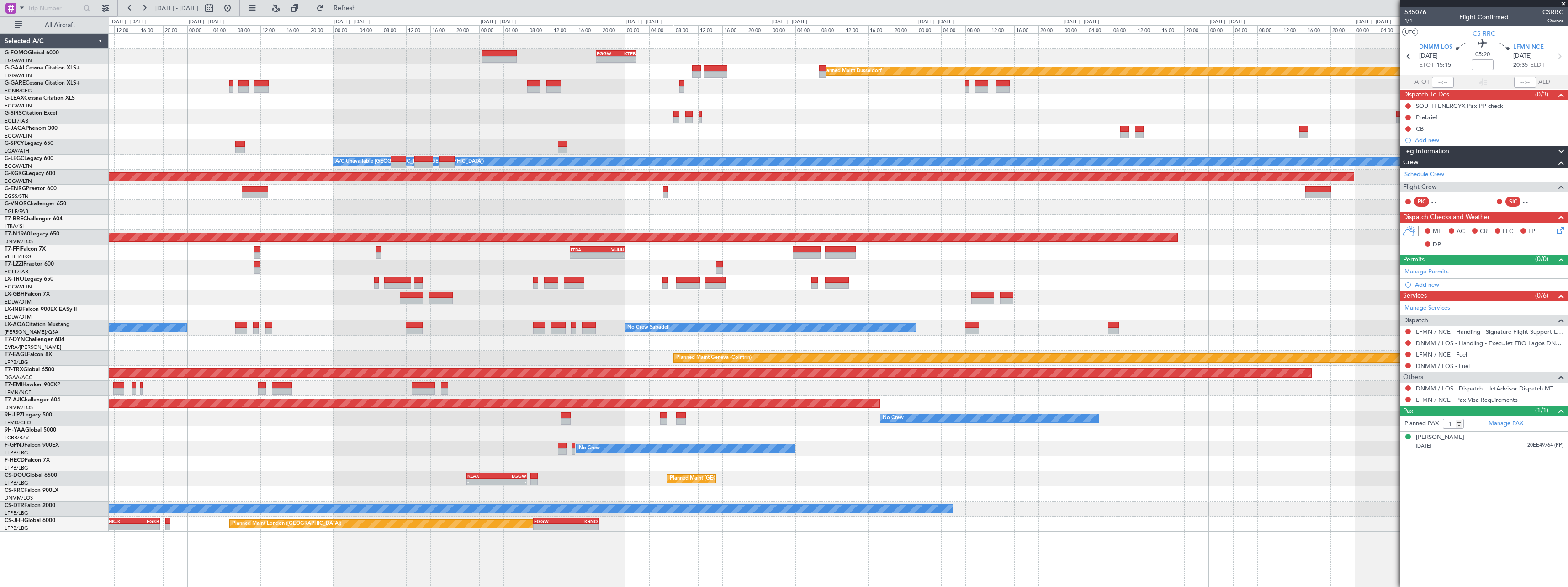
click at [471, 437] on div at bounding box center [838, 433] width 1459 height 15
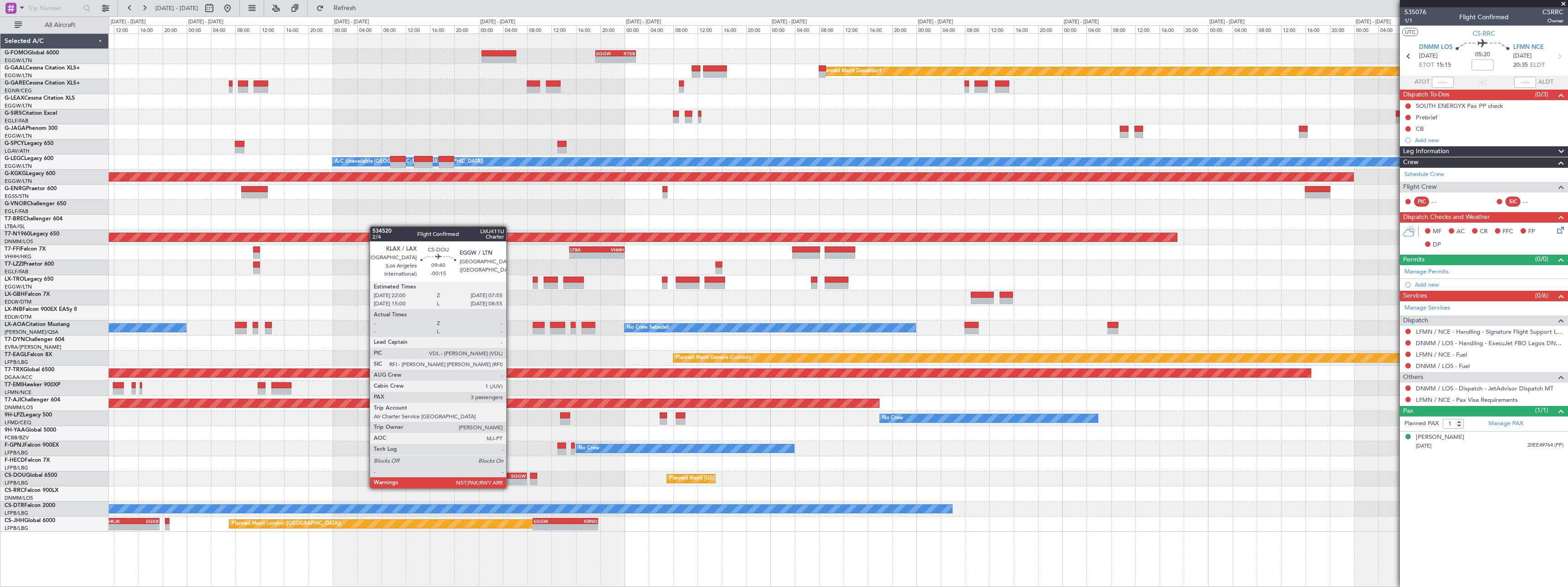
click at [511, 479] on div "-" at bounding box center [511, 482] width 29 height 6
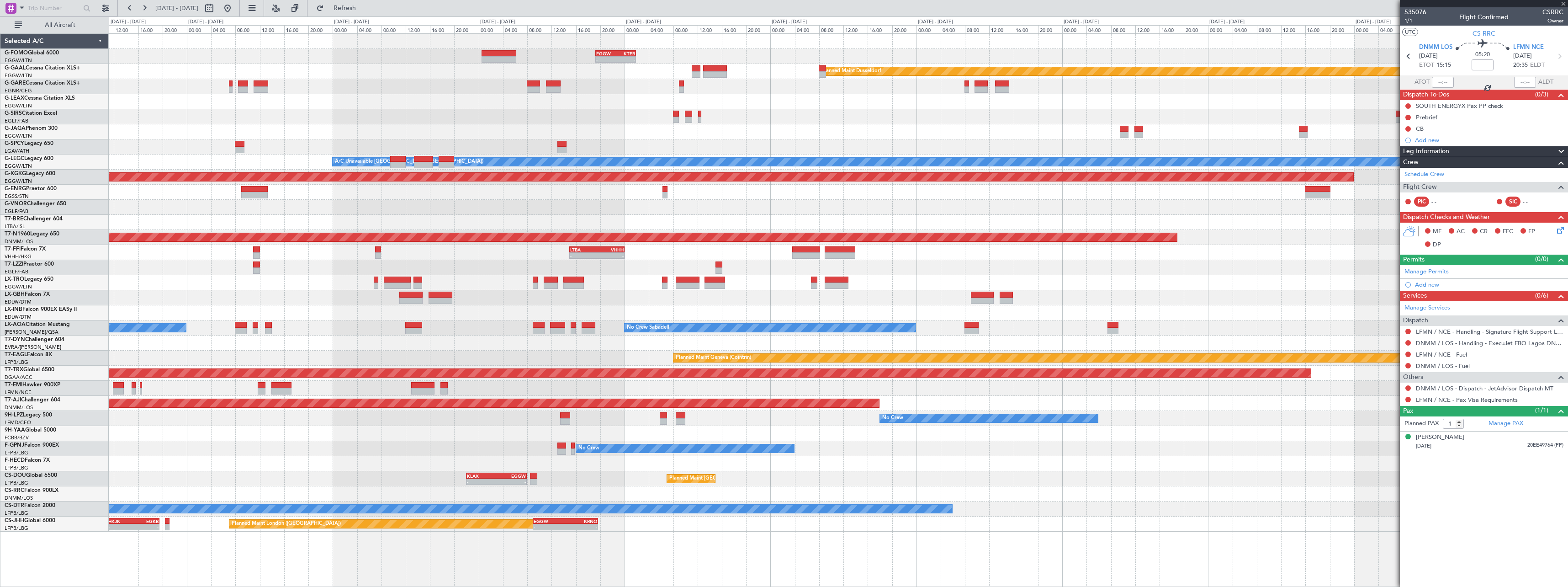
type input "-00:15"
type input "3"
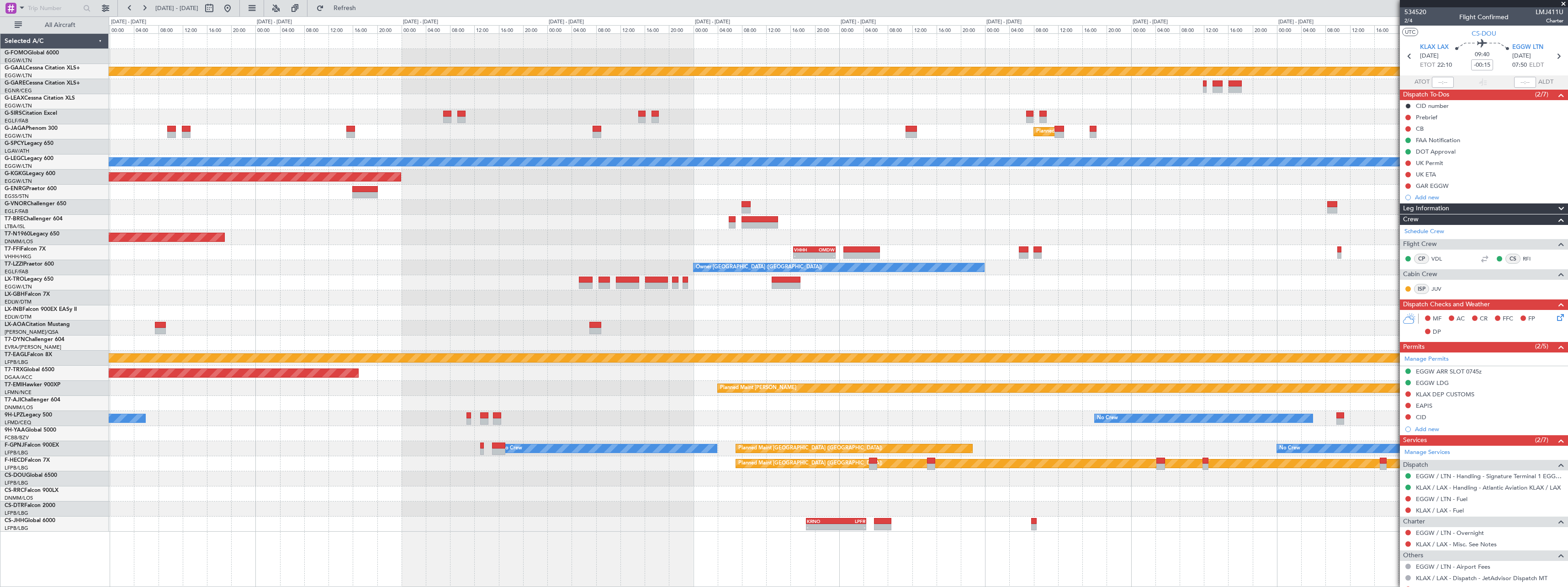
click at [0, 427] on html "21 Aug 2025 - 31 Aug 2025 Refresh Quick Links All Aircraft Planned Maint Dussel…" at bounding box center [784, 293] width 1568 height 587
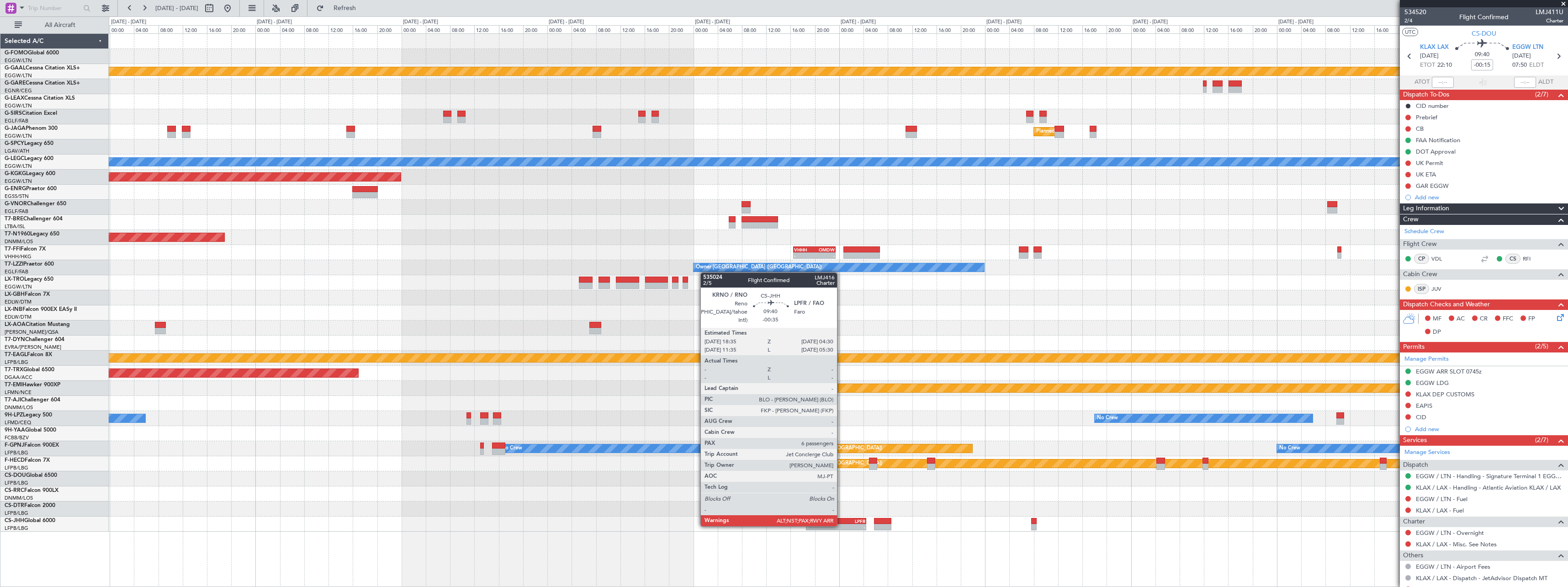
click at [841, 525] on div "-" at bounding box center [850, 527] width 29 height 6
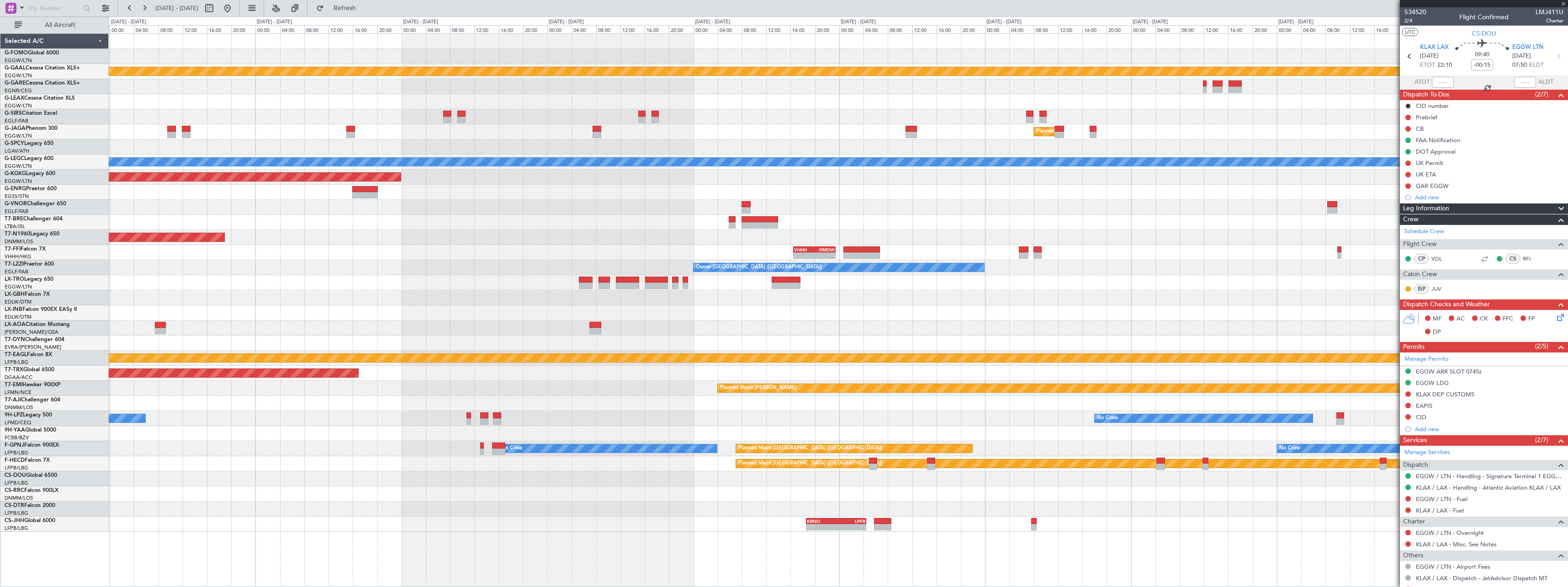
type input "-00:35"
type input "6"
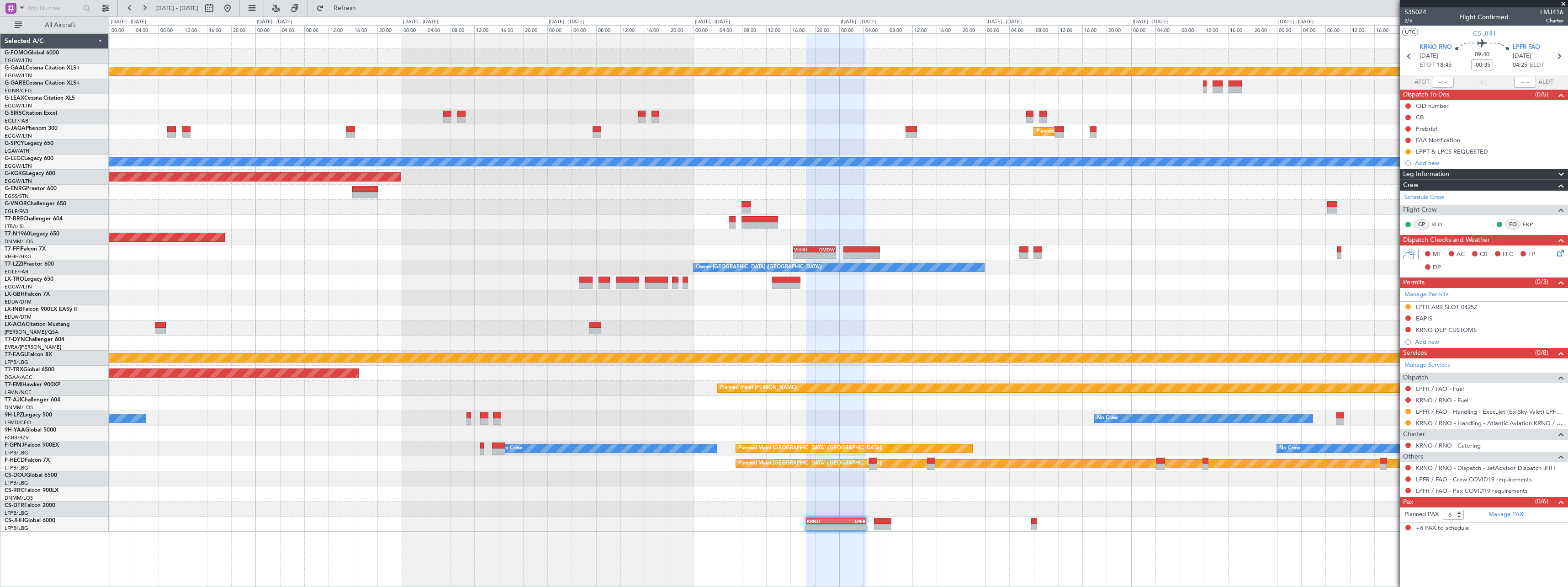
click at [1441, 149] on div "LPPT & LPCS REQUESTED" at bounding box center [1452, 152] width 73 height 8
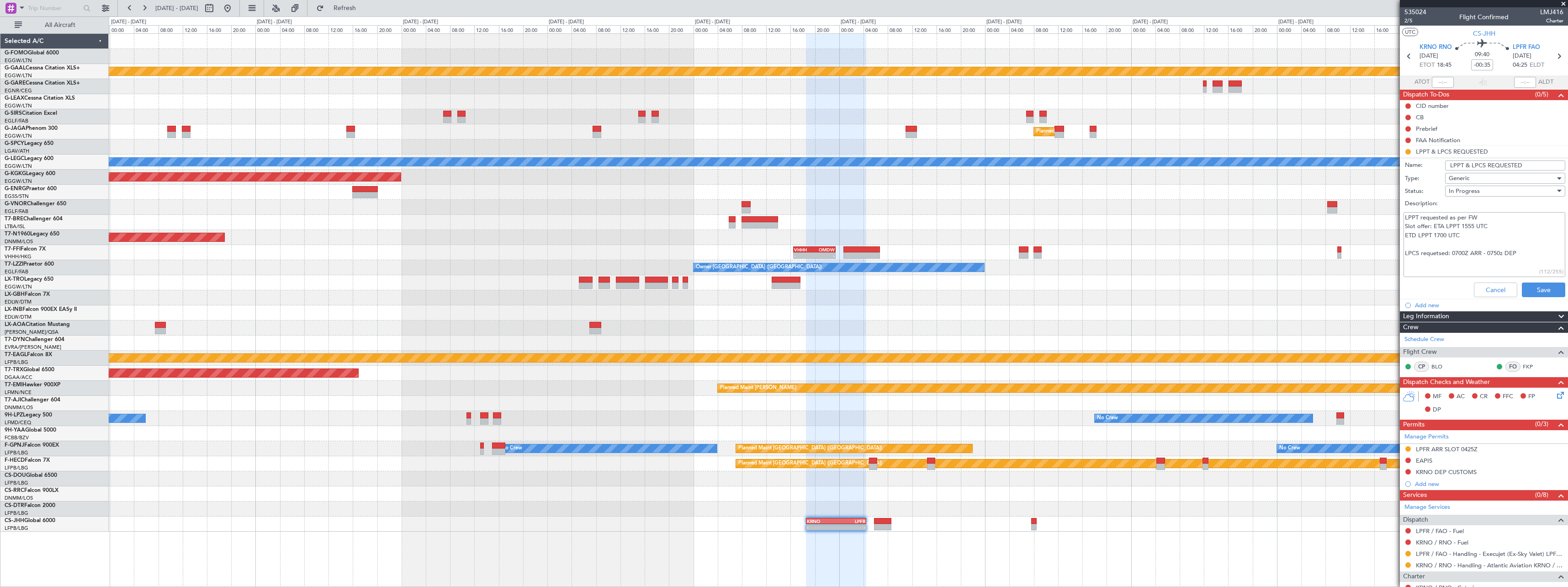
drag, startPoint x: 1498, startPoint y: 251, endPoint x: 1475, endPoint y: 253, distance: 23.1
click at [1451, 252] on textarea "LPPT requested as per FW Slot offer: ETA LPPT 1555 UTC ETD LPPT 1700 UTC LPCS r…" at bounding box center [1484, 245] width 161 height 65
click at [1491, 288] on button "Cancel" at bounding box center [1495, 290] width 43 height 15
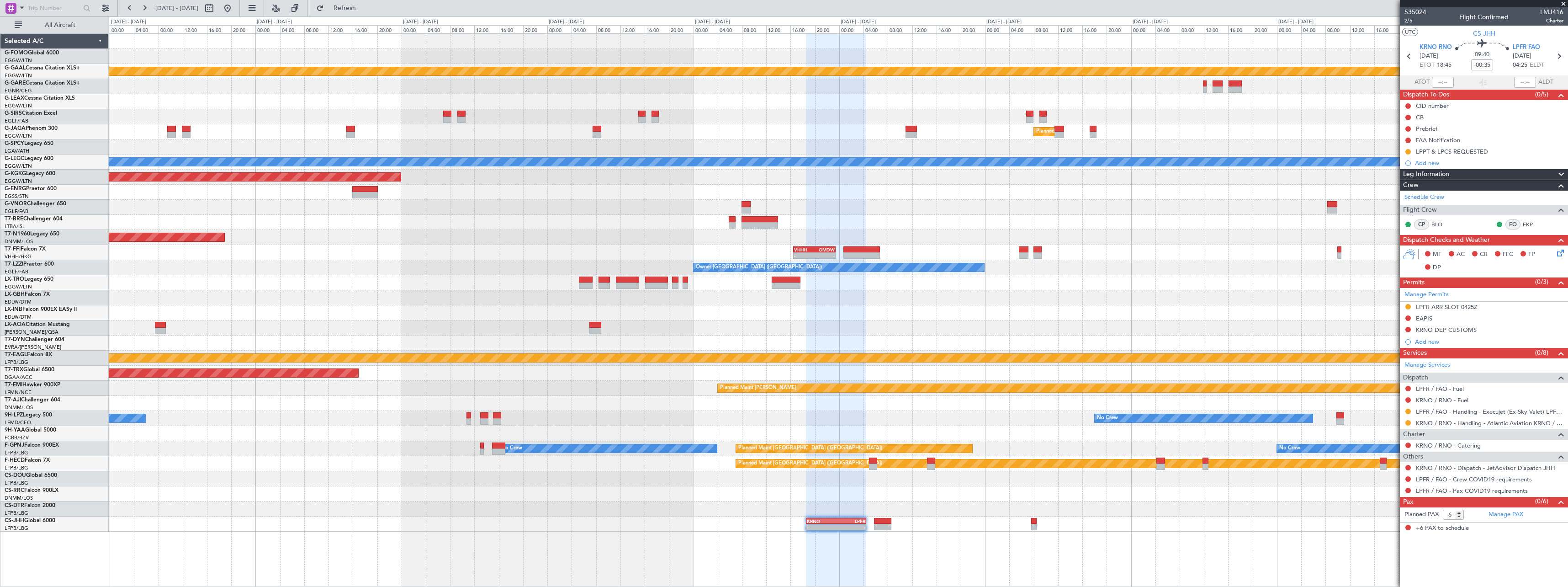
drag, startPoint x: 1466, startPoint y: 308, endPoint x: 1471, endPoint y: 308, distance: 5.0
click at [1466, 307] on div "LPFR ARR SLOT 0425Z" at bounding box center [1446, 307] width 62 height 8
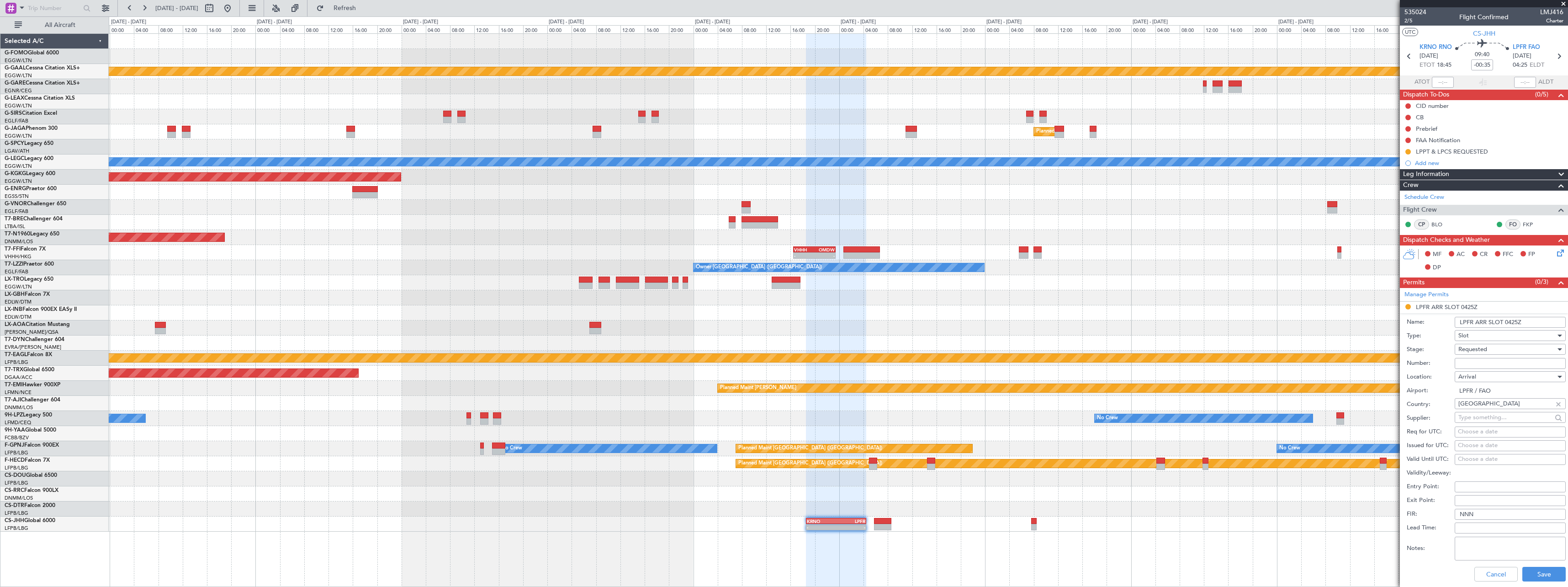
drag, startPoint x: 1518, startPoint y: 322, endPoint x: 1511, endPoint y: 322, distance: 7.0
click at [1511, 322] on input "LPFR ARR SLOT 0425Z" at bounding box center [1510, 322] width 111 height 11
type input "LPFR ARR SLOT 0505Z"
click at [1489, 350] on div "Requested" at bounding box center [1507, 349] width 97 height 14
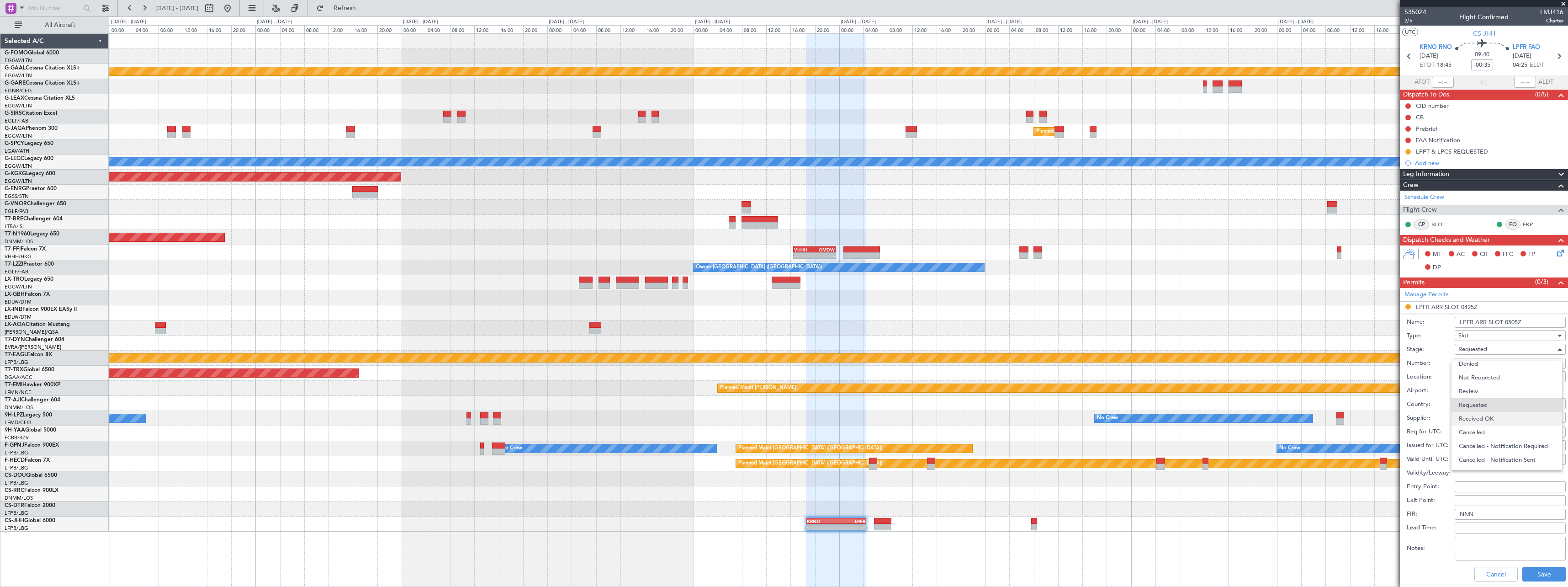
click at [1499, 416] on span "Received OK" at bounding box center [1507, 418] width 96 height 14
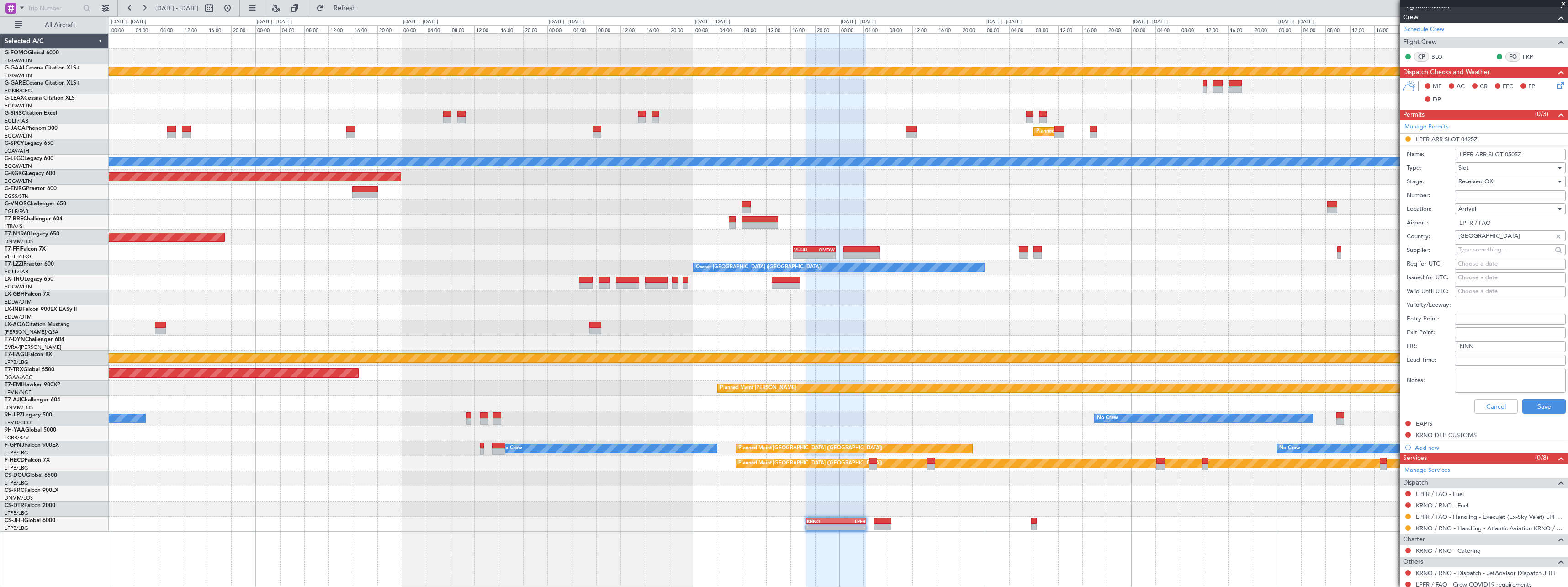
scroll to position [219, 0]
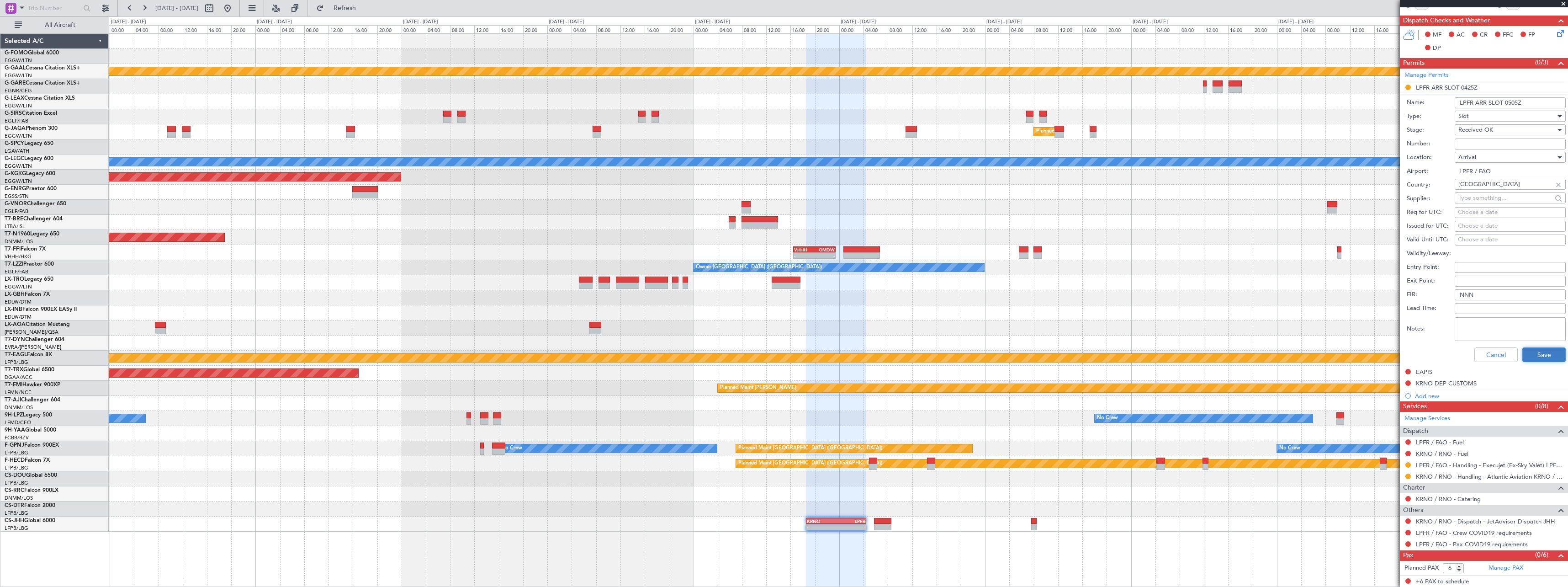
click at [1540, 350] on button "Save" at bounding box center [1544, 354] width 43 height 15
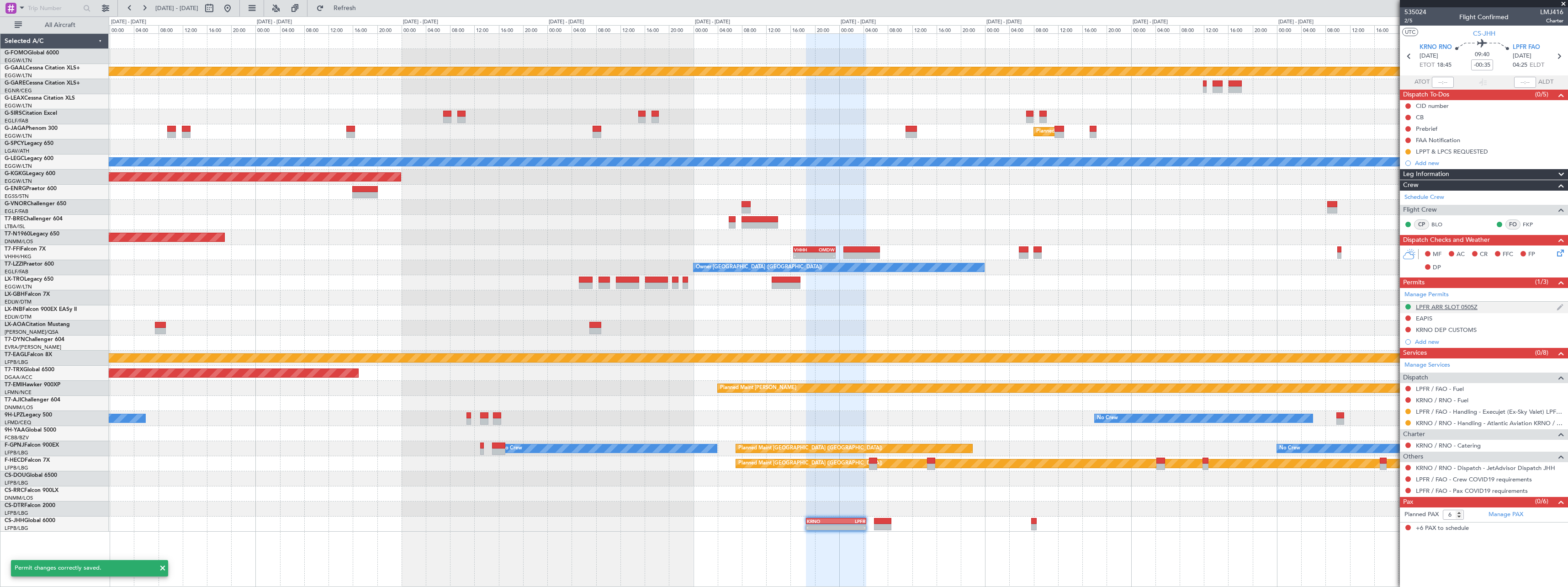
scroll to position [0, 0]
click at [1407, 422] on button at bounding box center [1409, 423] width 6 height 6
click at [1382, 549] on div "Planned Maint Dusseldorf Planned Maint London (Luton) A/C Unavailable London (L…" at bounding box center [838, 310] width 1459 height 554
click at [1409, 466] on button at bounding box center [1409, 467] width 6 height 6
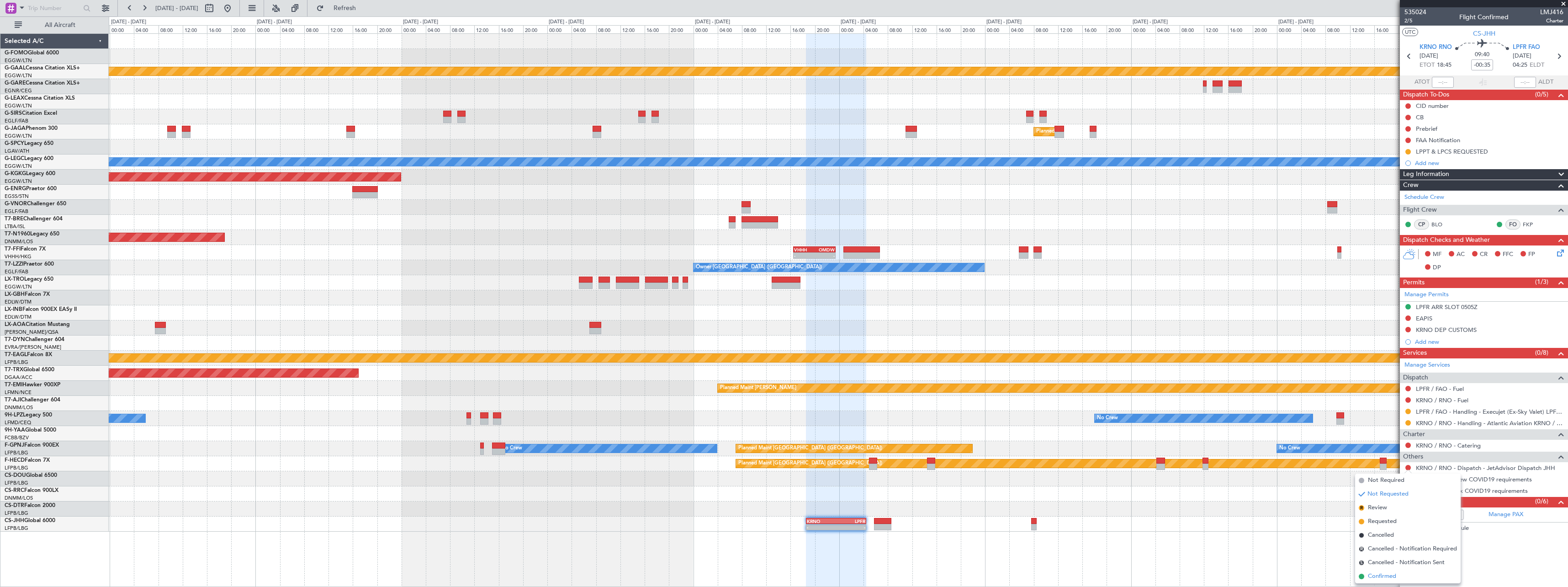
click at [1382, 576] on span "Confirmed" at bounding box center [1382, 576] width 28 height 9
drag, startPoint x: 1409, startPoint y: 477, endPoint x: 1404, endPoint y: 483, distance: 7.8
click at [1408, 477] on button at bounding box center [1409, 480] width 6 height 6
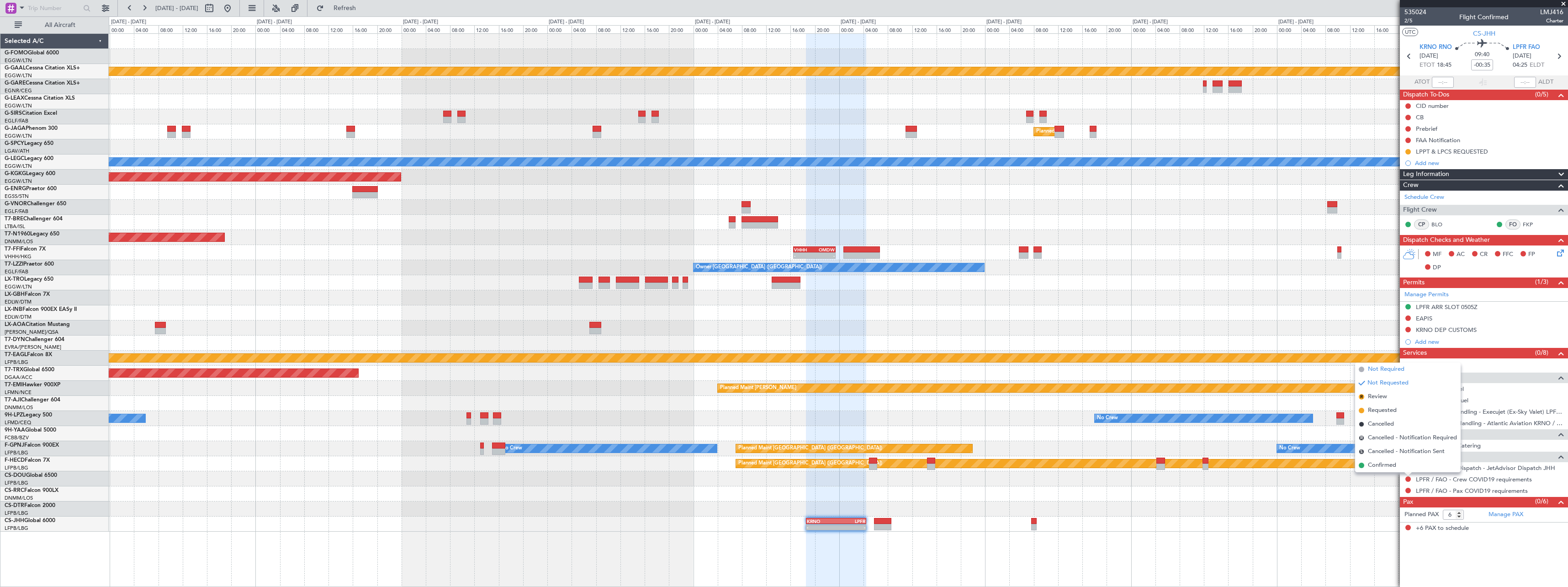
click at [1384, 368] on span "Not Required" at bounding box center [1386, 369] width 36 height 9
click at [1408, 490] on button at bounding box center [1409, 491] width 6 height 6
click at [1384, 382] on span "Not Required" at bounding box center [1386, 381] width 36 height 9
drag, startPoint x: 1409, startPoint y: 424, endPoint x: 1406, endPoint y: 431, distance: 7.6
click at [1409, 423] on button at bounding box center [1409, 423] width 6 height 6
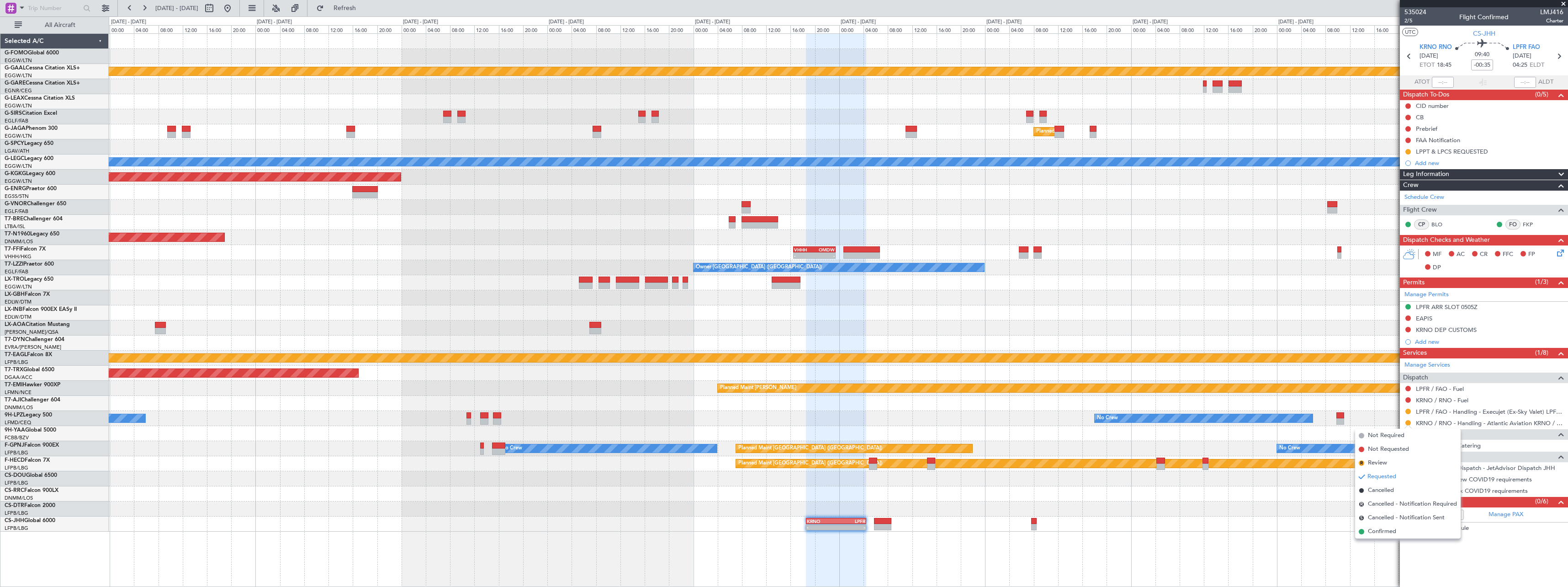
click at [1385, 534] on span "Confirmed" at bounding box center [1382, 532] width 28 height 9
drag, startPoint x: 1435, startPoint y: 343, endPoint x: 1466, endPoint y: 346, distance: 31.1
click at [1435, 343] on div "Add new" at bounding box center [1489, 342] width 149 height 8
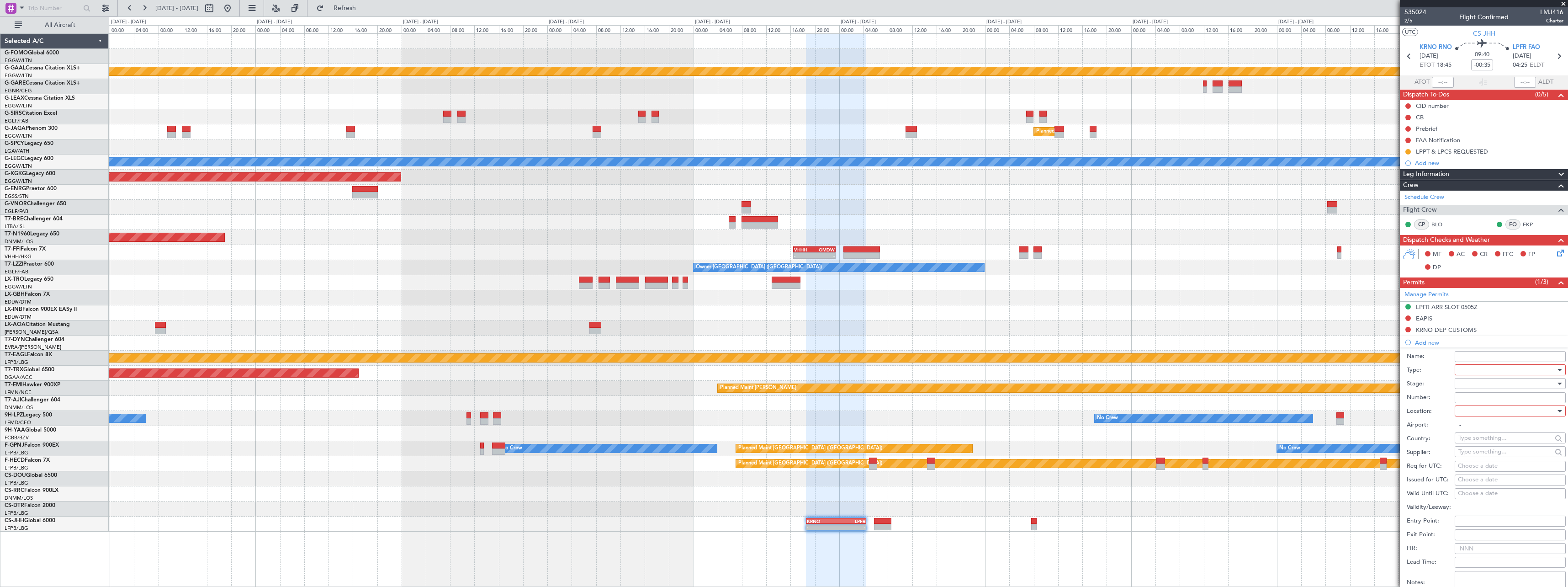
click at [1482, 369] on div at bounding box center [1507, 369] width 97 height 14
click at [1485, 458] on span "Slot" at bounding box center [1507, 456] width 96 height 14
click at [1483, 386] on div at bounding box center [1507, 383] width 97 height 14
click at [1486, 407] on span "Denied" at bounding box center [1507, 402] width 96 height 14
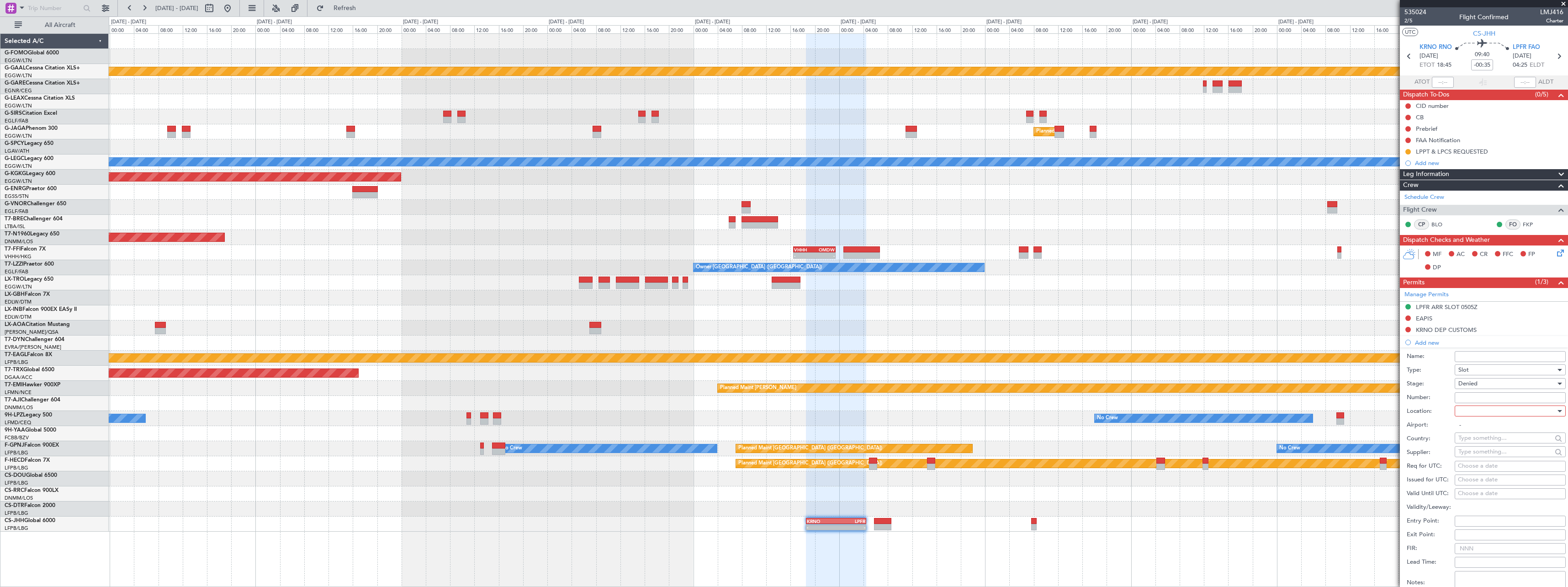
click at [1486, 407] on div at bounding box center [1507, 411] width 97 height 14
click at [1486, 453] on span "Arrival" at bounding box center [1507, 457] width 96 height 14
type input "LPFR / FAO"
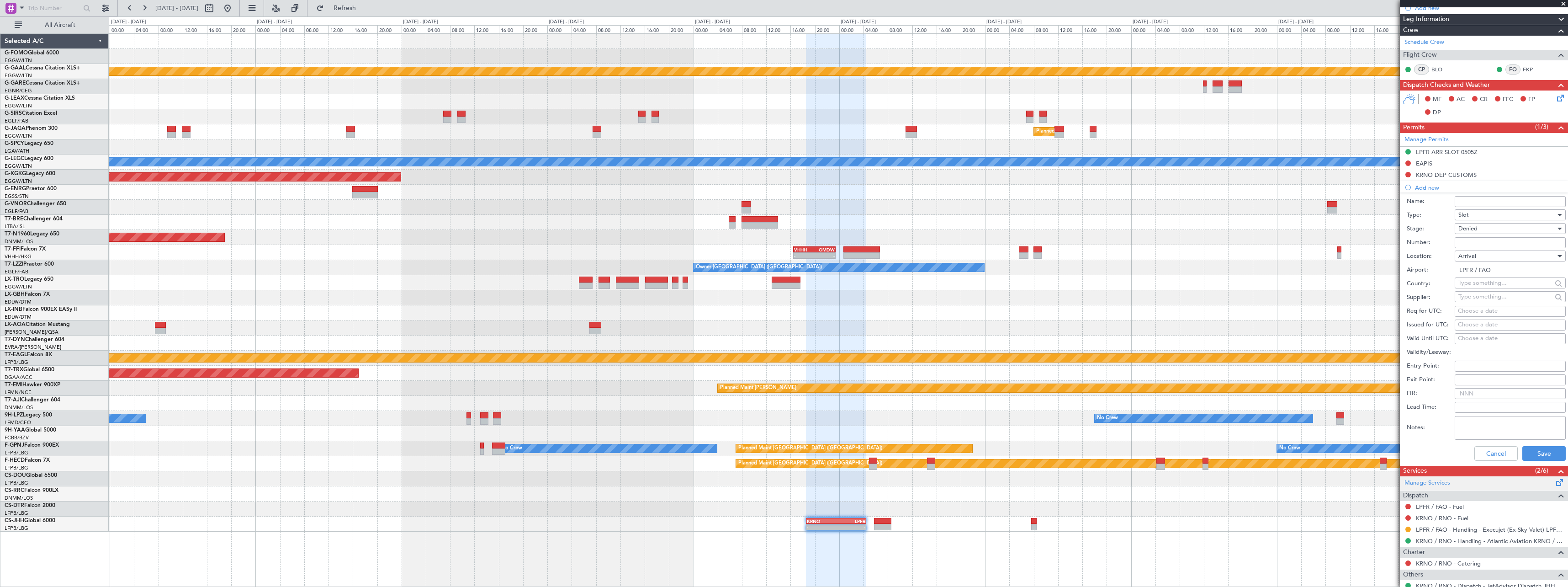
scroll to position [219, 0]
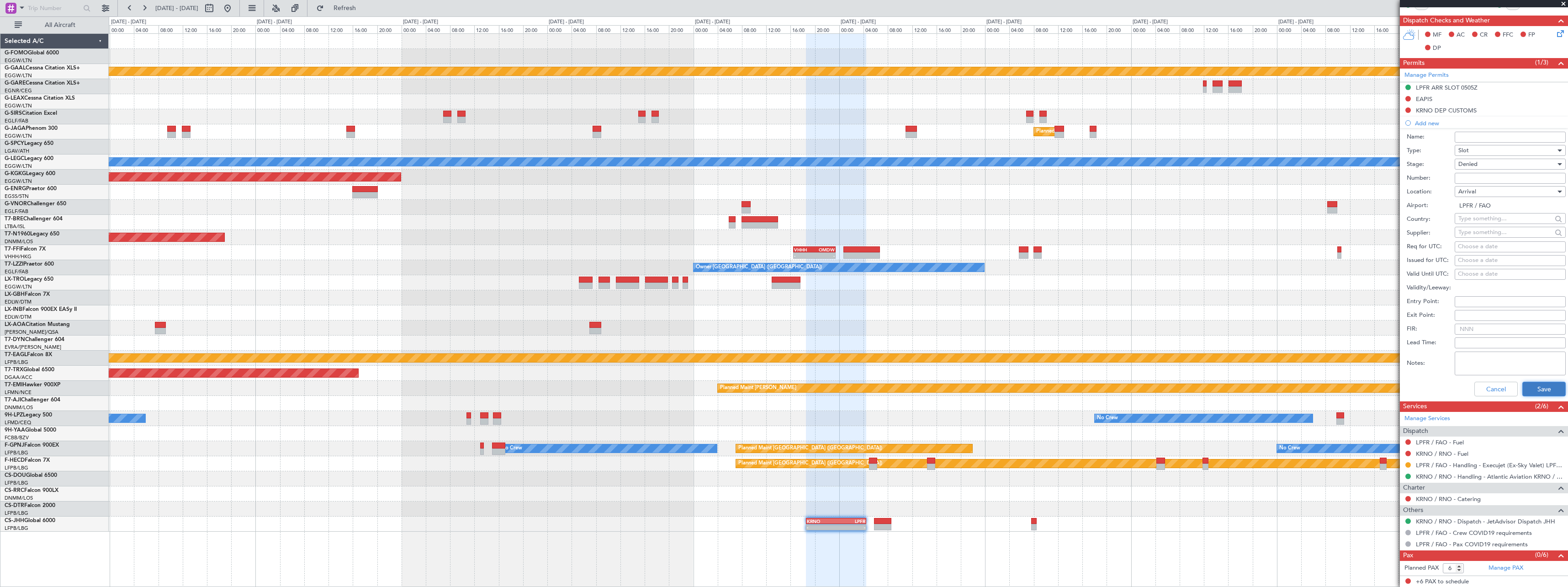
click at [1547, 393] on button "Save" at bounding box center [1544, 389] width 43 height 15
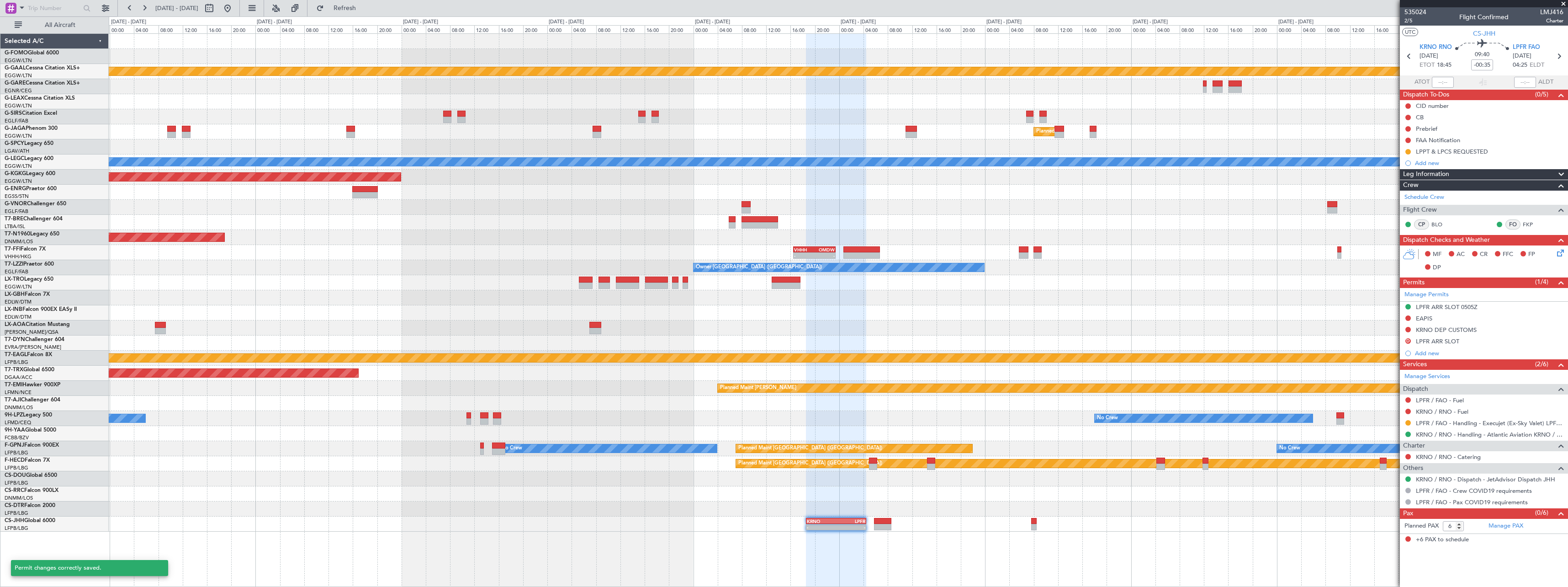
scroll to position [0, 0]
click at [1445, 342] on div "LPFR ARR SLOT" at bounding box center [1437, 341] width 43 height 8
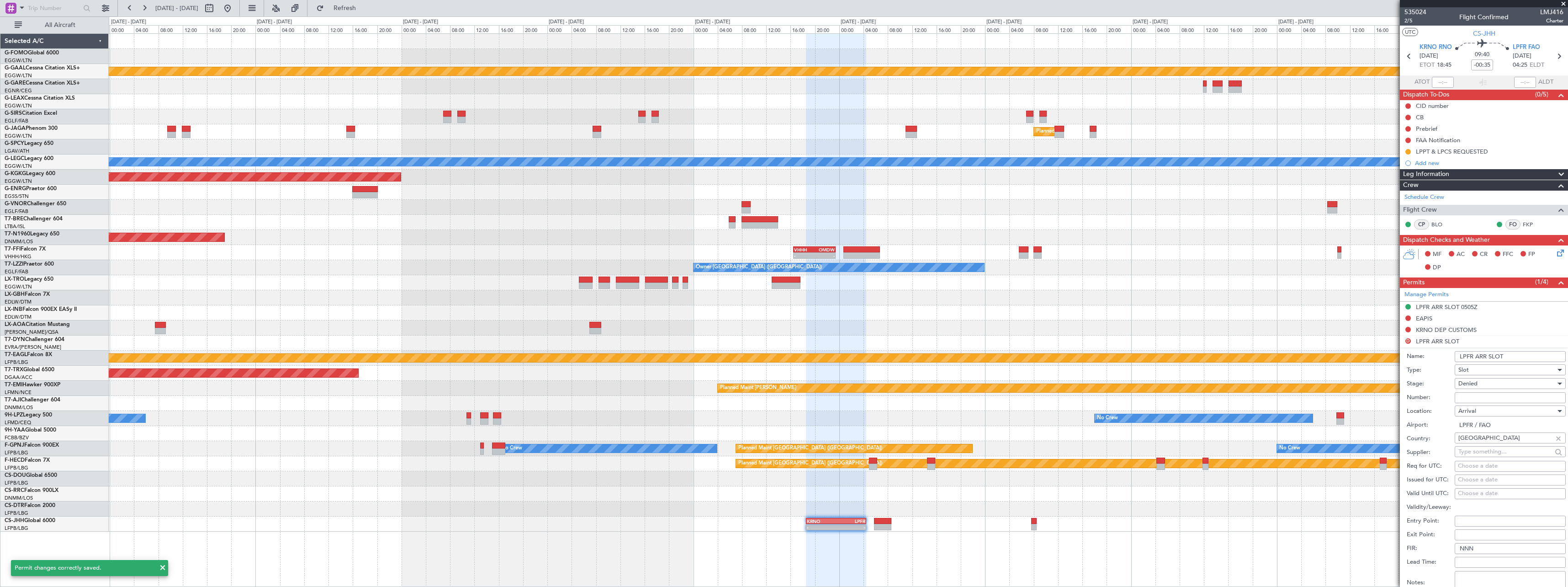
click at [1515, 357] on input "LPFR ARR SLOT" at bounding box center [1510, 356] width 111 height 11
type input "LPFR ARR SLOT 0425z"
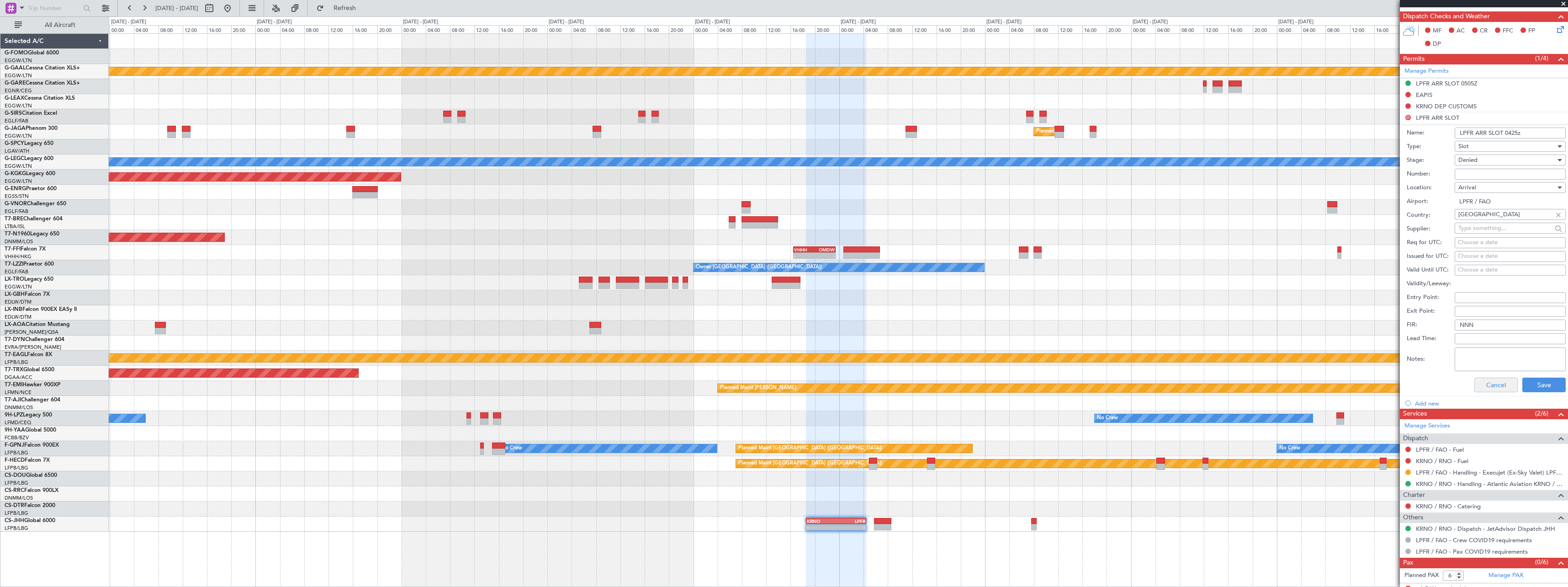
scroll to position [231, 0]
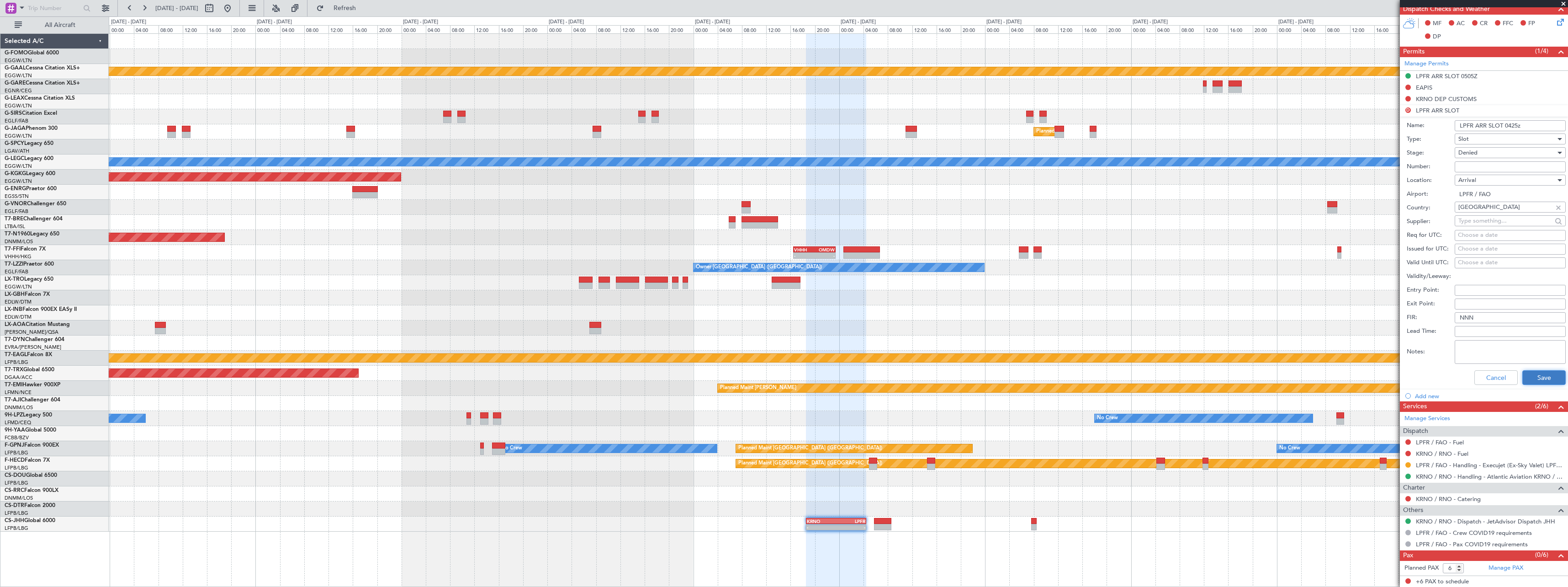
click at [1528, 376] on button "Save" at bounding box center [1544, 377] width 43 height 15
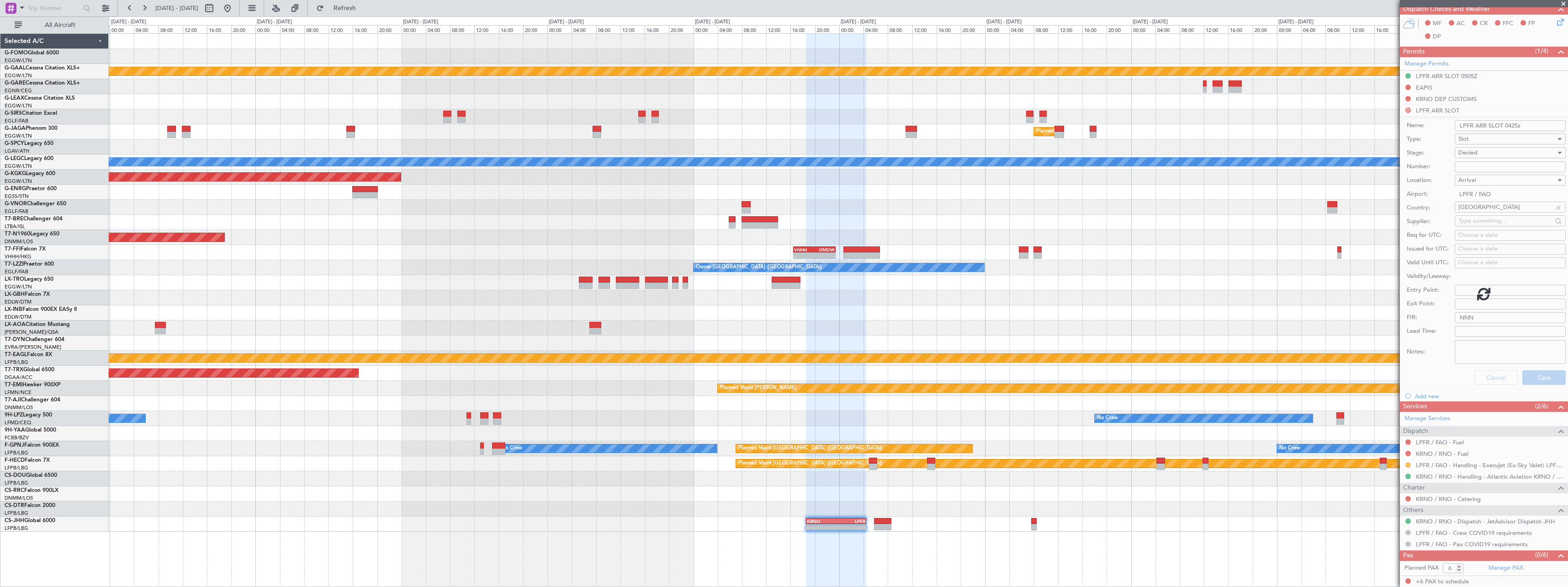
scroll to position [0, 0]
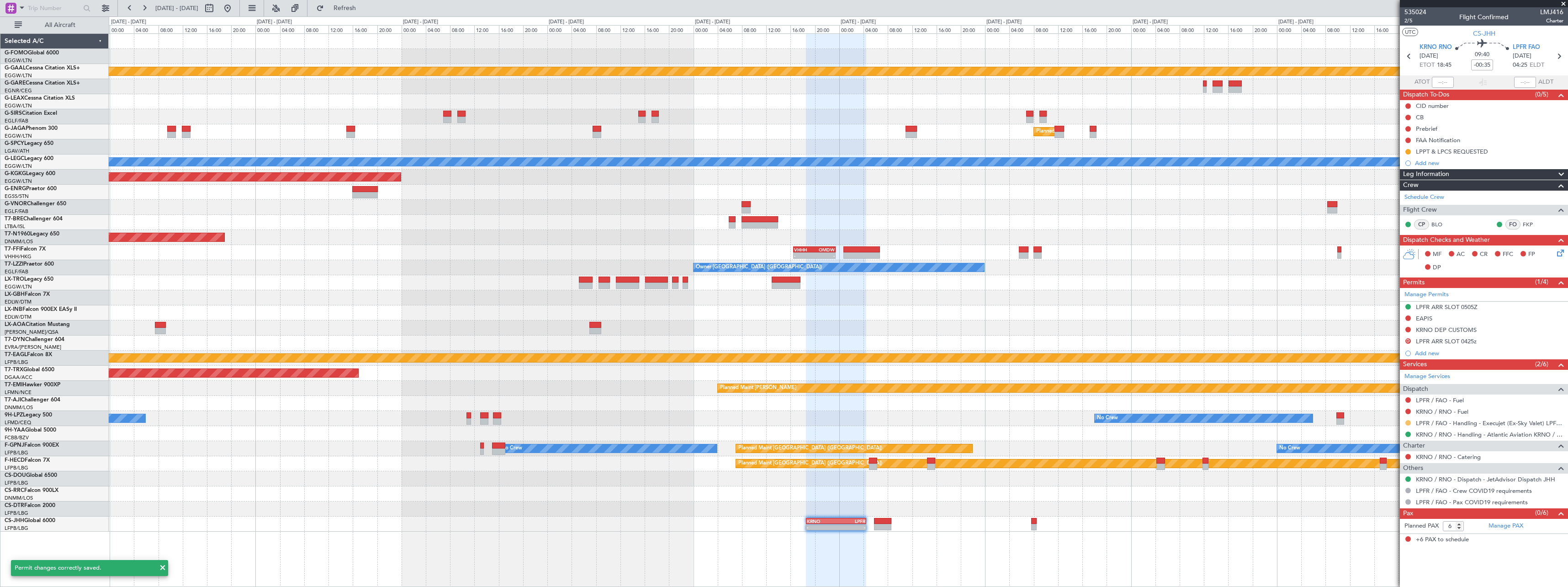
click at [1409, 424] on button at bounding box center [1409, 423] width 6 height 6
click at [1387, 532] on span "Confirmed" at bounding box center [1382, 532] width 28 height 9
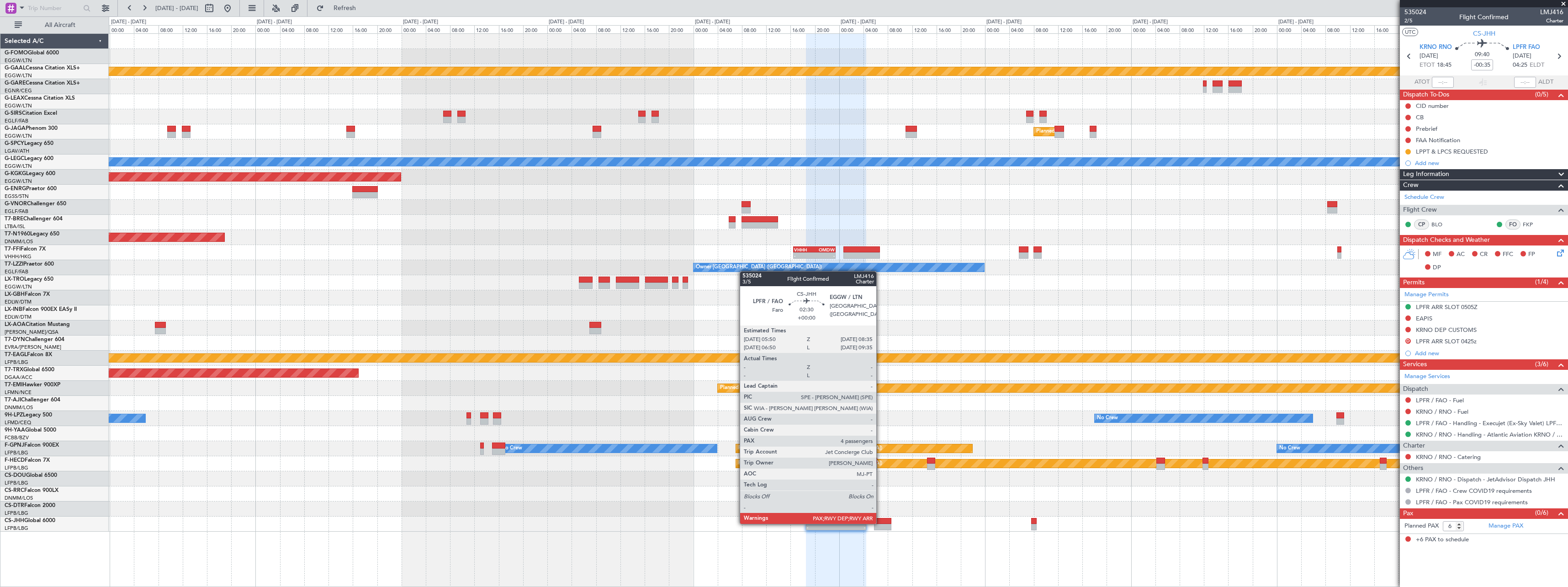
click at [880, 523] on div at bounding box center [882, 521] width 17 height 6
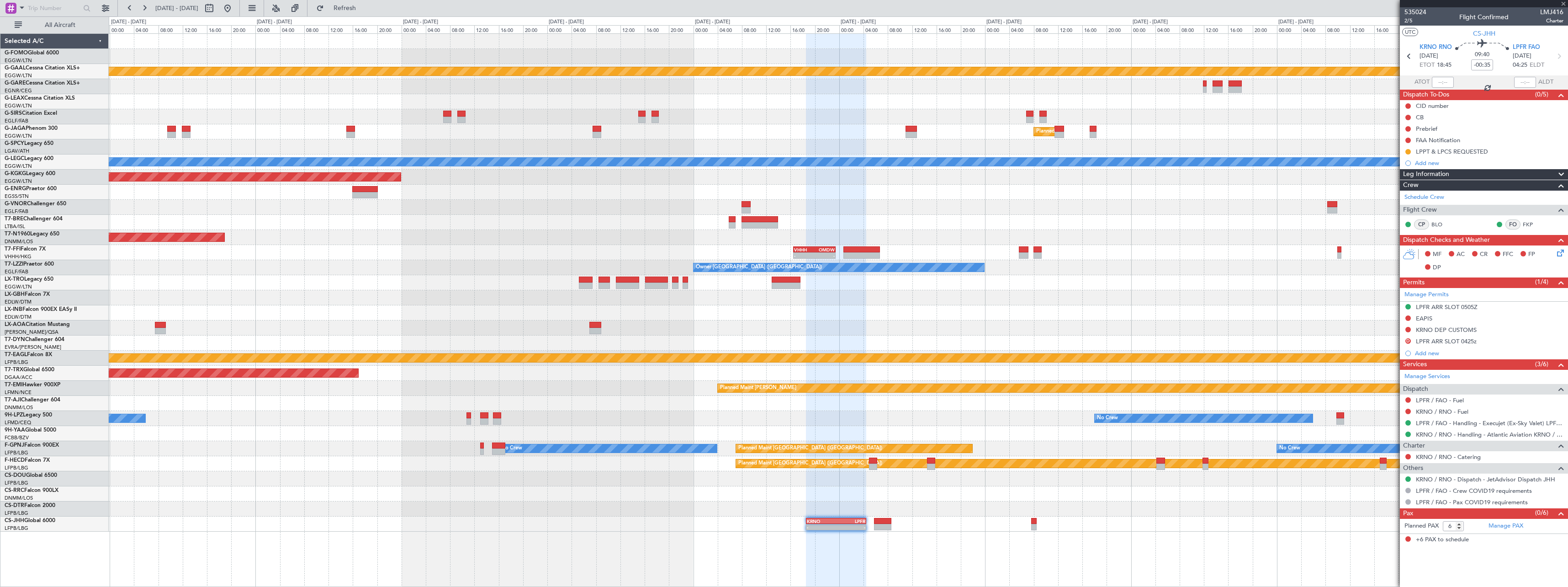
type input "4"
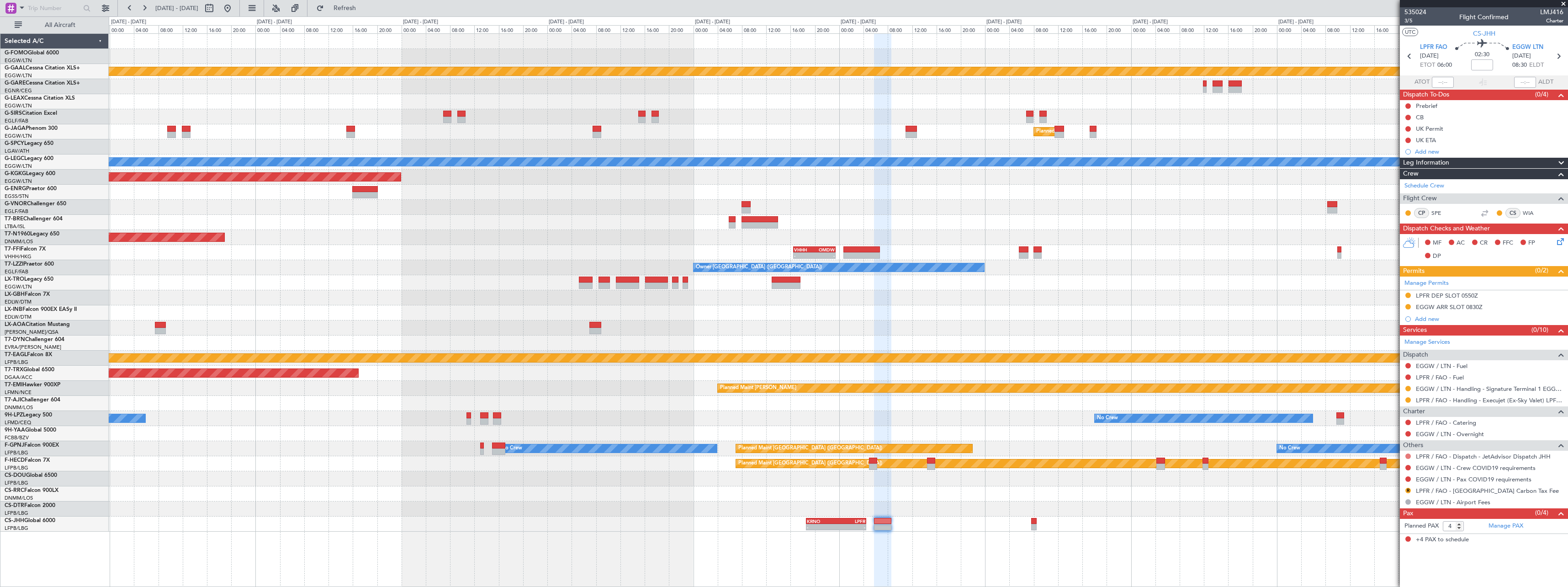
click at [1407, 455] on button at bounding box center [1409, 456] width 6 height 6
click at [1377, 563] on span "Confirmed" at bounding box center [1382, 565] width 28 height 9
click at [1409, 467] on button at bounding box center [1409, 467] width 6 height 6
click at [1387, 480] on span "Not Required" at bounding box center [1386, 480] width 36 height 9
click at [1408, 480] on button at bounding box center [1409, 480] width 6 height 6
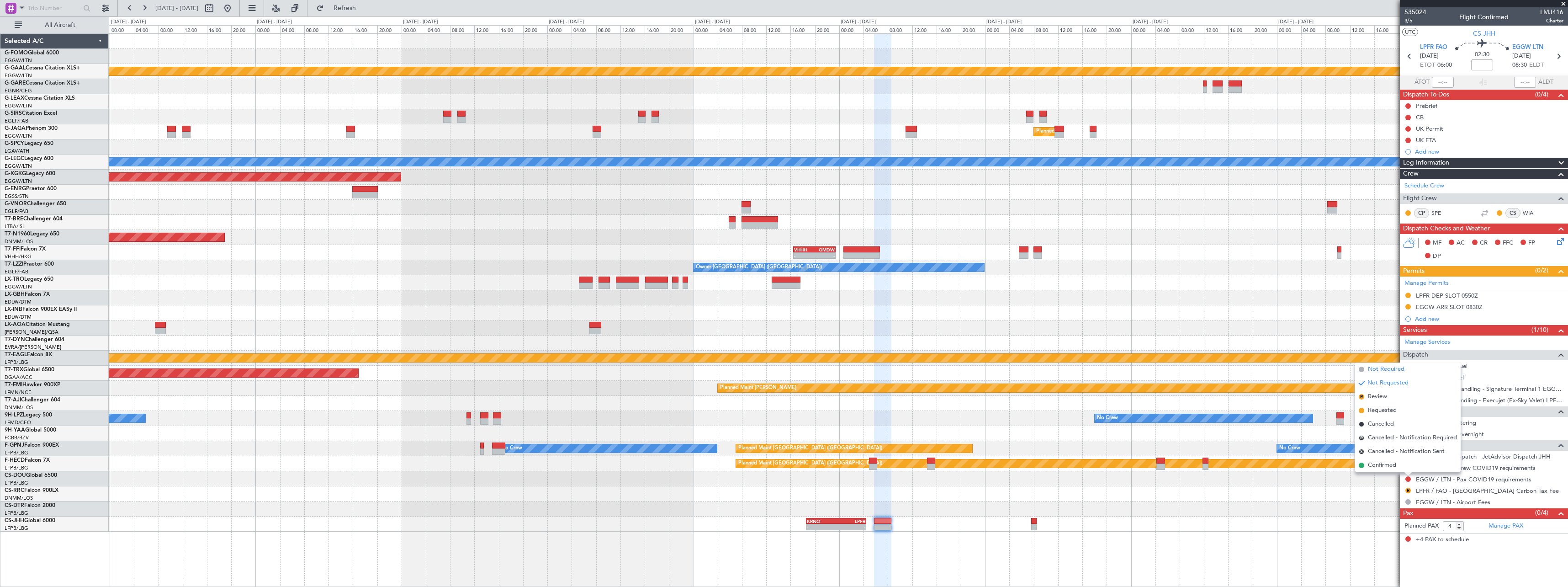
click at [1385, 366] on span "Not Required" at bounding box center [1386, 369] width 36 height 9
click at [1409, 399] on button at bounding box center [1409, 400] width 6 height 6
click at [1382, 509] on span "Confirmed" at bounding box center [1382, 509] width 28 height 9
click at [1434, 296] on div "LPFR DEP SLOT 0550Z" at bounding box center [1446, 295] width 62 height 8
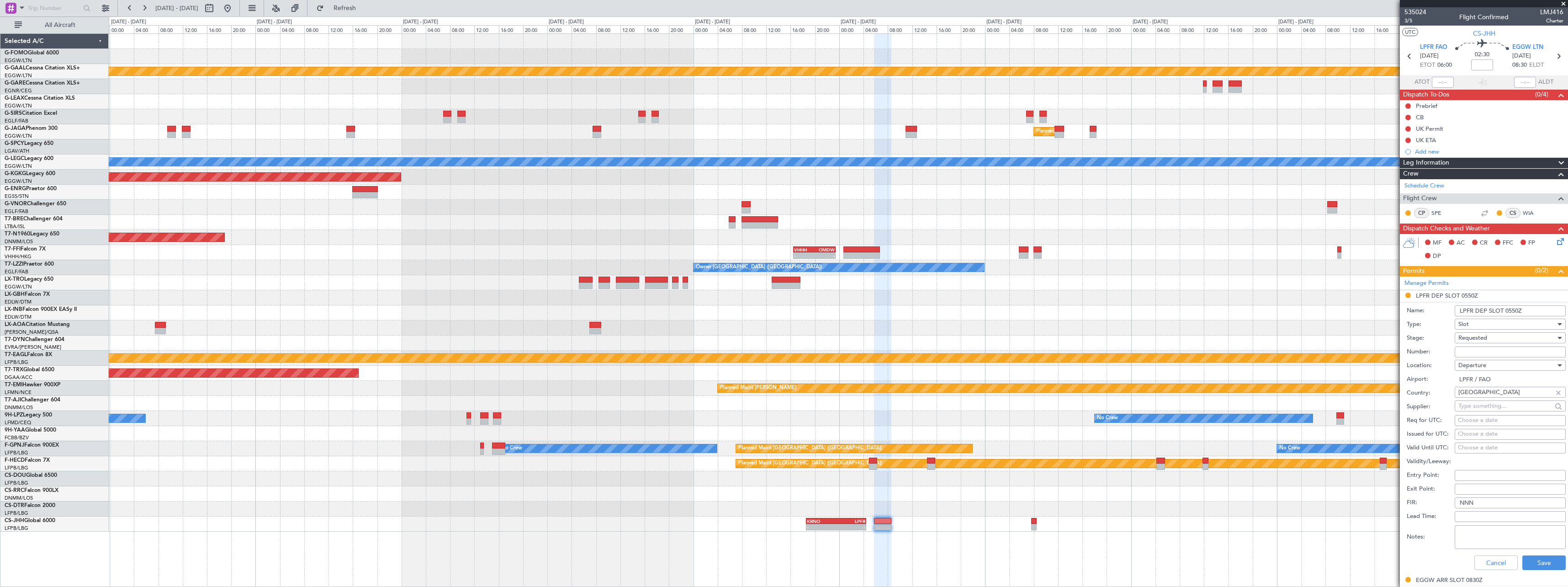
click at [1515, 310] on input "LPFR DEP SLOT 0550Z" at bounding box center [1510, 310] width 111 height 11
type input "LPFR DEP SLOT 0600Z"
click at [1486, 339] on span "Requested" at bounding box center [1473, 338] width 28 height 9
click at [1483, 409] on span "Received OK" at bounding box center [1507, 407] width 96 height 14
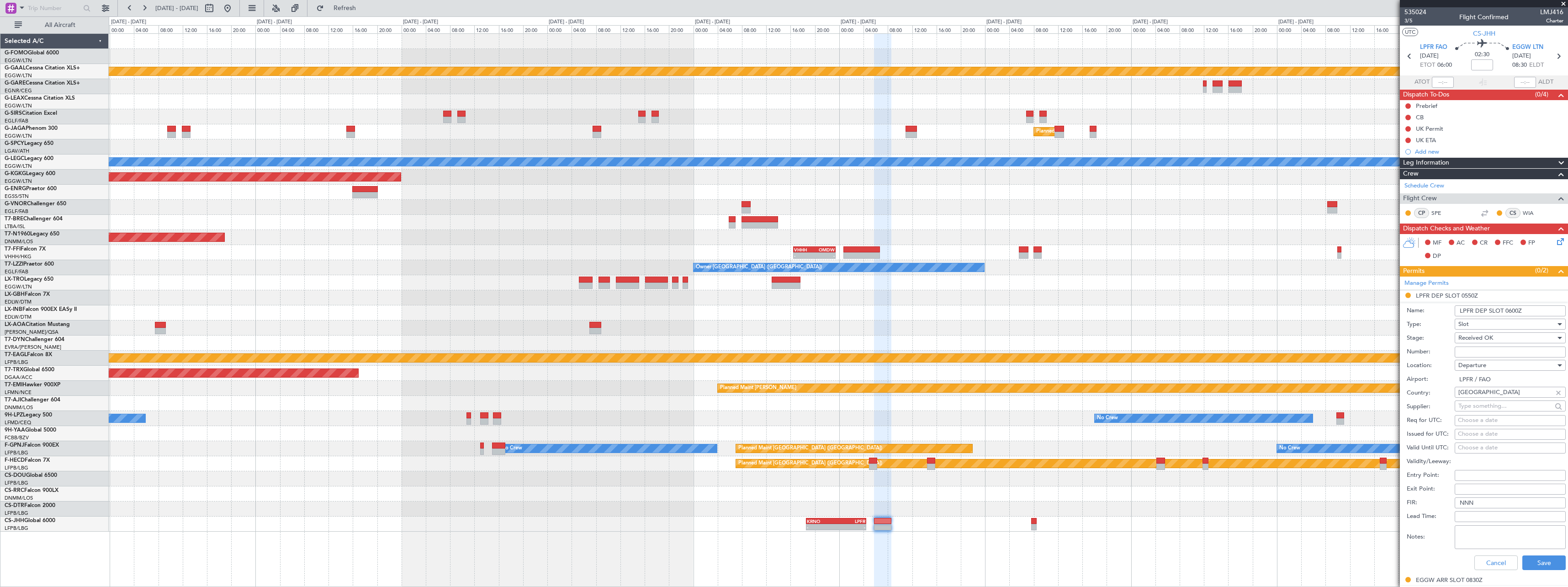
scroll to position [231, 0]
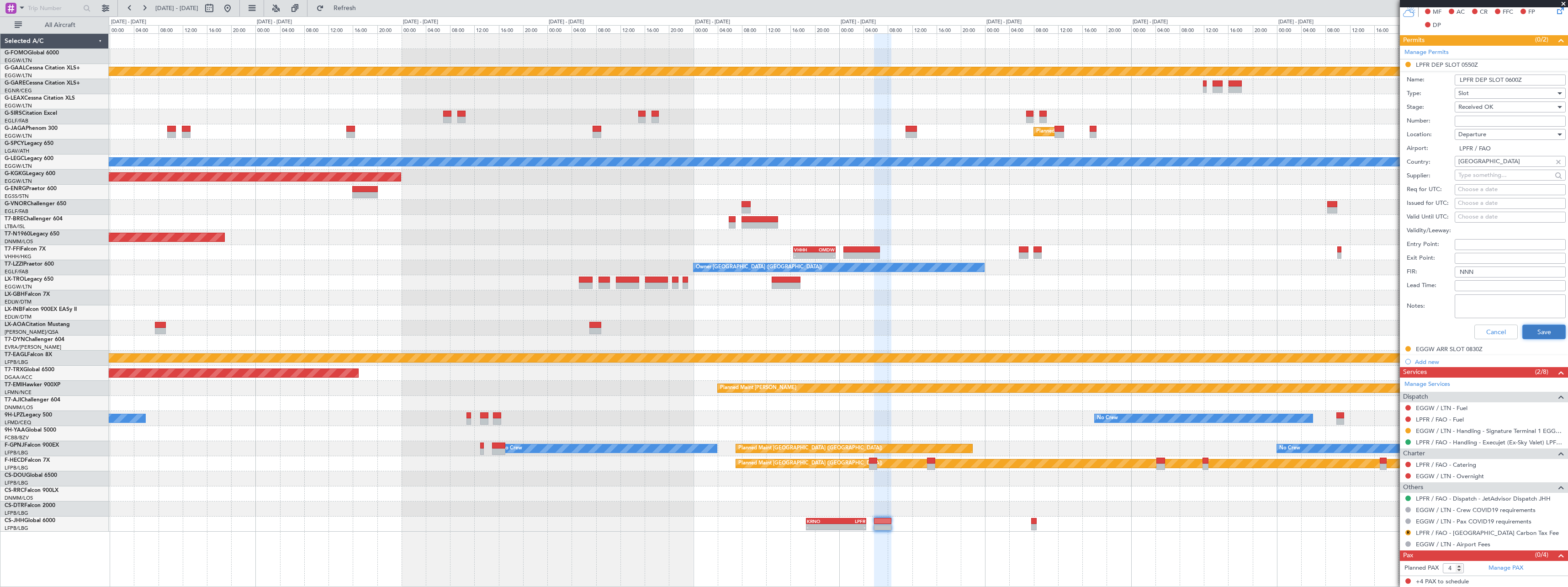
click at [1533, 339] on button "Save" at bounding box center [1544, 332] width 43 height 15
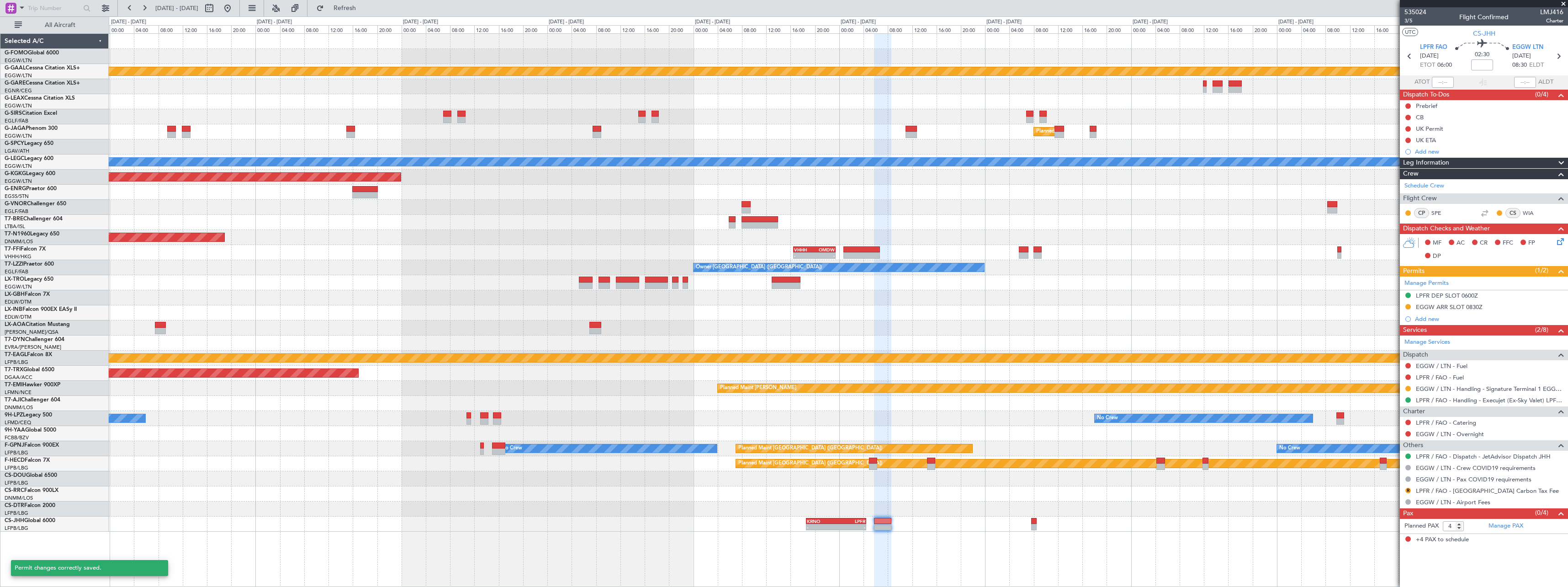
scroll to position [0, 0]
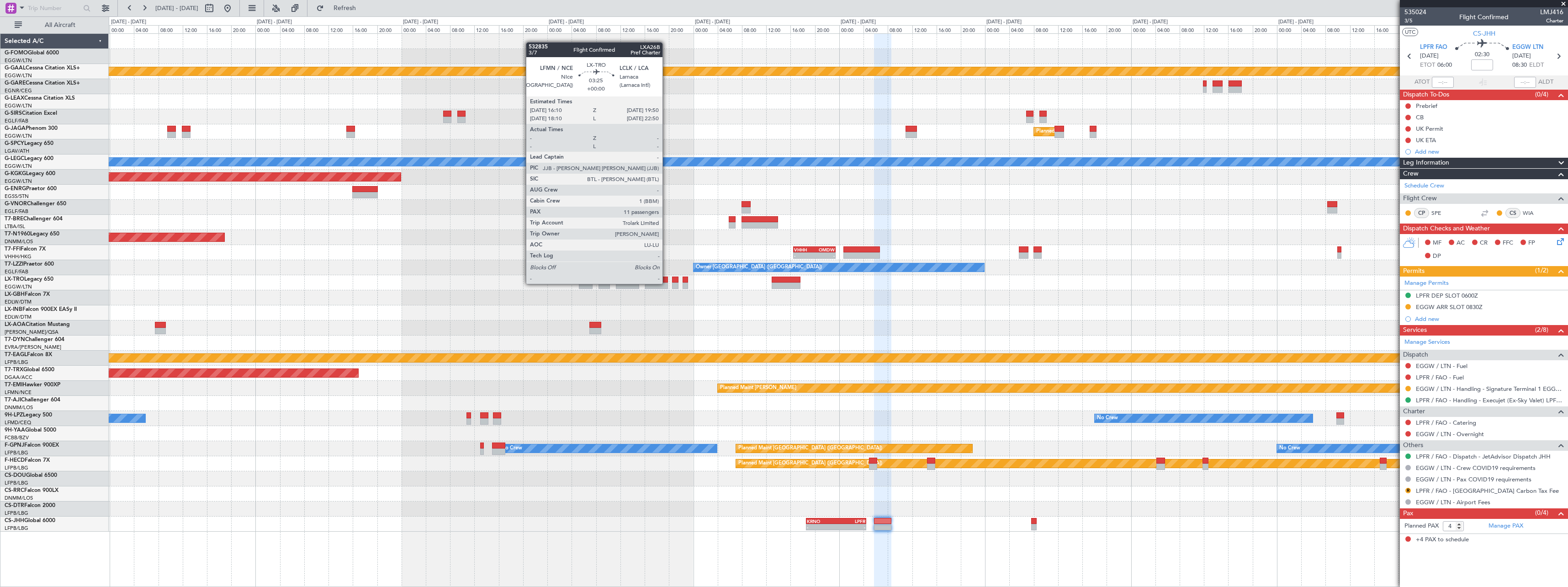
click at [667, 283] on div at bounding box center [656, 285] width 22 height 6
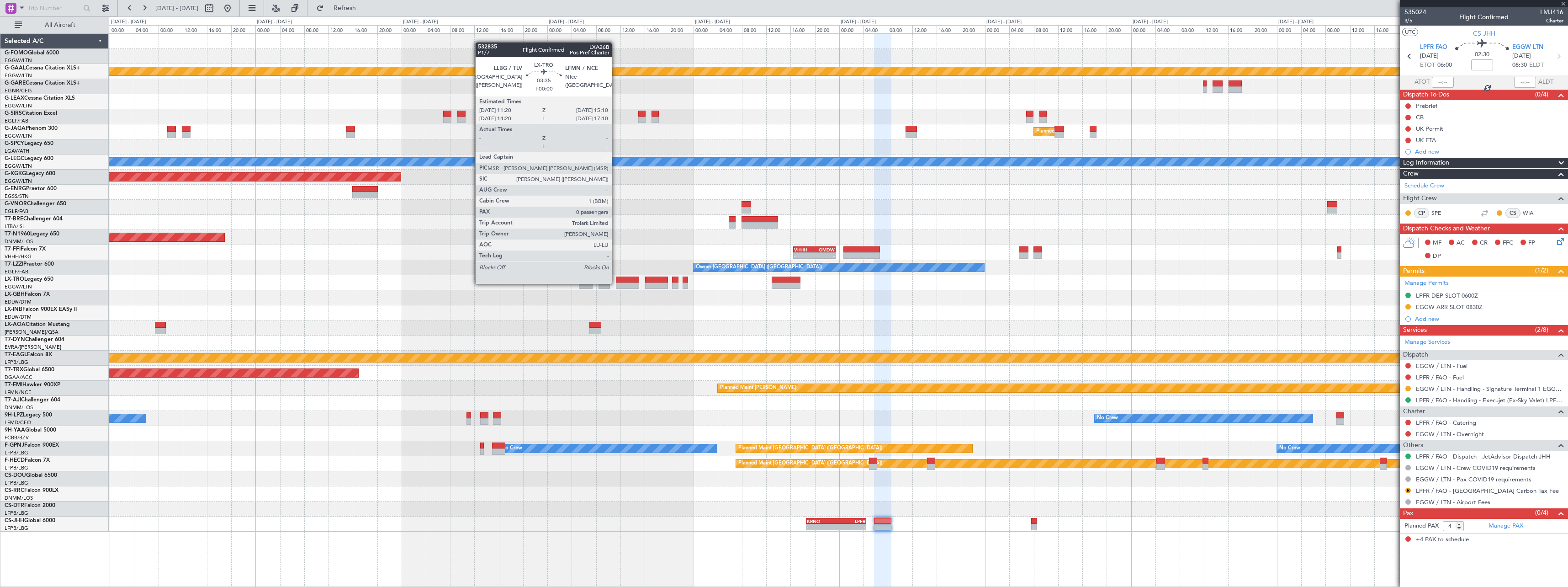
type input "11"
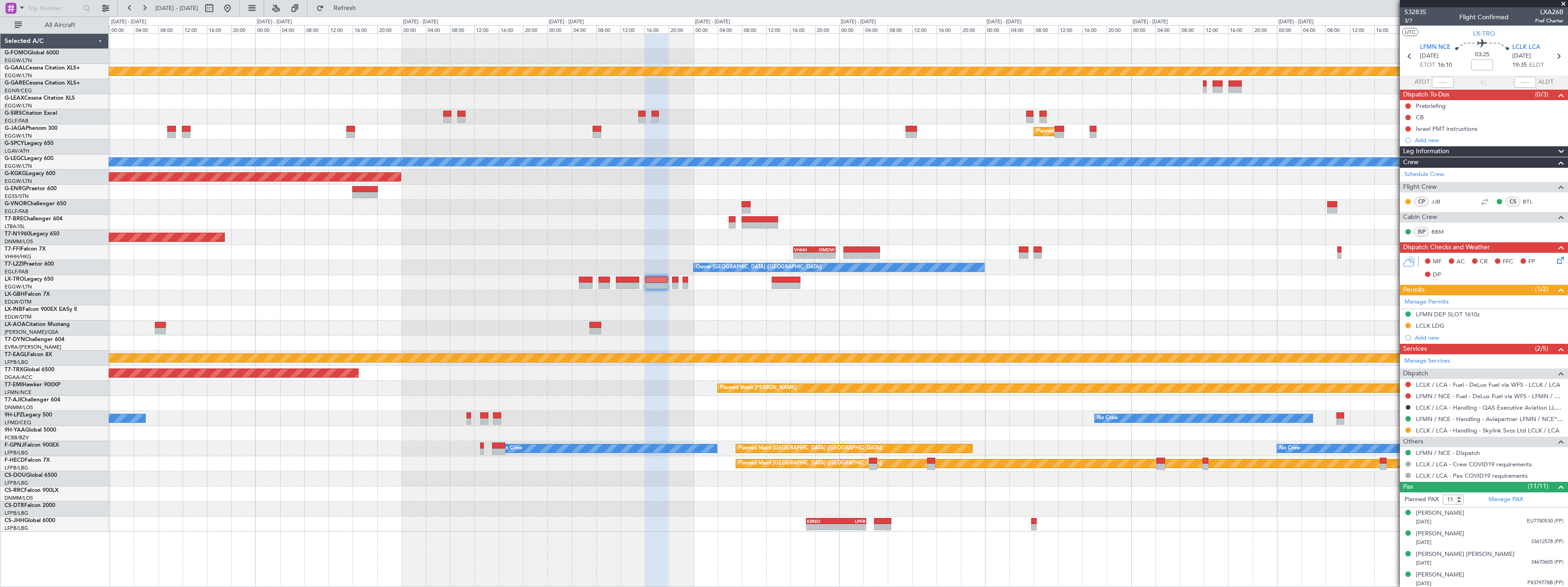
click at [879, 413] on div "Planned Maint Dusseldorf Planned Maint London (Luton) A/C Unavailable London (L…" at bounding box center [838, 283] width 1459 height 498
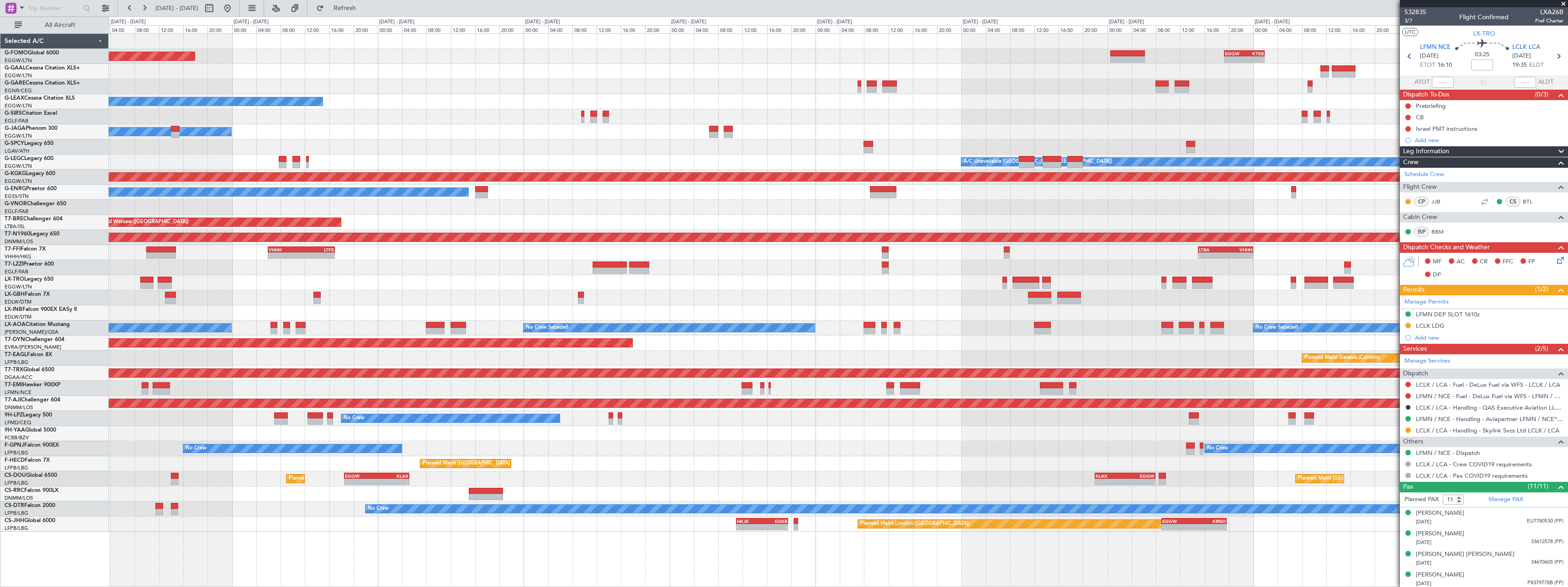
click at [1345, 386] on div "EGGW 19:15 Z KTEB 01:55 Z - - Planned Maint Windsor Locks (Bradley Intl) Planne…" at bounding box center [838, 283] width 1459 height 498
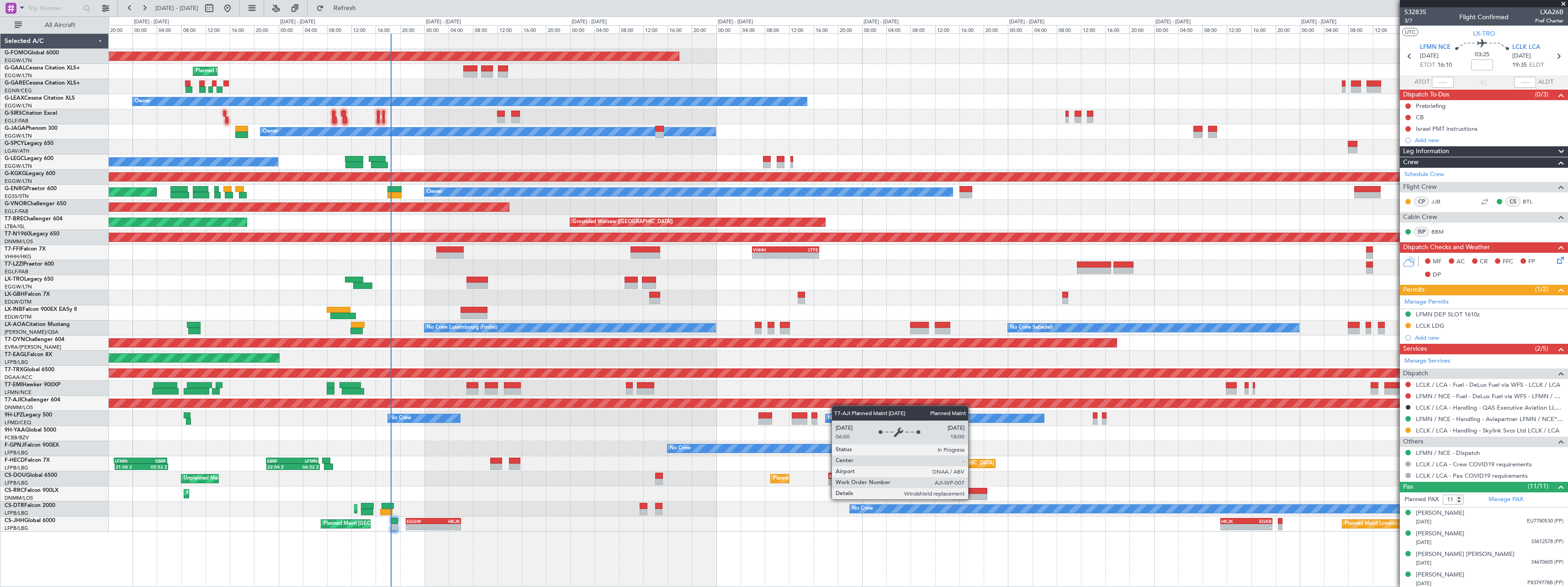
click at [736, 403] on div "Planned Maint Windsor Locks (Bradley Intl) EGGW 19:15 Z KTEB 01:55 Z - - Planne…" at bounding box center [838, 283] width 1459 height 498
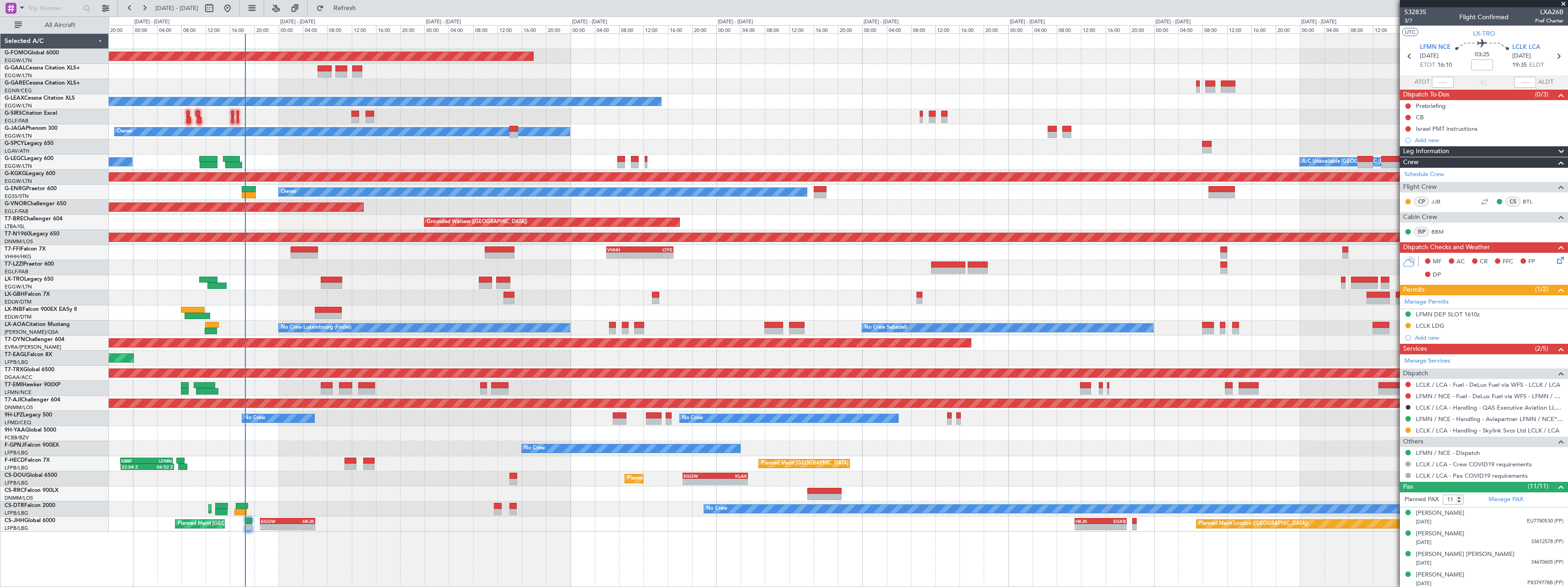
click at [477, 295] on div "Planned Maint Nice ([GEOGRAPHIC_DATA])" at bounding box center [838, 297] width 1459 height 15
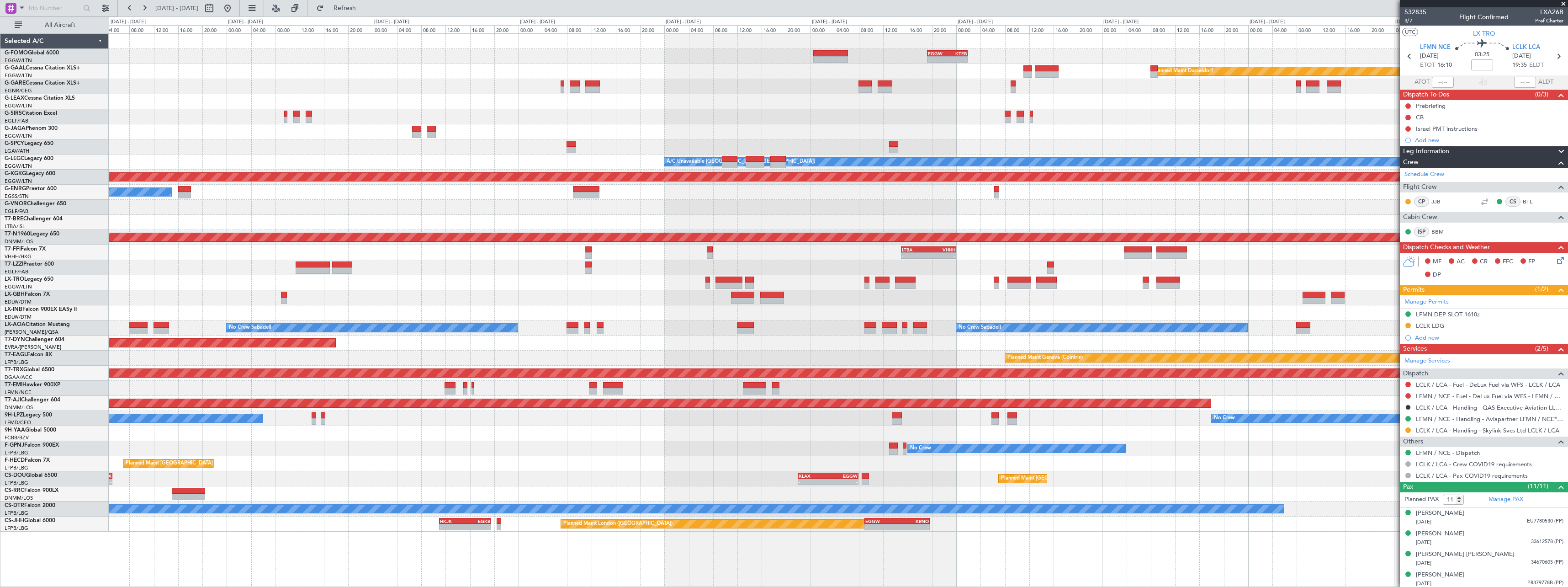
click at [751, 111] on div "- - EGGW 19:15 Z KTEB 01:55 Z Planned Maint Windsor Locks ([PERSON_NAME] Intl) …" at bounding box center [838, 283] width 1459 height 498
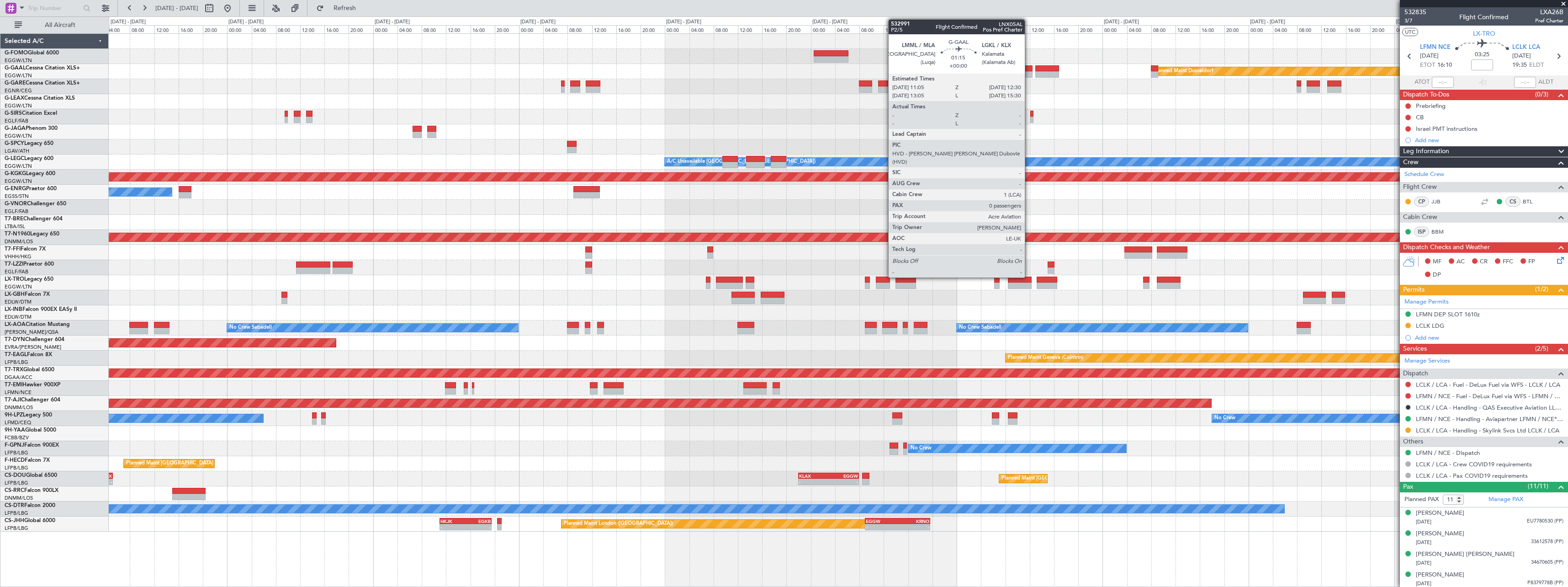
click at [1030, 72] on div at bounding box center [1028, 74] width 9 height 6
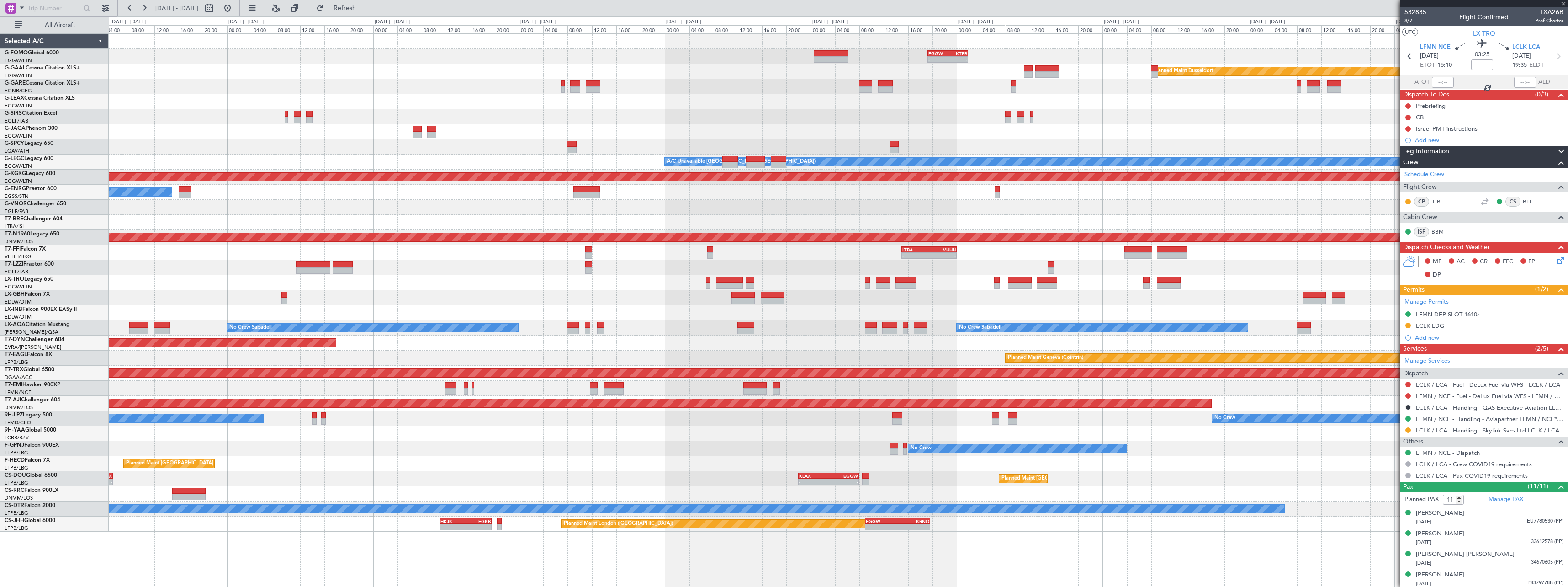
type input "0"
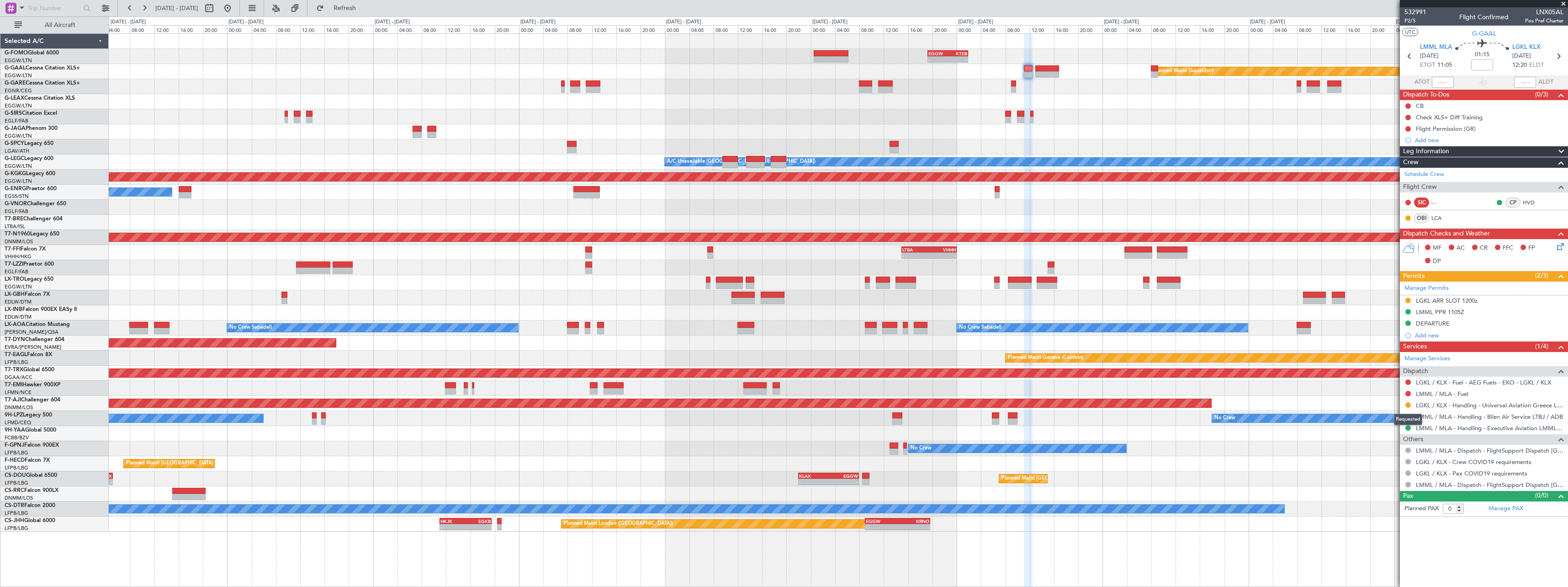
drag, startPoint x: 1408, startPoint y: 404, endPoint x: 1406, endPoint y: 425, distance: 21.1
click at [1408, 404] on button at bounding box center [1409, 405] width 6 height 6
click at [1380, 514] on span "Confirmed" at bounding box center [1382, 514] width 28 height 9
click at [1463, 300] on div "LGKL ARR SLOT 1200z" at bounding box center [1446, 300] width 62 height 8
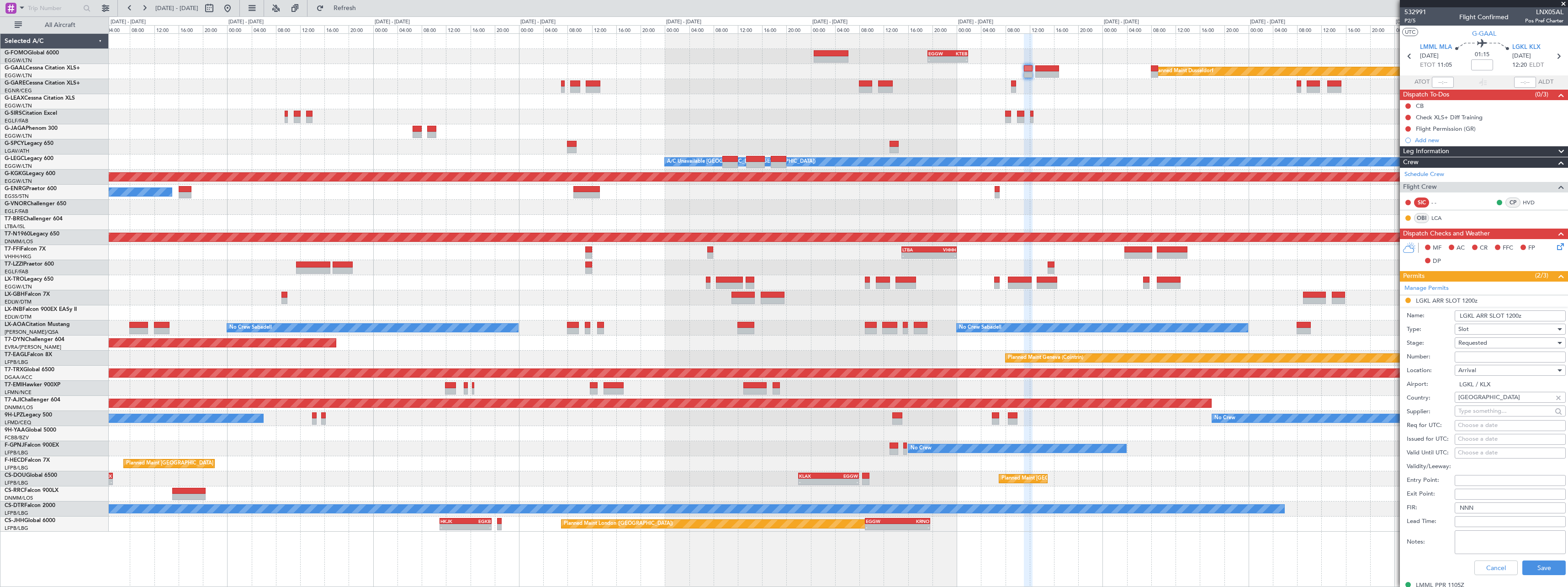
click at [1505, 356] on input "Number:" at bounding box center [1510, 356] width 111 height 11
paste input "LGKLAUVA000500"
type input "LGKLAUVA000500"
click at [1496, 342] on div "Requested" at bounding box center [1507, 342] width 97 height 14
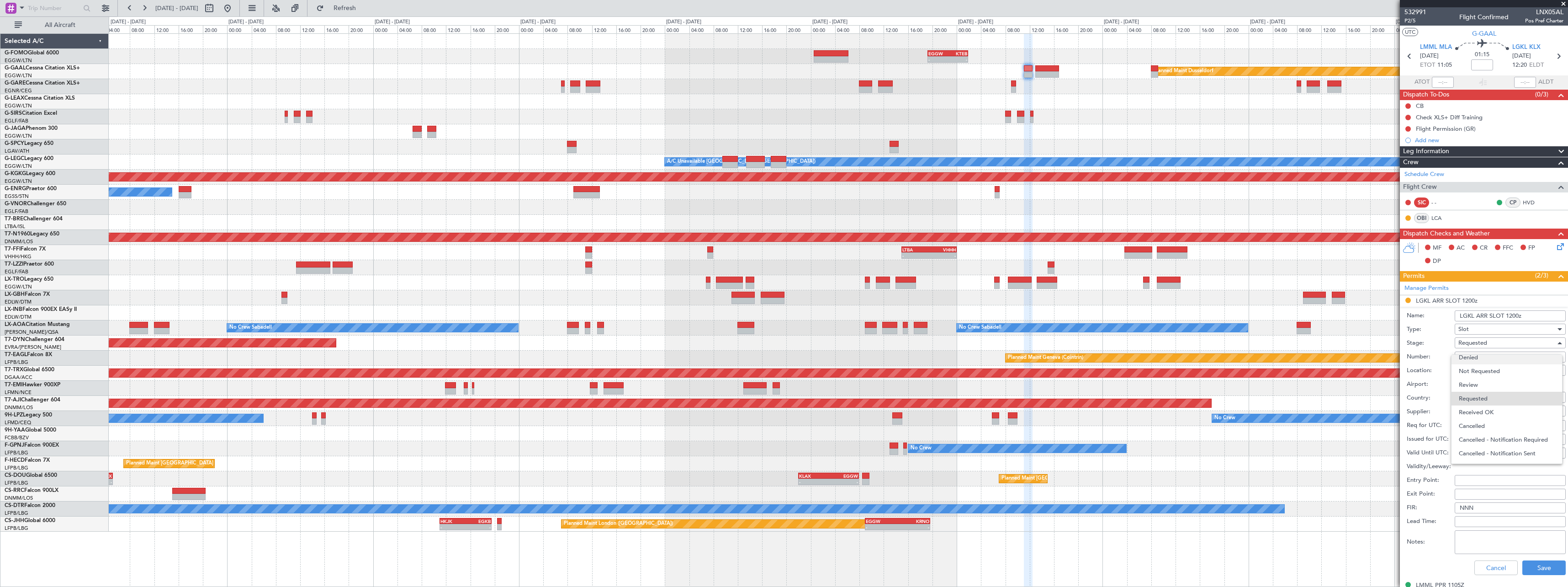
click at [1480, 361] on span "Denied" at bounding box center [1507, 357] width 96 height 14
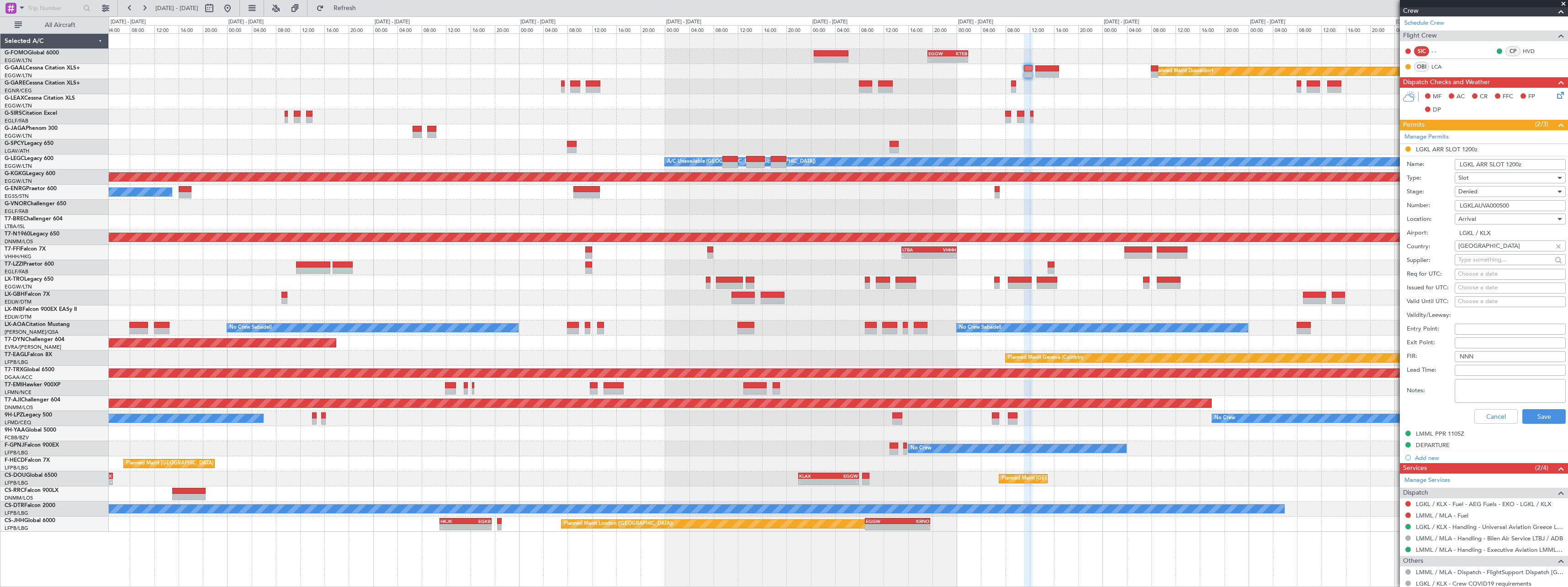
scroll to position [202, 0]
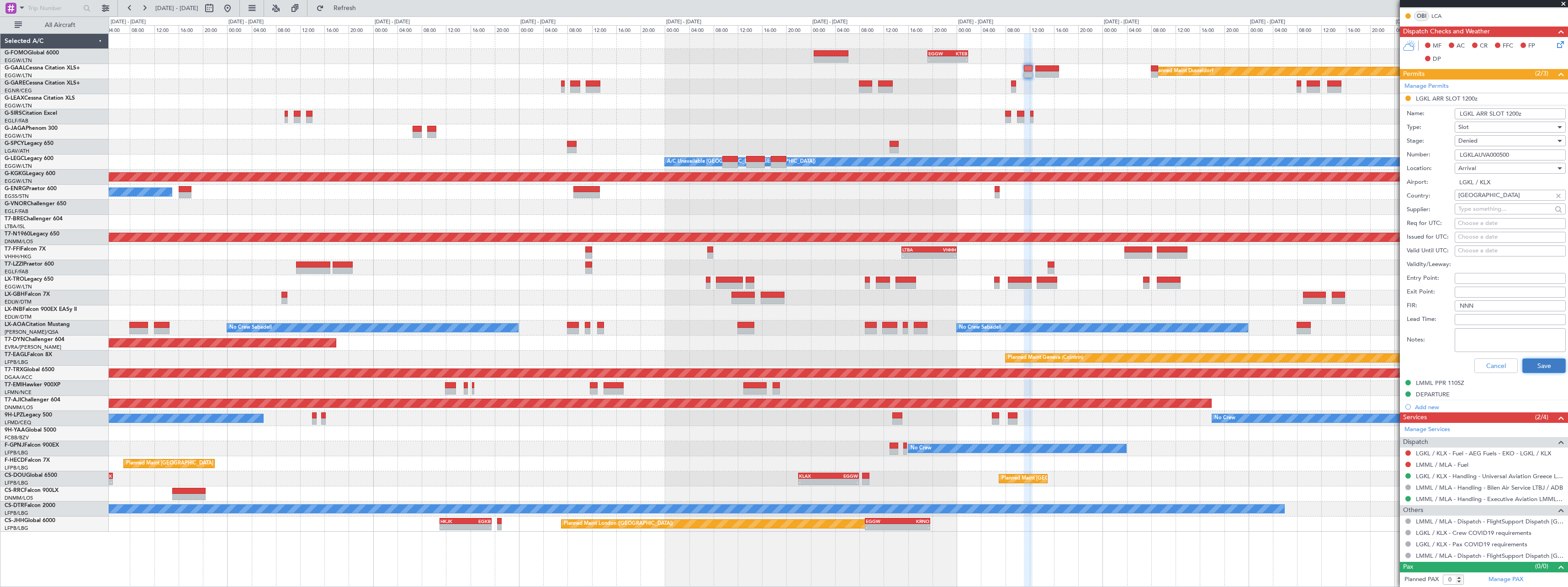
click at [1539, 365] on button "Save" at bounding box center [1544, 366] width 43 height 15
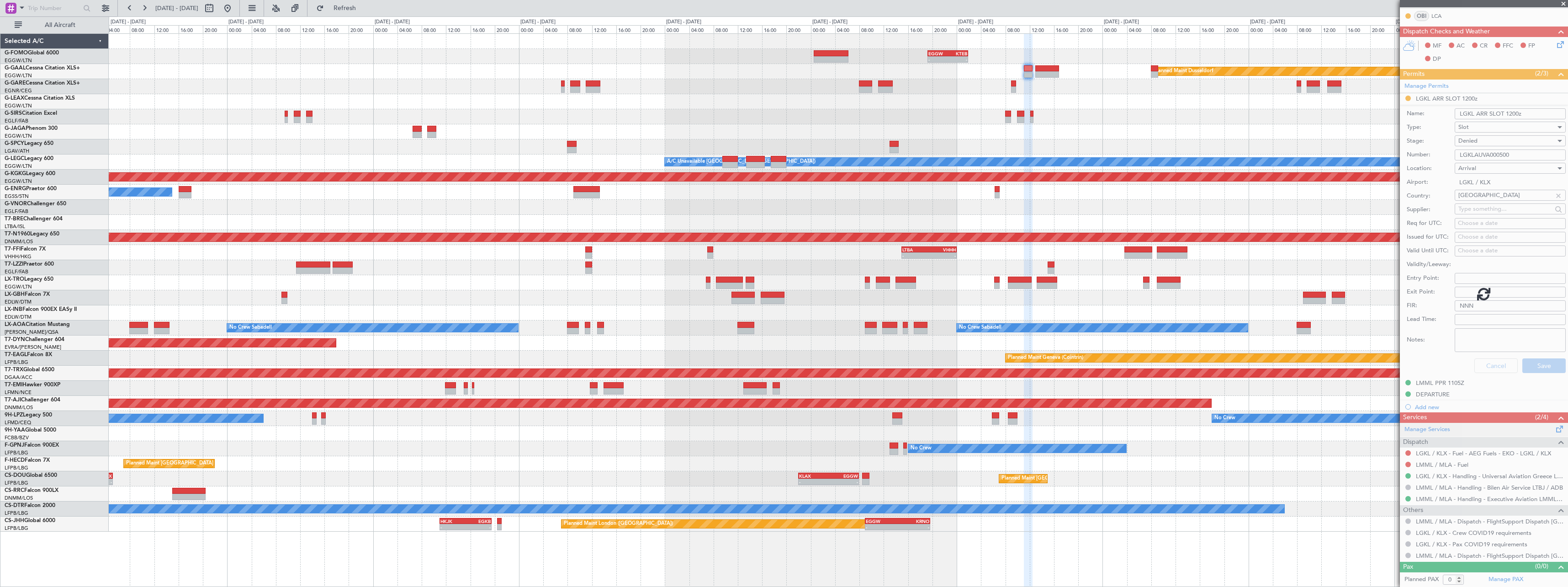
scroll to position [0, 0]
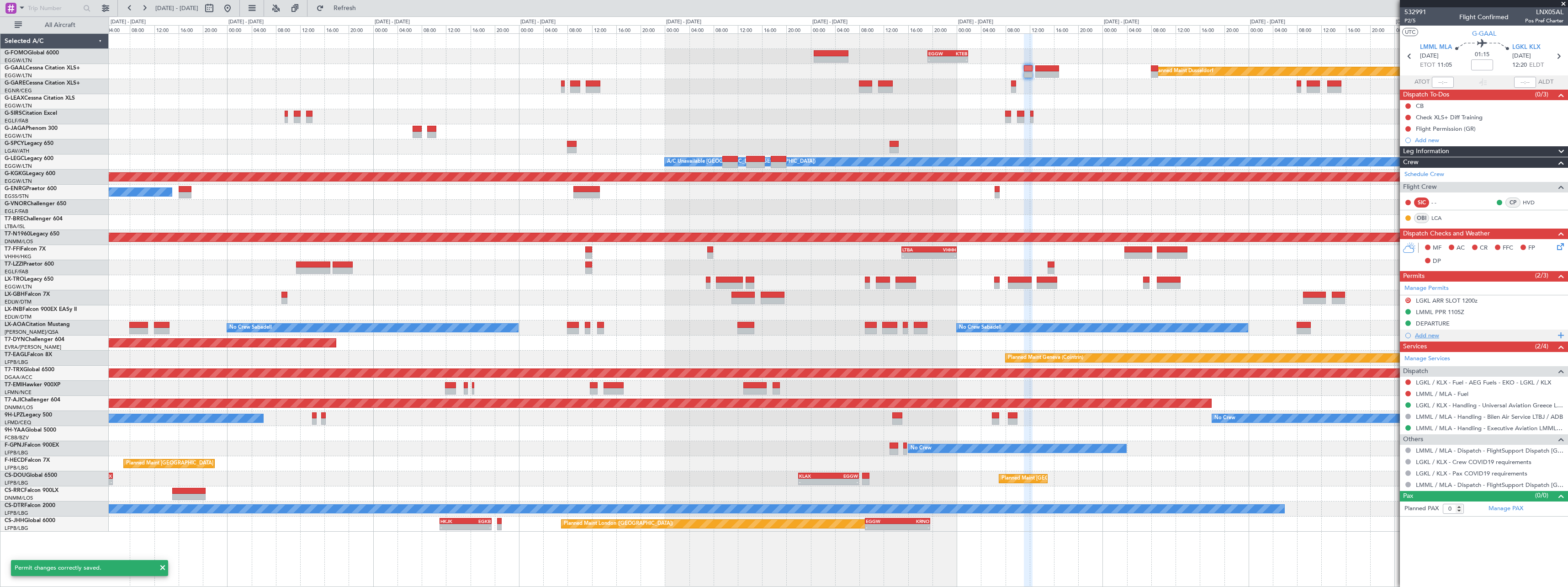
click at [1430, 332] on div "Add new" at bounding box center [1485, 335] width 140 height 8
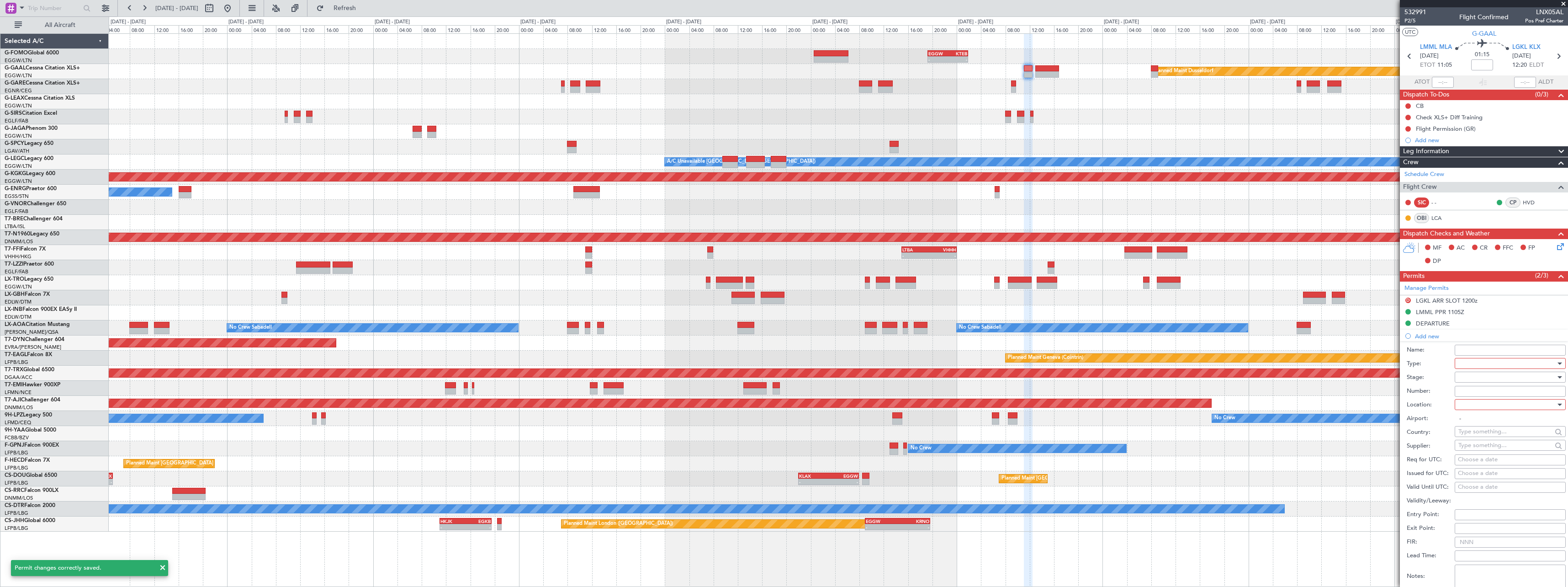
click at [1477, 363] on div at bounding box center [1507, 363] width 97 height 14
click at [1471, 451] on span "Slot" at bounding box center [1507, 450] width 96 height 14
click at [1473, 376] on div at bounding box center [1507, 376] width 97 height 14
click at [1481, 451] on span "Received OK" at bounding box center [1507, 450] width 96 height 14
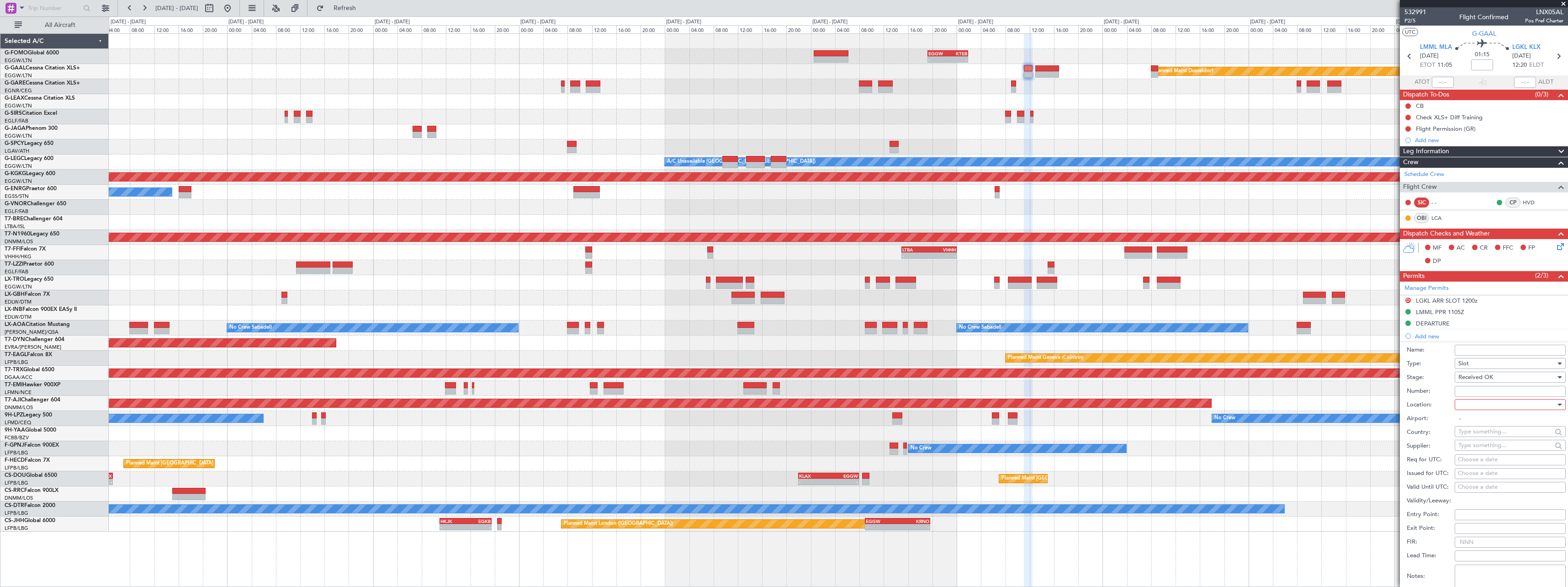
click at [1480, 408] on div at bounding box center [1507, 404] width 97 height 14
click at [1482, 451] on span "Arrival" at bounding box center [1507, 450] width 96 height 14
type input "LGKL / KLX"
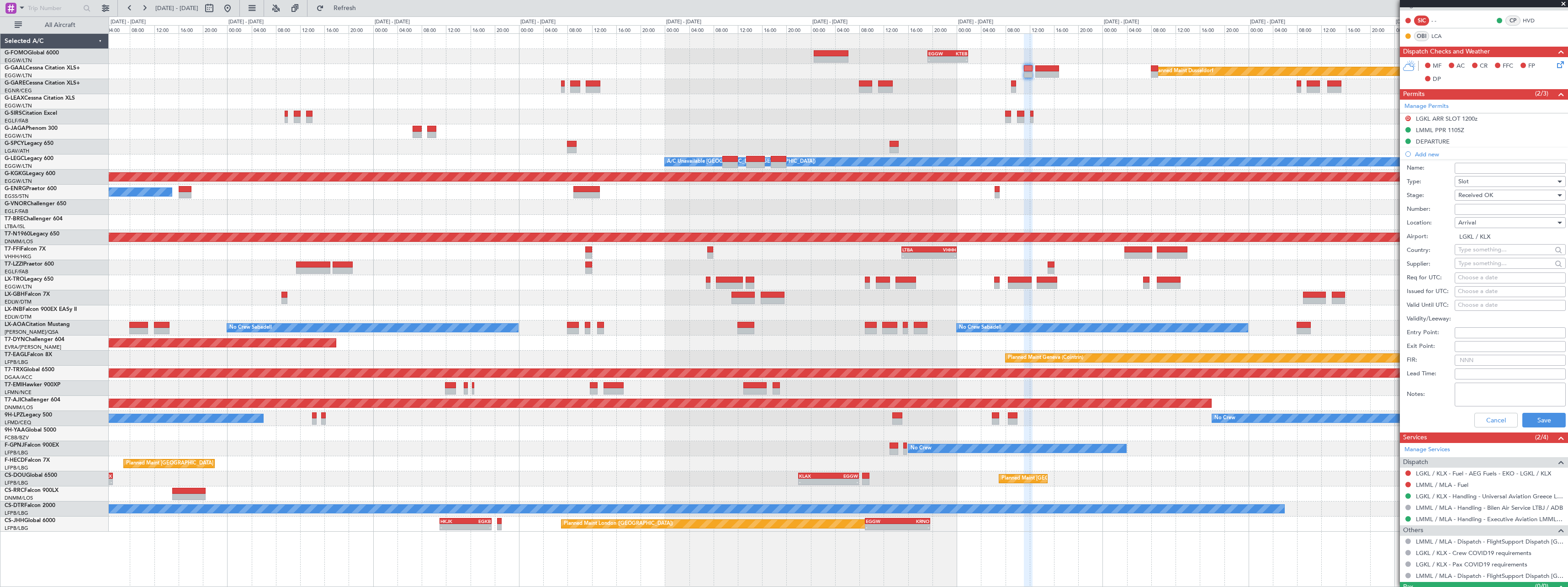
scroll to position [183, 0]
click at [1536, 414] on button "Save" at bounding box center [1544, 419] width 43 height 15
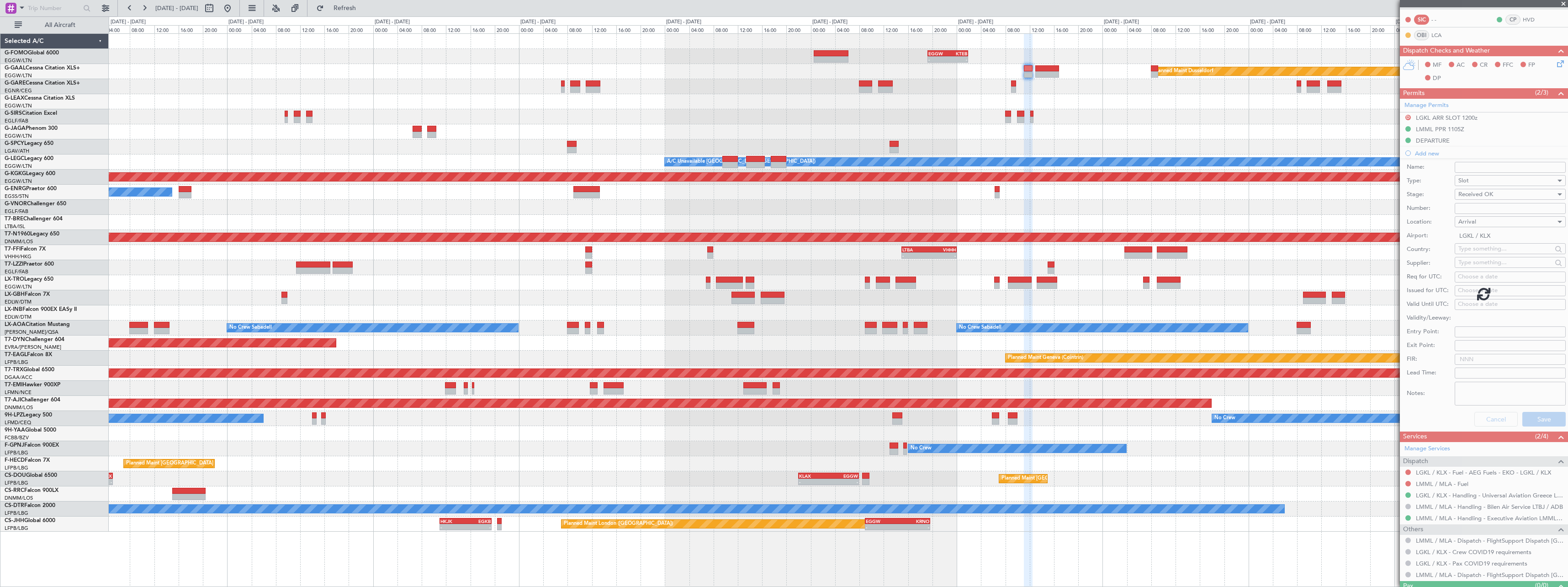
scroll to position [0, 0]
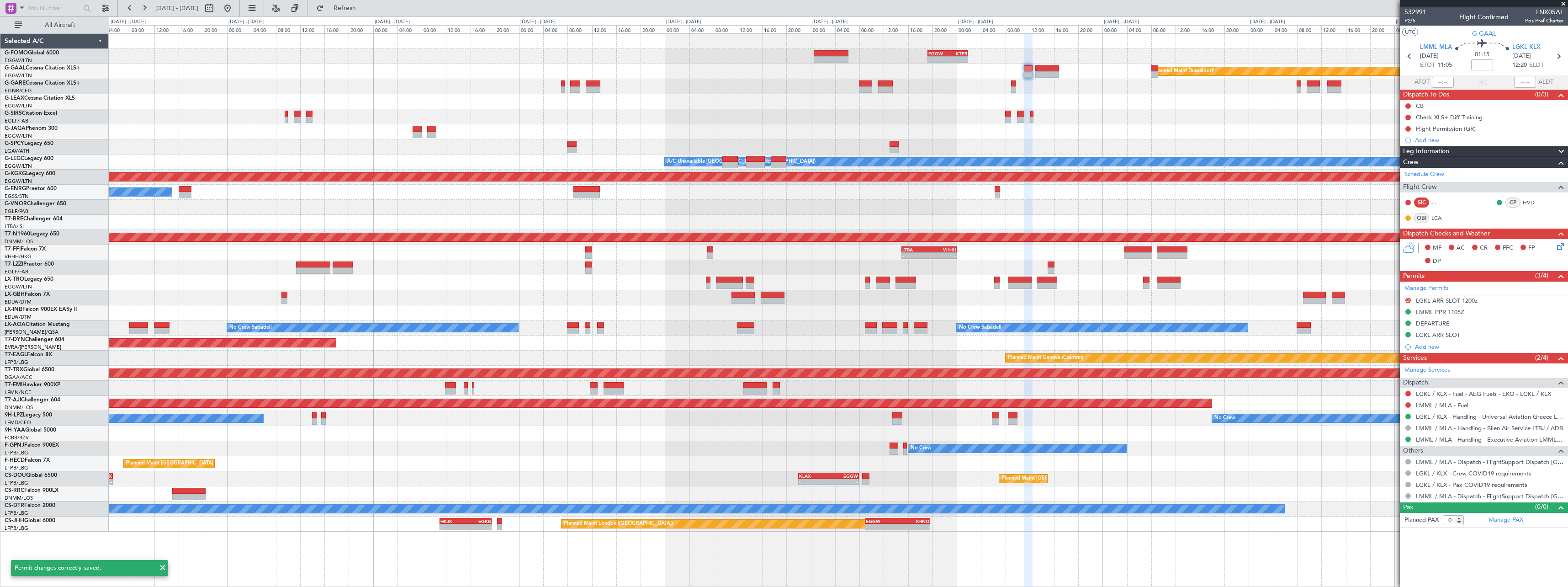
drag, startPoint x: 1458, startPoint y: 337, endPoint x: 1469, endPoint y: 337, distance: 11.0
click at [1462, 337] on div "LGKL ARR SLOT" at bounding box center [1484, 335] width 168 height 11
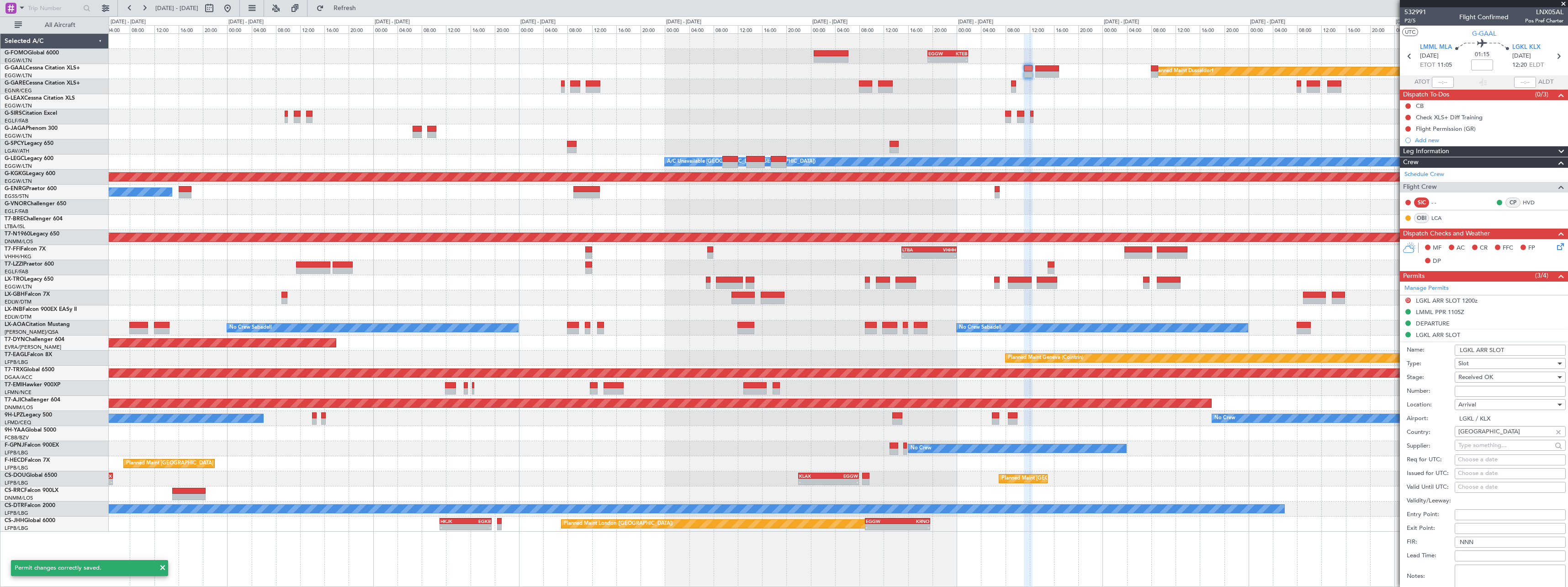
click at [1529, 349] on input "LGKL ARR SLOT" at bounding box center [1510, 350] width 111 height 11
type input "LGKL ARR SLOT 0910z"
click at [1478, 395] on input "Number:" at bounding box center [1510, 391] width 111 height 11
paste input "LGKLAUVA000500"
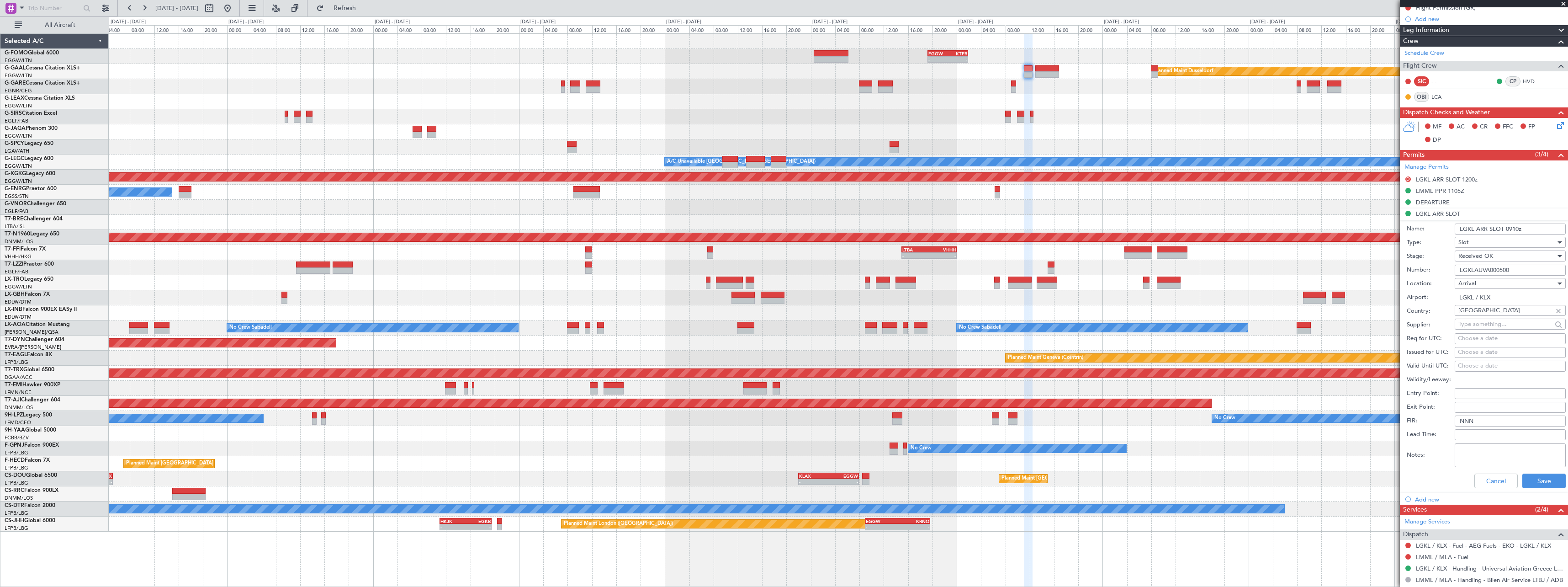
scroll to position [183, 0]
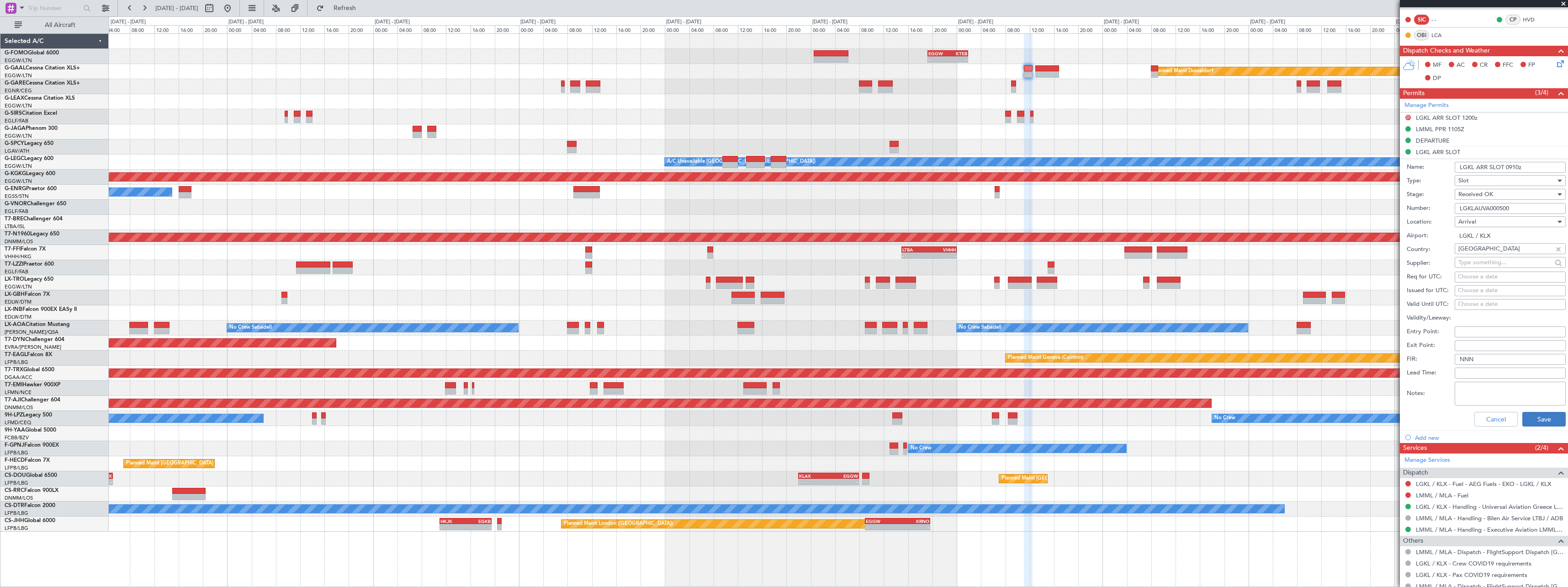
type input "LGKLAUVA000500"
click at [1542, 425] on button "Save" at bounding box center [1544, 419] width 43 height 15
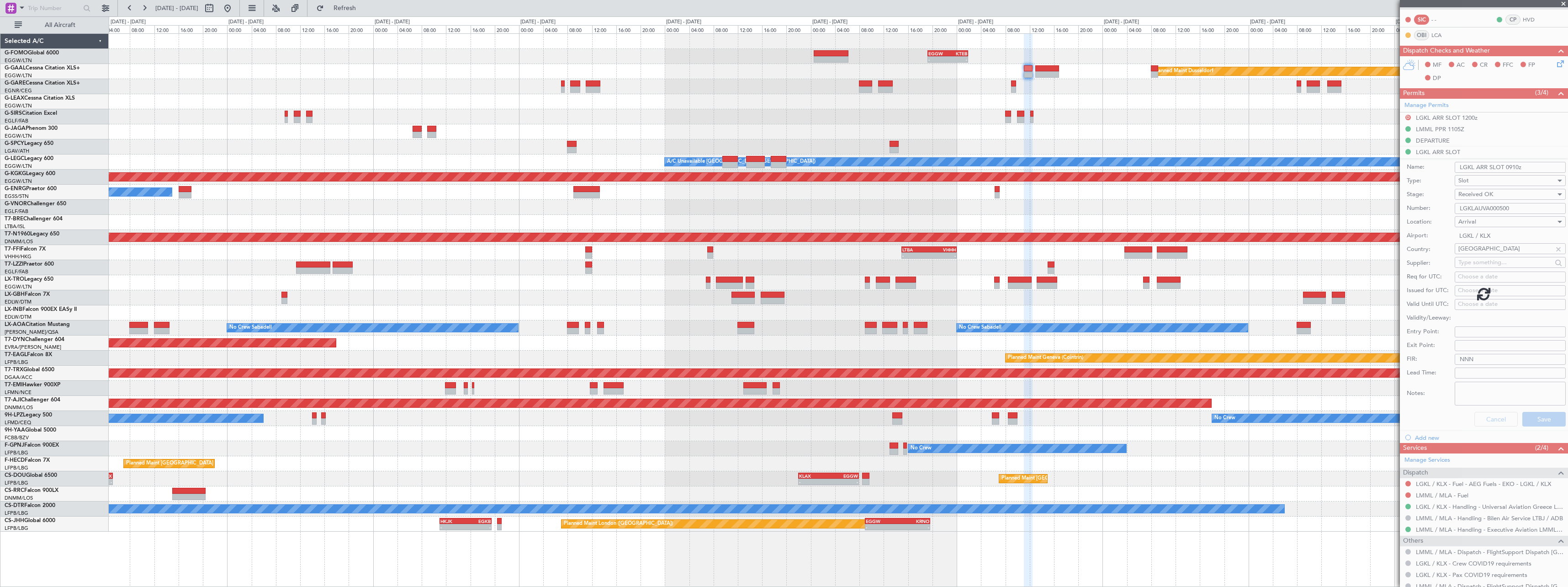
scroll to position [0, 0]
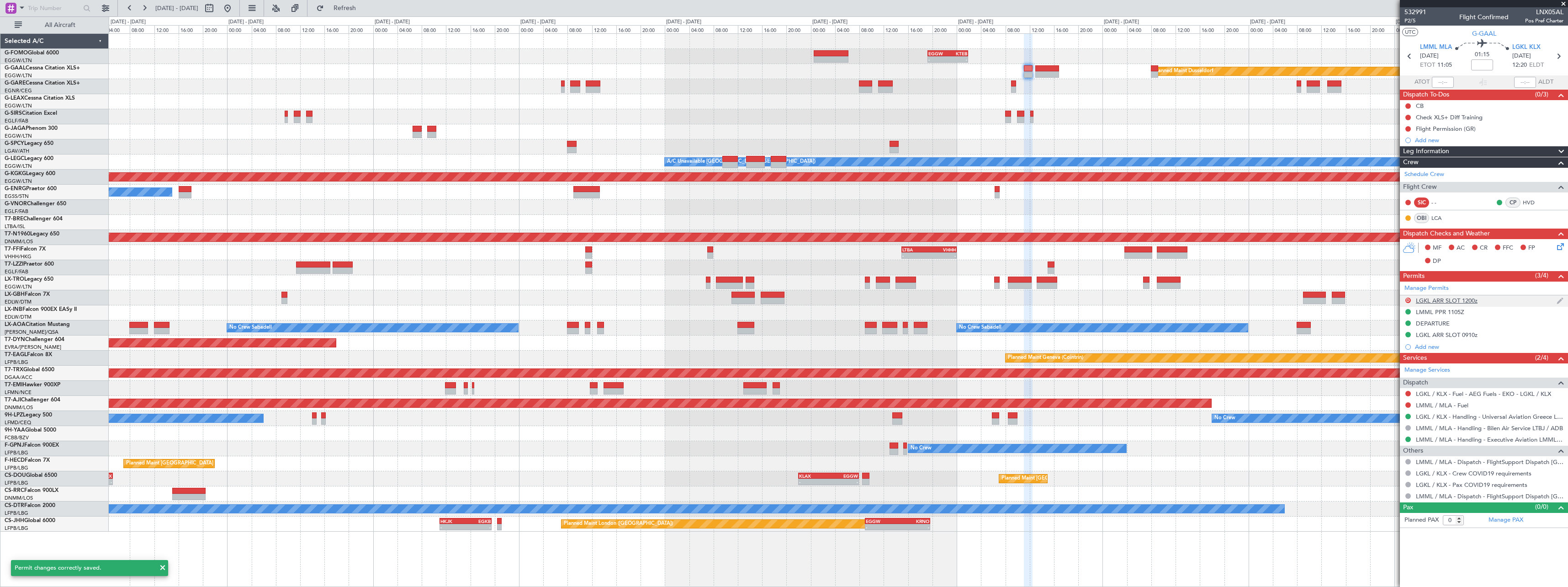
click at [1473, 299] on div "LGKL ARR SLOT 1200z" at bounding box center [1446, 300] width 62 height 8
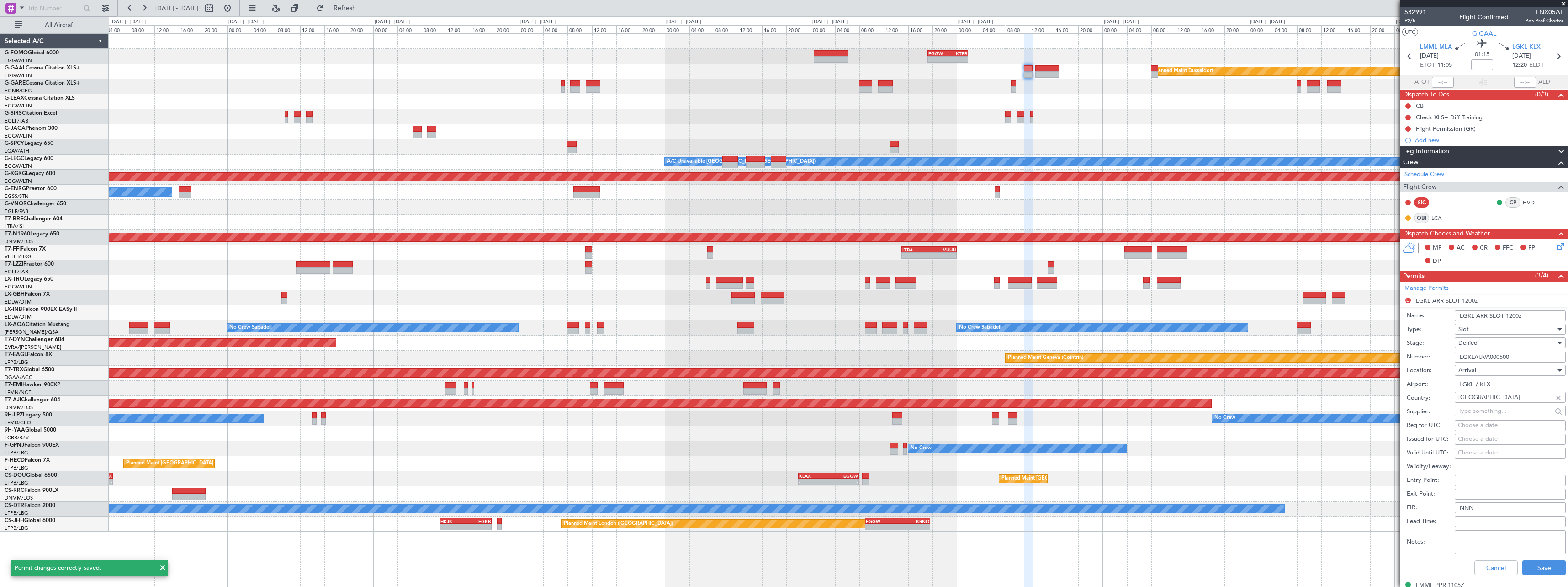
drag, startPoint x: 1495, startPoint y: 360, endPoint x: 1389, endPoint y: 361, distance: 106.0
click at [1389, 361] on fb-app "[DATE] - [DATE] Refresh Quick Links All Aircraft - - EGGW 19:15 Z KTEB 01:55 Z …" at bounding box center [784, 297] width 1568 height 580
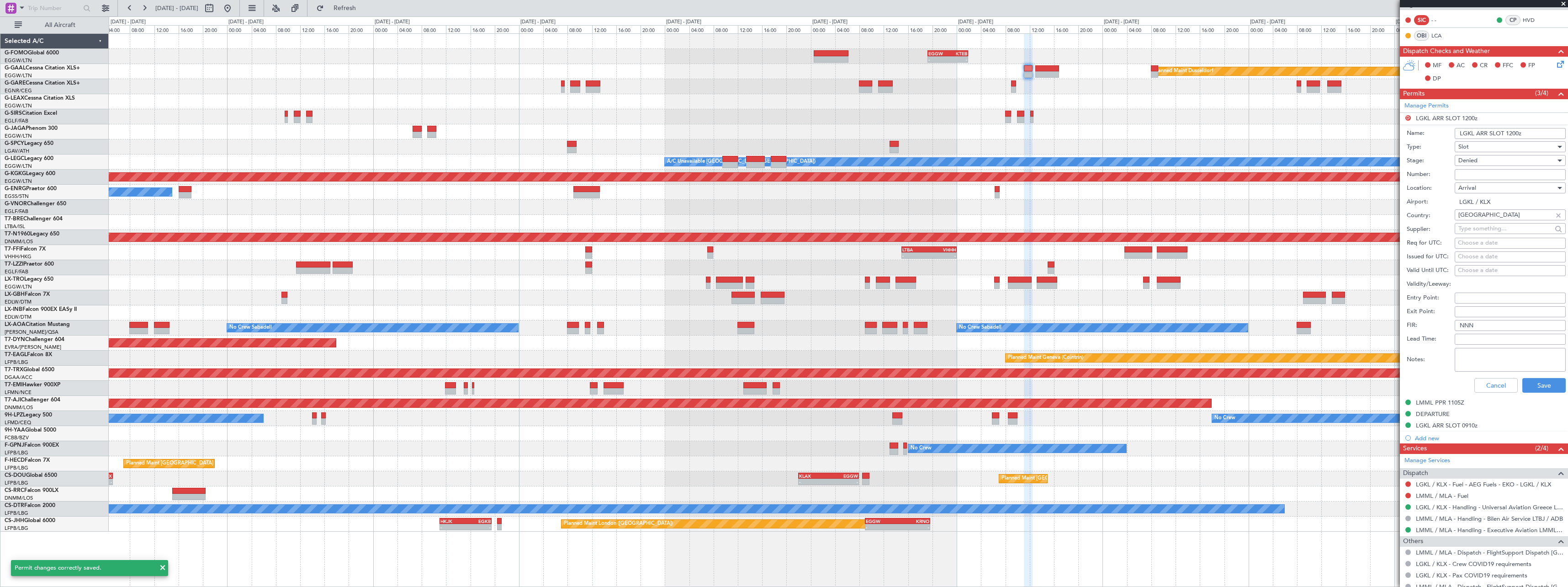
scroll to position [183, 0]
click at [1543, 382] on button "Save" at bounding box center [1544, 385] width 43 height 15
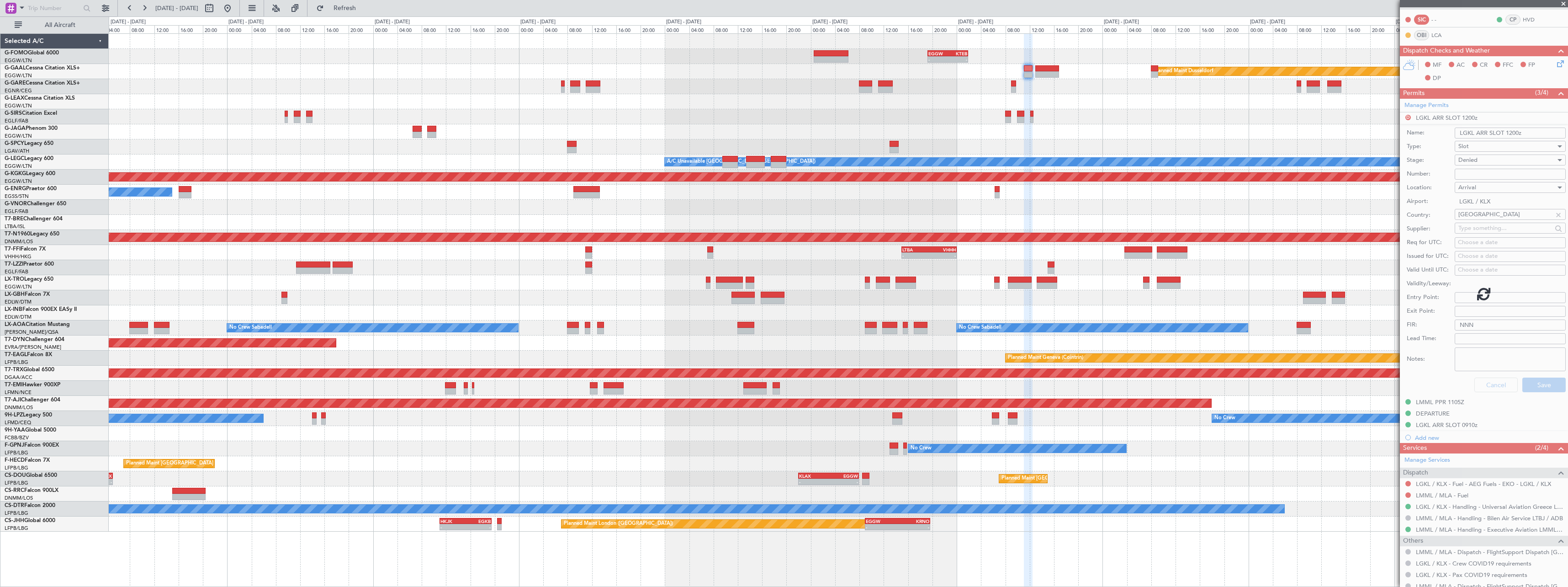
scroll to position [0, 0]
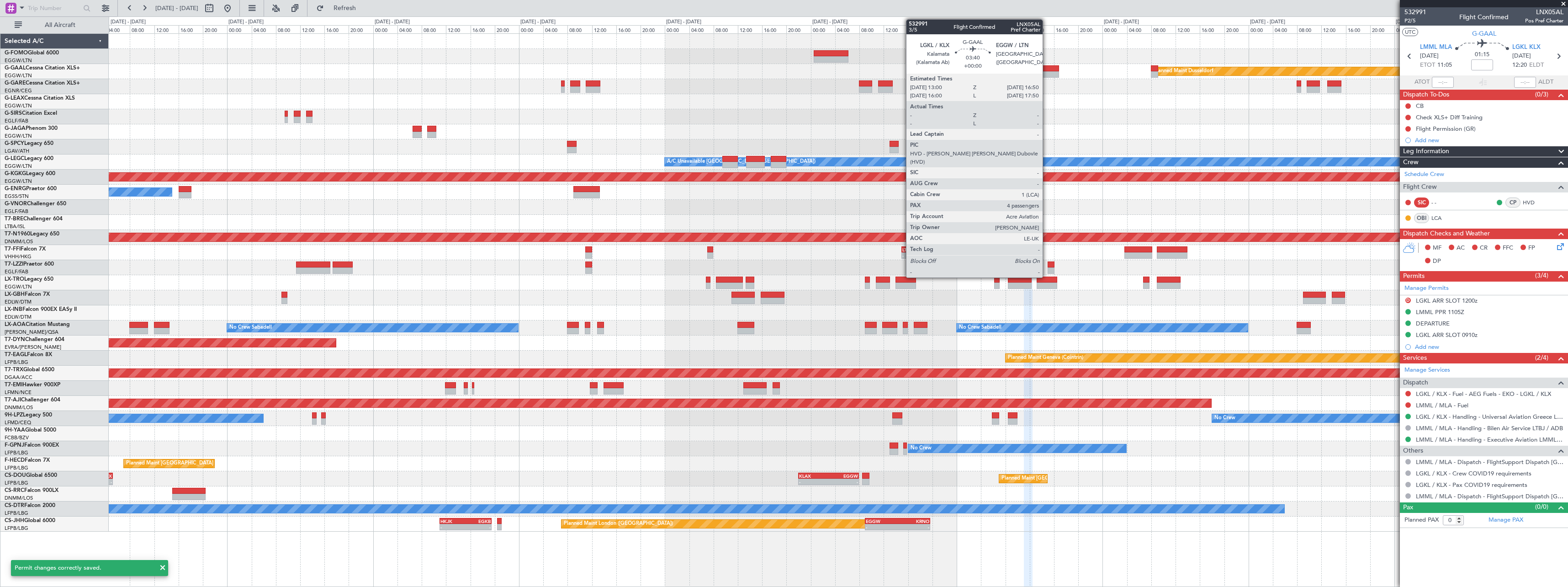
click at [1047, 73] on div at bounding box center [1047, 74] width 23 height 6
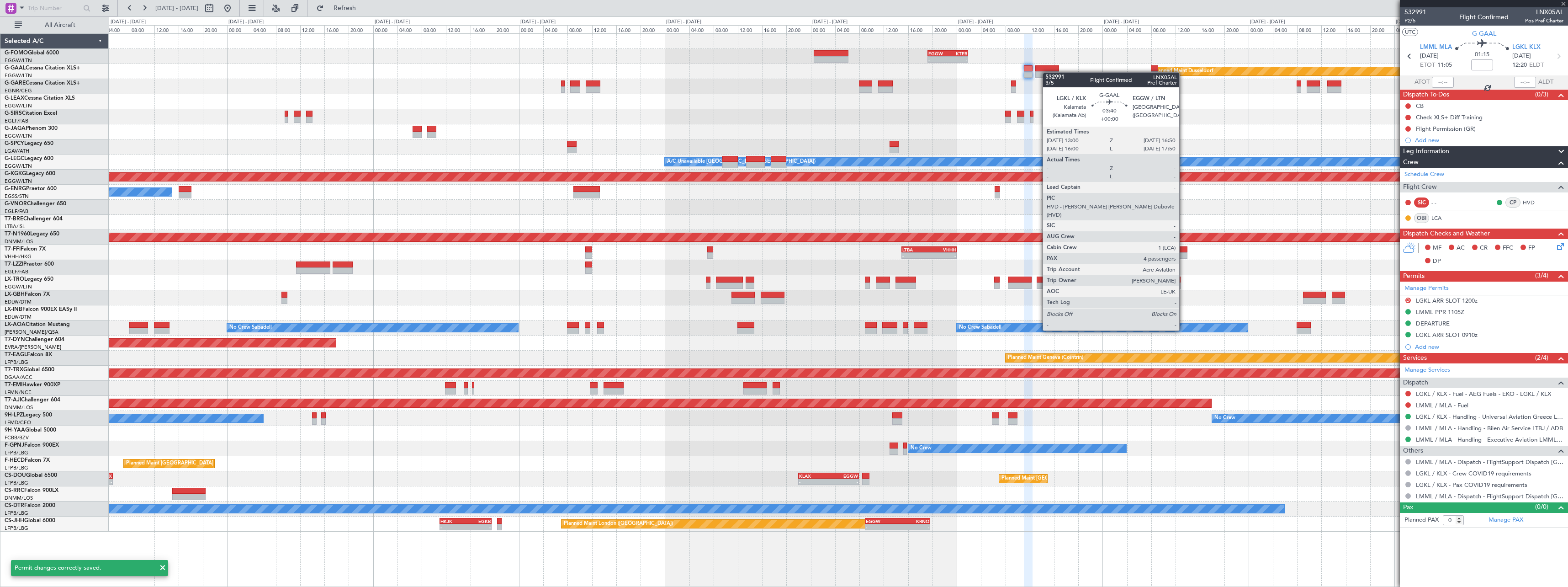
type input "4"
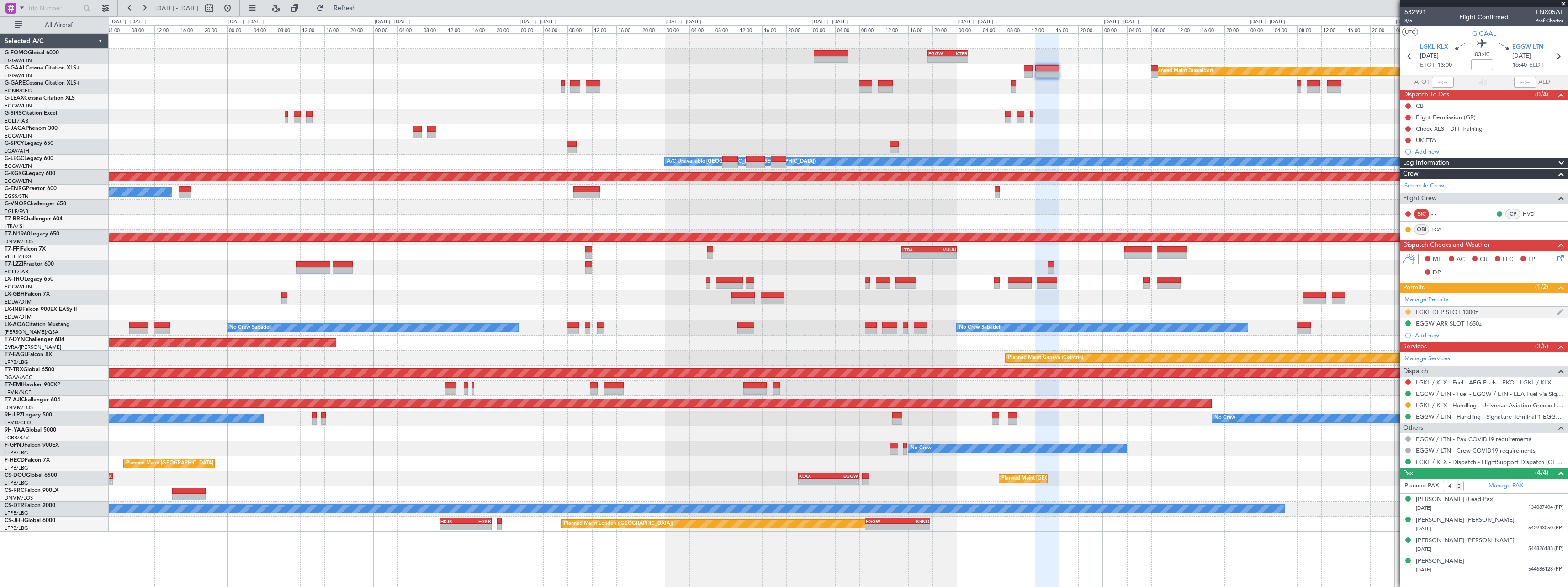
click at [1408, 309] on button at bounding box center [1409, 312] width 6 height 6
click at [1397, 423] on span "Received OK" at bounding box center [1385, 421] width 35 height 9
click at [1408, 403] on button at bounding box center [1409, 405] width 6 height 6
click at [1381, 514] on span "Confirmed" at bounding box center [1382, 514] width 28 height 9
click at [1430, 337] on div "Add new" at bounding box center [1485, 335] width 140 height 8
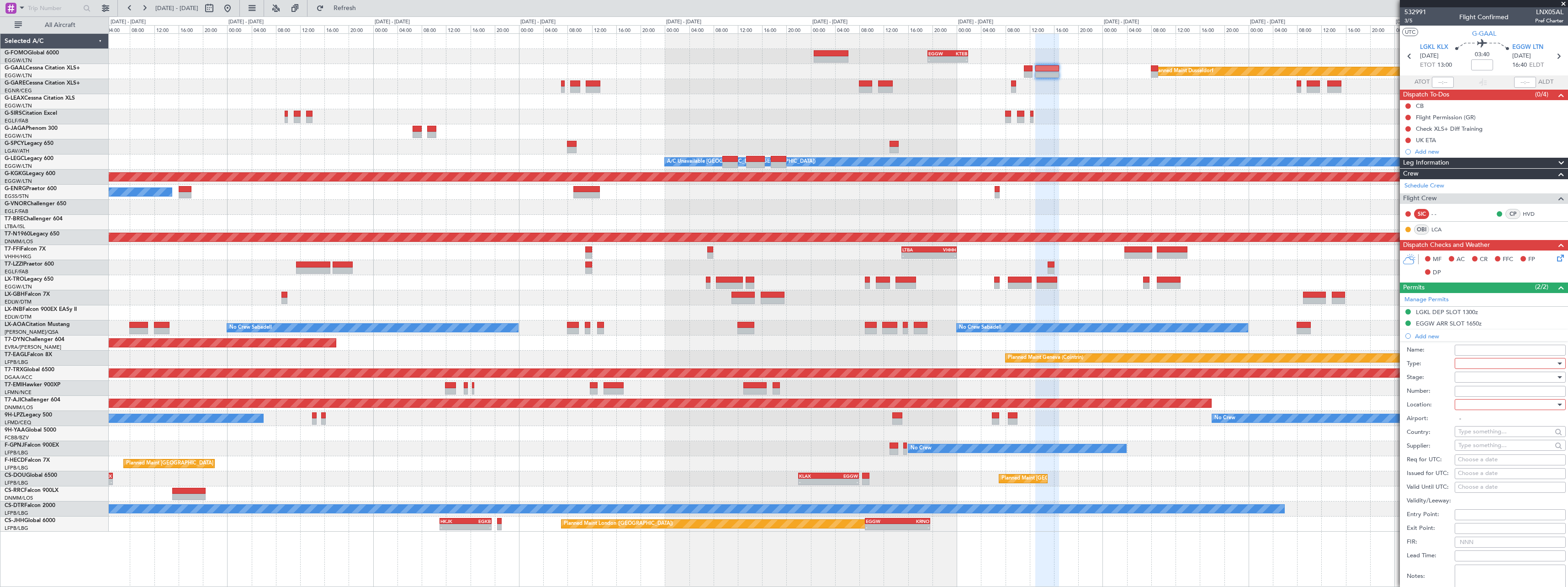
click at [1499, 365] on div at bounding box center [1507, 363] width 97 height 14
click at [1487, 449] on span "Slot" at bounding box center [1507, 450] width 96 height 14
click at [1478, 378] on div at bounding box center [1507, 376] width 97 height 14
click at [1489, 448] on span "Received OK" at bounding box center [1507, 450] width 96 height 14
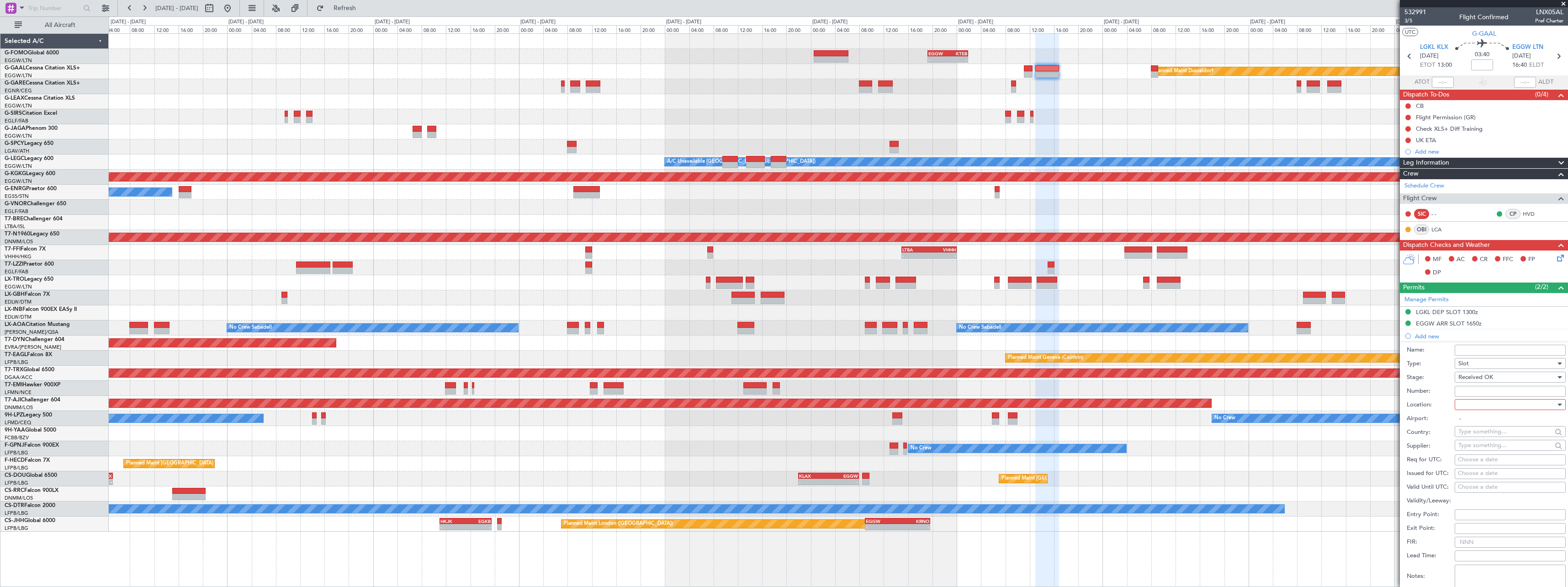
click at [1488, 406] on div at bounding box center [1507, 404] width 97 height 14
drag, startPoint x: 1488, startPoint y: 423, endPoint x: 1487, endPoint y: 410, distance: 13.0
click at [1487, 421] on span "Departure" at bounding box center [1507, 423] width 96 height 14
type input "LGKL / KLX"
click at [1491, 394] on input "Number:" at bounding box center [1510, 391] width 111 height 11
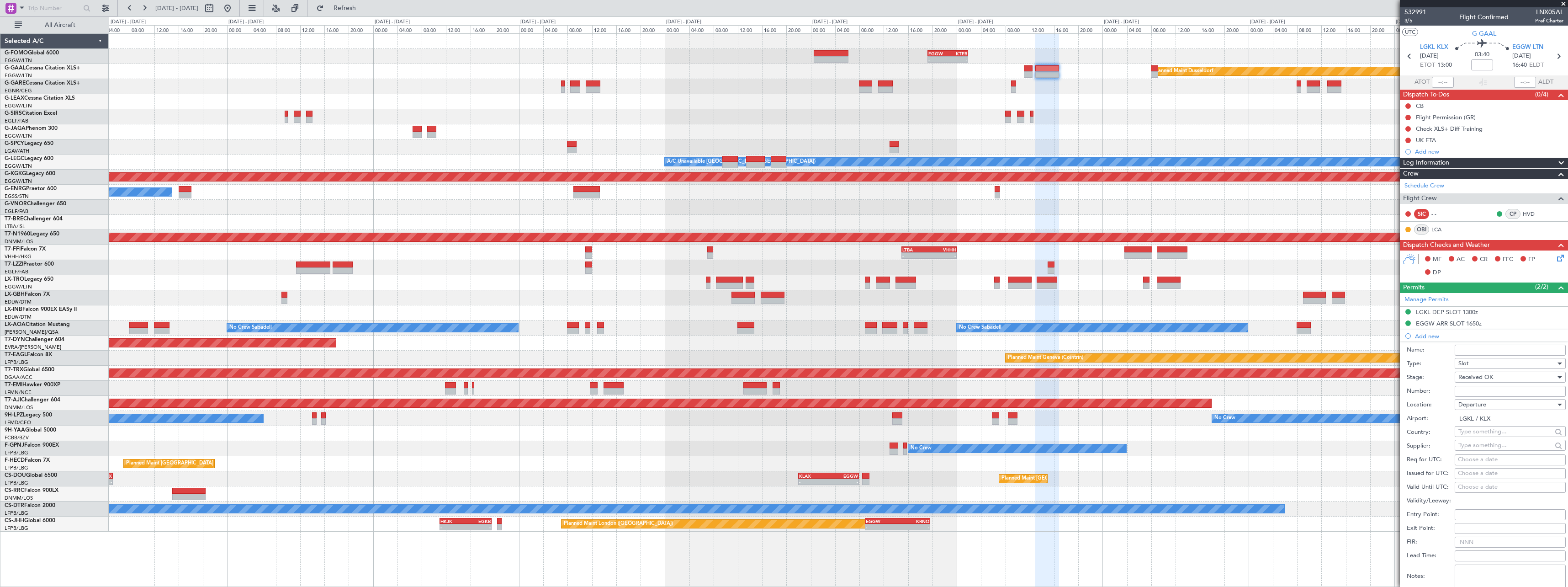
paste input "LGKLDUVA000500"
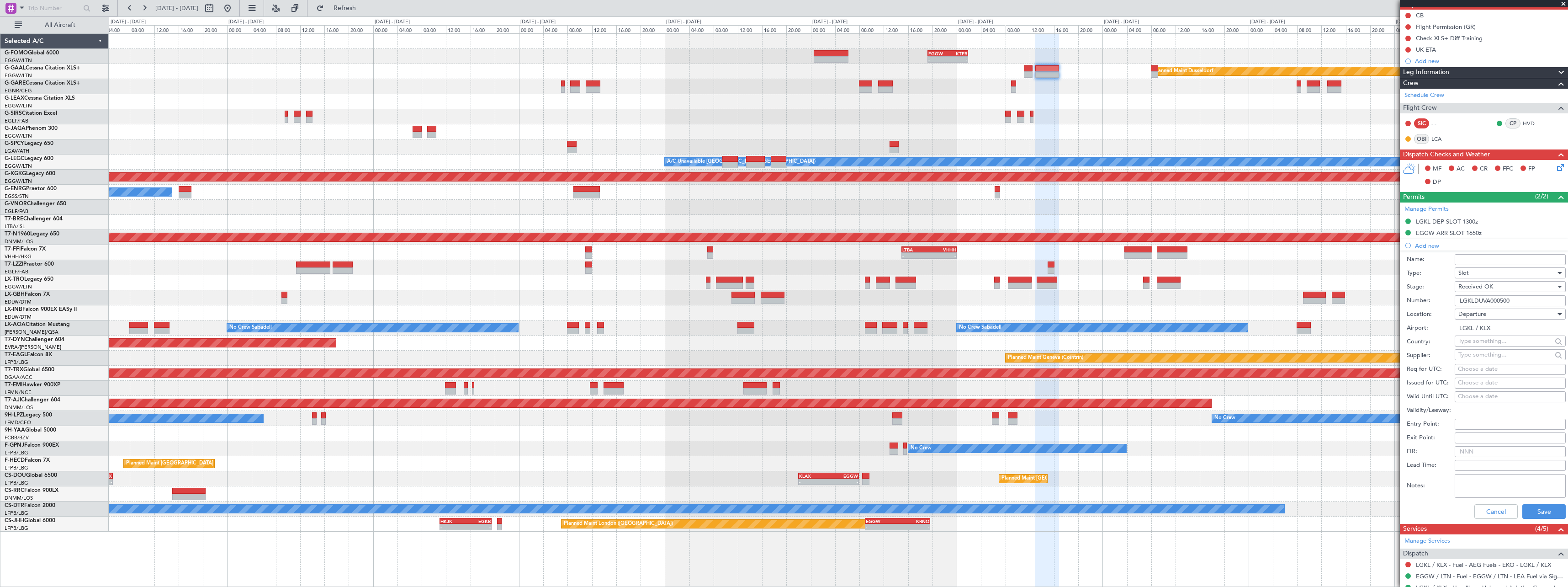
scroll to position [183, 0]
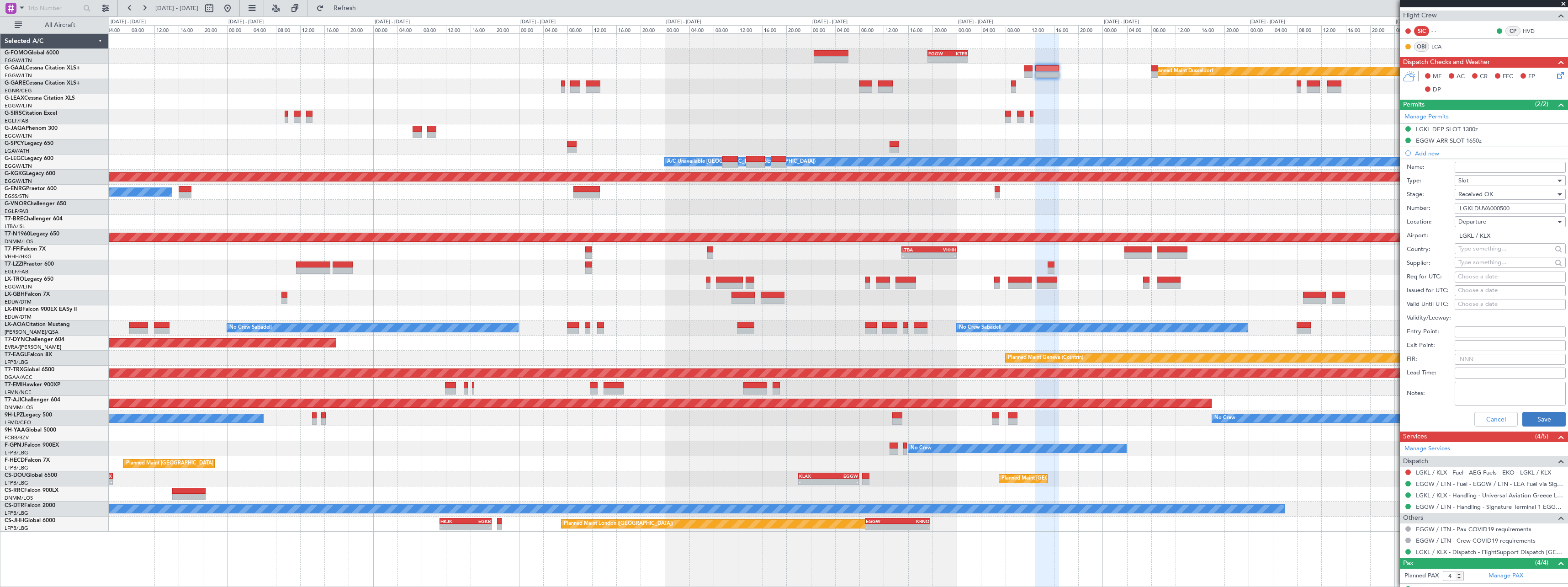
type input "LGKLDUVA000500"
click at [1532, 417] on button "Save" at bounding box center [1544, 419] width 43 height 15
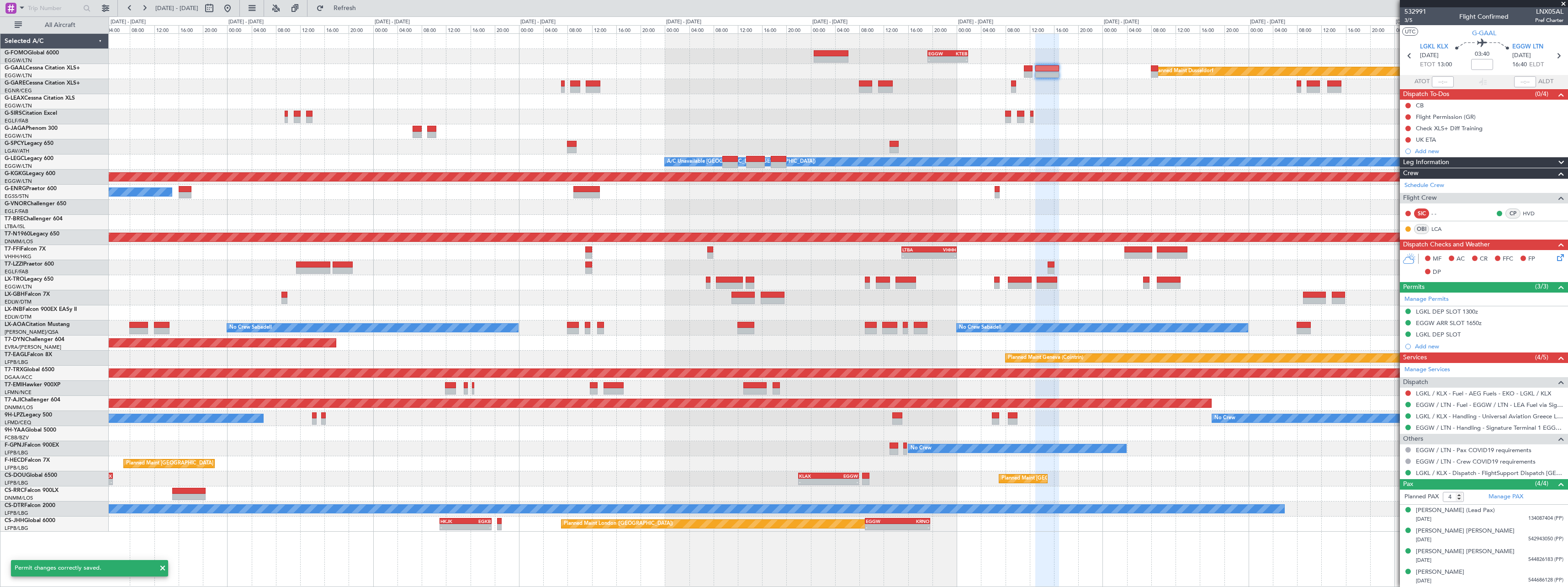
scroll to position [0, 0]
click at [1446, 337] on div "LGKL DEP SLOT" at bounding box center [1438, 334] width 45 height 8
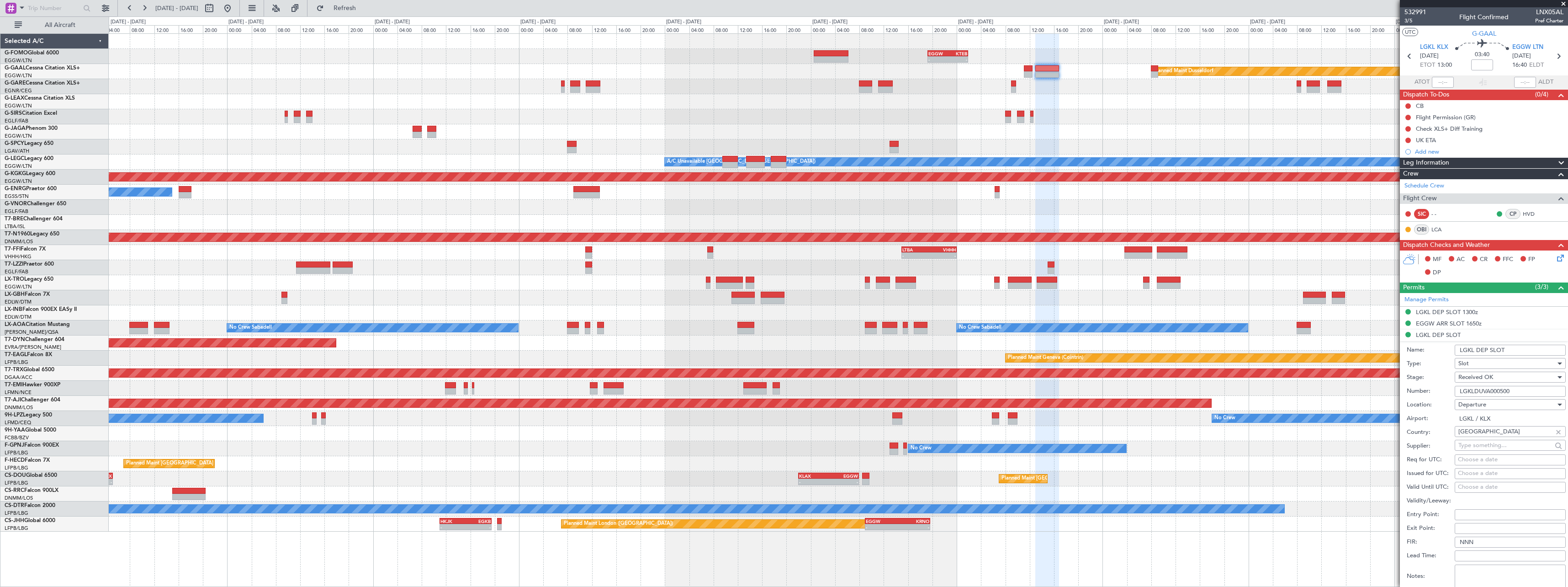
click at [1526, 351] on input "LGKL DEP SLOT" at bounding box center [1510, 350] width 111 height 11
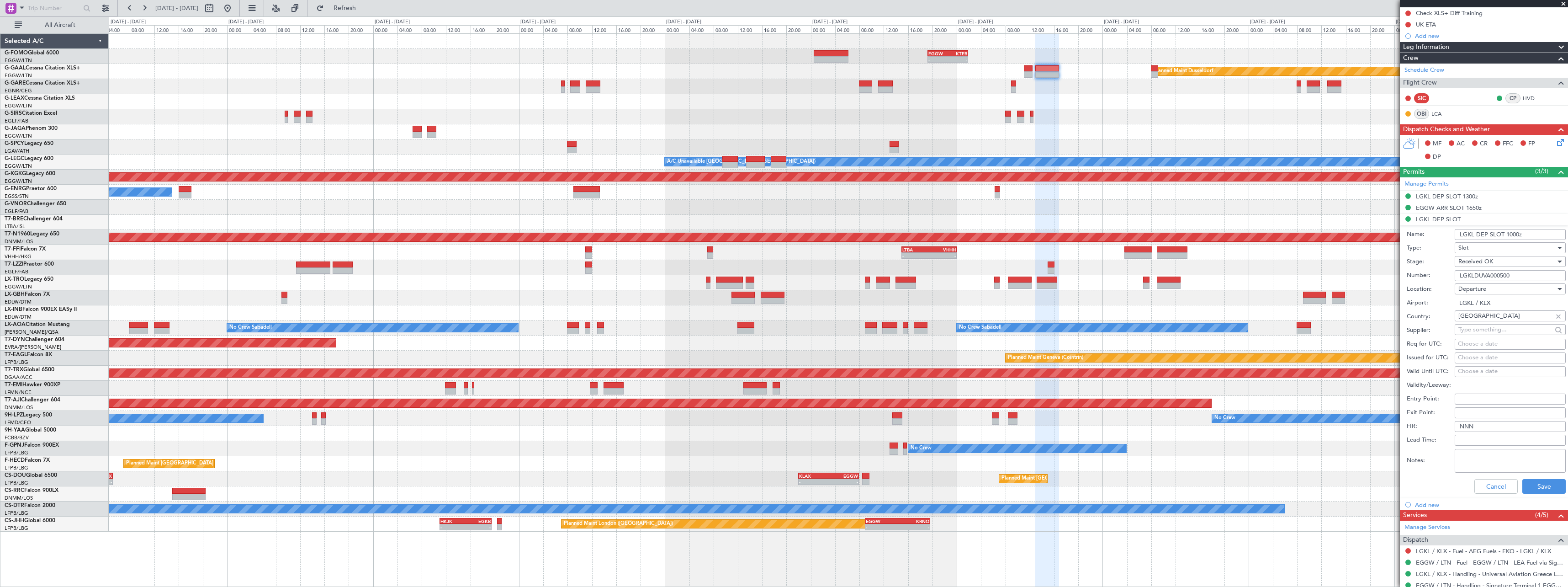
scroll to position [183, 0]
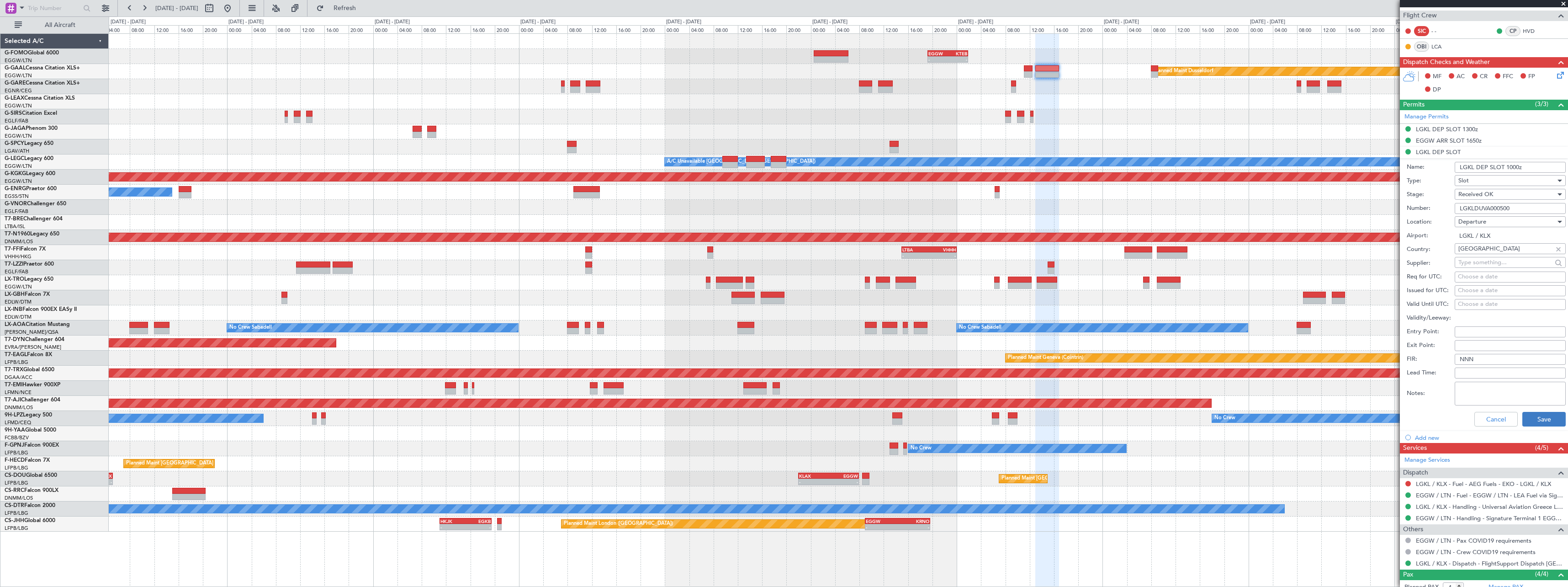
type input "LGKL DEP SLOT 1000z"
click at [1533, 415] on button "Save" at bounding box center [1544, 419] width 43 height 15
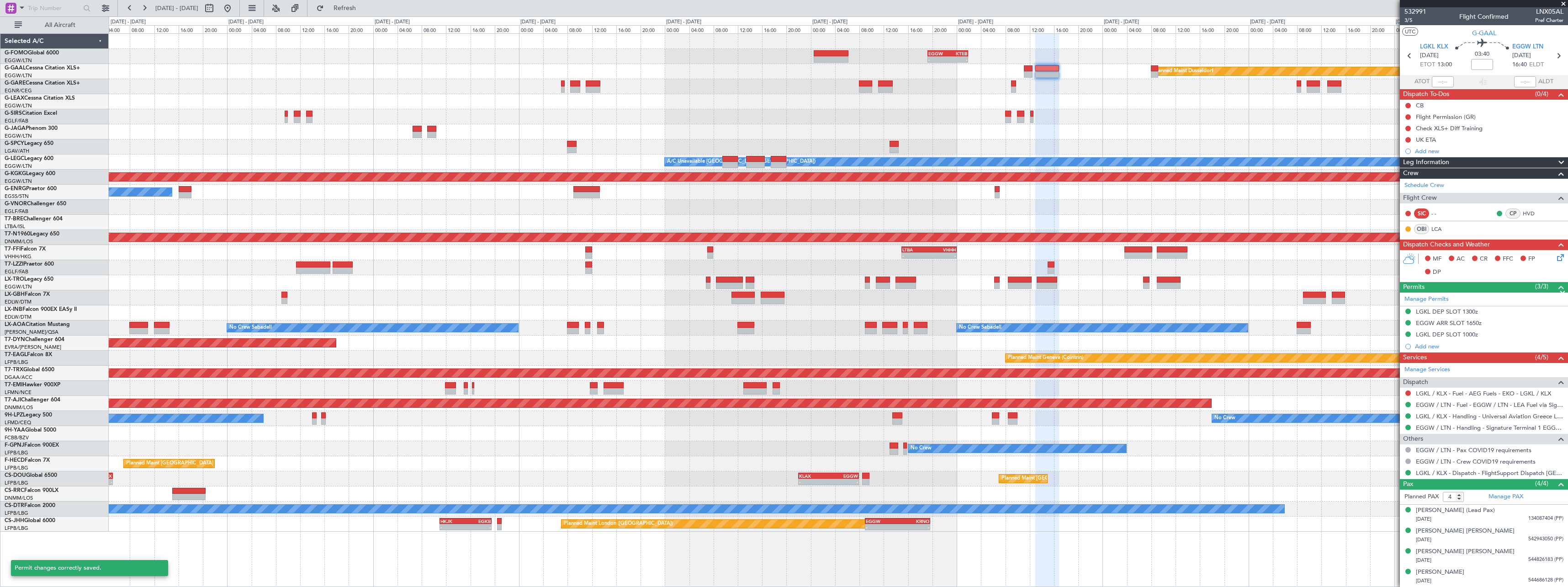
scroll to position [0, 0]
click at [1408, 310] on button at bounding box center [1409, 312] width 6 height 6
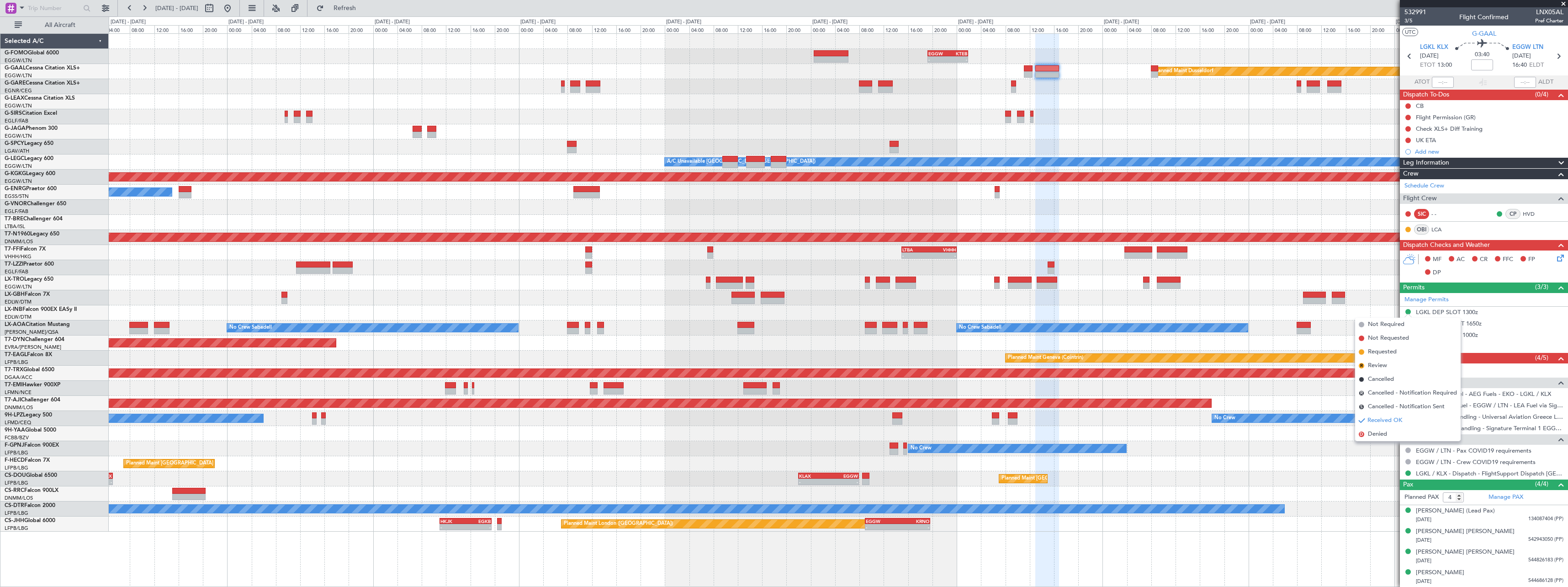
click at [1382, 437] on span "Denied" at bounding box center [1377, 434] width 19 height 9
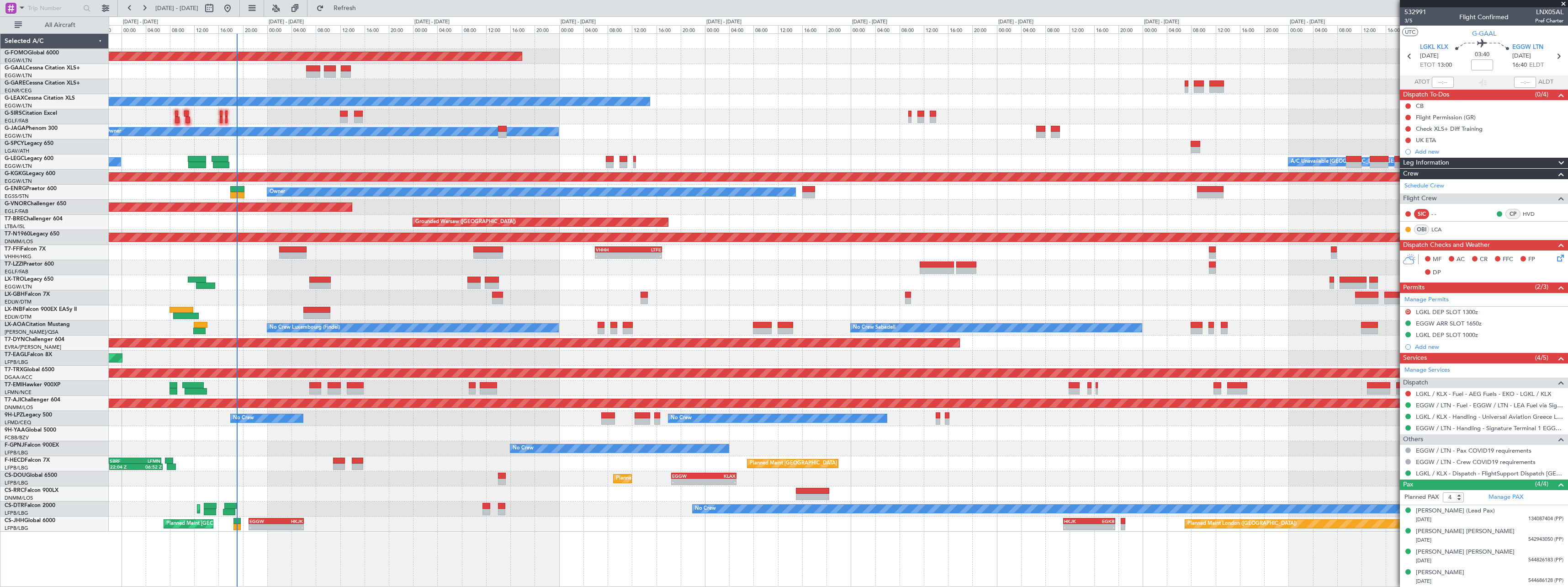
click at [1431, 356] on fb-app "19 Aug 2025 - 29 Aug 2025 Refresh Quick Links All Aircraft - - EGGW 19:15 Z KTE…" at bounding box center [784, 297] width 1568 height 580
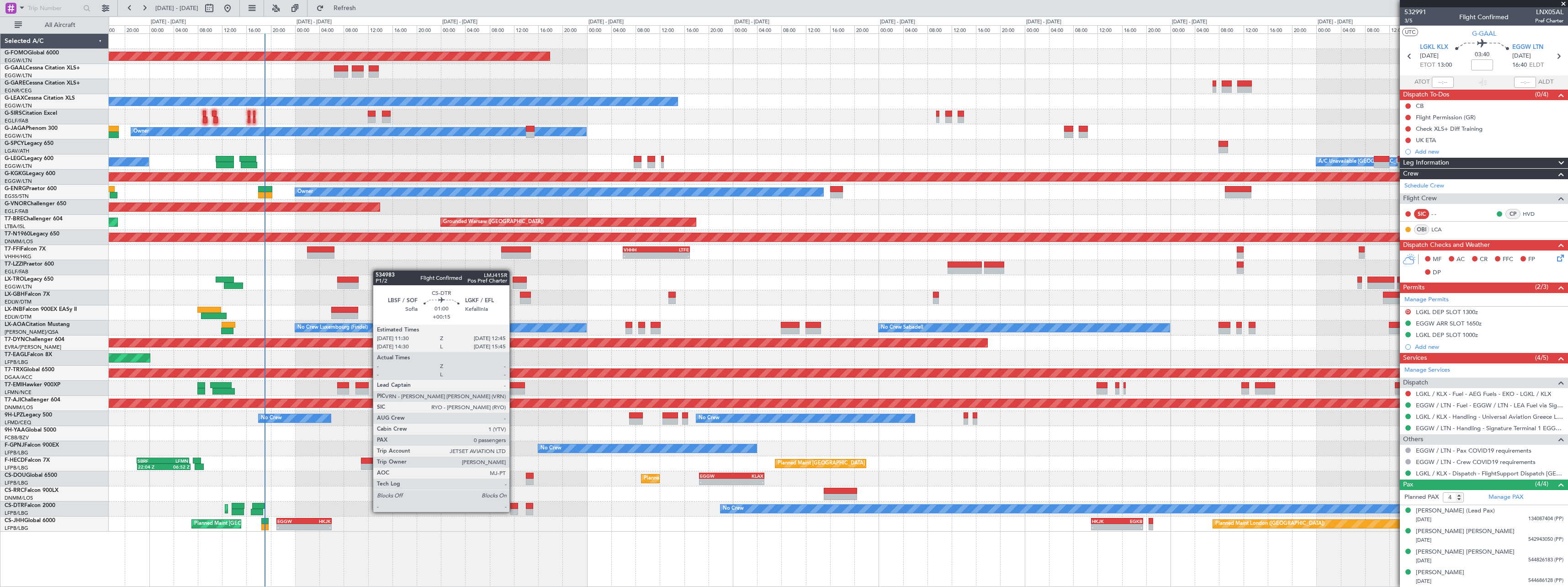
click at [513, 511] on div at bounding box center [514, 512] width 8 height 6
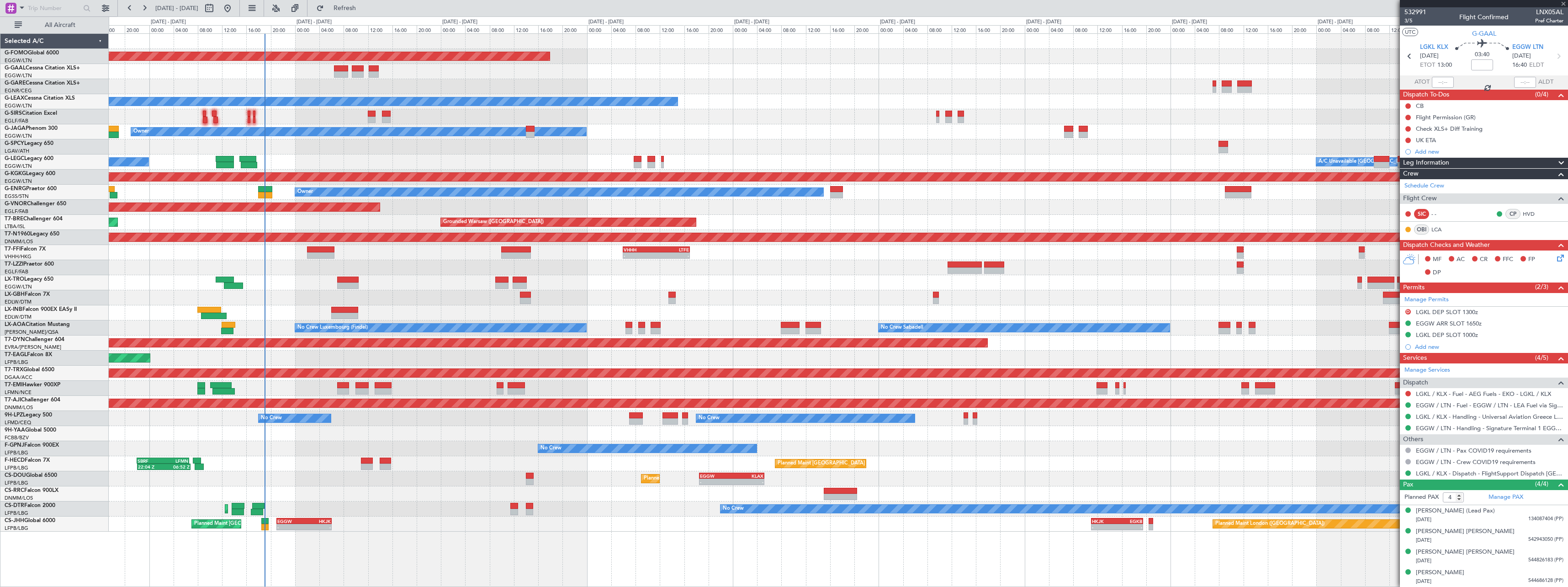
type input "+00:15"
type input "0"
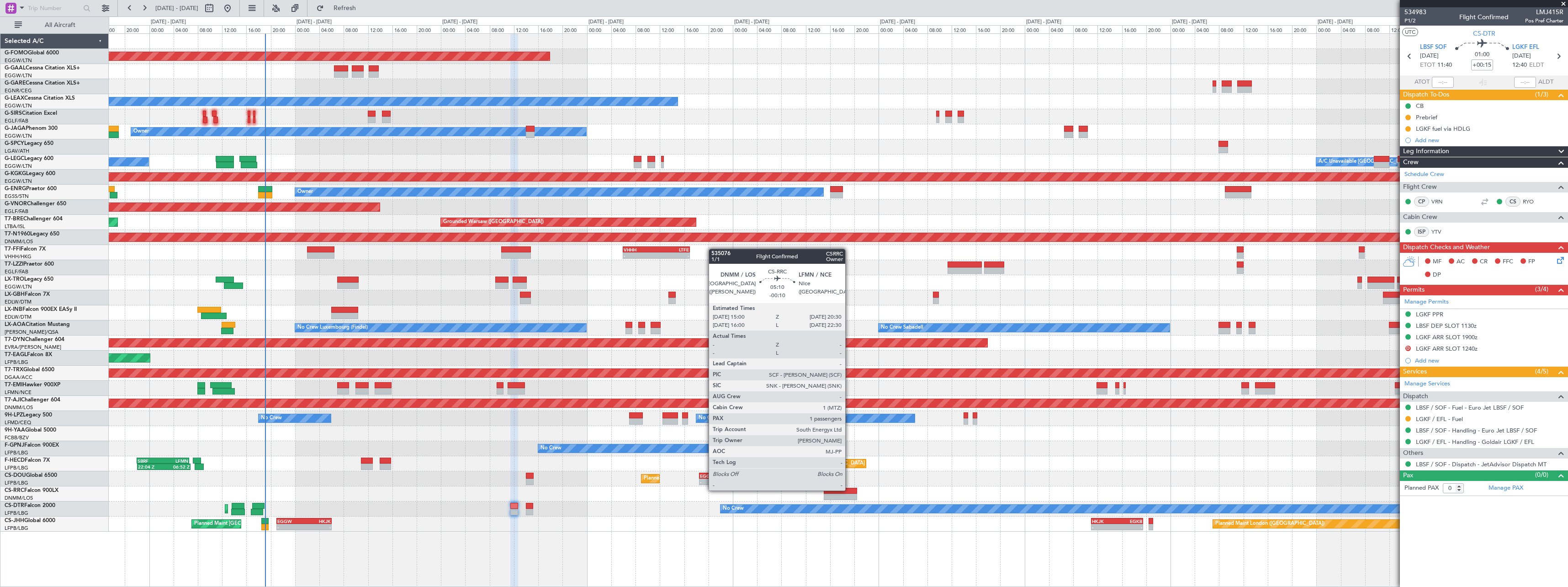
click at [850, 490] on div at bounding box center [841, 491] width 34 height 6
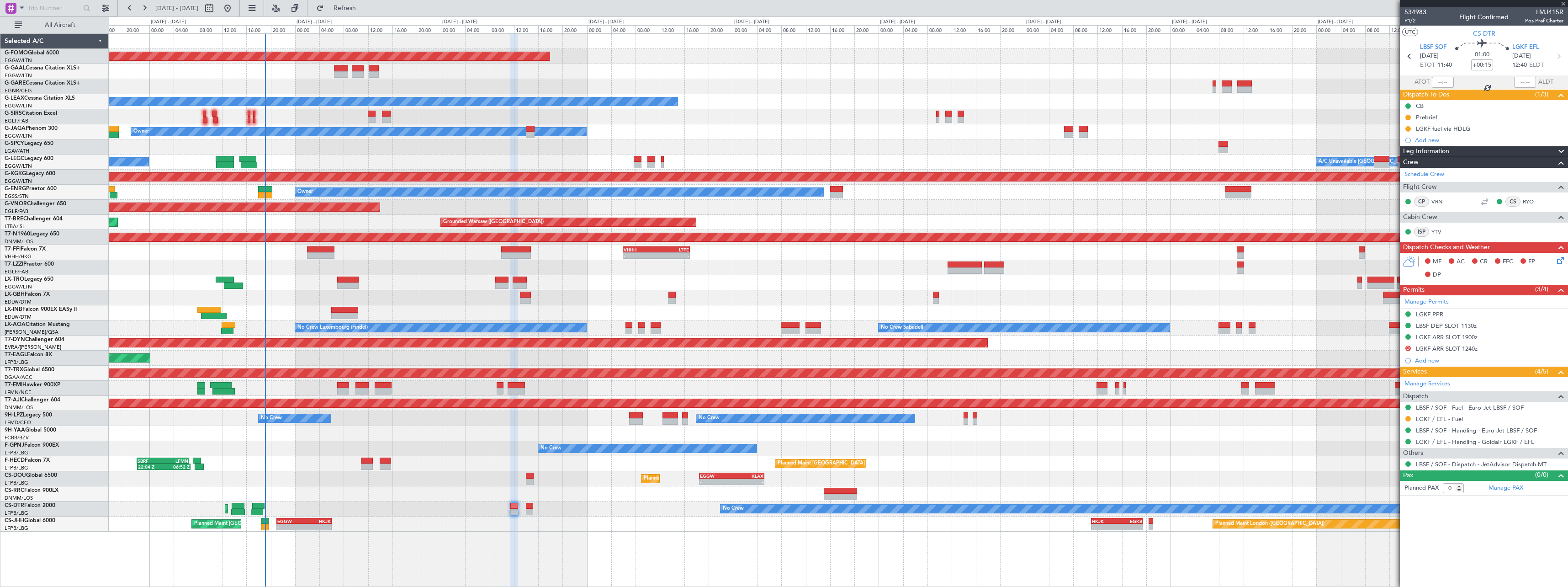
type input "-00:10"
type input "1"
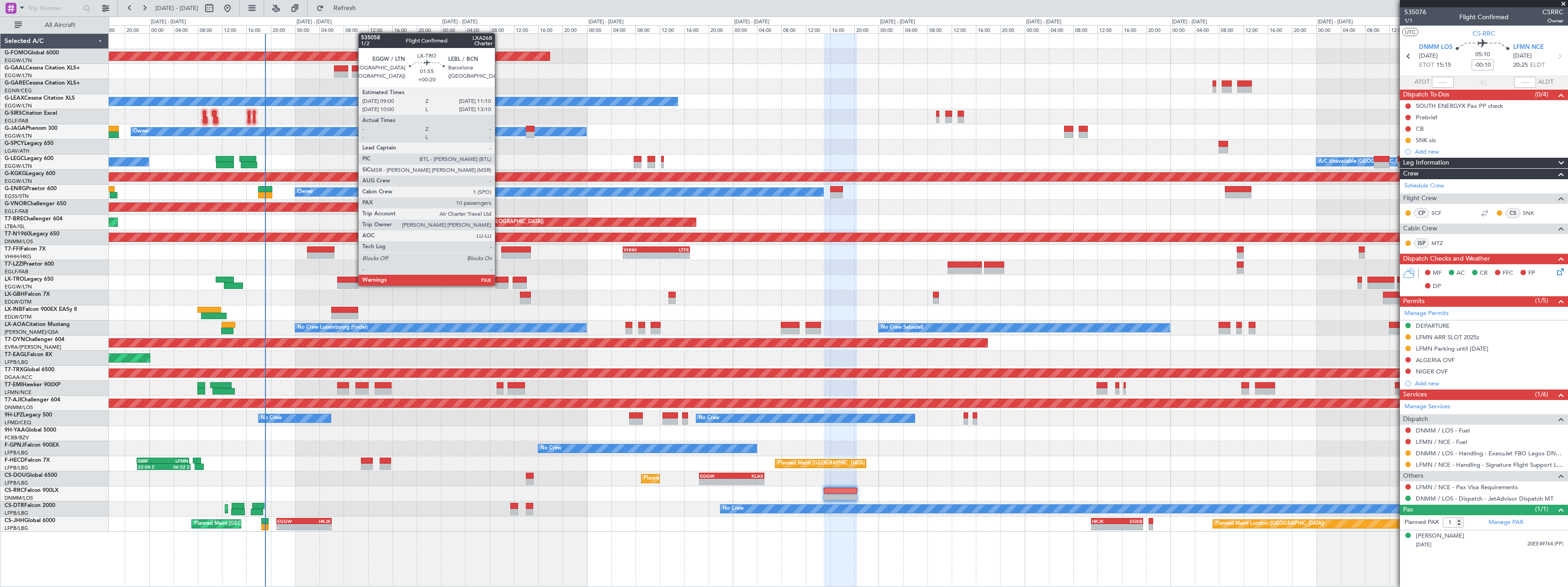
click at [499, 285] on div at bounding box center [502, 285] width 14 height 6
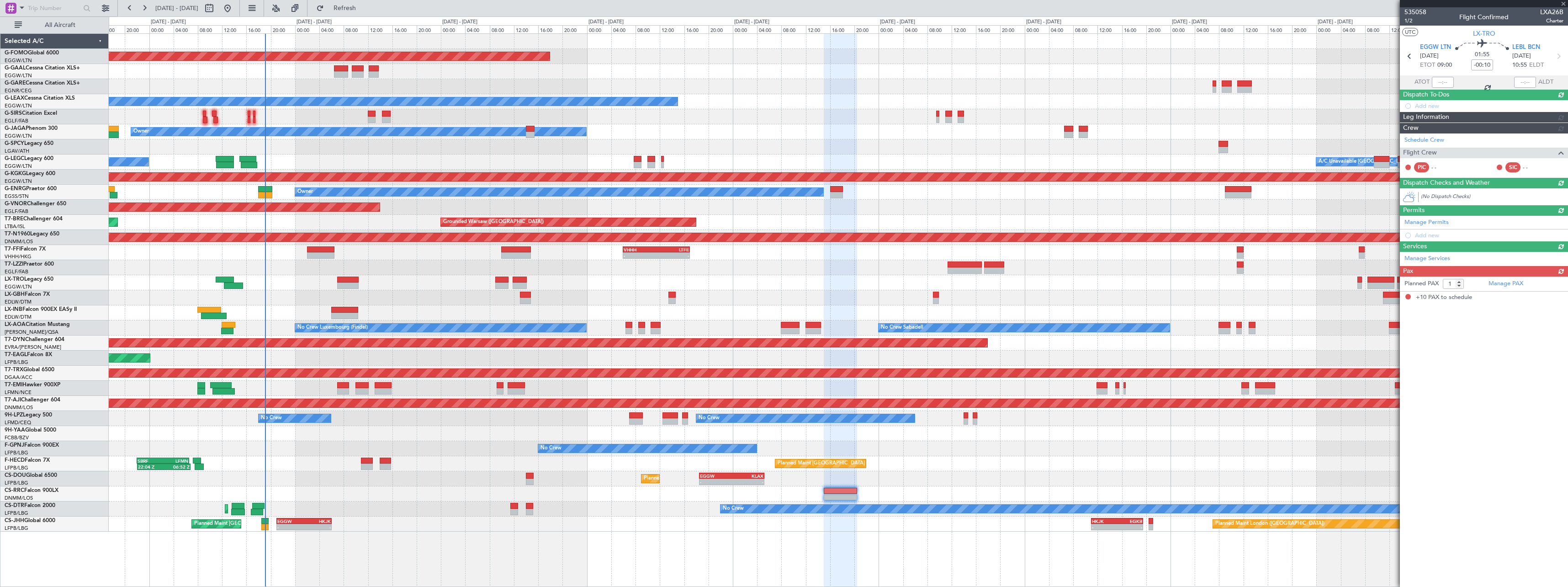
type input "+00:20"
type input "10"
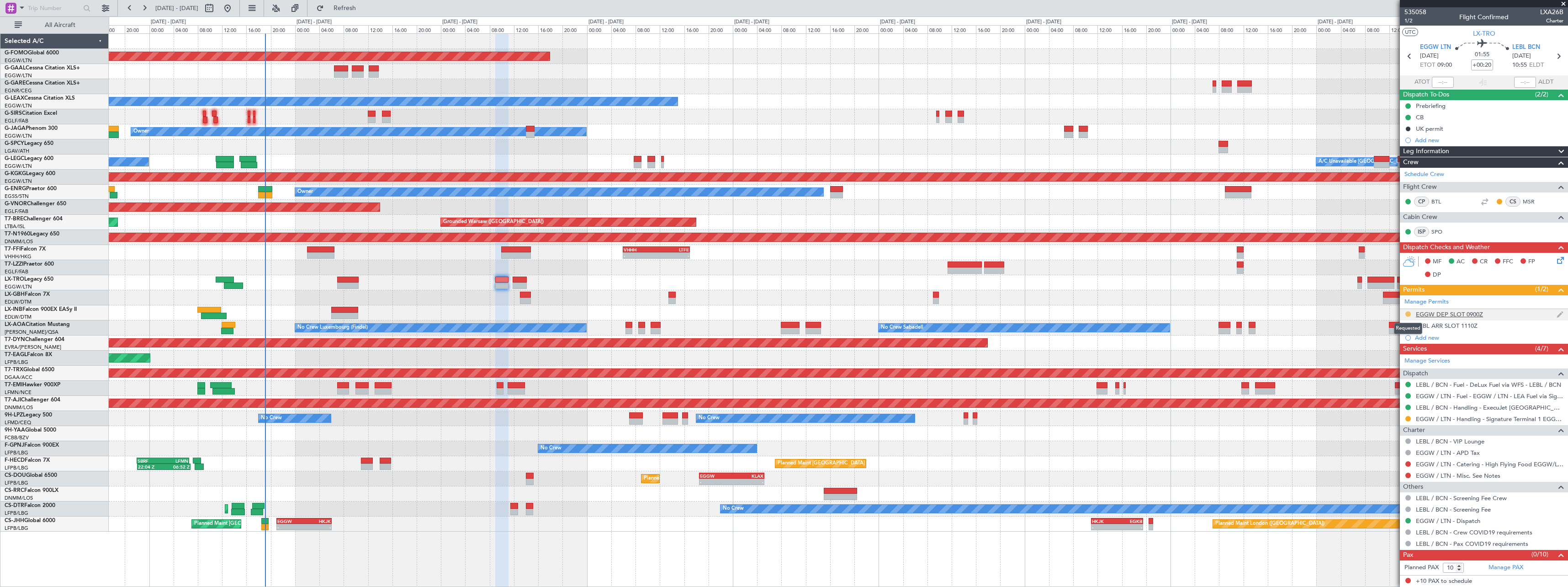
click at [1408, 314] on button at bounding box center [1409, 314] width 6 height 6
click at [1394, 423] on span "Received OK" at bounding box center [1385, 423] width 35 height 9
click at [1409, 419] on button at bounding box center [1409, 419] width 6 height 6
click at [1380, 529] on span "Confirmed" at bounding box center [1382, 527] width 28 height 9
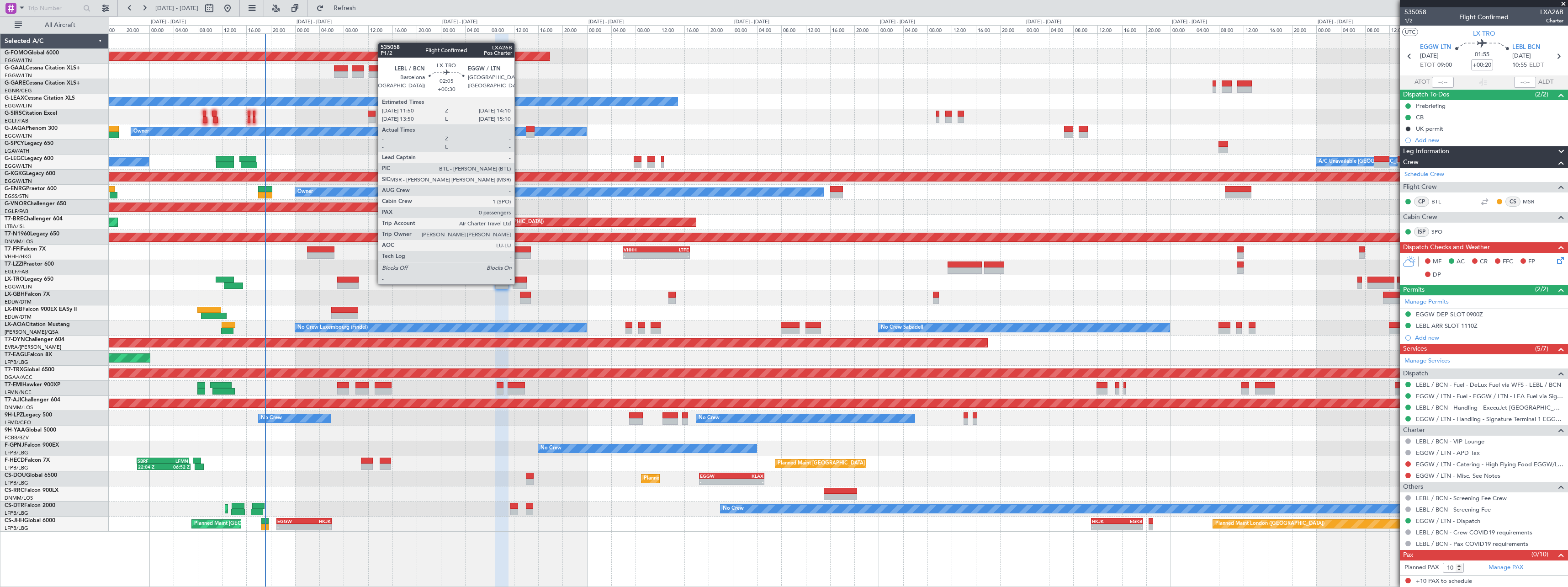
click at [521, 283] on div at bounding box center [520, 285] width 15 height 6
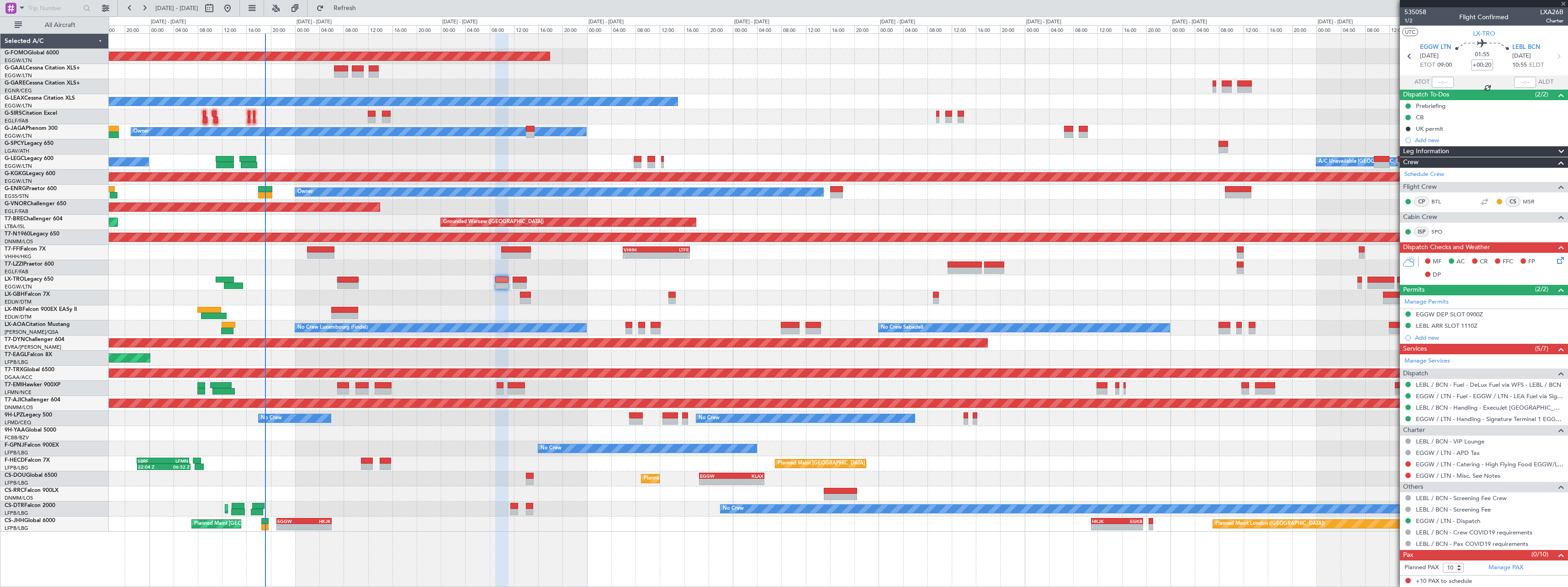
type input "+00:30"
type input "0"
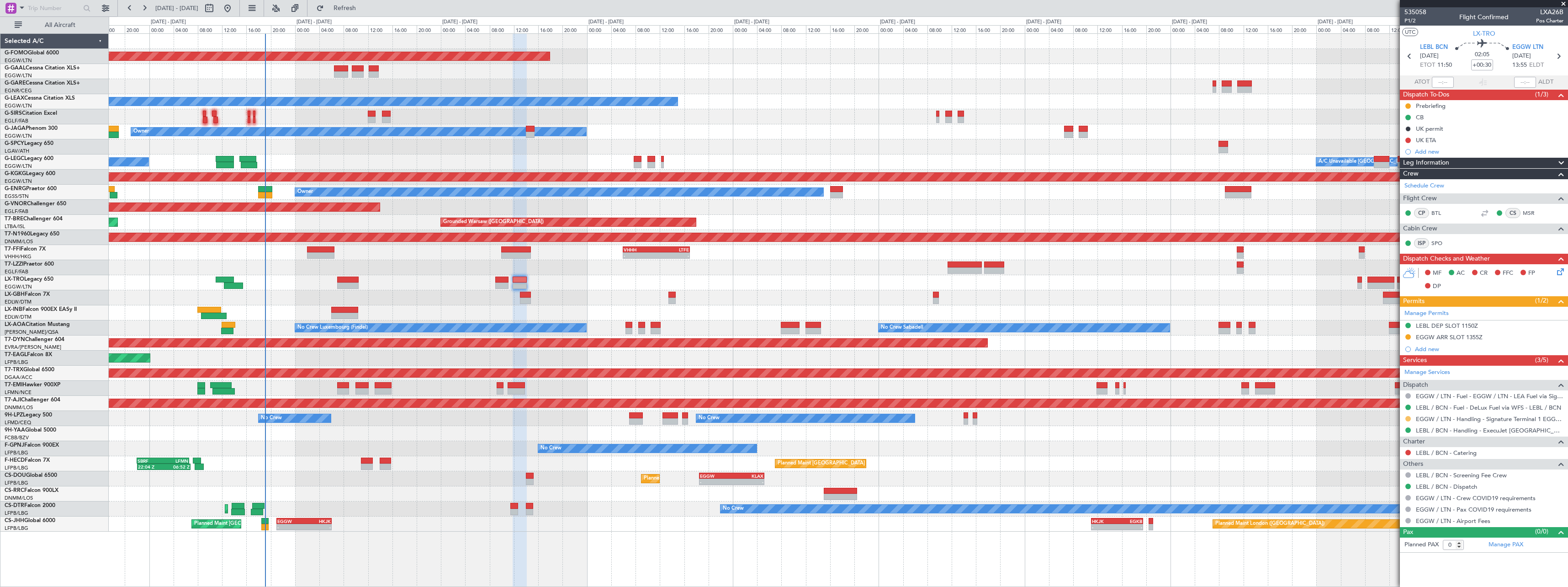
click at [1409, 418] on button at bounding box center [1409, 419] width 6 height 6
click at [1390, 525] on span "Confirmed" at bounding box center [1382, 527] width 28 height 9
click at [1458, 339] on div "EGGW ARR SLOT 1355Z" at bounding box center [1449, 337] width 67 height 8
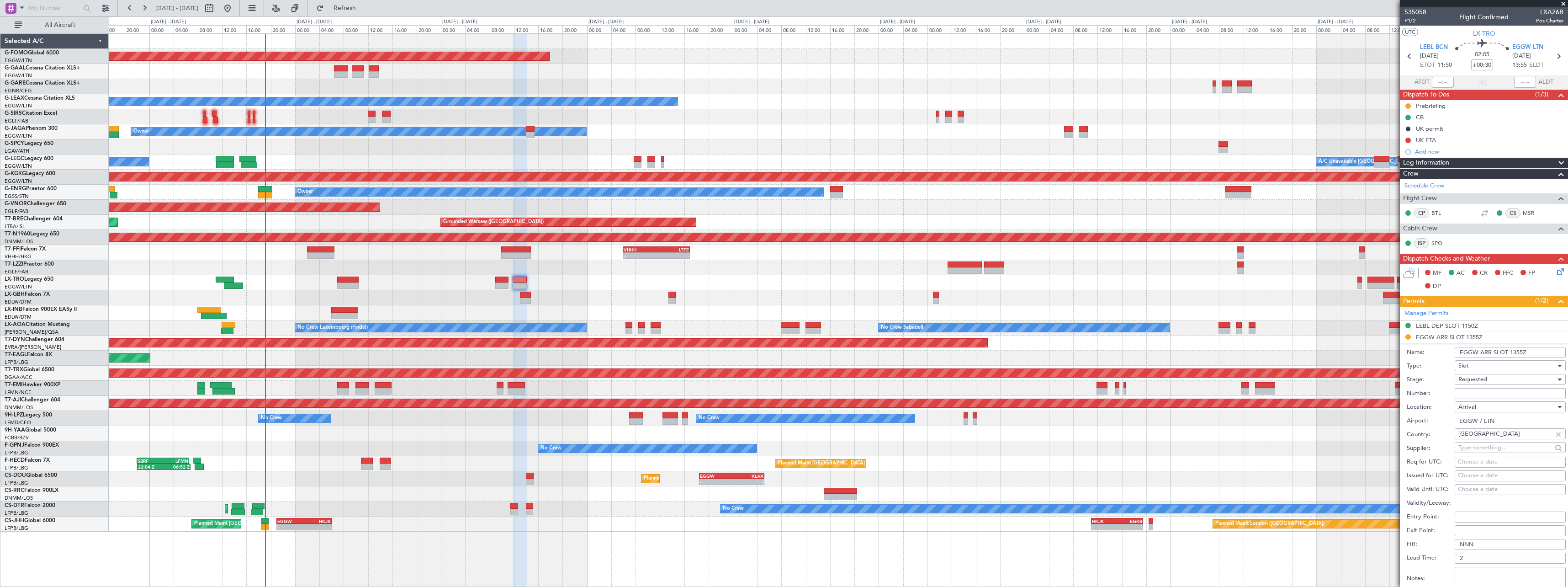
drag, startPoint x: 1523, startPoint y: 350, endPoint x: 1513, endPoint y: 353, distance: 10.4
click at [1513, 353] on input "EGGW ARR SLOT 1355Z" at bounding box center [1510, 352] width 111 height 11
type input "EGGW ARR SLOT 1415Z"
click at [1490, 382] on div "Requested" at bounding box center [1507, 379] width 97 height 14
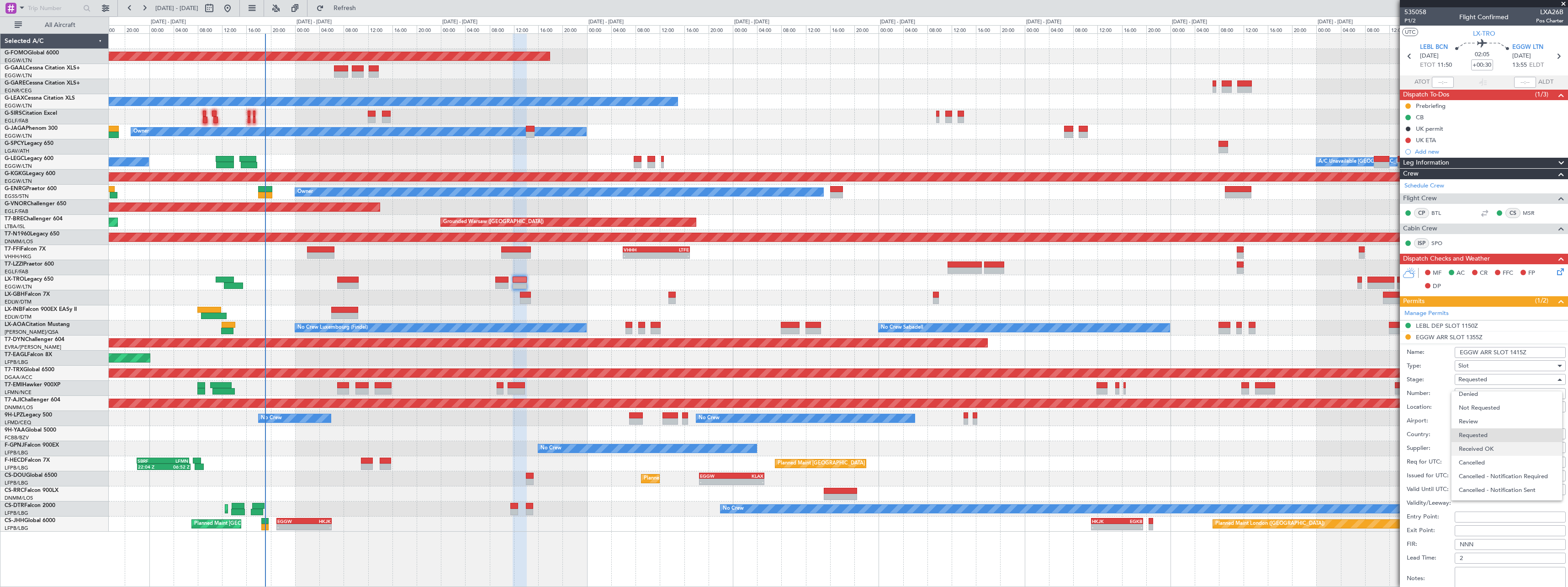
click at [1490, 453] on span "Received OK" at bounding box center [1507, 448] width 96 height 14
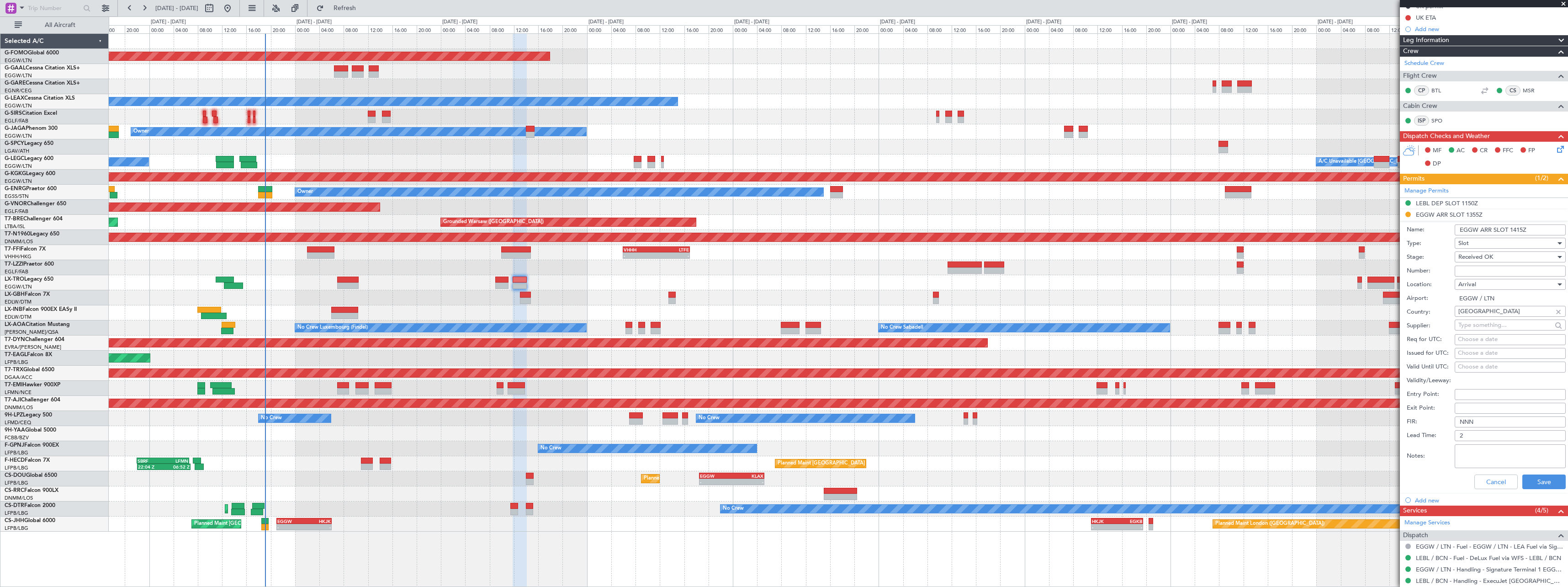
scroll to position [183, 0]
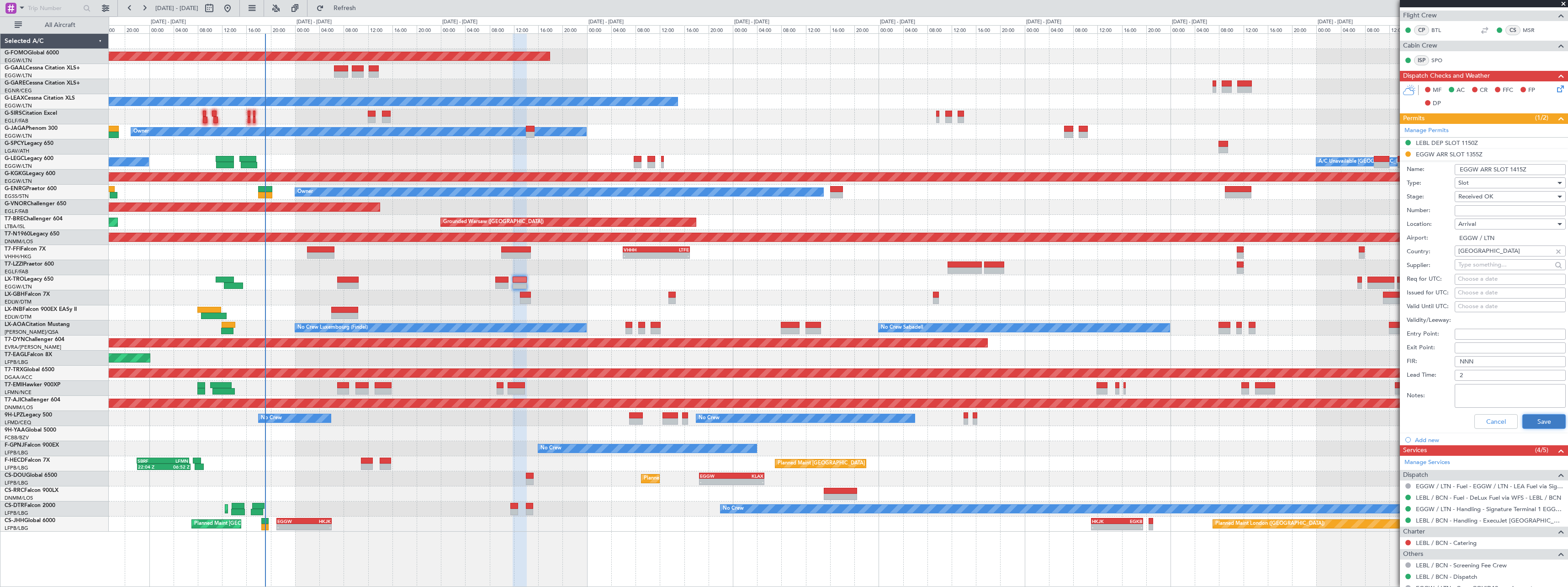
click at [1545, 420] on button "Save" at bounding box center [1544, 421] width 43 height 15
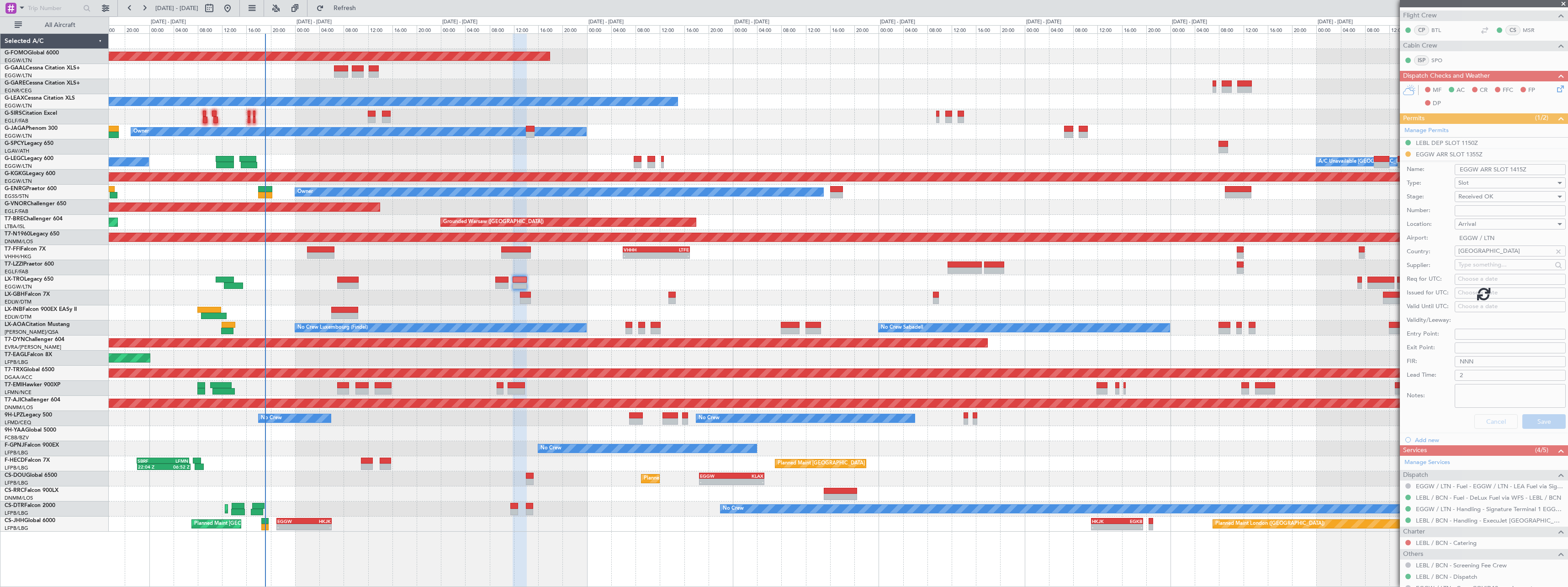
scroll to position [0, 0]
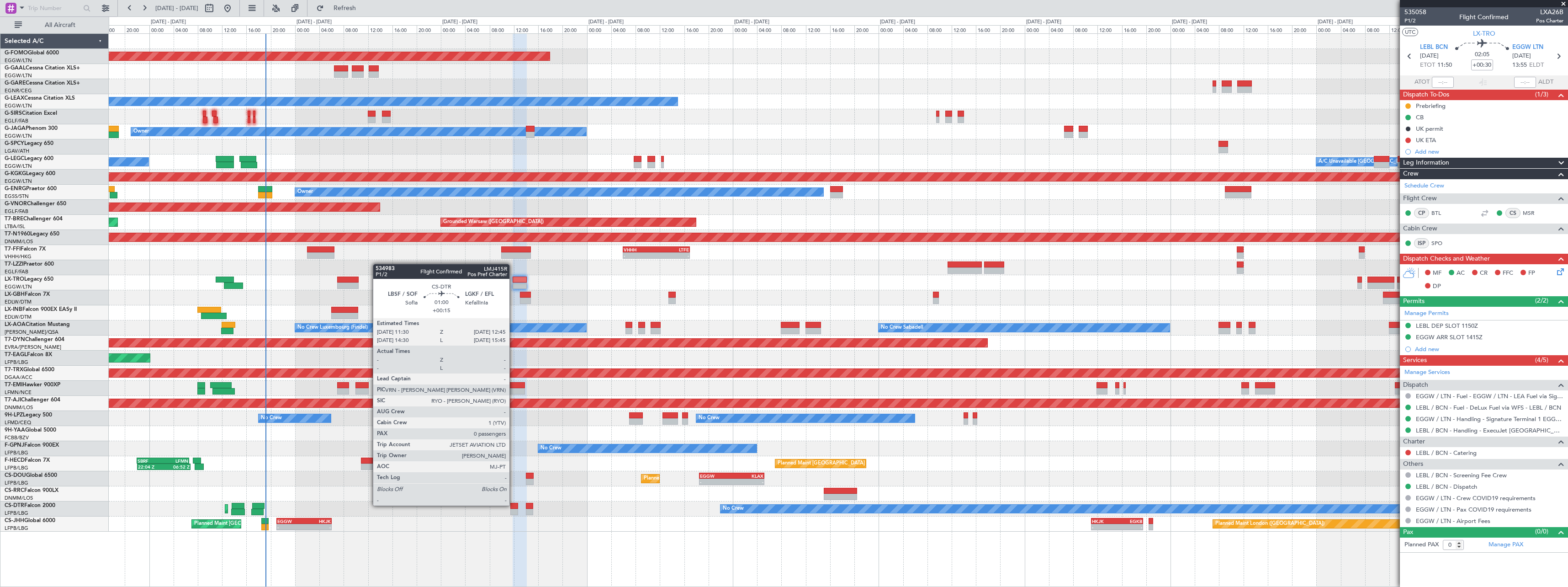
click at [513, 504] on div at bounding box center [514, 506] width 8 height 6
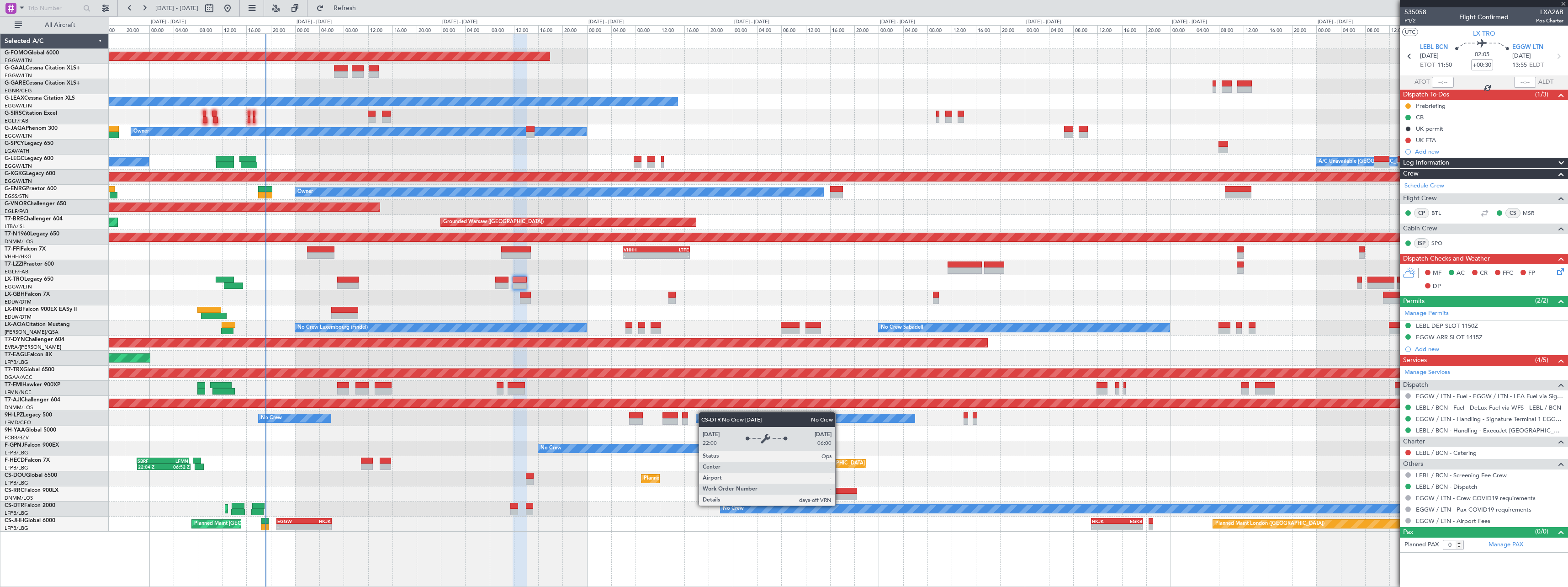
type input "+00:15"
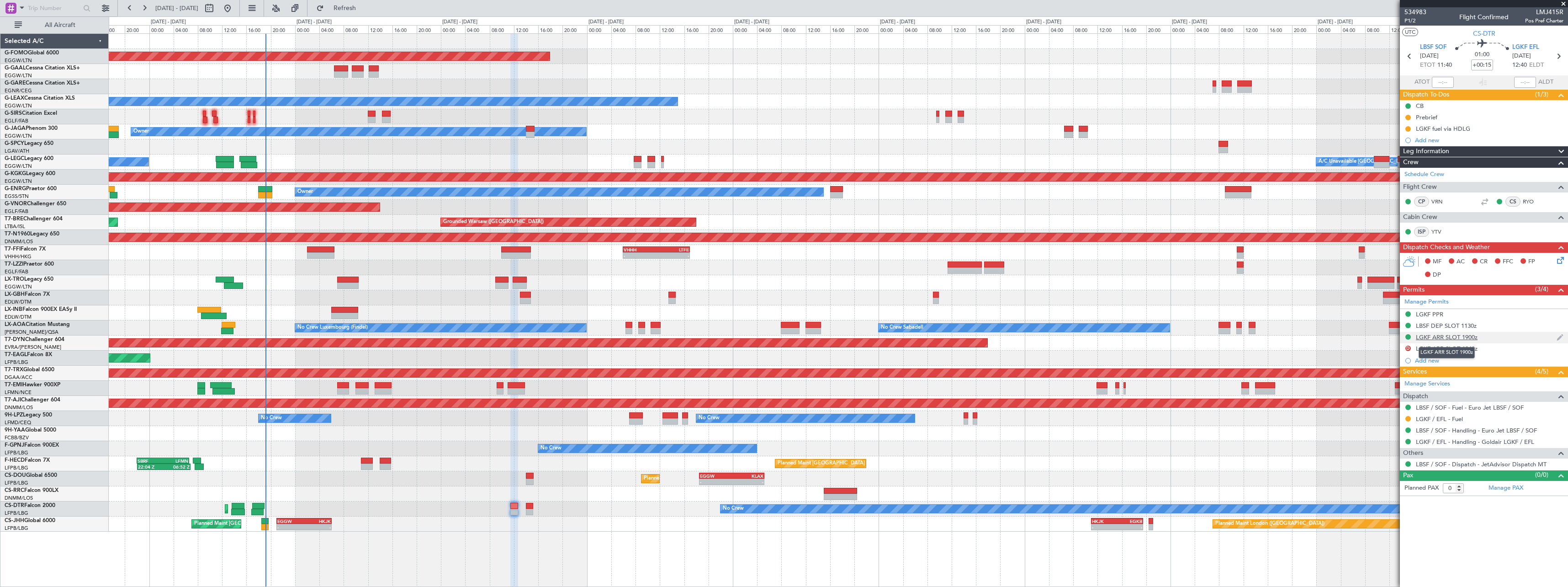
click at [1474, 339] on div "LGKF ARR SLOT 1900z" at bounding box center [1446, 337] width 62 height 8
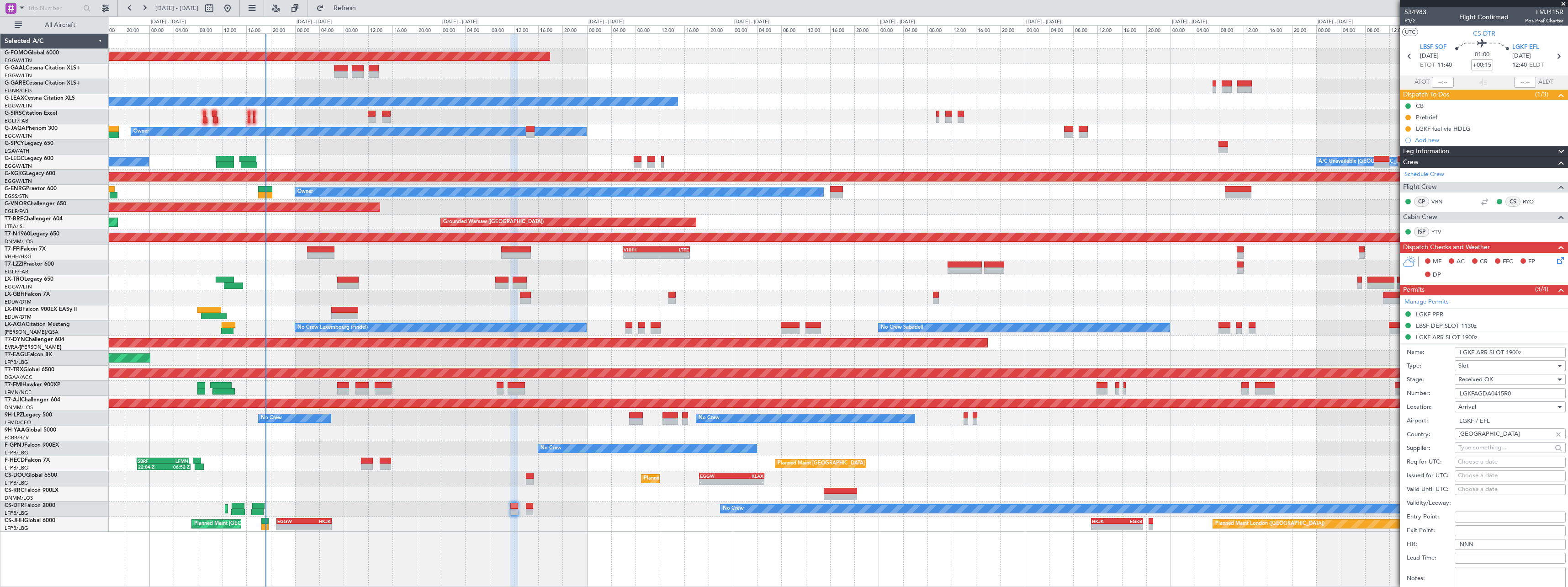
drag, startPoint x: 1519, startPoint y: 354, endPoint x: 1508, endPoint y: 364, distance: 14.9
click at [1508, 354] on input "LGKF ARR SLOT 1900z" at bounding box center [1510, 352] width 111 height 11
type input "LGKF ARR SLOT 0555z"
drag, startPoint x: 1455, startPoint y: 389, endPoint x: 1380, endPoint y: 390, distance: 75.0
click at [1380, 390] on fb-app "14 Aug 2025 - 24 Aug 2025 Refresh Quick Links All Aircraft Planned Maint Windso…" at bounding box center [784, 297] width 1568 height 580
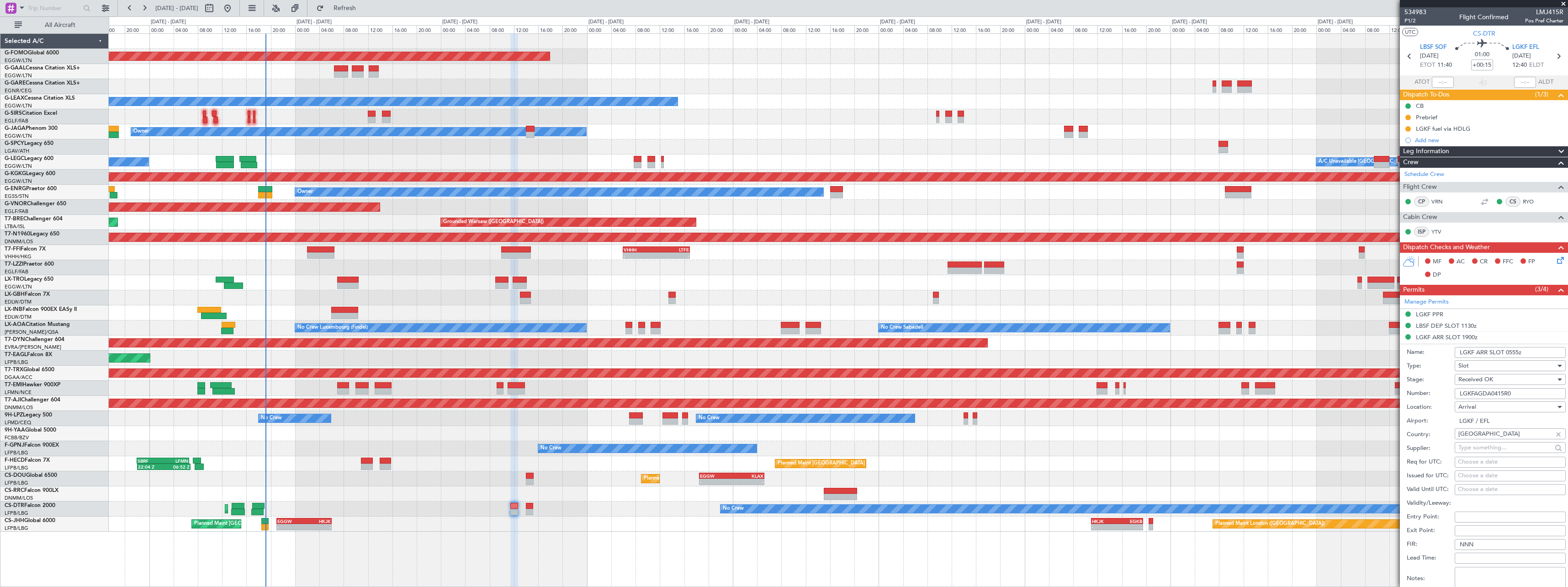
scroll to position [181, 0]
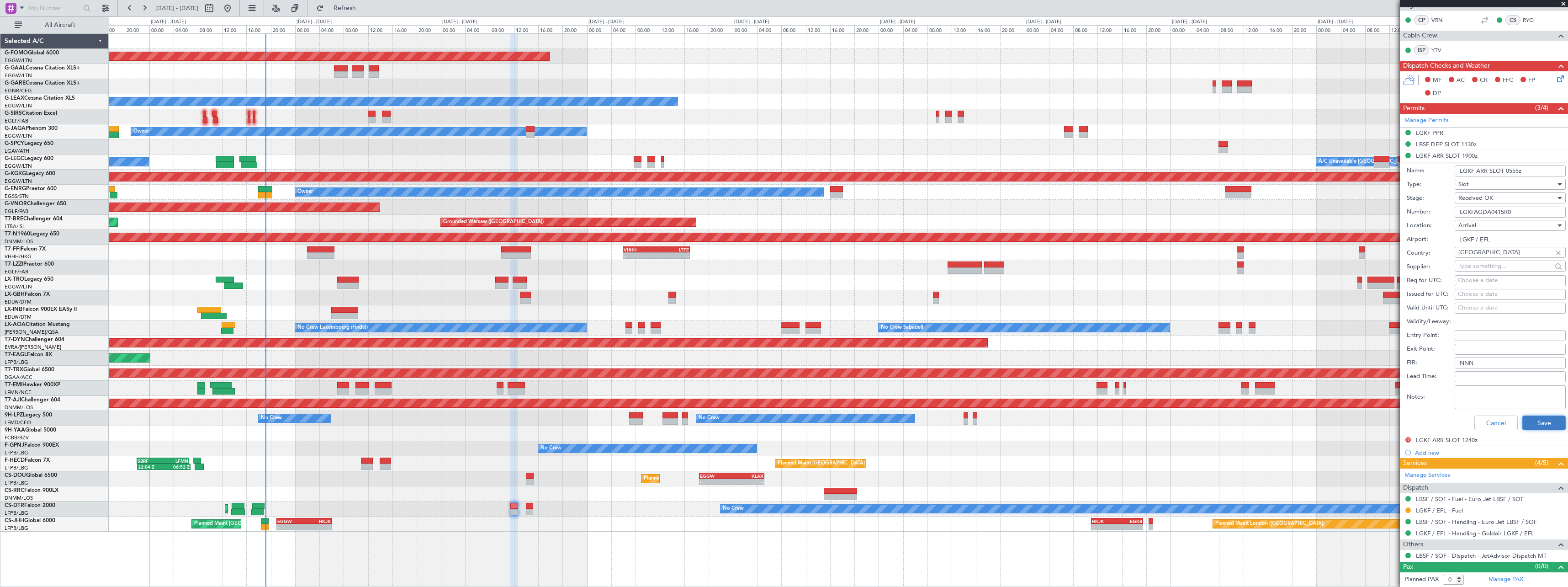
click at [1541, 429] on button "Save" at bounding box center [1544, 423] width 43 height 15
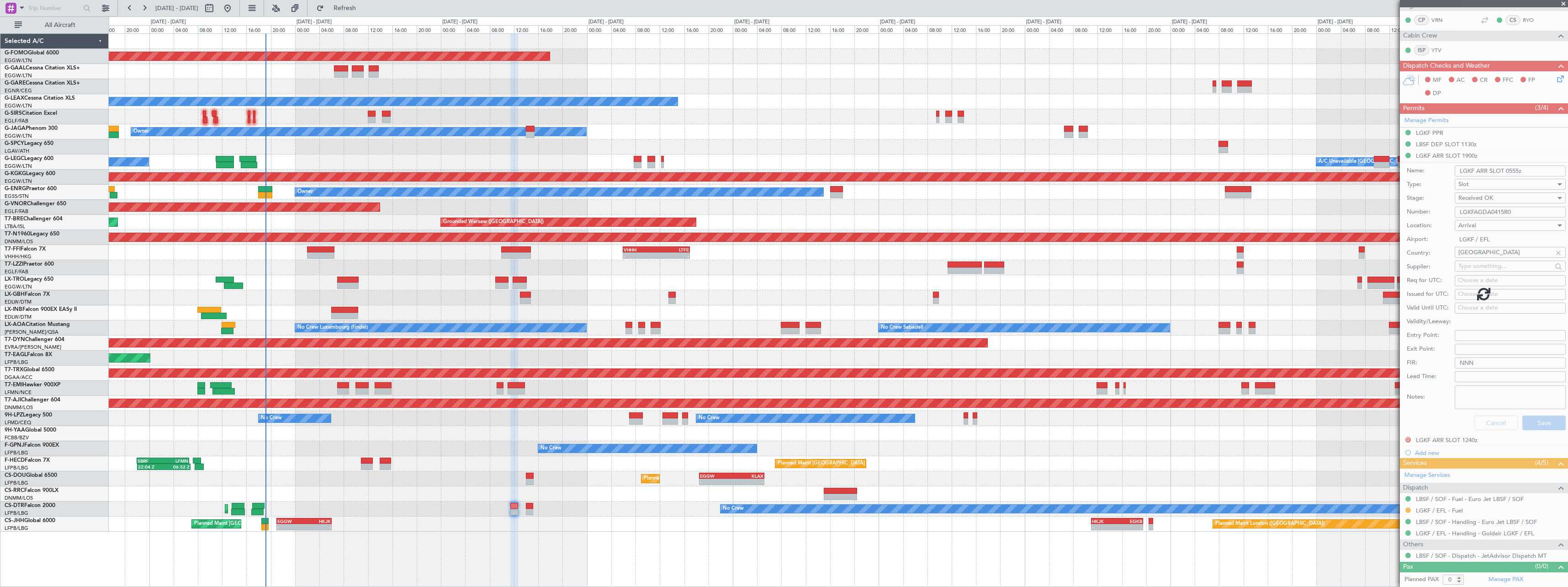
scroll to position [0, 0]
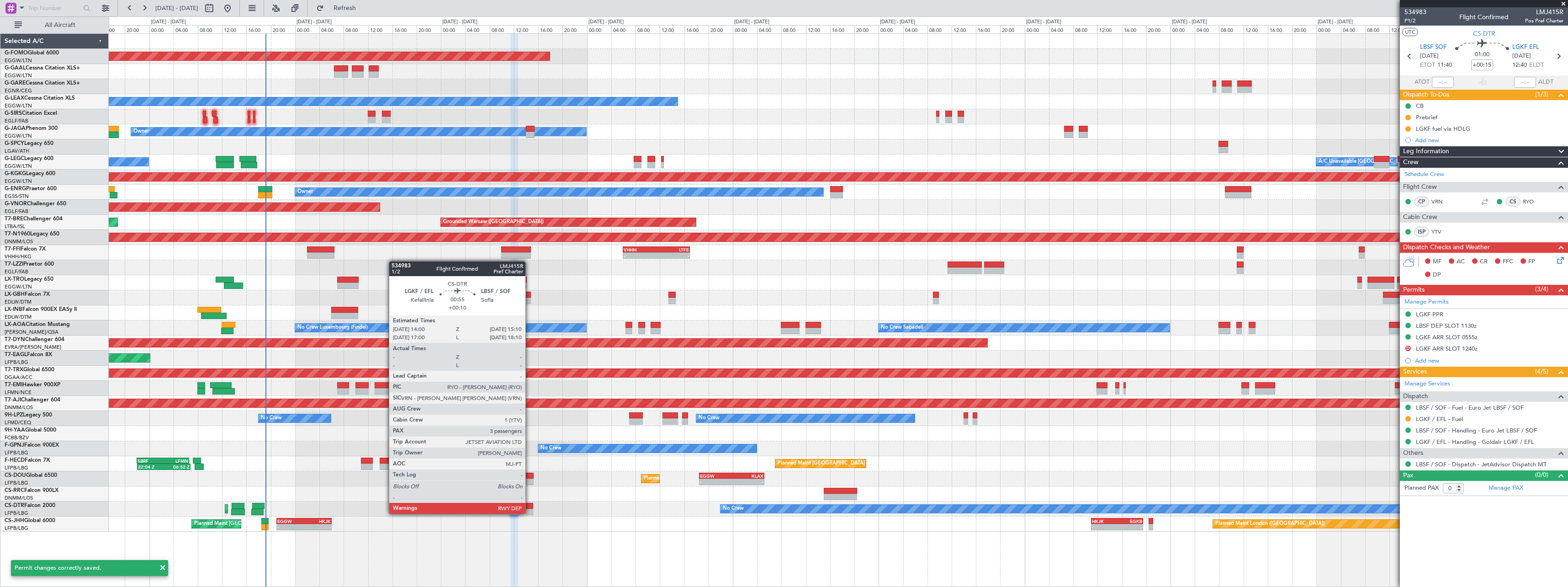
click at [530, 512] on div at bounding box center [530, 512] width 7 height 6
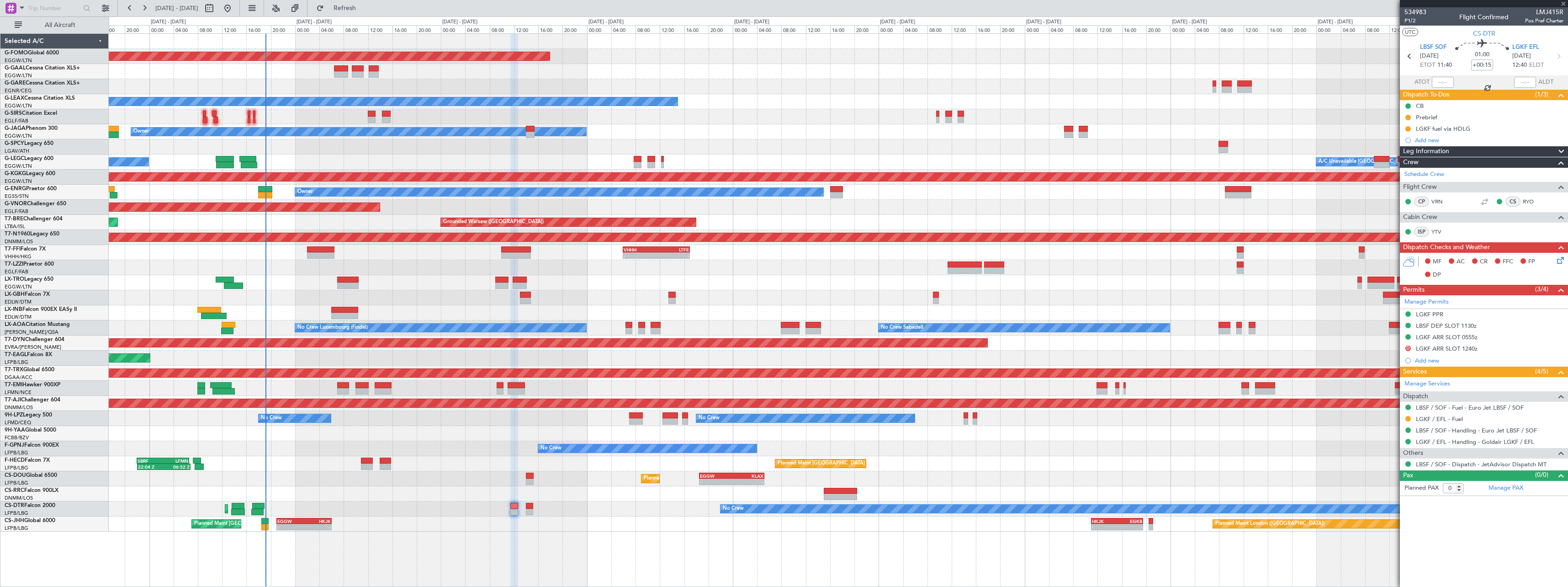
type input "+00:10"
type input "3"
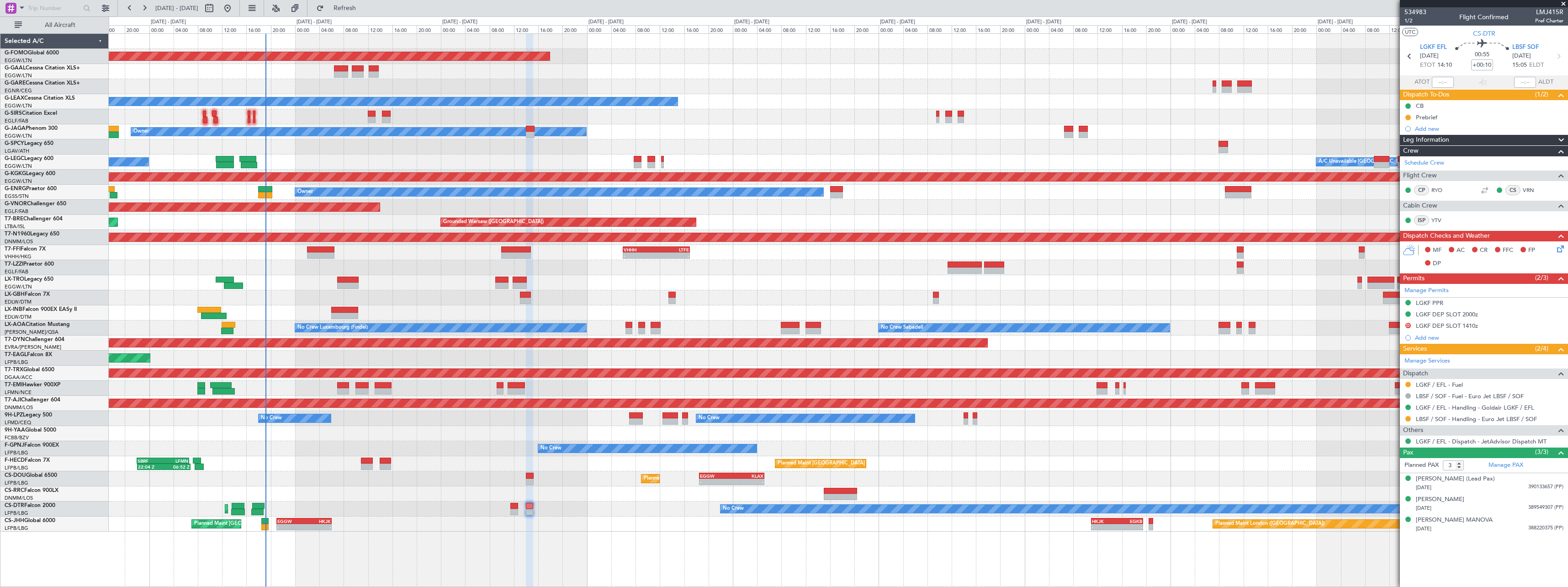
click at [1456, 315] on div "LGKF DEP SLOT 2000z" at bounding box center [1446, 314] width 62 height 8
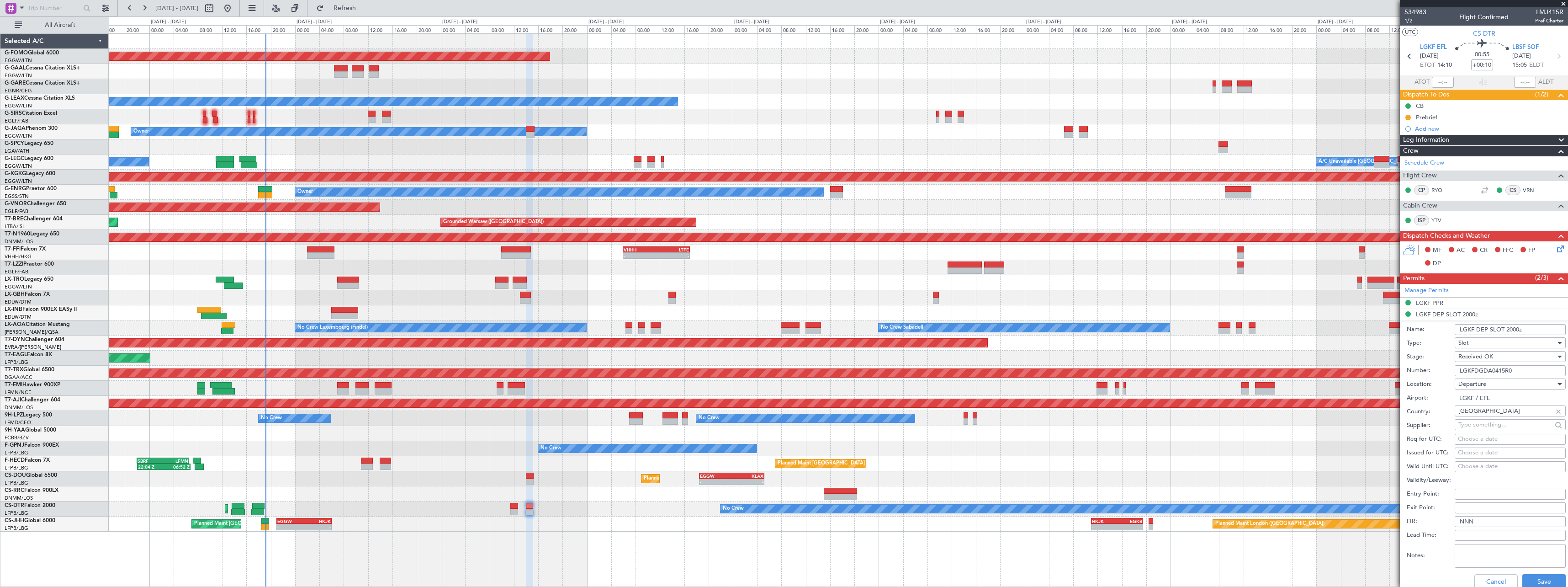
drag, startPoint x: 1518, startPoint y: 329, endPoint x: 1505, endPoint y: 330, distance: 13.0
click at [1505, 330] on input "LGKF DEP SLOT 2000z" at bounding box center [1510, 329] width 111 height 11
type input "LGKF DEP SLOT 0625z"
drag, startPoint x: 1523, startPoint y: 380, endPoint x: 1503, endPoint y: 370, distance: 22.4
click at [1496, 373] on form "Name: LGKF DEP SLOT 0625z Type: Slot Stage: Received OK Number: LGKFDGDA0415R0 …" at bounding box center [1484, 457] width 168 height 273
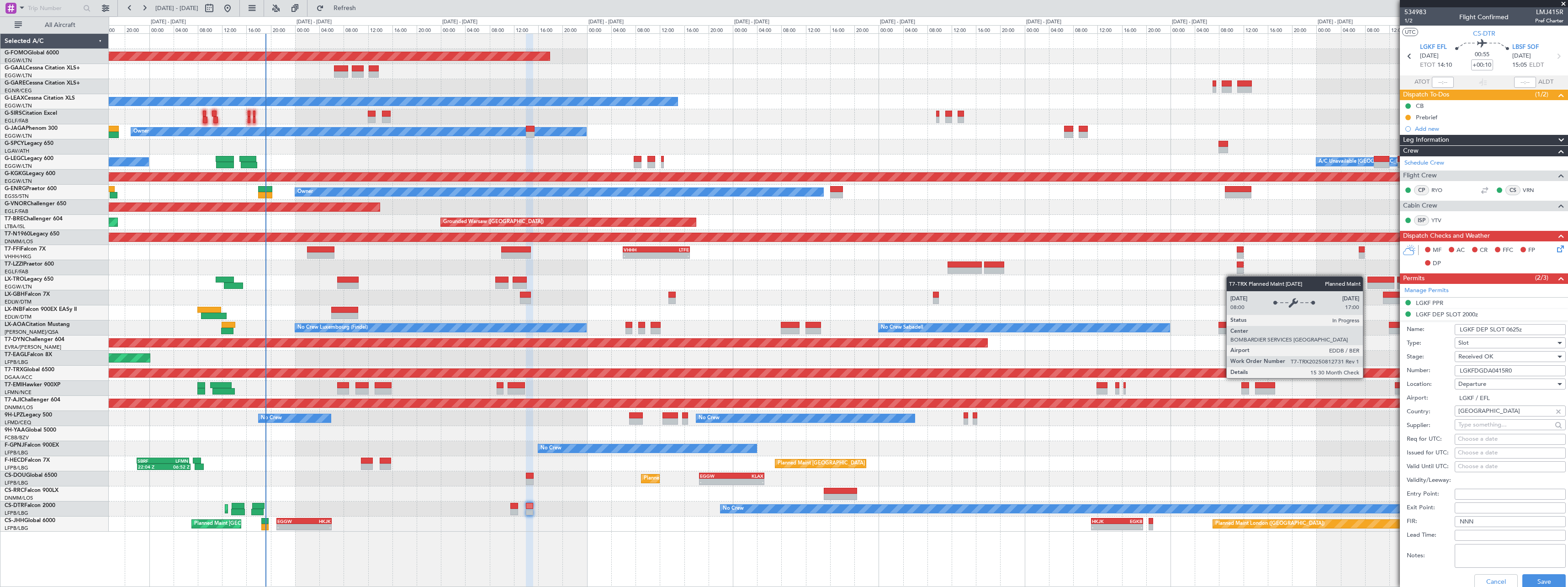
drag, startPoint x: 1528, startPoint y: 368, endPoint x: 1365, endPoint y: 369, distance: 163.0
click at [1365, 369] on fb-app "14 Aug 2025 - 24 Aug 2025 Refresh Quick Links All Aircraft Planned Maint Windso…" at bounding box center [784, 297] width 1568 height 580
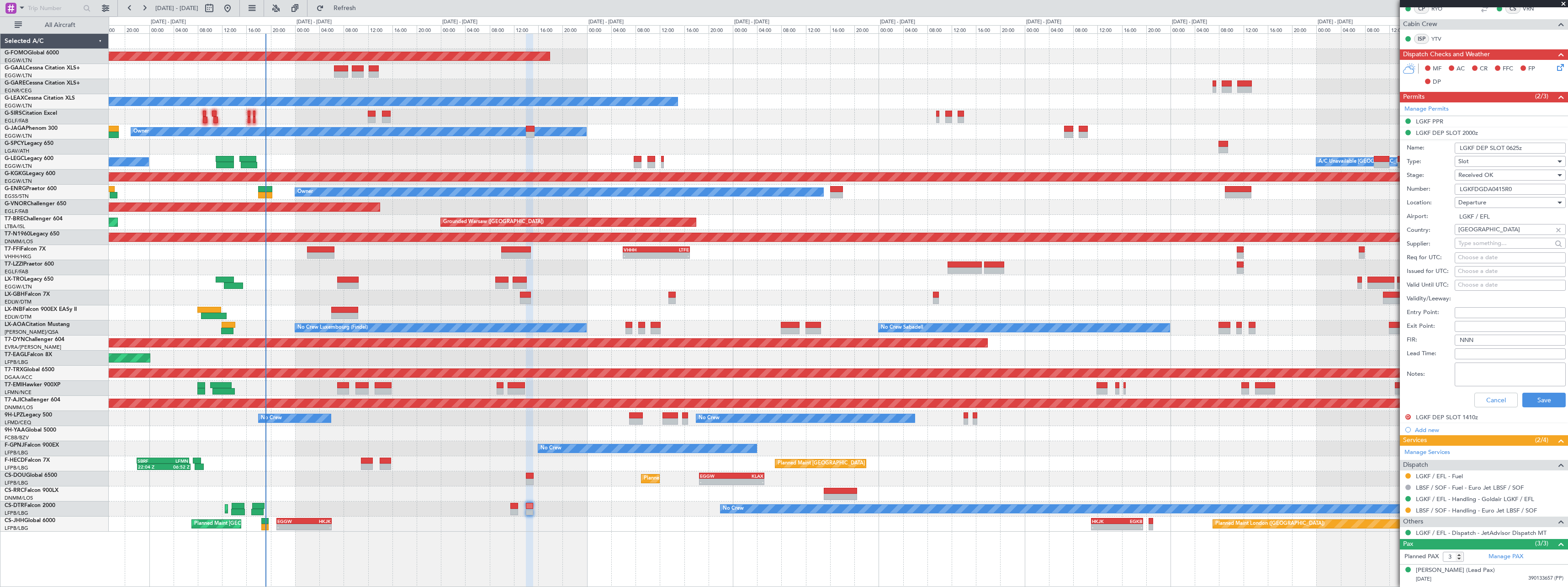
scroll to position [183, 0]
click at [1536, 403] on button "Save" at bounding box center [1544, 398] width 43 height 15
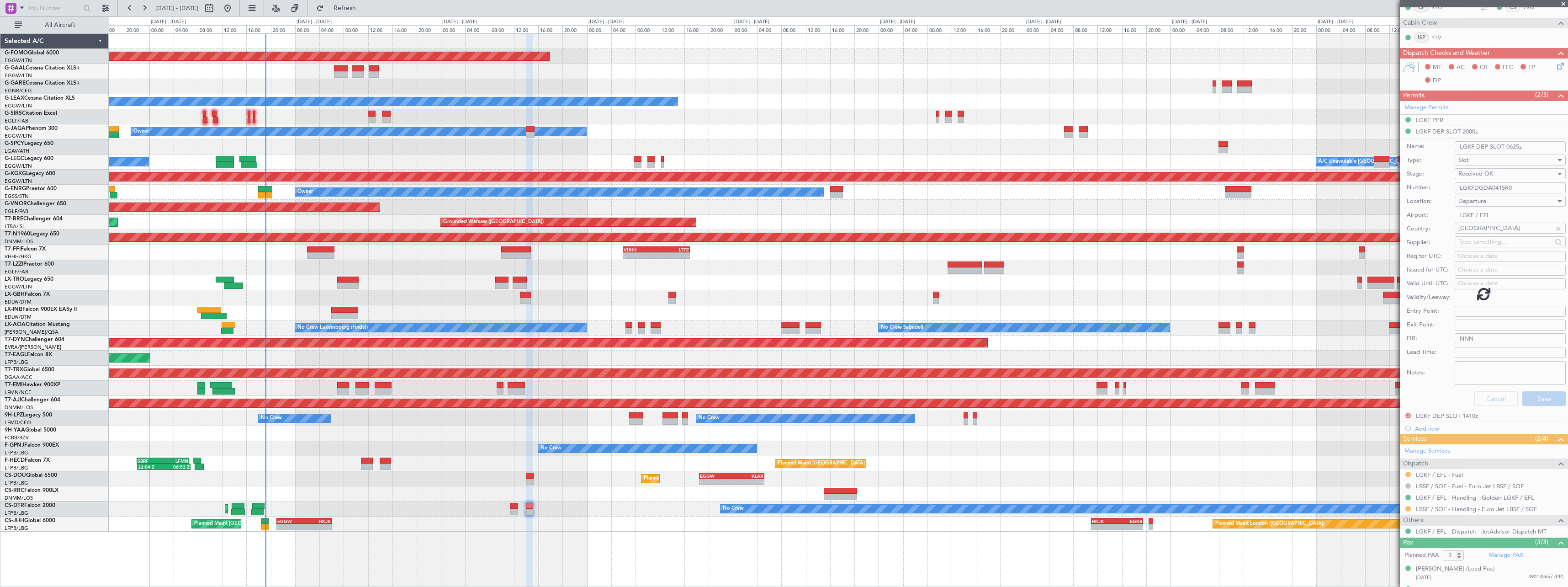
scroll to position [0, 0]
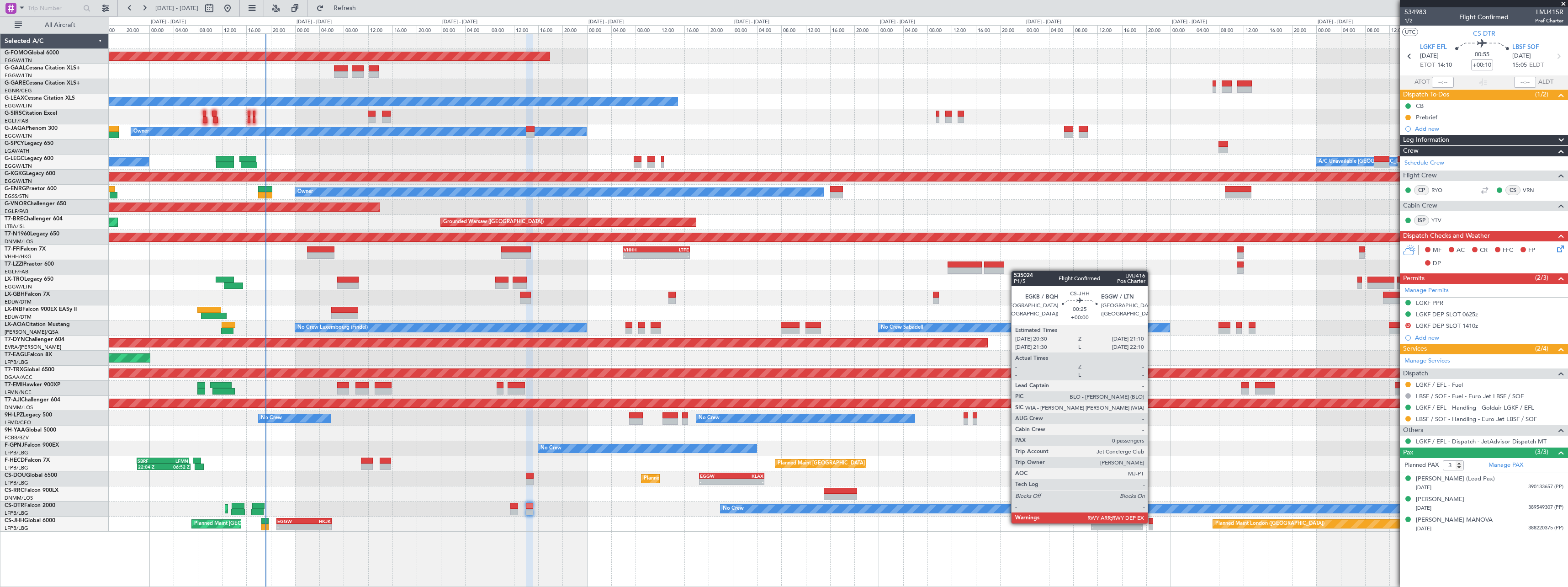
click at [1152, 522] on div at bounding box center [1151, 521] width 4 height 6
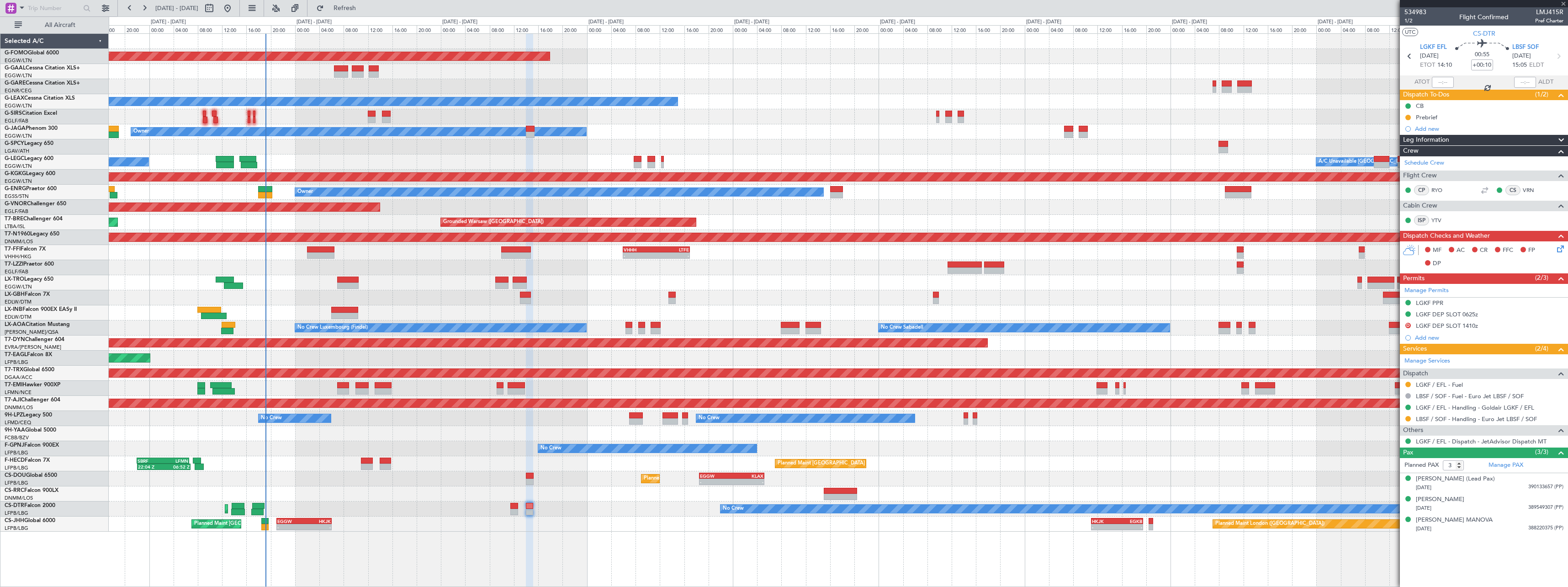
click at [1099, 429] on div at bounding box center [838, 433] width 1459 height 15
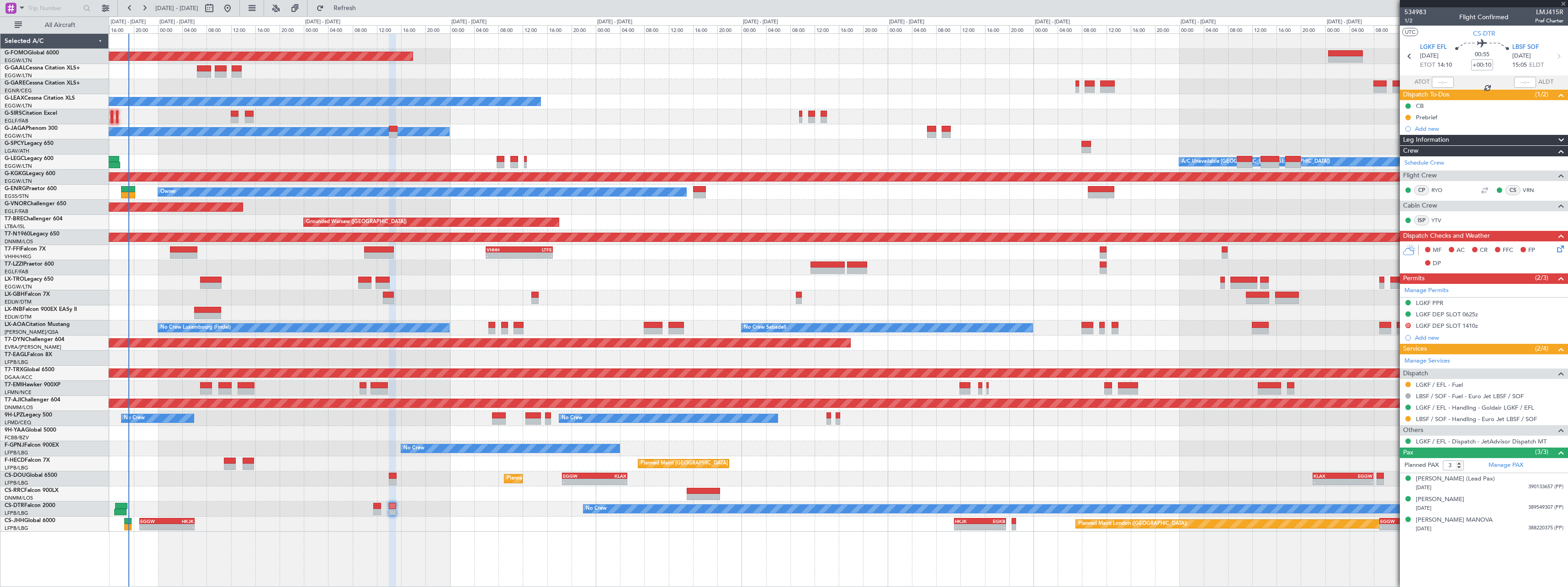
type input "0"
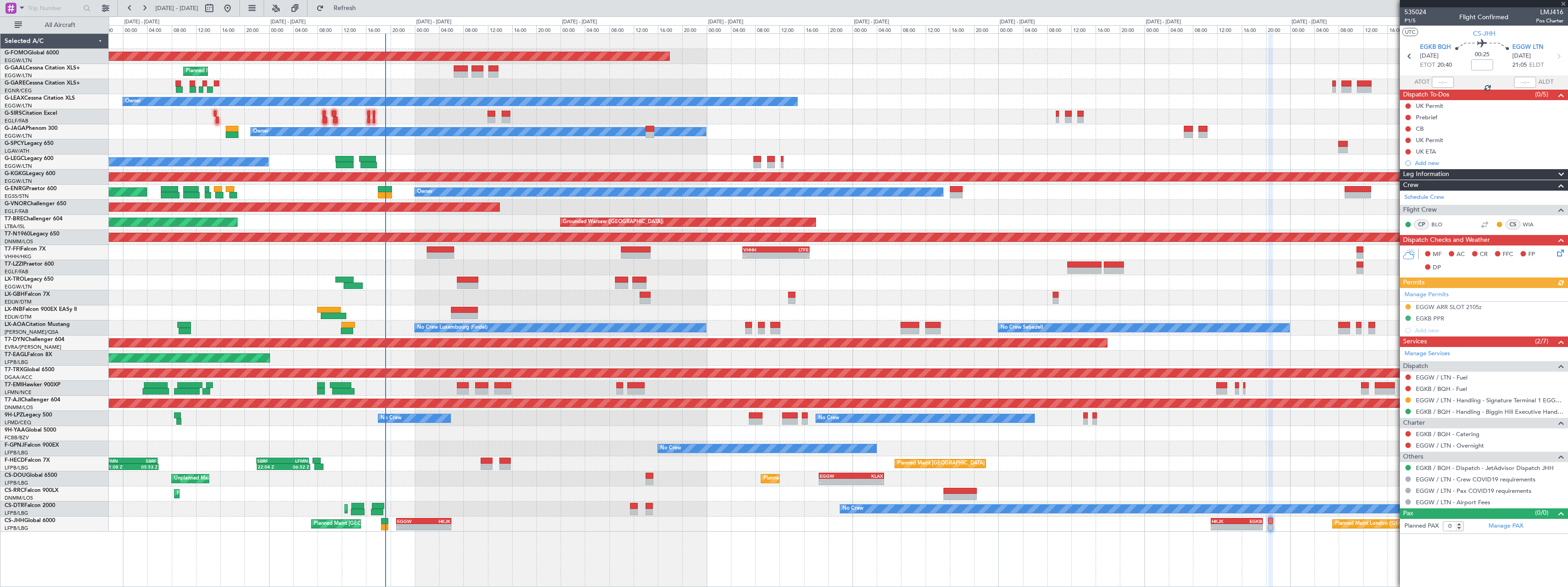
click at [1122, 429] on div "Planned Maint Windsor Locks (Bradley Intl) EGGW 19:15 Z KTEB 01:55 Z - - Planne…" at bounding box center [838, 283] width 1459 height 498
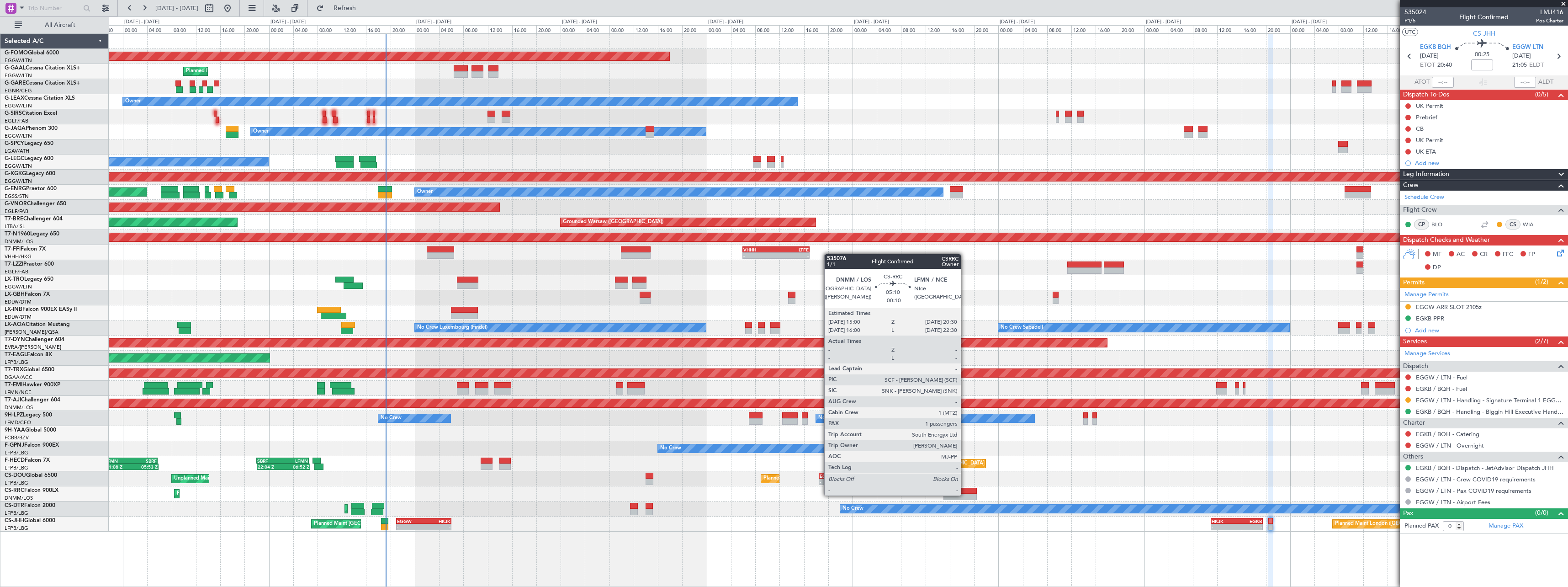
click at [965, 495] on div at bounding box center [961, 497] width 34 height 6
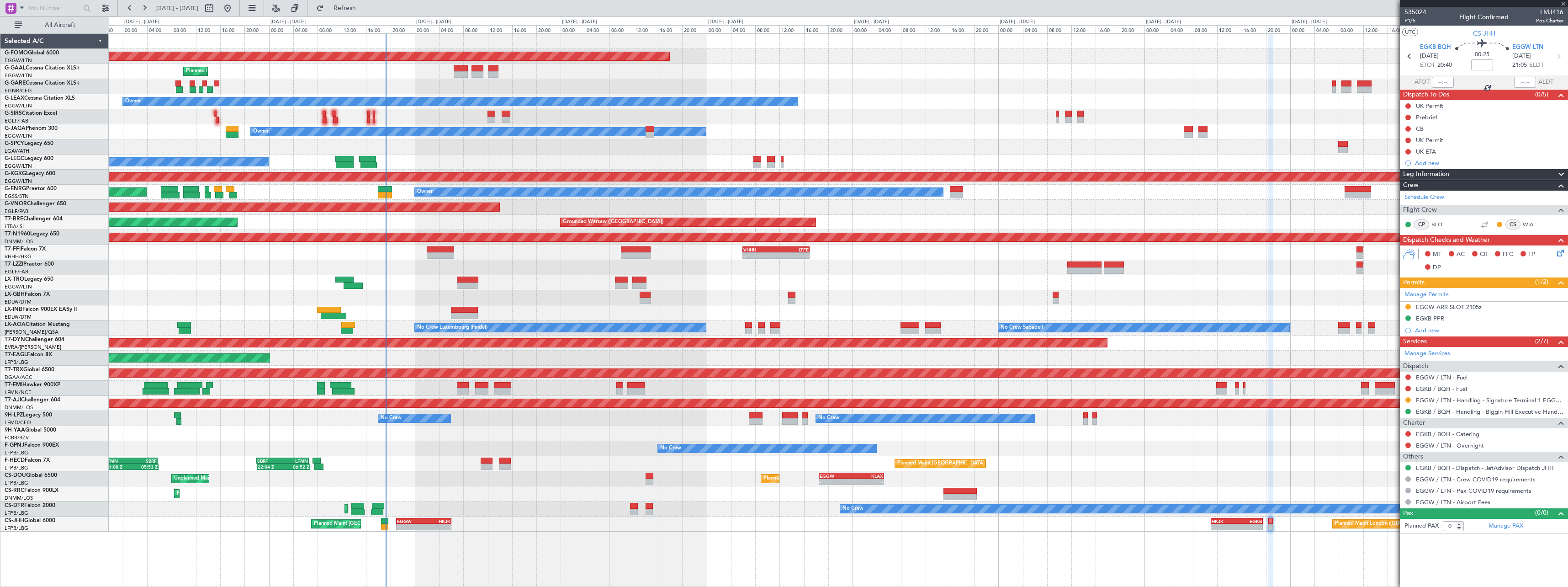
type input "-00:10"
type input "1"
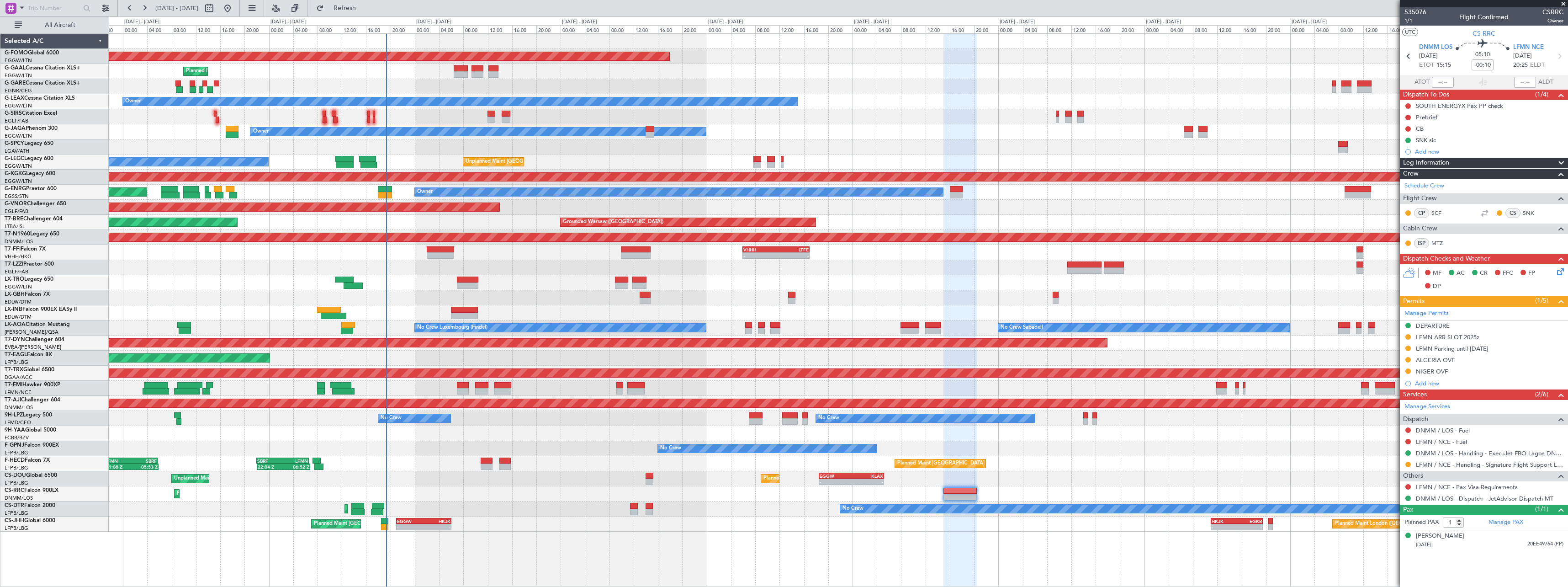
click at [788, 551] on div "Planned Maint Windsor Locks (Bradley Intl) EGGW 19:15 Z KTEB 01:55 Z - - Planne…" at bounding box center [838, 310] width 1459 height 554
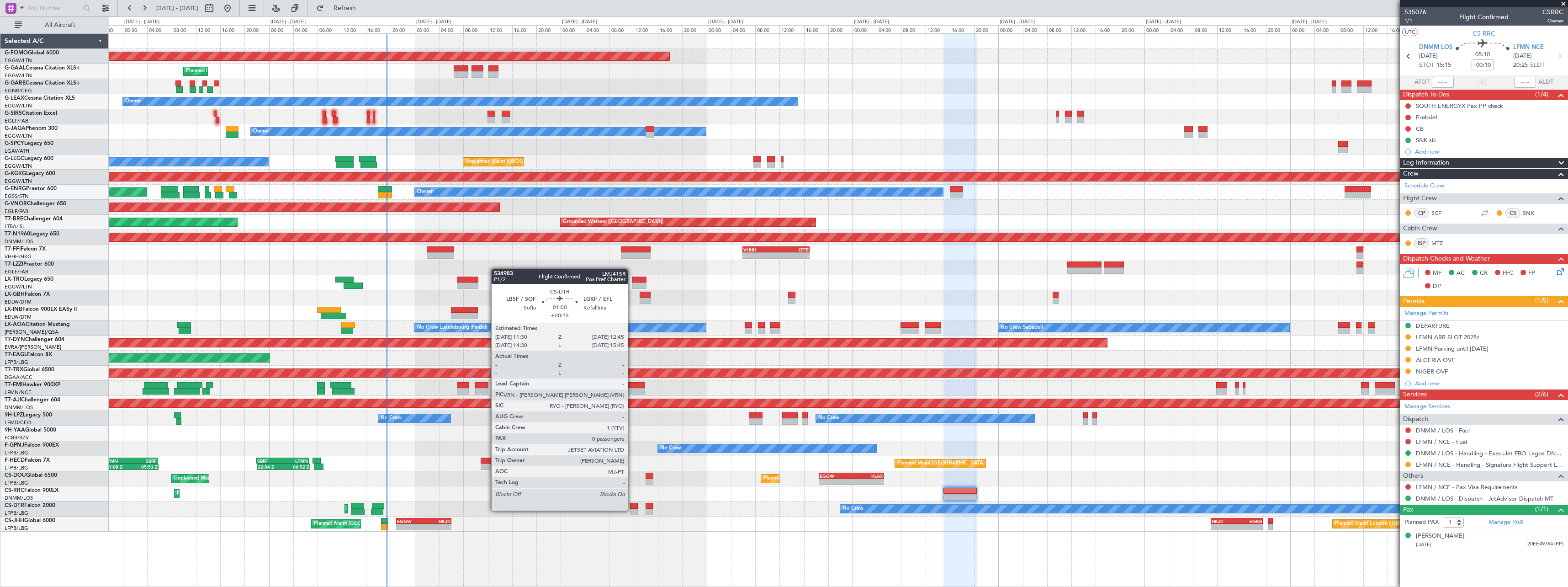
click at [632, 509] on div at bounding box center [634, 512] width 8 height 6
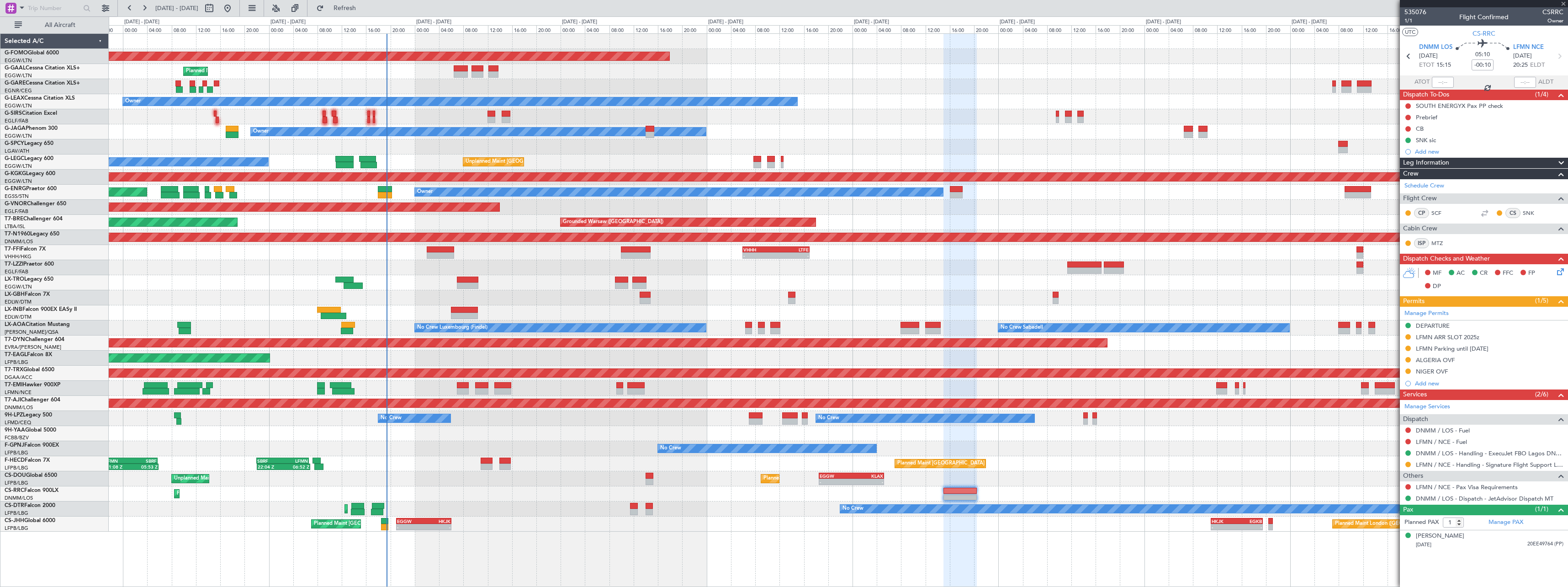
type input "+00:15"
type input "0"
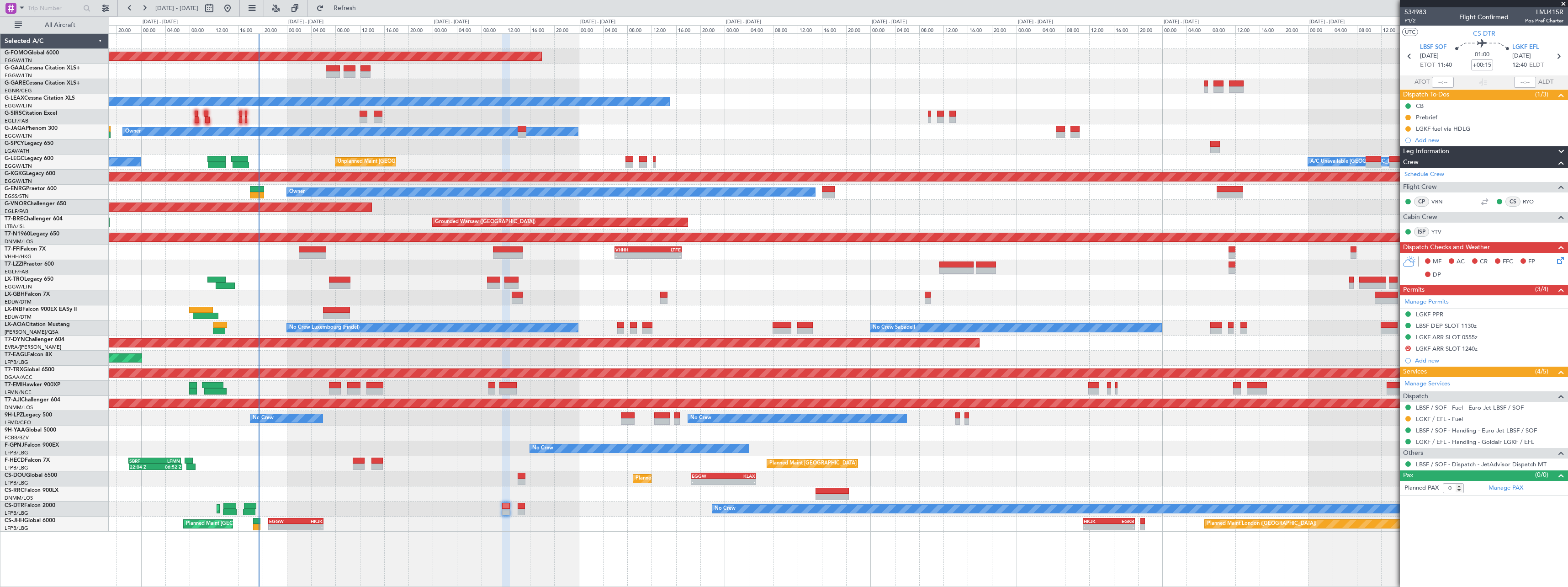
click at [438, 515] on div "Planned Maint Windsor Locks (Bradley Intl) EGGW 19:15 Z KTEB 01:55 Z - - Planne…" at bounding box center [838, 283] width 1459 height 498
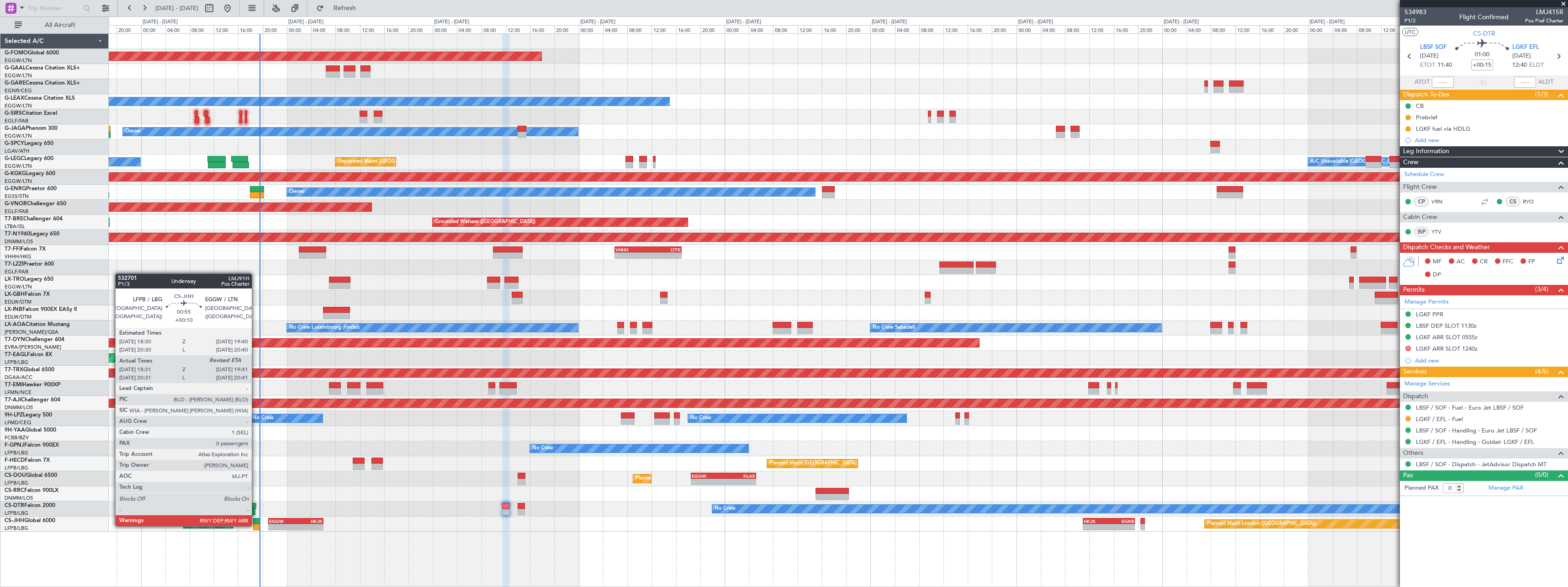
click at [256, 525] on div at bounding box center [257, 527] width 7 height 6
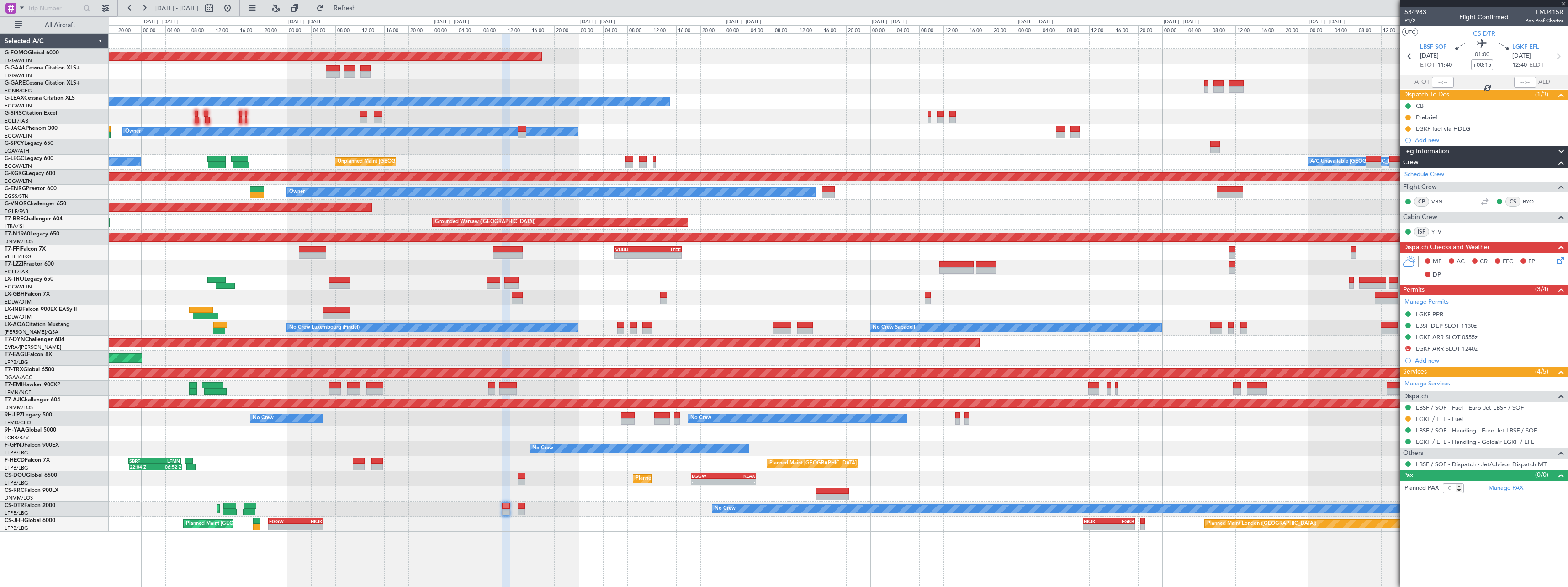
type input "+00:10"
type input "18:41"
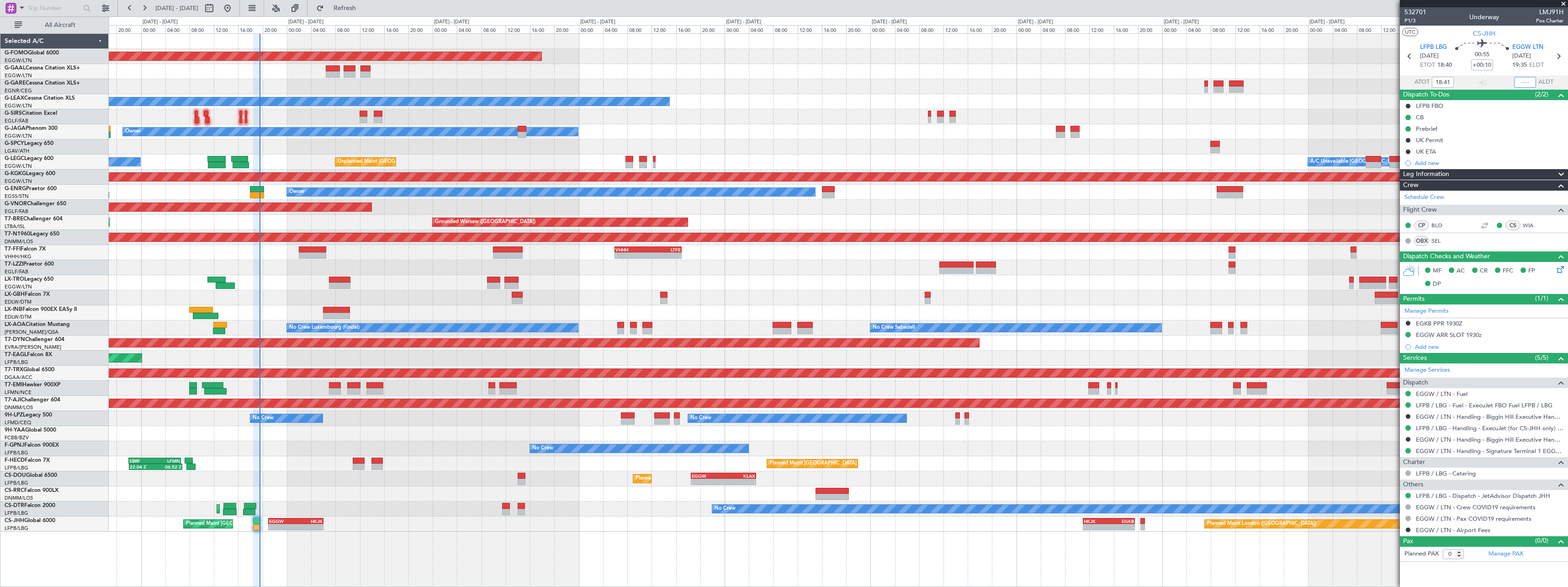
click at [1528, 87] on input "text" at bounding box center [1525, 82] width 22 height 11
type input "19:29"
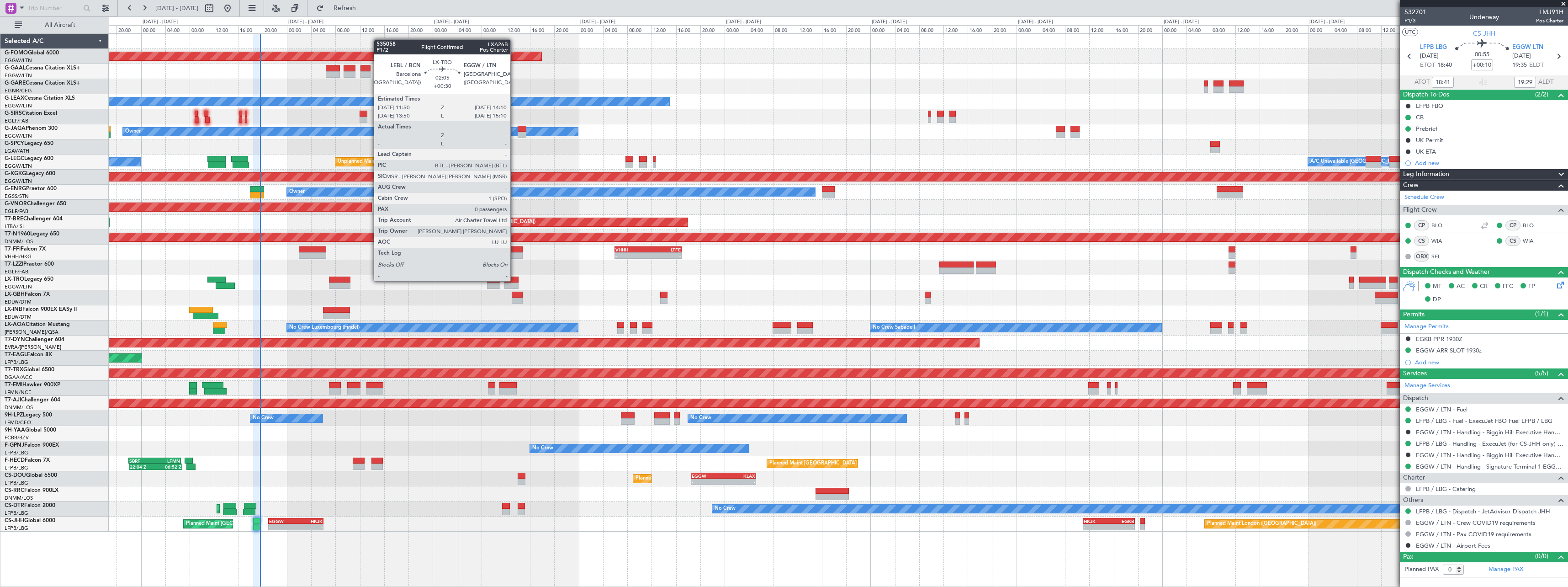
click at [515, 280] on div at bounding box center [511, 280] width 15 height 6
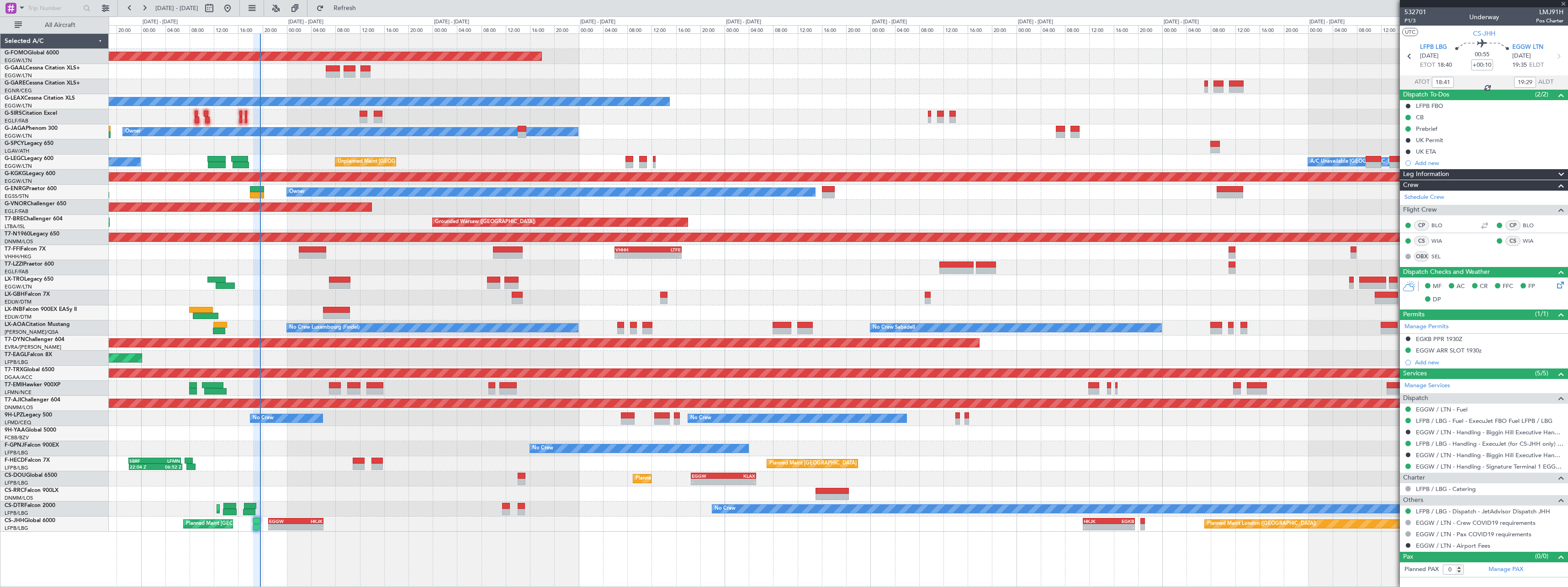
type input "+00:30"
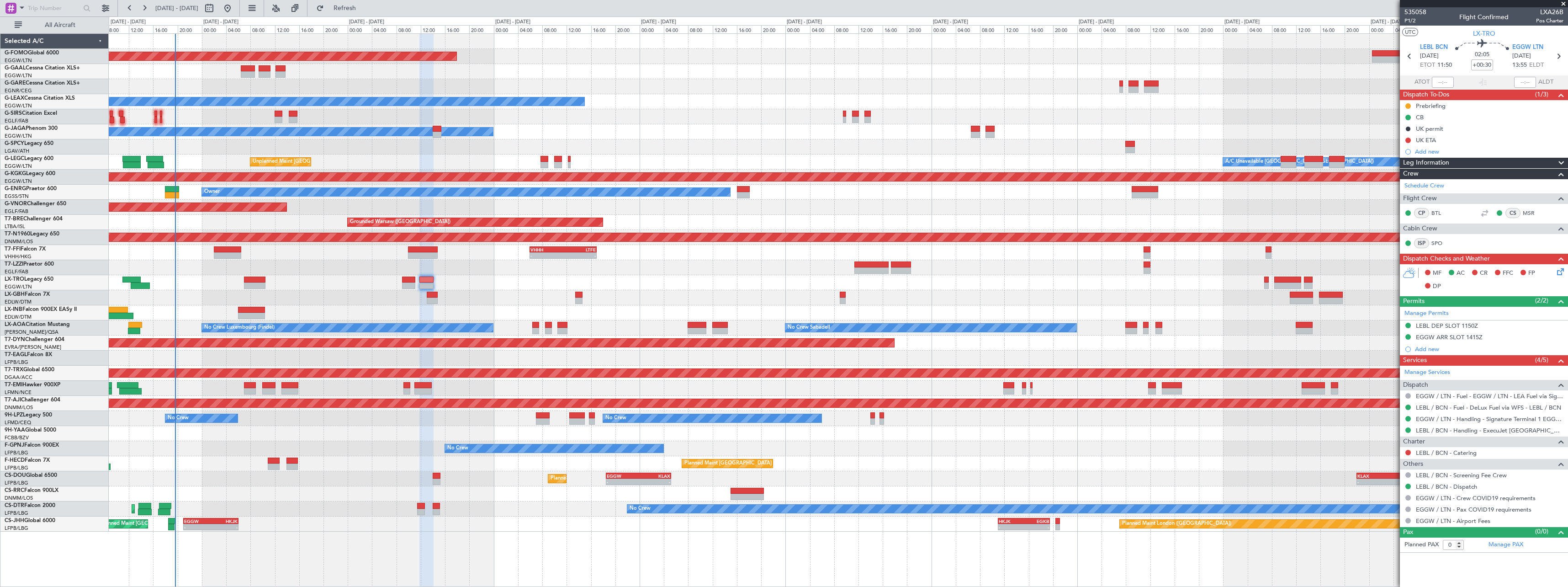
click at [420, 535] on div at bounding box center [427, 311] width 15 height 554
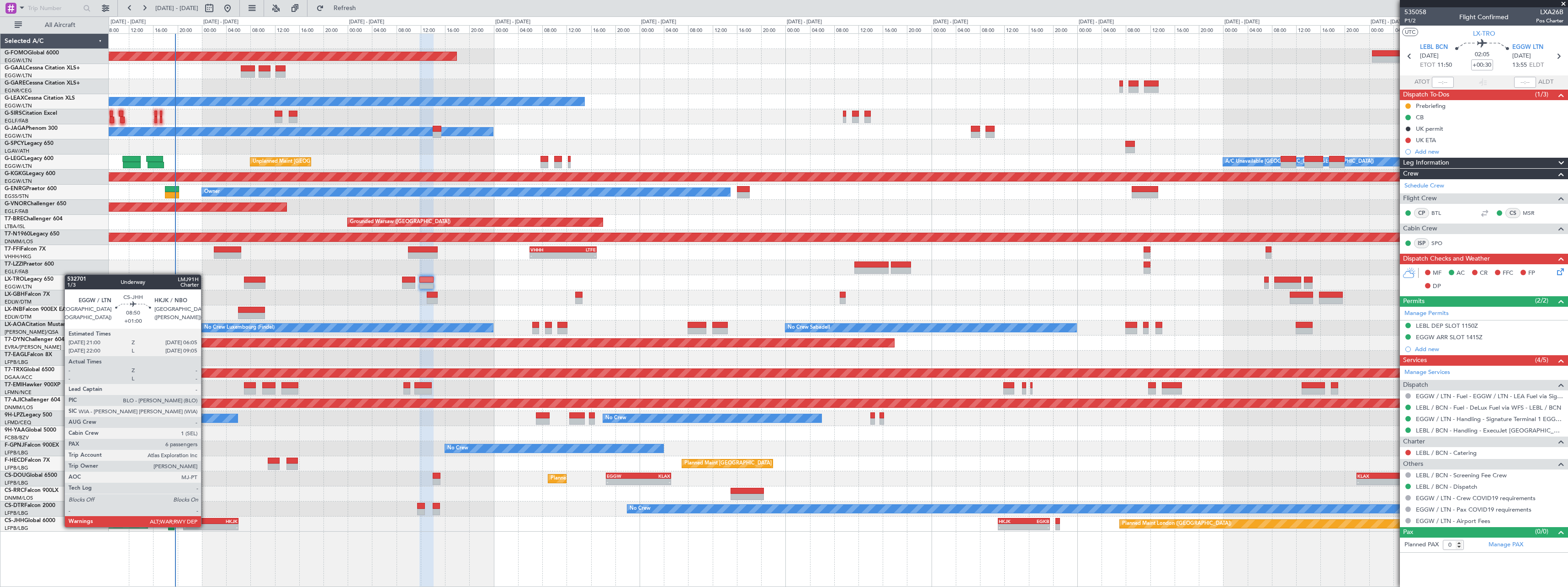
click at [206, 527] on div "-" at bounding box center [198, 527] width 27 height 6
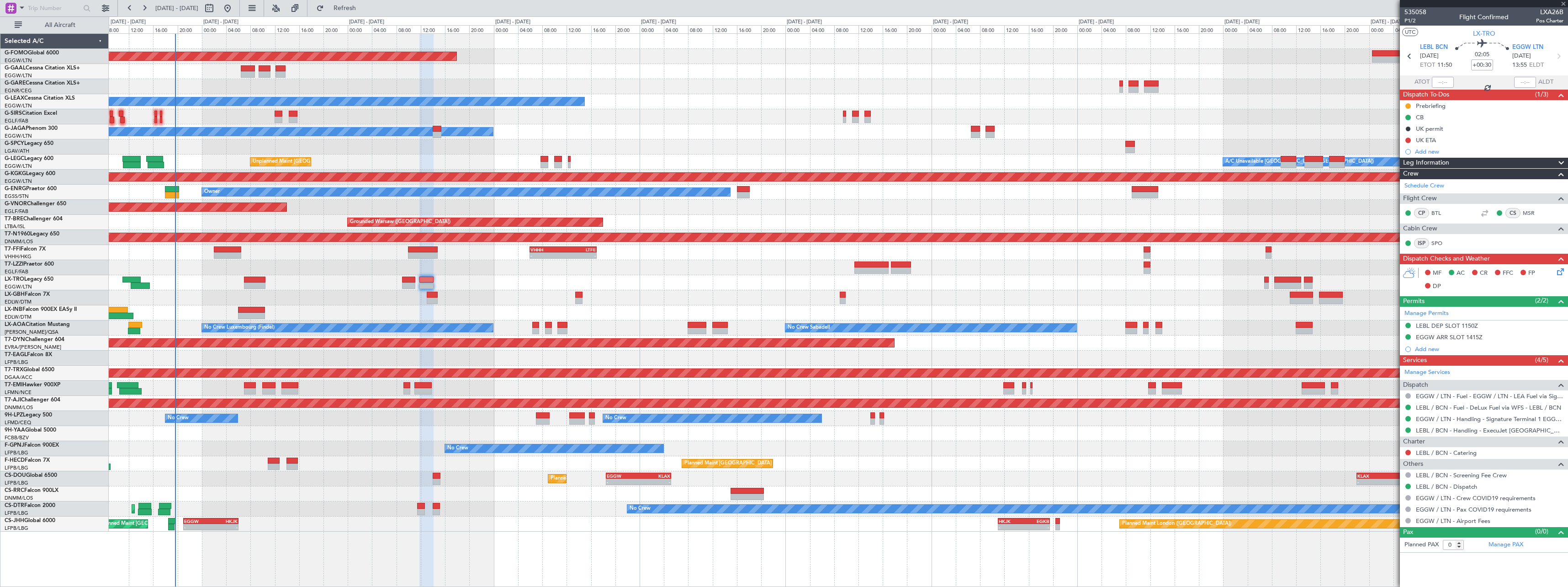
type input "+01:00"
type input "6"
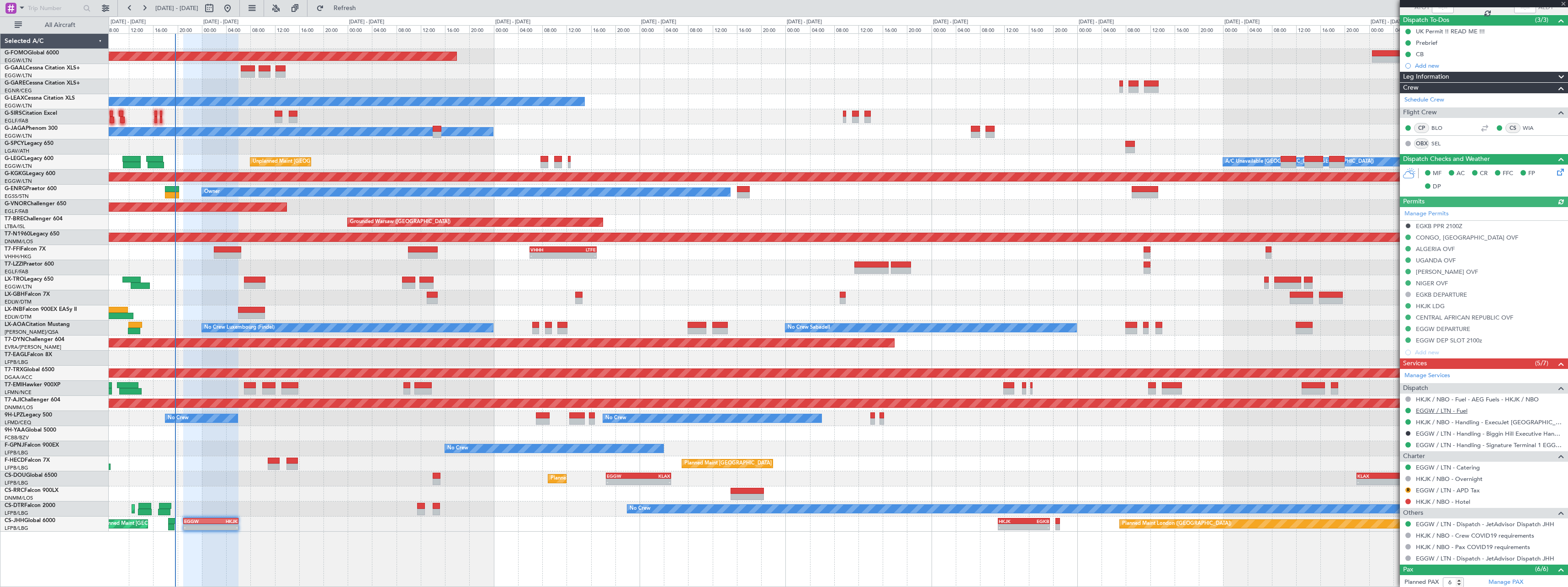
scroll to position [201, 0]
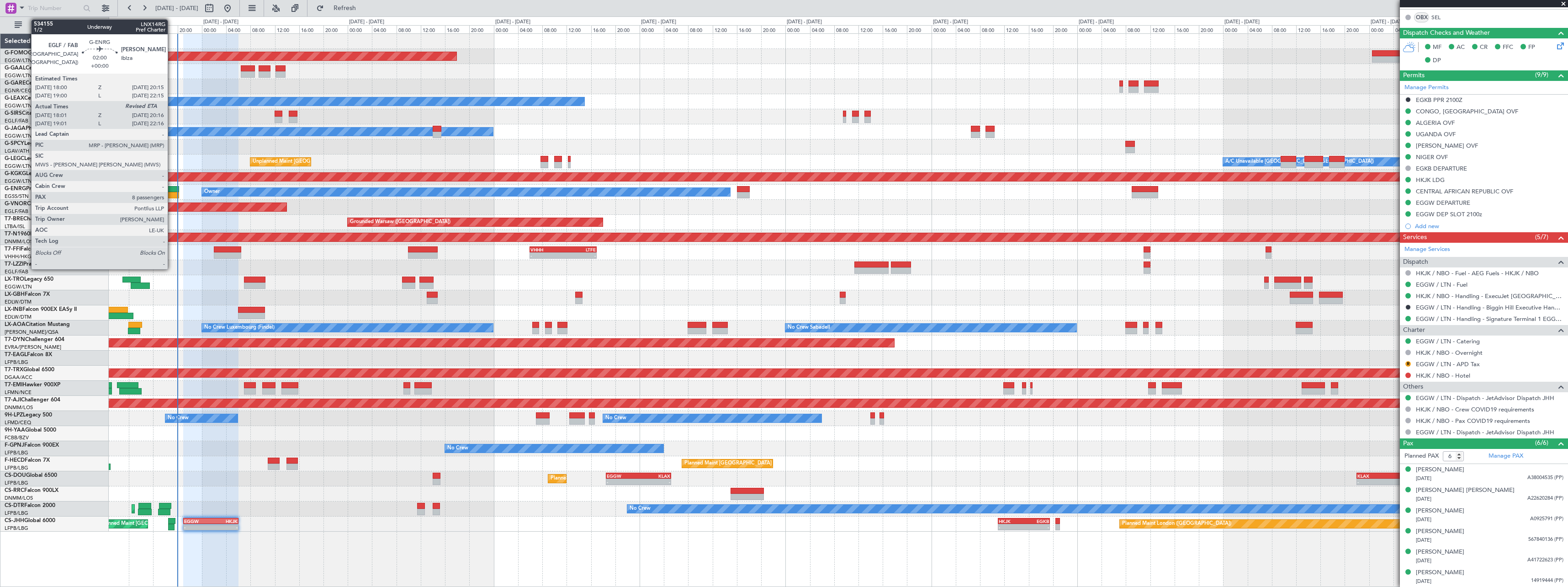
click at [172, 189] on div at bounding box center [171, 189] width 14 height 6
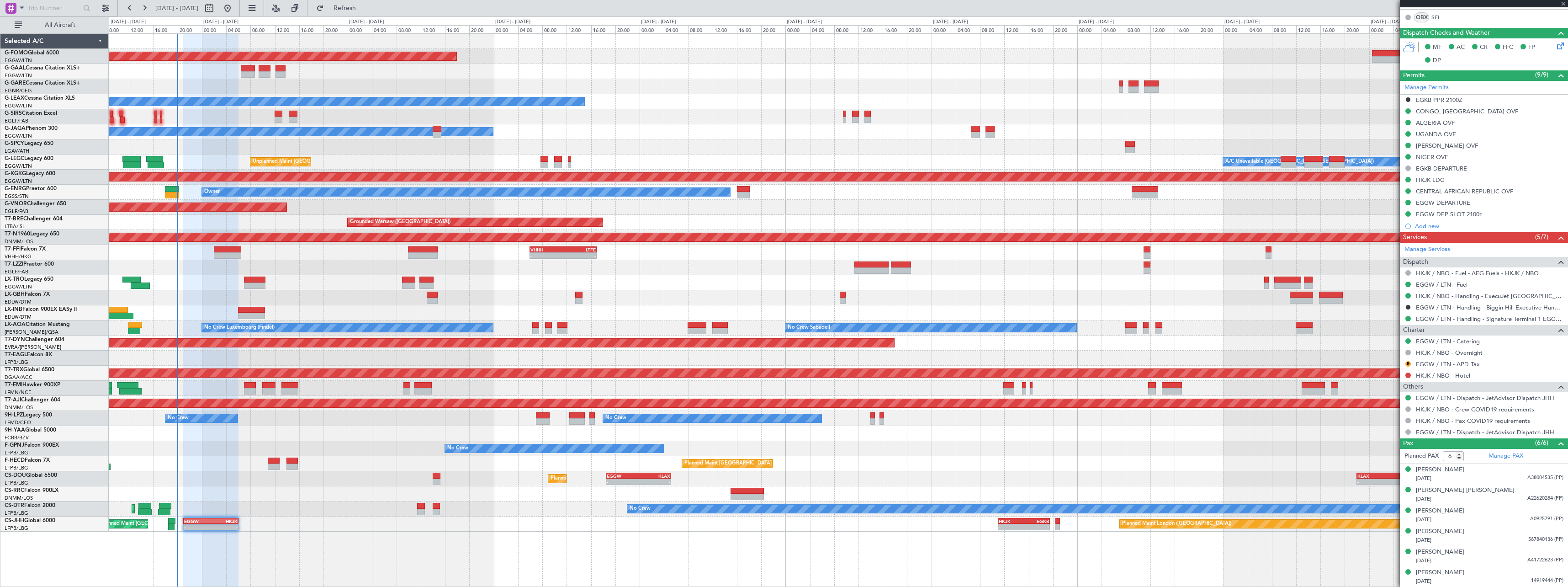
type input "18:01"
type input "8"
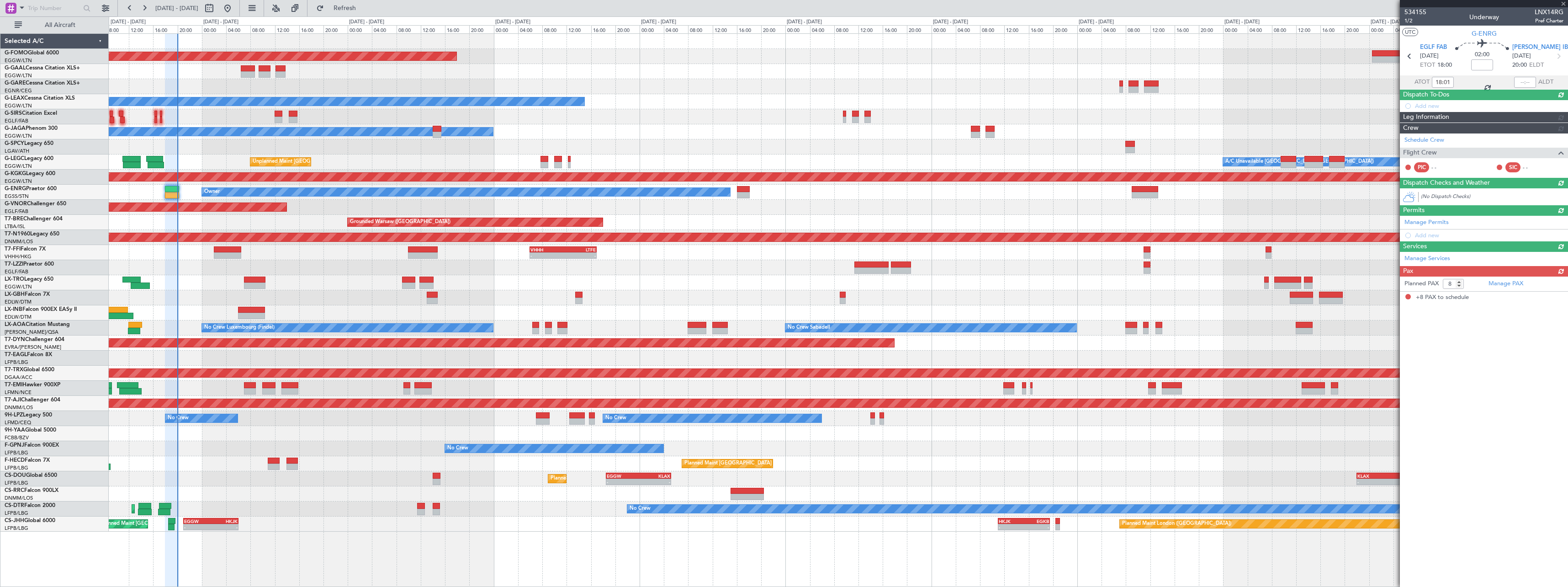
scroll to position [0, 0]
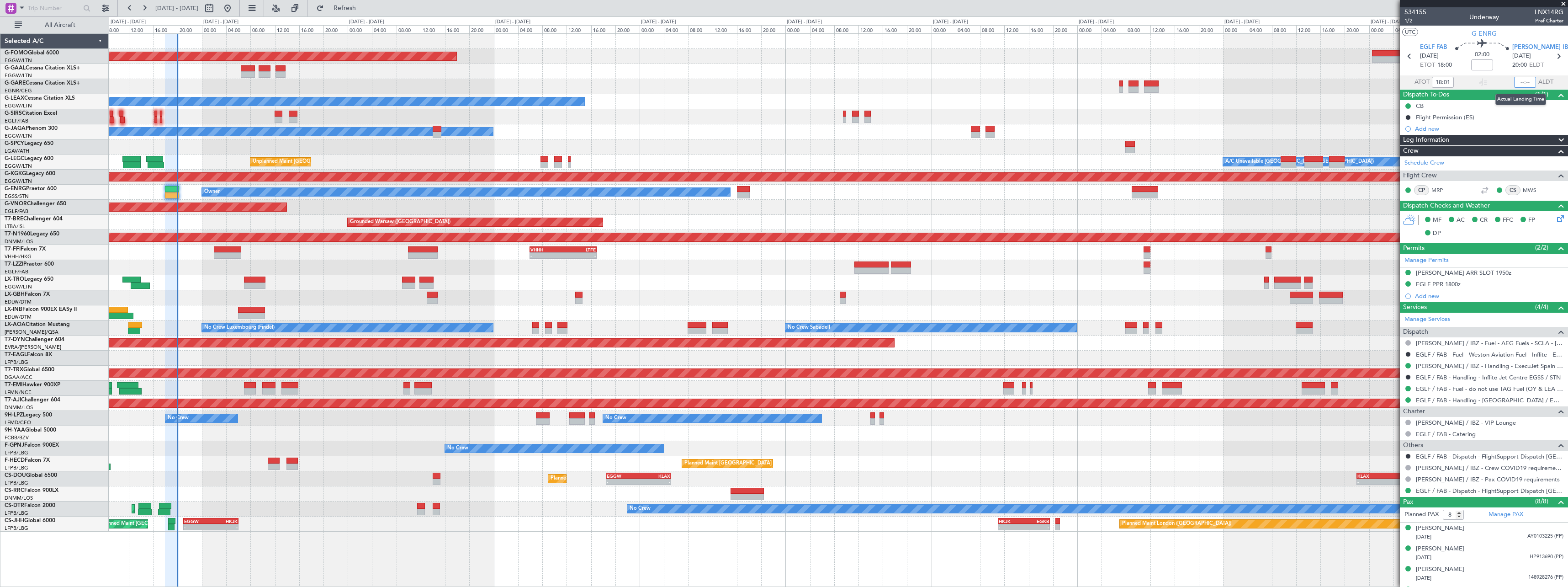
click at [1520, 80] on input "text" at bounding box center [1525, 82] width 22 height 11
type input "18:01"
type input "19:53"
click at [1498, 83] on section "ATOT 18:01 19:53 ALDT" at bounding box center [1484, 82] width 168 height 14
